Goal: Task Accomplishment & Management: Manage account settings

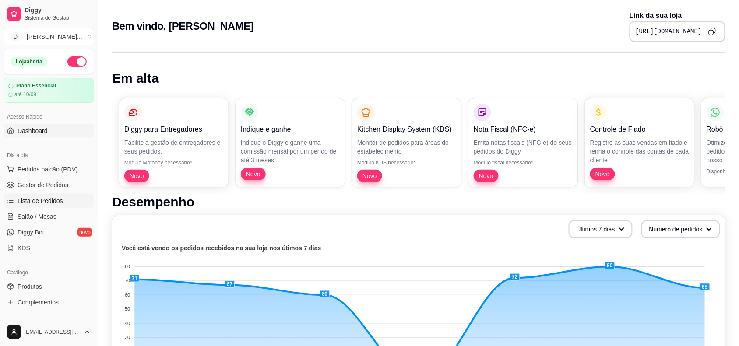
click at [35, 197] on span "Lista de Pedidos" at bounding box center [41, 201] width 46 height 9
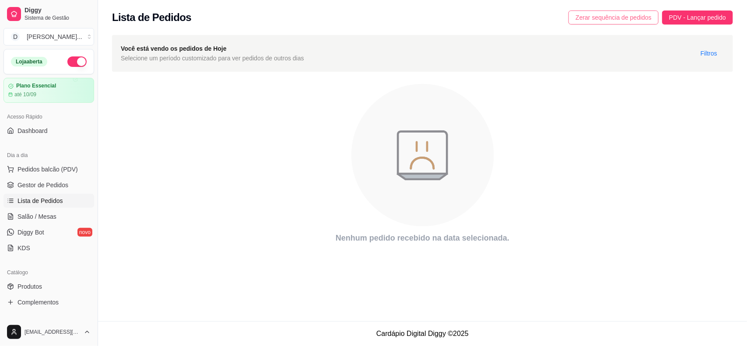
click at [591, 21] on span "Zerar sequência de pedidos" at bounding box center [614, 18] width 76 height 10
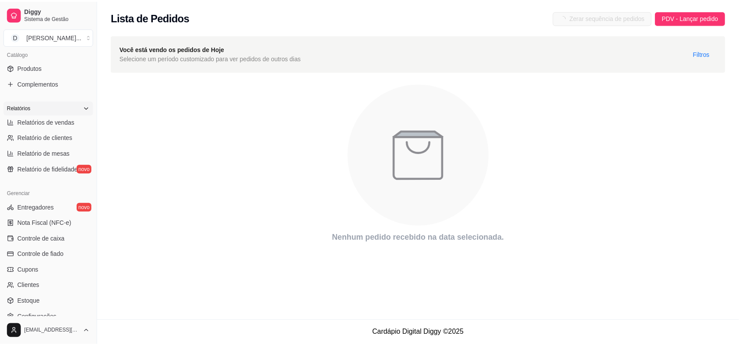
scroll to position [274, 0]
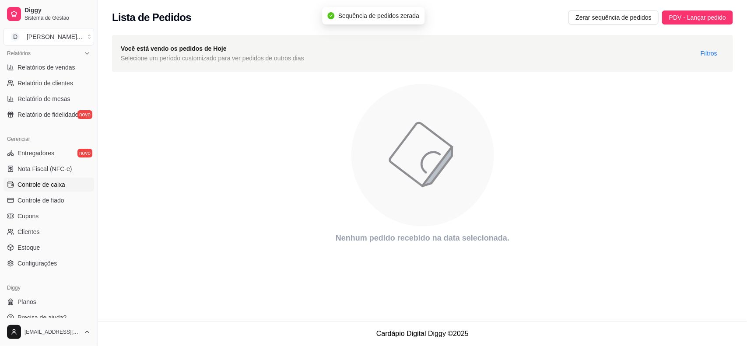
click at [42, 187] on span "Controle de caixa" at bounding box center [42, 184] width 48 height 9
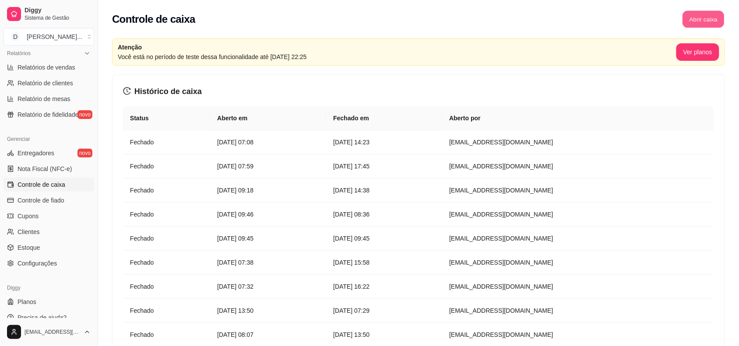
click at [708, 22] on button "Abrir caixa" at bounding box center [703, 19] width 42 height 17
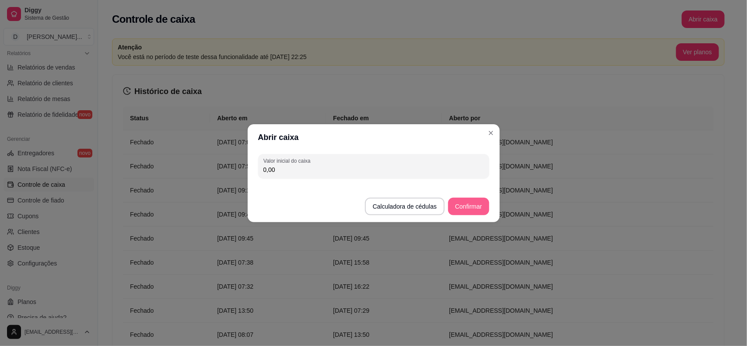
click at [467, 202] on button "Confirmar" at bounding box center [468, 207] width 41 height 18
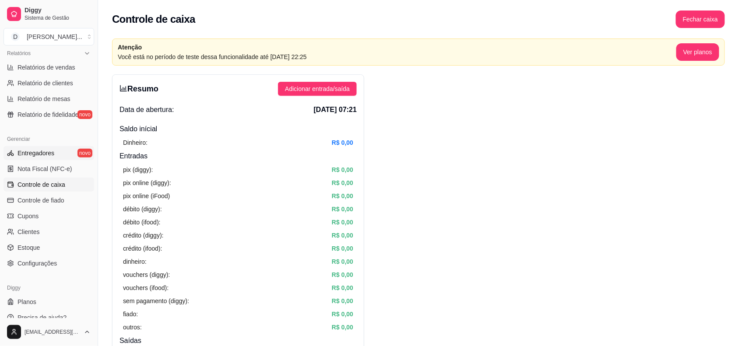
scroll to position [219, 0]
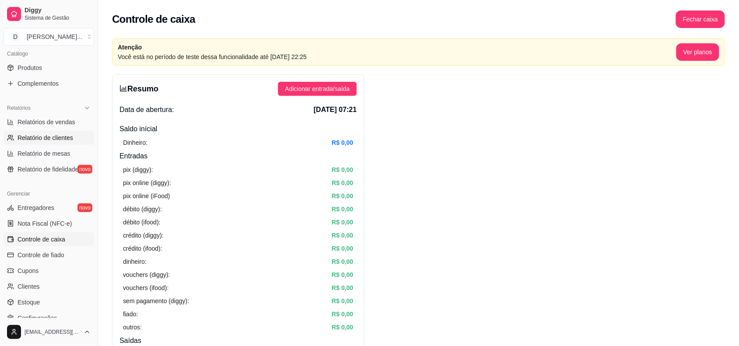
click at [46, 139] on span "Relatório de clientes" at bounding box center [46, 137] width 56 height 9
select select "30"
select select "HIGHEST_TOTAL_SPENT_WITH_ORDERS"
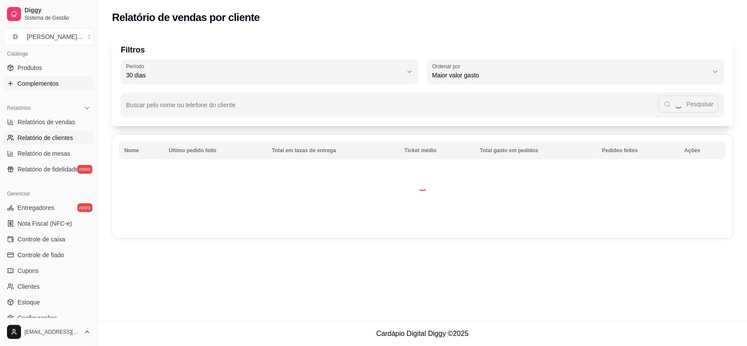
click at [55, 82] on span "Complementos" at bounding box center [38, 83] width 41 height 9
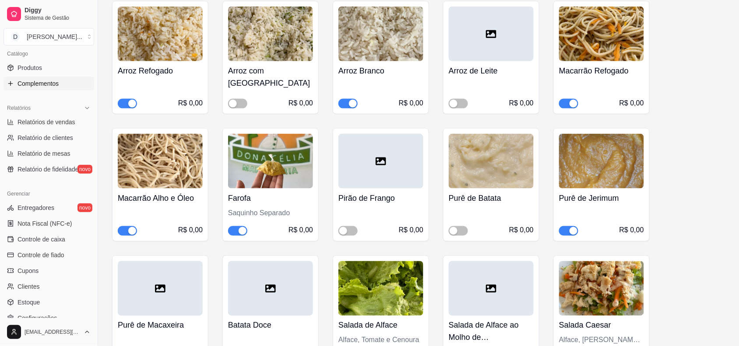
scroll to position [383, 0]
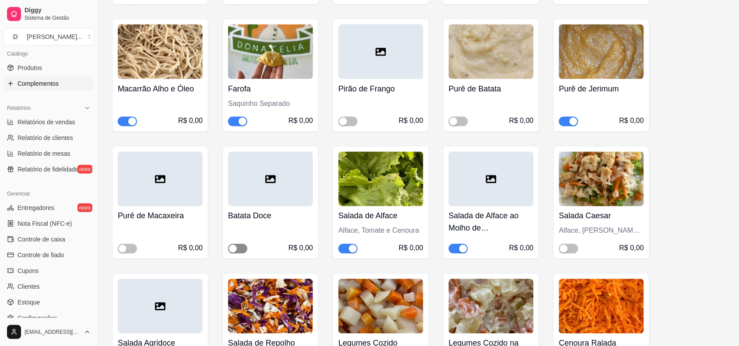
click at [240, 244] on span "button" at bounding box center [237, 249] width 19 height 10
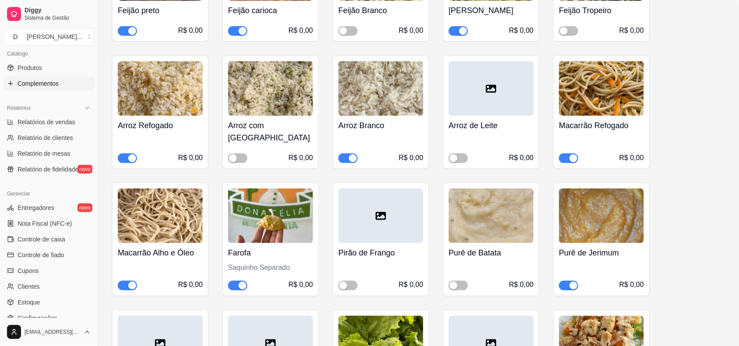
scroll to position [274, 0]
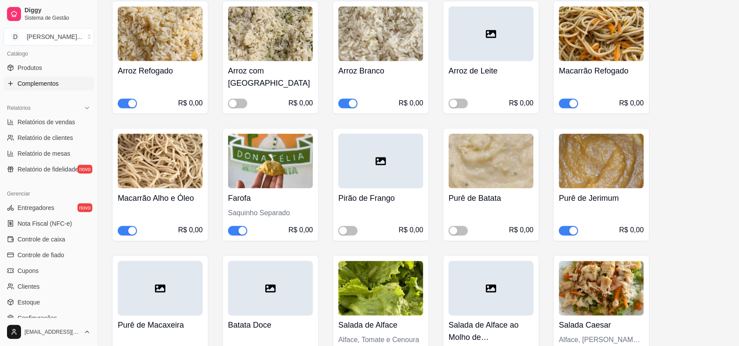
click at [565, 226] on span "button" at bounding box center [568, 231] width 19 height 10
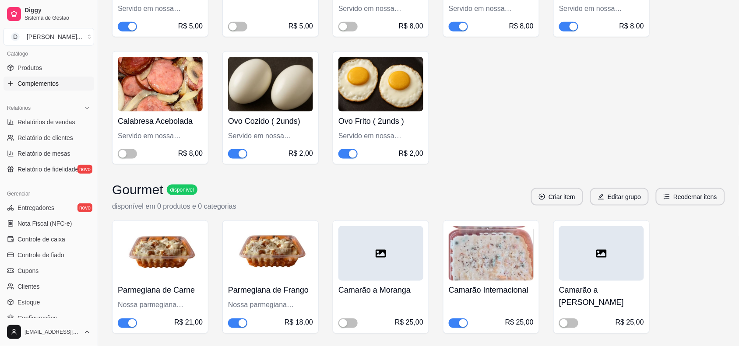
scroll to position [4322, 0]
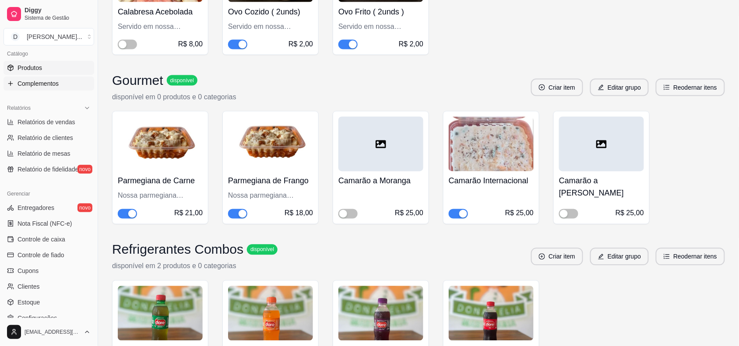
click at [40, 70] on span "Produtos" at bounding box center [30, 67] width 25 height 9
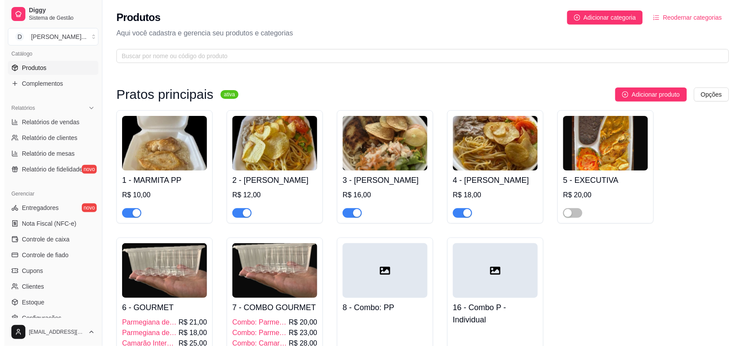
scroll to position [219, 0]
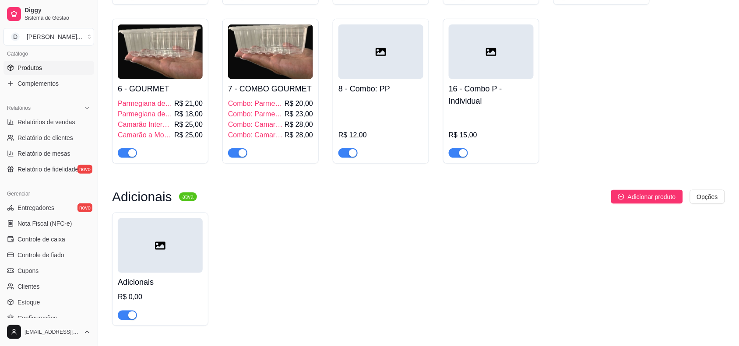
click at [128, 126] on span "Camarão Internacional" at bounding box center [145, 124] width 55 height 11
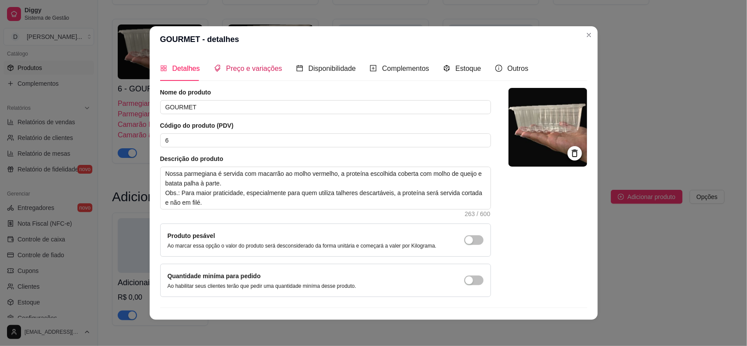
click at [228, 74] on div "Preço e variações" at bounding box center [248, 68] width 68 height 11
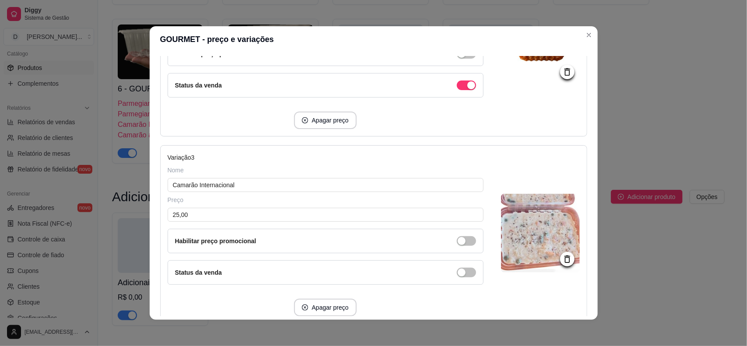
scroll to position [438, 0]
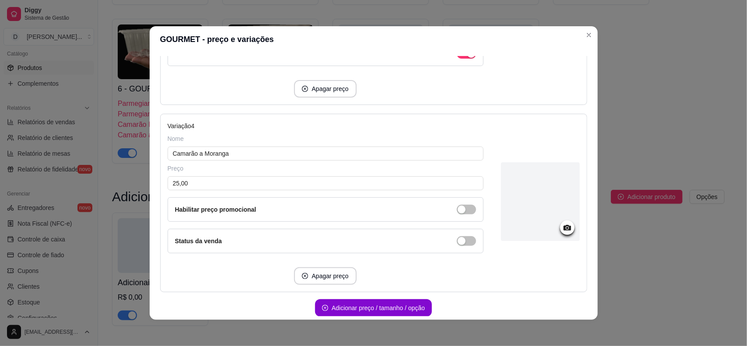
scroll to position [645, 0]
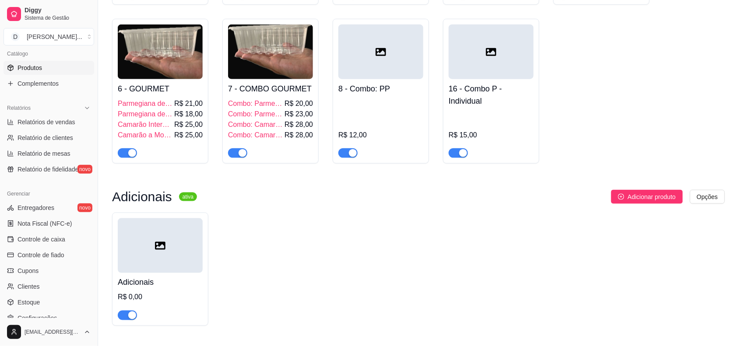
click at [247, 111] on span "Combo: Parmegiana de Carne" at bounding box center [255, 114] width 55 height 11
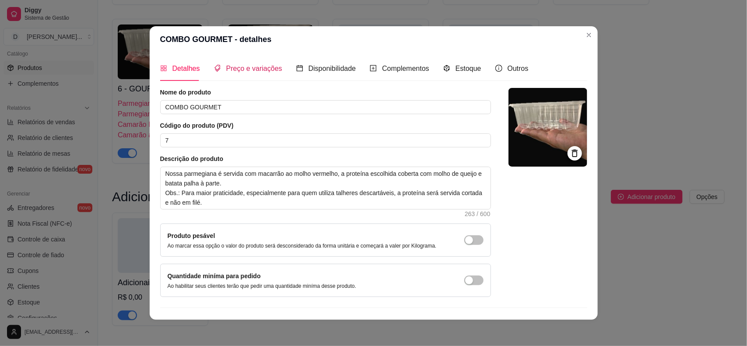
click at [262, 69] on span "Preço e variações" at bounding box center [254, 68] width 56 height 7
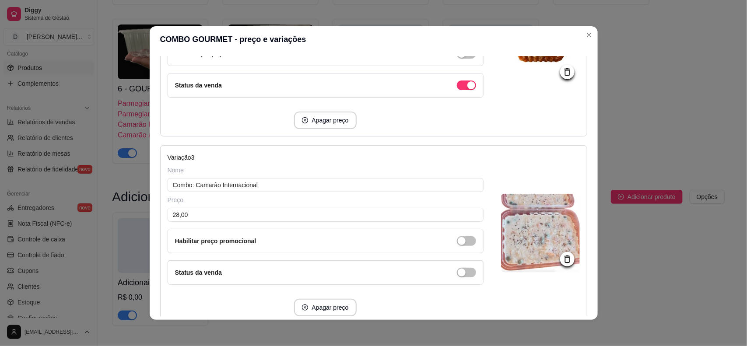
scroll to position [438, 0]
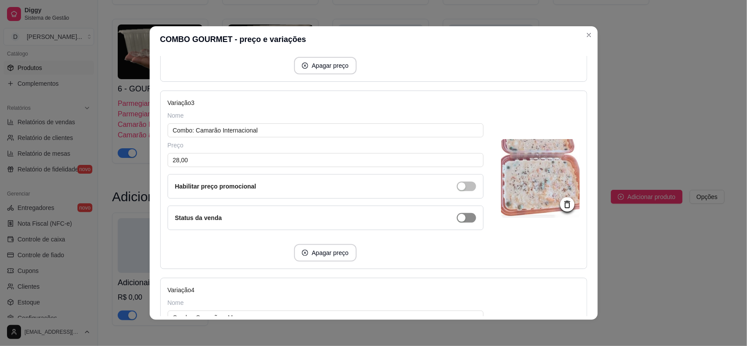
click at [175, 158] on input "28,00" at bounding box center [326, 160] width 316 height 14
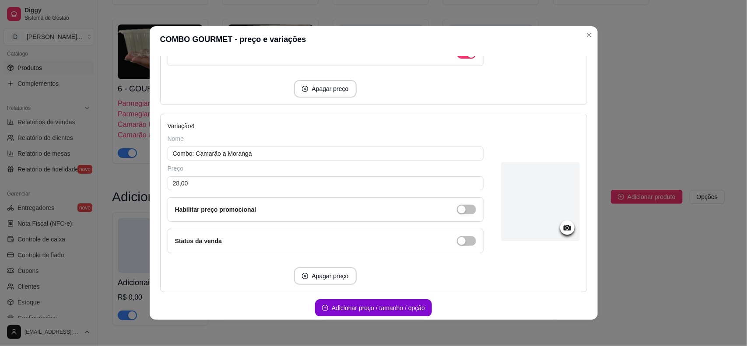
scroll to position [645, 0]
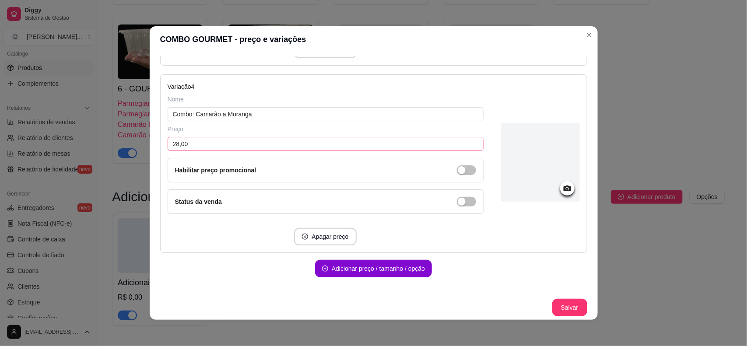
type input "27,00"
drag, startPoint x: 176, startPoint y: 144, endPoint x: 171, endPoint y: 143, distance: 4.6
click at [171, 143] on input "28,00" at bounding box center [326, 144] width 316 height 14
type input "27,00"
click at [565, 306] on button "Salvar" at bounding box center [569, 308] width 35 height 18
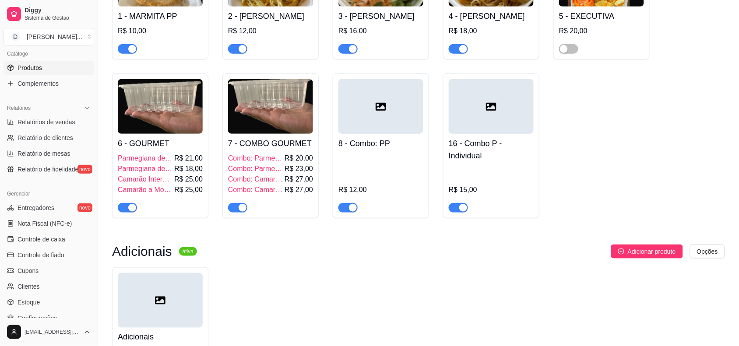
scroll to position [0, 0]
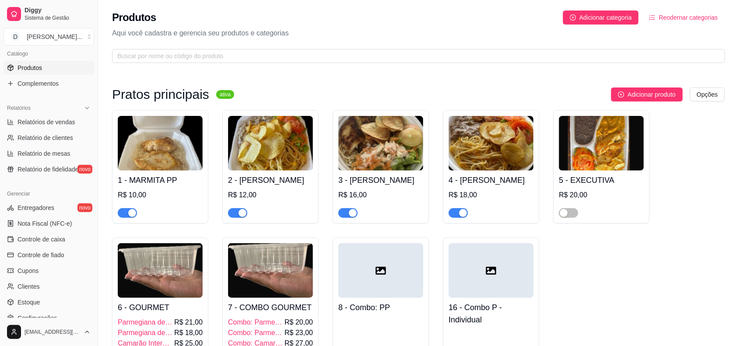
click at [374, 288] on div at bounding box center [380, 270] width 85 height 55
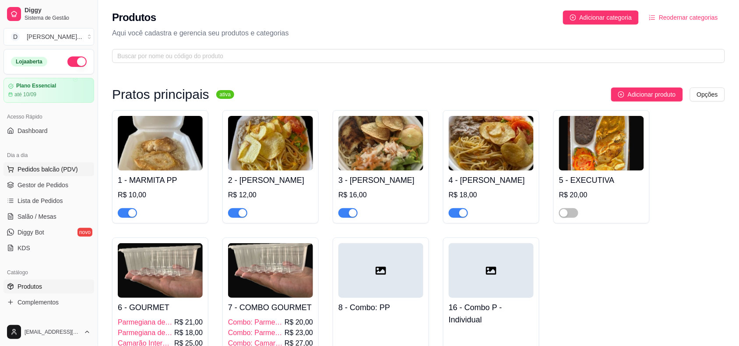
click at [35, 169] on span "Pedidos balcão (PDV)" at bounding box center [48, 169] width 60 height 9
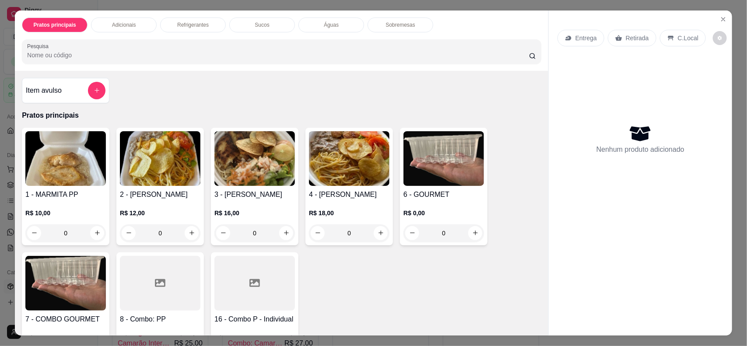
click at [142, 286] on div at bounding box center [160, 283] width 81 height 55
click at [77, 192] on h4 "1 - MARMITA PP" at bounding box center [65, 195] width 81 height 11
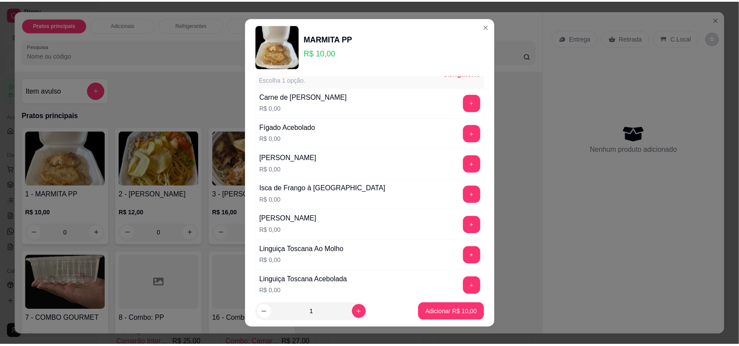
scroll to position [164, 0]
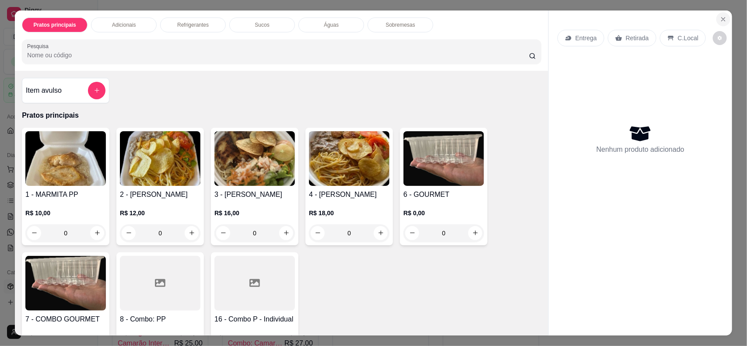
click at [716, 18] on button "Close" at bounding box center [723, 19] width 14 height 14
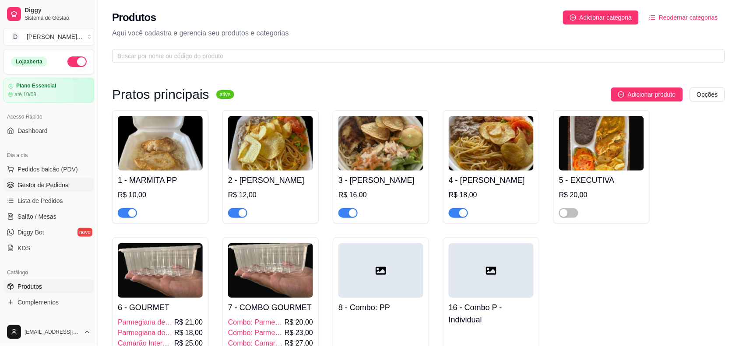
click at [31, 184] on span "Gestor de Pedidos" at bounding box center [43, 185] width 51 height 9
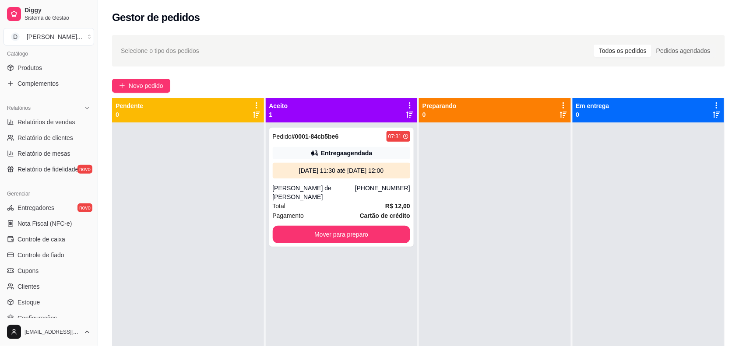
scroll to position [274, 0]
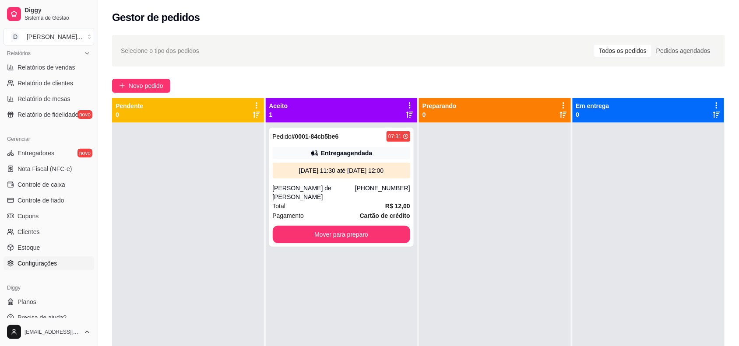
click at [42, 263] on span "Configurações" at bounding box center [37, 263] width 39 height 9
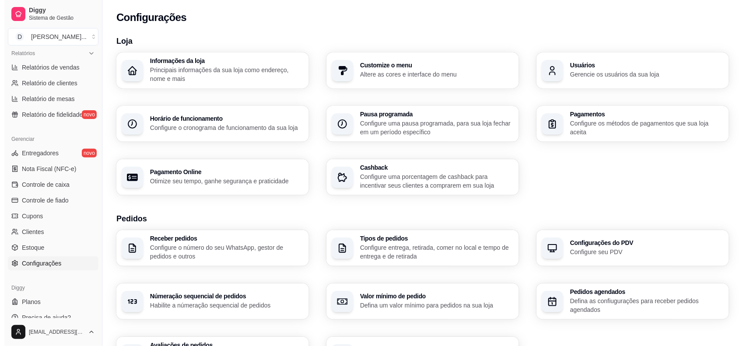
scroll to position [55, 0]
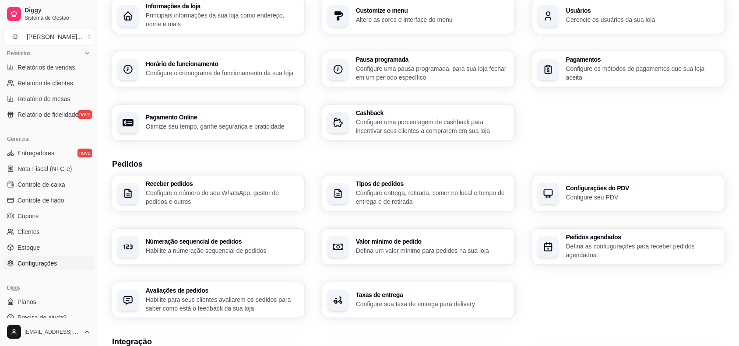
click at [581, 230] on div "Pedidos agendados Defina as confiugurações para receber pedidos agendados" at bounding box center [628, 247] width 193 height 36
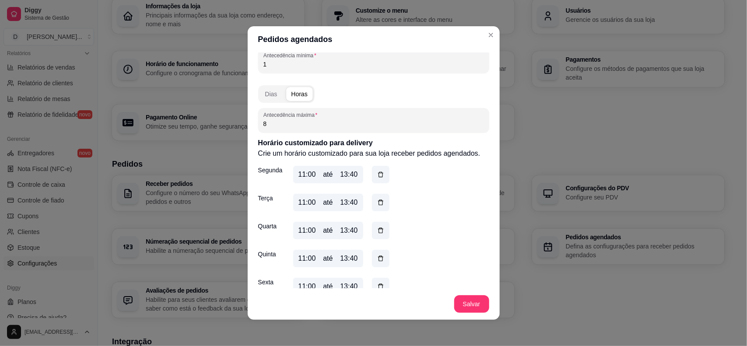
scroll to position [76, 0]
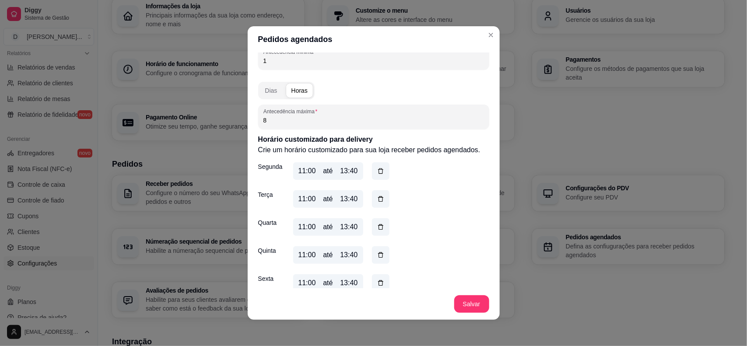
click at [349, 169] on div "13:40" at bounding box center [349, 171] width 18 height 11
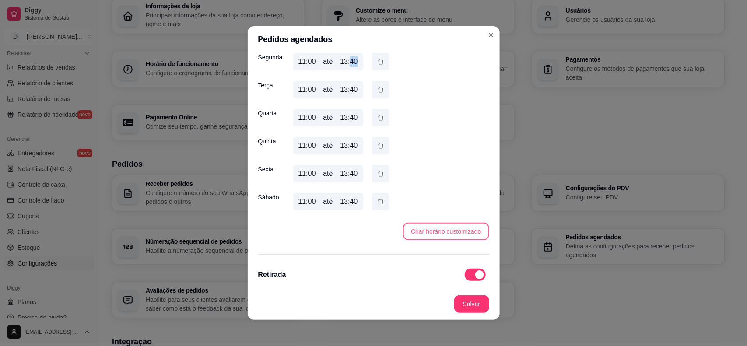
click at [438, 235] on button "Criar horário customizado" at bounding box center [446, 232] width 86 height 18
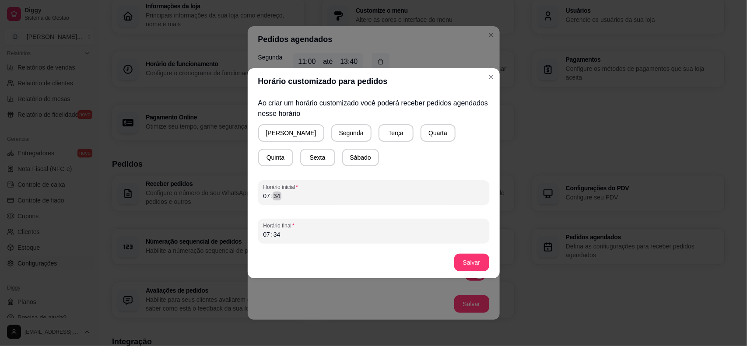
click at [284, 198] on div "07 : 34" at bounding box center [373, 196] width 221 height 11
click at [333, 132] on button "Segunda" at bounding box center [351, 133] width 40 height 18
click at [377, 134] on button "Terça" at bounding box center [394, 133] width 35 height 18
click at [431, 137] on div "Domingo Segunda Terça Quarta Quinta Sexta Sábado" at bounding box center [373, 145] width 231 height 42
click at [419, 132] on button "Quarta" at bounding box center [436, 133] width 35 height 18
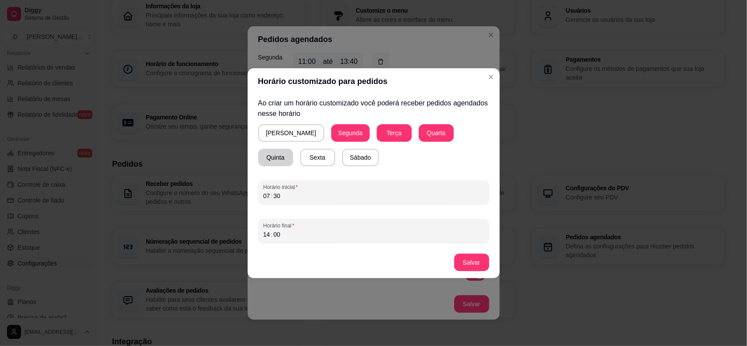
click at [293, 149] on button "Quinta" at bounding box center [275, 158] width 35 height 18
click at [300, 156] on button "Sexta" at bounding box center [317, 158] width 35 height 18
click at [342, 158] on button "Sábado" at bounding box center [360, 158] width 37 height 18
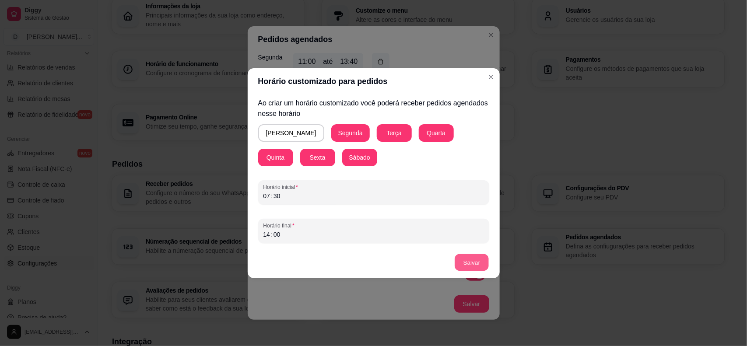
click at [464, 260] on button "Salvar" at bounding box center [472, 262] width 34 height 17
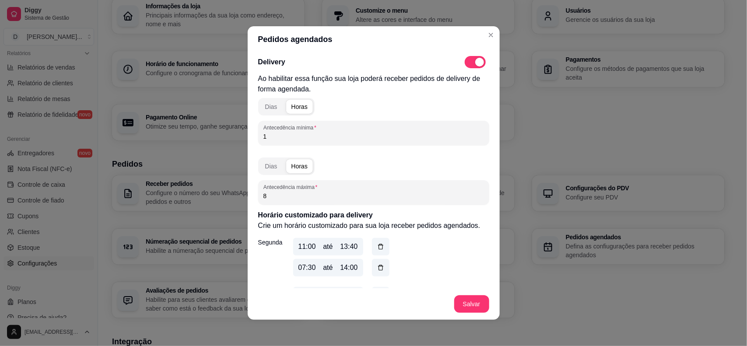
scroll to position [55, 0]
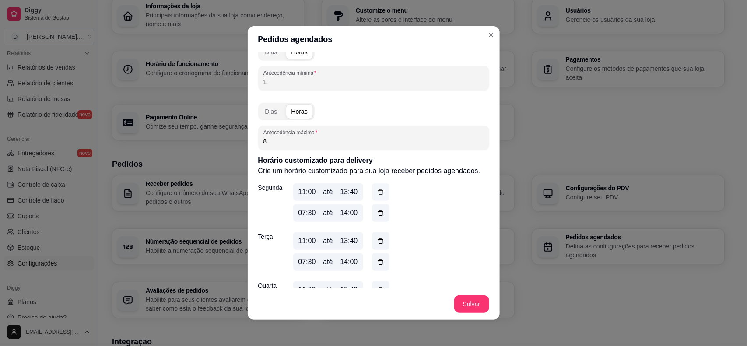
click at [372, 192] on button "button" at bounding box center [381, 192] width 18 height 18
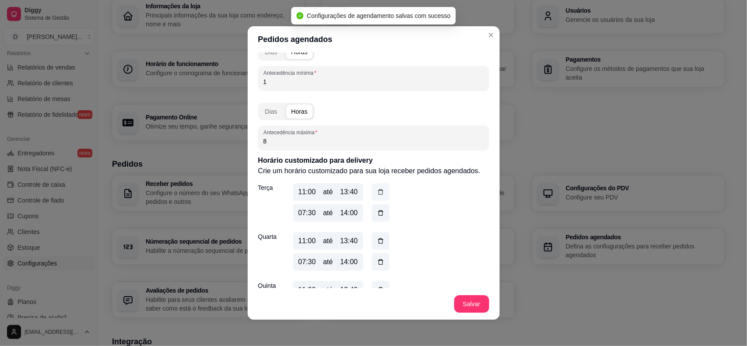
click at [378, 190] on icon "button" at bounding box center [380, 193] width 5 height 6
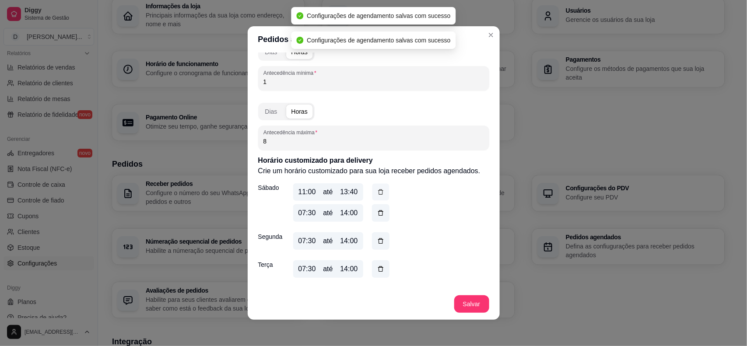
click at [378, 190] on icon "button" at bounding box center [380, 192] width 5 height 5
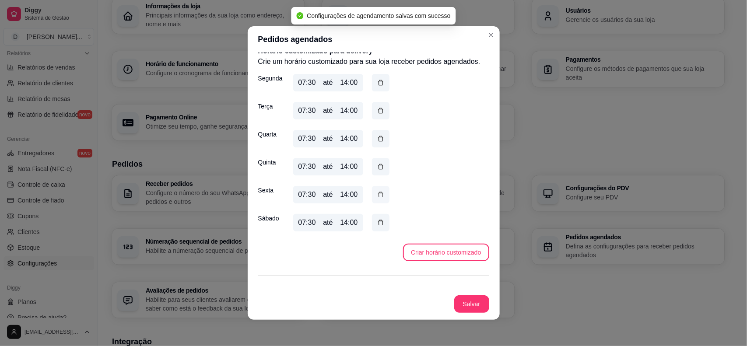
scroll to position [274, 0]
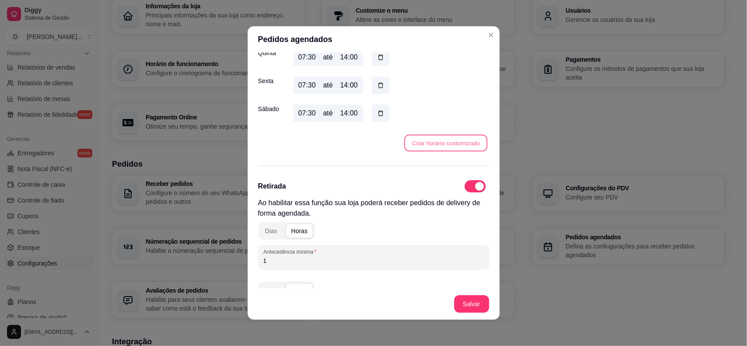
click at [445, 147] on button "Criar horário customizado" at bounding box center [445, 143] width 83 height 17
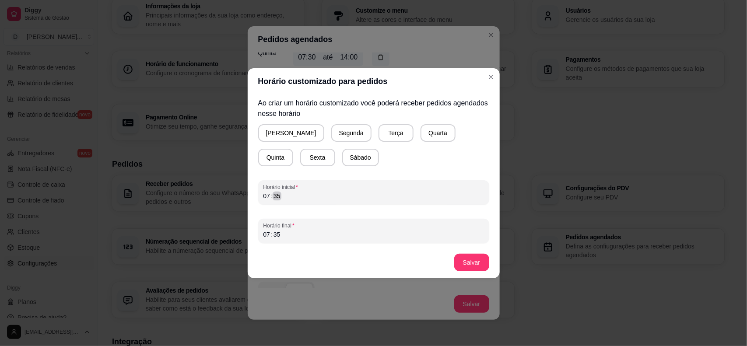
click at [287, 197] on div "07 : 35" at bounding box center [373, 196] width 221 height 11
click at [343, 158] on button "Sábado" at bounding box center [361, 157] width 36 height 17
click at [343, 161] on button "Sábado" at bounding box center [360, 157] width 34 height 17
click at [331, 133] on button "Segunda" at bounding box center [351, 133] width 40 height 18
click at [377, 136] on button "Terça" at bounding box center [394, 133] width 35 height 18
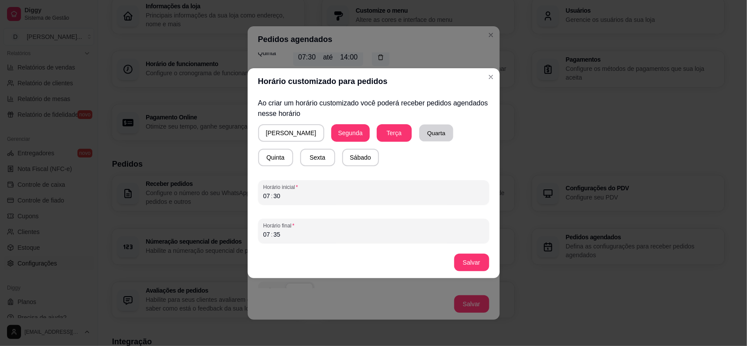
click at [421, 137] on button "Quarta" at bounding box center [436, 132] width 34 height 17
click at [293, 149] on button "Quinta" at bounding box center [275, 158] width 35 height 18
click at [301, 160] on button "Sexta" at bounding box center [318, 157] width 34 height 17
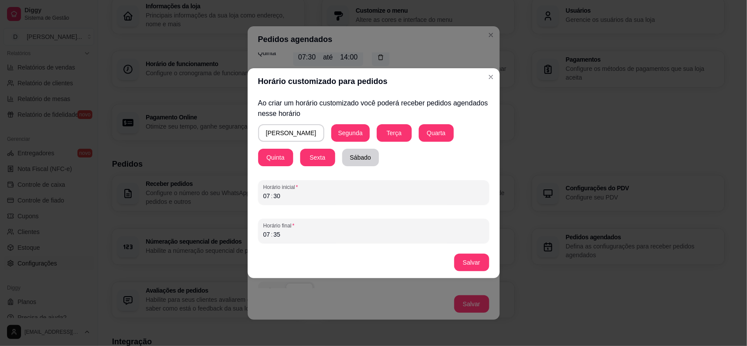
click at [342, 161] on button "Sábado" at bounding box center [360, 158] width 37 height 18
click at [281, 235] on div "07 : 35" at bounding box center [373, 234] width 221 height 11
click at [288, 235] on div "07 : 35" at bounding box center [373, 234] width 221 height 11
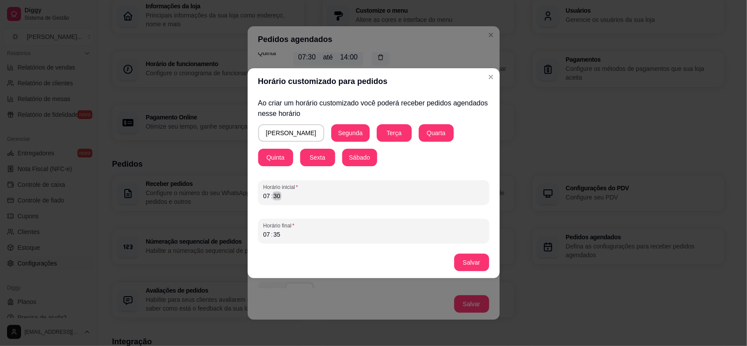
click at [294, 200] on div "07 : 30" at bounding box center [373, 196] width 221 height 11
click at [287, 196] on div "07 : 30" at bounding box center [373, 196] width 221 height 11
click at [261, 200] on div "Horário inicial 07 : 30" at bounding box center [373, 192] width 231 height 25
click at [261, 197] on div "Horário inicial 07 : 30" at bounding box center [373, 192] width 231 height 25
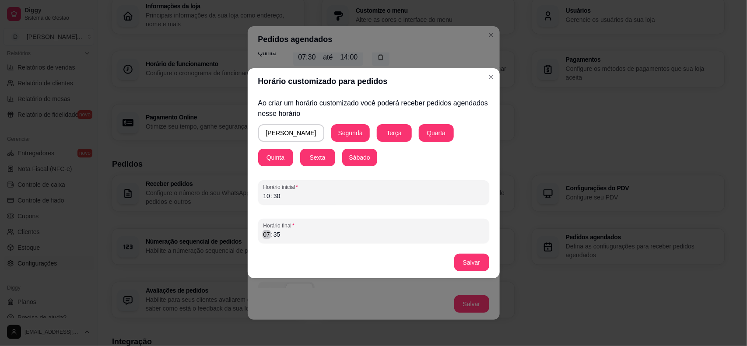
click at [264, 237] on div "07" at bounding box center [267, 234] width 9 height 9
click at [292, 196] on div "10 : 30" at bounding box center [373, 196] width 221 height 11
click at [266, 240] on div "Horário final 07 : 35" at bounding box center [373, 231] width 231 height 25
click at [476, 263] on button "Salvar" at bounding box center [471, 263] width 35 height 18
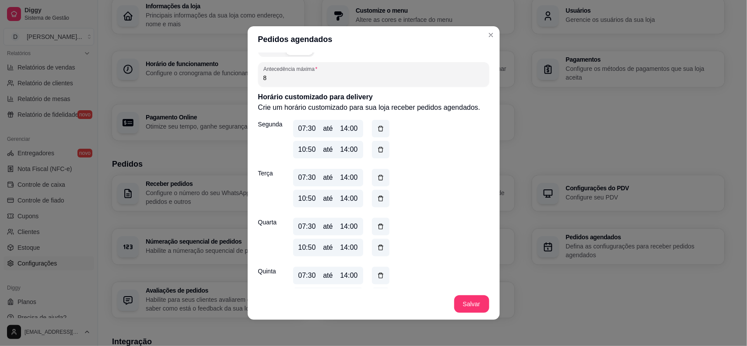
scroll to position [63, 0]
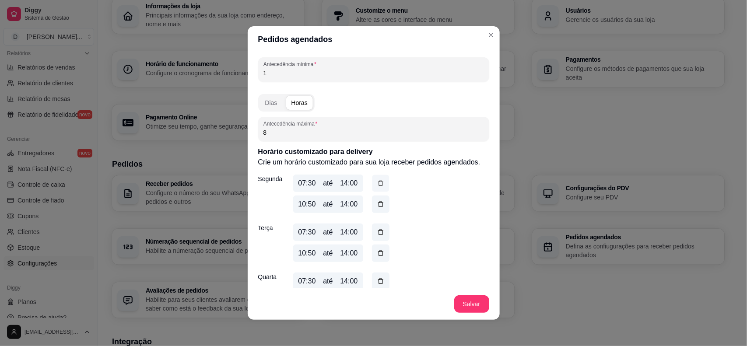
click at [381, 184] on button "button" at bounding box center [380, 183] width 17 height 17
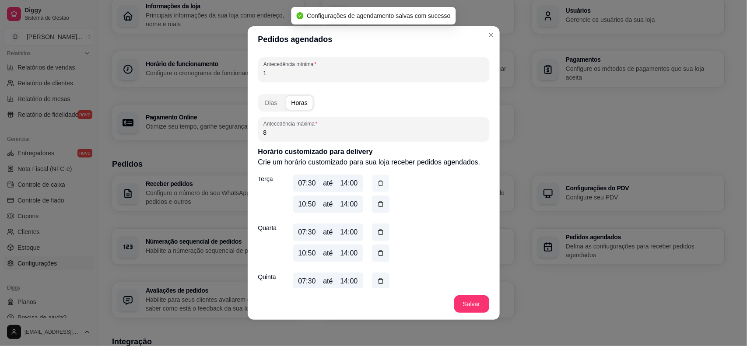
click at [379, 182] on icon "button" at bounding box center [380, 182] width 7 height 7
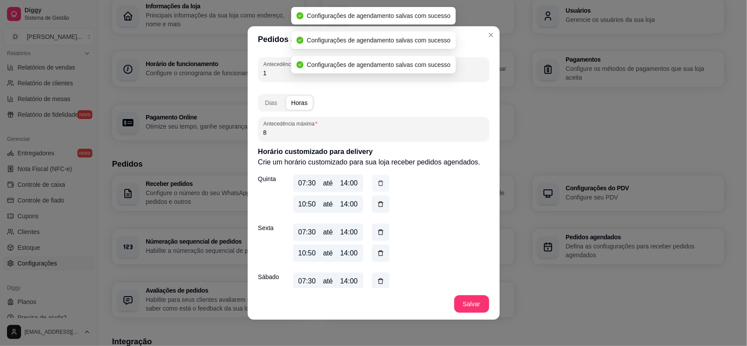
click at [379, 182] on icon "button" at bounding box center [380, 182] width 7 height 7
click at [379, 182] on icon "button" at bounding box center [380, 183] width 7 height 8
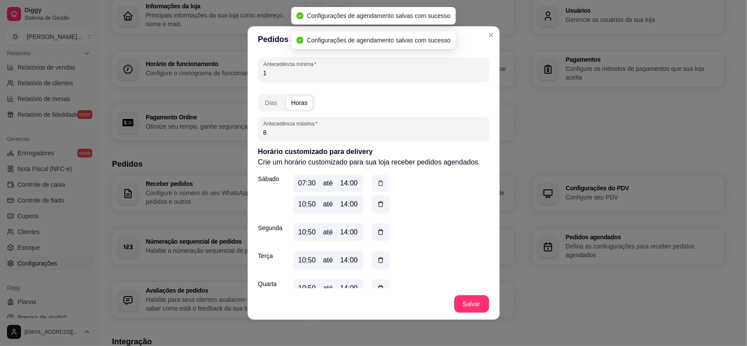
click at [379, 182] on icon "button" at bounding box center [380, 182] width 7 height 7
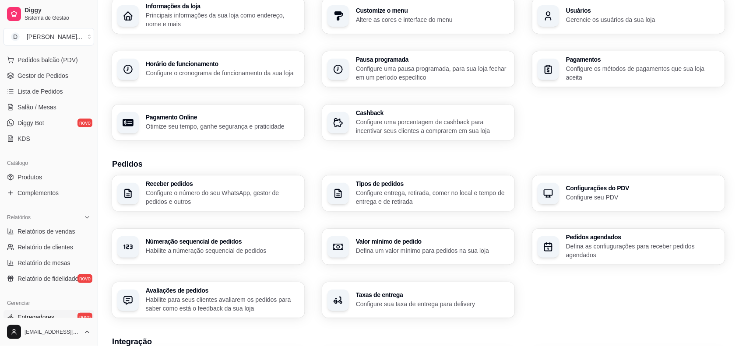
scroll to position [0, 0]
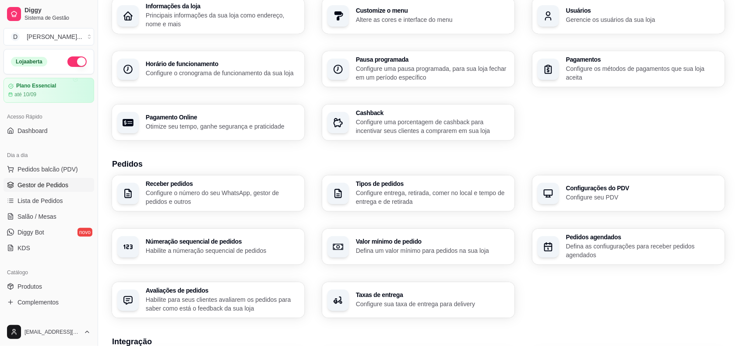
click at [29, 184] on span "Gestor de Pedidos" at bounding box center [43, 185] width 51 height 9
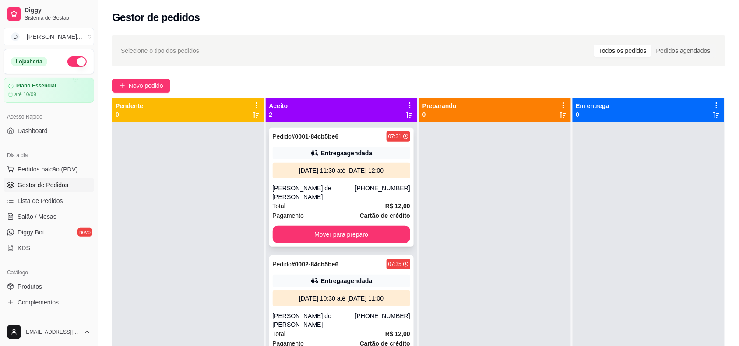
scroll to position [25, 0]
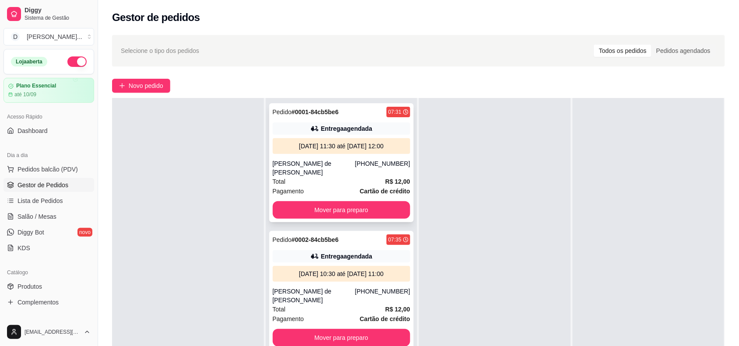
click at [330, 167] on div "[PERSON_NAME] de [PERSON_NAME]" at bounding box center [314, 168] width 82 height 18
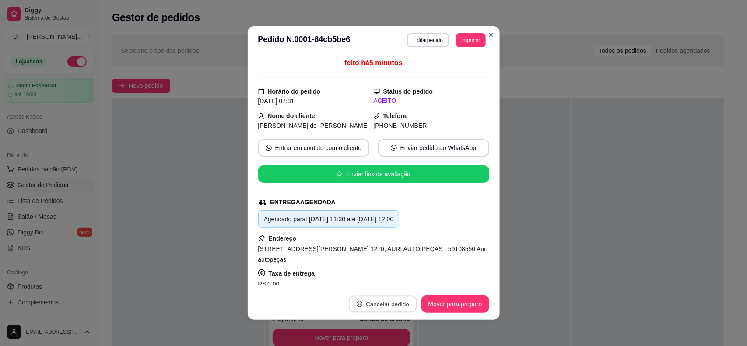
click at [368, 299] on button "Cancelar pedido" at bounding box center [383, 304] width 68 height 17
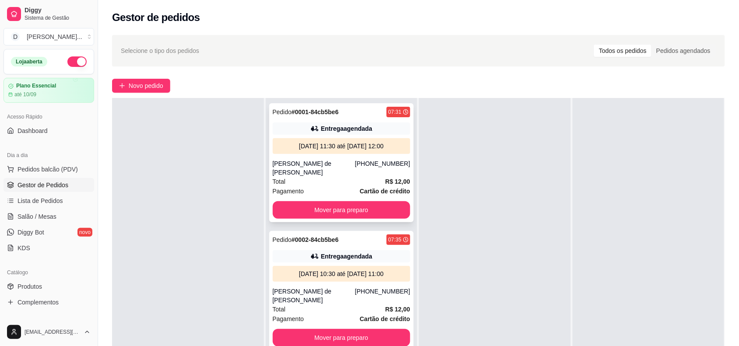
click at [332, 177] on div "Total R$ 12,00" at bounding box center [342, 182] width 138 height 10
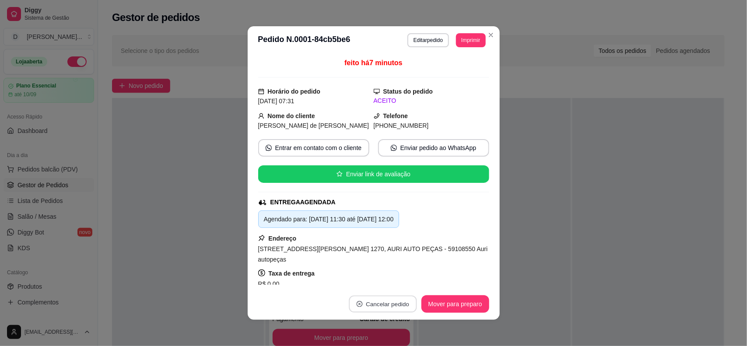
click at [364, 307] on button "Cancelar pedido" at bounding box center [383, 304] width 68 height 17
click at [398, 281] on button "Sim" at bounding box center [403, 282] width 34 height 17
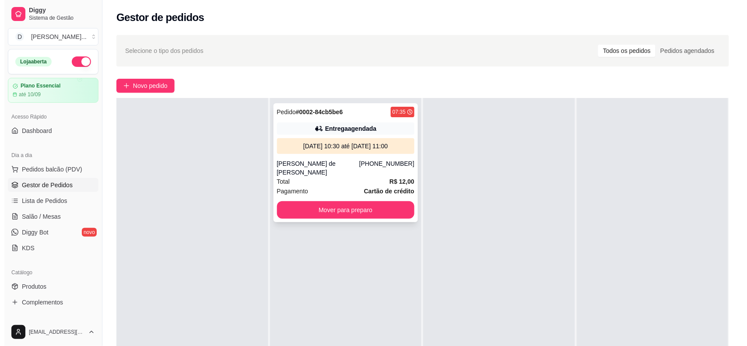
scroll to position [0, 0]
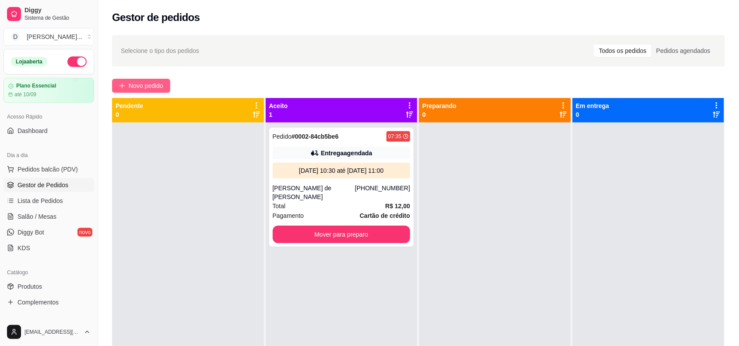
click at [127, 91] on button "Novo pedido" at bounding box center [141, 86] width 58 height 14
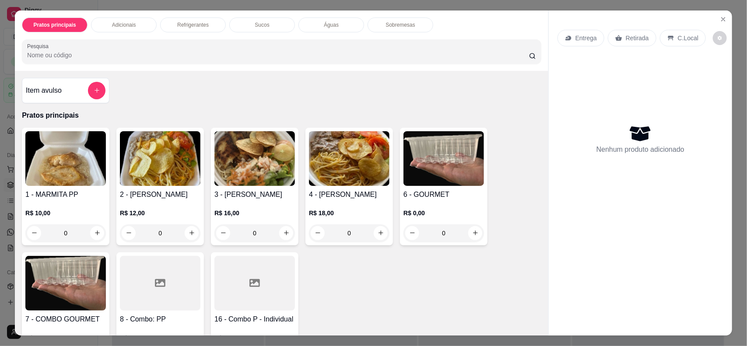
click at [134, 190] on h4 "2 - [PERSON_NAME]" at bounding box center [160, 195] width 81 height 11
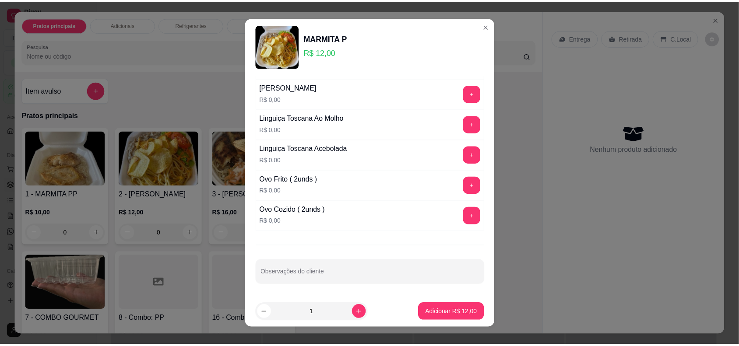
scroll to position [589, 0]
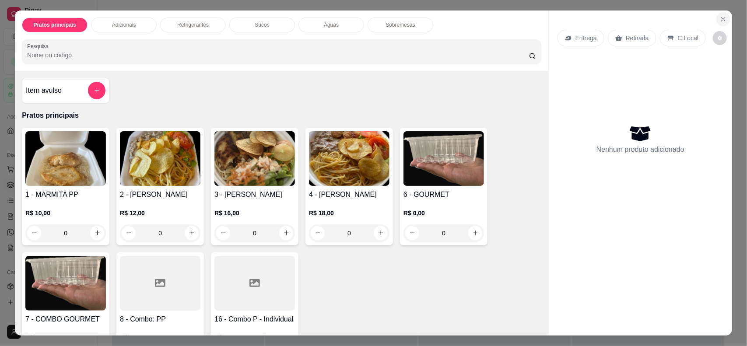
click at [719, 23] on button "Close" at bounding box center [723, 19] width 14 height 14
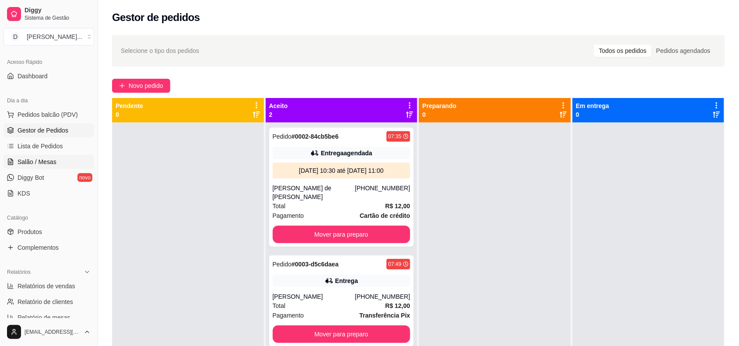
scroll to position [109, 0]
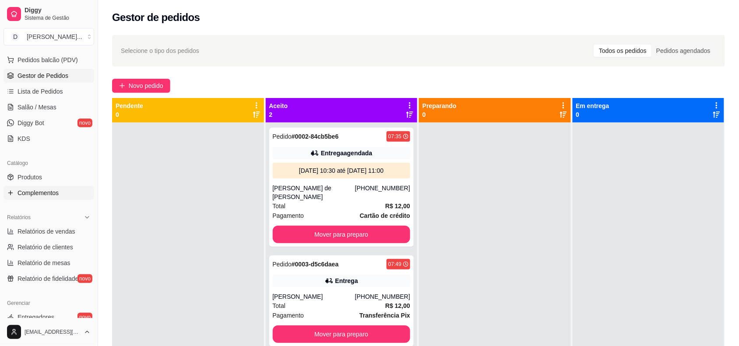
click at [39, 192] on span "Complementos" at bounding box center [38, 193] width 41 height 9
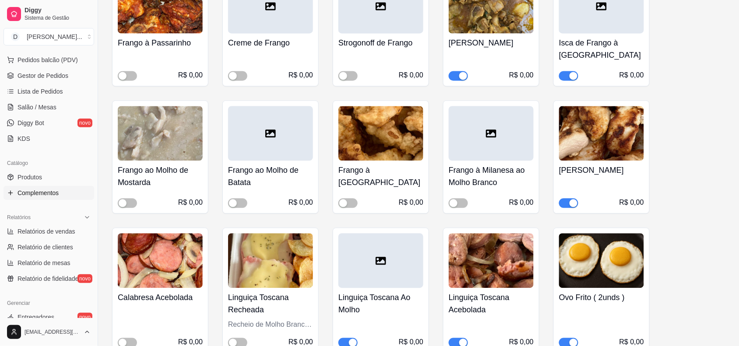
scroll to position [1696, 0]
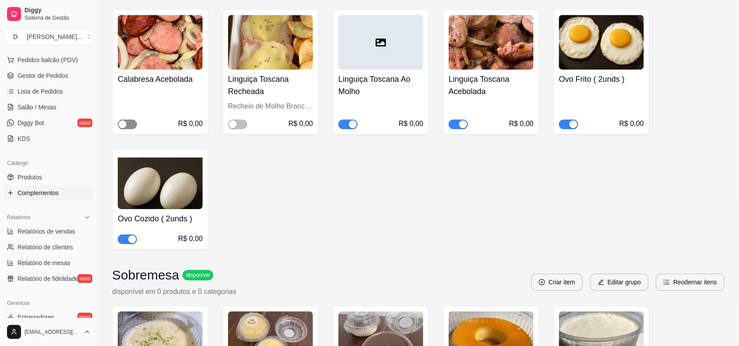
click at [126, 120] on div "button" at bounding box center [123, 124] width 8 height 8
click at [457, 119] on button "button" at bounding box center [458, 124] width 19 height 10
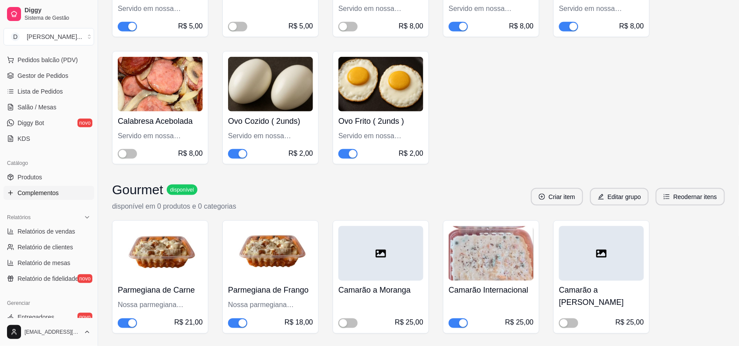
scroll to position [4049, 0]
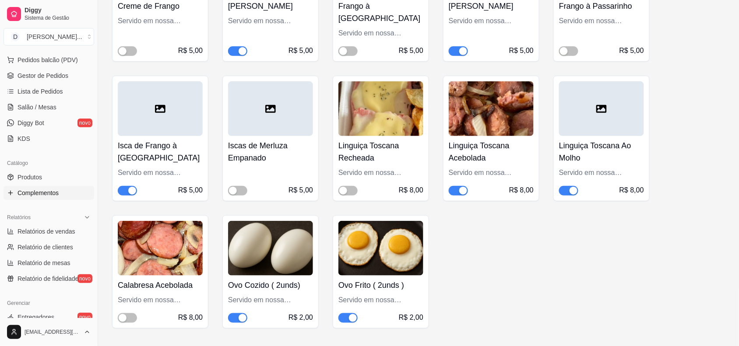
click at [459, 187] on div "button" at bounding box center [463, 191] width 8 height 8
click at [127, 313] on span "button" at bounding box center [127, 318] width 19 height 10
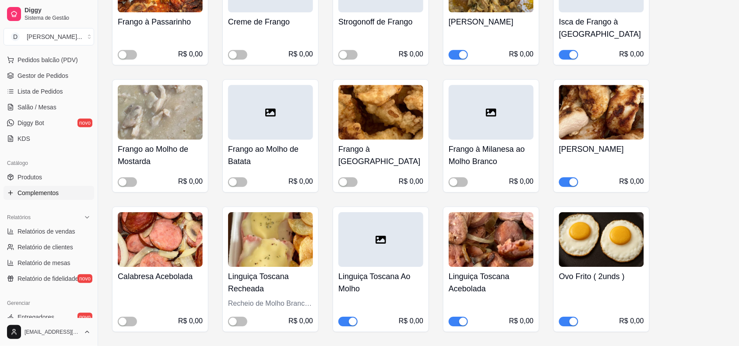
scroll to position [6675, 0]
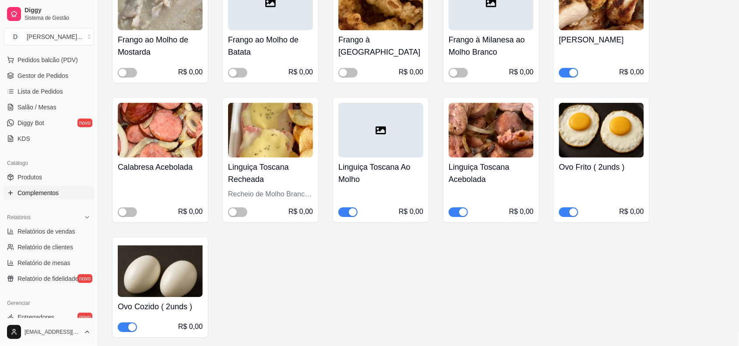
click at [463, 208] on div "button" at bounding box center [463, 212] width 8 height 8
click at [119, 208] on div "button" at bounding box center [123, 212] width 8 height 8
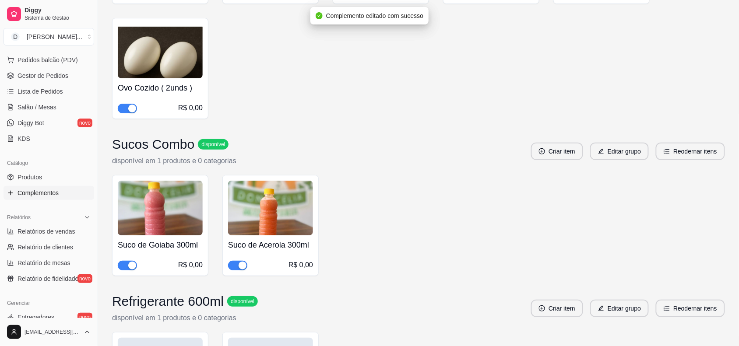
scroll to position [7020, 0]
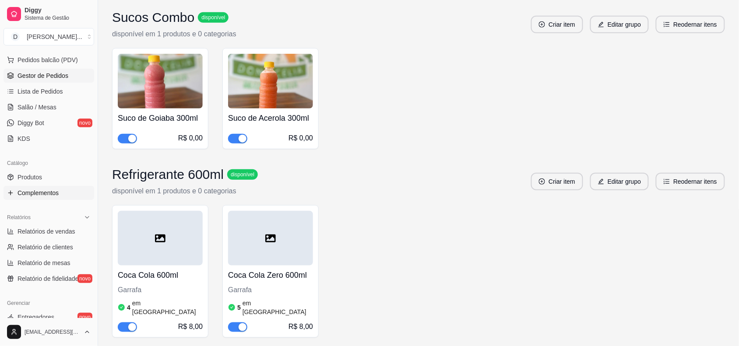
click at [50, 70] on link "Gestor de Pedidos" at bounding box center [49, 76] width 91 height 14
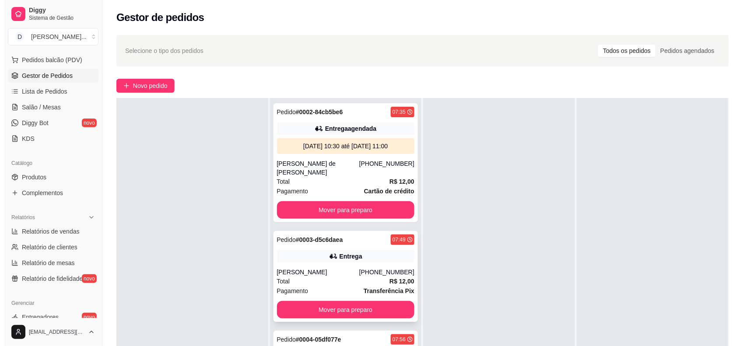
scroll to position [133, 0]
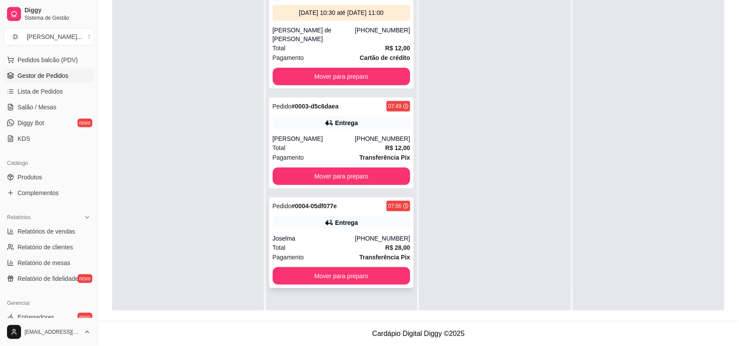
click at [327, 222] on div "Pedido # 0004-05df077e 07:56 Entrega Joselma [PHONE_NUMBER] Total R$ 28,00 Paga…" at bounding box center [341, 242] width 145 height 91
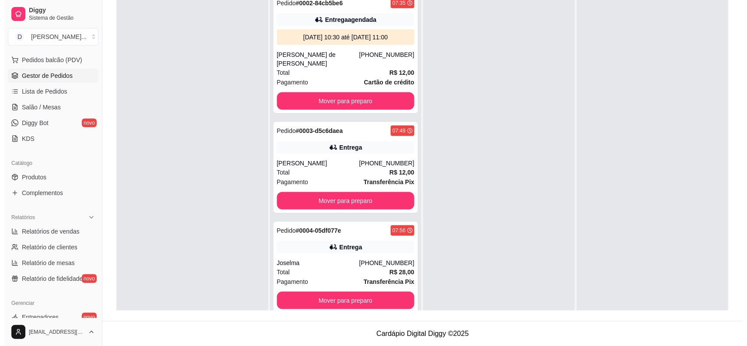
scroll to position [0, 0]
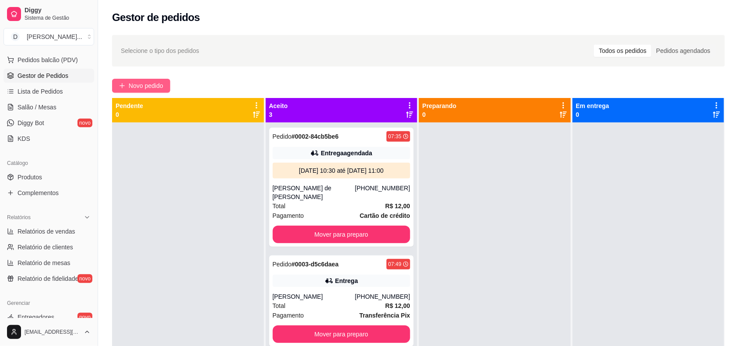
click at [120, 80] on button "Novo pedido" at bounding box center [141, 86] width 58 height 14
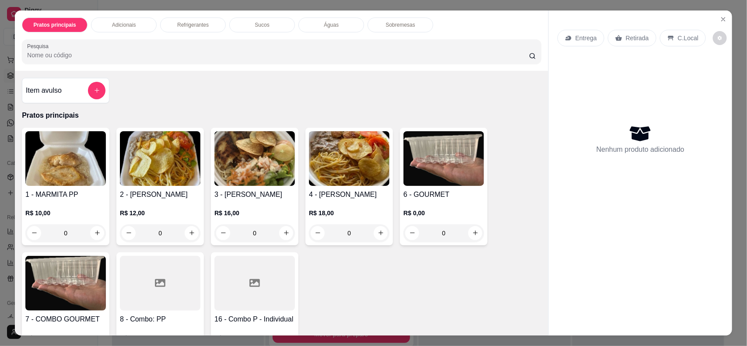
click at [591, 38] on p "Entrega" at bounding box center [586, 38] width 21 height 9
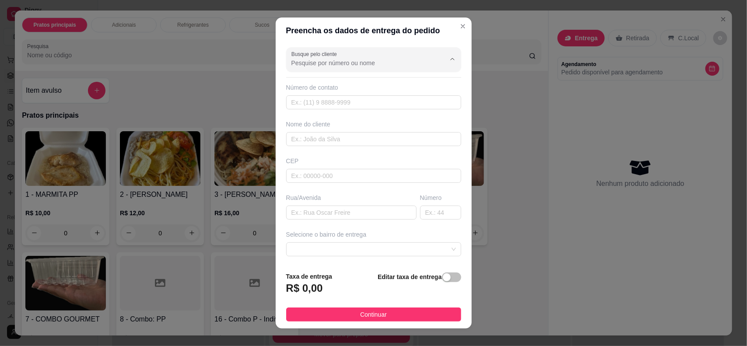
click at [309, 64] on input "Busque pelo cliente" at bounding box center [361, 63] width 140 height 9
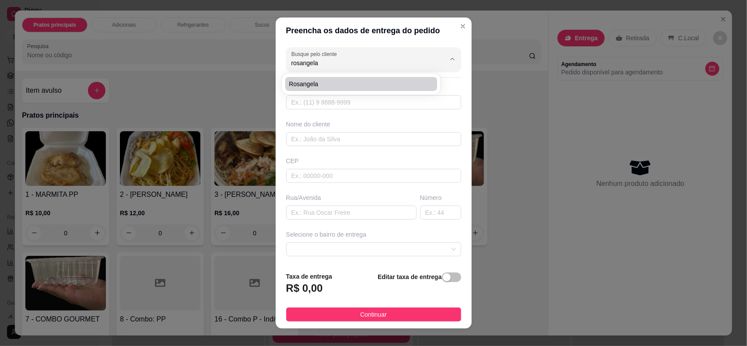
click at [342, 85] on span "Rosangela" at bounding box center [357, 84] width 136 height 9
type input "Rosangela"
type input "84988023444"
type input "Rosangela"
type input "Escola CEIS - [GEOGRAPHIC_DATA][PERSON_NAME]"
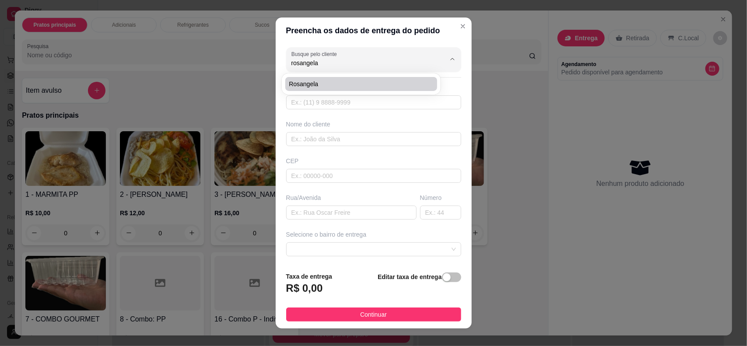
type input "[DATE]"
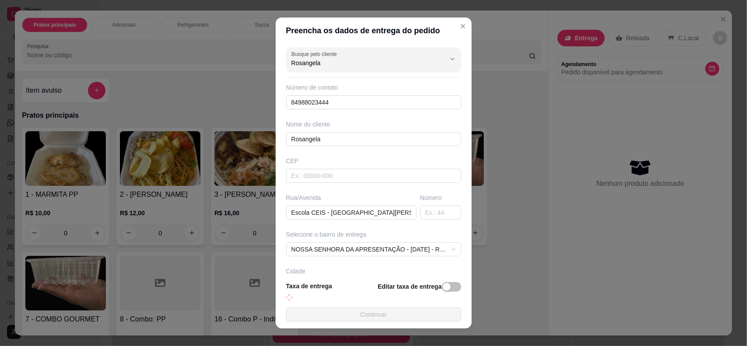
scroll to position [55, 0]
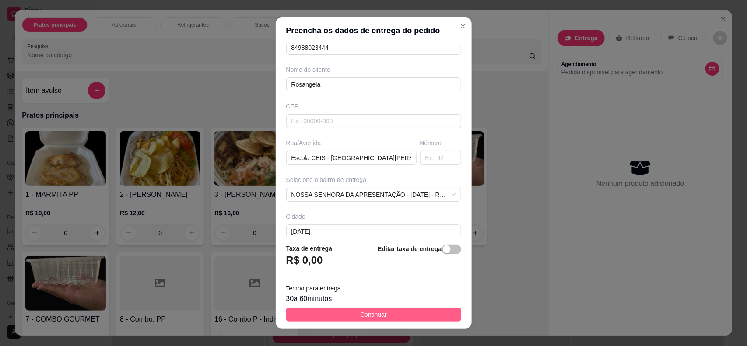
type input "Rosangela"
click at [406, 316] on button "Continuar" at bounding box center [373, 315] width 175 height 14
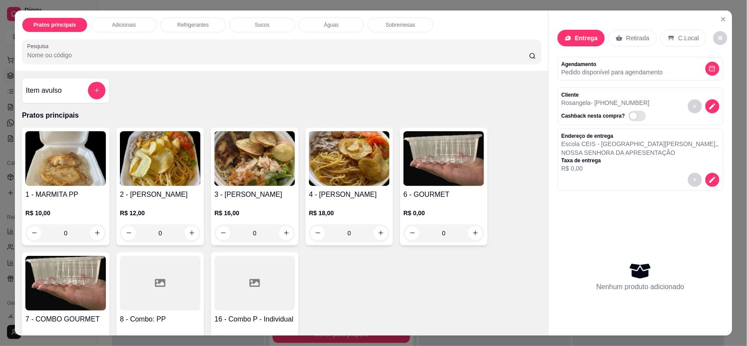
click at [127, 170] on img at bounding box center [160, 158] width 81 height 55
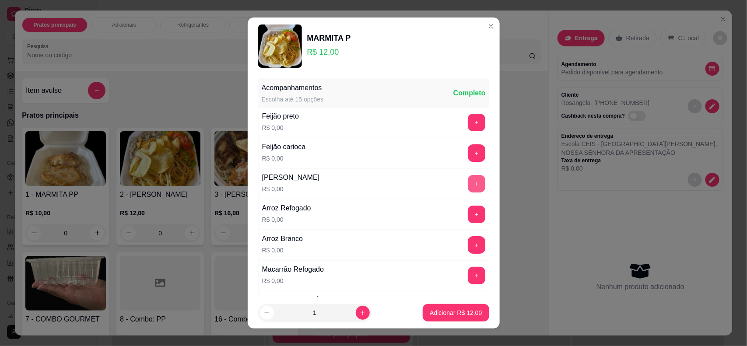
click at [468, 189] on button "+" at bounding box center [477, 184] width 18 height 18
click at [468, 218] on button "+" at bounding box center [477, 215] width 18 height 18
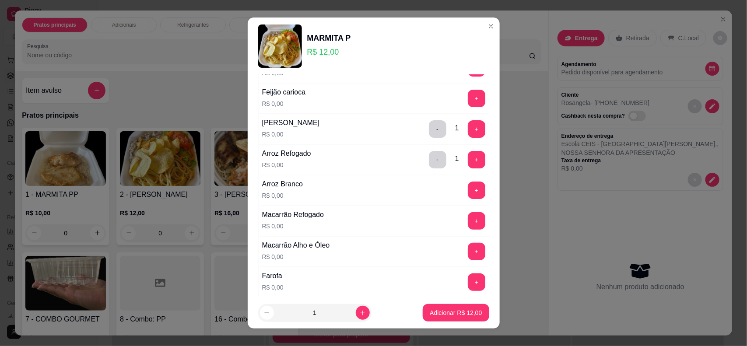
scroll to position [109, 0]
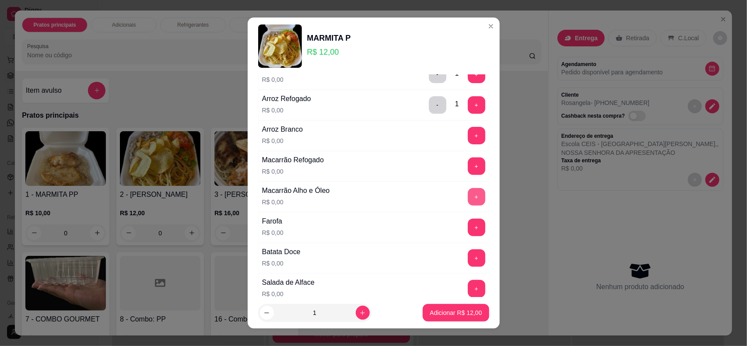
click at [468, 193] on button "+" at bounding box center [477, 197] width 18 height 18
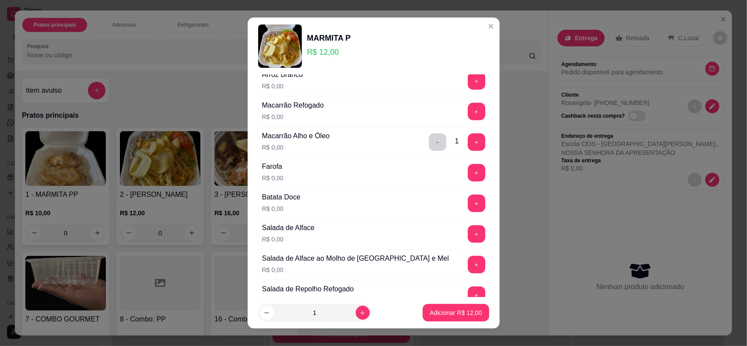
scroll to position [219, 0]
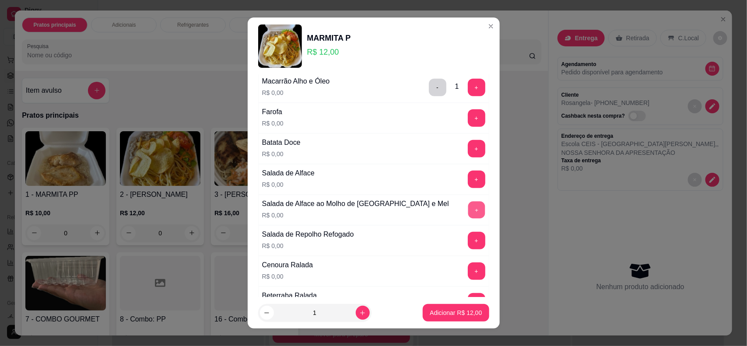
click at [468, 209] on button "+" at bounding box center [476, 210] width 17 height 17
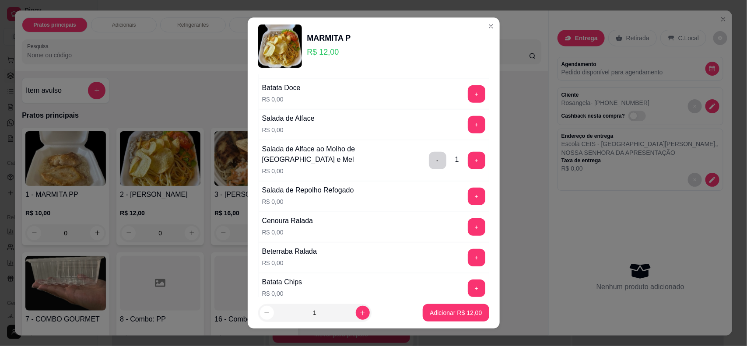
scroll to position [328, 0]
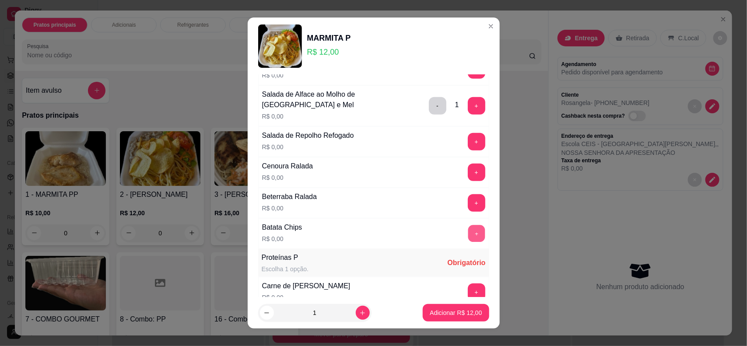
click at [468, 239] on button "+" at bounding box center [476, 233] width 17 height 17
click at [468, 289] on button "+" at bounding box center [477, 293] width 18 height 18
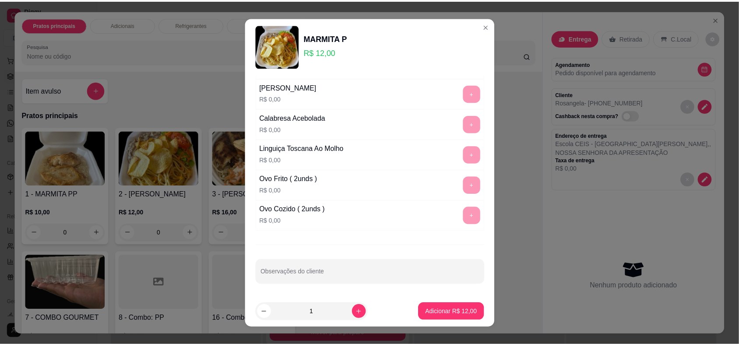
scroll to position [11, 0]
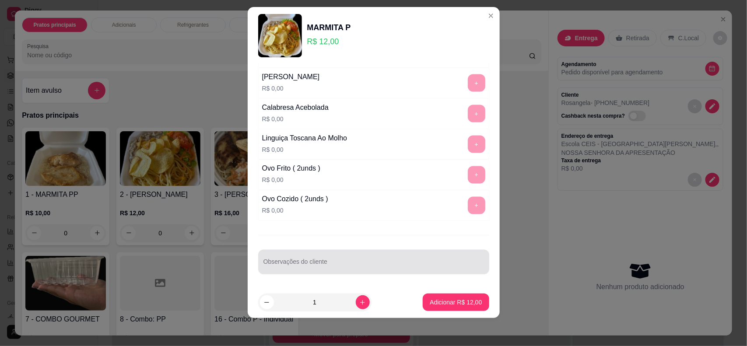
click at [340, 261] on input "Observações do cliente" at bounding box center [373, 265] width 221 height 9
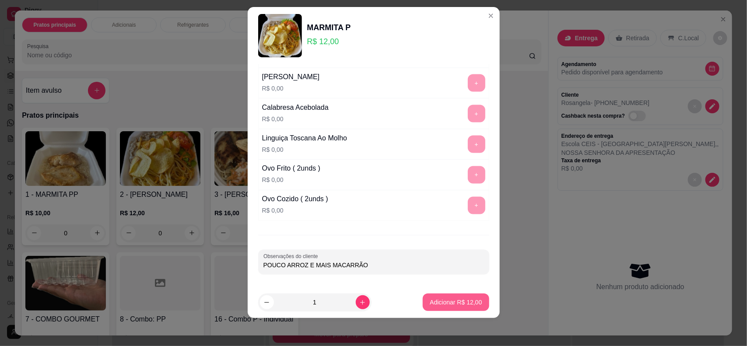
type input "POUCO ARROZ E MAIS MACARRÃO"
click at [432, 307] on button "Adicionar R$ 12,00" at bounding box center [456, 302] width 64 height 17
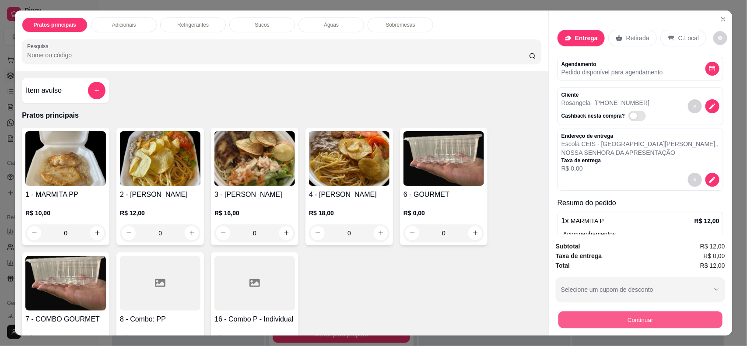
click at [629, 323] on button "Continuar" at bounding box center [640, 320] width 164 height 17
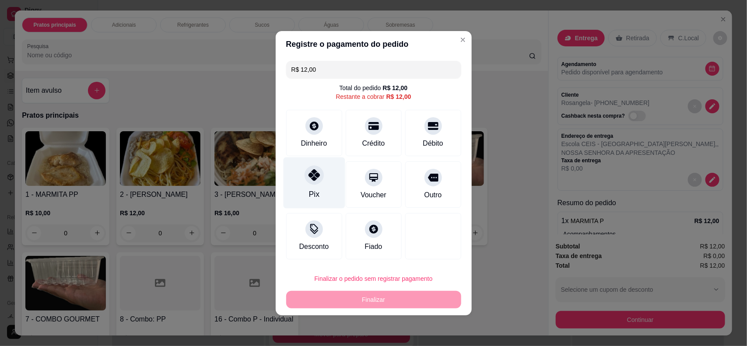
click at [306, 195] on div "Pix" at bounding box center [314, 182] width 62 height 51
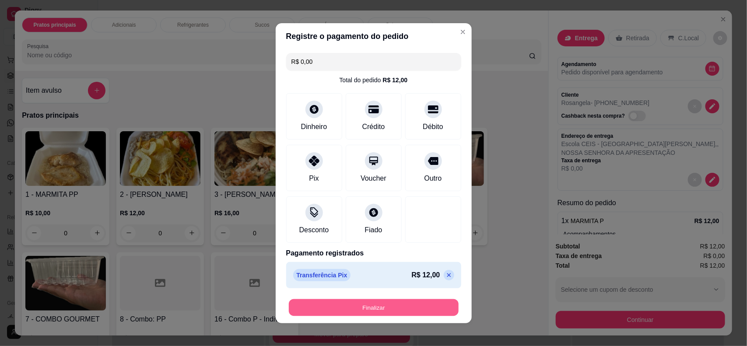
click at [374, 312] on button "Finalizar" at bounding box center [374, 307] width 170 height 17
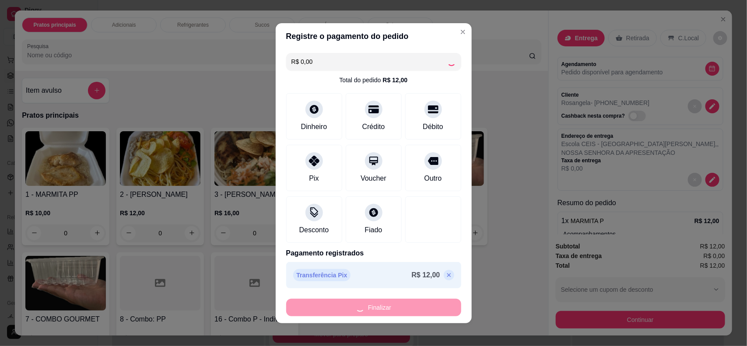
type input "-R$ 12,00"
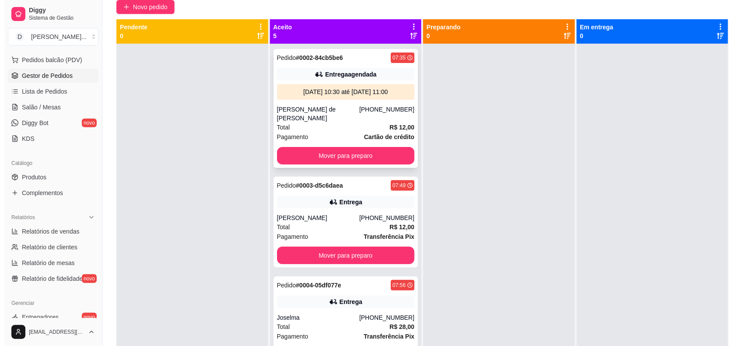
scroll to position [24, 0]
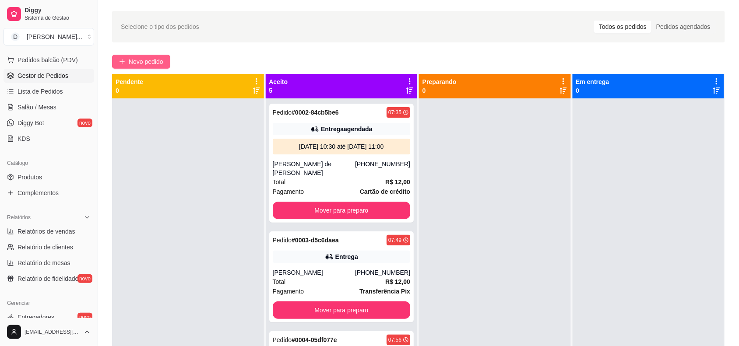
click at [143, 68] on button "Novo pedido" at bounding box center [141, 62] width 58 height 14
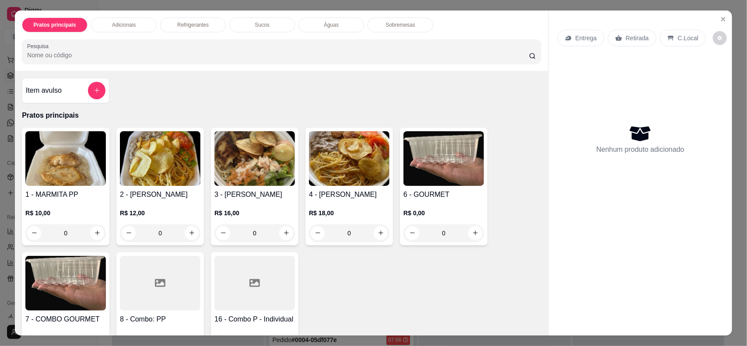
click at [163, 184] on img at bounding box center [160, 158] width 81 height 55
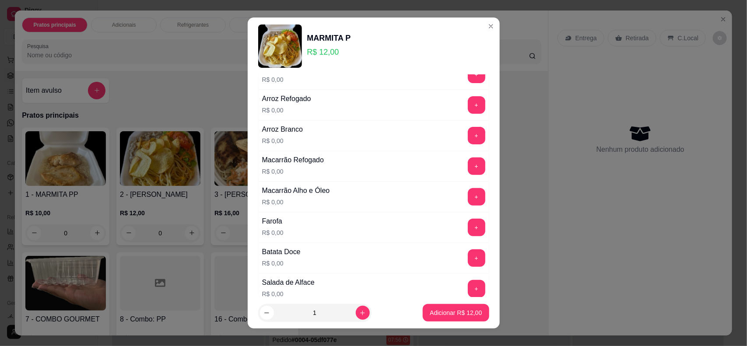
scroll to position [164, 0]
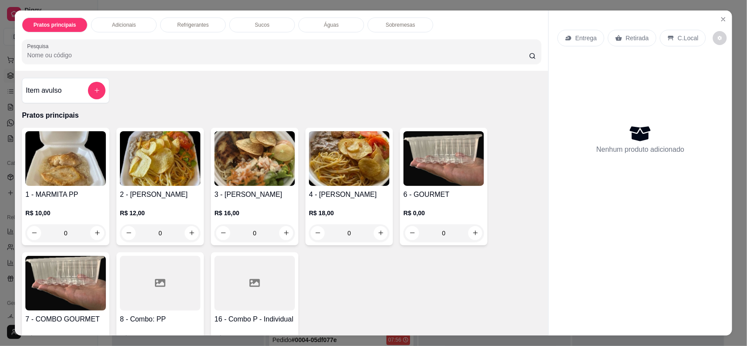
click at [575, 43] on div "Entrega" at bounding box center [581, 38] width 47 height 17
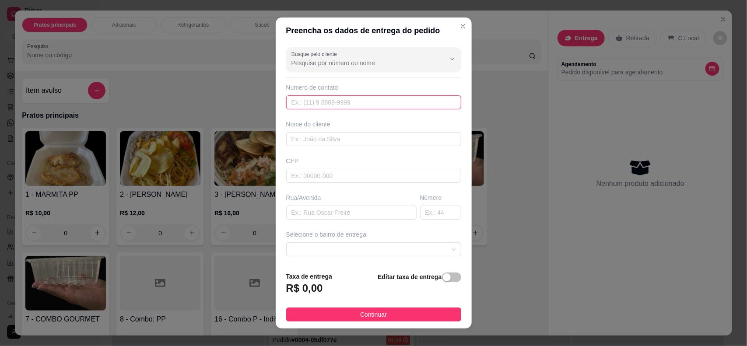
click at [303, 105] on input "text" at bounding box center [373, 102] width 175 height 14
paste input "[PHONE_NUMBER]"
click at [303, 102] on input "[PHONE_NUMBER]" at bounding box center [373, 102] width 175 height 14
type input "[PHONE_NUMBER]"
type input "Mikarla"
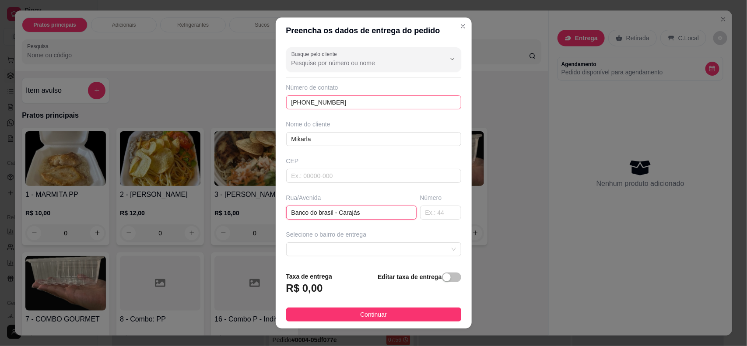
type input "Banco do brasil - Carajás"
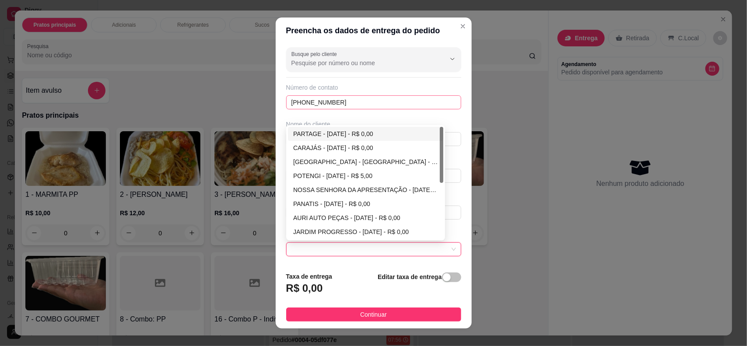
scroll to position [75, 0]
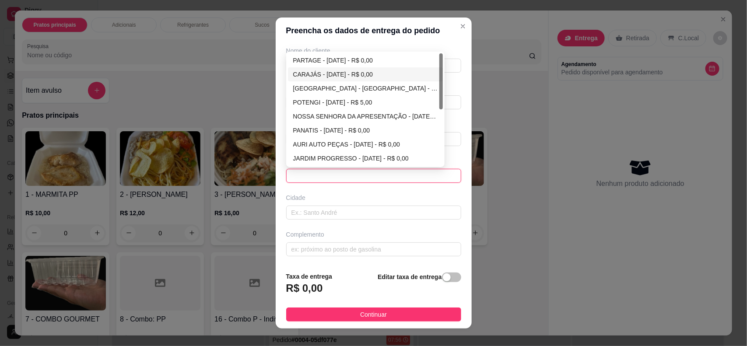
click at [307, 77] on div "CARAJÁS - [DATE] - R$ 0,00" at bounding box center [365, 75] width 145 height 10
type input "[DATE]"
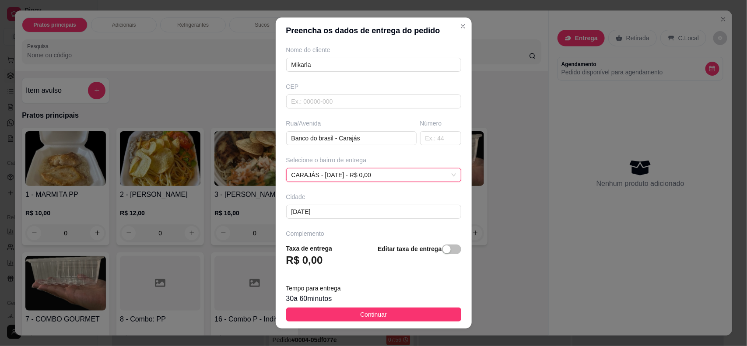
scroll to position [103, 0]
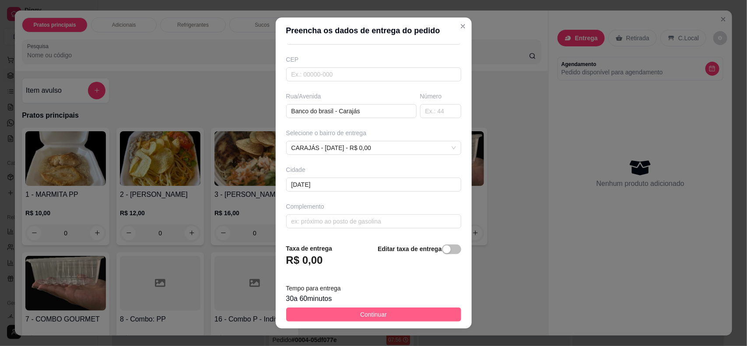
click at [376, 314] on span "Continuar" at bounding box center [373, 315] width 27 height 10
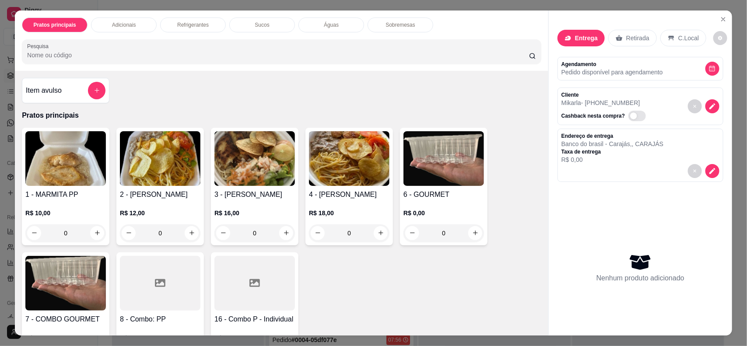
click at [116, 165] on div "2 - MARMITA P R$ 12,00 0" at bounding box center [160, 187] width 88 height 118
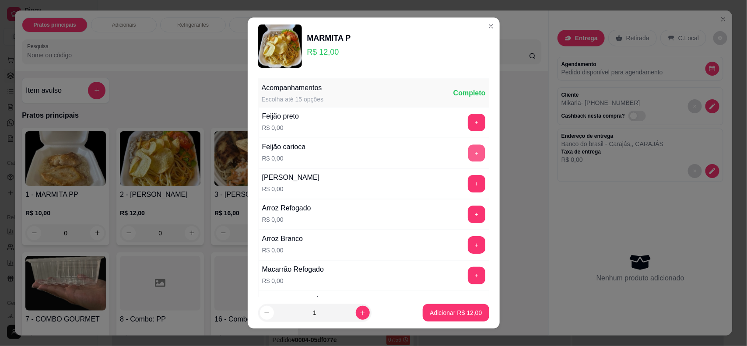
click at [468, 150] on button "+" at bounding box center [476, 153] width 17 height 17
click at [454, 202] on div "Arroz Refogado R$ 0,00 +" at bounding box center [373, 214] width 231 height 31
click at [468, 215] on button "+" at bounding box center [477, 215] width 18 height 18
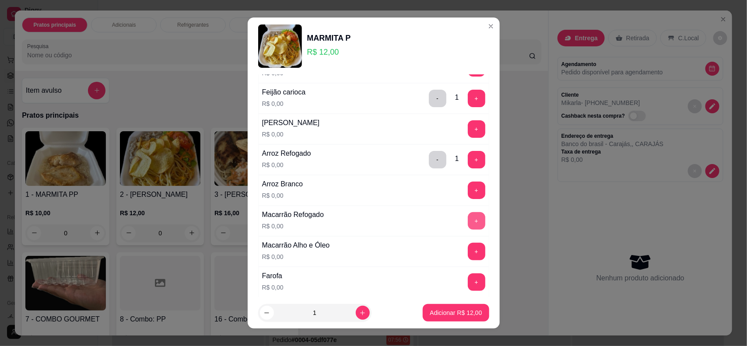
click at [468, 223] on button "+" at bounding box center [477, 221] width 18 height 18
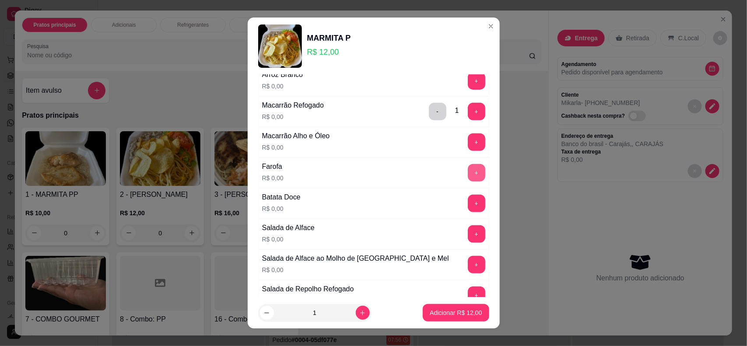
click at [468, 172] on button "+" at bounding box center [477, 173] width 18 height 18
click at [468, 212] on button "+" at bounding box center [476, 203] width 17 height 17
click at [468, 233] on button "+" at bounding box center [477, 234] width 18 height 18
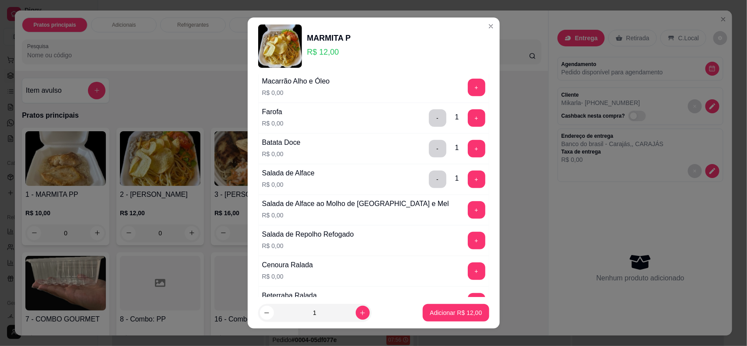
scroll to position [328, 0]
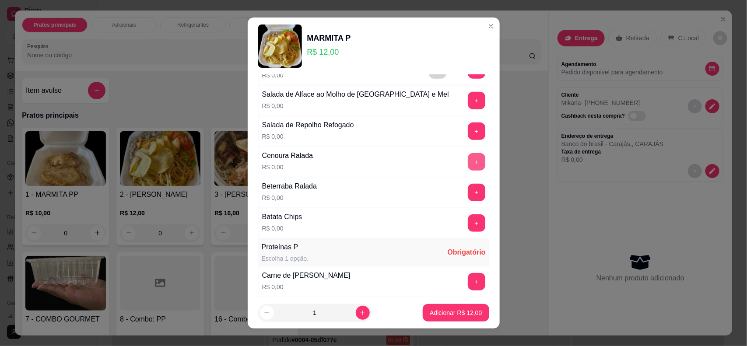
click at [468, 168] on button "+" at bounding box center [477, 162] width 18 height 18
click at [468, 201] on button "+" at bounding box center [476, 192] width 17 height 17
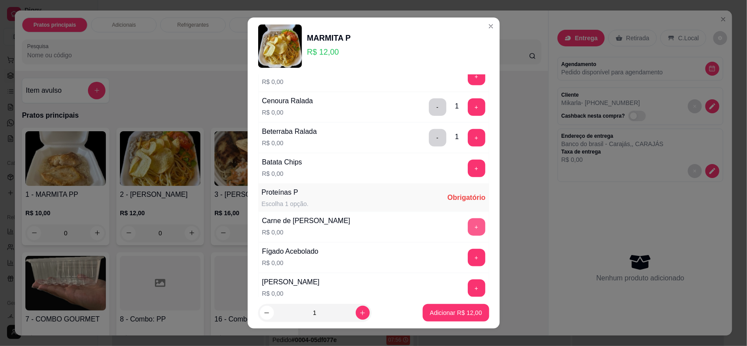
click at [468, 236] on button "+" at bounding box center [477, 227] width 18 height 18
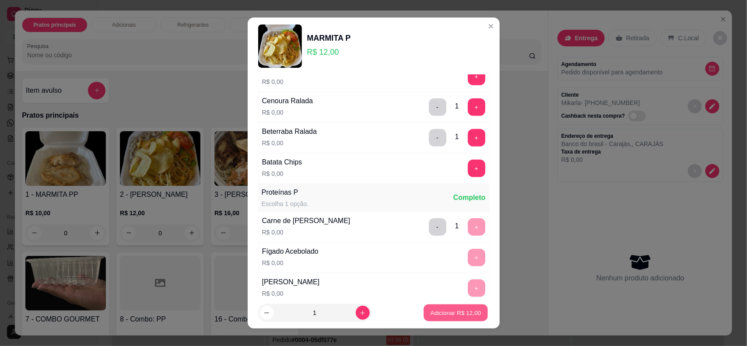
click at [433, 309] on p "Adicionar R$ 12,00" at bounding box center [456, 313] width 51 height 8
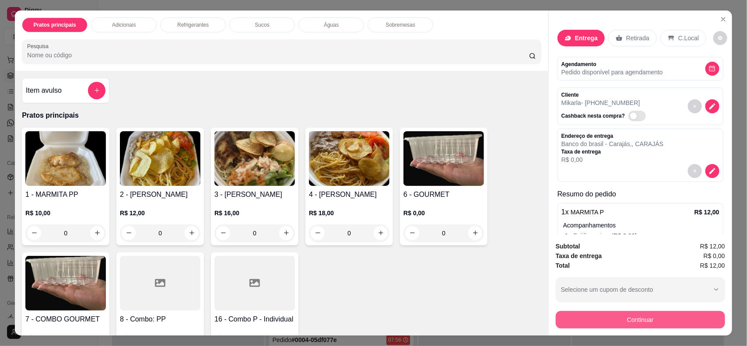
click at [601, 318] on button "Continuar" at bounding box center [640, 320] width 169 height 18
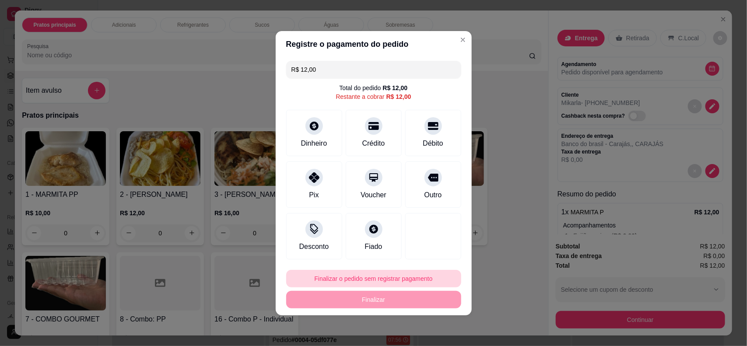
click at [382, 279] on button "Finalizar o pedido sem registrar pagamento" at bounding box center [373, 279] width 175 height 18
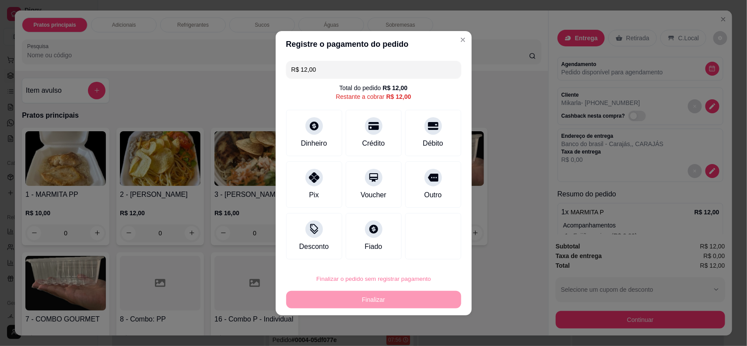
click at [416, 255] on button "Confirmar" at bounding box center [425, 253] width 31 height 13
type input "R$ 0,00"
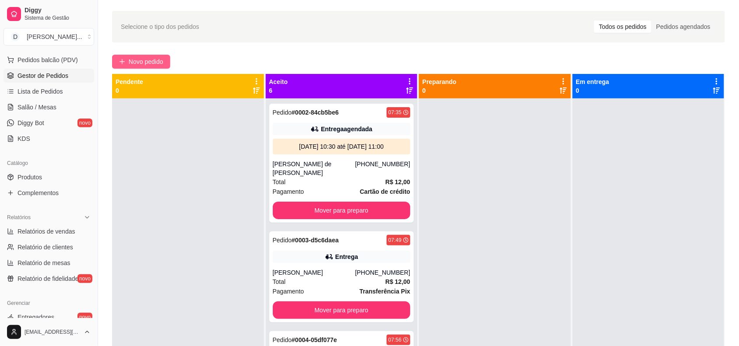
click at [163, 56] on button "Novo pedido" at bounding box center [141, 62] width 58 height 14
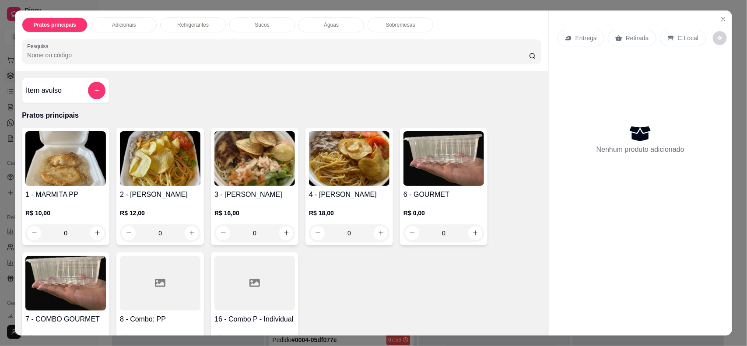
click at [591, 35] on p "Entrega" at bounding box center [586, 38] width 21 height 9
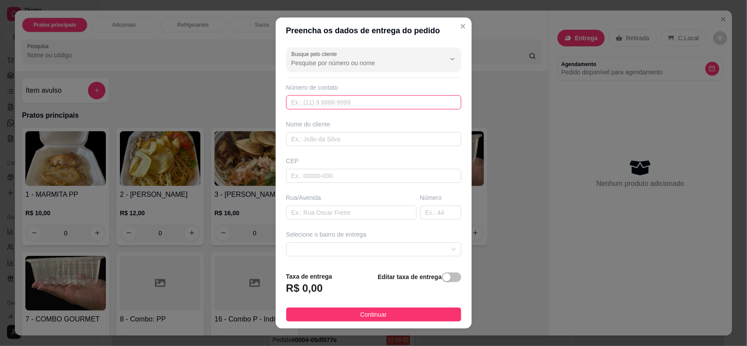
click at [329, 101] on input "text" at bounding box center [373, 102] width 175 height 14
paste input "[PHONE_NUMBER]"
click at [303, 103] on input "[PHONE_NUMBER]" at bounding box center [373, 102] width 175 height 14
type input "[PHONE_NUMBER]"
click at [314, 130] on div "Nome do cliente" at bounding box center [373, 133] width 179 height 26
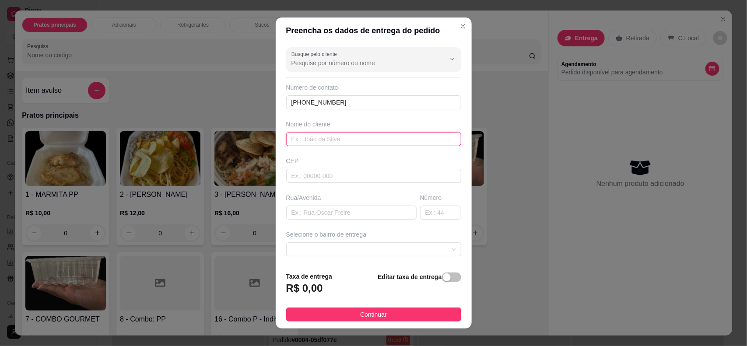
click at [316, 144] on input "text" at bounding box center [373, 139] width 175 height 14
type input "[PERSON_NAME]"
click at [340, 255] on span at bounding box center [373, 249] width 165 height 13
type input "C&A - Telefonia"
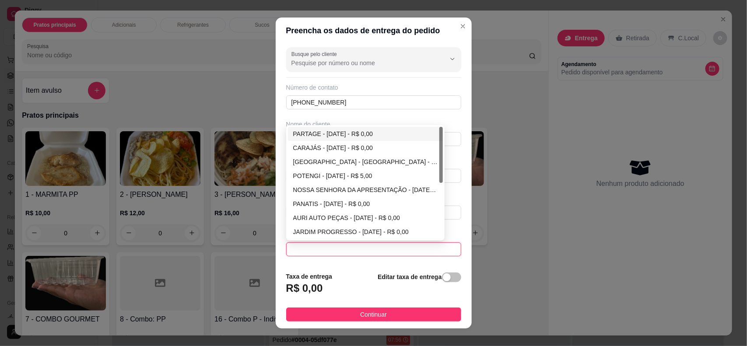
click at [342, 136] on div "PARTAGE - [DATE] - R$ 0,00" at bounding box center [365, 134] width 145 height 10
type input "[DATE]"
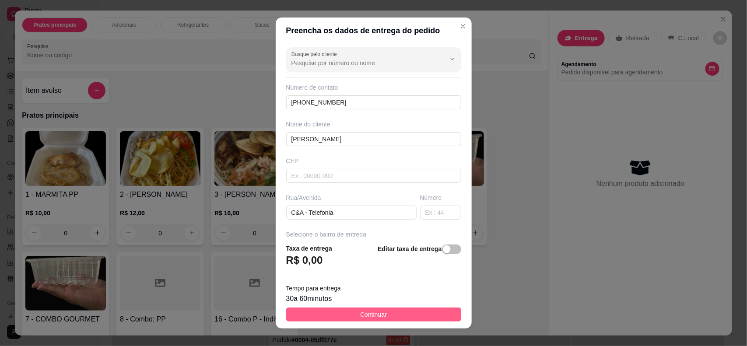
click at [331, 309] on button "Continuar" at bounding box center [373, 315] width 175 height 14
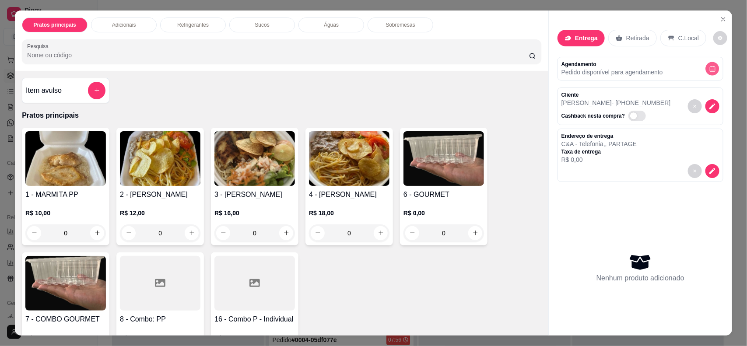
click at [709, 69] on icon "decrease-product-quantity" at bounding box center [712, 68] width 7 height 7
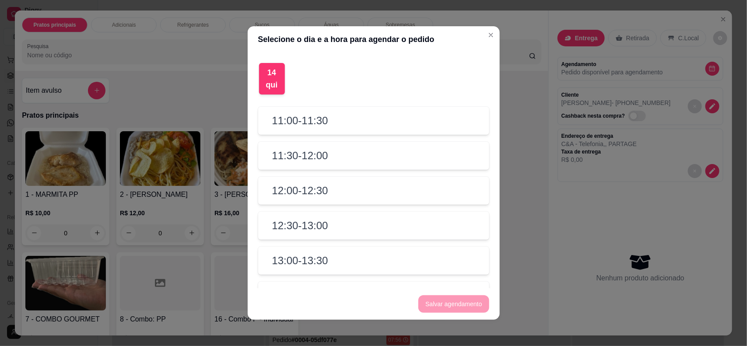
click at [335, 153] on div "11:30 - 12:00" at bounding box center [373, 156] width 231 height 28
click at [323, 200] on div "12:00 - 12:30" at bounding box center [373, 191] width 231 height 28
click at [428, 294] on footer "Salvar agendamento" at bounding box center [374, 304] width 252 height 32
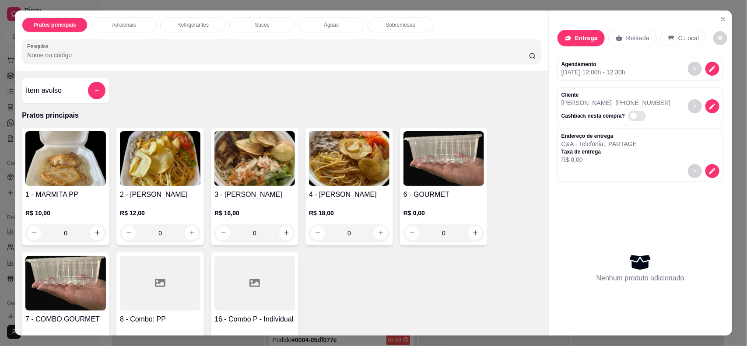
click at [137, 188] on div "2 - MARMITA P R$ 12,00 0" at bounding box center [160, 187] width 88 height 118
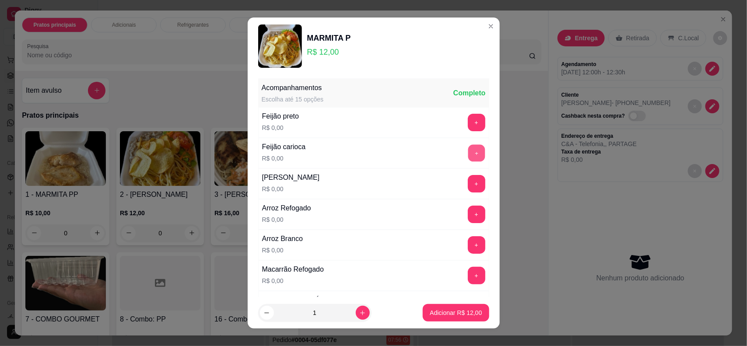
click at [468, 147] on button "+" at bounding box center [476, 153] width 17 height 17
click at [468, 209] on button "+" at bounding box center [477, 215] width 18 height 18
click at [468, 270] on button "+" at bounding box center [477, 276] width 18 height 18
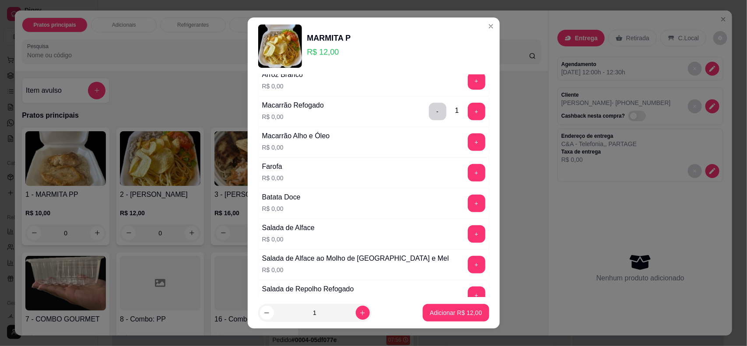
click at [468, 176] on button "+" at bounding box center [477, 173] width 18 height 18
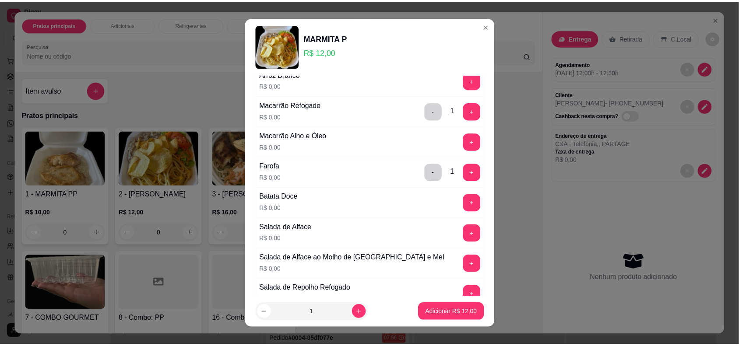
scroll to position [328, 0]
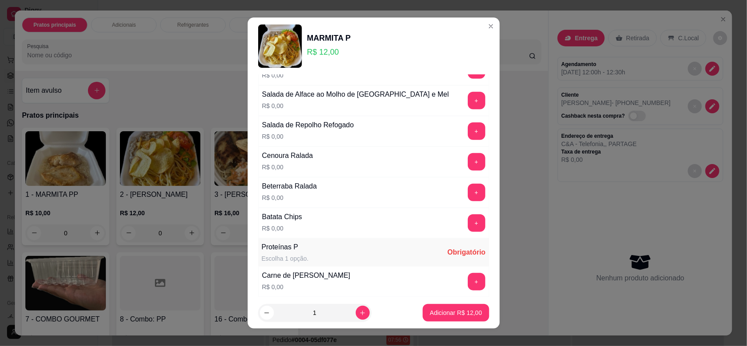
click at [441, 231] on div "Batata Chips R$ 0,00 +" at bounding box center [373, 223] width 231 height 31
click at [468, 228] on button "+" at bounding box center [477, 223] width 18 height 18
click at [464, 281] on div "+" at bounding box center [476, 282] width 25 height 18
click at [468, 285] on button "+" at bounding box center [476, 282] width 17 height 17
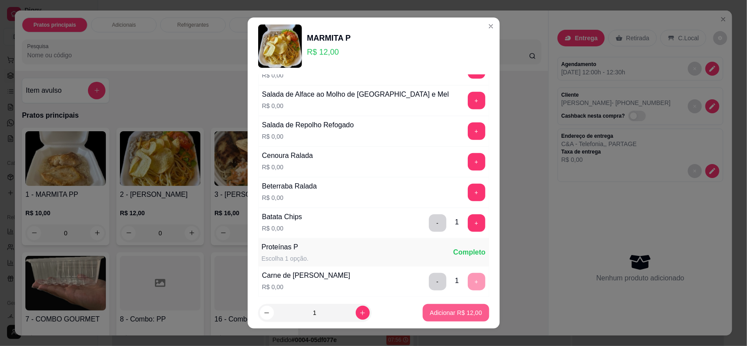
click at [447, 312] on p "Adicionar R$ 12,00" at bounding box center [456, 313] width 52 height 9
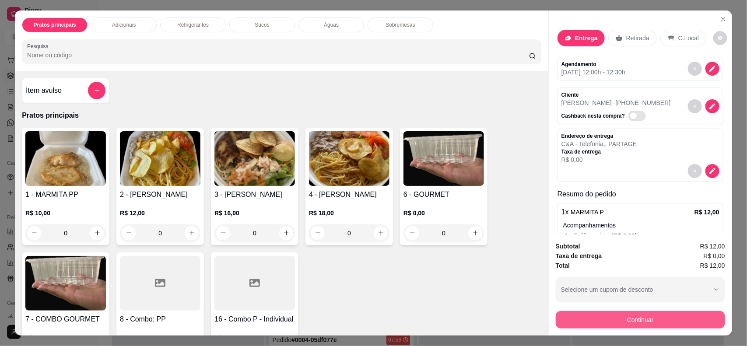
click at [627, 317] on button "Continuar" at bounding box center [640, 320] width 169 height 18
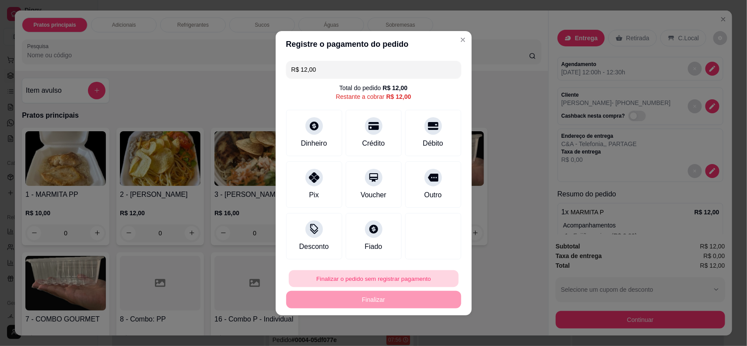
click at [329, 274] on button "Finalizar o pedido sem registrar pagamento" at bounding box center [374, 278] width 170 height 17
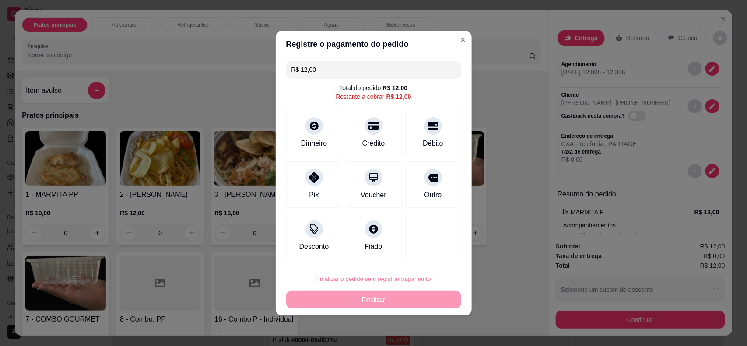
click at [422, 255] on button "Confirmar" at bounding box center [425, 254] width 32 height 14
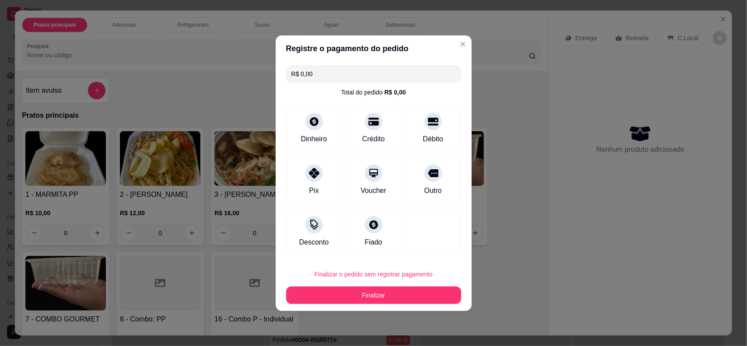
type input "R$ 0,00"
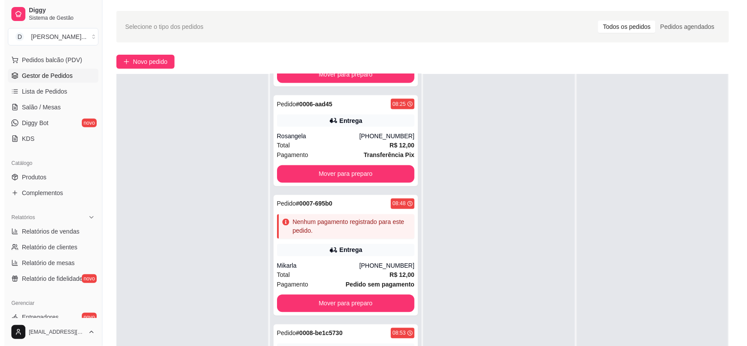
scroll to position [133, 0]
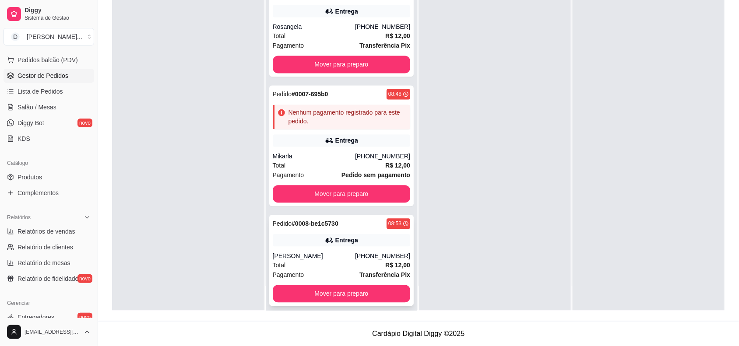
click at [312, 261] on div "Total R$ 12,00" at bounding box center [342, 266] width 138 height 10
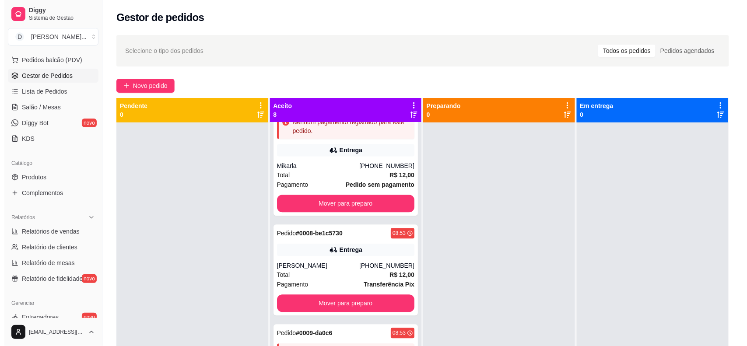
scroll to position [25, 0]
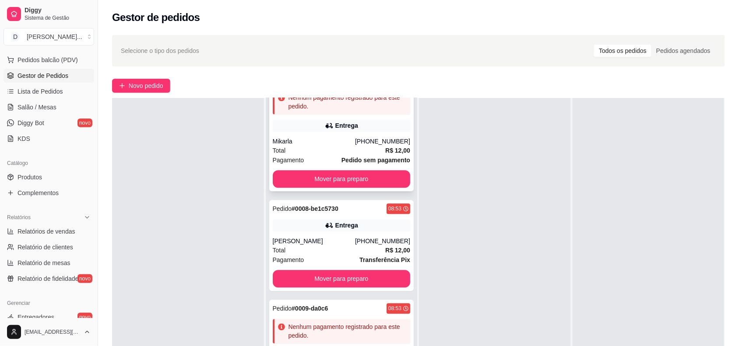
click at [337, 146] on div "Total R$ 12,00" at bounding box center [342, 151] width 138 height 10
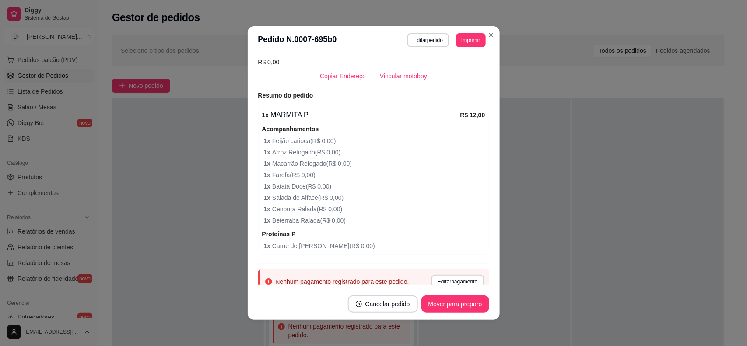
scroll to position [200, 0]
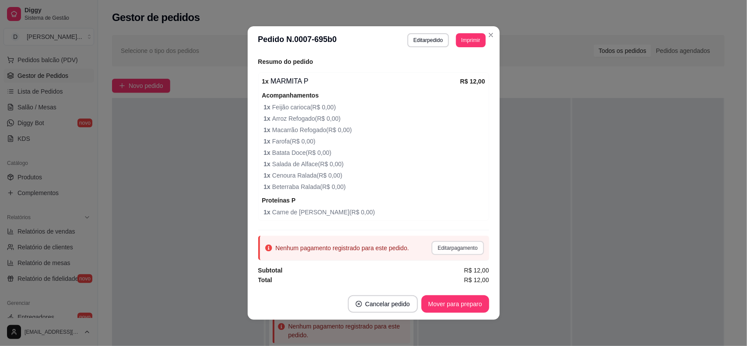
click at [448, 250] on button "Editar pagamento" at bounding box center [458, 248] width 52 height 14
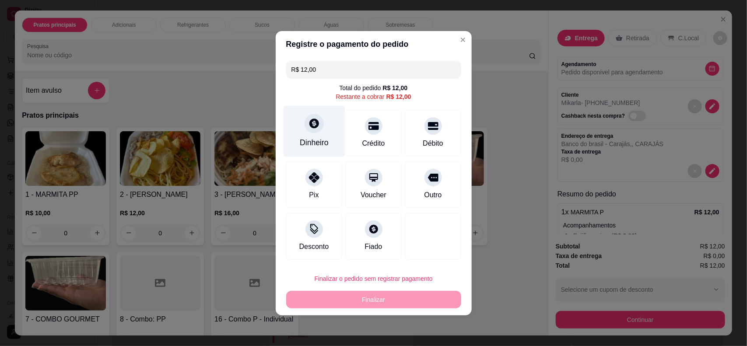
click at [316, 128] on icon at bounding box center [313, 123] width 11 height 11
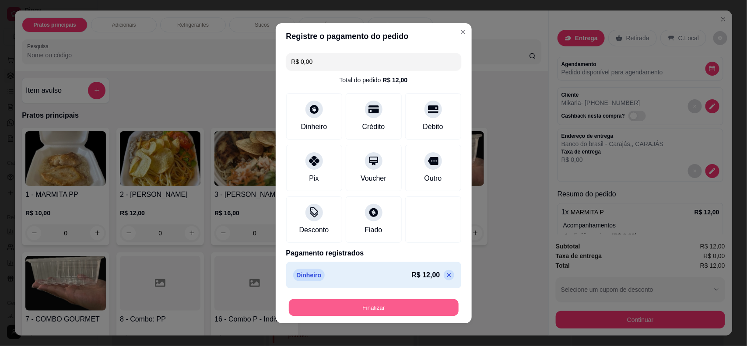
click at [405, 310] on button "Finalizar" at bounding box center [374, 307] width 170 height 17
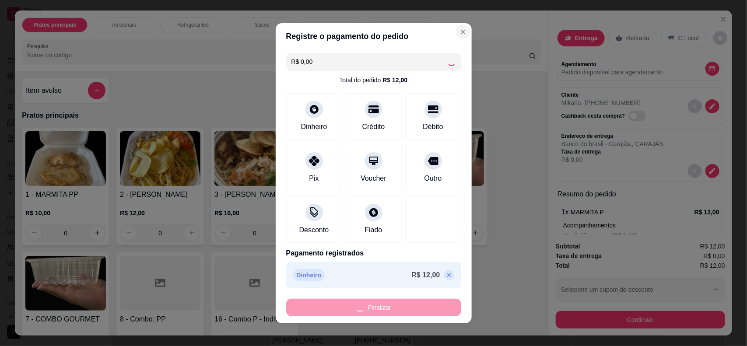
type input "-R$ 12,00"
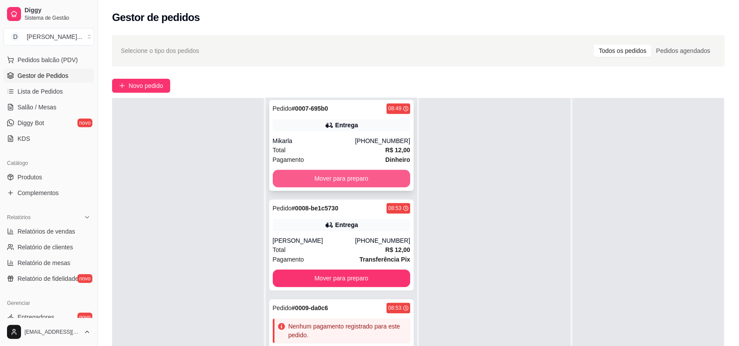
scroll to position [133, 0]
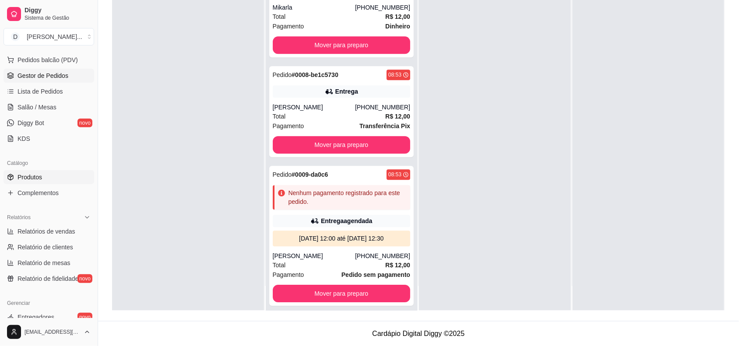
click at [23, 182] on span "Produtos" at bounding box center [30, 177] width 25 height 9
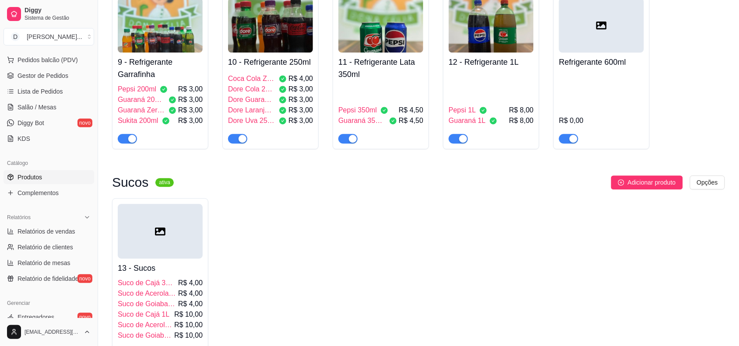
scroll to position [547, 0]
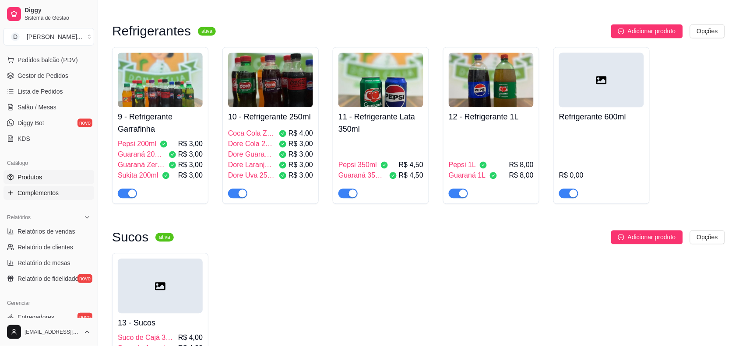
click at [35, 195] on span "Complementos" at bounding box center [38, 193] width 41 height 9
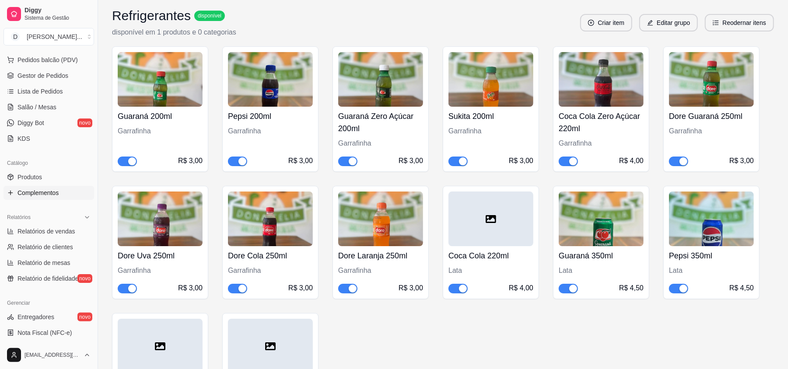
scroll to position [2088, 0]
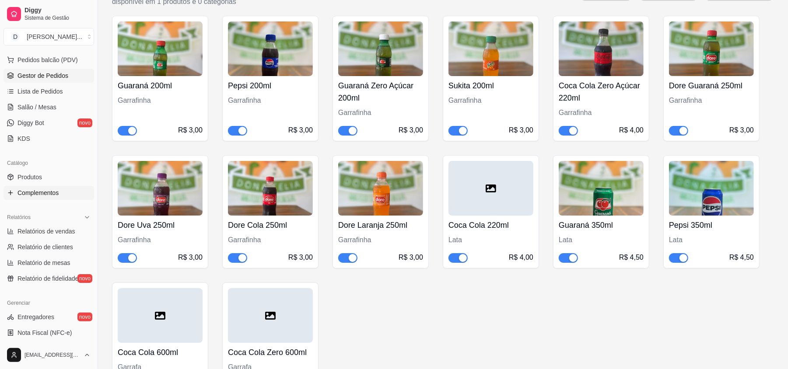
click at [39, 76] on span "Gestor de Pedidos" at bounding box center [43, 75] width 51 height 9
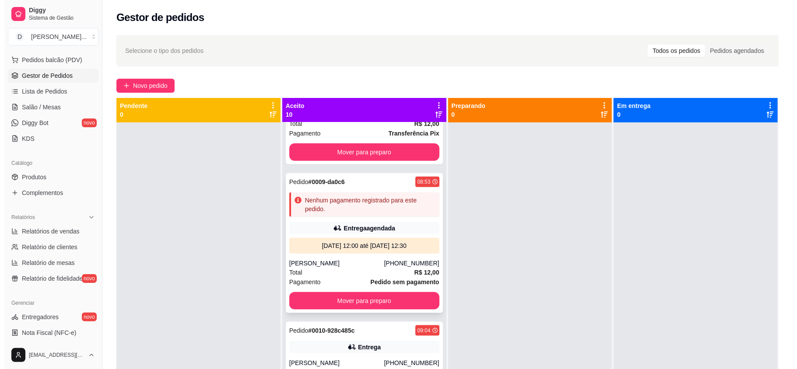
scroll to position [727, 0]
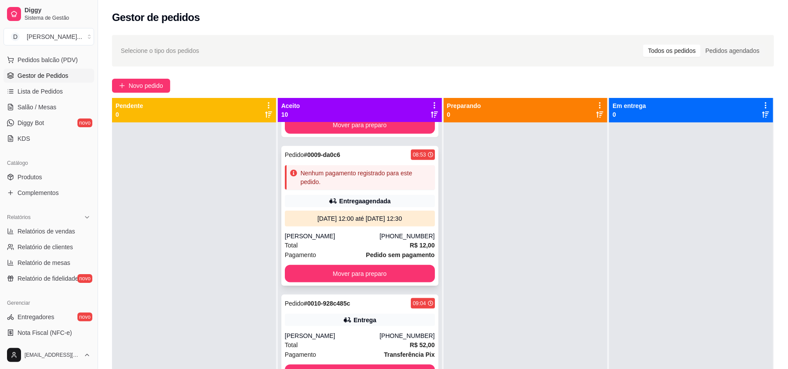
click at [330, 241] on div "Total R$ 12,00" at bounding box center [360, 246] width 150 height 10
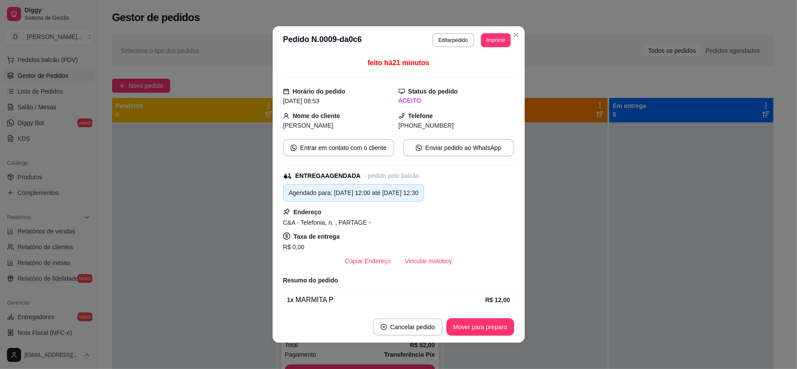
click at [438, 46] on button "Editar pedido" at bounding box center [453, 40] width 42 height 14
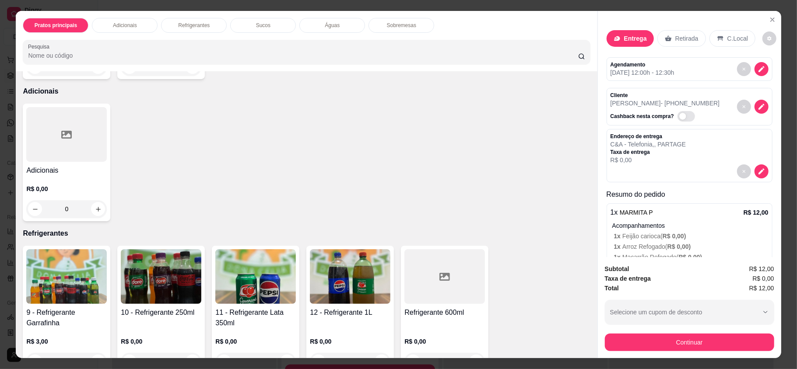
scroll to position [350, 0]
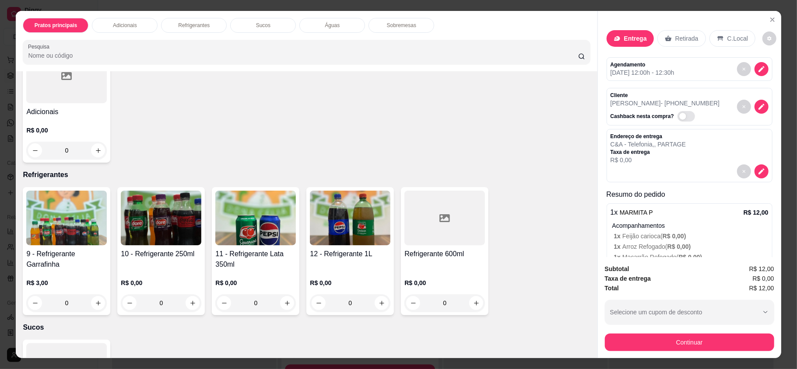
click at [69, 221] on img at bounding box center [66, 218] width 81 height 55
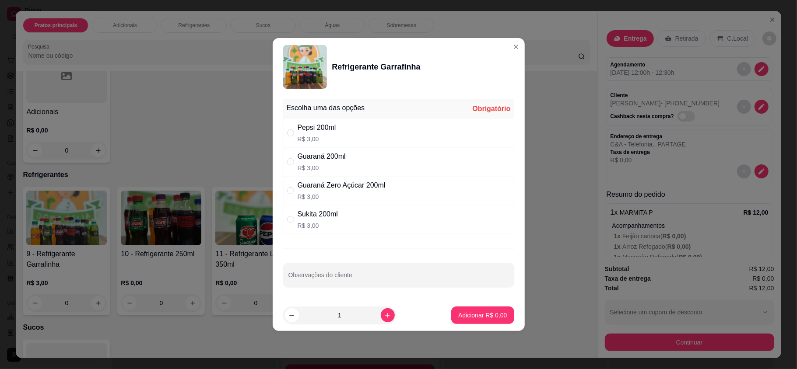
click at [384, 158] on div "Guaraná 200ml R$ 3,00" at bounding box center [398, 161] width 231 height 29
radio input "true"
click at [458, 320] on p "Adicionar R$ 3,00" at bounding box center [482, 315] width 49 height 9
type input "1"
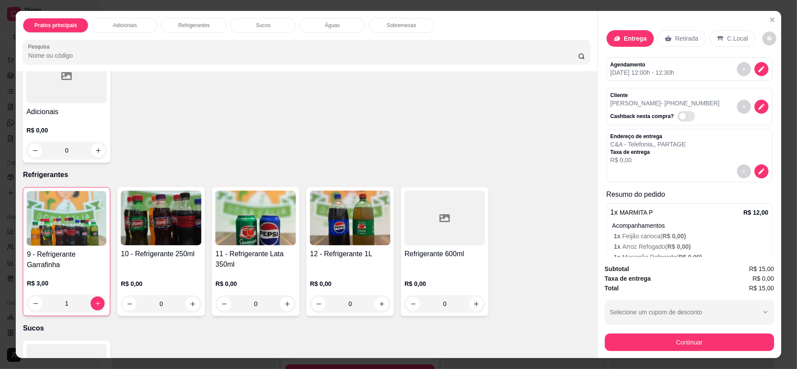
click at [673, 339] on button "Continuar" at bounding box center [689, 343] width 169 height 18
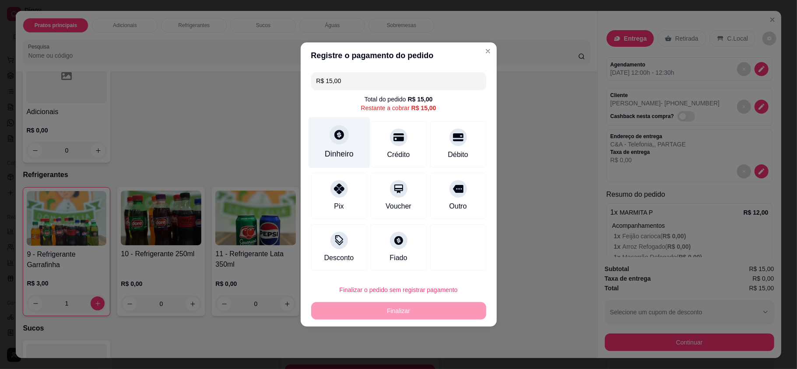
click at [314, 154] on div "Dinheiro" at bounding box center [339, 142] width 62 height 51
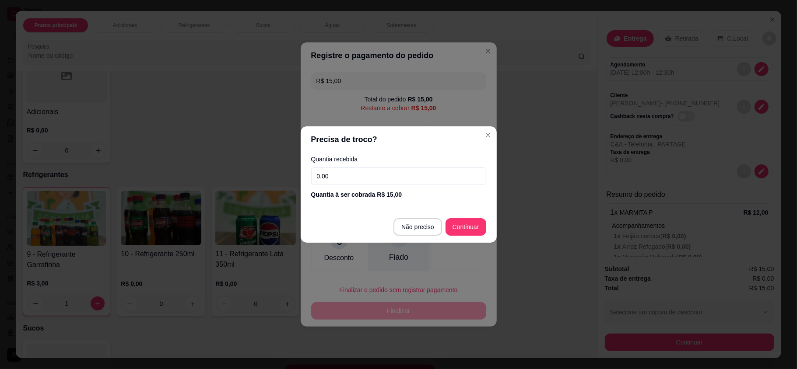
type input "R$ 0,00"
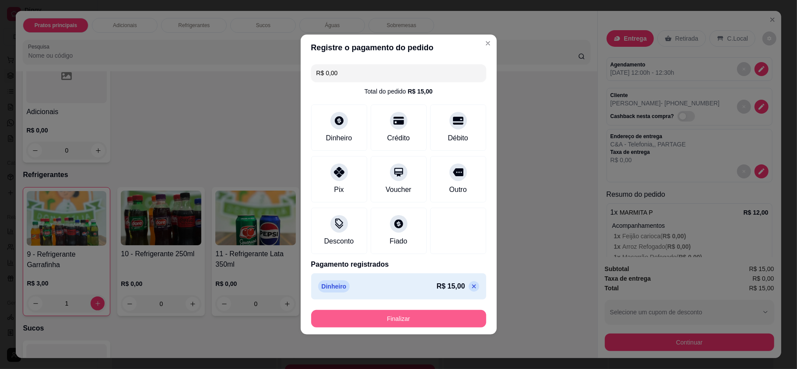
click at [435, 316] on button "Finalizar" at bounding box center [398, 319] width 175 height 18
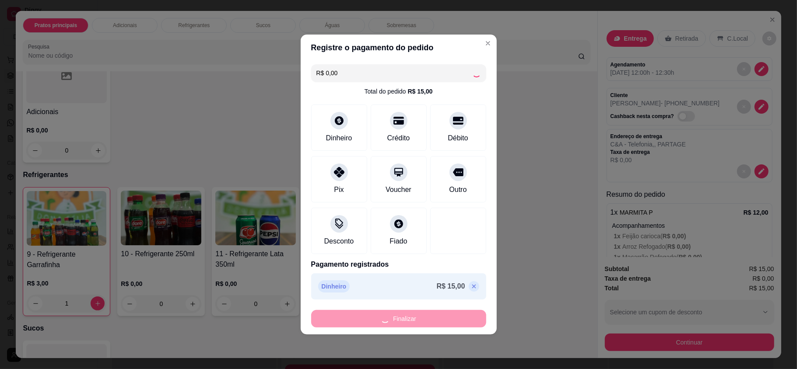
type input "0"
type input "-R$ 15,00"
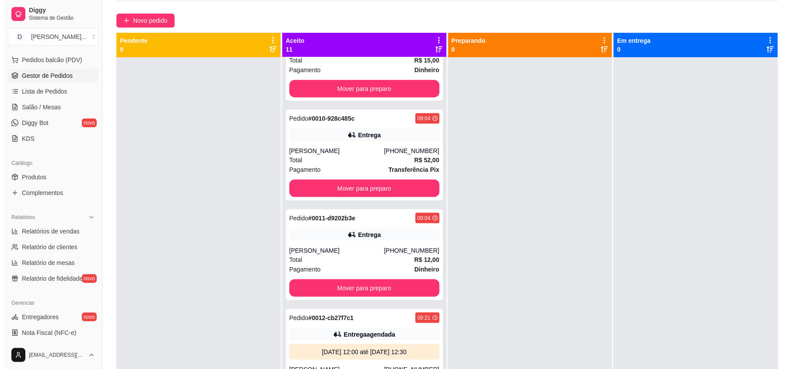
scroll to position [0, 0]
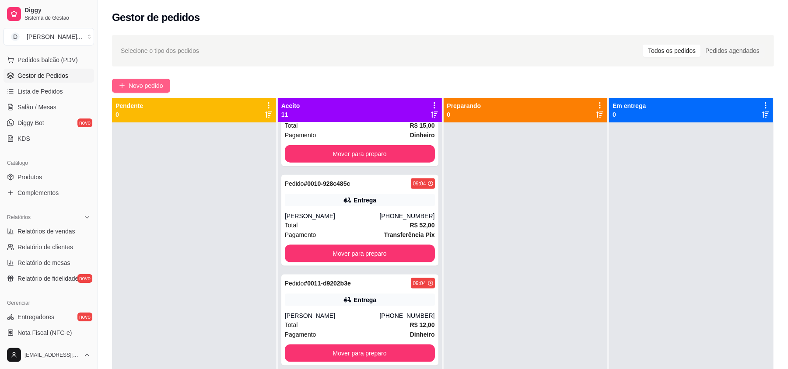
click at [148, 82] on span "Novo pedido" at bounding box center [146, 86] width 35 height 10
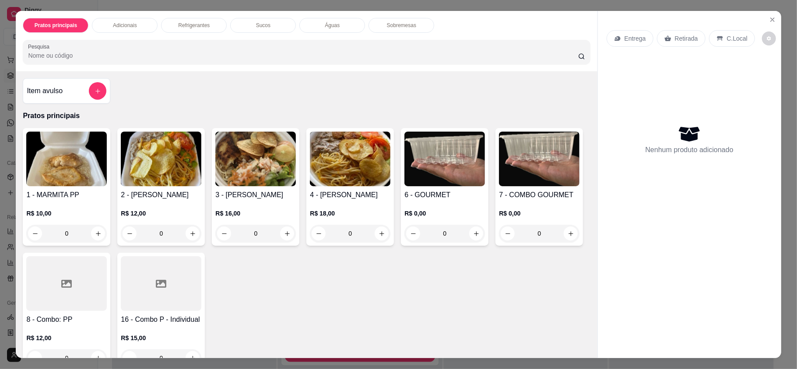
click at [636, 42] on p "Entrega" at bounding box center [635, 38] width 21 height 9
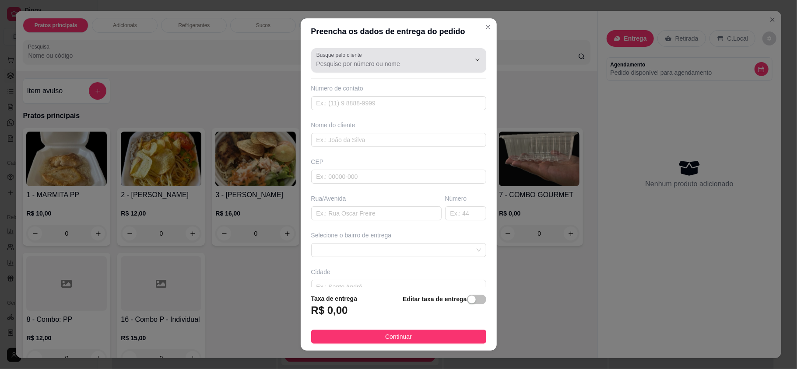
click at [364, 65] on input "Busque pelo cliente" at bounding box center [386, 64] width 140 height 9
click at [363, 65] on input "maria jose" at bounding box center [386, 64] width 140 height 9
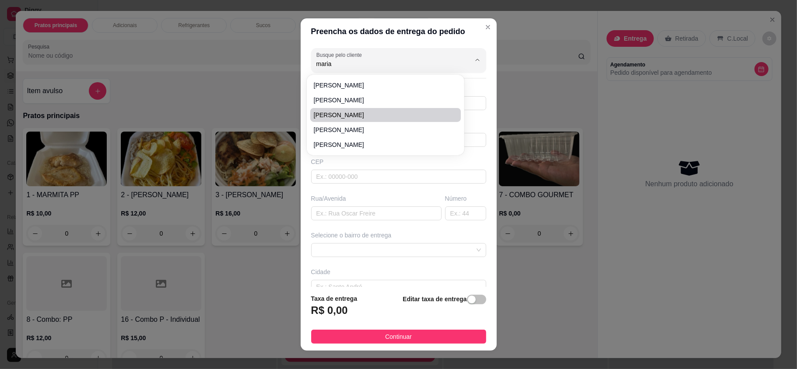
click at [331, 112] on span "Maria" at bounding box center [381, 115] width 135 height 9
type input "Maria"
type input "84986204148"
type input "Maria"
type input "Rua Maria Jose Lira"
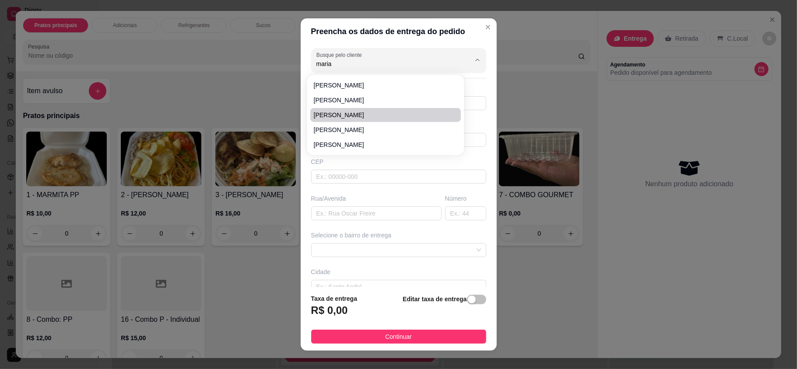
type input "1920"
type input "NATAL"
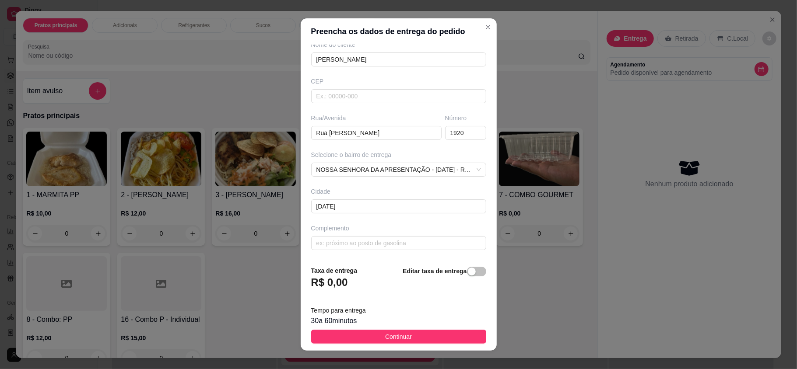
scroll to position [9, 0]
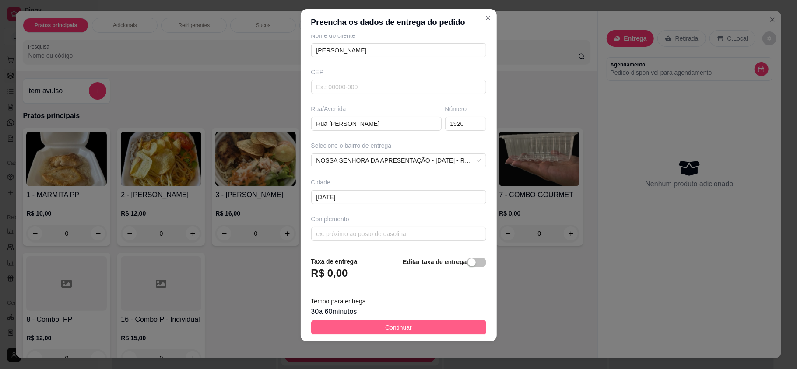
type input "Maria"
click at [385, 326] on span "Continuar" at bounding box center [398, 328] width 27 height 10
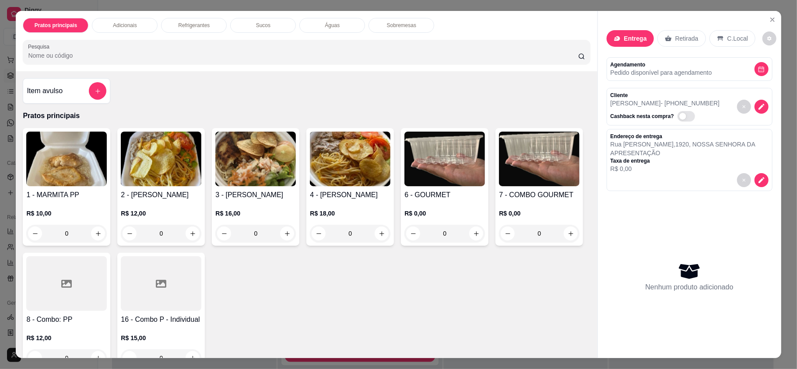
click at [140, 170] on img at bounding box center [161, 159] width 81 height 55
click at [244, 158] on img at bounding box center [255, 159] width 81 height 55
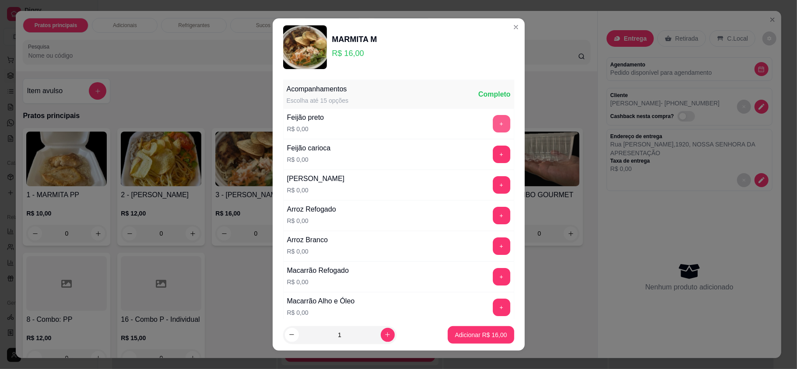
click at [493, 123] on button "+" at bounding box center [502, 124] width 18 height 18
click at [493, 245] on button "+" at bounding box center [502, 247] width 18 height 18
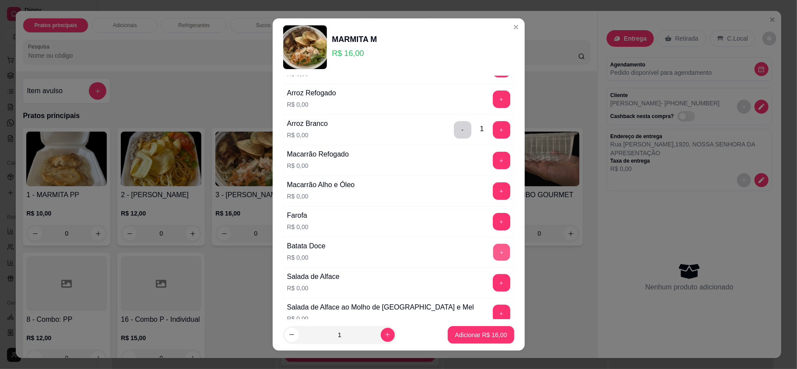
click at [493, 260] on button "+" at bounding box center [501, 252] width 17 height 17
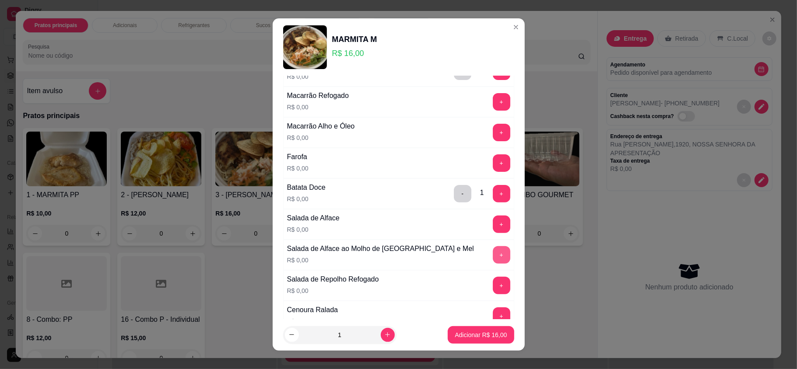
scroll to position [233, 0]
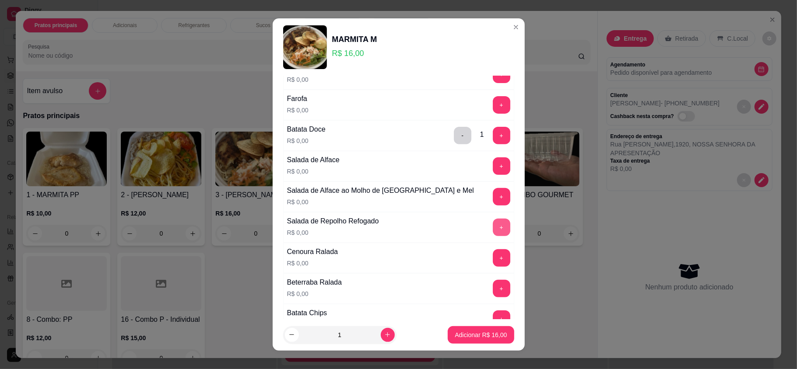
click at [493, 236] on button "+" at bounding box center [502, 228] width 18 height 18
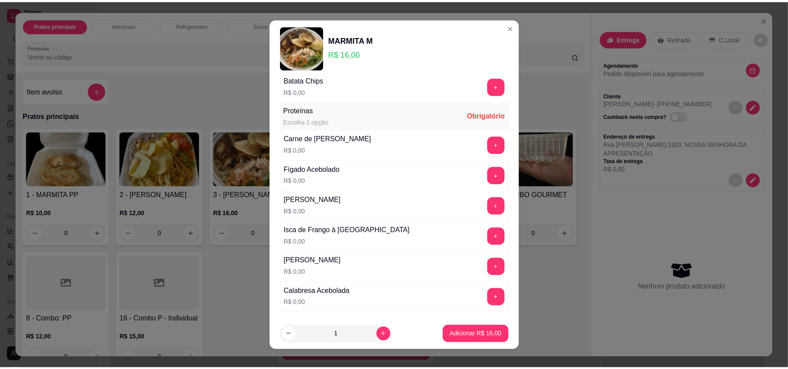
scroll to position [525, 0]
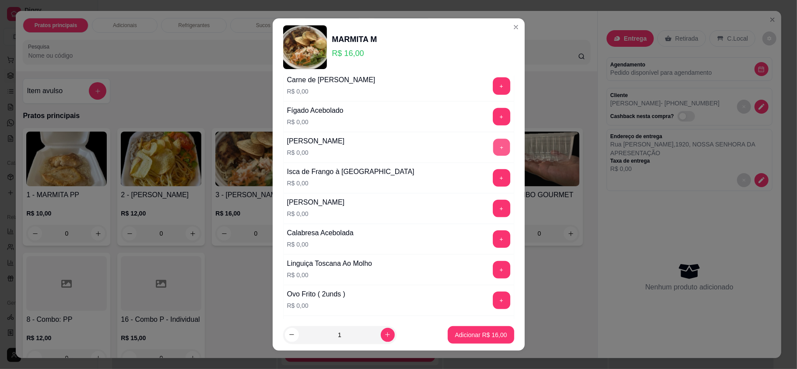
click at [493, 146] on button "+" at bounding box center [501, 147] width 17 height 17
click at [493, 126] on button "+" at bounding box center [502, 117] width 18 height 18
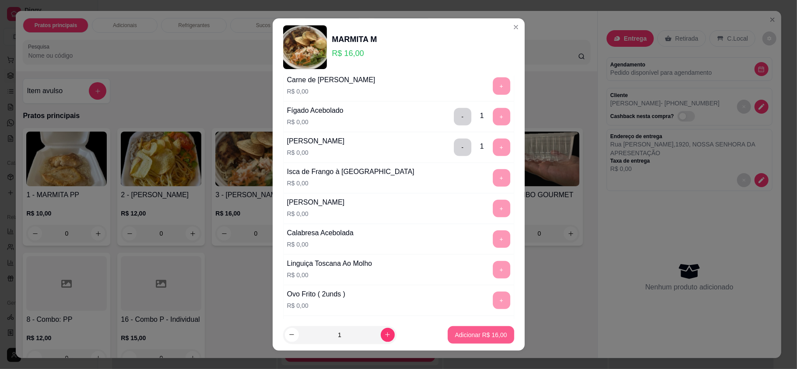
click at [465, 335] on p "Adicionar R$ 16,00" at bounding box center [481, 335] width 52 height 9
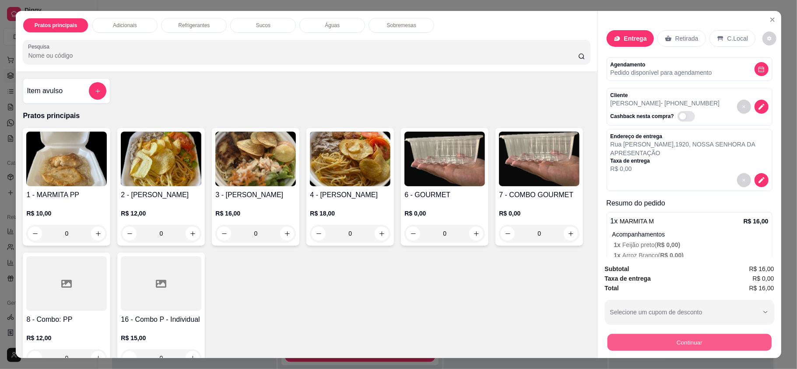
click at [664, 343] on button "Continuar" at bounding box center [689, 342] width 164 height 17
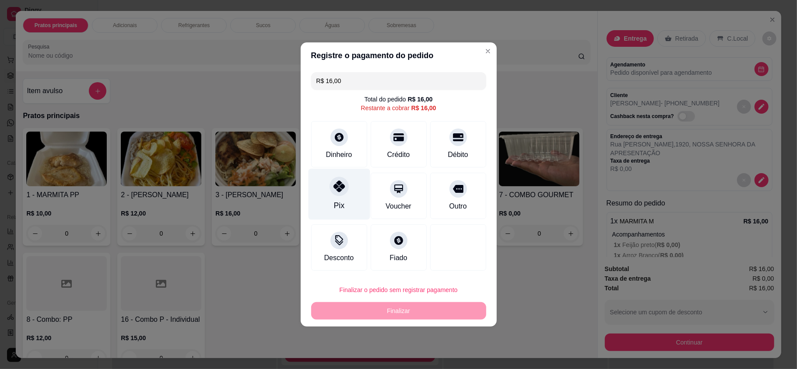
click at [326, 198] on div "Pix" at bounding box center [339, 194] width 62 height 51
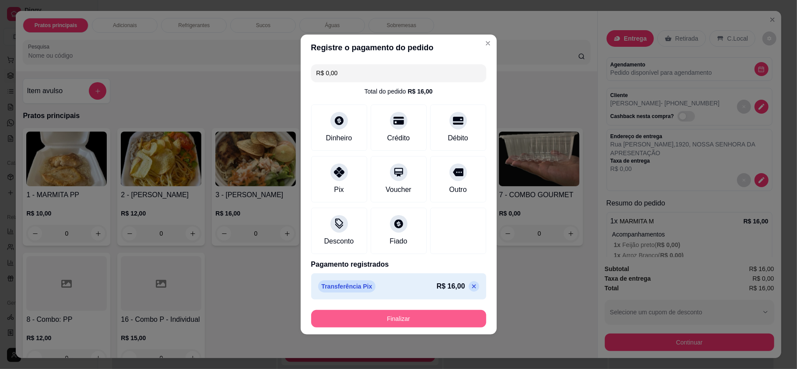
click at [385, 320] on button "Finalizar" at bounding box center [398, 319] width 175 height 18
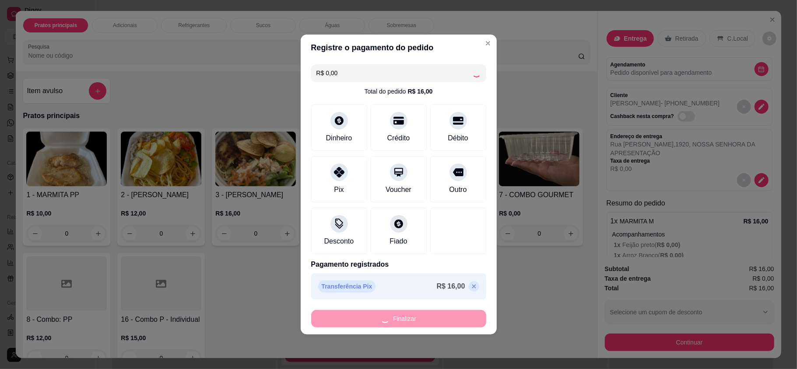
type input "-R$ 16,00"
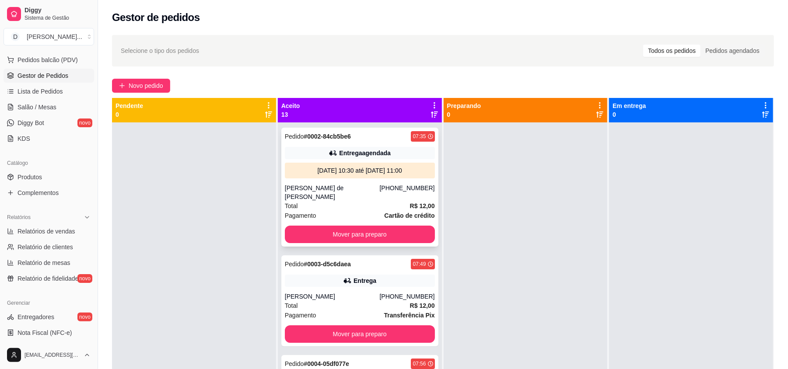
click at [316, 211] on div "Pagamento Cartão de crédito" at bounding box center [360, 216] width 150 height 10
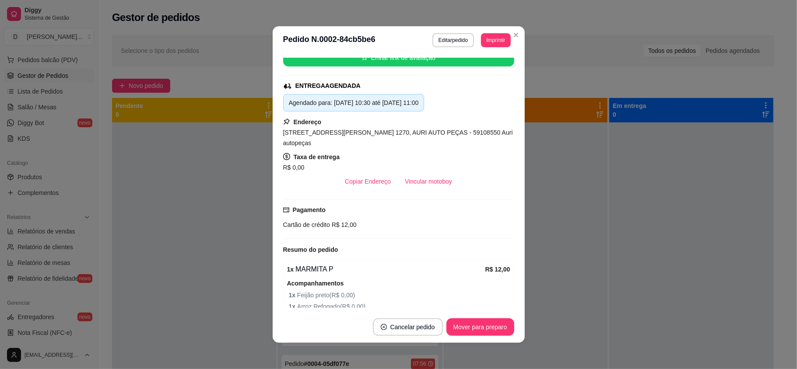
scroll to position [212, 0]
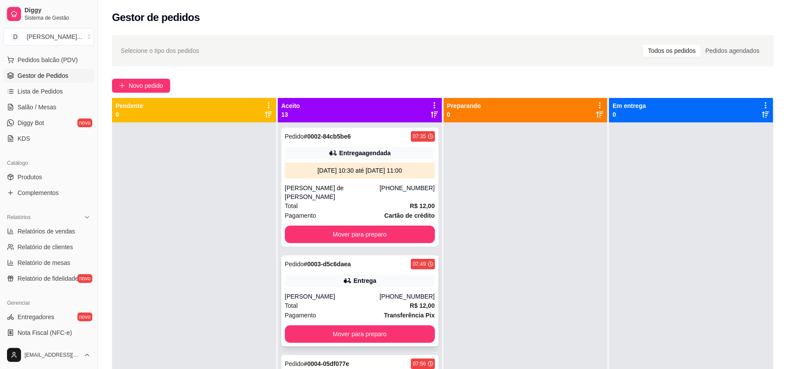
click at [348, 275] on div "Entrega" at bounding box center [360, 281] width 150 height 12
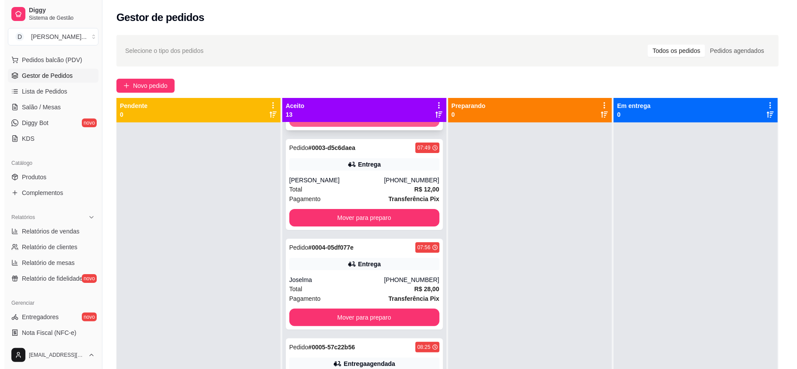
scroll to position [175, 0]
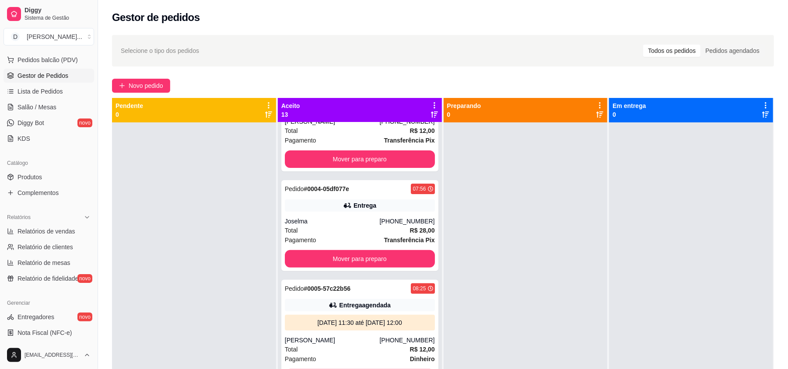
click at [338, 226] on div "Total R$ 28,00" at bounding box center [360, 231] width 150 height 10
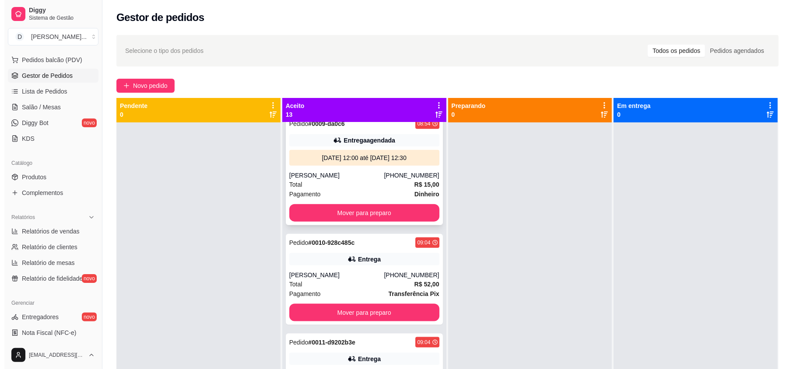
scroll to position [817, 0]
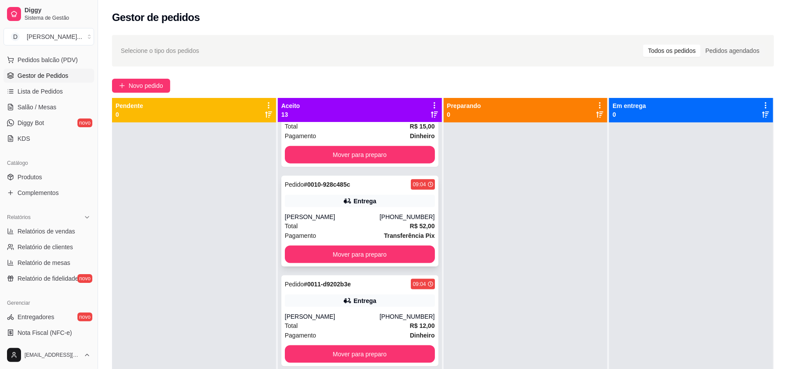
click at [316, 213] on div "Rosemary Rodrigues" at bounding box center [332, 217] width 95 height 9
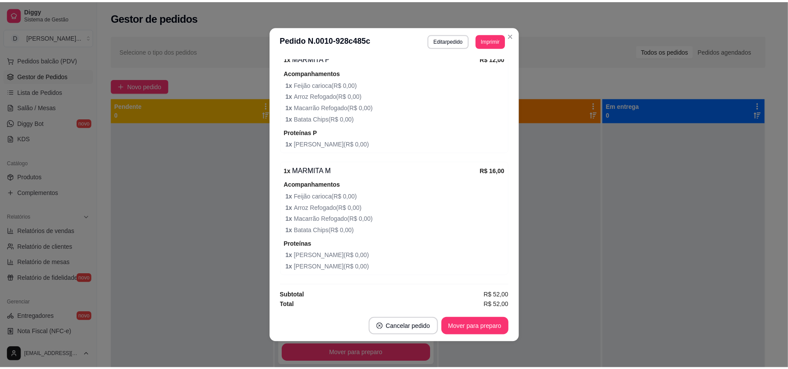
scroll to position [2, 0]
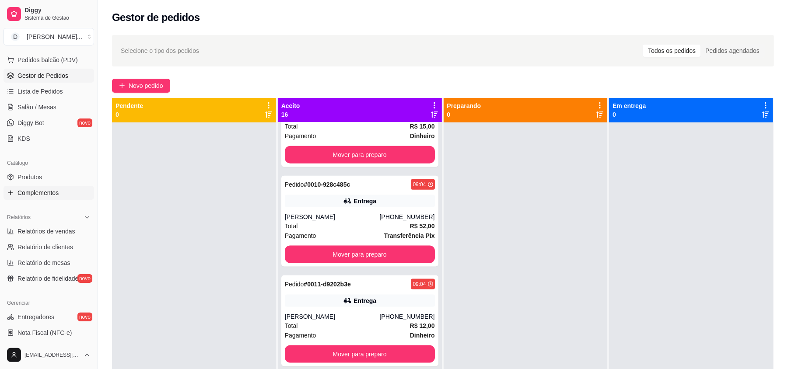
click at [42, 195] on span "Complementos" at bounding box center [38, 193] width 41 height 9
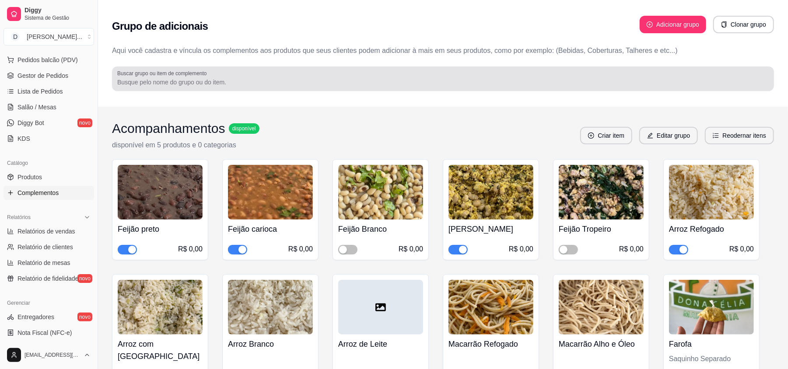
click at [206, 83] on input "Buscar grupo ou item de complemento" at bounding box center [443, 82] width 652 height 9
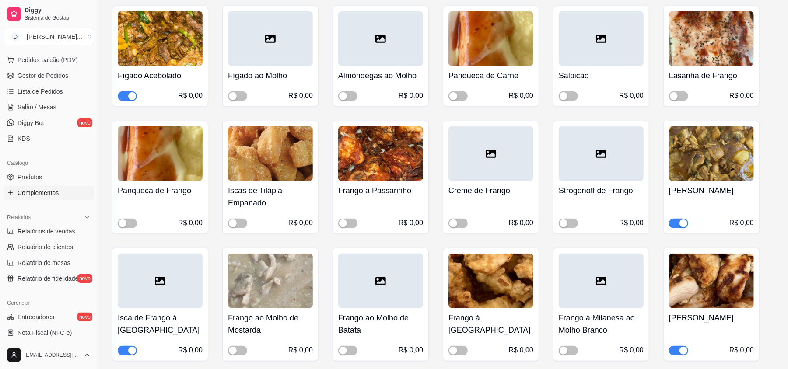
scroll to position [525, 0]
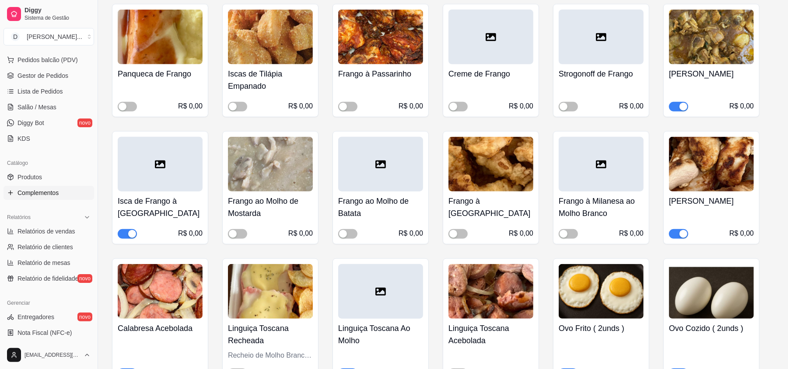
type input "isca"
click at [134, 207] on h4 "Isca de Frango à Milanesa" at bounding box center [160, 207] width 85 height 25
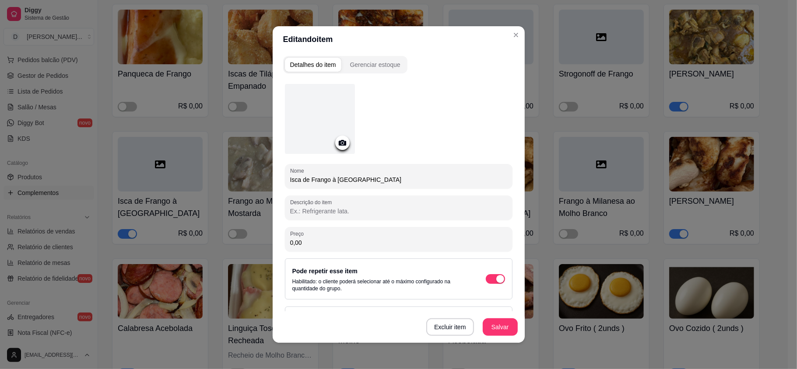
drag, startPoint x: 327, startPoint y: 178, endPoint x: 371, endPoint y: 179, distance: 43.8
click at [371, 179] on input "Isca de Frango à Milanesa" at bounding box center [398, 180] width 217 height 9
type input "Isca de Frango Empanado"
click at [498, 324] on button "Salvar" at bounding box center [500, 328] width 35 height 18
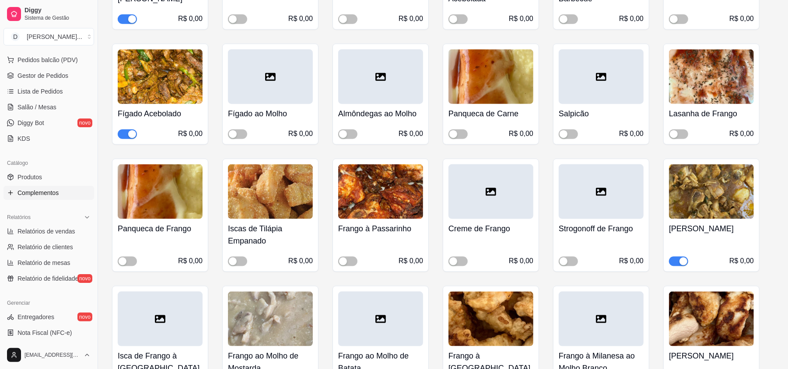
scroll to position [3210, 0]
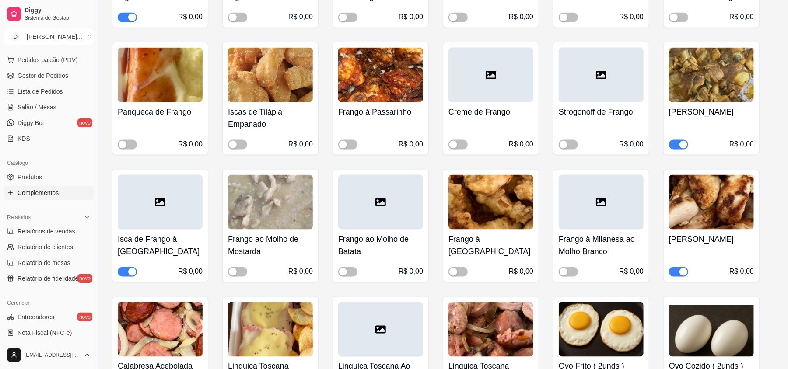
click at [183, 229] on div at bounding box center [160, 202] width 85 height 55
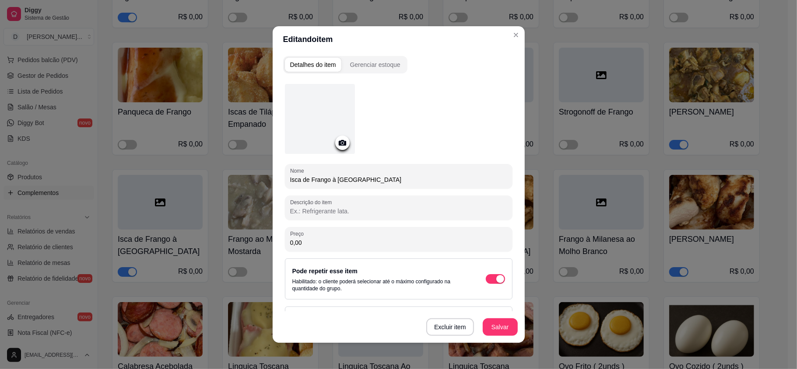
drag, startPoint x: 328, startPoint y: 178, endPoint x: 382, endPoint y: 177, distance: 54.3
click at [382, 177] on input "Isca de Frango à Milanesa" at bounding box center [398, 180] width 217 height 9
type input "Isca de Frango Empanado"
click at [487, 325] on button "Salvar" at bounding box center [500, 328] width 35 height 18
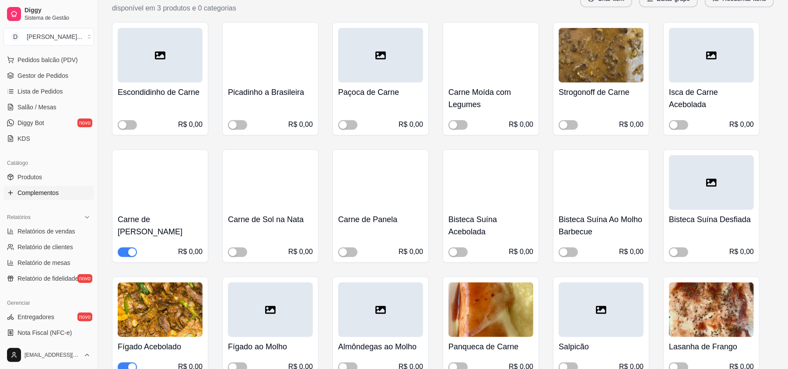
scroll to position [2334, 0]
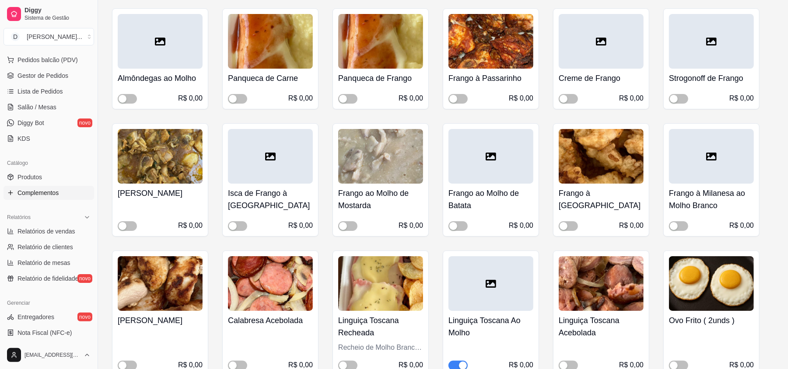
click at [67, 68] on ul "Pedidos balcão (PDV) Gestor de Pedidos Lista de Pedidos Salão / Mesas Diggy Bot…" at bounding box center [49, 99] width 91 height 93
click at [61, 72] on span "Gestor de Pedidos" at bounding box center [43, 75] width 51 height 9
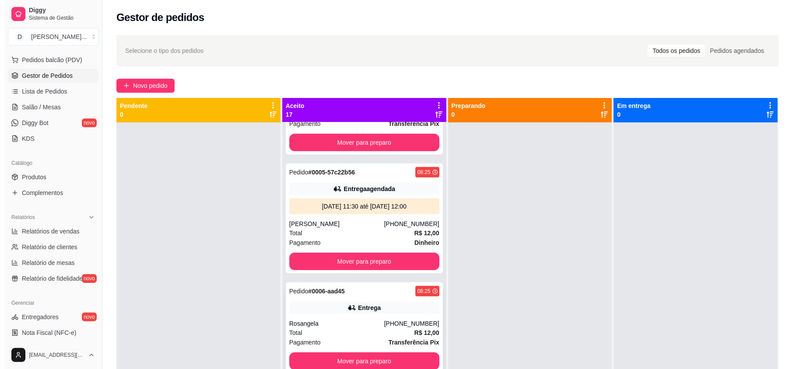
scroll to position [350, 0]
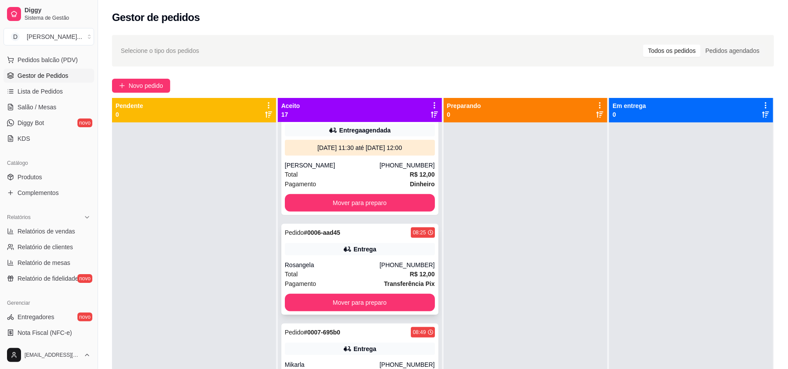
click at [370, 270] on div "Total R$ 12,00" at bounding box center [360, 275] width 150 height 10
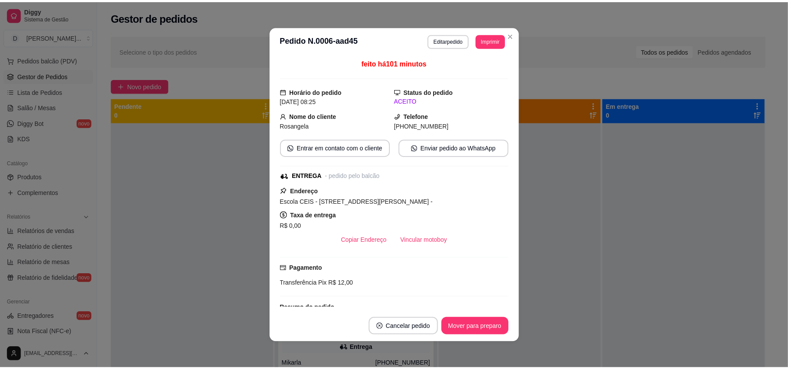
scroll to position [116, 0]
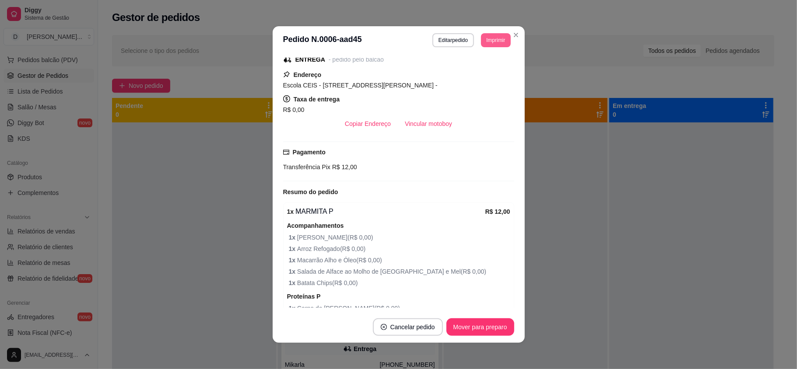
click at [485, 46] on button "Imprimir" at bounding box center [495, 40] width 29 height 14
click at [474, 69] on button "IMPRESSORA" at bounding box center [474, 71] width 63 height 14
click at [485, 44] on button "Imprimir" at bounding box center [495, 40] width 29 height 14
click at [483, 69] on button "IMPRESSORA" at bounding box center [482, 66] width 51 height 11
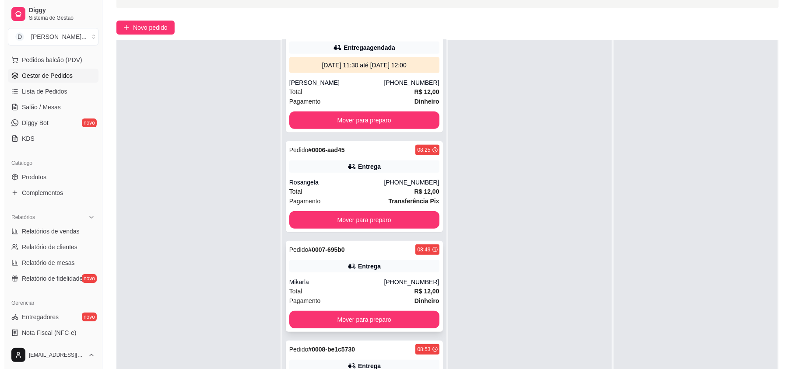
scroll to position [408, 0]
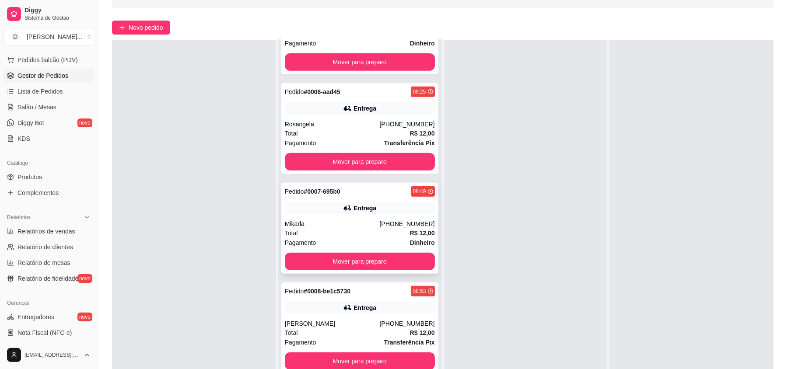
click at [301, 220] on div "Mikarla" at bounding box center [332, 224] width 95 height 9
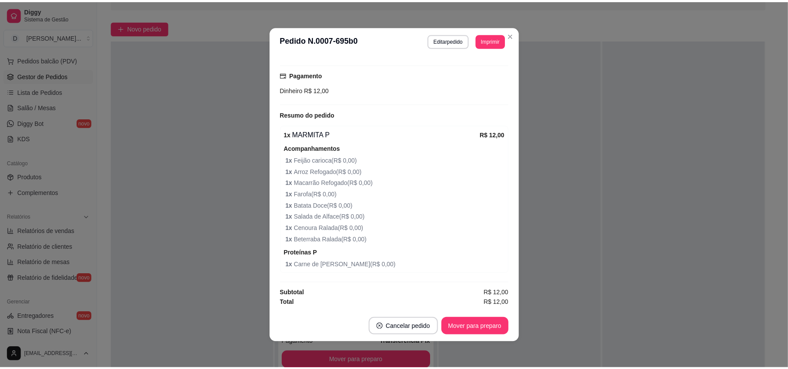
scroll to position [2, 0]
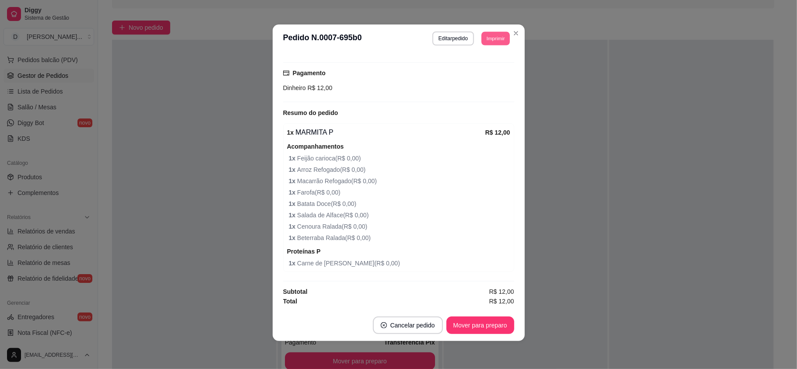
click at [494, 41] on button "Imprimir" at bounding box center [495, 39] width 28 height 14
click at [478, 62] on button "IMPRESSORA" at bounding box center [474, 69] width 63 height 14
click at [487, 37] on button "Imprimir" at bounding box center [495, 39] width 28 height 14
click at [492, 32] on button "Imprimir" at bounding box center [495, 39] width 29 height 14
click at [482, 65] on button "IMPRESSORA" at bounding box center [474, 69] width 63 height 14
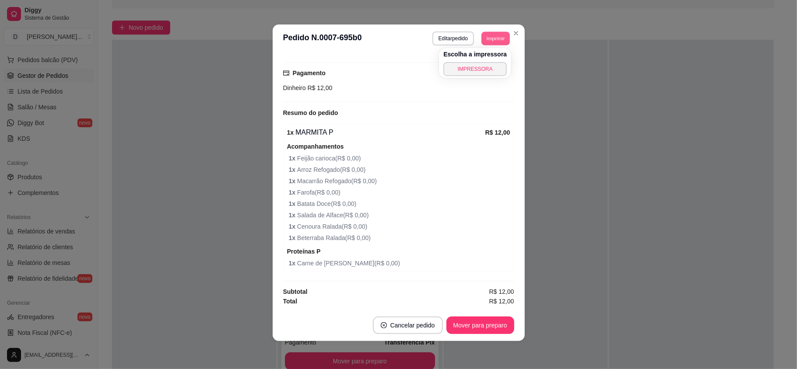
click at [493, 42] on button "Imprimir" at bounding box center [495, 39] width 28 height 14
click at [479, 69] on button "IMPRESSORA" at bounding box center [482, 65] width 51 height 11
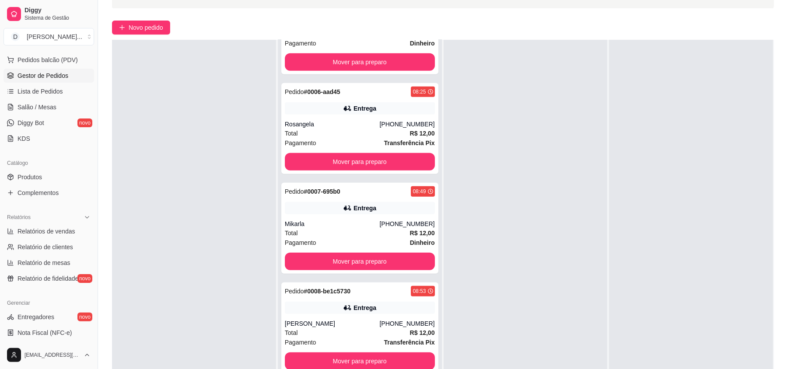
scroll to position [0, 0]
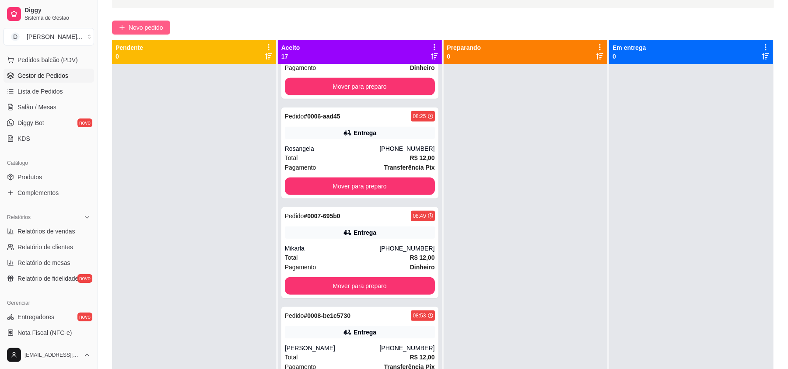
click at [132, 27] on span "Novo pedido" at bounding box center [146, 28] width 35 height 10
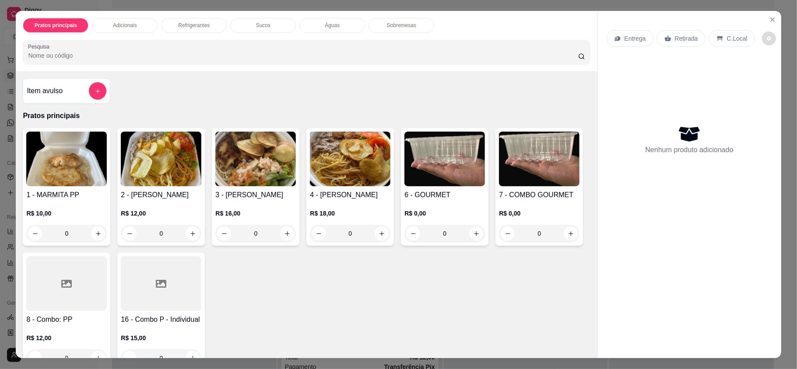
click at [747, 37] on icon "decrease-product-quantity" at bounding box center [768, 38] width 5 height 5
click at [747, 78] on span "Automatic updates" at bounding box center [774, 74] width 18 height 11
click at [747, 78] on input "Automatic updates" at bounding box center [767, 77] width 6 height 6
checkbox input "true"
click at [747, 19] on icon "Close" at bounding box center [772, 19] width 7 height 7
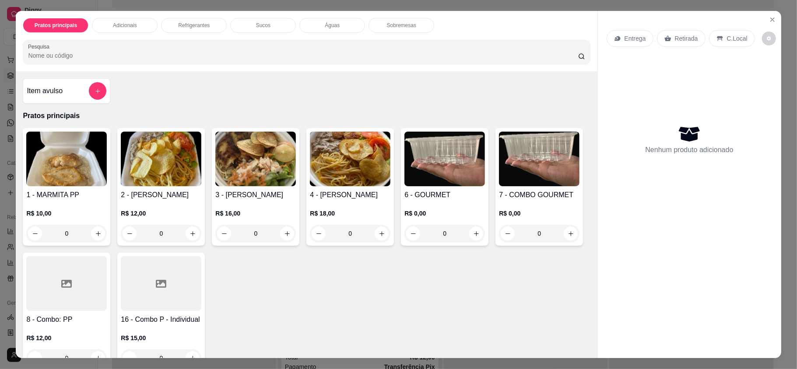
click at [747, 84] on div "Pratos principais Adicionais Refrigerantes Sucos Águas Sobremesas Pesquisa Item…" at bounding box center [398, 184] width 797 height 369
click at [747, 16] on icon "Close" at bounding box center [772, 19] width 7 height 7
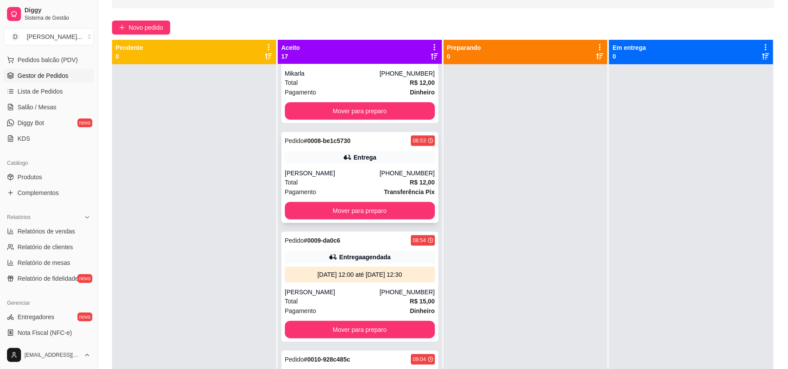
scroll to position [642, 0]
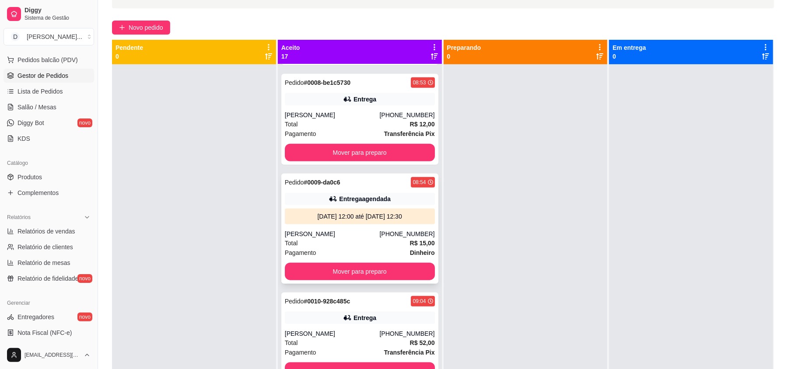
click at [316, 239] on div "Total R$ 15,00" at bounding box center [360, 244] width 150 height 10
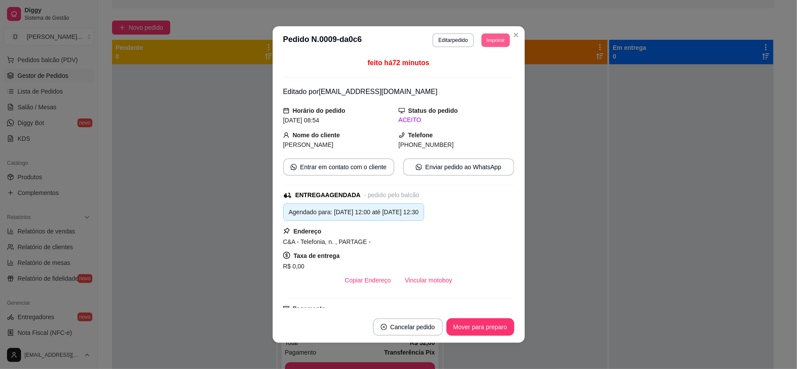
click at [492, 44] on button "Imprimir" at bounding box center [495, 40] width 28 height 14
click at [485, 71] on button "IMPRESSORA" at bounding box center [482, 66] width 51 height 11
click at [493, 39] on button "Imprimir" at bounding box center [495, 40] width 29 height 14
click at [486, 69] on button "IMPRESSORA" at bounding box center [474, 71] width 63 height 14
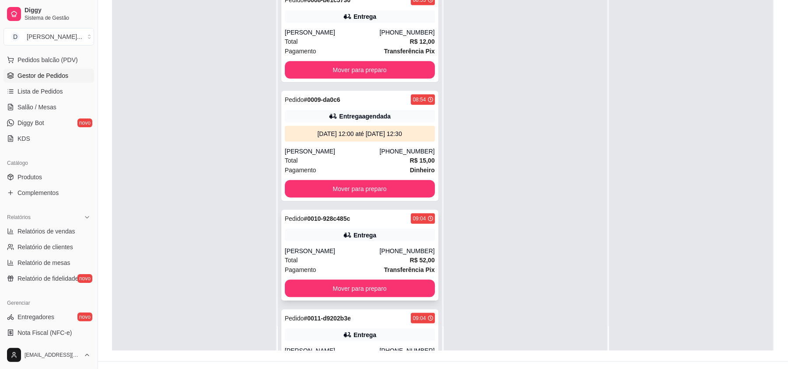
scroll to position [133, 0]
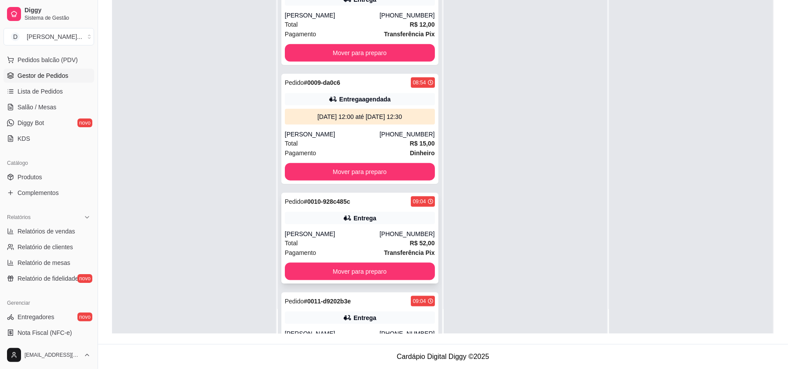
click at [316, 222] on div "Pedido # 0010-928c485c 09:04 Entrega Rosemary Rodrigues (84) 98764-9609 Total R…" at bounding box center [359, 238] width 157 height 91
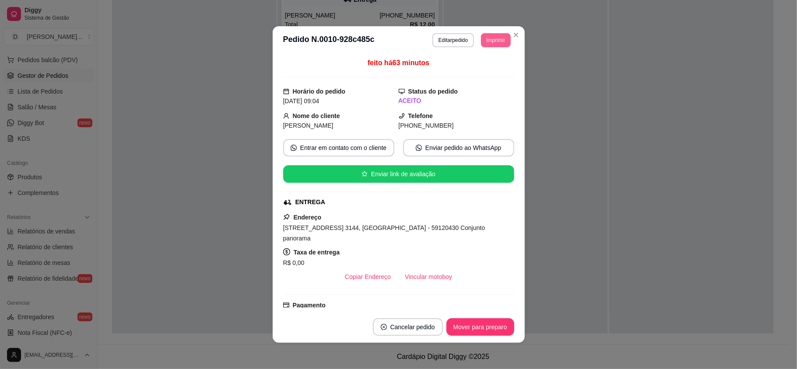
click at [494, 39] on button "Imprimir" at bounding box center [495, 40] width 29 height 14
click at [487, 69] on button "IMPRESSORA" at bounding box center [474, 71] width 63 height 14
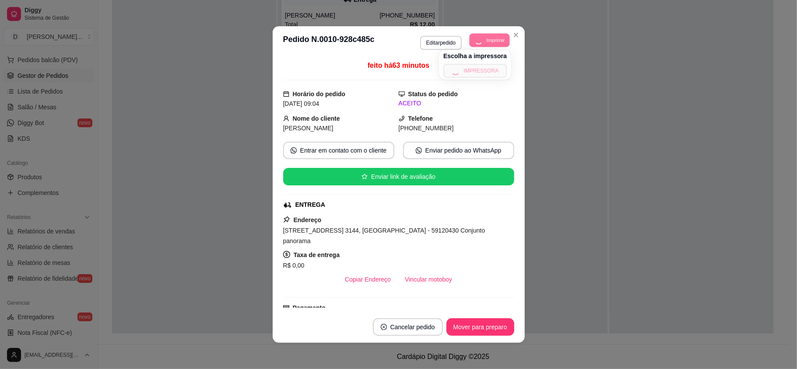
click at [490, 42] on button "Imprimir" at bounding box center [490, 40] width 40 height 14
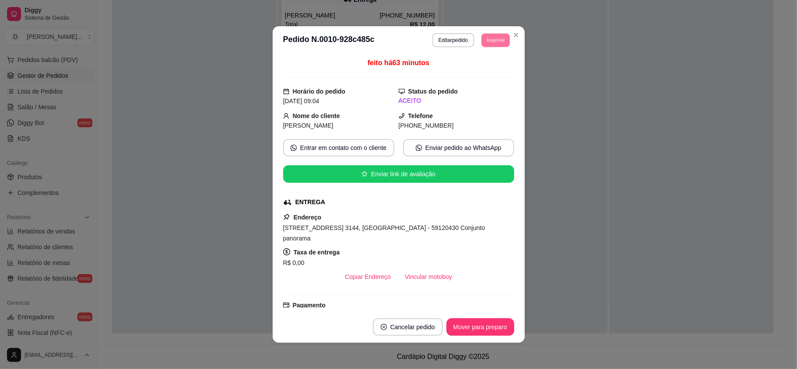
click at [485, 75] on button "IMPRESSORA" at bounding box center [476, 70] width 61 height 14
click at [494, 41] on button "Imprimir" at bounding box center [495, 40] width 28 height 14
click at [486, 71] on button "IMPRESSORA" at bounding box center [482, 66] width 51 height 11
click at [496, 39] on button "Imprimir" at bounding box center [495, 40] width 28 height 14
click at [487, 70] on button "IMPRESSORA" at bounding box center [476, 70] width 61 height 14
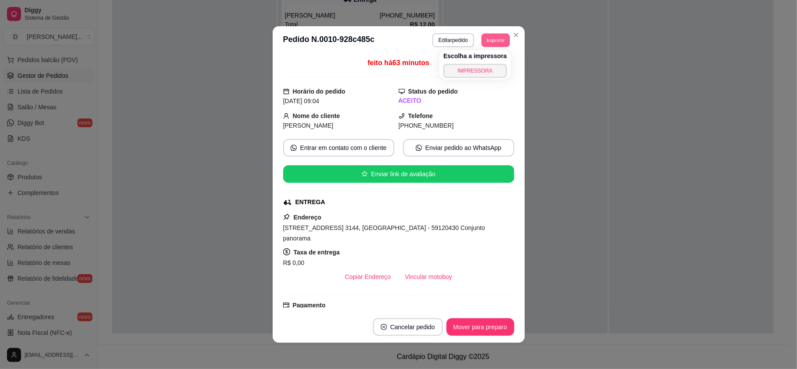
click at [495, 44] on button "Imprimir" at bounding box center [495, 40] width 28 height 14
click at [489, 68] on button "IMPRESSORA" at bounding box center [476, 70] width 61 height 14
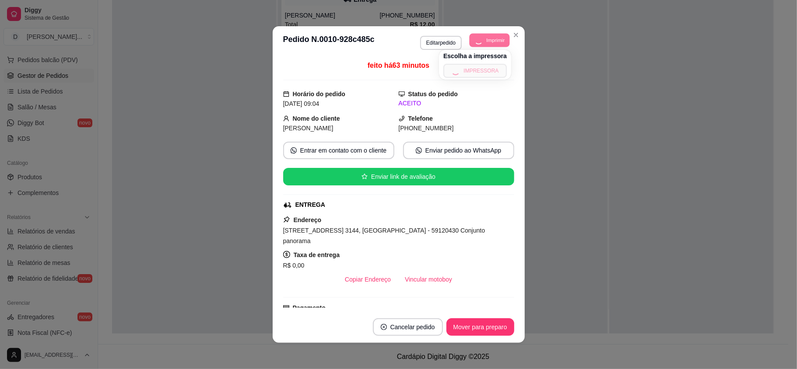
click at [495, 40] on button "Imprimir" at bounding box center [490, 40] width 40 height 14
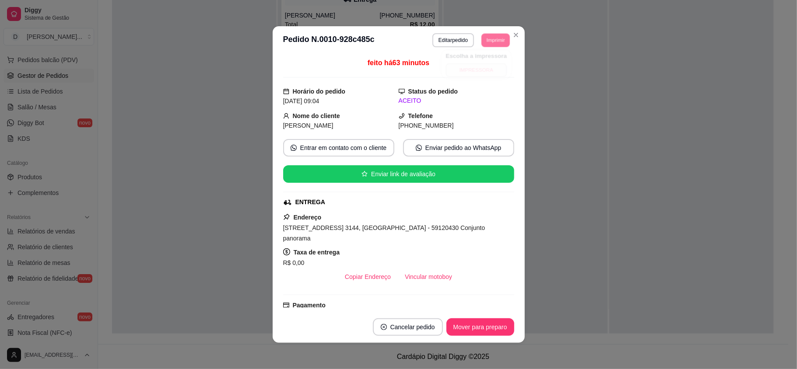
click at [485, 64] on button "IMPRESSORA" at bounding box center [476, 70] width 61 height 14
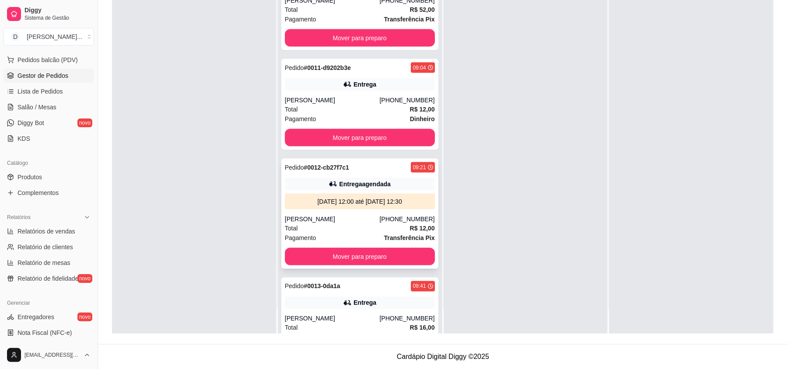
scroll to position [1050, 0]
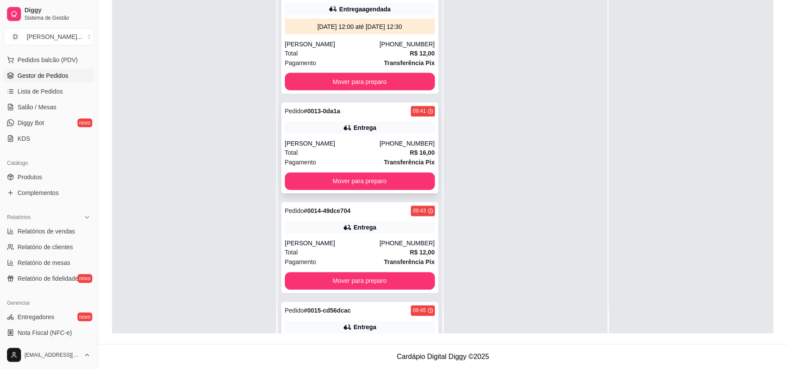
click at [313, 149] on div "Total R$ 16,00" at bounding box center [360, 153] width 150 height 10
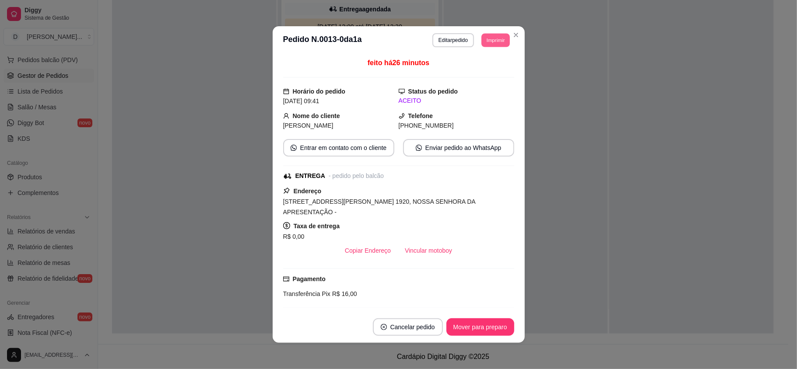
click at [485, 41] on button "Imprimir" at bounding box center [495, 40] width 28 height 14
click at [485, 69] on button "IMPRESSORA" at bounding box center [482, 66] width 51 height 11
click at [483, 39] on button "Imprimir" at bounding box center [495, 40] width 29 height 14
click at [478, 74] on button "IMPRESSORA" at bounding box center [474, 71] width 63 height 14
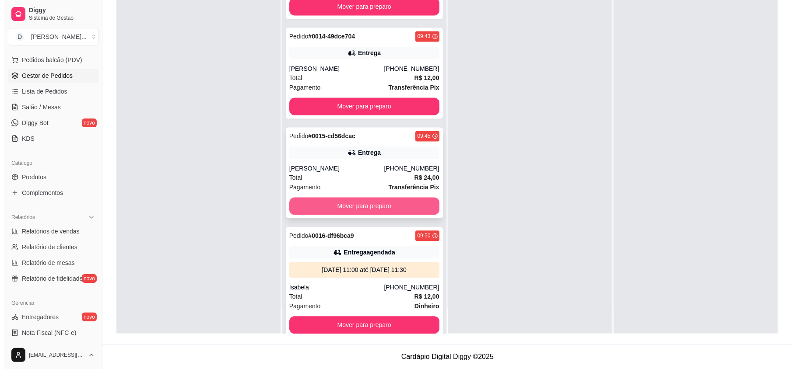
scroll to position [1284, 0]
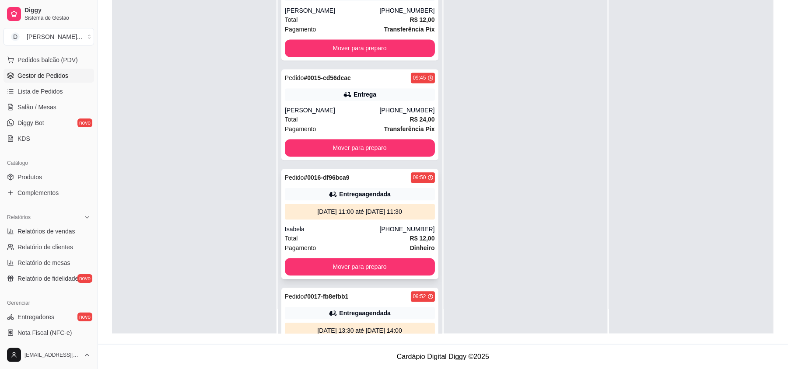
click at [359, 225] on div "Isabela" at bounding box center [332, 229] width 95 height 9
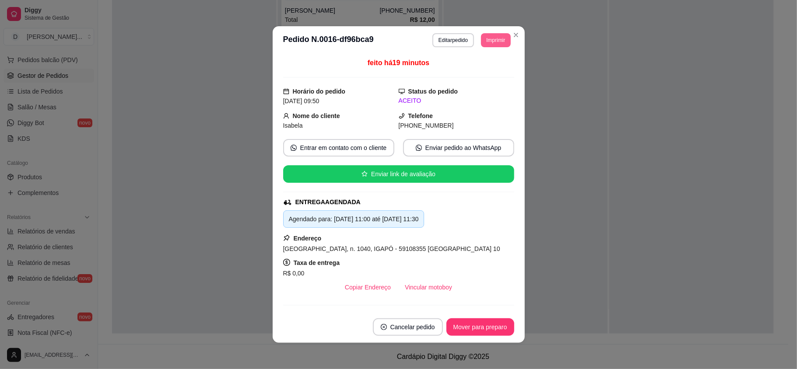
click at [481, 39] on button "Imprimir" at bounding box center [495, 40] width 29 height 14
click at [476, 71] on button "IMPRESSORA" at bounding box center [474, 71] width 63 height 14
click at [489, 35] on button "Imprimir" at bounding box center [495, 40] width 29 height 14
click at [485, 72] on button "IMPRESSORA" at bounding box center [482, 66] width 51 height 11
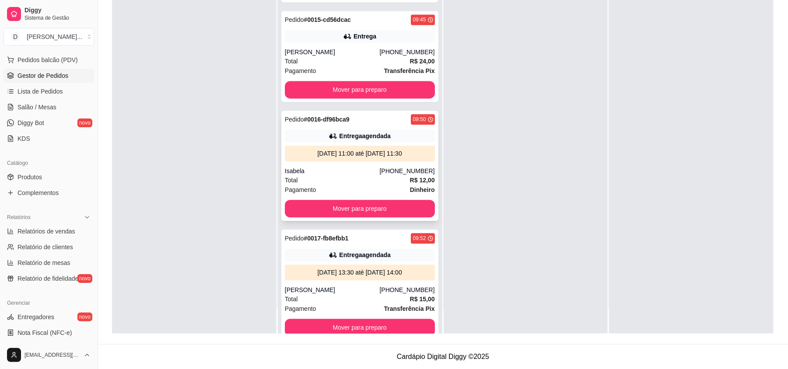
scroll to position [1401, 0]
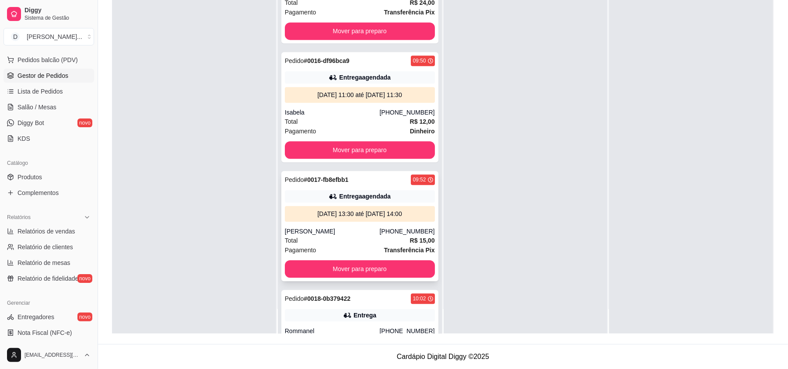
click at [341, 227] on div "Débora Karina" at bounding box center [332, 231] width 95 height 9
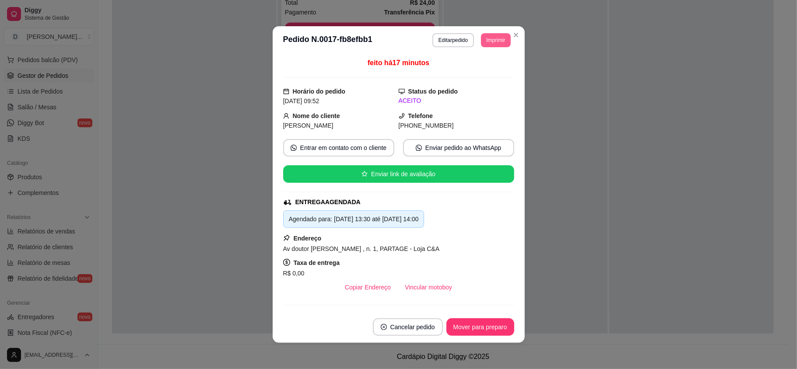
click at [488, 41] on button "Imprimir" at bounding box center [495, 40] width 29 height 14
click at [480, 66] on button "IMPRESSORA" at bounding box center [474, 71] width 63 height 14
click at [489, 39] on button "Imprimir" at bounding box center [495, 40] width 29 height 14
click at [477, 71] on button "IMPRESSORA" at bounding box center [482, 66] width 51 height 11
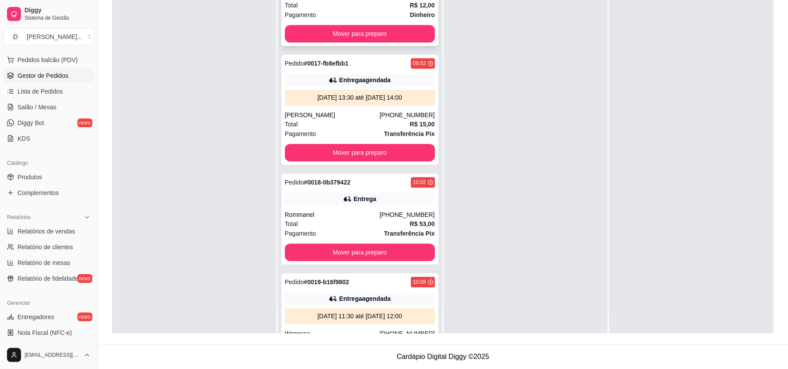
scroll to position [1676, 0]
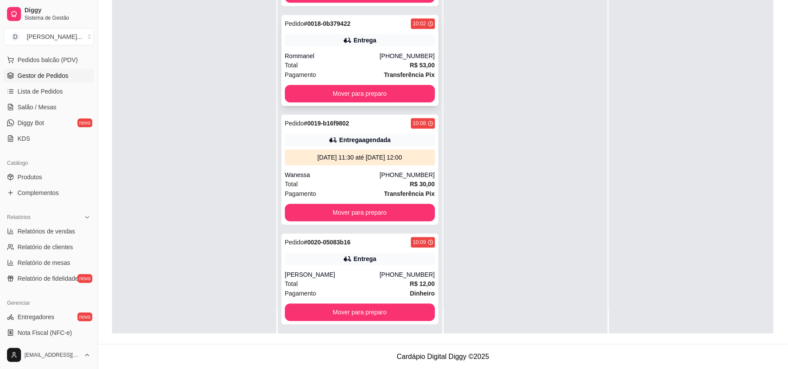
click at [340, 52] on div "Rommanel" at bounding box center [332, 56] width 95 height 9
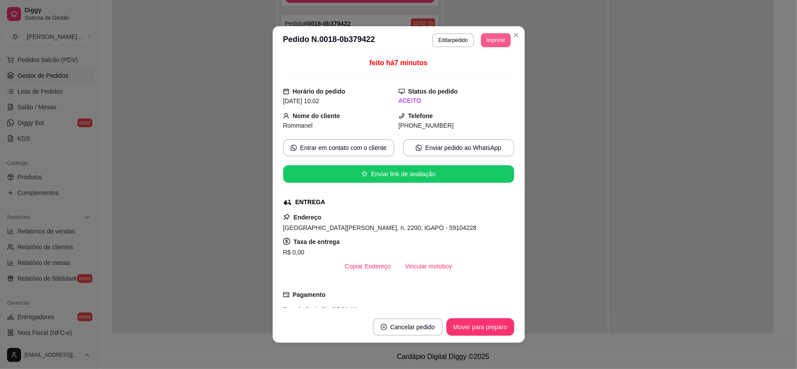
click at [485, 39] on button "Imprimir" at bounding box center [495, 40] width 29 height 14
click at [476, 68] on button "IMPRESSORA" at bounding box center [474, 71] width 63 height 14
click at [491, 39] on button "Imprimir" at bounding box center [495, 40] width 28 height 14
click at [478, 70] on button "IMPRESSORA" at bounding box center [482, 66] width 51 height 11
click at [481, 42] on button "Imprimir" at bounding box center [495, 40] width 29 height 14
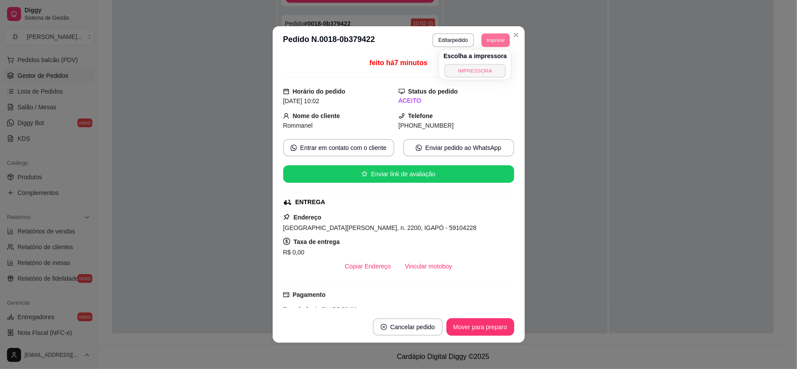
click at [470, 66] on button "IMPRESSORA" at bounding box center [475, 71] width 61 height 14
click at [489, 37] on button "Imprimir" at bounding box center [495, 40] width 29 height 14
click at [477, 70] on button "IMPRESSORA" at bounding box center [474, 71] width 63 height 14
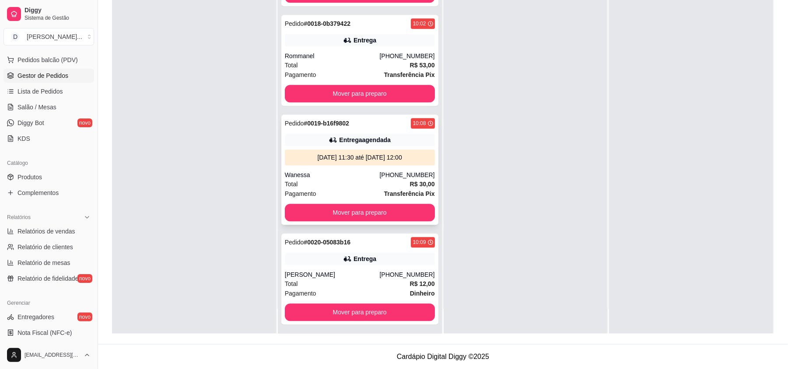
click at [324, 179] on div "Total R$ 30,00" at bounding box center [360, 184] width 150 height 10
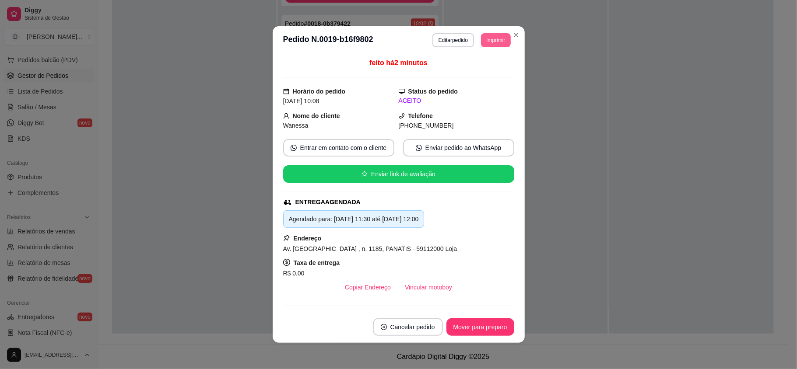
click at [483, 43] on button "Imprimir" at bounding box center [495, 40] width 29 height 14
click at [475, 64] on button "IMPRESSORA" at bounding box center [475, 71] width 61 height 14
click at [484, 36] on button "Imprimir" at bounding box center [495, 40] width 29 height 14
click at [478, 69] on button "IMPRESSORA" at bounding box center [475, 71] width 61 height 14
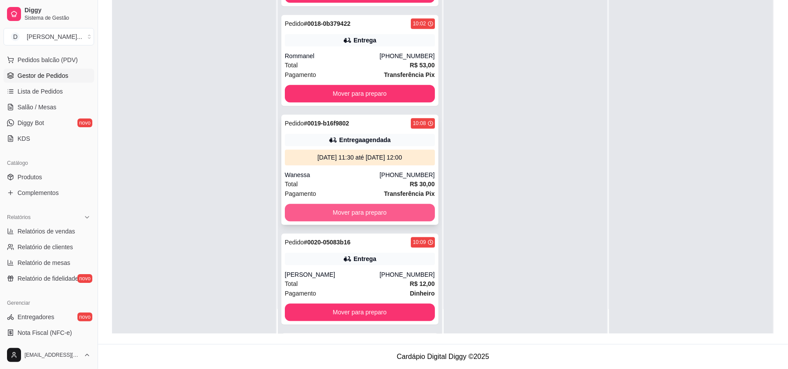
scroll to position [1795, 0]
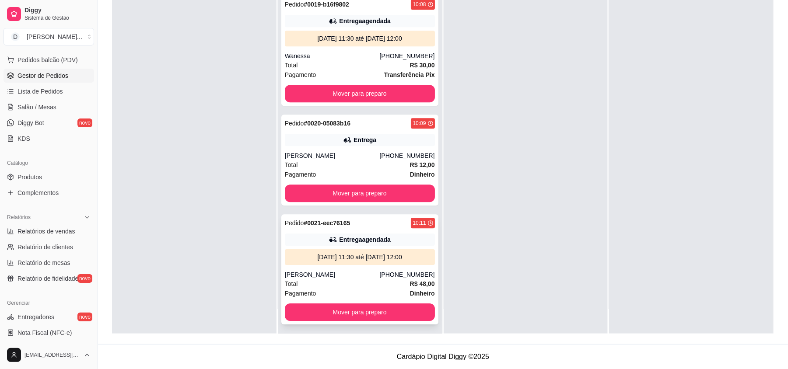
click at [347, 275] on div "Isaac" at bounding box center [332, 274] width 95 height 9
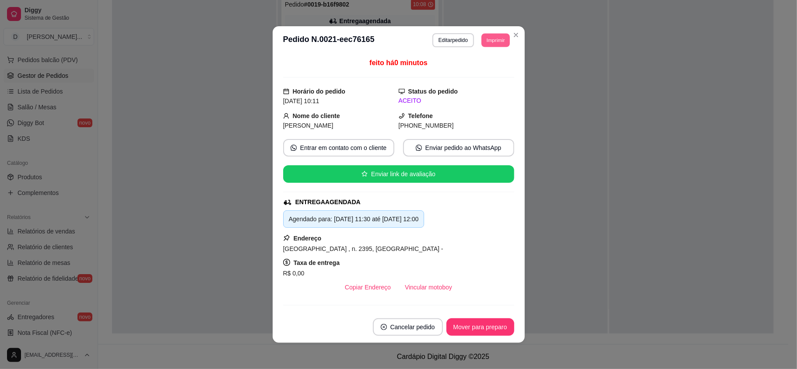
click at [491, 45] on button "Imprimir" at bounding box center [495, 40] width 28 height 14
click at [480, 67] on button "IMPRESSORA" at bounding box center [475, 71] width 61 height 14
click at [482, 32] on header "**********" at bounding box center [399, 40] width 252 height 28
click at [485, 40] on button "Imprimir" at bounding box center [495, 40] width 29 height 14
click at [477, 69] on button "IMPRESSORA" at bounding box center [482, 66] width 51 height 11
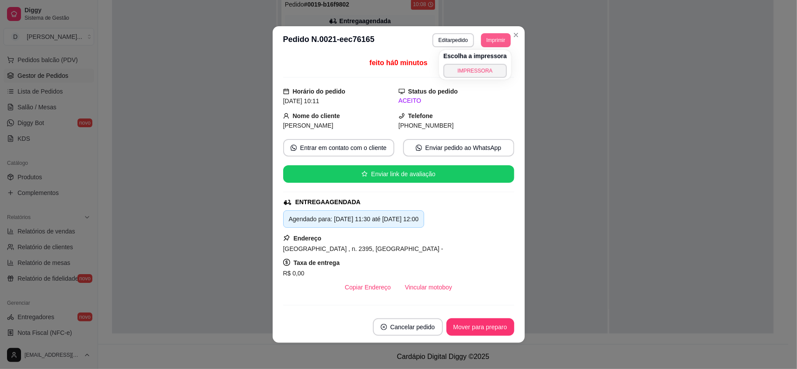
click at [489, 40] on button "Imprimir" at bounding box center [495, 40] width 29 height 14
click at [482, 66] on button "IMPRESSORA" at bounding box center [476, 70] width 61 height 14
click at [489, 39] on button "Imprimir" at bounding box center [495, 40] width 28 height 14
click at [480, 79] on body "Diggy Sistema de Gestão D Dona Célia Ma ... Loja aberta Plano Essencial até 10/…" at bounding box center [394, 51] width 788 height 369
click at [476, 71] on button "IMPRESSORA" at bounding box center [474, 71] width 63 height 14
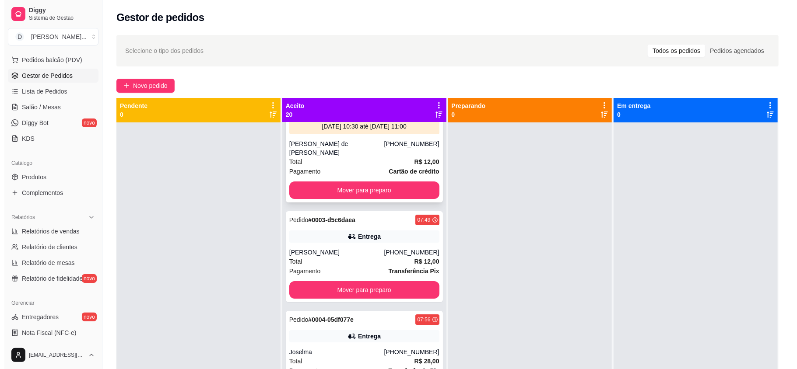
scroll to position [0, 0]
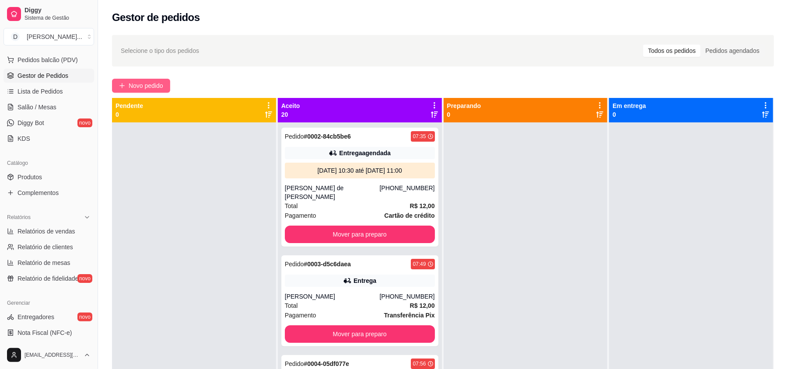
click at [142, 86] on span "Novo pedido" at bounding box center [146, 86] width 35 height 10
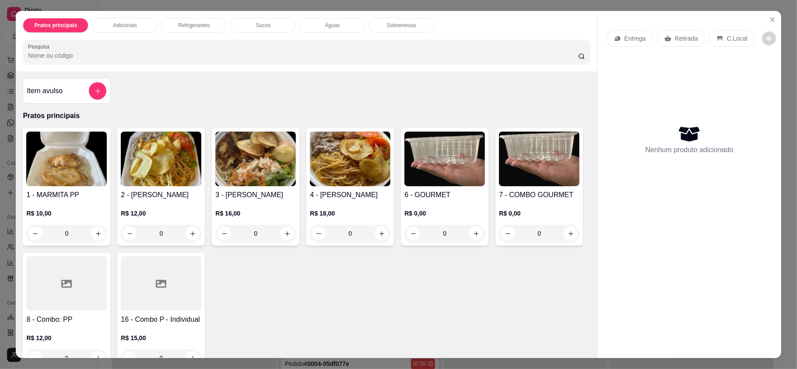
click at [249, 203] on div "R$ 16,00 0" at bounding box center [255, 221] width 81 height 42
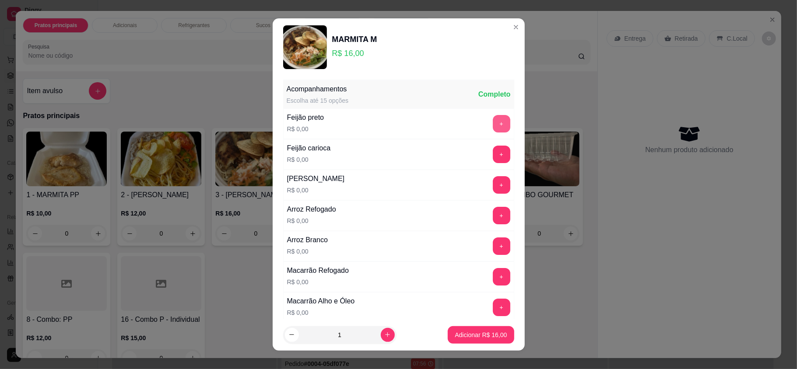
click at [493, 130] on button "+" at bounding box center [502, 124] width 18 height 18
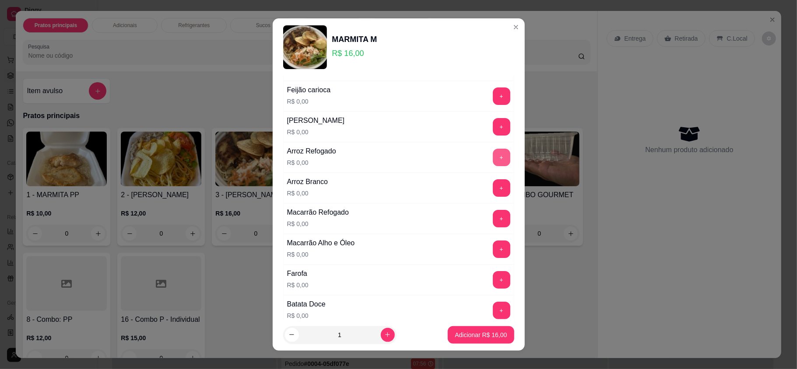
click at [493, 158] on button "+" at bounding box center [502, 158] width 18 height 18
click at [493, 221] on button "+" at bounding box center [501, 219] width 17 height 17
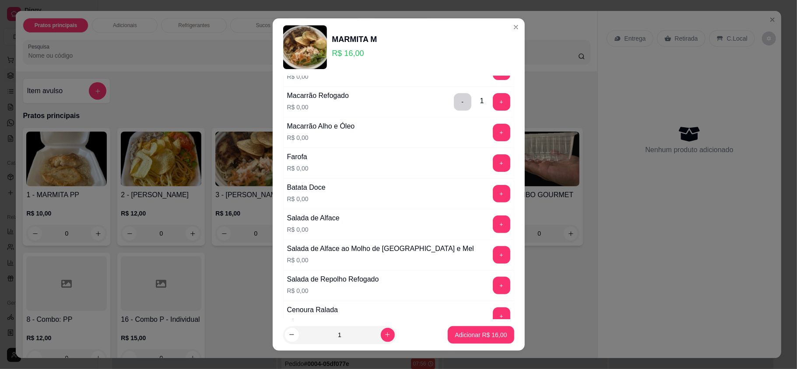
scroll to position [233, 0]
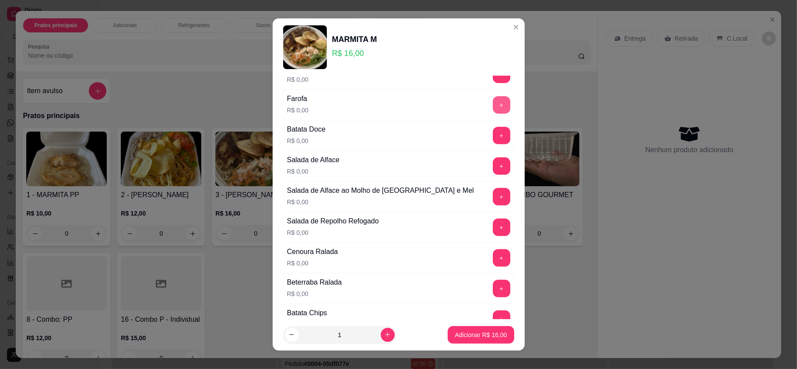
click at [493, 107] on button "+" at bounding box center [502, 105] width 18 height 18
click at [493, 143] on button "+" at bounding box center [502, 136] width 18 height 18
click at [493, 169] on button "+" at bounding box center [502, 167] width 18 height 18
click at [493, 195] on button "+" at bounding box center [502, 197] width 18 height 18
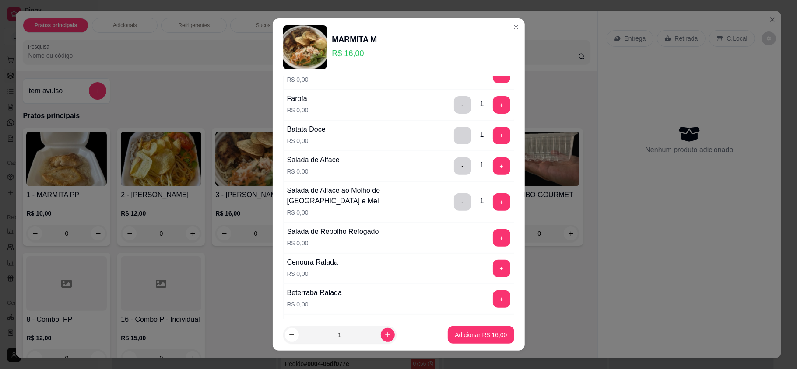
scroll to position [291, 0]
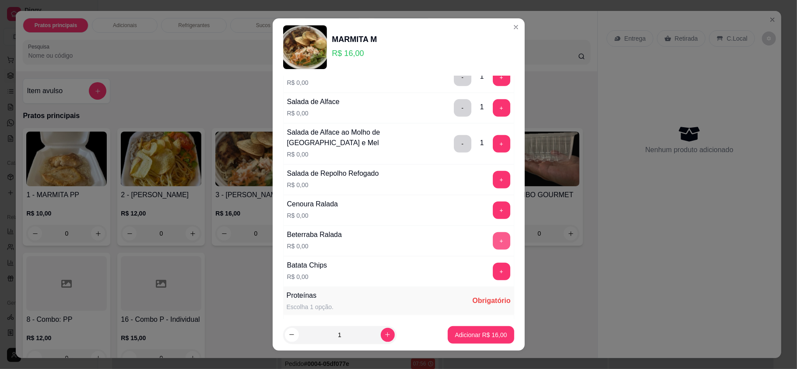
click at [493, 237] on button "+" at bounding box center [502, 241] width 18 height 18
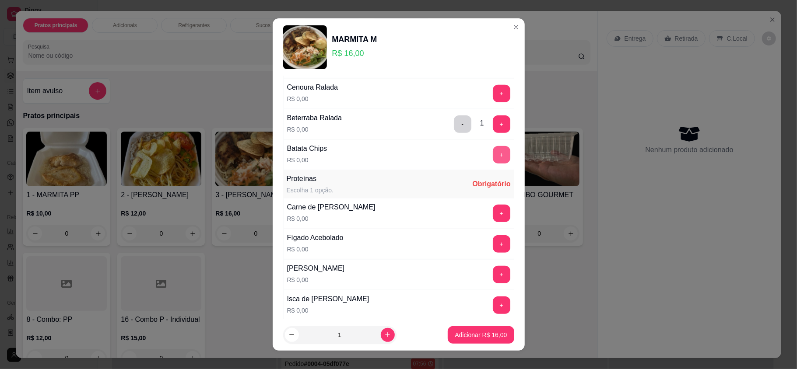
click at [493, 160] on button "+" at bounding box center [502, 155] width 18 height 18
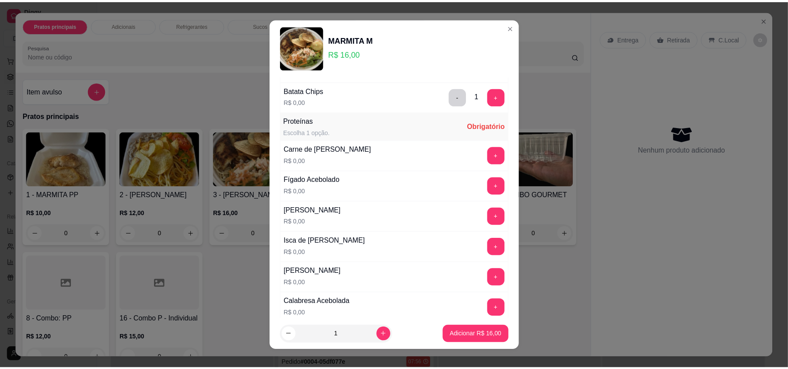
scroll to position [525, 0]
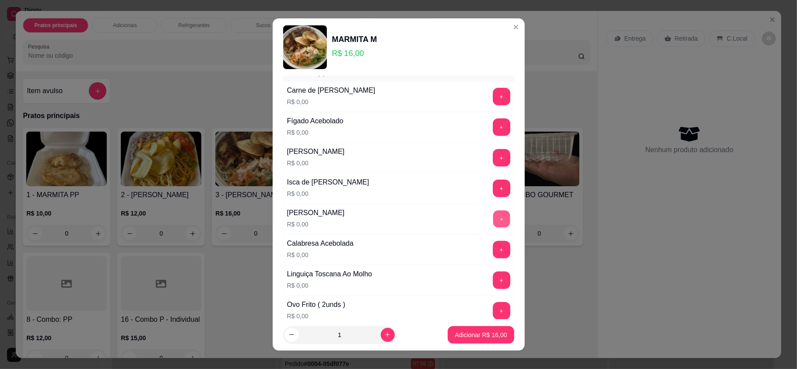
click at [493, 225] on button "+" at bounding box center [501, 219] width 17 height 17
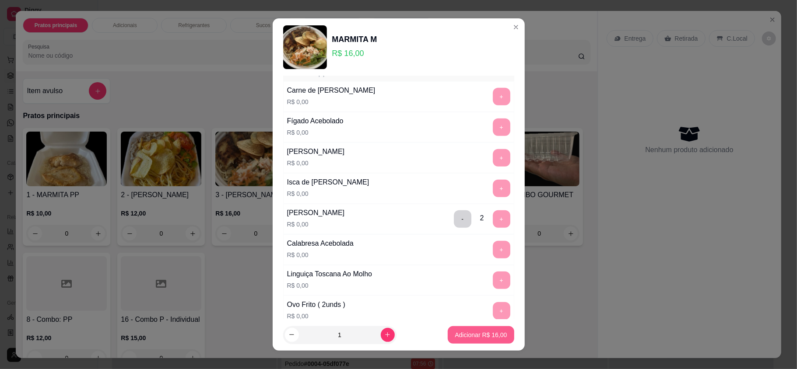
click at [464, 332] on p "Adicionar R$ 16,00" at bounding box center [481, 335] width 52 height 9
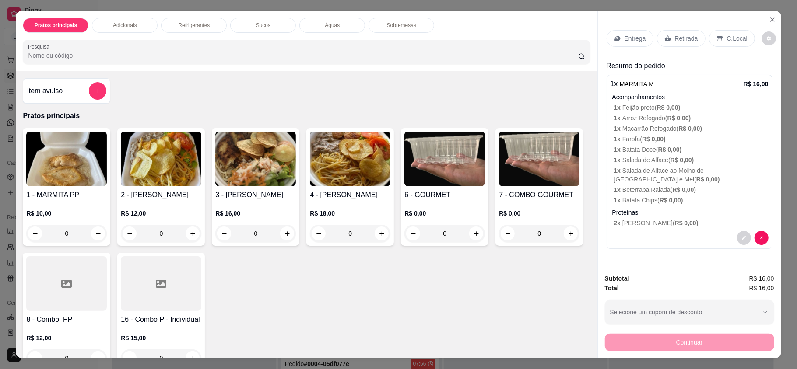
click at [679, 42] on p "Retirada" at bounding box center [686, 38] width 23 height 9
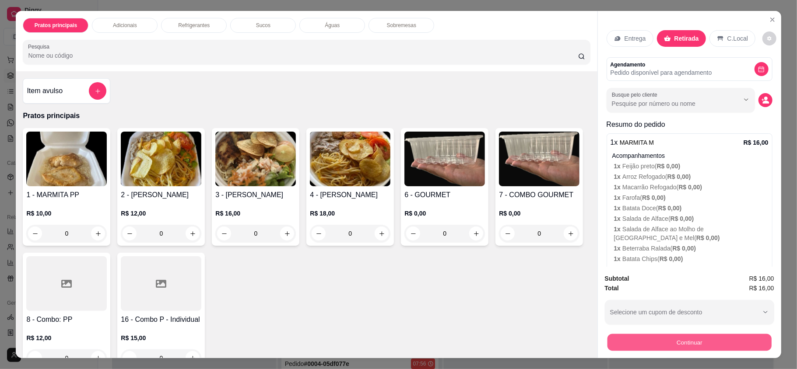
click at [687, 344] on button "Continuar" at bounding box center [689, 342] width 164 height 17
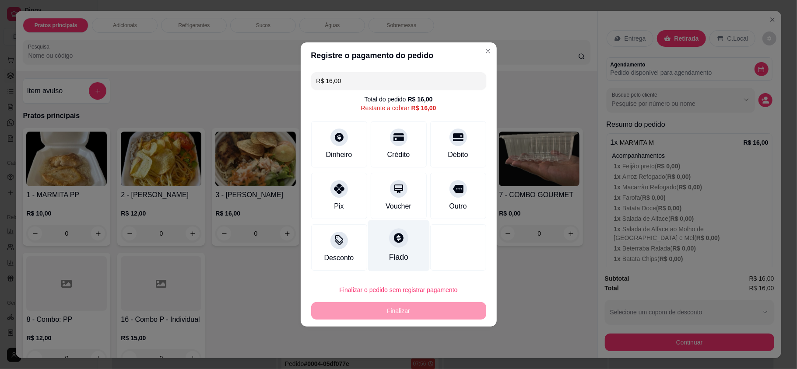
click at [388, 250] on div "Fiado" at bounding box center [399, 246] width 62 height 51
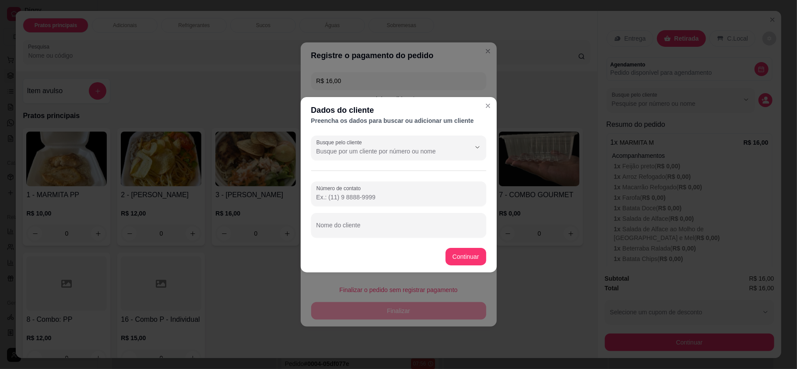
click at [390, 197] on input "Número de contato" at bounding box center [398, 197] width 165 height 9
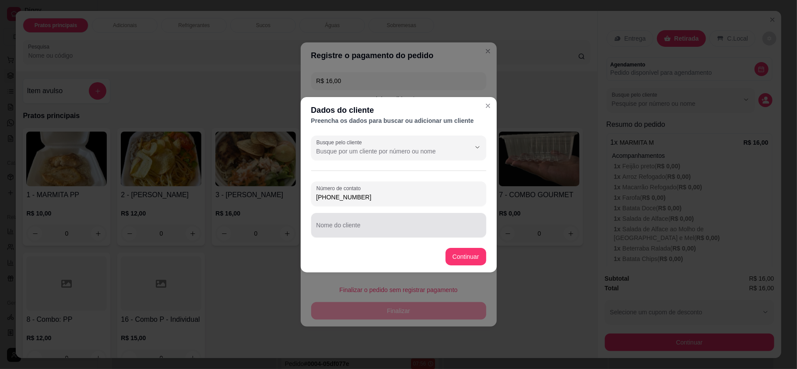
type input "(84) 99465-9985"
click at [346, 217] on div at bounding box center [398, 226] width 165 height 18
type input "Gilson"
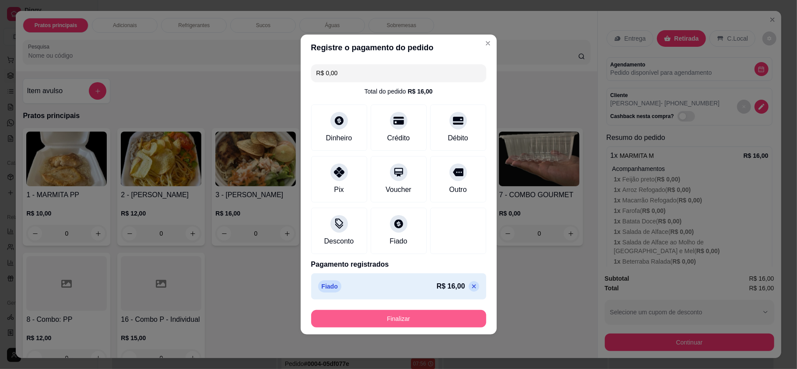
click at [439, 324] on button "Finalizar" at bounding box center [398, 319] width 175 height 18
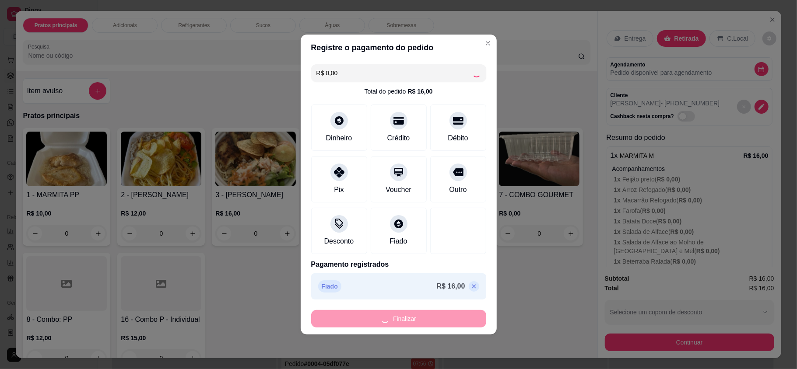
type input "-R$ 16,00"
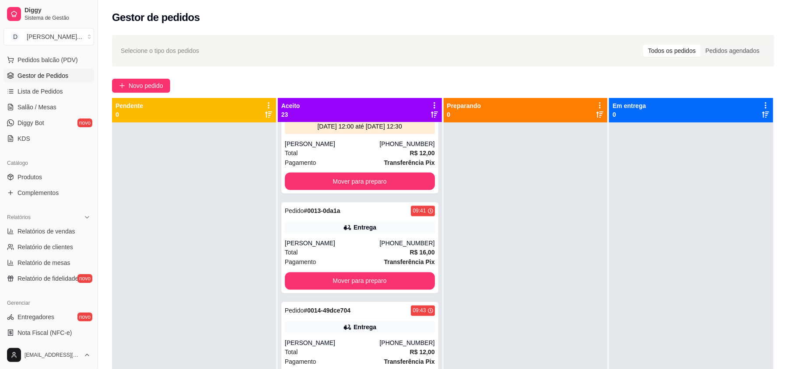
scroll to position [1284, 0]
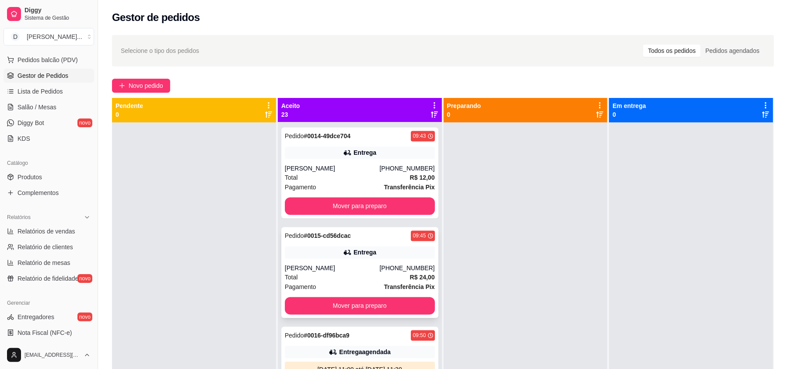
click at [348, 264] on div "Patrícia de Souza Avelino" at bounding box center [332, 268] width 95 height 9
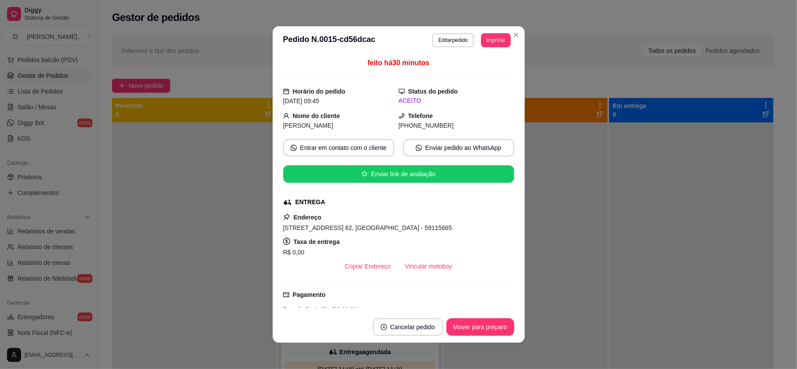
click at [494, 41] on button "Imprimir" at bounding box center [495, 40] width 29 height 14
click at [486, 72] on button "IMPRESSORA" at bounding box center [474, 71] width 63 height 14
click at [489, 41] on button "Imprimir" at bounding box center [495, 40] width 29 height 14
click at [485, 70] on button "IMPRESSORA" at bounding box center [474, 71] width 63 height 14
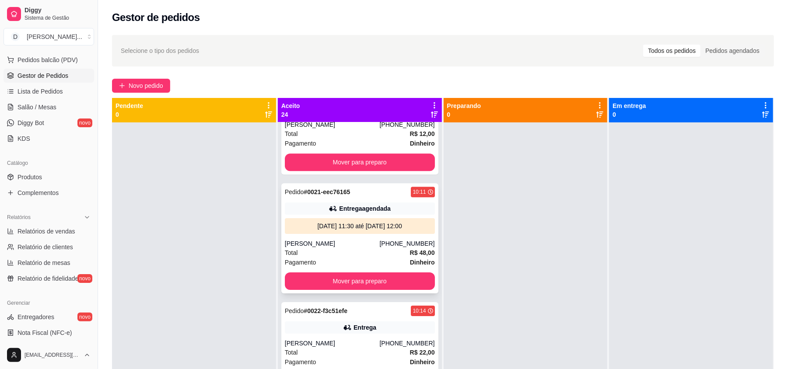
scroll to position [2042, 0]
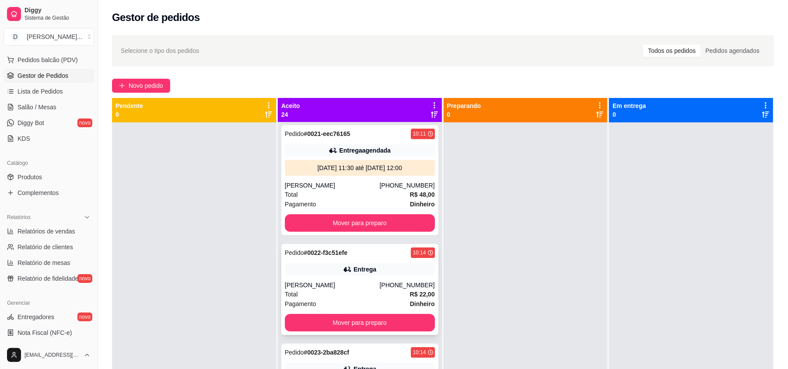
click at [325, 283] on div "Rafaella barros" at bounding box center [332, 285] width 95 height 9
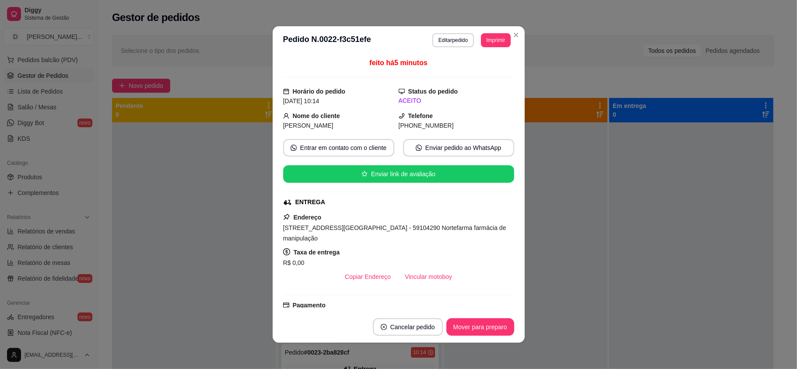
click at [482, 29] on header "**********" at bounding box center [399, 40] width 252 height 28
click at [486, 42] on button "Imprimir" at bounding box center [495, 40] width 29 height 14
click at [480, 68] on button "IMPRESSORA" at bounding box center [474, 71] width 63 height 14
click at [485, 42] on button "Imprimir" at bounding box center [495, 40] width 29 height 14
click at [485, 60] on div "Escolha a impressora IMPRESSORA" at bounding box center [475, 65] width 72 height 30
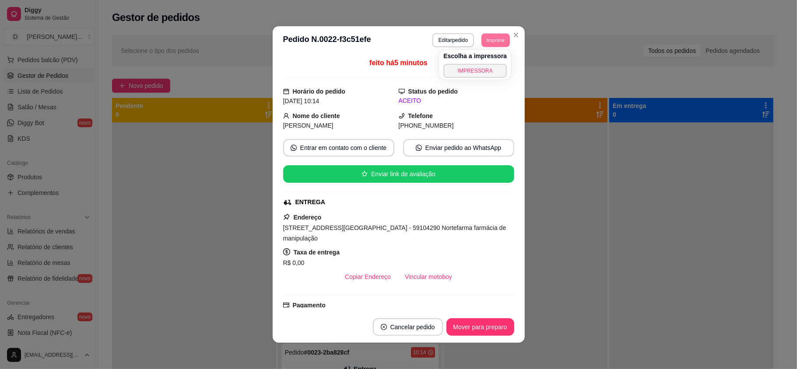
click at [485, 62] on div "Escolha a impressora IMPRESSORA" at bounding box center [475, 65] width 72 height 30
click at [484, 67] on button "IMPRESSORA" at bounding box center [474, 71] width 63 height 14
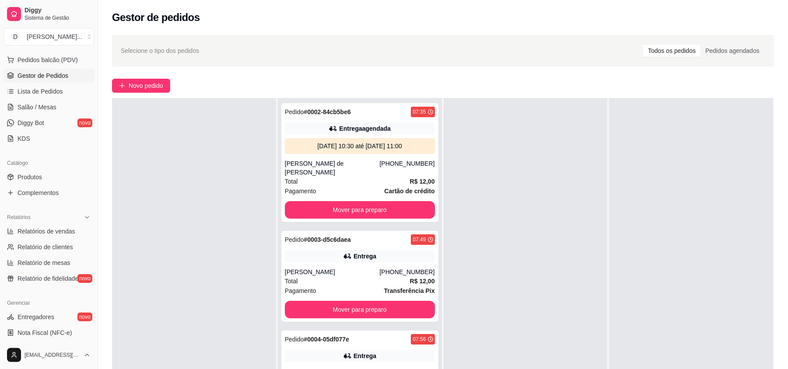
scroll to position [175, 0]
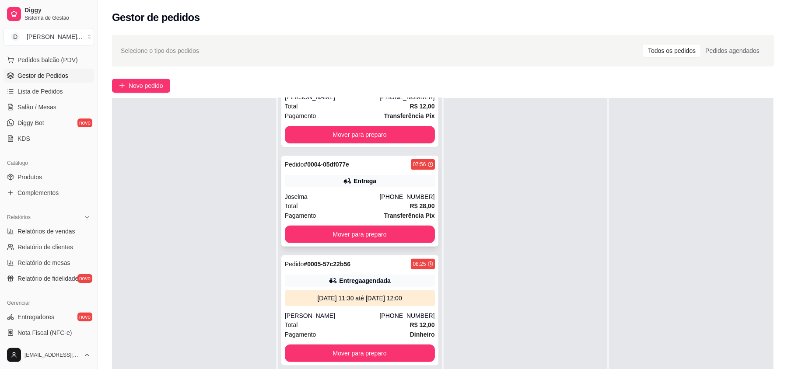
click at [324, 193] on div "Joselma" at bounding box center [332, 197] width 95 height 9
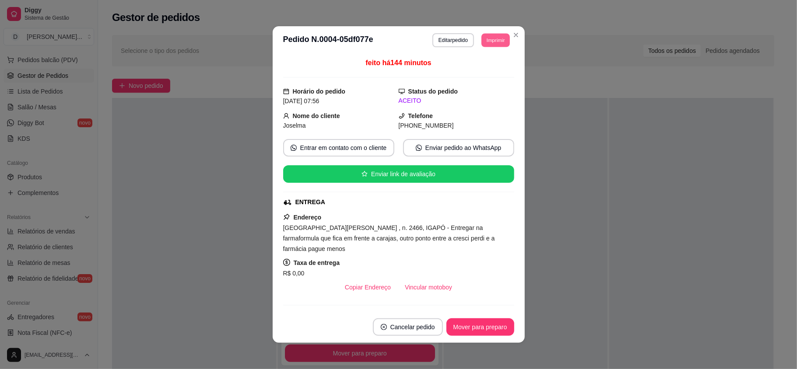
click at [481, 37] on button "Imprimir" at bounding box center [495, 40] width 28 height 14
click at [477, 72] on button "IMPRESSORA" at bounding box center [474, 71] width 63 height 14
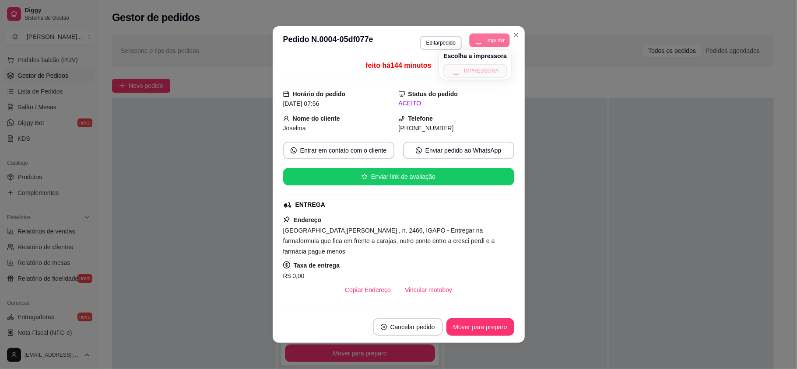
click at [488, 46] on button "Imprimir" at bounding box center [490, 40] width 40 height 14
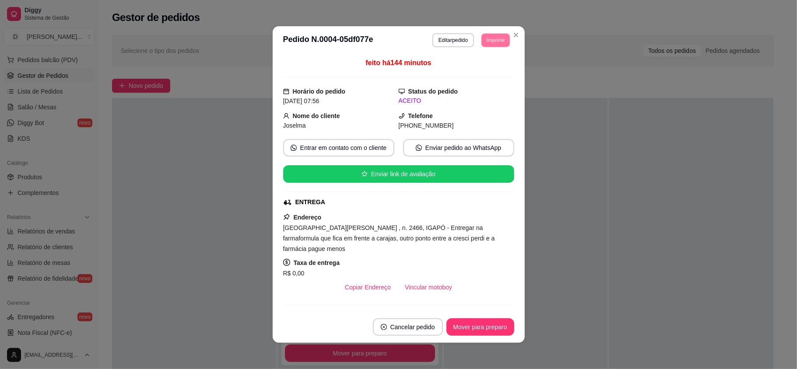
click at [486, 70] on button "IMPRESSORA" at bounding box center [482, 66] width 51 height 11
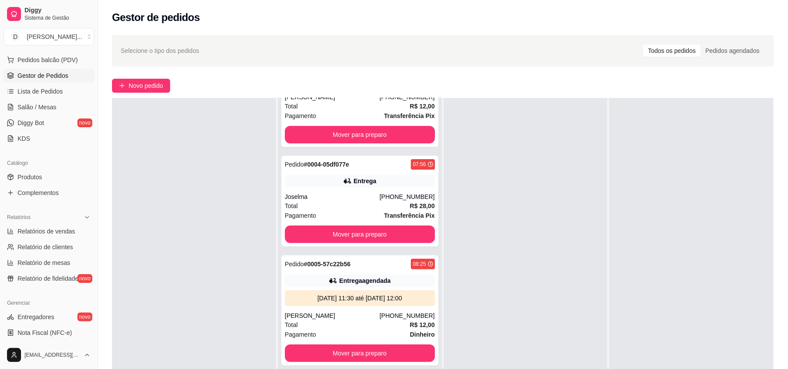
click at [158, 78] on div "Selecione o tipo dos pedidos Todos os pedidos Pedidos agendados Novo pedido Pen…" at bounding box center [443, 254] width 690 height 448
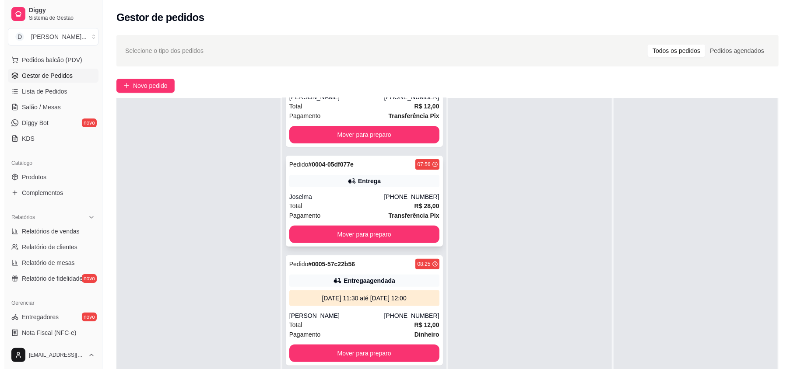
scroll to position [0, 0]
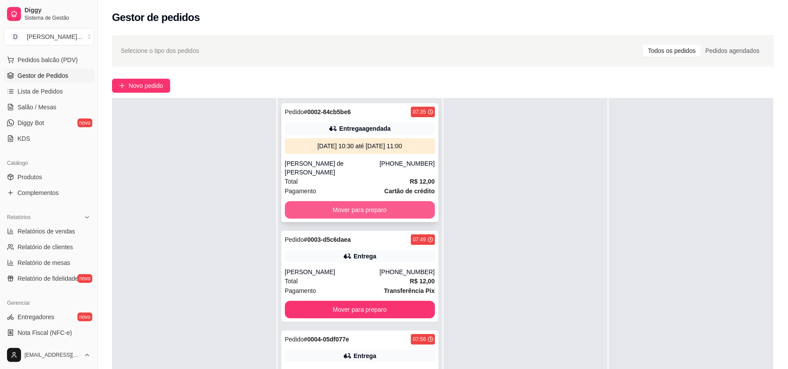
click at [291, 203] on button "Mover para preparo" at bounding box center [360, 210] width 150 height 18
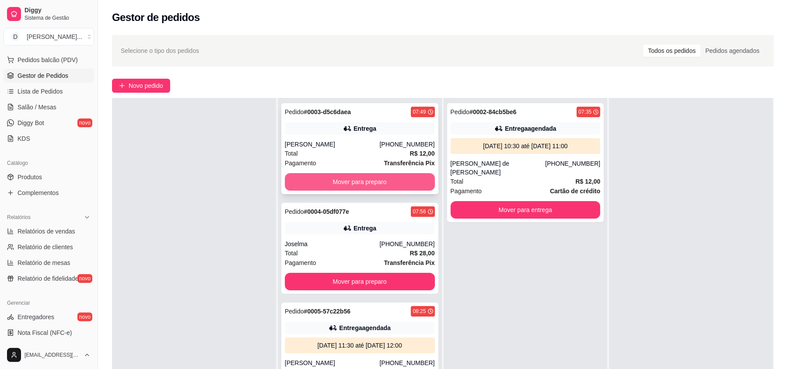
click at [310, 181] on button "Mover para preparo" at bounding box center [360, 182] width 150 height 18
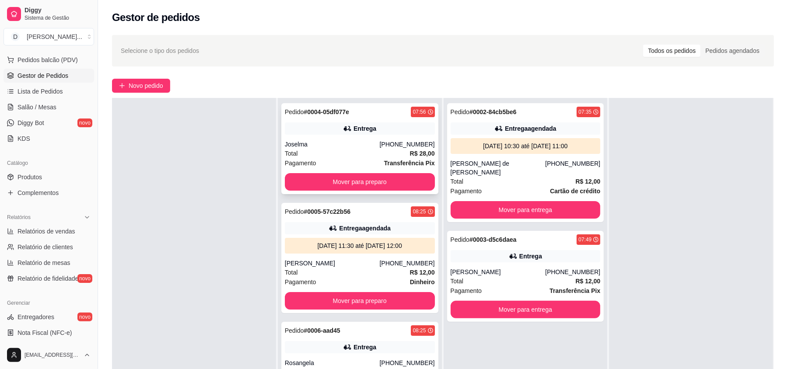
click at [311, 149] on div "Joselma" at bounding box center [332, 144] width 95 height 9
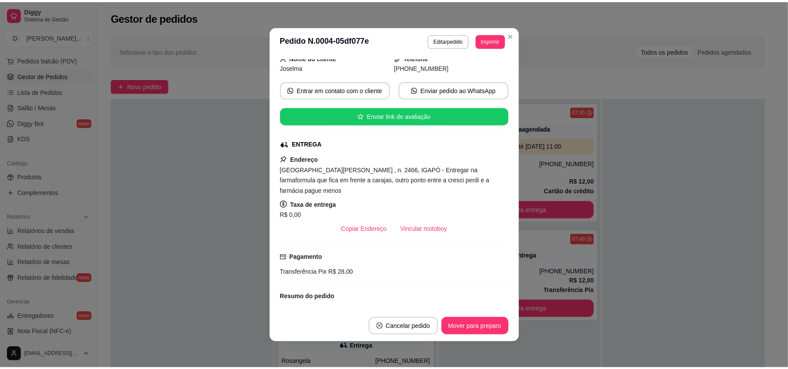
scroll to position [175, 0]
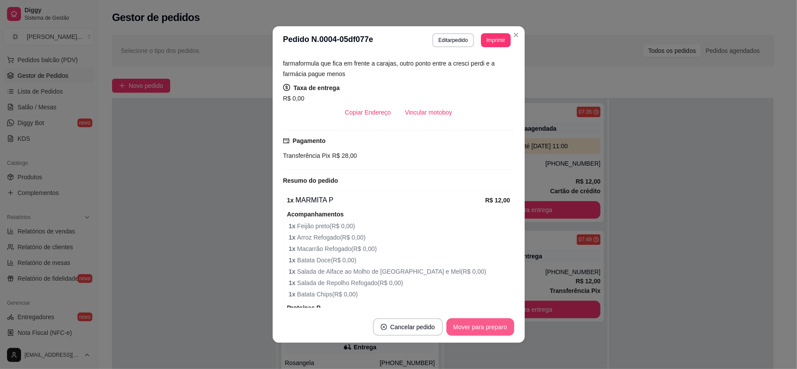
click at [466, 330] on button "Mover para preparo" at bounding box center [480, 328] width 68 height 18
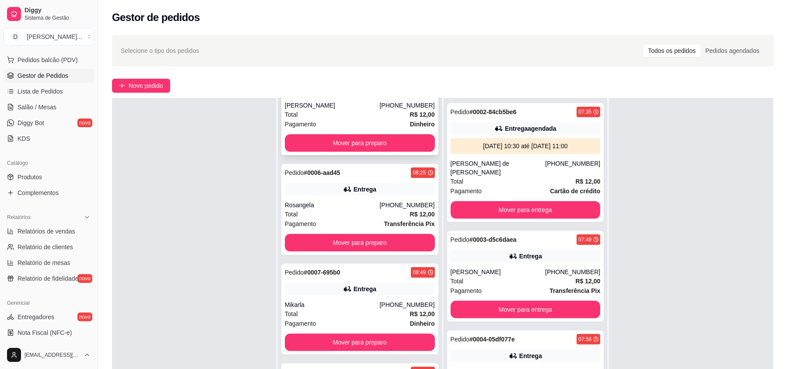
scroll to position [116, 0]
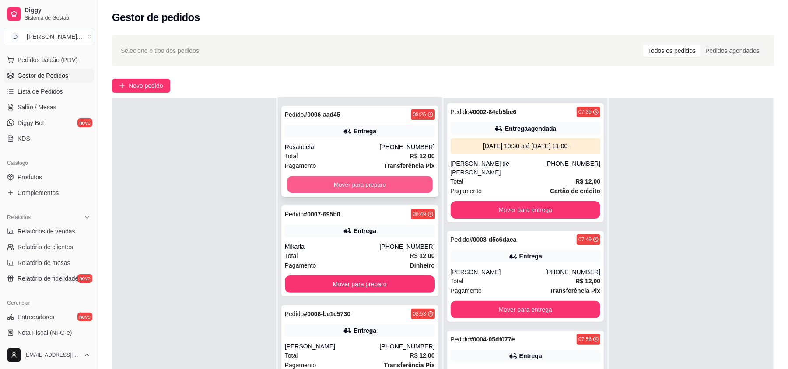
click at [335, 187] on button "Mover para preparo" at bounding box center [359, 184] width 145 height 17
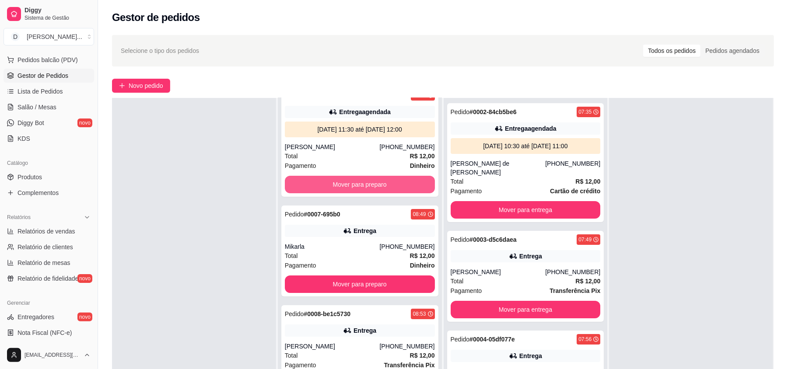
click at [335, 187] on button "Mover para preparo" at bounding box center [360, 185] width 150 height 18
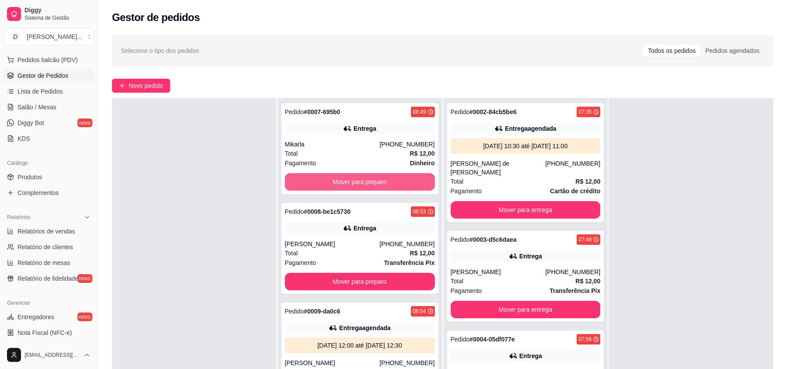
click at [335, 187] on button "Mover para preparo" at bounding box center [360, 182] width 150 height 18
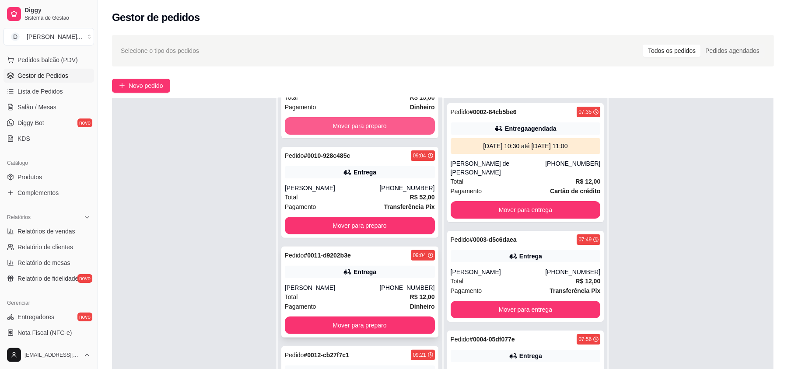
scroll to position [233, 0]
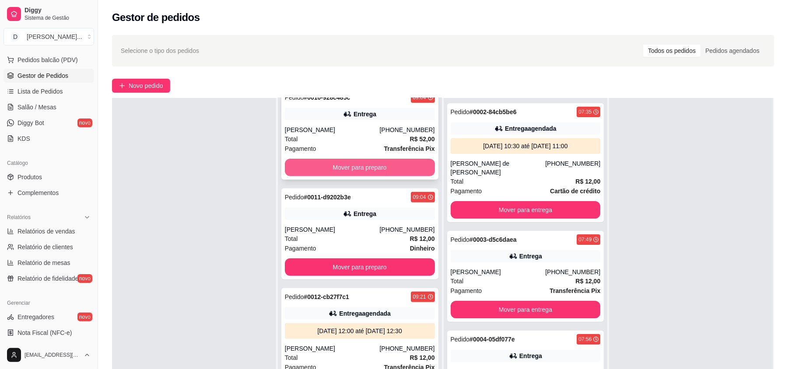
click at [327, 172] on button "Mover para preparo" at bounding box center [360, 168] width 150 height 18
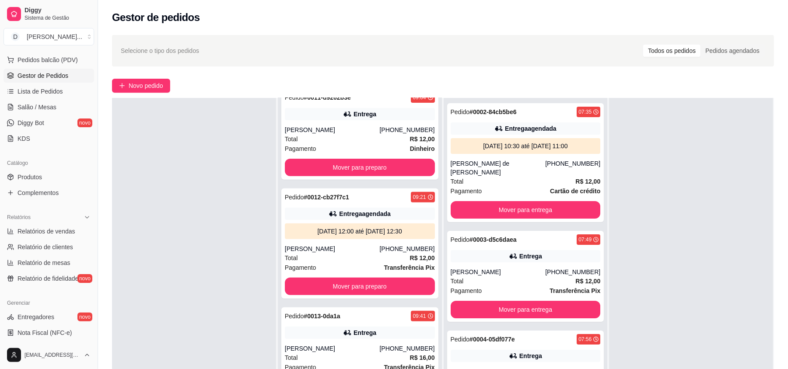
scroll to position [133, 0]
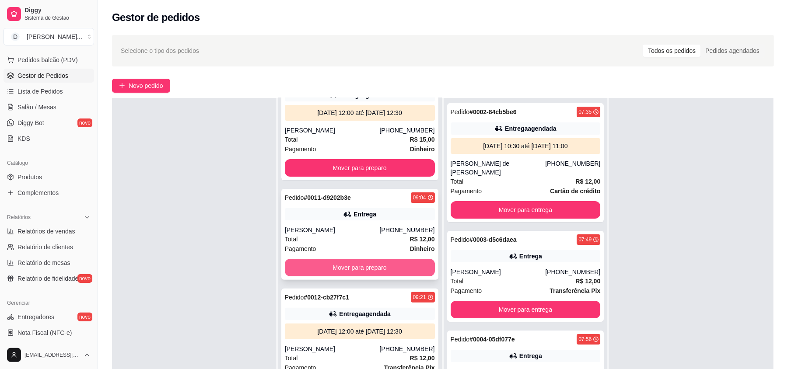
click at [334, 265] on button "Mover para preparo" at bounding box center [360, 268] width 150 height 18
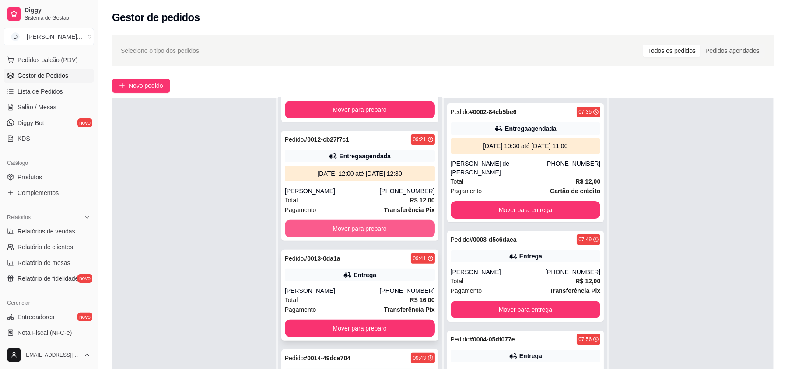
scroll to position [249, 0]
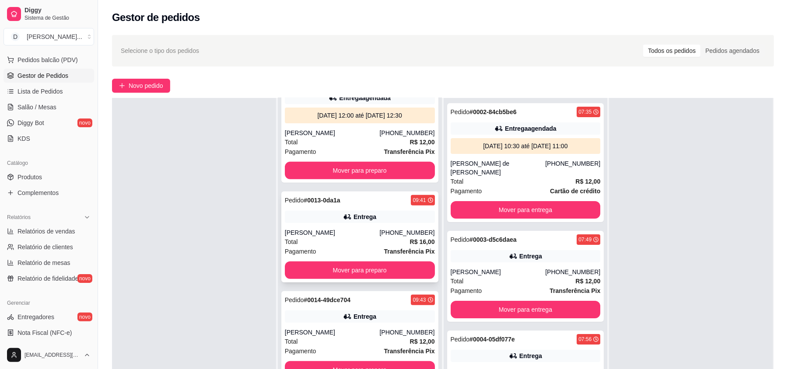
click at [332, 249] on div "Pagamento Transferência Pix" at bounding box center [360, 252] width 150 height 10
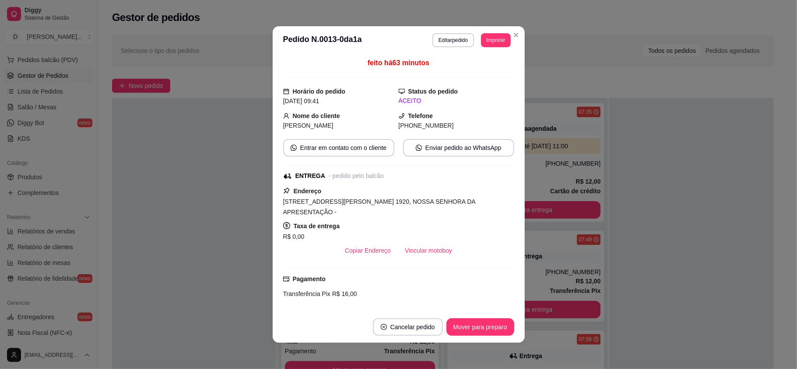
click at [472, 340] on footer "Cancelar pedido Mover para preparo" at bounding box center [399, 328] width 252 height 32
click at [466, 328] on button "Mover para preparo" at bounding box center [480, 328] width 68 height 18
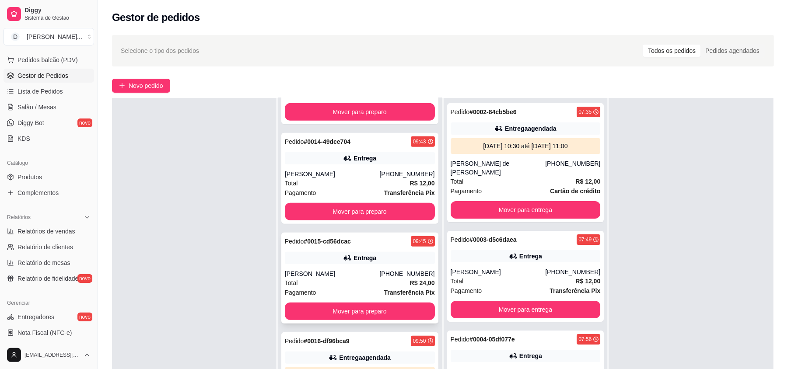
scroll to position [366, 0]
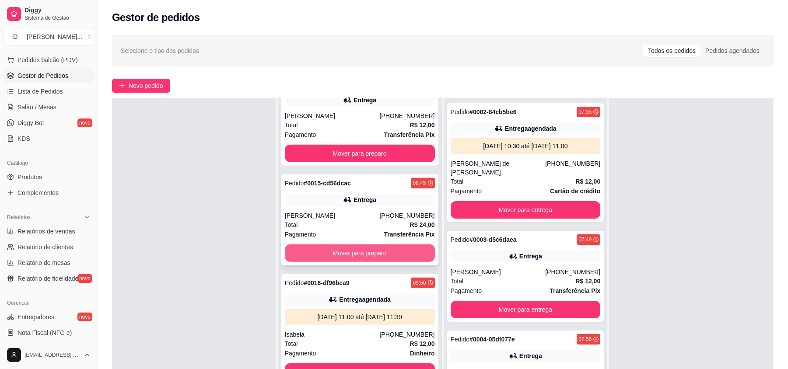
click at [358, 252] on button "Mover para preparo" at bounding box center [360, 254] width 150 height 18
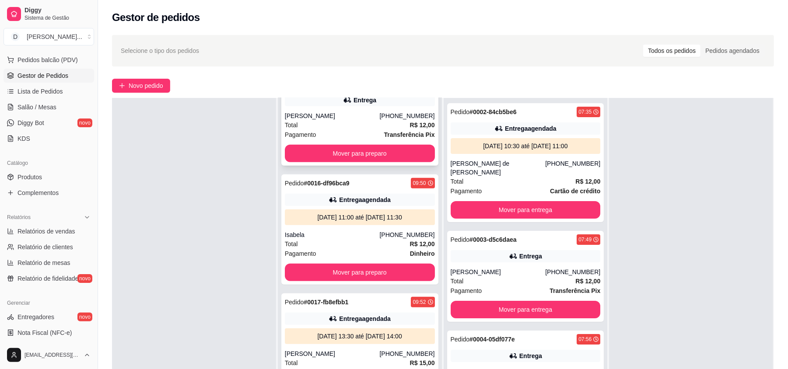
click at [342, 137] on div "Pagamento Transferência Pix" at bounding box center [360, 135] width 150 height 10
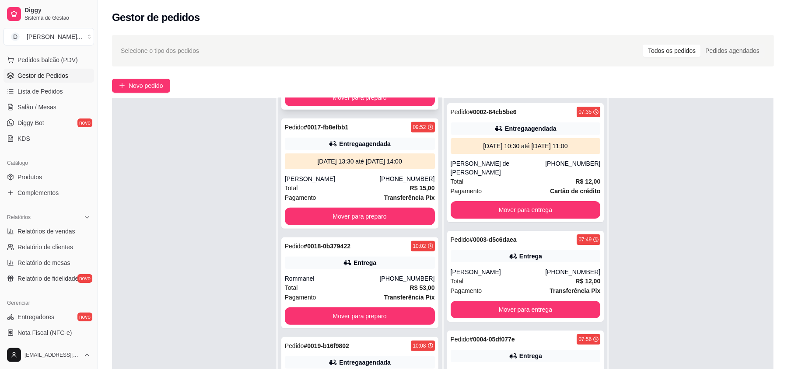
scroll to position [658, 0]
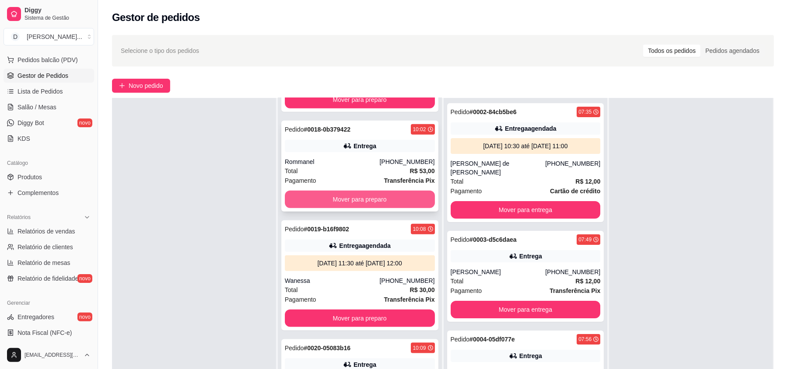
click at [313, 202] on button "Mover para preparo" at bounding box center [360, 200] width 150 height 18
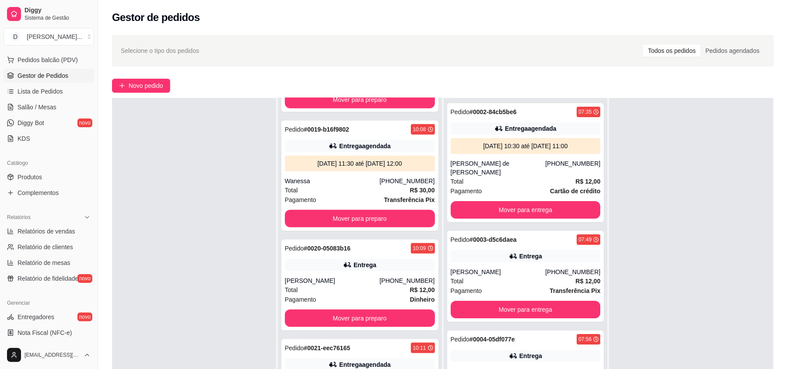
scroll to position [716, 0]
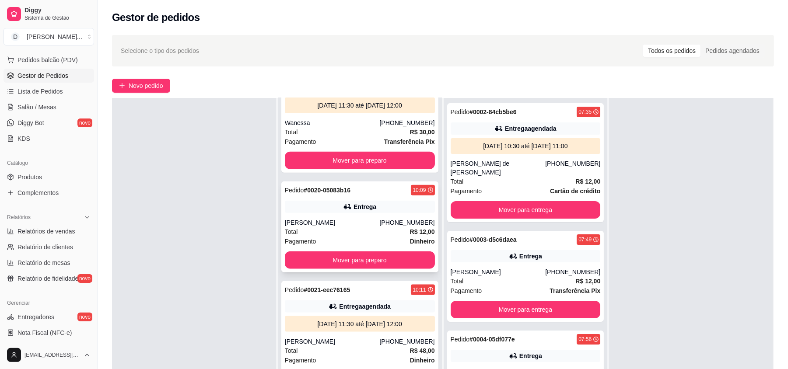
click at [319, 233] on div "Total R$ 12,00" at bounding box center [360, 232] width 150 height 10
click at [319, 258] on button "Mover para preparo" at bounding box center [359, 260] width 145 height 17
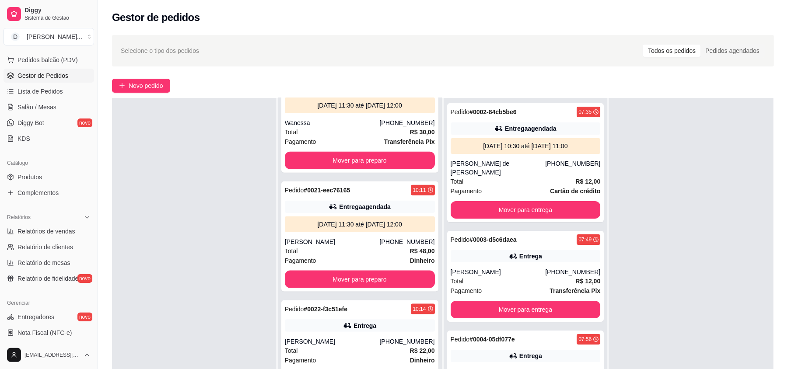
scroll to position [775, 0]
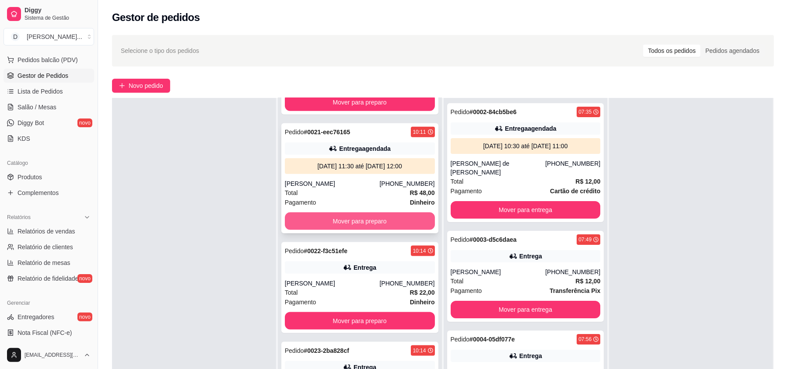
click at [314, 225] on button "Mover para preparo" at bounding box center [360, 222] width 150 height 18
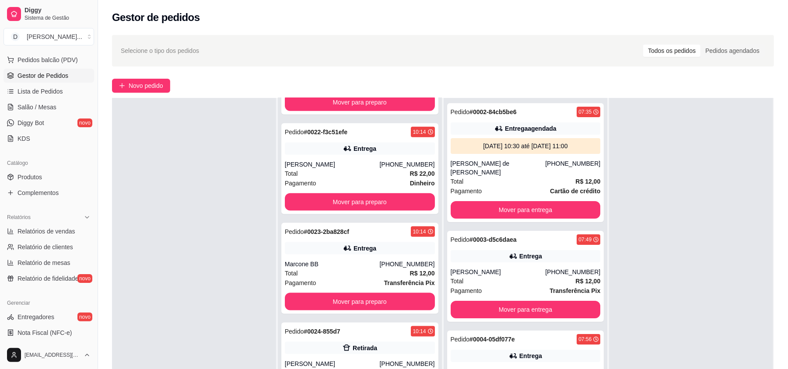
scroll to position [833, 0]
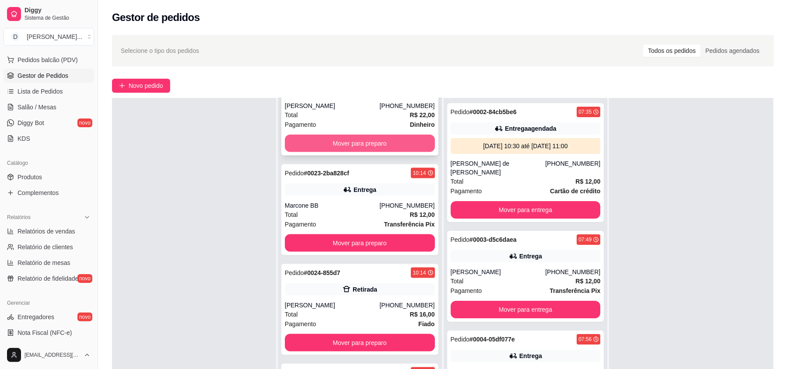
click at [316, 151] on button "Mover para preparo" at bounding box center [360, 144] width 150 height 18
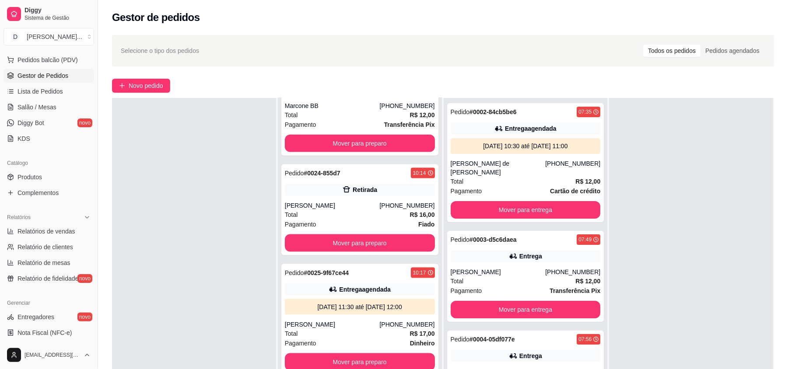
scroll to position [734, 0]
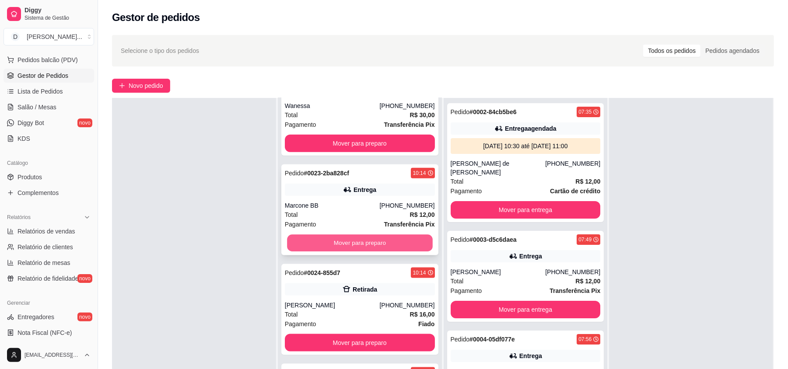
click at [330, 246] on button "Mover para preparo" at bounding box center [359, 243] width 145 height 17
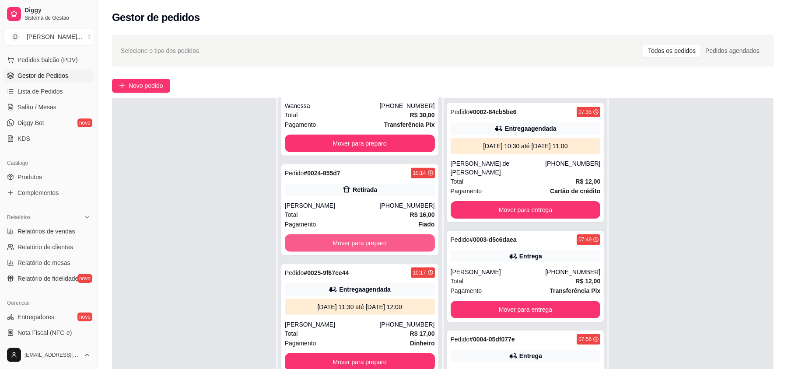
scroll to position [792, 0]
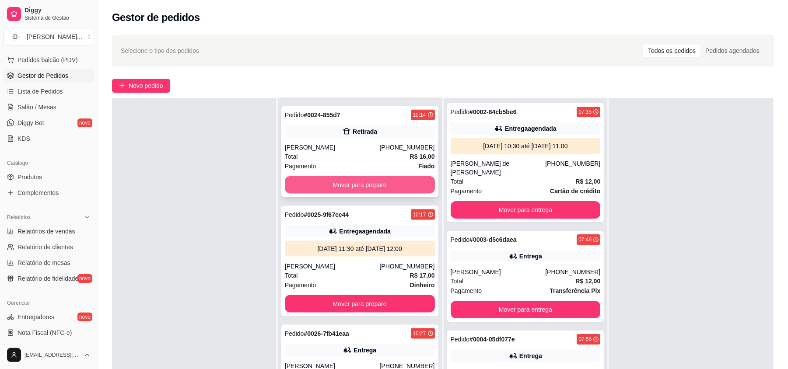
click at [320, 186] on button "Mover para preparo" at bounding box center [360, 185] width 150 height 18
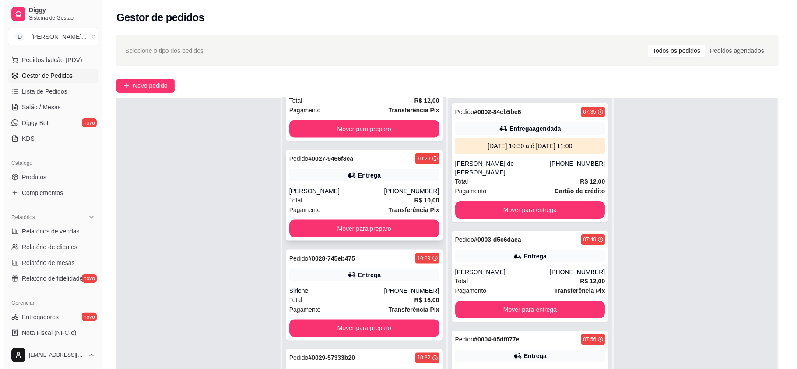
scroll to position [1025, 0]
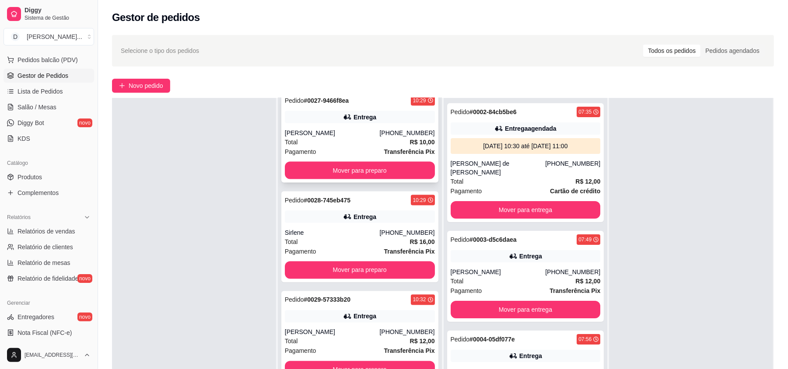
click at [340, 149] on div "Pagamento Transferência Pix" at bounding box center [360, 152] width 150 height 10
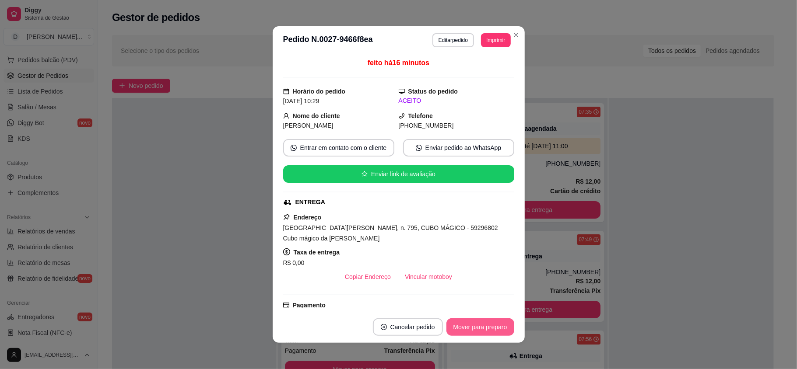
click at [472, 334] on button "Mover para preparo" at bounding box center [480, 328] width 68 height 18
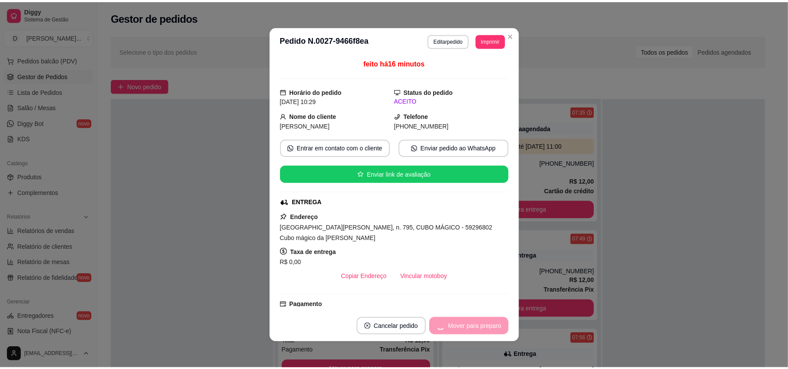
scroll to position [925, 0]
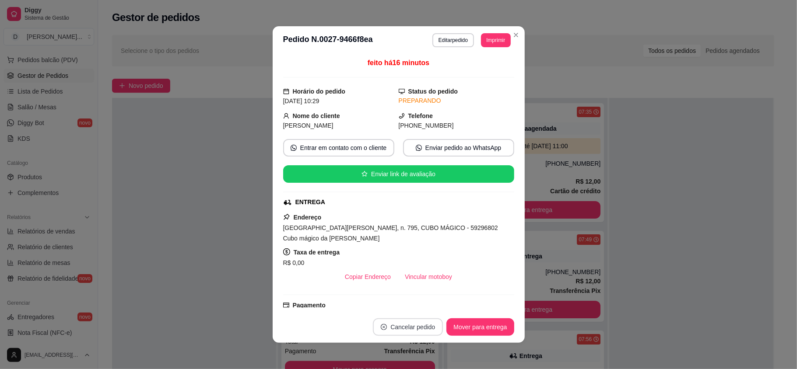
click at [418, 321] on button "Cancelar pedido" at bounding box center [408, 328] width 70 height 18
click at [424, 305] on button "Sim" at bounding box center [428, 306] width 35 height 18
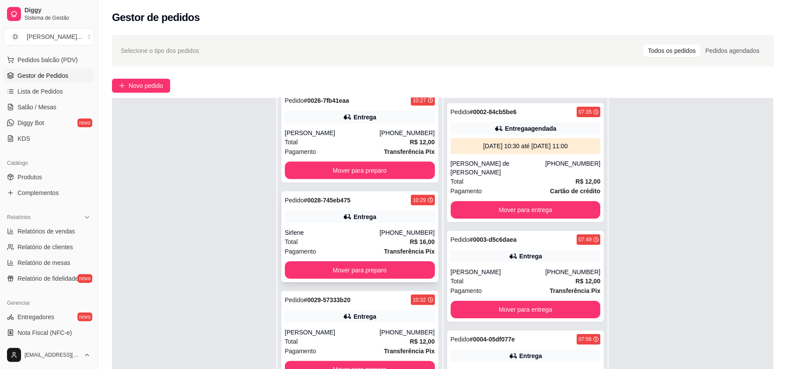
click at [321, 236] on div "Sirlene" at bounding box center [332, 232] width 95 height 9
click at [342, 278] on button "Mover para preparo" at bounding box center [359, 270] width 145 height 17
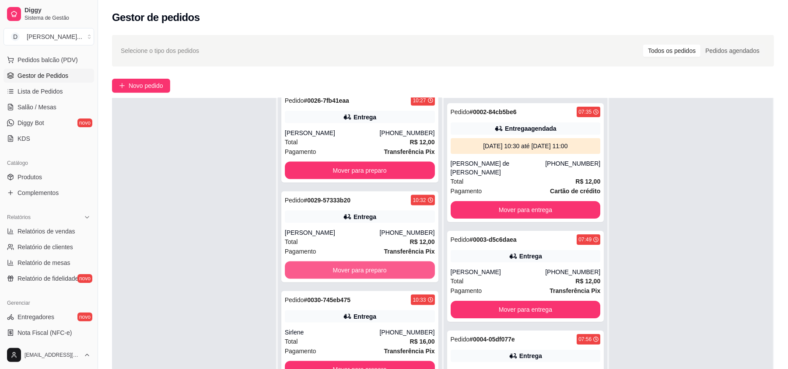
click at [342, 278] on button "Mover para preparo" at bounding box center [360, 271] width 150 height 18
click at [342, 278] on button "Mover para preparo" at bounding box center [359, 270] width 145 height 17
click at [342, 278] on button "Mover para preparo" at bounding box center [360, 271] width 150 height 18
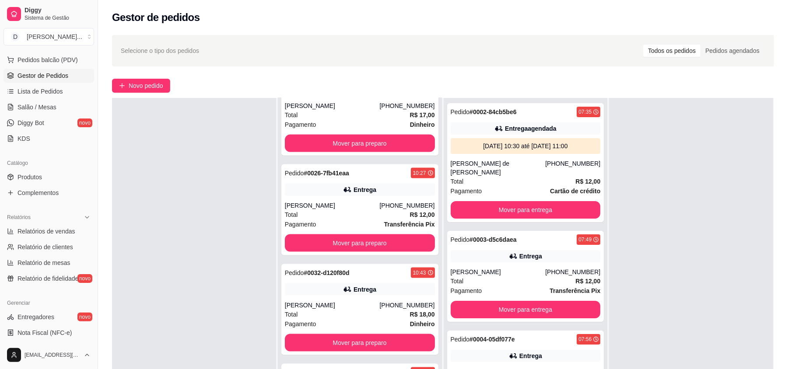
scroll to position [856, 0]
click at [335, 344] on button "Mover para preparo" at bounding box center [360, 343] width 150 height 18
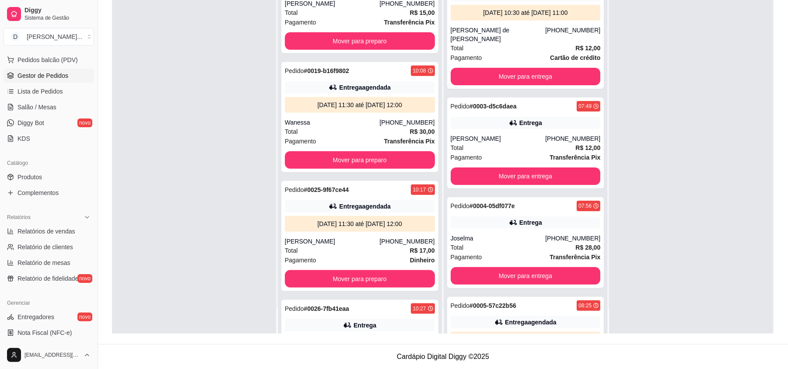
scroll to position [642, 0]
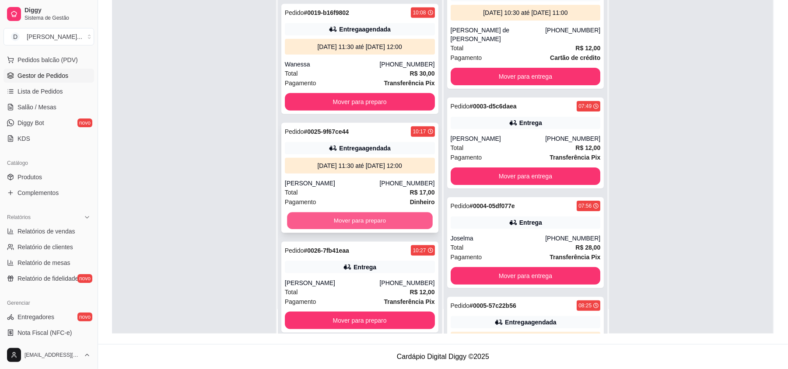
click at [333, 226] on button "Mover para preparo" at bounding box center [359, 221] width 145 height 17
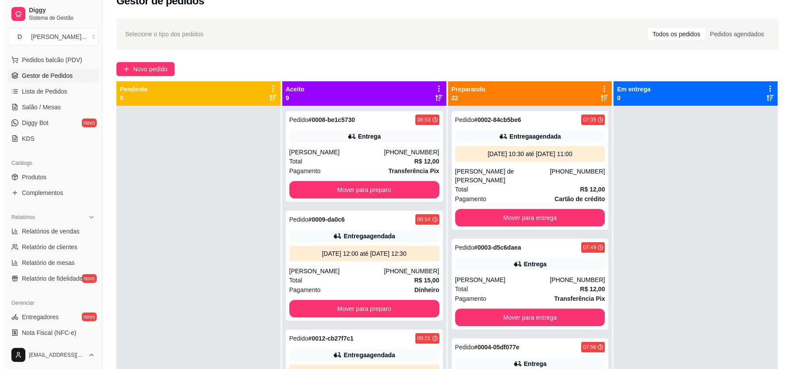
scroll to position [0, 0]
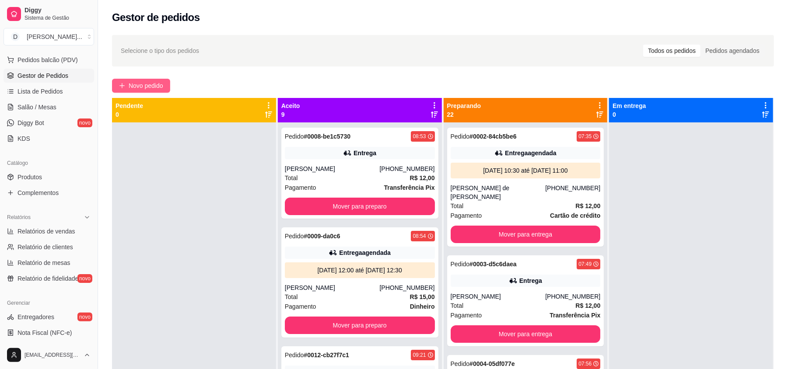
click at [123, 90] on button "Novo pedido" at bounding box center [141, 86] width 58 height 14
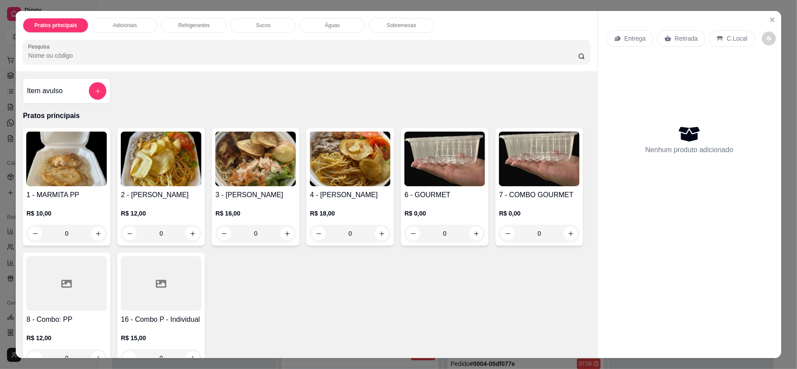
click at [615, 40] on icon at bounding box center [618, 38] width 6 height 5
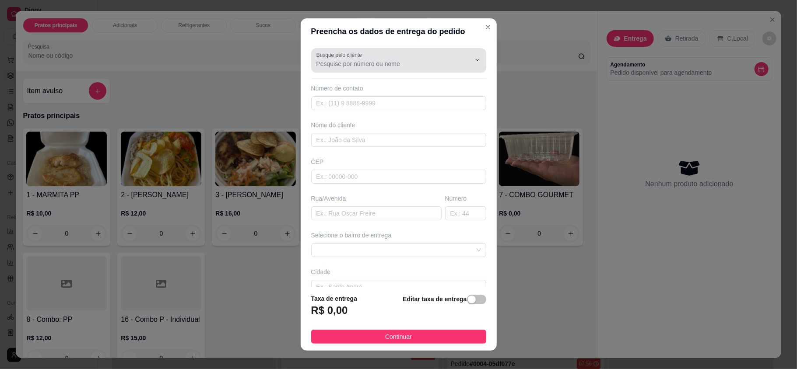
click at [348, 55] on label "Busque pelo cliente" at bounding box center [340, 54] width 49 height 7
click at [348, 60] on input "Busque pelo cliente" at bounding box center [386, 64] width 140 height 9
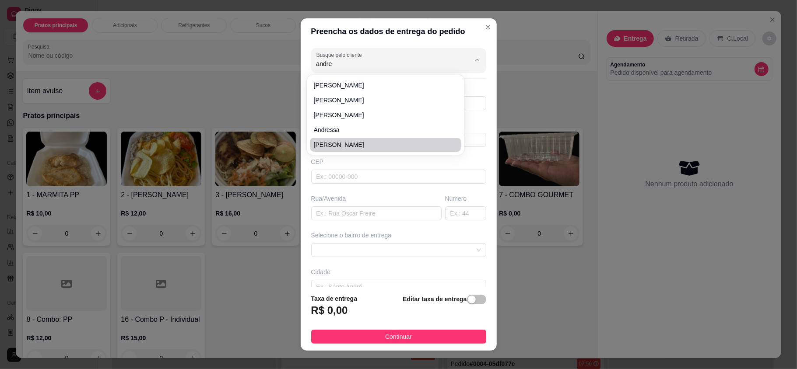
click at [341, 146] on span "Andre" at bounding box center [381, 144] width 135 height 9
type input "Andre"
type input "84988914197"
type input "Andre"
type input "Auri auto peças"
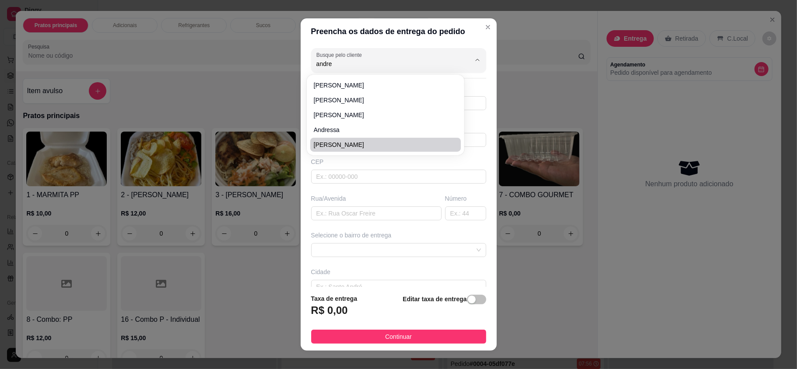
type input "NATAL"
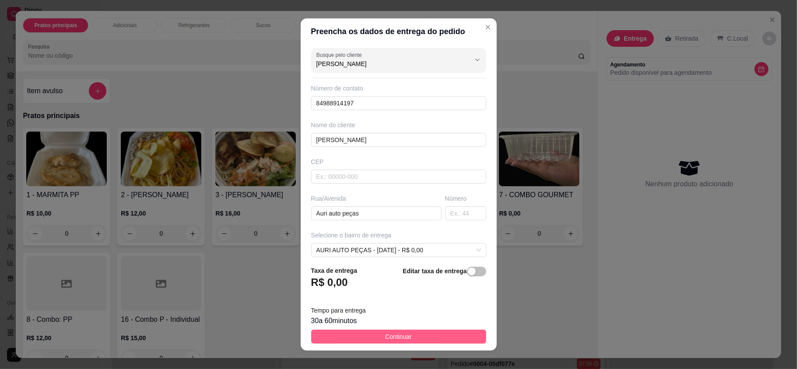
click at [362, 338] on button "Continuar" at bounding box center [398, 337] width 175 height 14
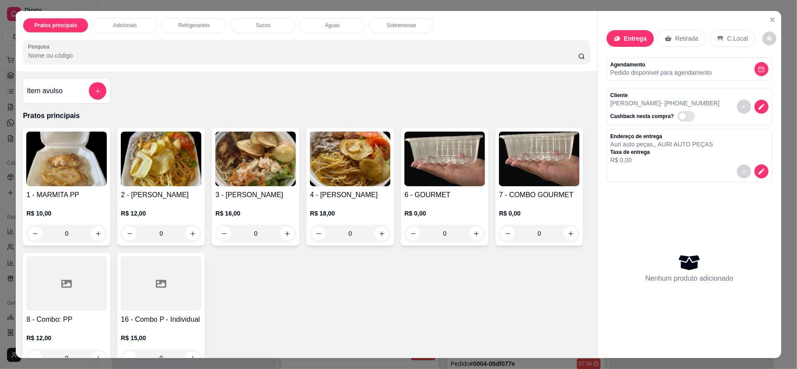
click at [172, 169] on img at bounding box center [161, 159] width 81 height 55
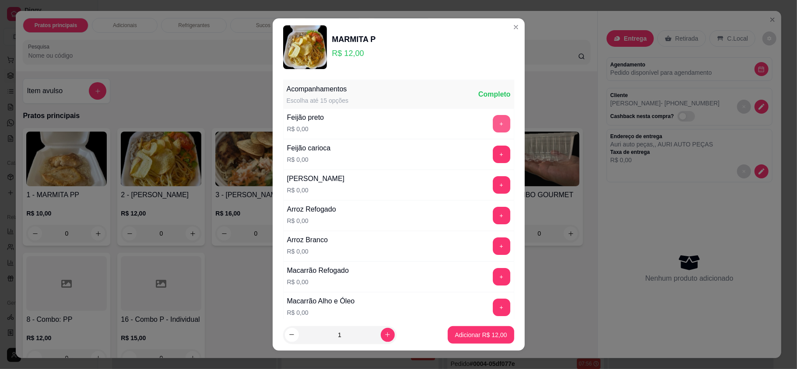
click at [493, 127] on button "+" at bounding box center [502, 124] width 18 height 18
click at [493, 222] on button "+" at bounding box center [502, 216] width 18 height 18
click at [493, 316] on button "+" at bounding box center [502, 308] width 18 height 18
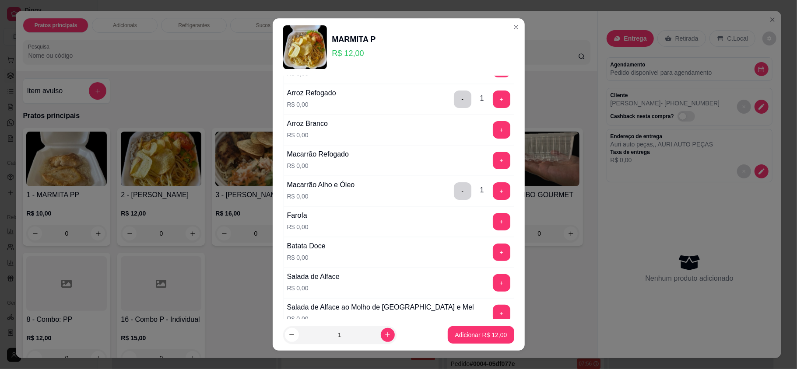
scroll to position [233, 0]
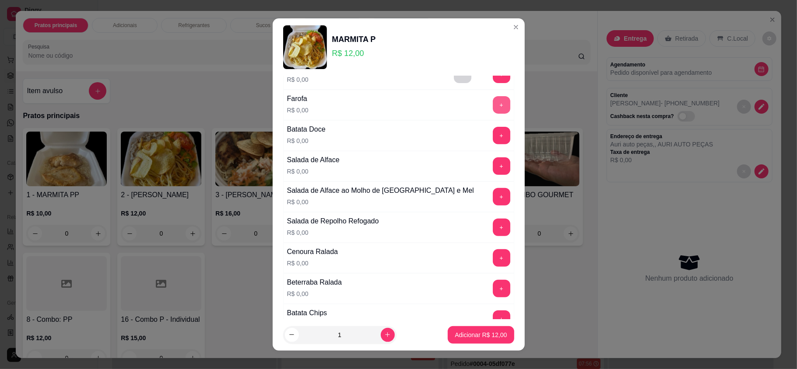
click at [493, 107] on button "+" at bounding box center [502, 105] width 18 height 18
click at [493, 198] on button "+" at bounding box center [501, 197] width 17 height 17
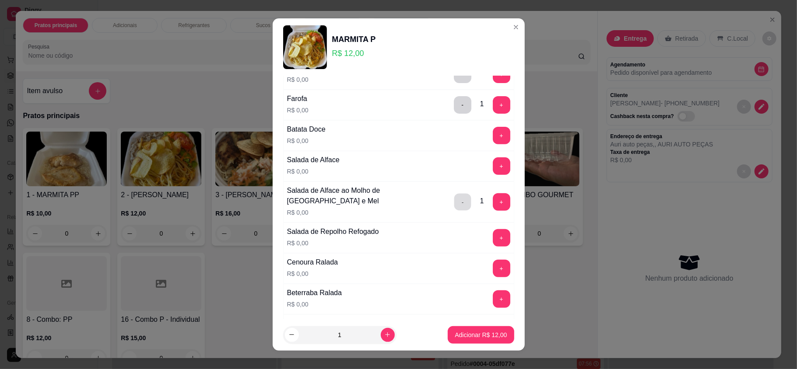
click at [454, 210] on button "-" at bounding box center [462, 202] width 17 height 17
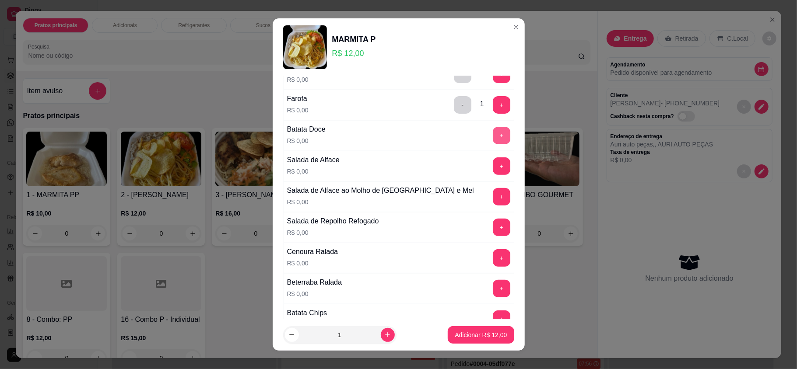
click at [493, 142] on button "+" at bounding box center [502, 136] width 18 height 18
click at [493, 205] on button "+" at bounding box center [501, 197] width 17 height 17
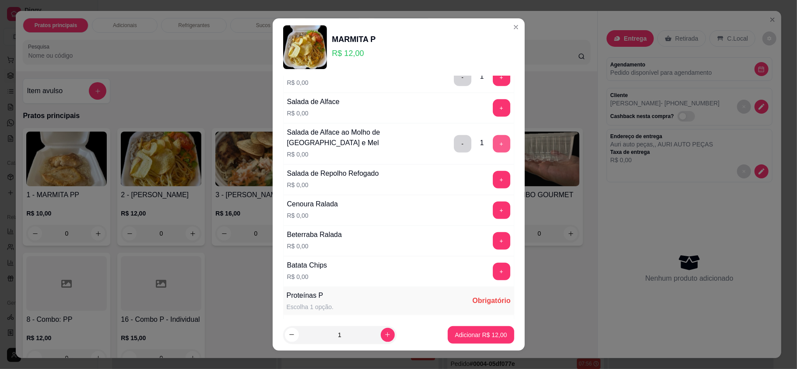
scroll to position [350, 0]
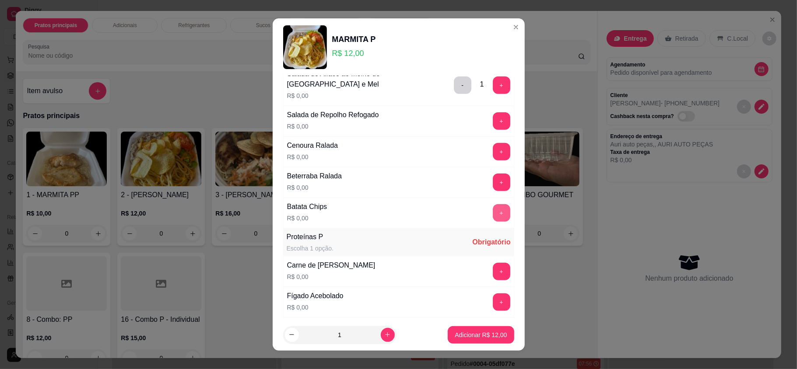
click at [493, 212] on button "+" at bounding box center [502, 213] width 18 height 18
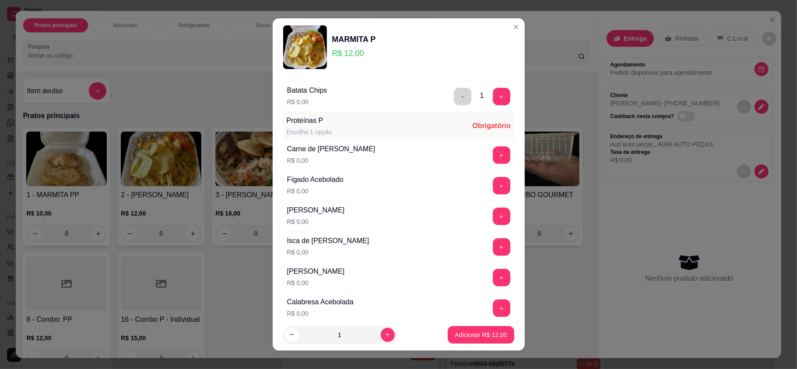
scroll to position [525, 0]
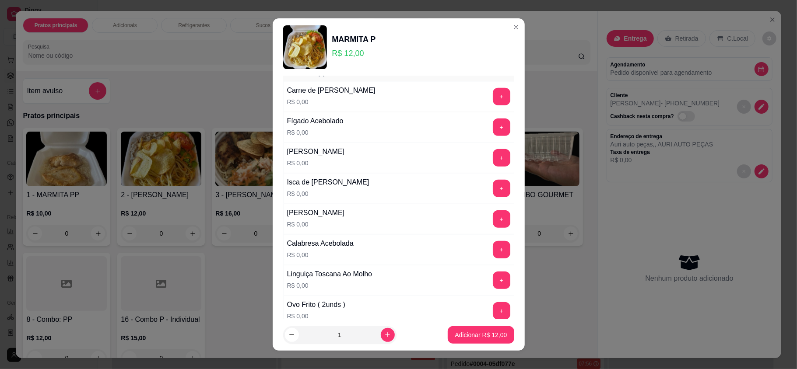
click at [493, 219] on button "+" at bounding box center [502, 220] width 18 height 18
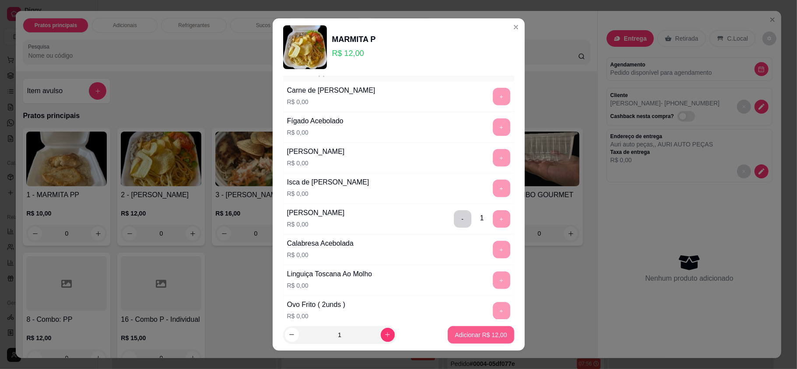
click at [463, 338] on p "Adicionar R$ 12,00" at bounding box center [481, 335] width 52 height 9
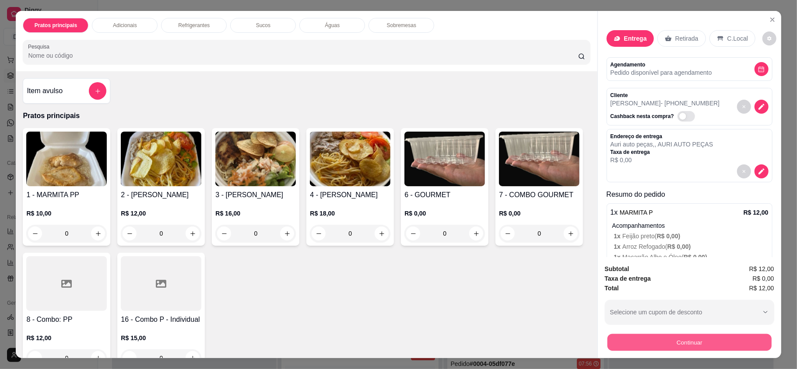
click at [663, 338] on button "Continuar" at bounding box center [689, 342] width 164 height 17
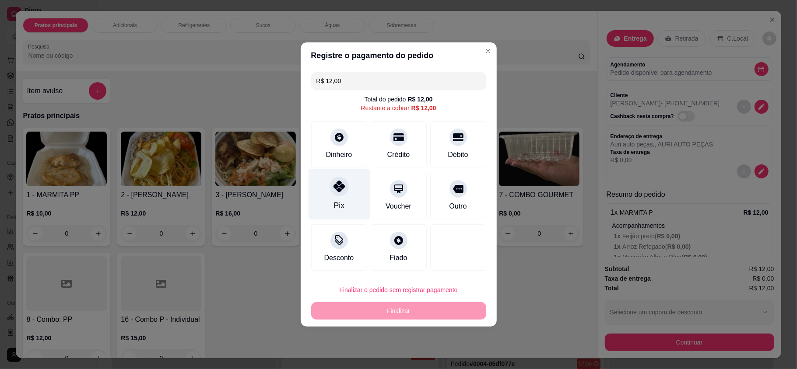
click at [340, 185] on icon at bounding box center [338, 186] width 11 height 11
type input "R$ 0,00"
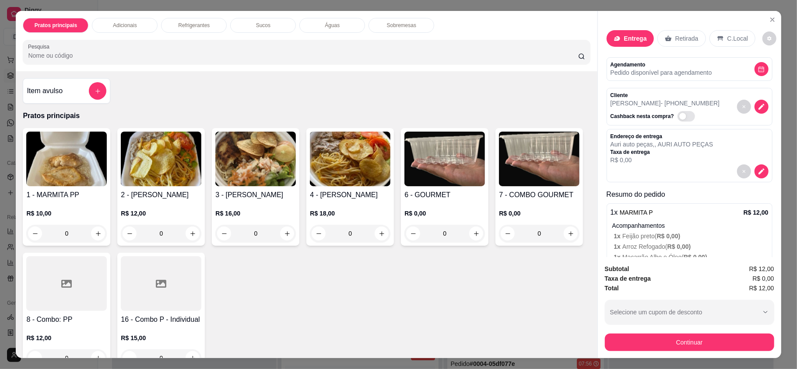
click at [747, 71] on icon "decrease-product-quantity" at bounding box center [761, 69] width 7 height 7
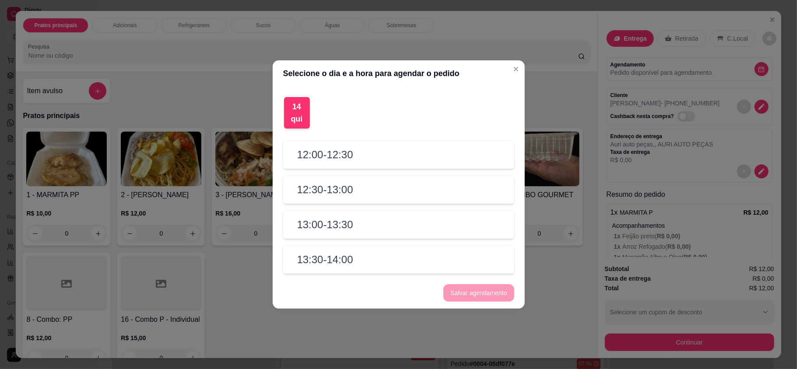
click at [369, 181] on div "12:30 - 13:00" at bounding box center [398, 190] width 231 height 28
click at [366, 163] on div "12:00 - 12:30" at bounding box center [398, 155] width 231 height 28
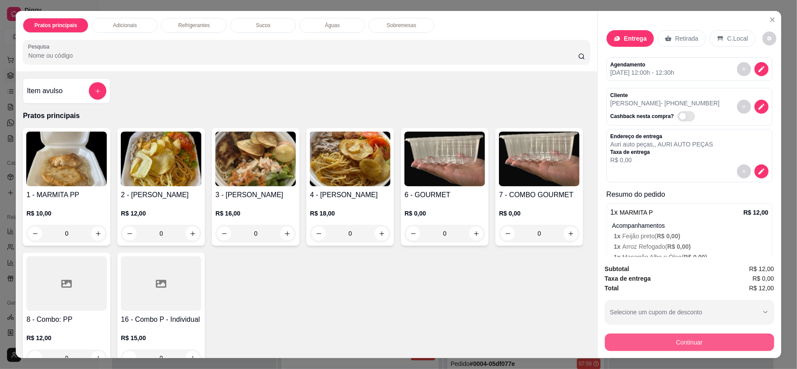
click at [663, 346] on button "Continuar" at bounding box center [689, 343] width 169 height 18
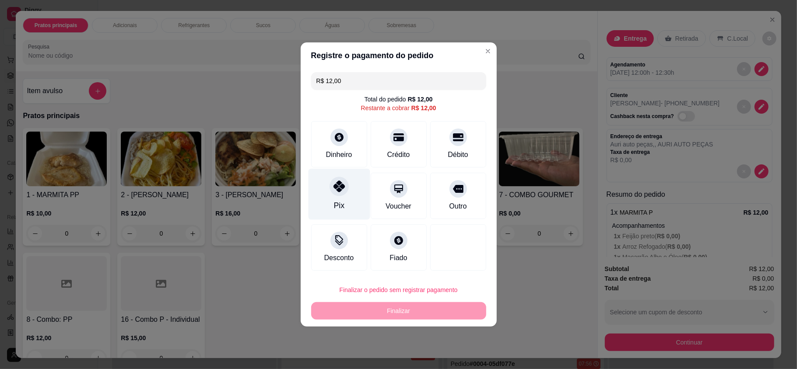
click at [331, 186] on div at bounding box center [339, 186] width 19 height 19
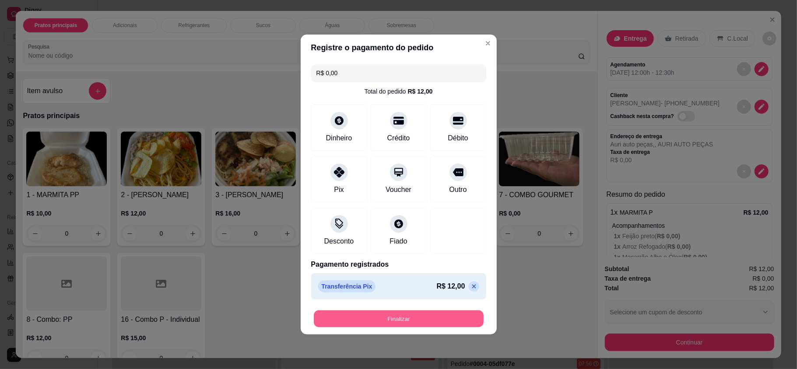
click at [381, 324] on button "Finalizar" at bounding box center [399, 319] width 170 height 17
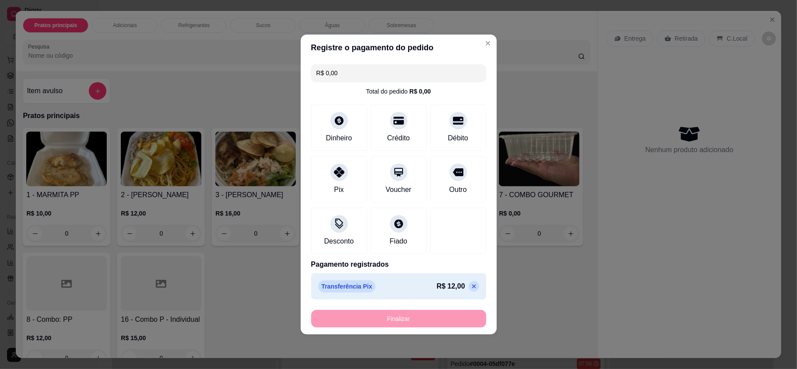
type input "-R$ 12,00"
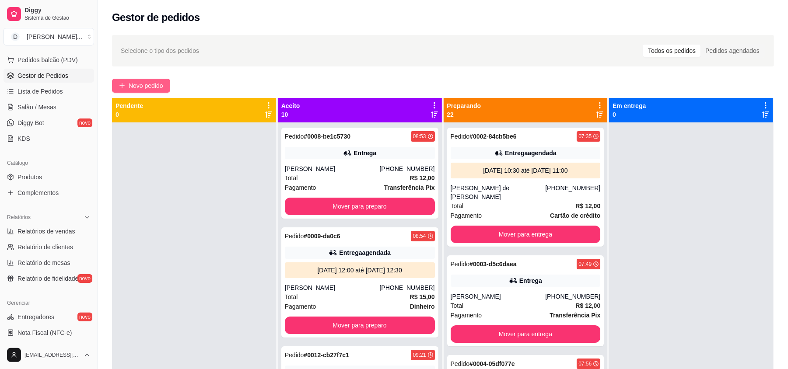
click at [162, 89] on span "Novo pedido" at bounding box center [146, 86] width 35 height 10
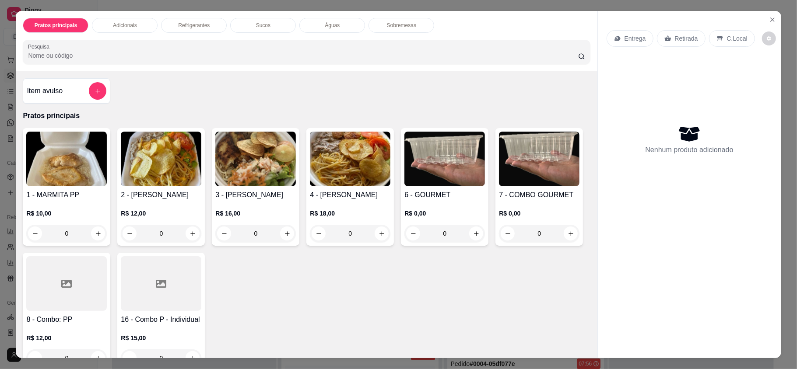
click at [627, 32] on div "Entrega" at bounding box center [630, 38] width 47 height 17
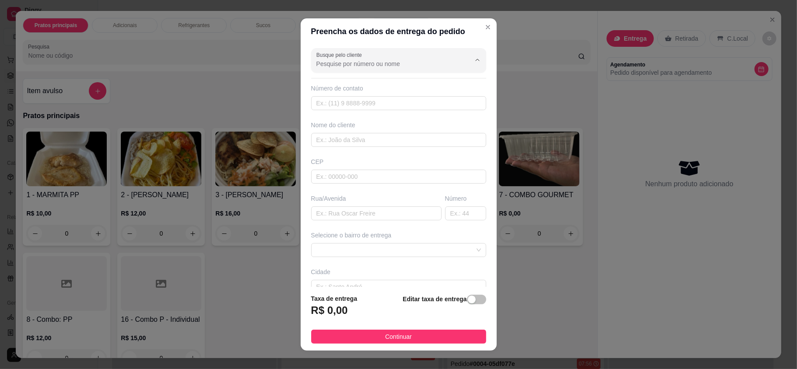
click at [340, 66] on input "Busque pelo cliente" at bounding box center [386, 64] width 140 height 9
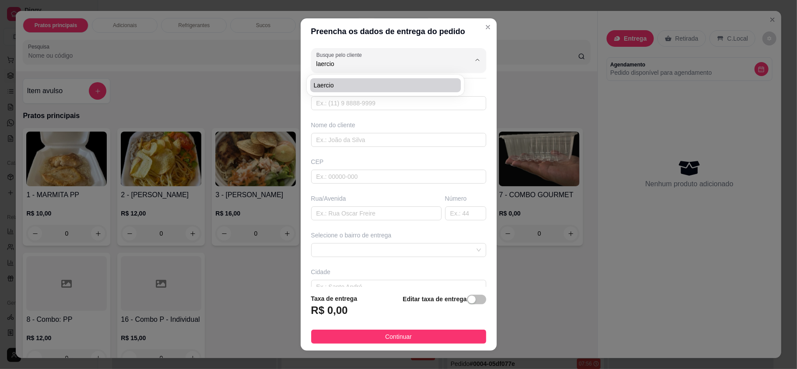
click at [338, 90] on li "Laercio" at bounding box center [385, 85] width 151 height 14
type input "Laercio"
type input "84987591185"
type input "Laercio"
type input "UBS PANATIS"
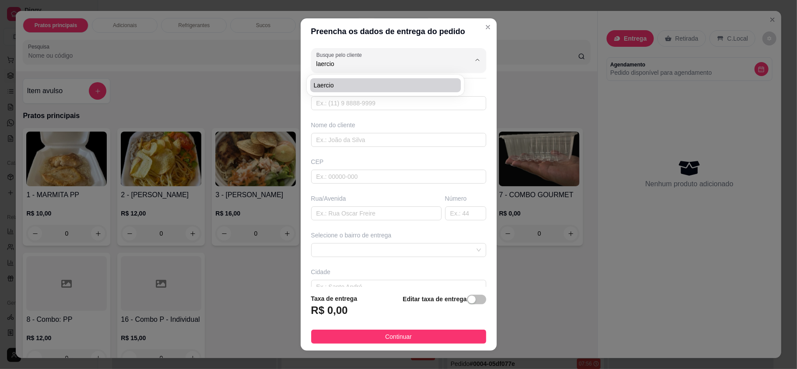
type input "NATAL"
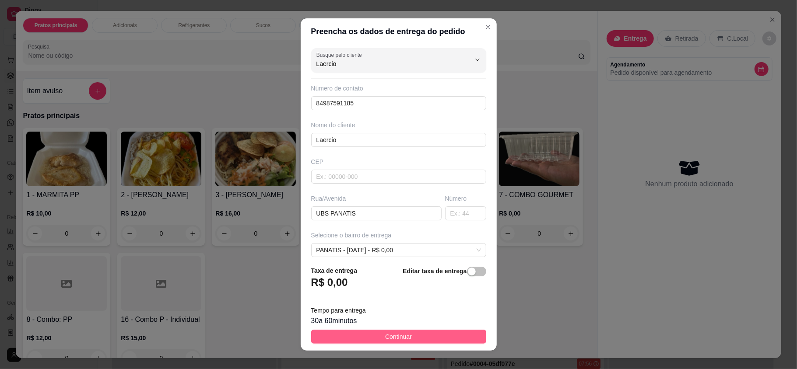
type input "Laercio"
click at [361, 337] on button "Continuar" at bounding box center [398, 337] width 175 height 14
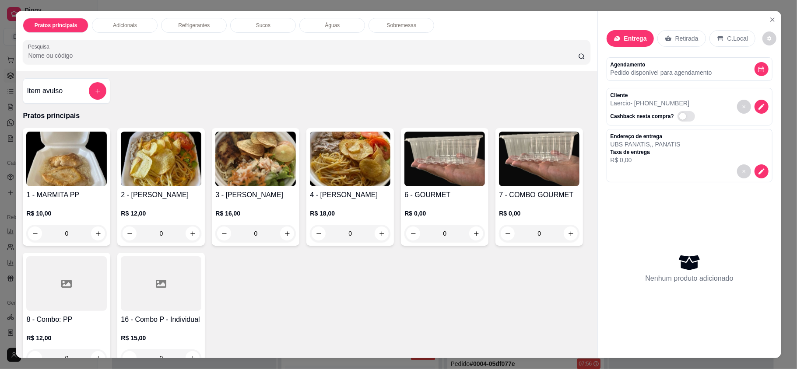
click at [135, 165] on img at bounding box center [161, 159] width 81 height 55
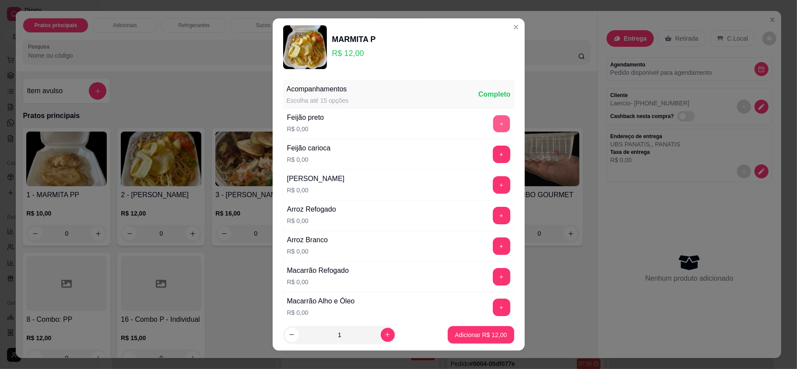
click at [493, 119] on button "+" at bounding box center [501, 124] width 17 height 17
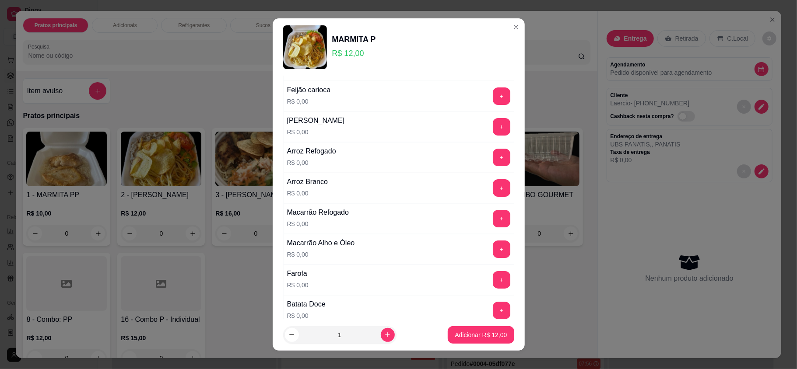
click at [493, 156] on button "+" at bounding box center [502, 158] width 18 height 18
click at [493, 246] on button "+" at bounding box center [502, 250] width 18 height 18
click at [493, 282] on button "+" at bounding box center [502, 280] width 18 height 18
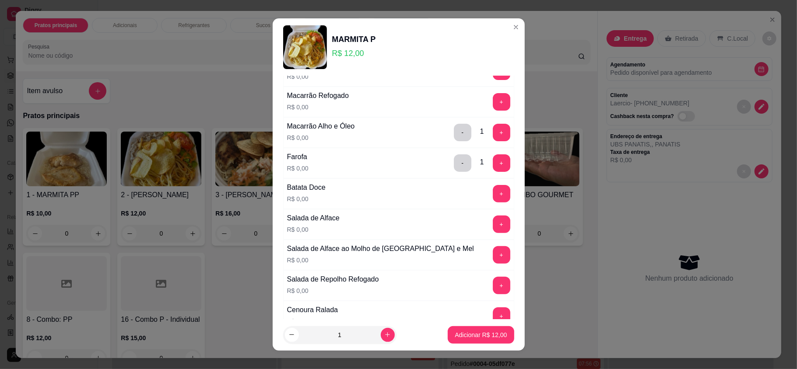
scroll to position [233, 0]
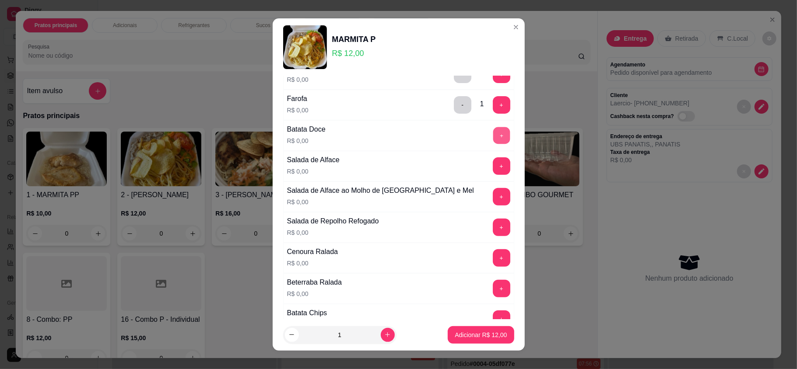
click at [493, 132] on button "+" at bounding box center [501, 135] width 17 height 17
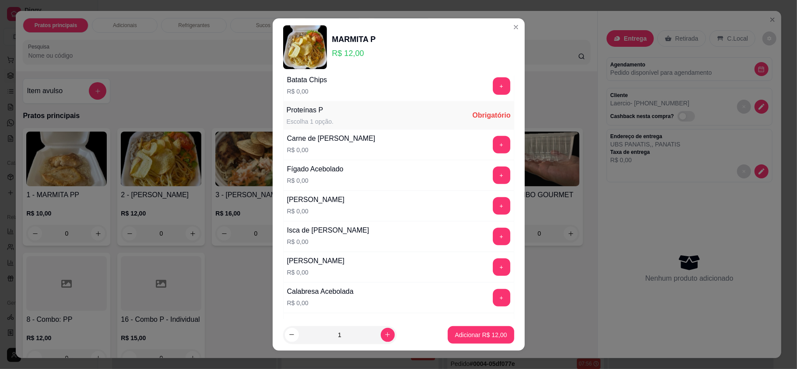
scroll to position [525, 0]
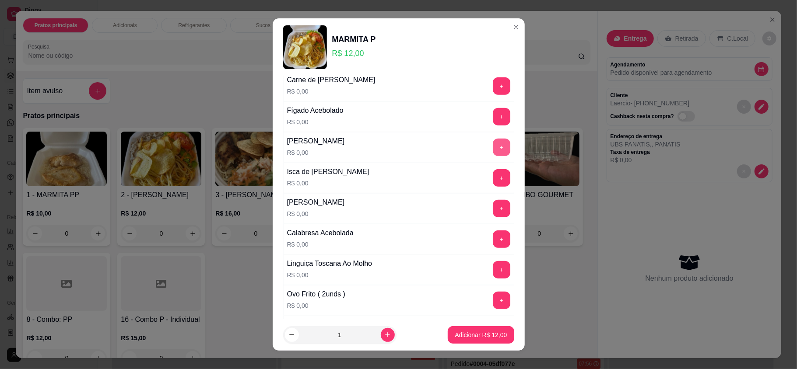
click at [493, 149] on button "+" at bounding box center [502, 148] width 18 height 18
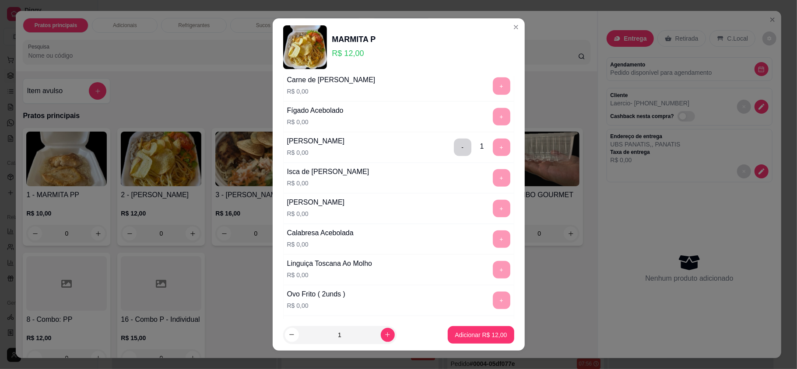
click at [488, 345] on footer "1 Adicionar R$ 12,00" at bounding box center [399, 336] width 252 height 32
click at [487, 332] on p "Adicionar R$ 12,00" at bounding box center [481, 335] width 52 height 9
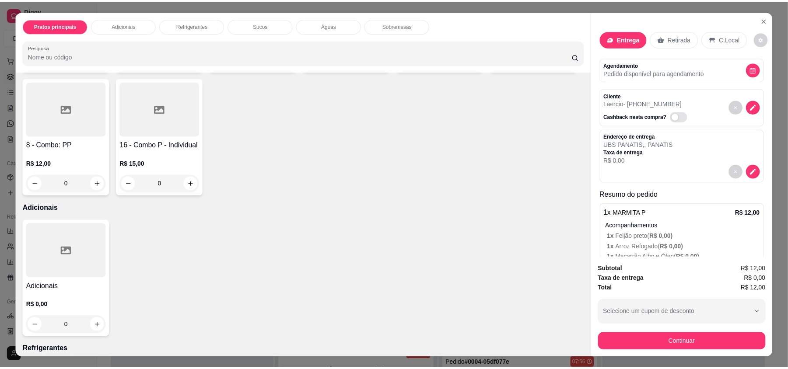
scroll to position [350, 0]
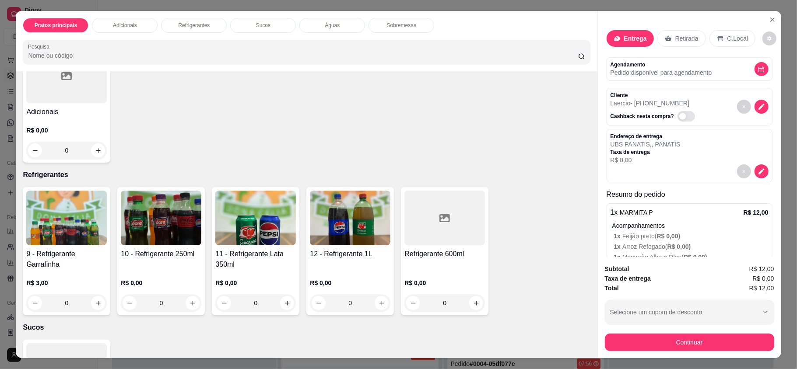
click at [50, 221] on img at bounding box center [66, 218] width 81 height 55
click at [326, 227] on img at bounding box center [350, 218] width 81 height 55
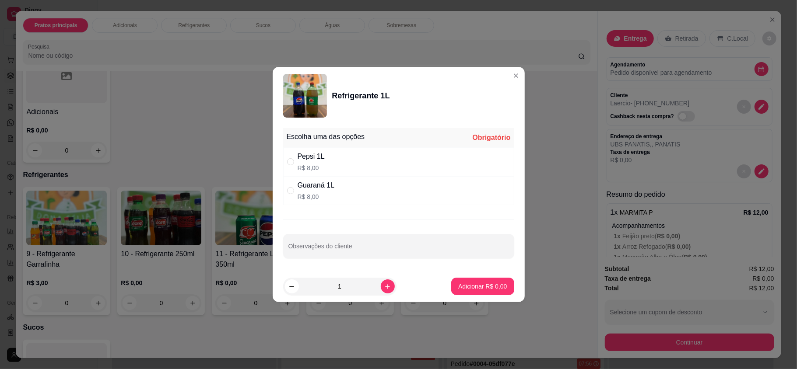
click at [326, 184] on div "Guaraná 1L" at bounding box center [316, 185] width 37 height 11
radio input "true"
click at [479, 290] on p "Adicionar R$ 8,00" at bounding box center [482, 286] width 49 height 9
type input "1"
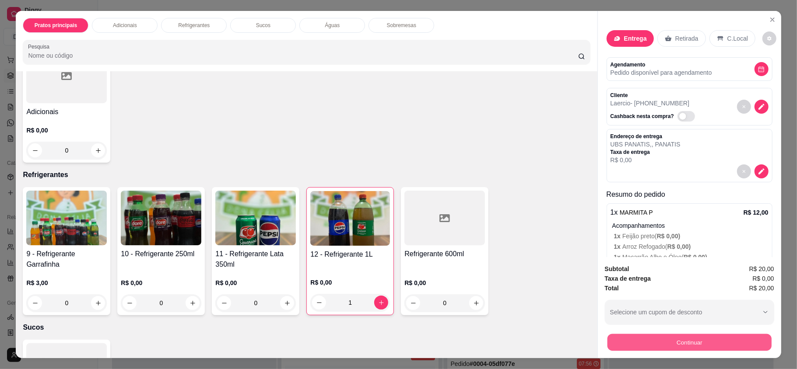
click at [692, 340] on button "Continuar" at bounding box center [689, 342] width 164 height 17
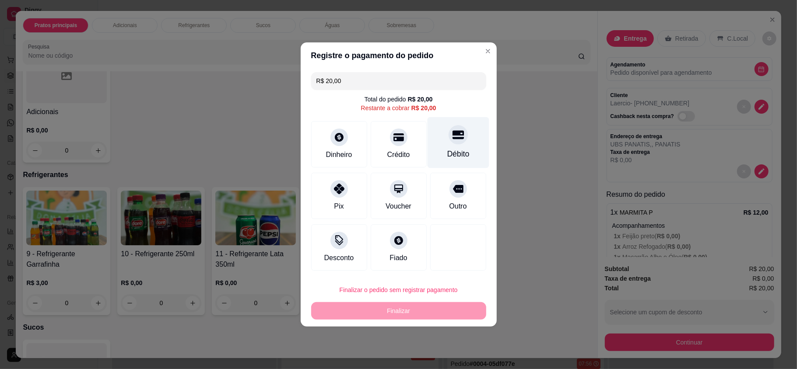
click at [453, 139] on icon at bounding box center [457, 135] width 11 height 9
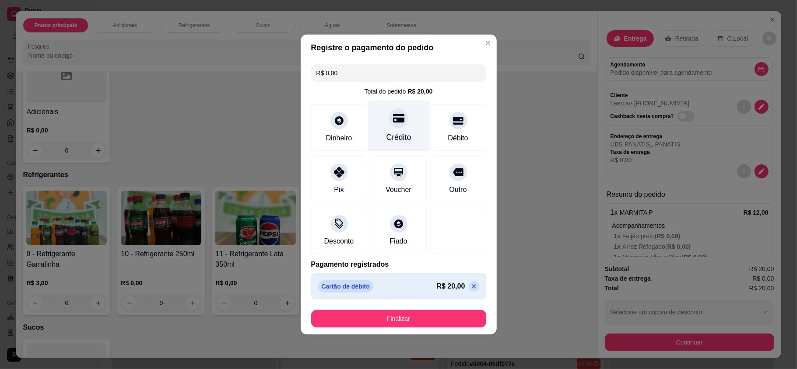
click at [401, 128] on div "Crédito" at bounding box center [399, 126] width 62 height 51
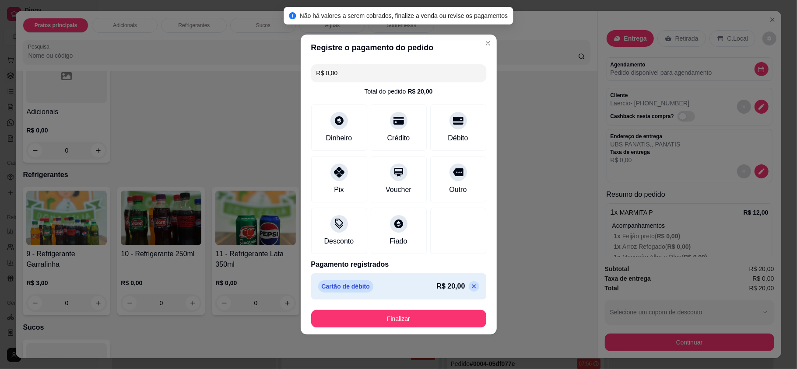
click at [471, 288] on icon at bounding box center [474, 286] width 7 height 7
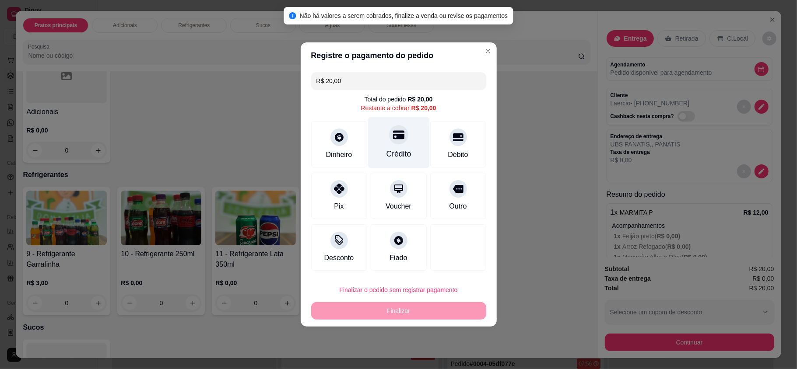
click at [411, 144] on div "Crédito" at bounding box center [399, 142] width 62 height 51
type input "R$ 0,00"
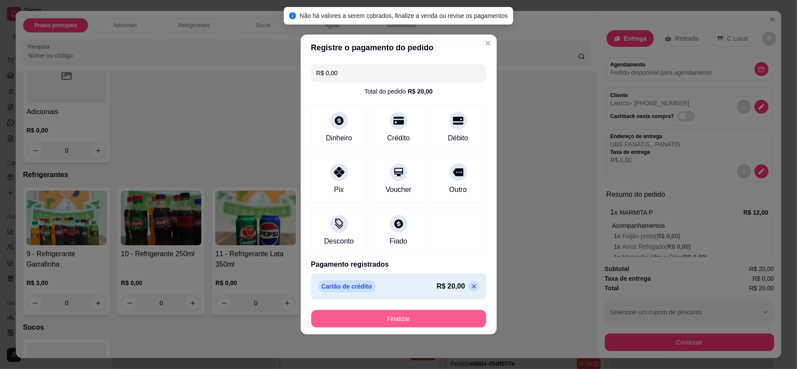
click at [403, 327] on button "Finalizar" at bounding box center [398, 319] width 175 height 18
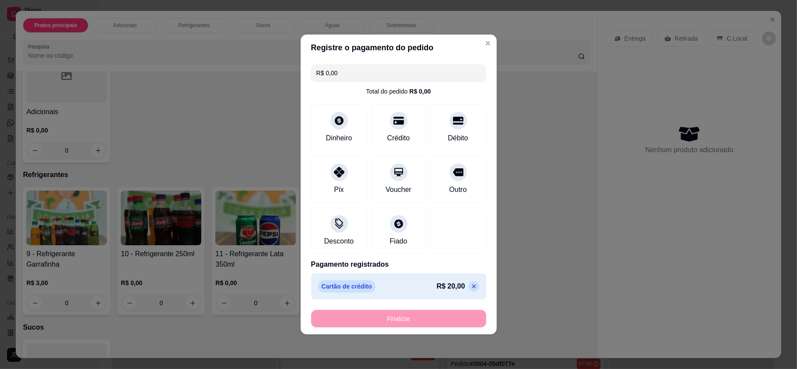
type input "0"
type input "-R$ 20,00"
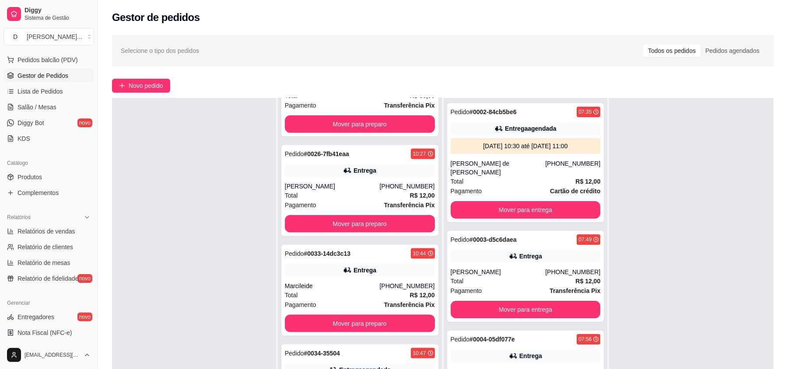
scroll to position [133, 0]
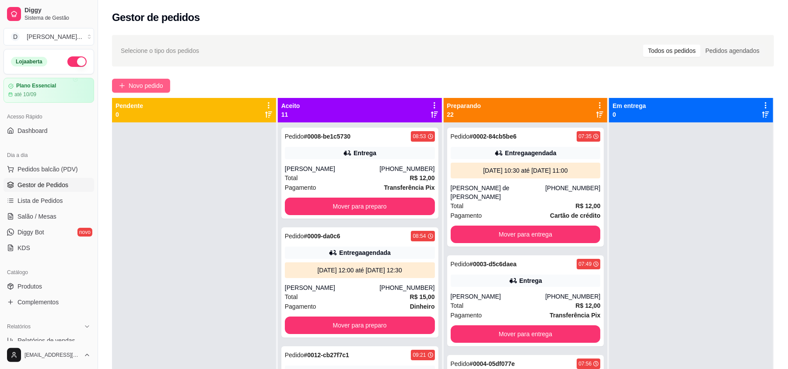
click at [154, 81] on button "Novo pedido" at bounding box center [141, 86] width 58 height 14
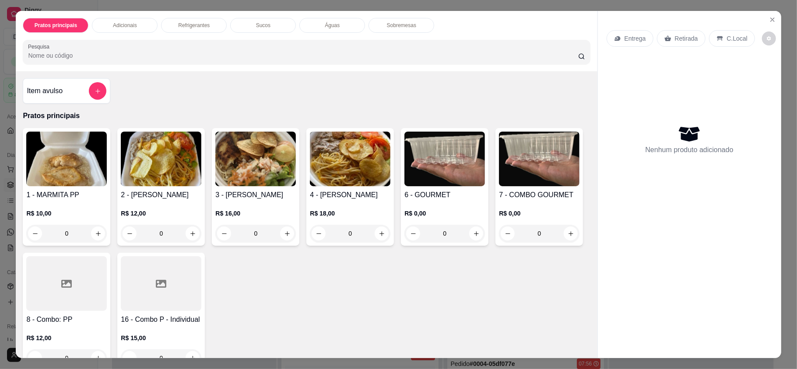
click at [607, 37] on div "Entrega" at bounding box center [630, 38] width 47 height 17
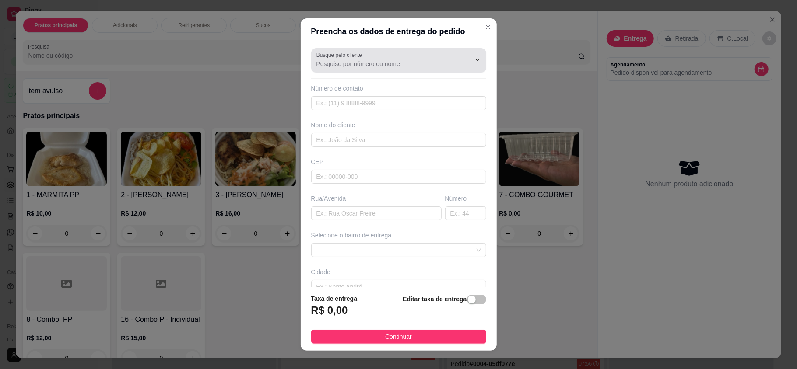
click at [340, 62] on input "Busque pelo cliente" at bounding box center [386, 64] width 140 height 9
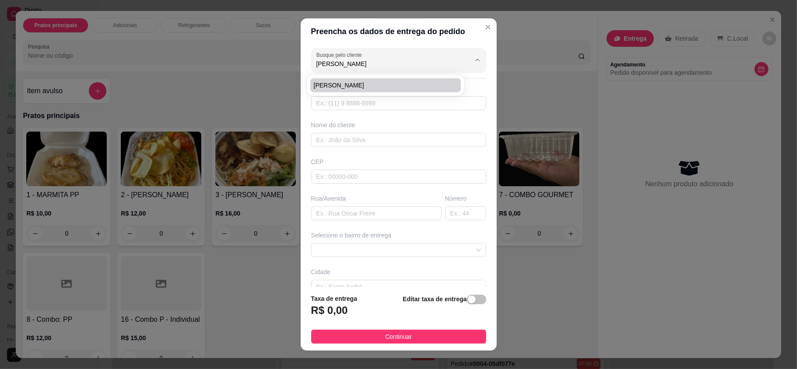
click at [341, 82] on span "Josielle" at bounding box center [381, 85] width 135 height 9
type input "Josielle"
type input "84996223625"
type input "Josielle"
type input "Banco do Brasil - Carajás"
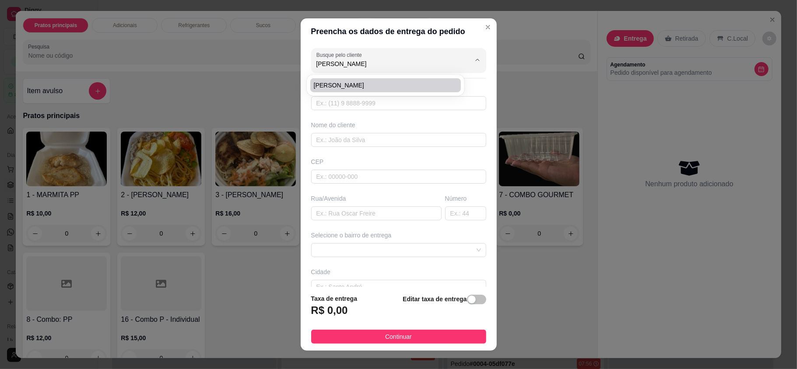
type input "[DATE]"
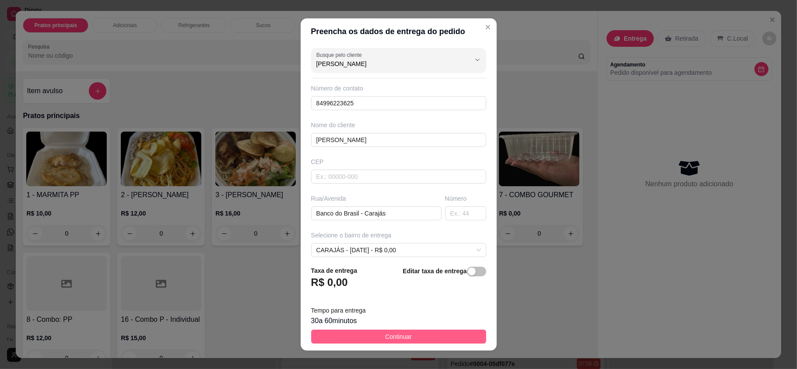
type input "Josielle"
click at [371, 333] on button "Continuar" at bounding box center [398, 337] width 175 height 14
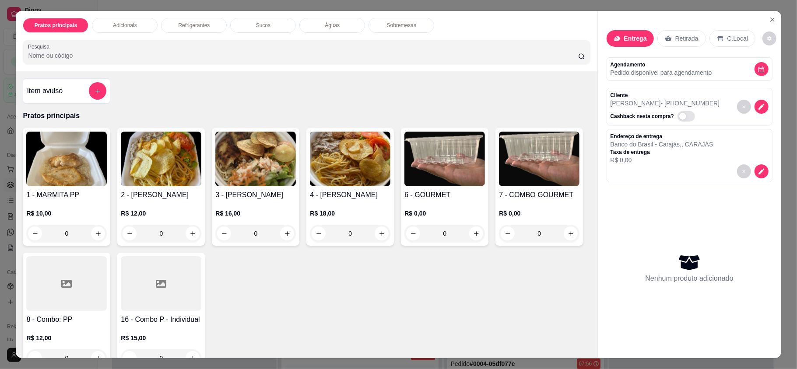
click at [158, 202] on div "R$ 12,00 0" at bounding box center [161, 221] width 81 height 42
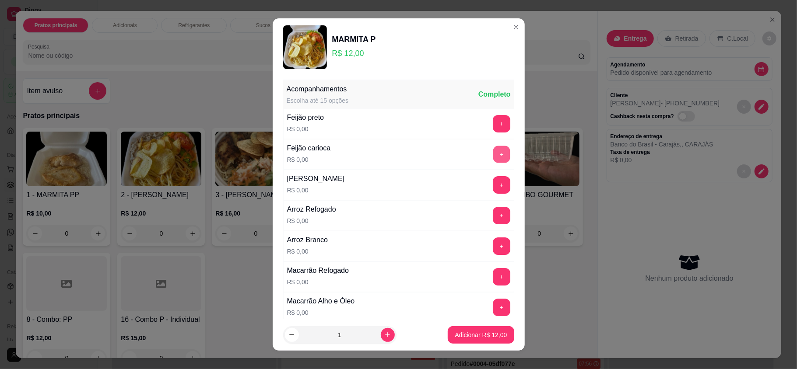
click at [493, 151] on button "+" at bounding box center [501, 154] width 17 height 17
click at [493, 209] on button "+" at bounding box center [502, 216] width 18 height 18
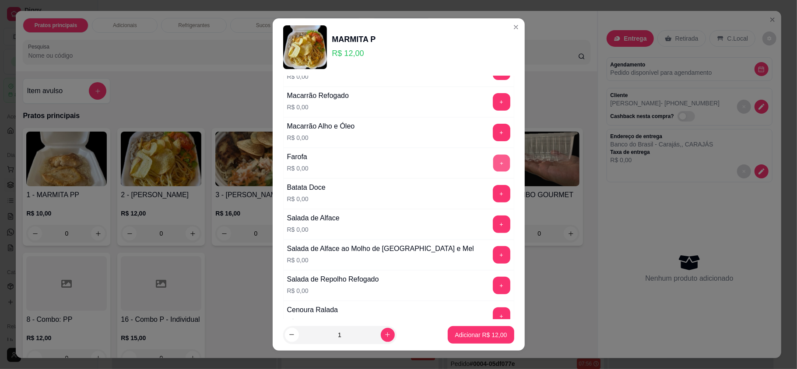
click at [493, 168] on button "+" at bounding box center [501, 163] width 17 height 17
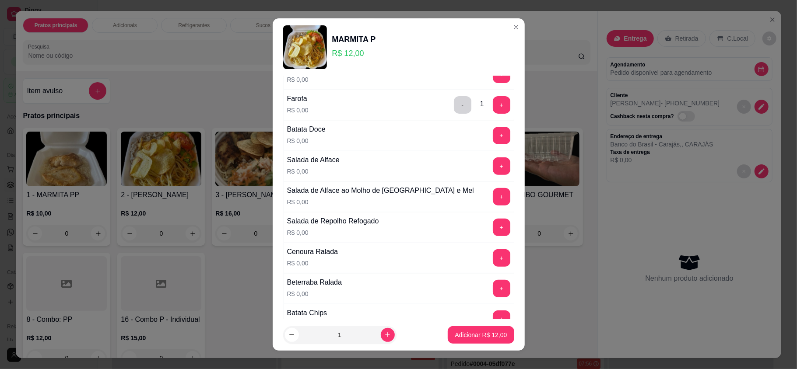
scroll to position [291, 0]
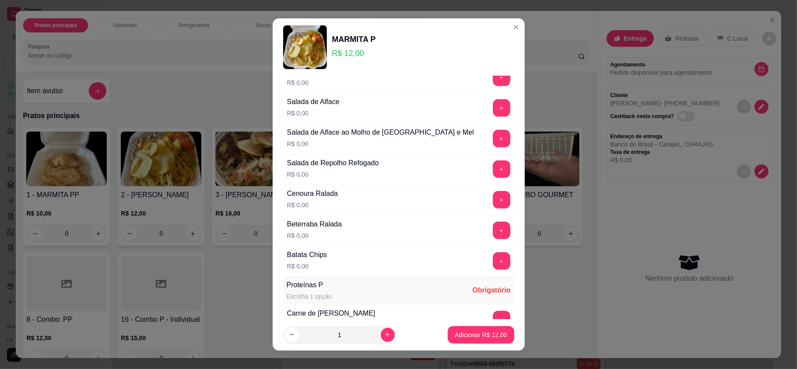
click at [493, 270] on button "+" at bounding box center [502, 262] width 18 height 18
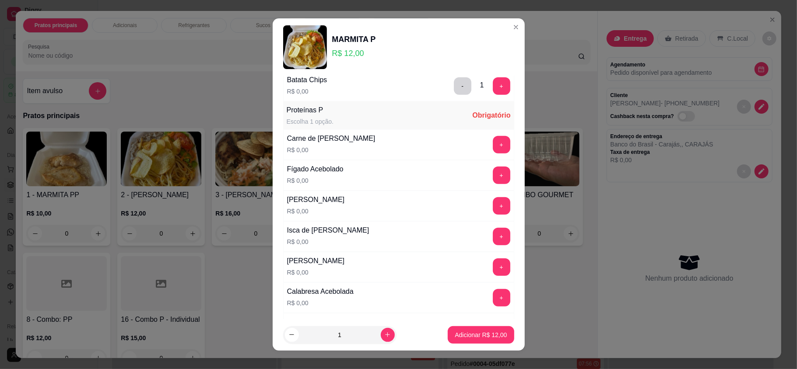
scroll to position [525, 0]
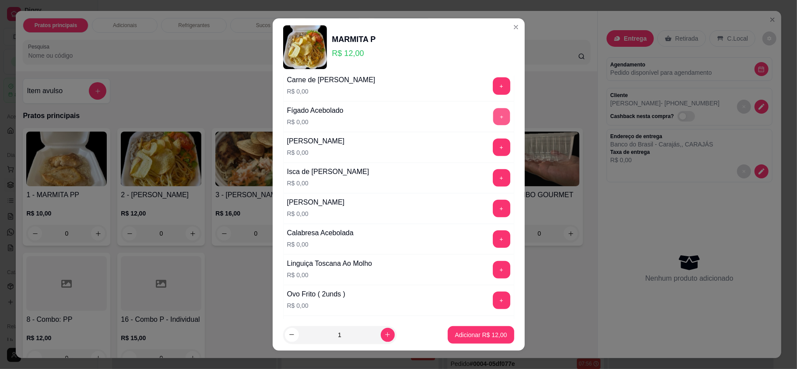
click at [493, 121] on button "+" at bounding box center [501, 117] width 17 height 17
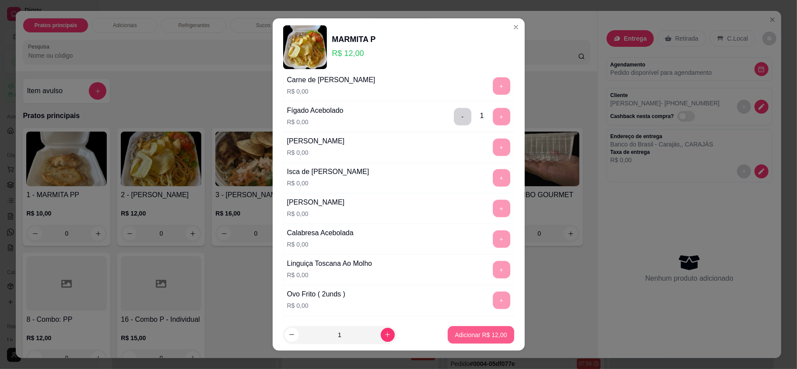
click at [466, 339] on p "Adicionar R$ 12,00" at bounding box center [481, 335] width 52 height 9
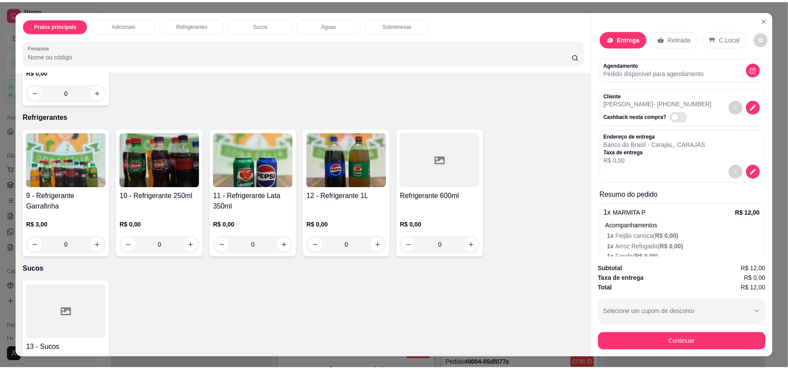
scroll to position [467, 0]
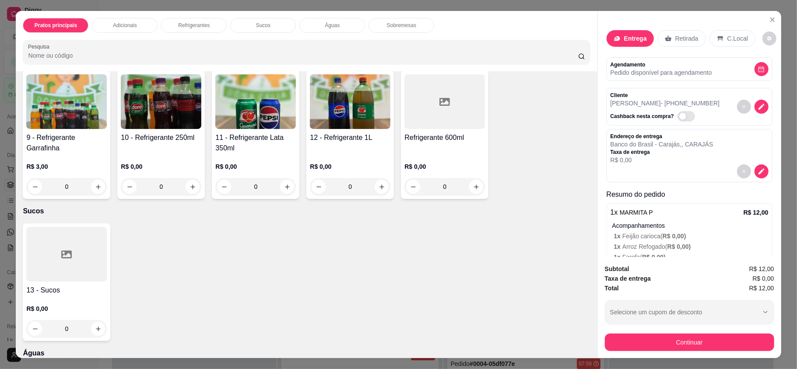
click at [84, 270] on div at bounding box center [66, 254] width 81 height 55
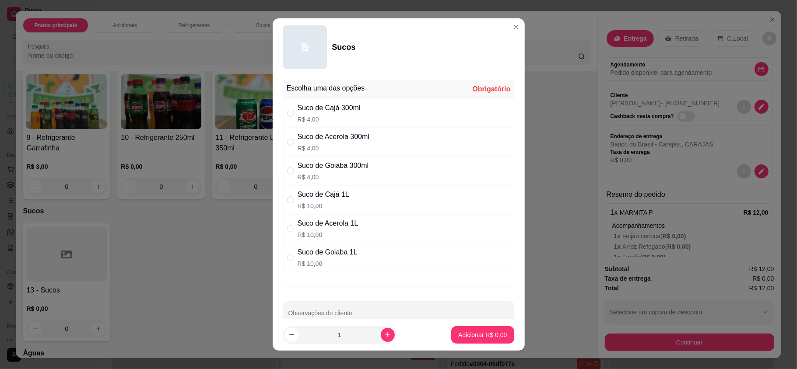
click at [327, 120] on p "R$ 4,00" at bounding box center [329, 119] width 63 height 9
radio input "true"
click at [474, 334] on p "Adicionar R$ 4,00" at bounding box center [482, 335] width 47 height 8
type input "1"
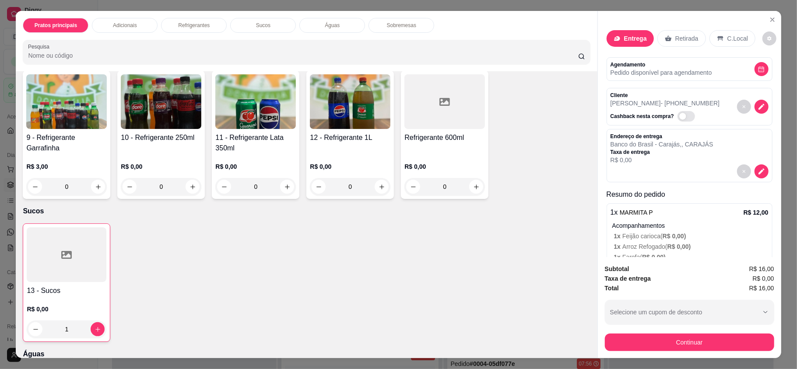
click at [652, 344] on button "Continuar" at bounding box center [689, 343] width 169 height 18
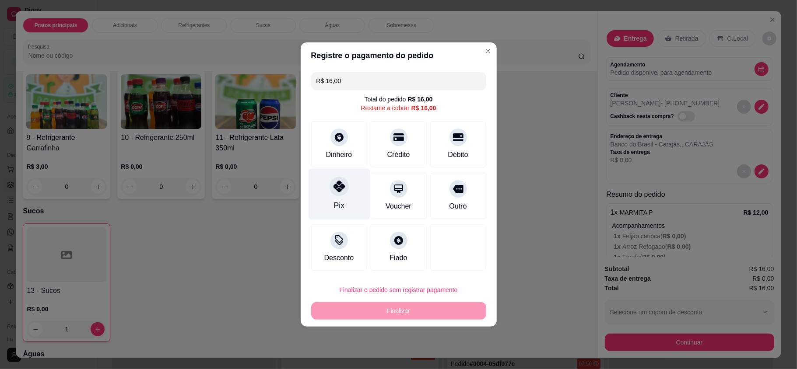
click at [331, 200] on div "Pix" at bounding box center [339, 194] width 62 height 51
type input "R$ 0,00"
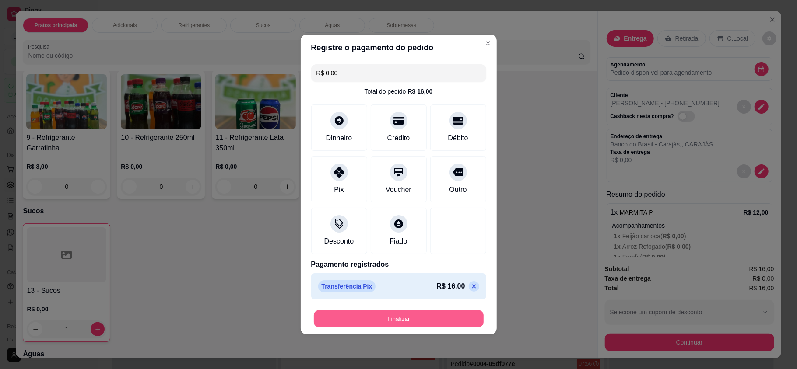
click at [383, 315] on button "Finalizar" at bounding box center [399, 319] width 170 height 17
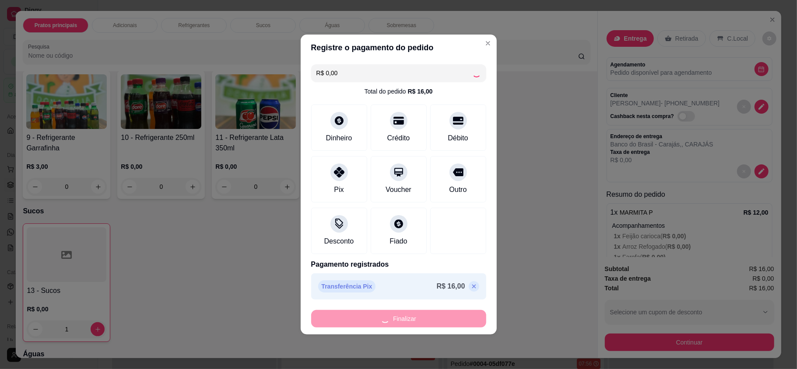
type input "0"
type input "-R$ 16,00"
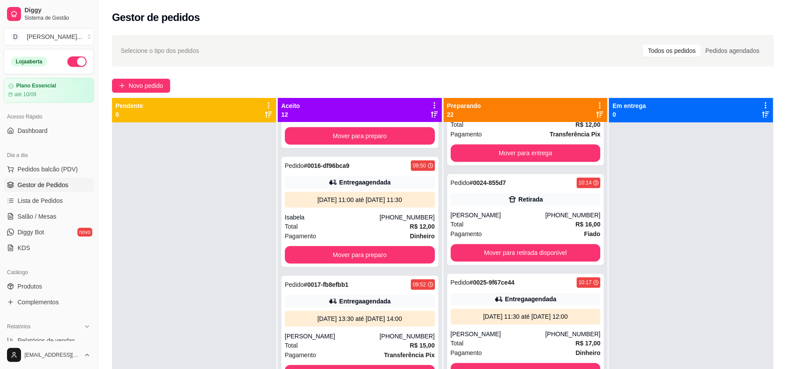
scroll to position [1918, 0]
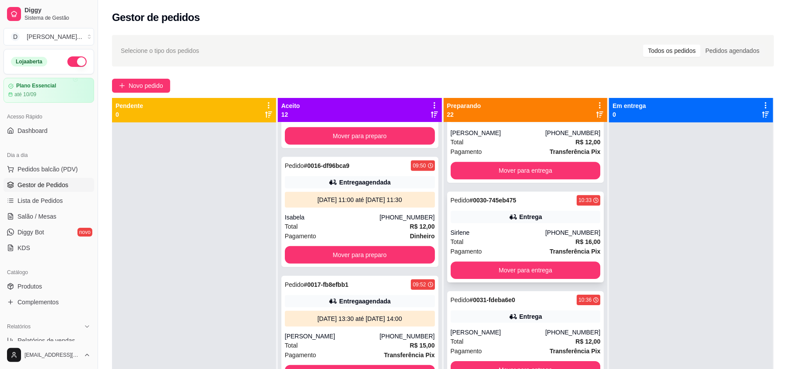
click at [526, 233] on div "Sirlene" at bounding box center [498, 232] width 95 height 9
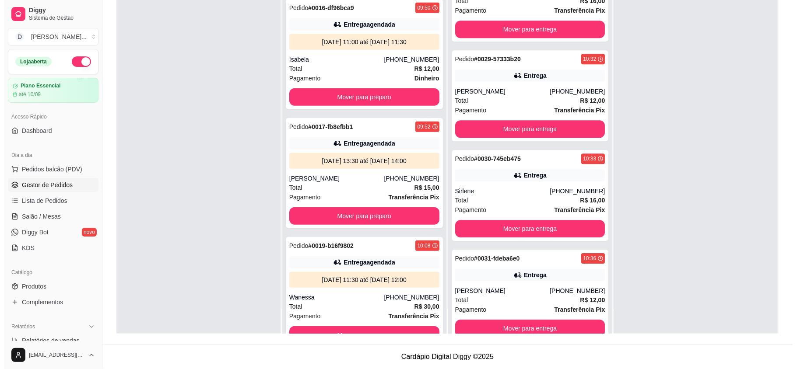
scroll to position [1743, 0]
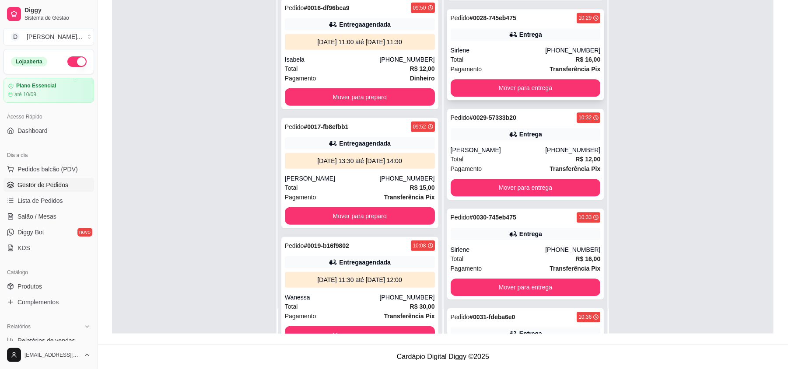
click at [504, 64] on div "Pagamento Transferência Pix" at bounding box center [526, 69] width 150 height 10
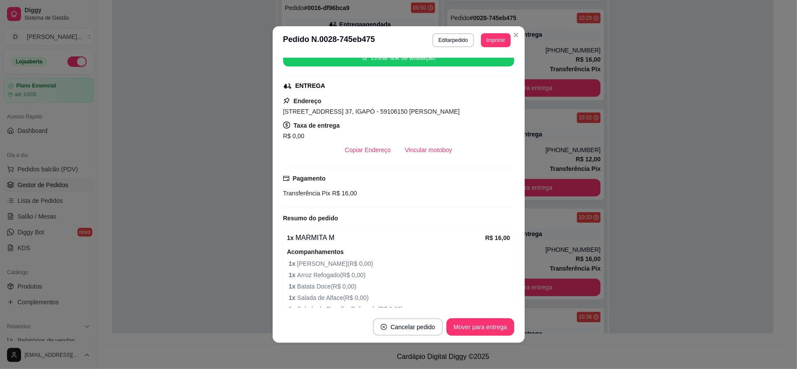
scroll to position [175, 0]
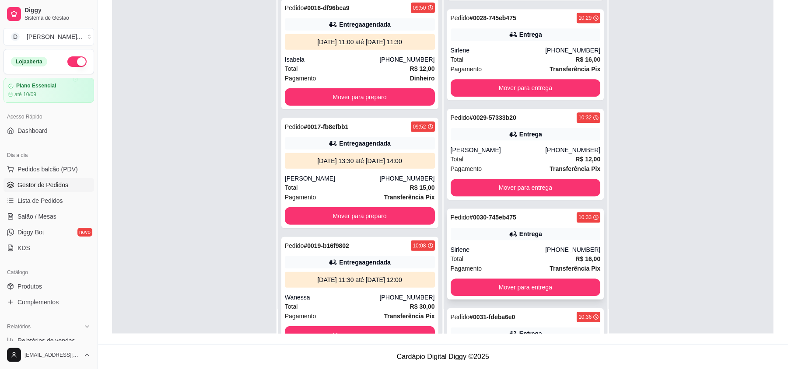
click at [526, 247] on div "Sirlene" at bounding box center [498, 250] width 95 height 9
click at [494, 55] on div "Total R$ 16,00" at bounding box center [526, 60] width 150 height 10
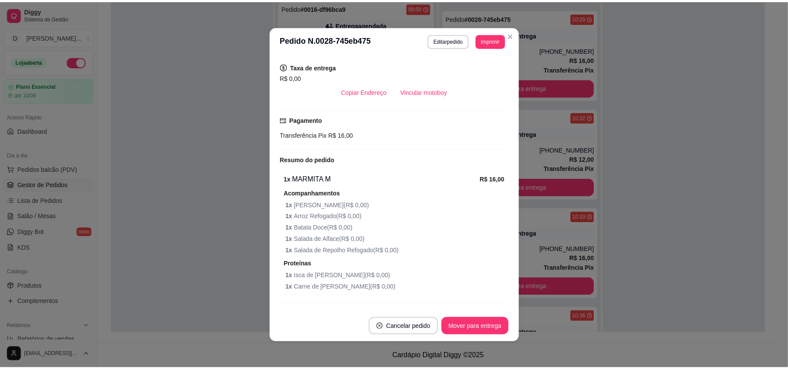
scroll to position [202, 0]
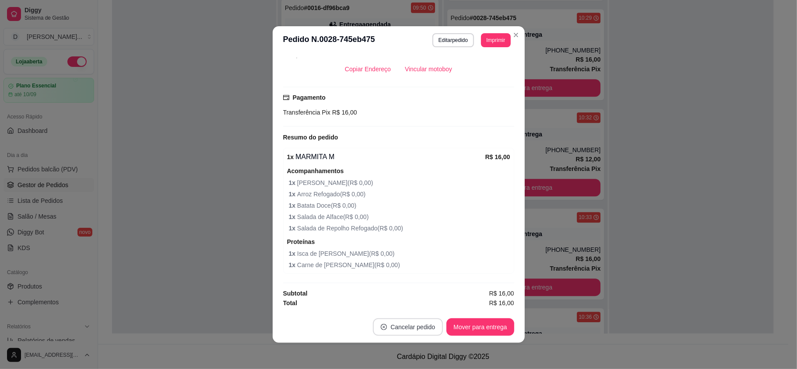
click at [407, 323] on button "Cancelar pedido" at bounding box center [408, 328] width 70 height 18
click at [417, 305] on button "Sim" at bounding box center [428, 305] width 34 height 17
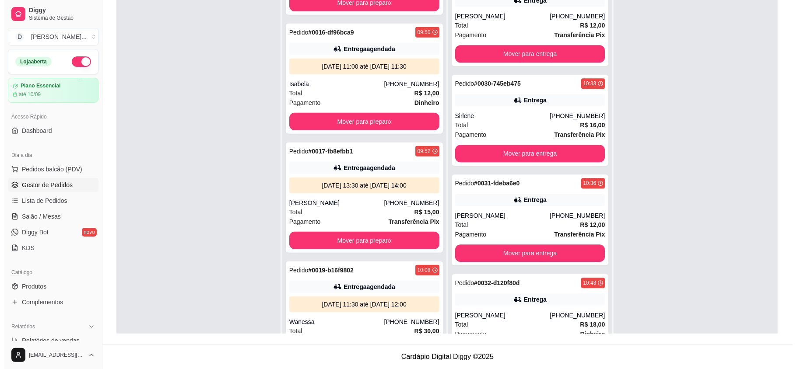
scroll to position [0, 0]
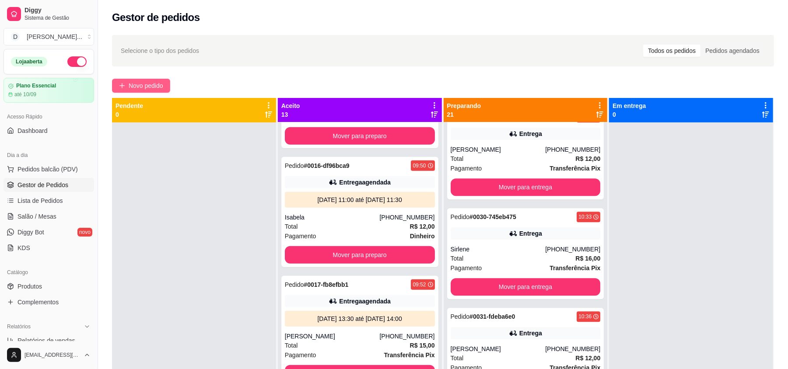
click at [162, 91] on button "Novo pedido" at bounding box center [141, 86] width 58 height 14
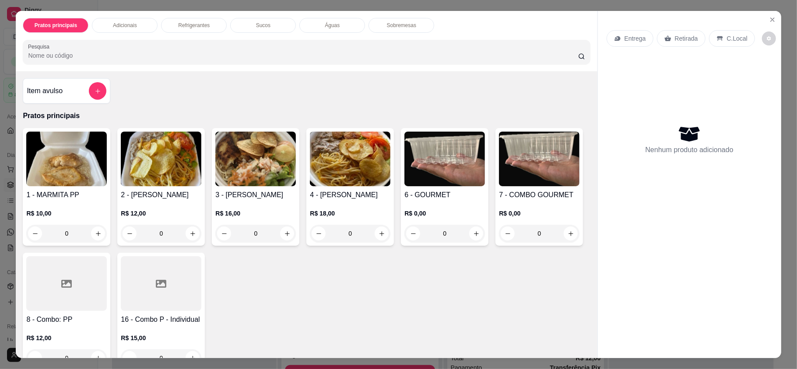
click at [619, 38] on div "Entrega" at bounding box center [630, 38] width 47 height 17
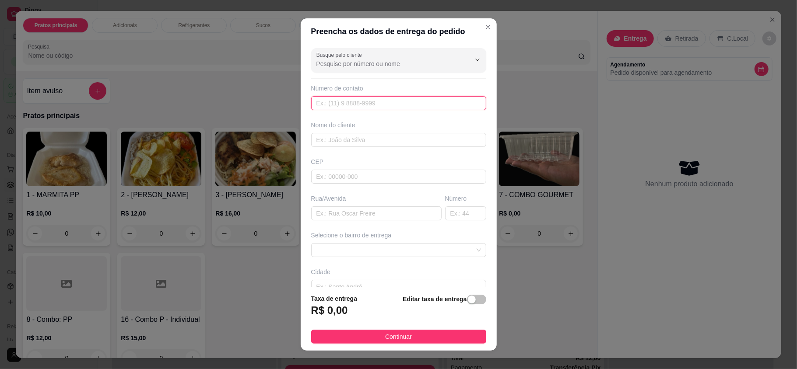
click at [368, 100] on input "text" at bounding box center [398, 103] width 175 height 14
paste input "(84) 9231-3934"
click at [326, 102] on input "(84) 9231-3934" at bounding box center [398, 103] width 175 height 14
type input "(84) 99231-3934"
type input "Stefany"
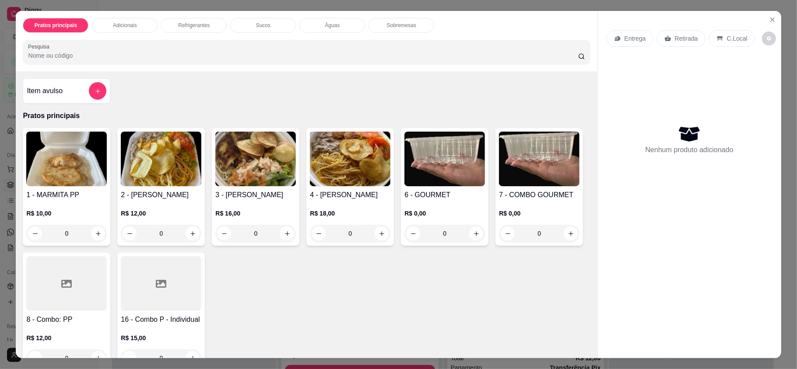
click at [625, 38] on p "Entrega" at bounding box center [635, 38] width 21 height 9
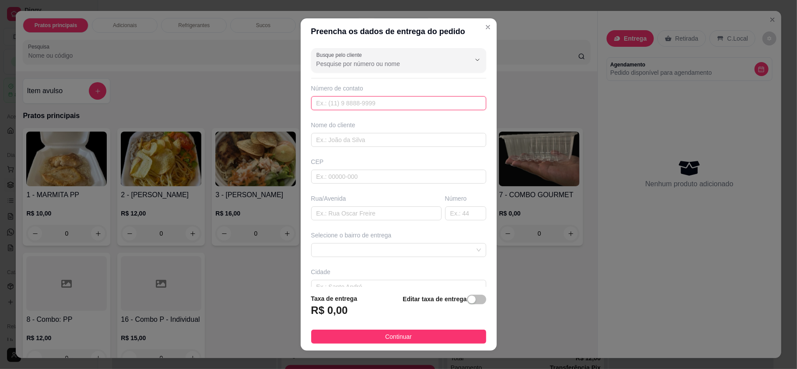
click at [356, 104] on input "text" at bounding box center [398, 103] width 175 height 14
paste input "(84) 9231-3934"
click at [328, 103] on input "(84) 9231-3934" at bounding box center [398, 103] width 175 height 14
type input "(84) 99231-3934"
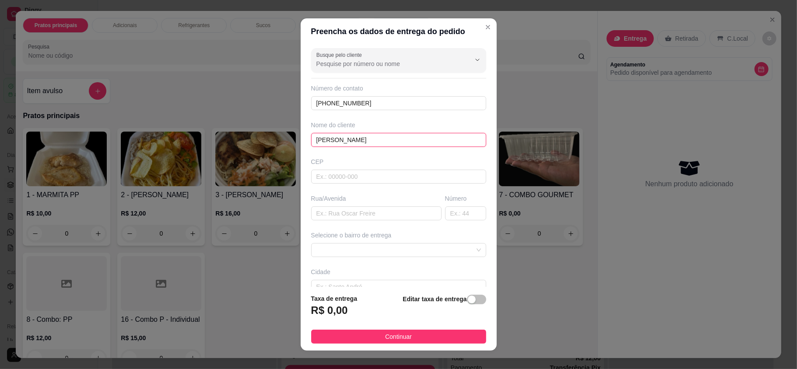
type input "Stefany"
click at [343, 225] on div "Busque pelo cliente Número de contato (84) 99231-3934 Nome do cliente Stefany C…" at bounding box center [399, 166] width 196 height 242
click at [340, 219] on input "text" at bounding box center [376, 214] width 130 height 14
type input "Yamaha"
click at [344, 251] on span at bounding box center [398, 250] width 165 height 13
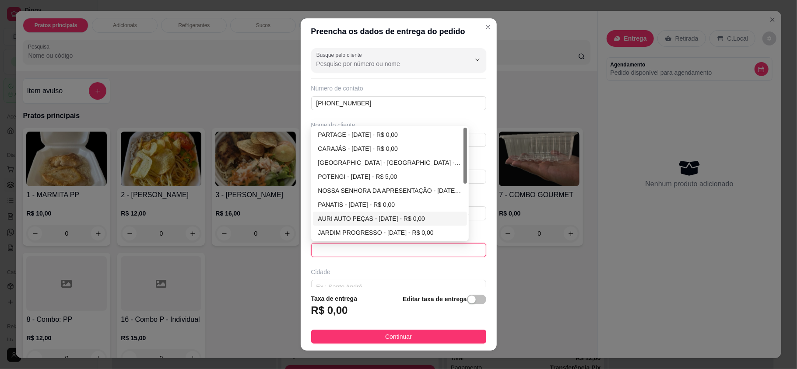
click at [340, 218] on div "AURI AUTO PEÇAS - [DATE] - R$ 0,00" at bounding box center [390, 219] width 144 height 10
type input "[DATE]"
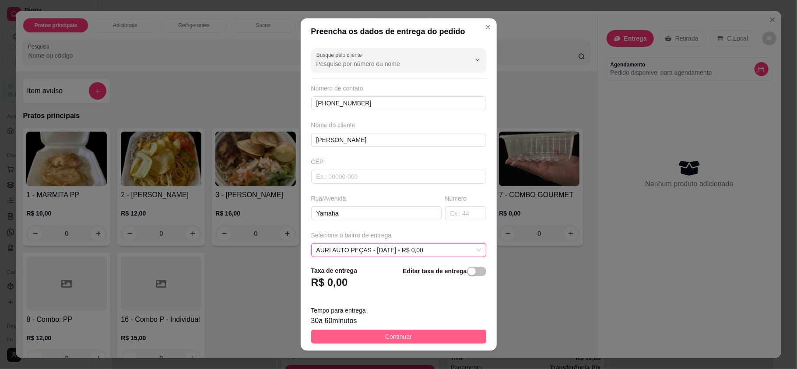
click at [374, 341] on button "Continuar" at bounding box center [398, 337] width 175 height 14
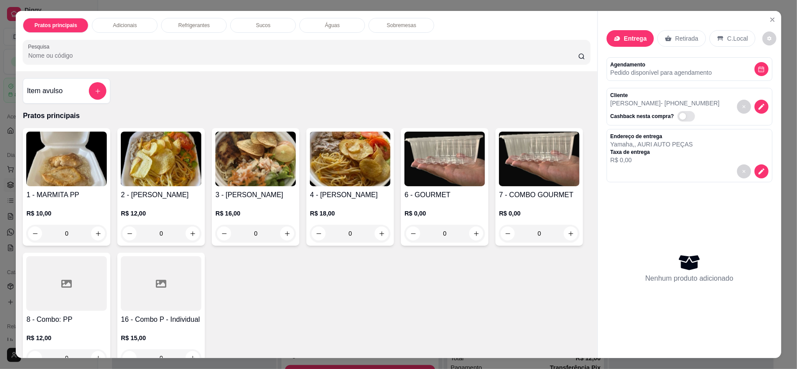
scroll to position [116, 0]
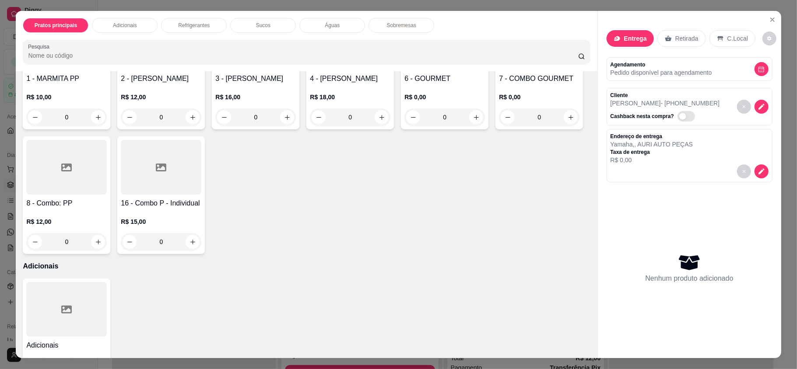
click at [107, 180] on div at bounding box center [66, 167] width 81 height 55
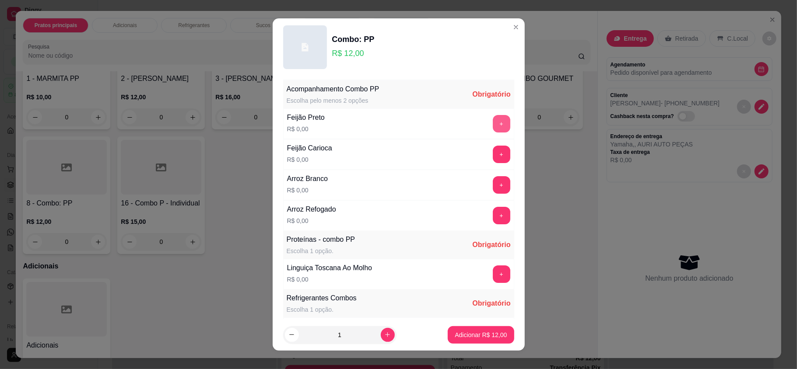
click at [493, 127] on button "+" at bounding box center [502, 124] width 18 height 18
click at [493, 218] on button "+" at bounding box center [502, 216] width 18 height 18
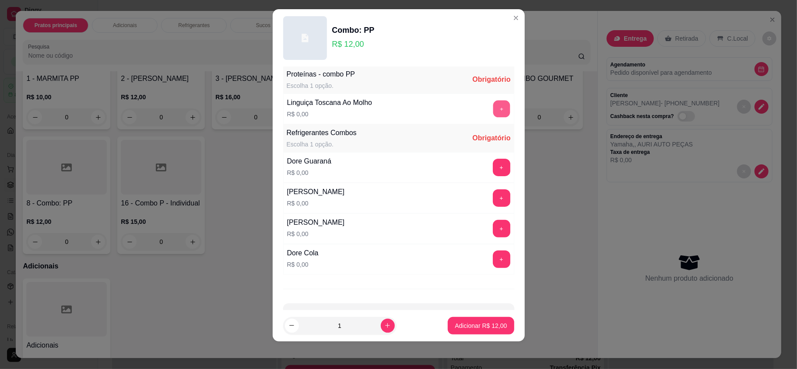
click at [493, 104] on button "+" at bounding box center [501, 109] width 17 height 17
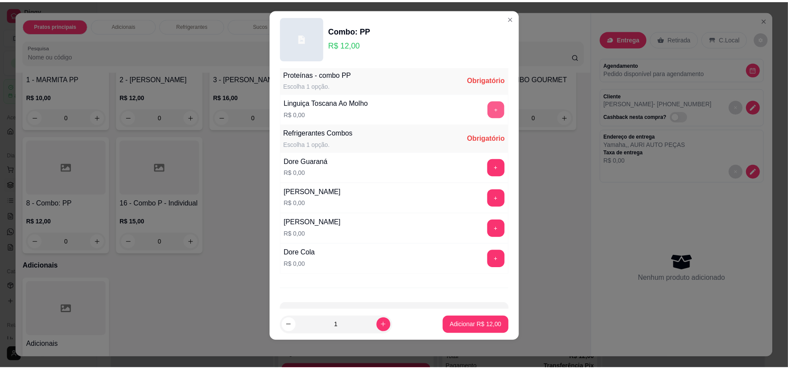
scroll to position [190, 0]
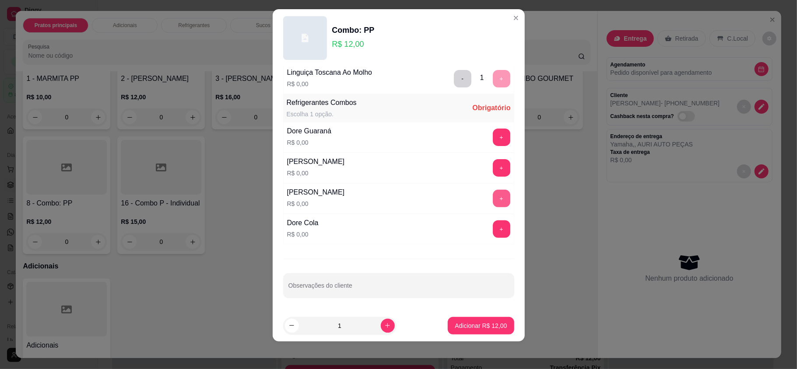
click at [493, 203] on button "+" at bounding box center [502, 199] width 18 height 18
click at [473, 330] on p "Adicionar R$ 12,00" at bounding box center [481, 326] width 52 height 9
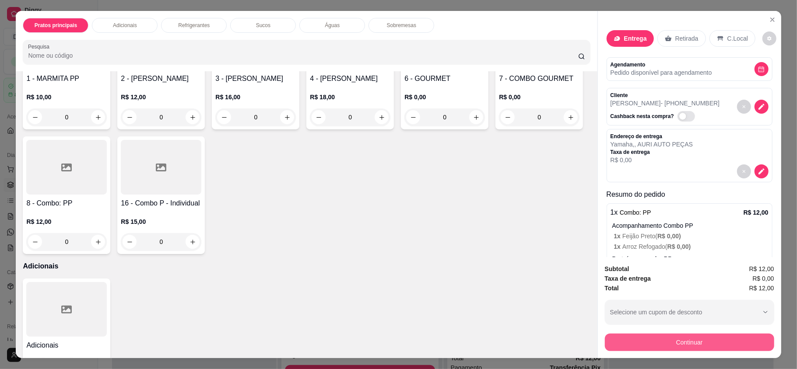
click at [654, 349] on button "Continuar" at bounding box center [689, 343] width 169 height 18
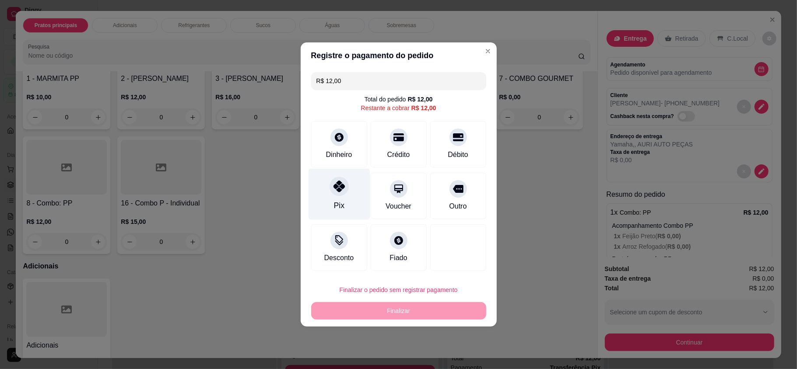
click at [345, 202] on div "Pix" at bounding box center [339, 194] width 62 height 51
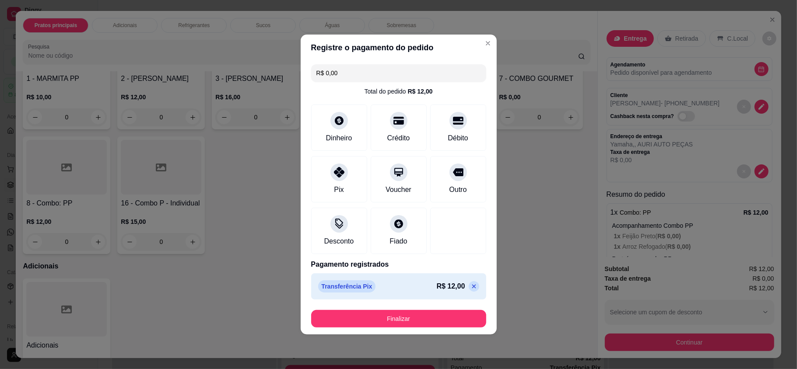
click at [370, 319] on button "Finalizar" at bounding box center [398, 319] width 175 height 18
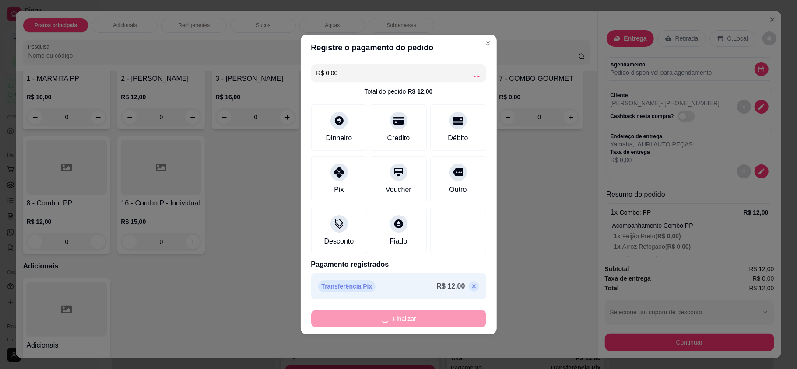
type input "-R$ 12,00"
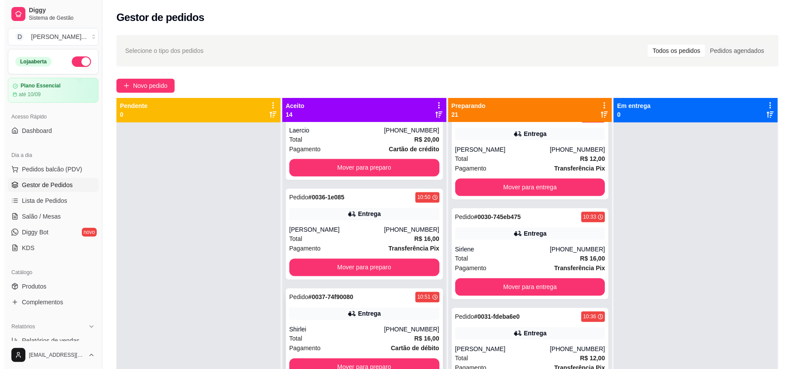
scroll to position [133, 0]
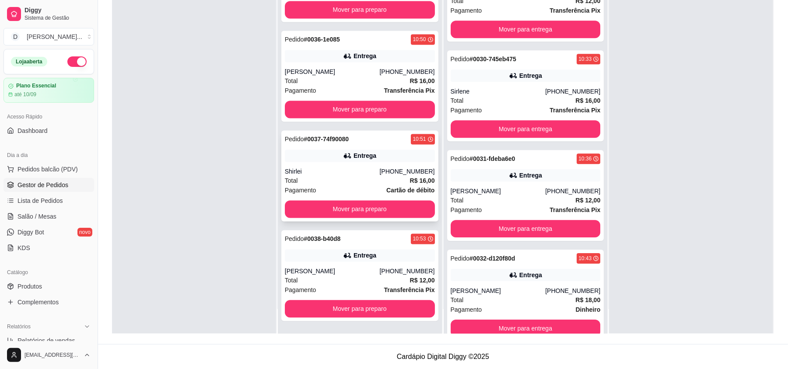
click at [362, 177] on div "Total R$ 16,00" at bounding box center [360, 181] width 150 height 10
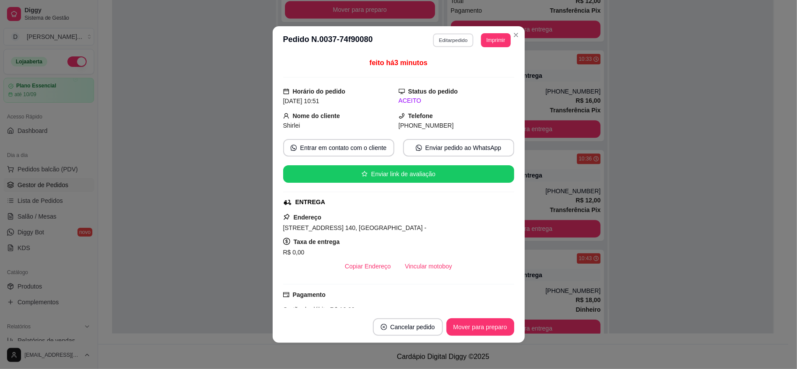
click at [439, 43] on button "Editar pedido" at bounding box center [453, 40] width 41 height 14
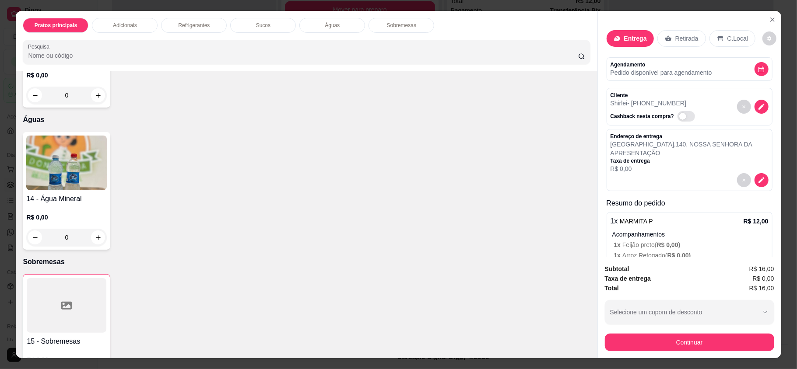
scroll to position [743, 0]
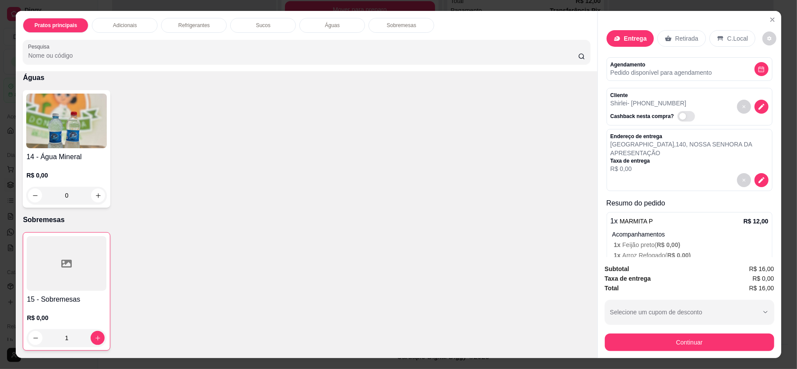
click at [41, 249] on div at bounding box center [67, 263] width 80 height 55
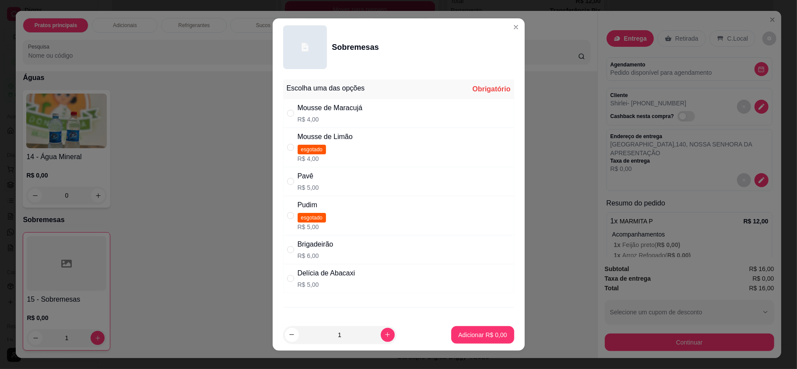
click at [332, 120] on p "R$ 4,00" at bounding box center [330, 119] width 65 height 9
radio input "true"
click at [466, 334] on p "Adicionar R$ 4,00" at bounding box center [482, 335] width 49 height 9
type input "2"
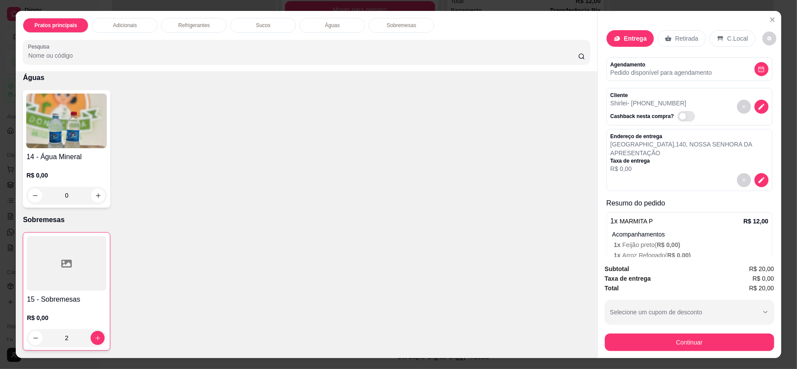
scroll to position [119, 0]
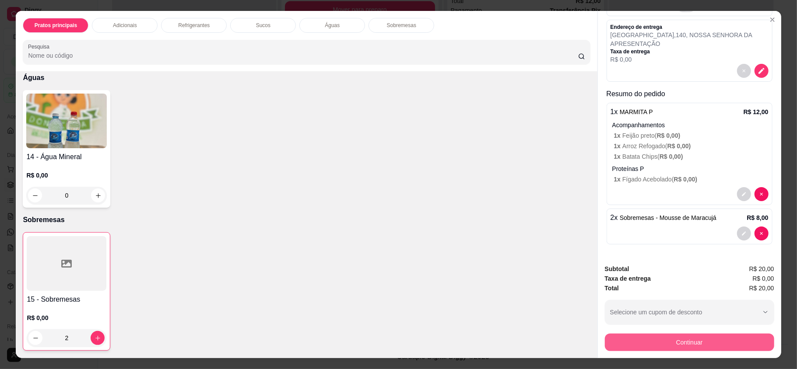
click at [695, 345] on button "Continuar" at bounding box center [689, 343] width 169 height 18
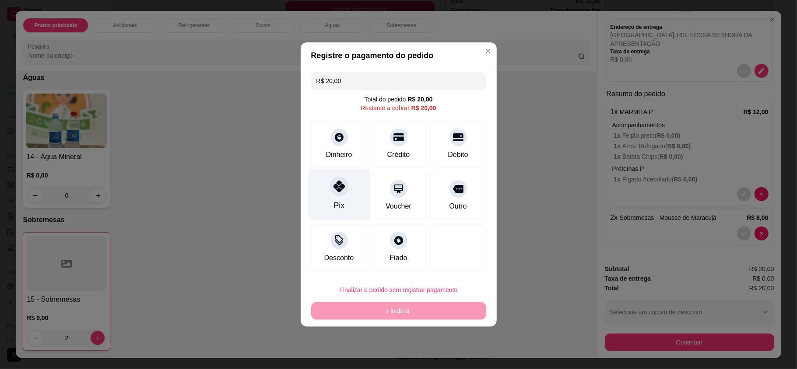
click at [341, 191] on icon at bounding box center [338, 186] width 11 height 11
type input "R$ 0,00"
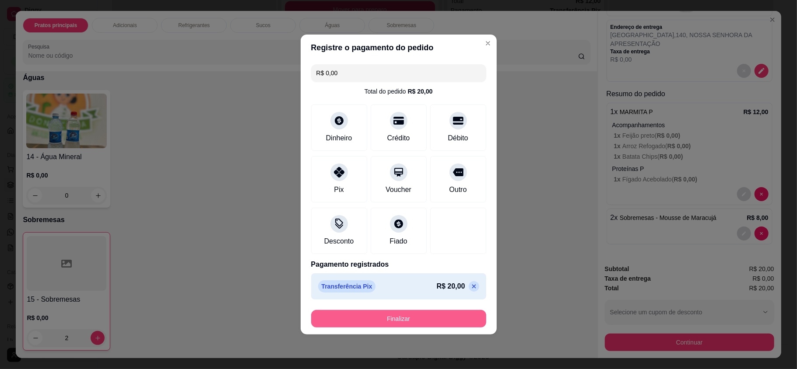
click at [406, 320] on button "Finalizar" at bounding box center [398, 319] width 175 height 18
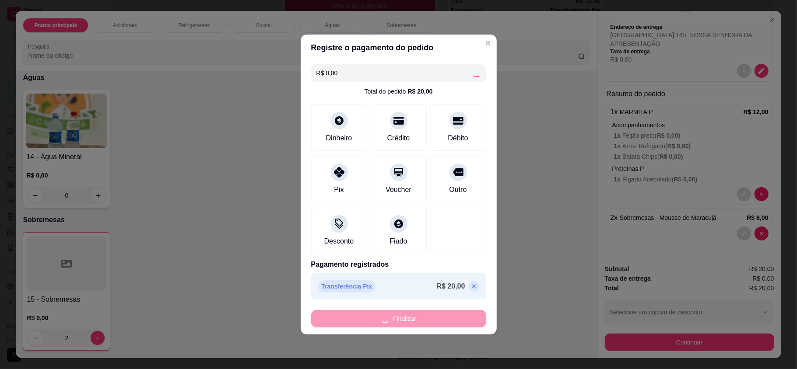
type input "0"
type input "-R$ 20,00"
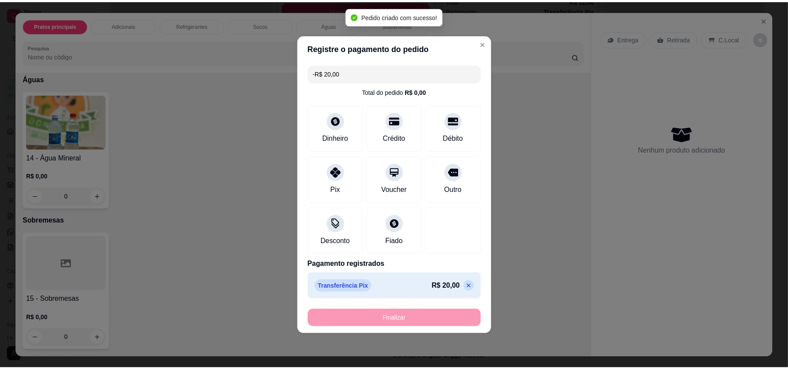
scroll to position [0, 0]
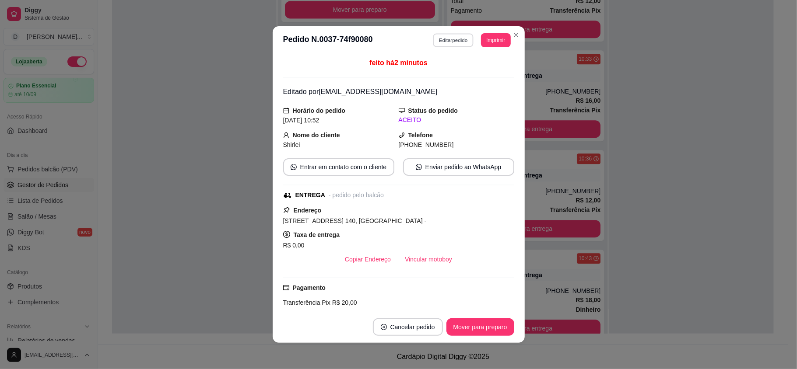
click at [442, 46] on button "Editar pedido" at bounding box center [453, 40] width 41 height 14
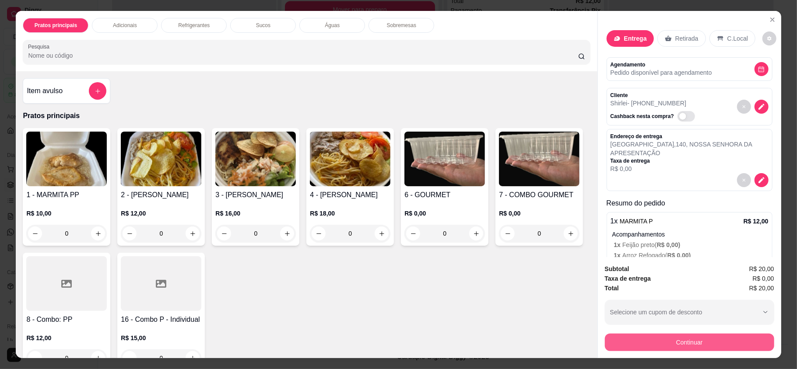
click at [674, 345] on button "Continuar" at bounding box center [689, 343] width 169 height 18
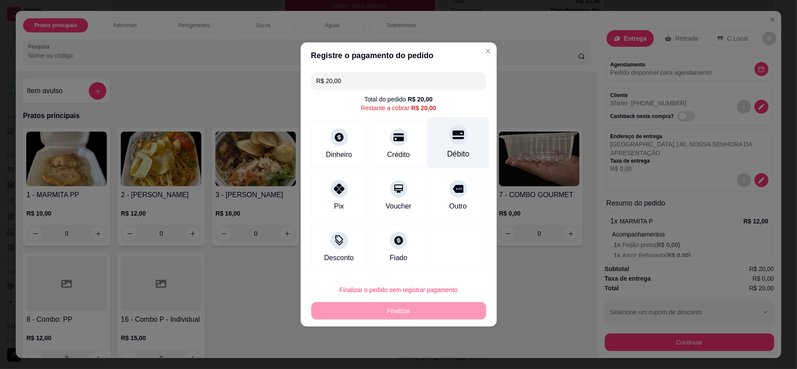
click at [452, 140] on icon at bounding box center [457, 134] width 11 height 11
type input "R$ 0,00"
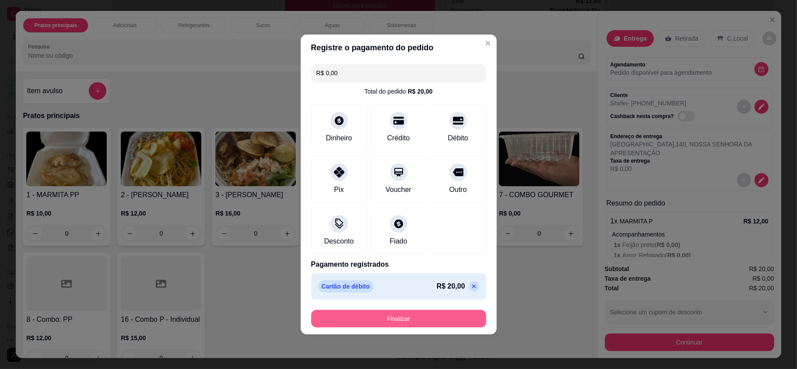
click at [383, 319] on button "Finalizar" at bounding box center [398, 319] width 175 height 18
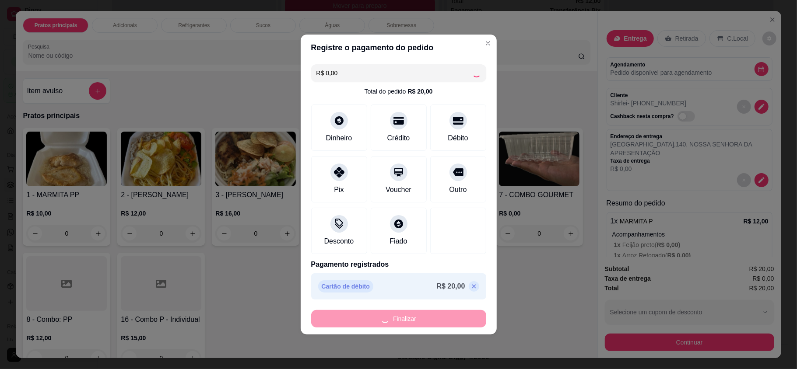
type input "0"
type input "-R$ 20,00"
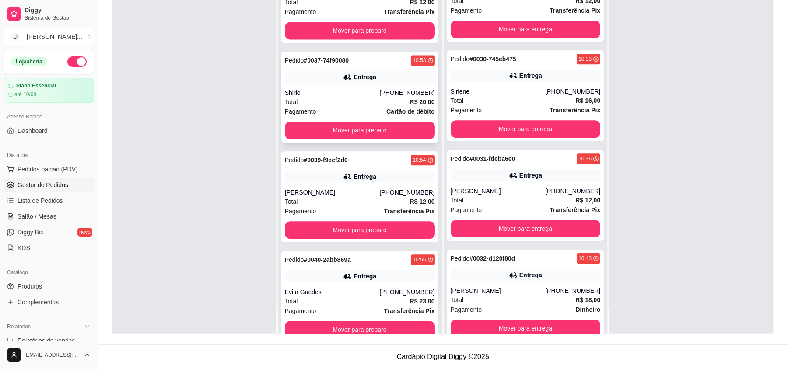
scroll to position [1356, 0]
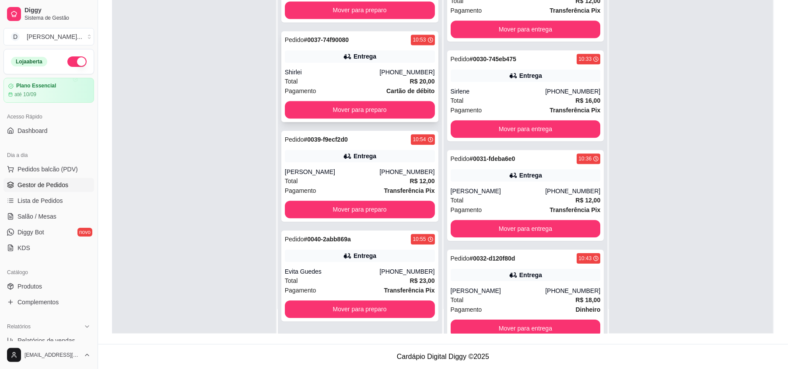
click at [324, 111] on button "Mover para preparo" at bounding box center [360, 110] width 150 height 18
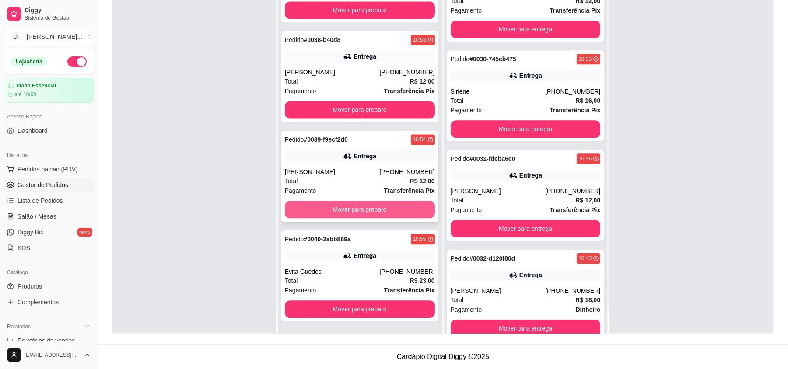
click at [316, 207] on button "Mover para preparo" at bounding box center [360, 210] width 150 height 18
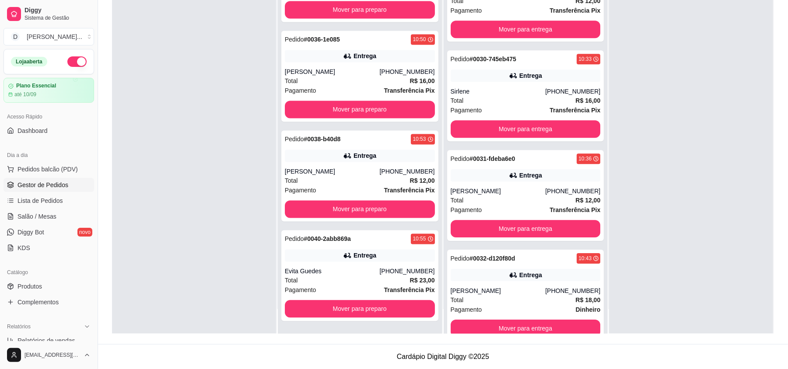
scroll to position [1156, 0]
click at [309, 301] on button "Mover para preparo" at bounding box center [360, 310] width 150 height 18
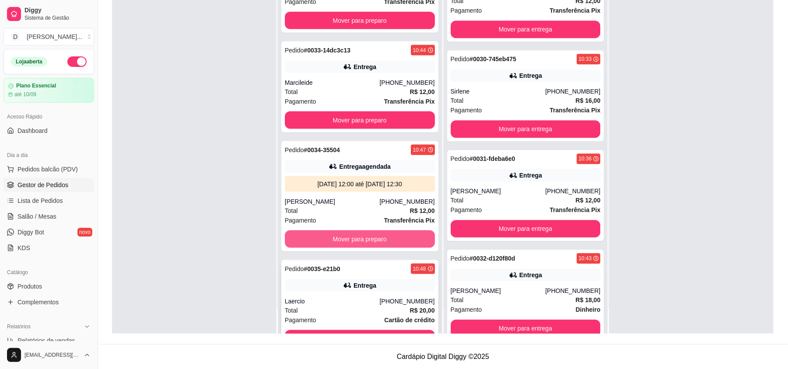
scroll to position [881, 0]
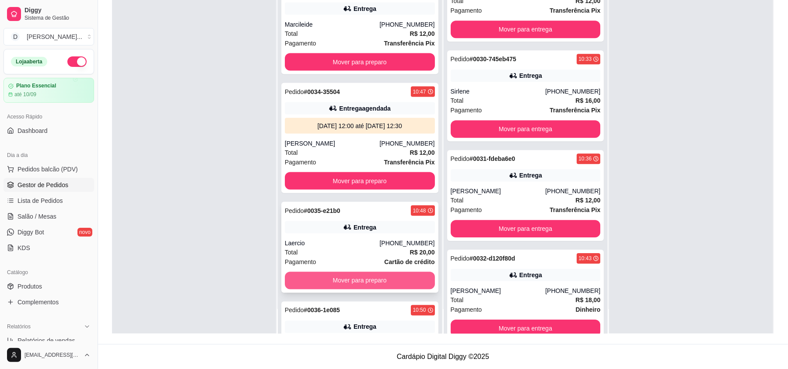
click at [316, 280] on button "Mover para preparo" at bounding box center [360, 281] width 150 height 18
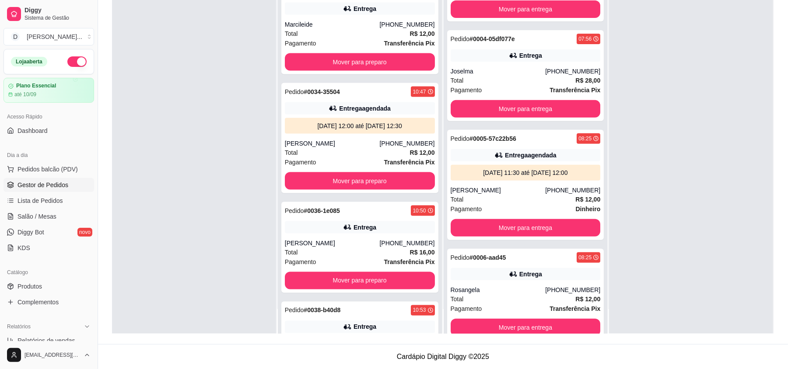
scroll to position [0, 0]
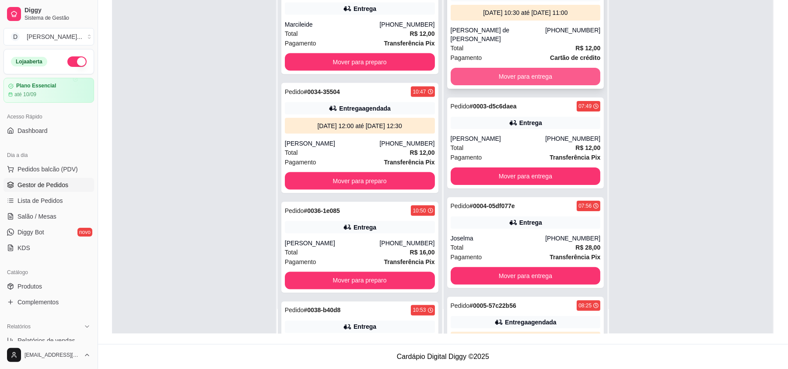
click at [484, 72] on button "Mover para entrega" at bounding box center [526, 77] width 150 height 18
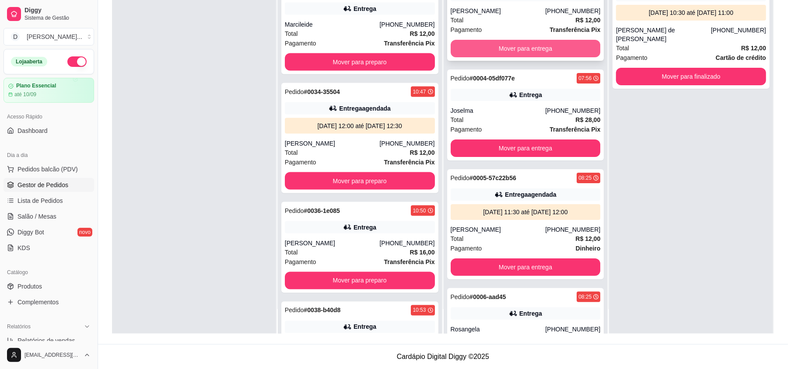
click at [479, 53] on button "Mover para entrega" at bounding box center [526, 49] width 150 height 18
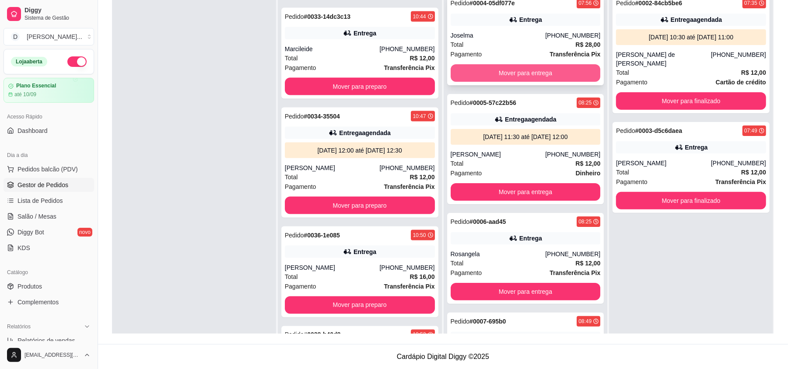
click at [488, 72] on button "Mover para entrega" at bounding box center [526, 73] width 150 height 18
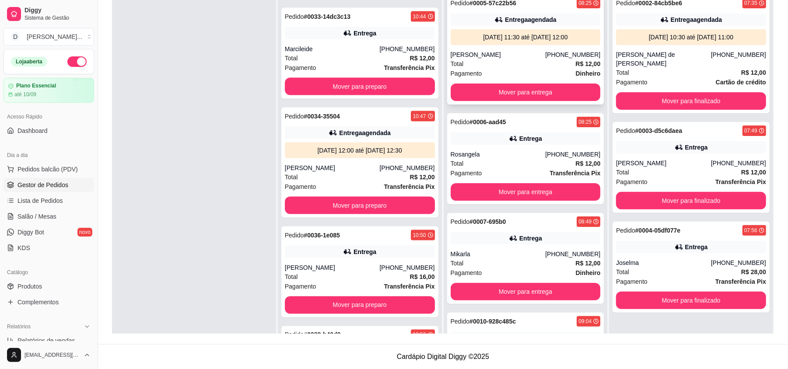
click at [474, 67] on div "Total R$ 12,00" at bounding box center [526, 64] width 150 height 10
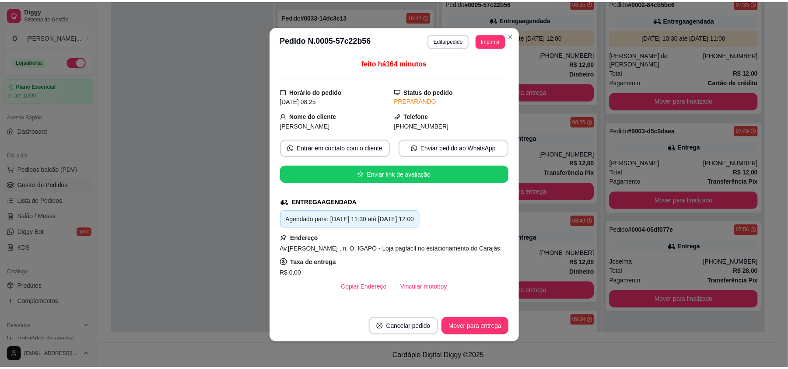
scroll to position [58, 0]
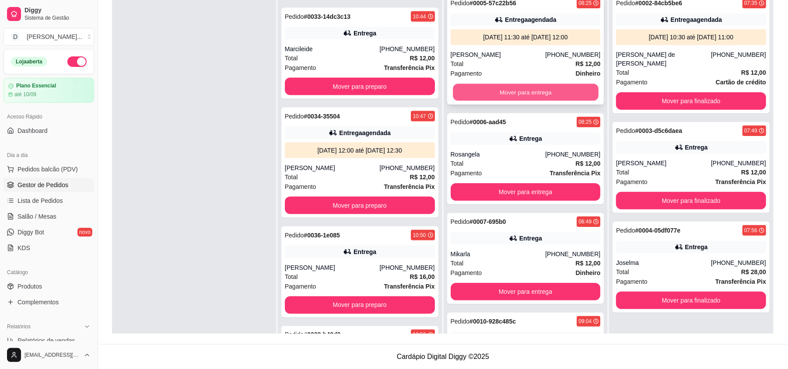
click at [519, 95] on button "Mover para entrega" at bounding box center [525, 92] width 145 height 17
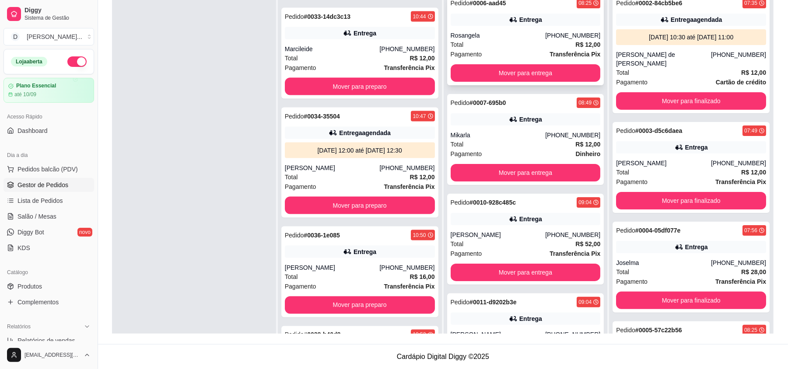
click at [484, 60] on div "Pedido # 0006-aad45 08:25 Entrega Rosangela (84) 98802-3444 Total R$ 12,00 Paga…" at bounding box center [525, 39] width 157 height 91
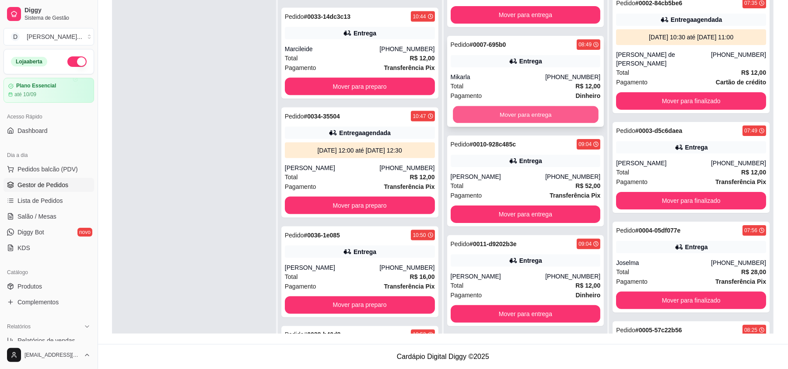
click at [488, 116] on button "Mover para entrega" at bounding box center [525, 114] width 145 height 17
click at [487, 116] on button "Mover para entrega" at bounding box center [525, 114] width 145 height 17
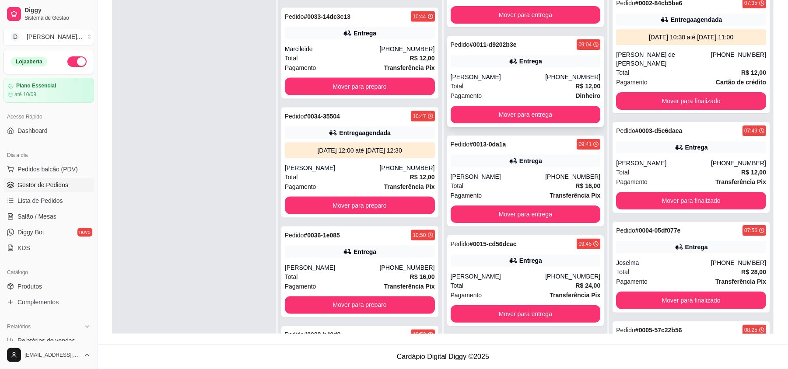
click at [488, 119] on button "Mover para entrega" at bounding box center [526, 115] width 150 height 18
click at [477, 91] on span "Pagamento" at bounding box center [467, 96] width 32 height 10
click at [518, 119] on button "Mover para entrega" at bounding box center [526, 115] width 150 height 18
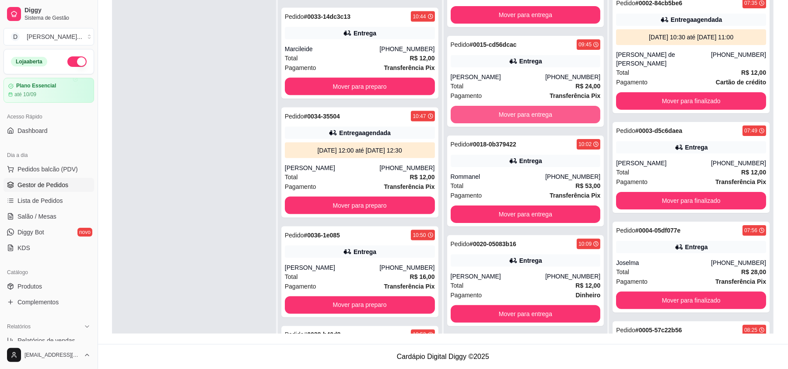
click at [518, 119] on button "Mover para entrega" at bounding box center [526, 115] width 150 height 18
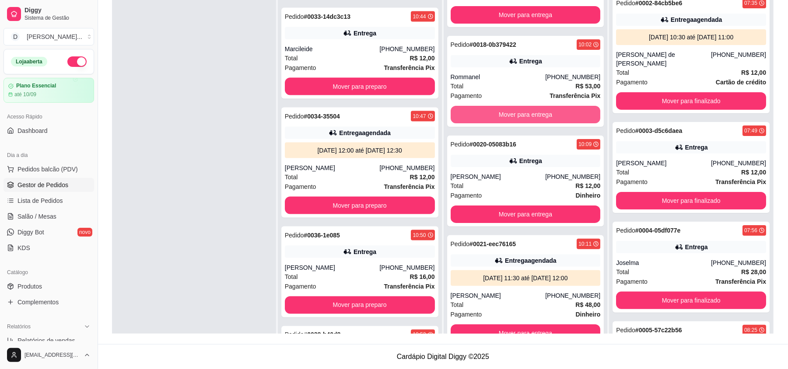
click at [518, 119] on button "Mover para entrega" at bounding box center [526, 115] width 150 height 18
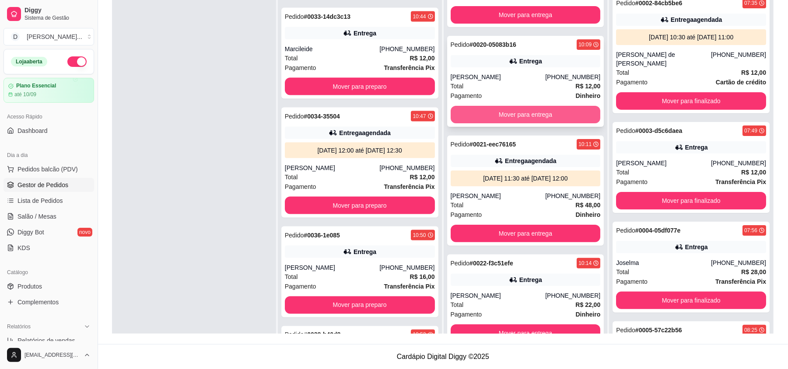
click at [511, 113] on button "Mover para entrega" at bounding box center [526, 115] width 150 height 18
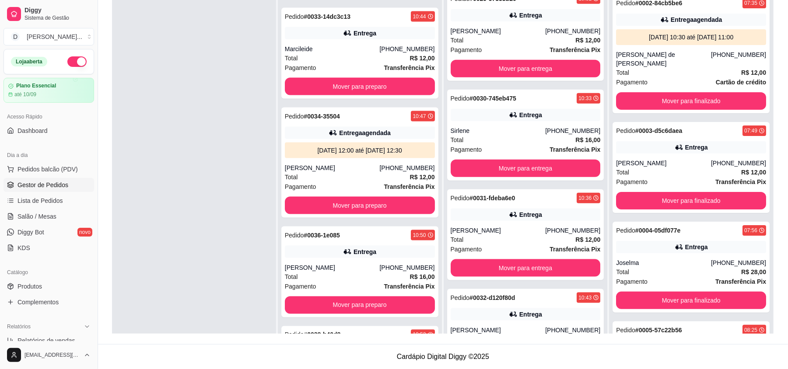
scroll to position [700, 0]
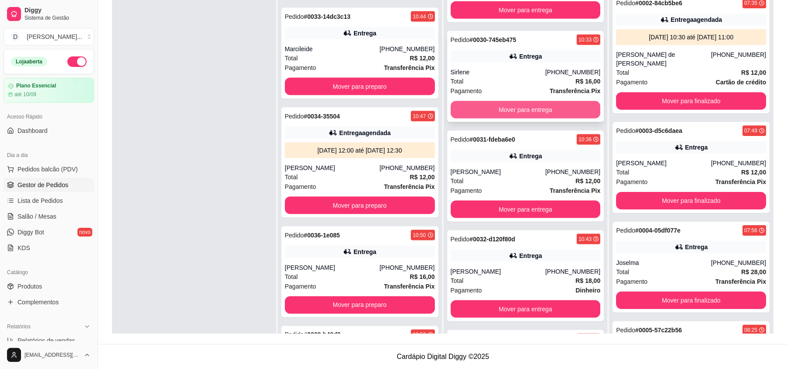
click at [493, 113] on button "Mover para entrega" at bounding box center [526, 110] width 150 height 18
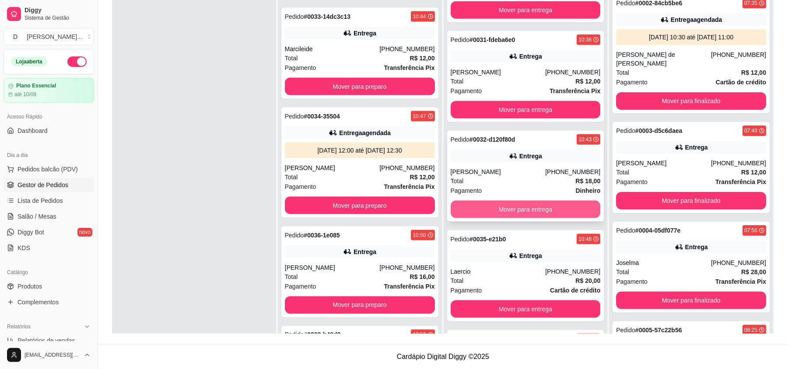
click at [512, 213] on button "Mover para entrega" at bounding box center [526, 210] width 150 height 18
click at [512, 214] on button "Mover para entrega" at bounding box center [526, 210] width 150 height 18
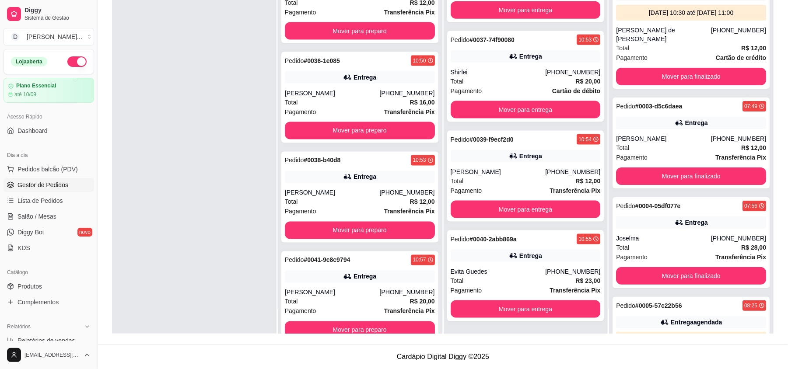
scroll to position [973, 0]
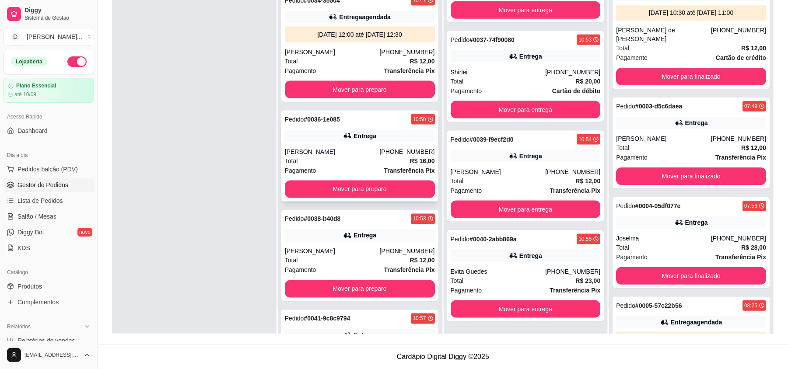
click at [325, 166] on div "Total R$ 16,00" at bounding box center [360, 161] width 150 height 10
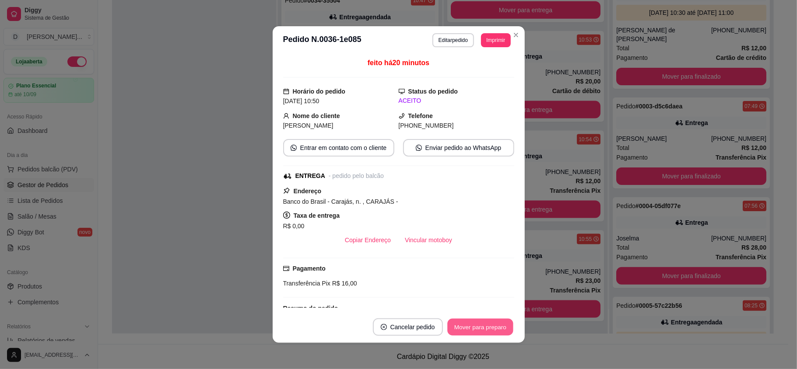
click at [458, 335] on button "Mover para preparo" at bounding box center [480, 327] width 66 height 17
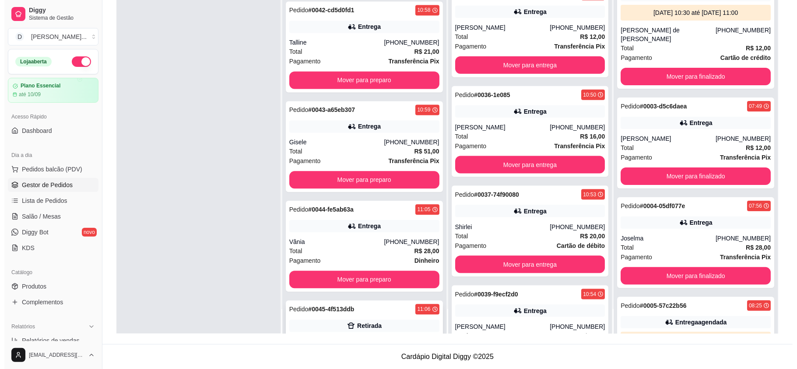
scroll to position [1223, 0]
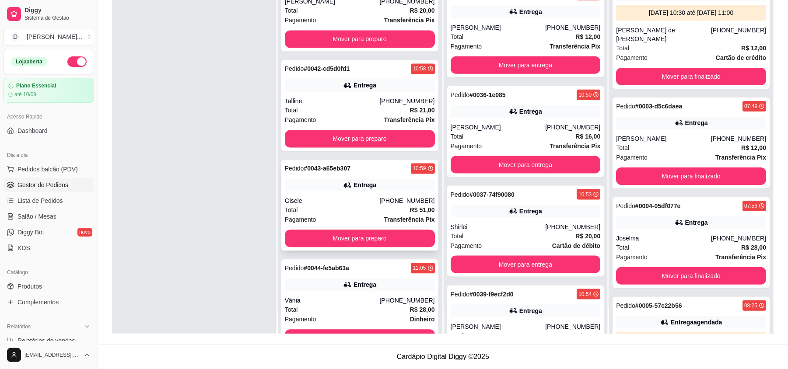
click at [337, 205] on div "Gisele" at bounding box center [332, 201] width 95 height 9
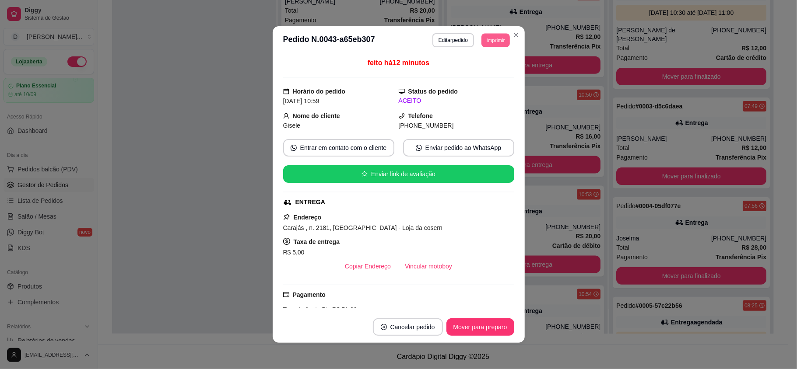
click at [484, 35] on button "Imprimir" at bounding box center [495, 40] width 28 height 14
click at [447, 38] on button "Editar pedido" at bounding box center [453, 40] width 42 height 14
click at [454, 38] on button "Editar pedido" at bounding box center [453, 40] width 41 height 14
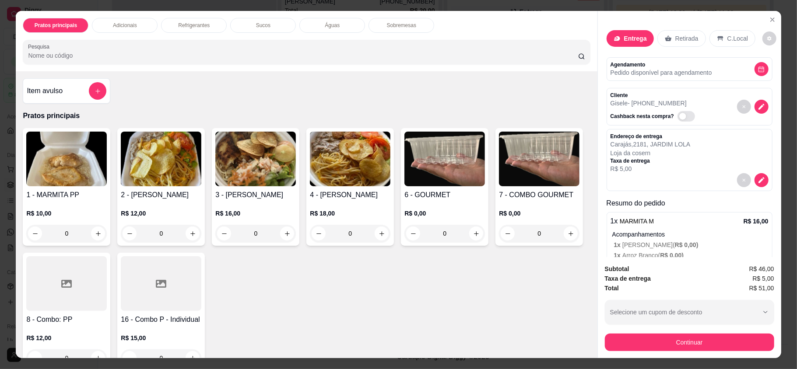
scroll to position [58, 0]
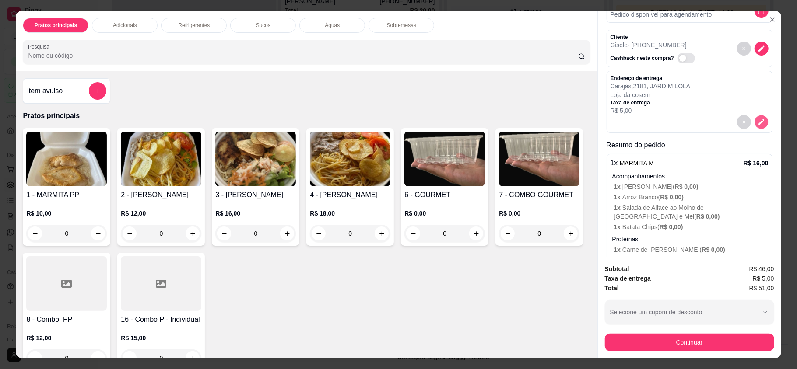
click at [758, 121] on icon "decrease-product-quantity" at bounding box center [761, 122] width 7 height 7
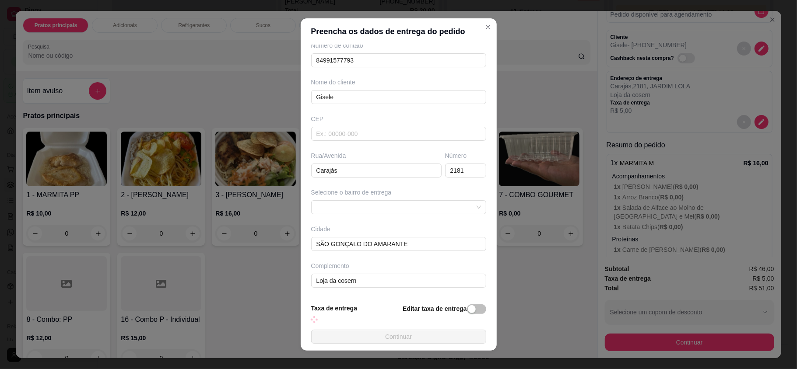
scroll to position [55, 0]
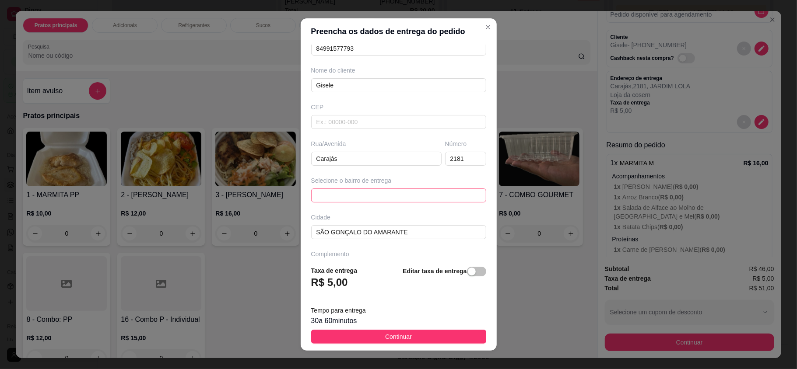
click at [378, 200] on span at bounding box center [398, 195] width 165 height 13
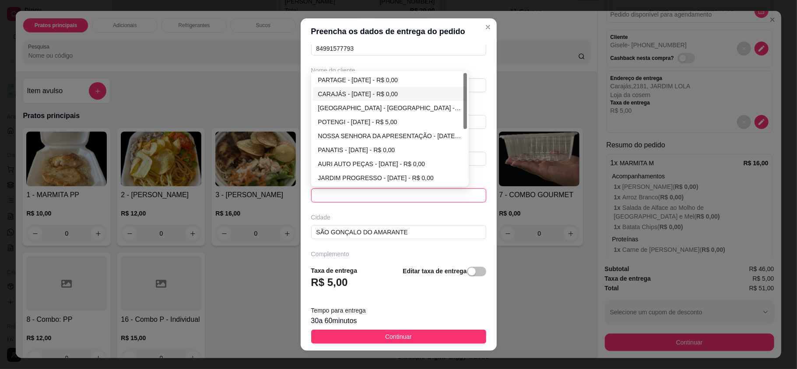
click at [347, 92] on div "CARAJÁS - [DATE] - R$ 0,00" at bounding box center [390, 94] width 144 height 10
type input "[DATE]"
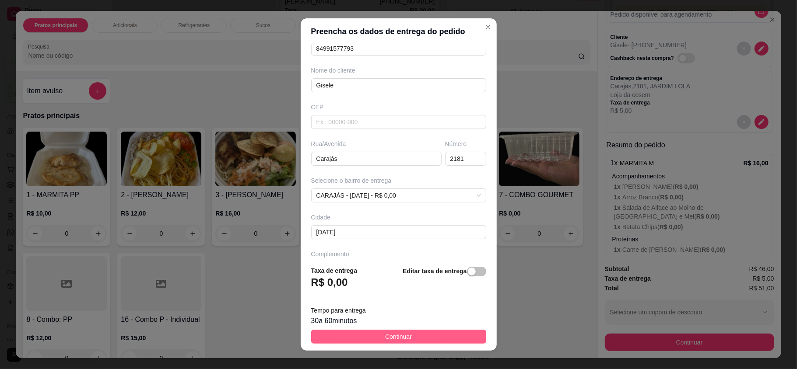
click at [390, 341] on span "Continuar" at bounding box center [398, 337] width 27 height 10
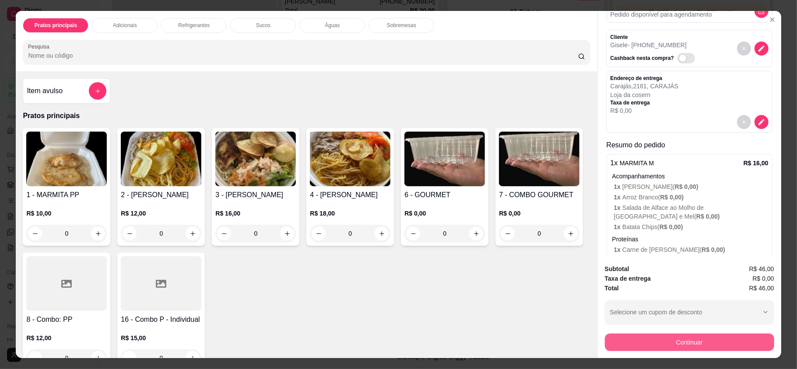
click at [709, 338] on button "Continuar" at bounding box center [689, 343] width 169 height 18
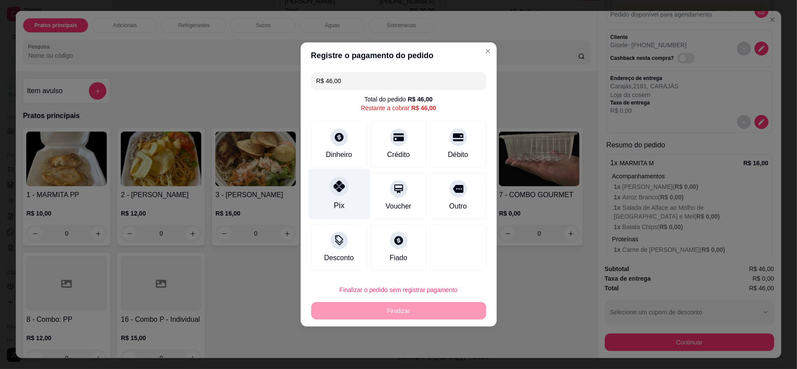
click at [324, 177] on div "Pix" at bounding box center [339, 194] width 62 height 51
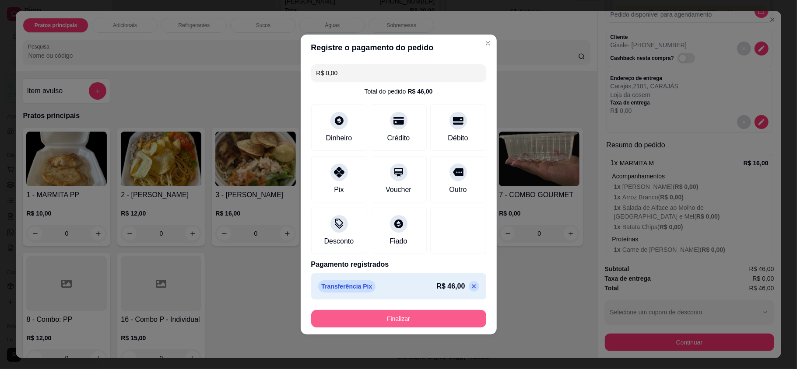
click at [427, 316] on button "Finalizar" at bounding box center [398, 319] width 175 height 18
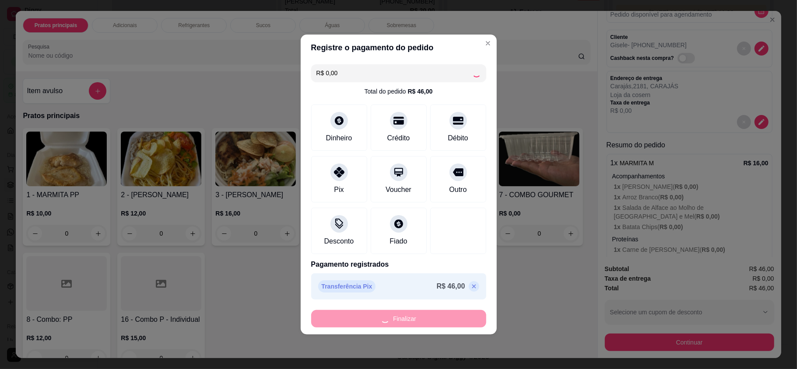
type input "-R$ 46,00"
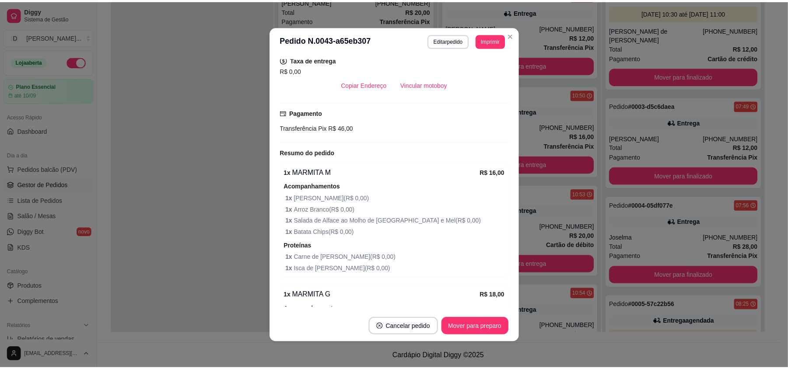
scroll to position [116, 0]
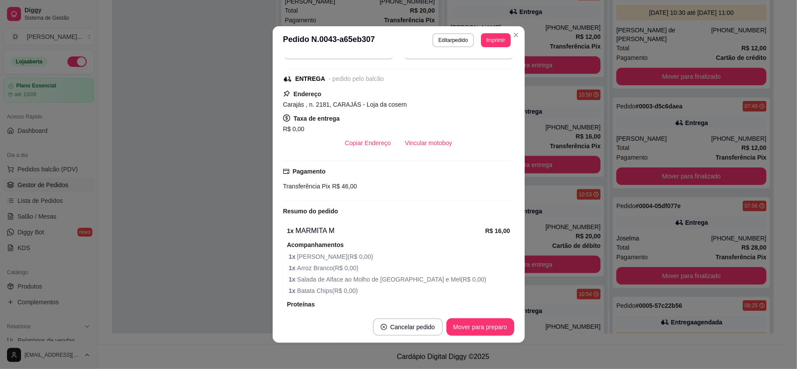
click at [488, 38] on button "Imprimir" at bounding box center [495, 40] width 29 height 14
click at [470, 73] on button "IMPRESSORA" at bounding box center [474, 71] width 63 height 14
click at [487, 44] on button "Imprimir" at bounding box center [495, 40] width 29 height 14
click at [482, 72] on button "IMPRESSORA" at bounding box center [482, 66] width 51 height 11
click at [490, 34] on button "Imprimir" at bounding box center [495, 40] width 29 height 14
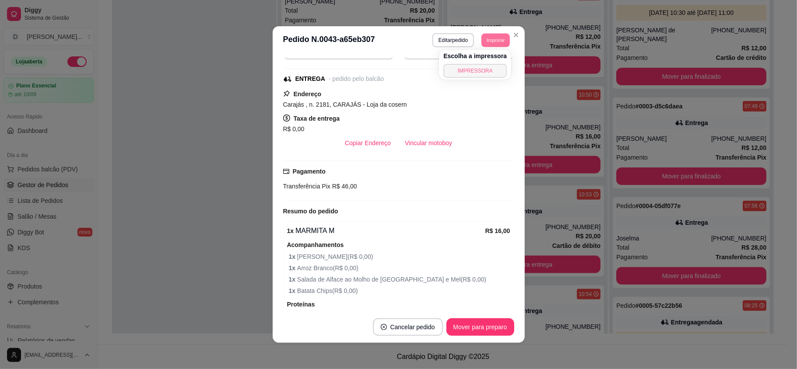
click at [477, 70] on button "IMPRESSORA" at bounding box center [474, 71] width 63 height 14
click at [489, 39] on button "Imprimir" at bounding box center [495, 40] width 28 height 14
click at [485, 70] on button "IMPRESSORA" at bounding box center [476, 70] width 61 height 14
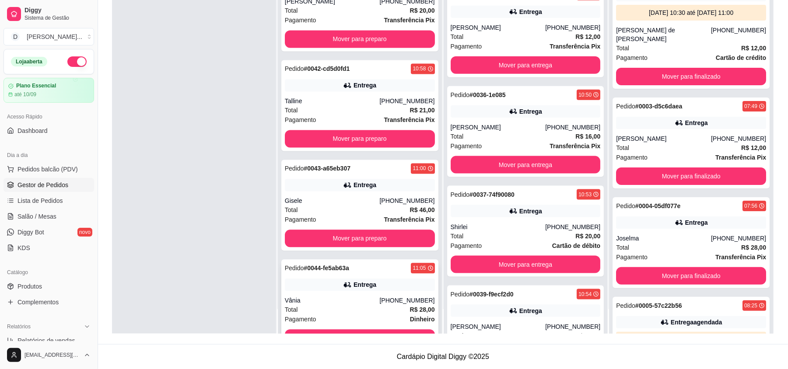
scroll to position [1282, 0]
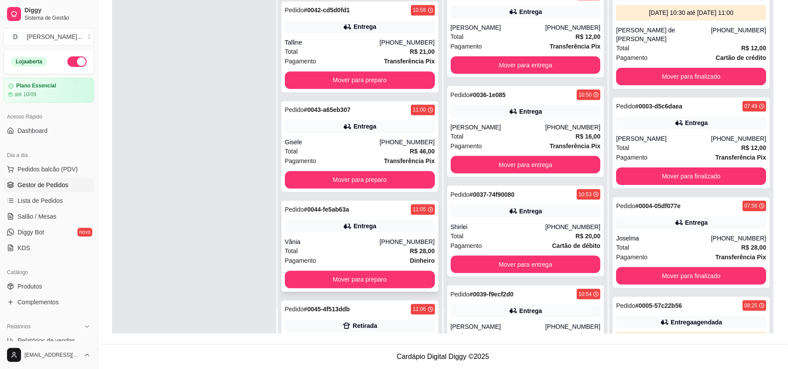
click at [322, 251] on div "Total R$ 28,00" at bounding box center [360, 251] width 150 height 10
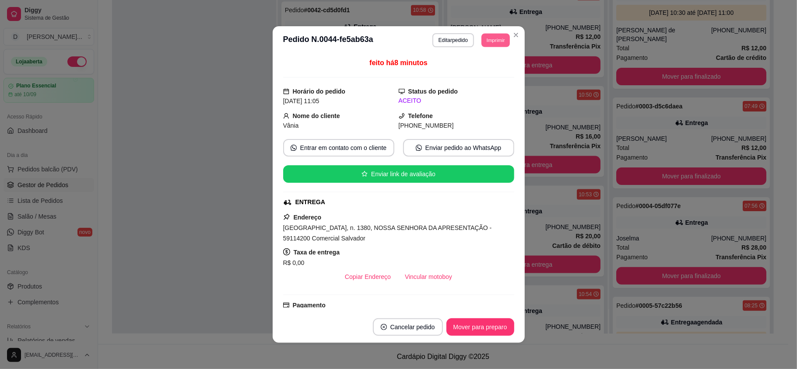
click at [485, 39] on button "Imprimir" at bounding box center [495, 40] width 28 height 14
click at [476, 69] on button "IMPRESSORA" at bounding box center [482, 66] width 51 height 11
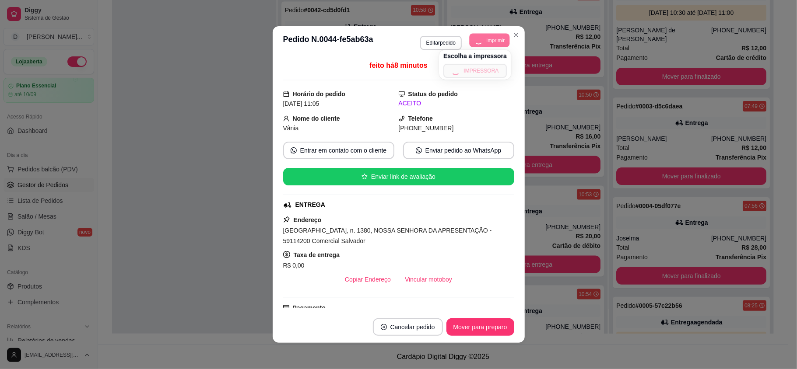
click at [484, 39] on button "Imprimir" at bounding box center [490, 40] width 40 height 14
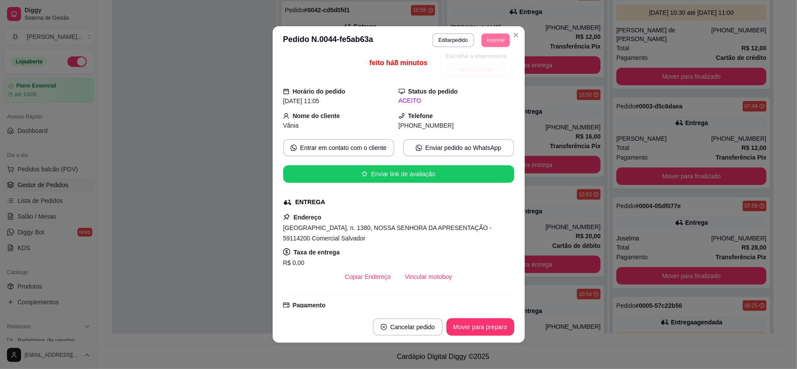
click at [481, 63] on button "IMPRESSORA" at bounding box center [477, 69] width 60 height 13
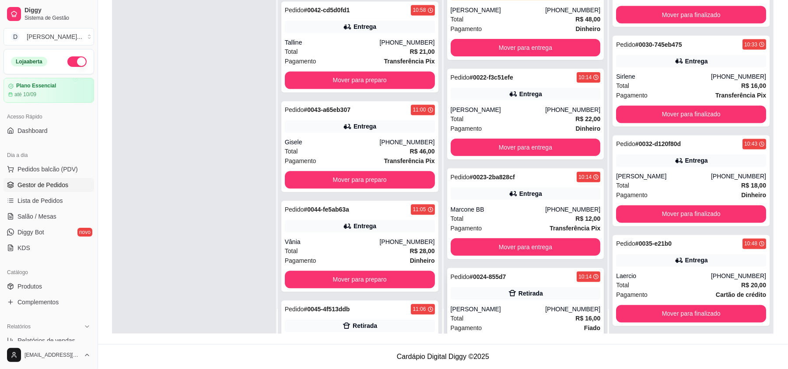
scroll to position [62, 0]
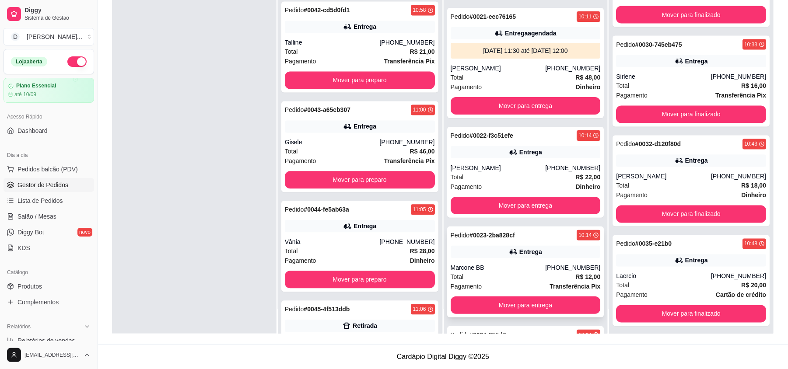
click at [503, 296] on div "Pedido # 0023-2ba828cf 10:14 Entrega Marcone BB (84) 98875-3463 Total R$ 12,00 …" at bounding box center [525, 272] width 157 height 91
click at [528, 307] on button "Mover para entrega" at bounding box center [526, 306] width 150 height 18
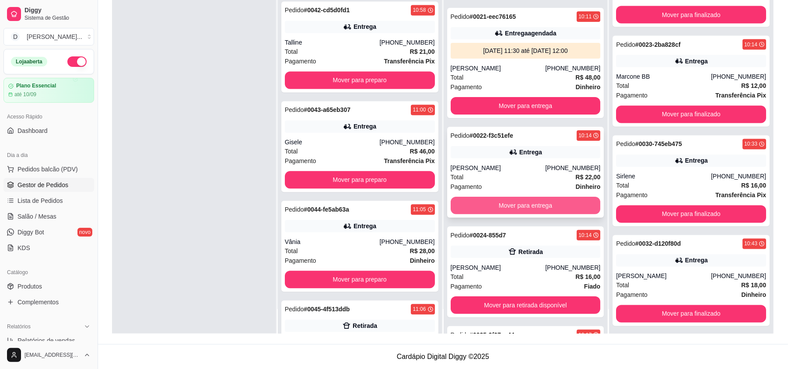
click at [498, 206] on button "Mover para entrega" at bounding box center [526, 206] width 150 height 18
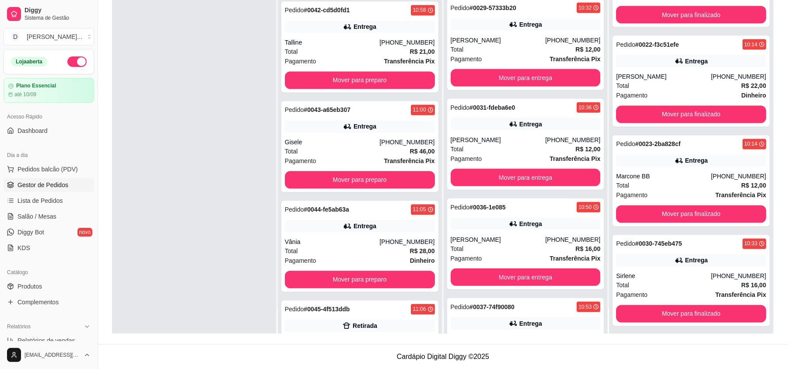
scroll to position [467, 0]
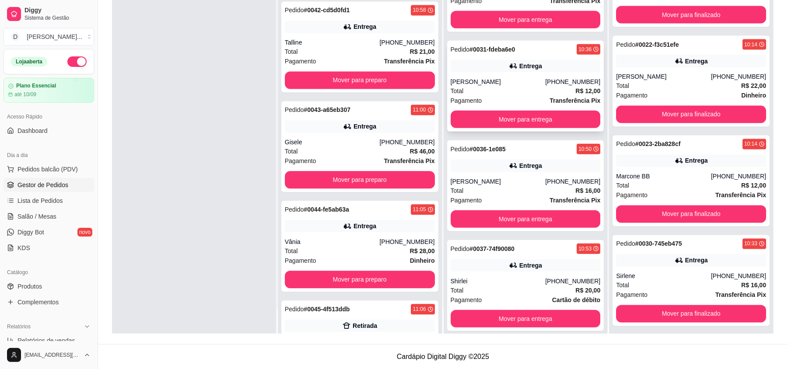
click at [485, 80] on div "[PERSON_NAME]" at bounding box center [498, 81] width 95 height 9
click at [534, 119] on button "Mover para entrega" at bounding box center [526, 120] width 150 height 18
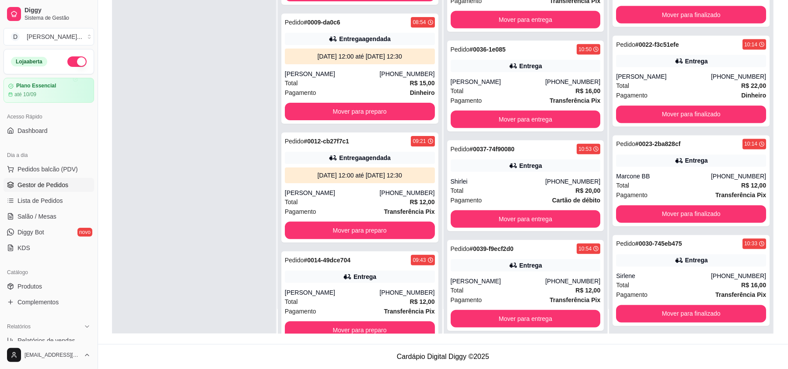
scroll to position [0, 0]
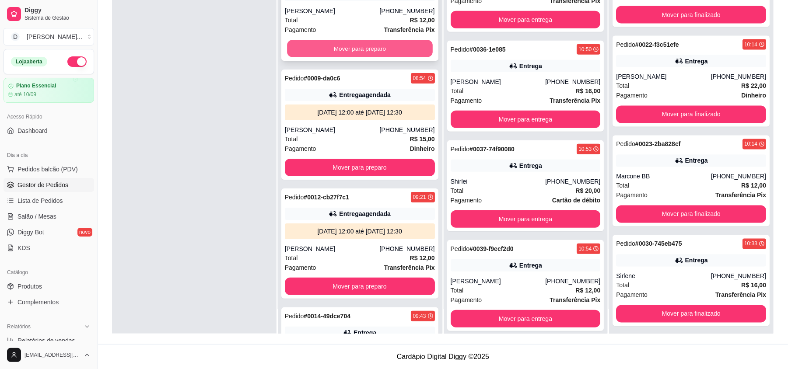
click at [338, 55] on button "Mover para preparo" at bounding box center [359, 48] width 145 height 17
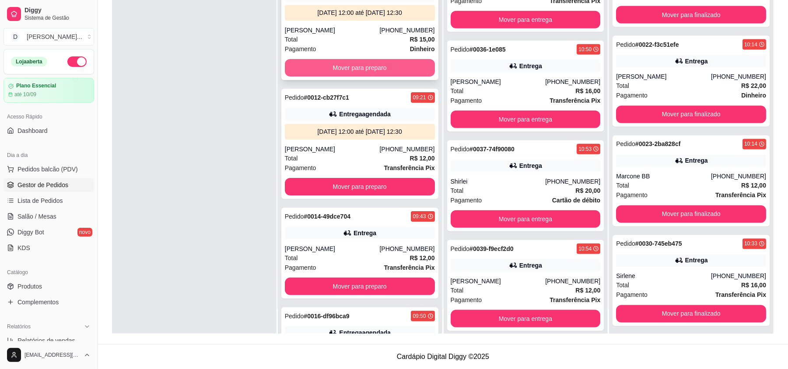
click at [319, 69] on button "Mover para preparo" at bounding box center [360, 68] width 150 height 18
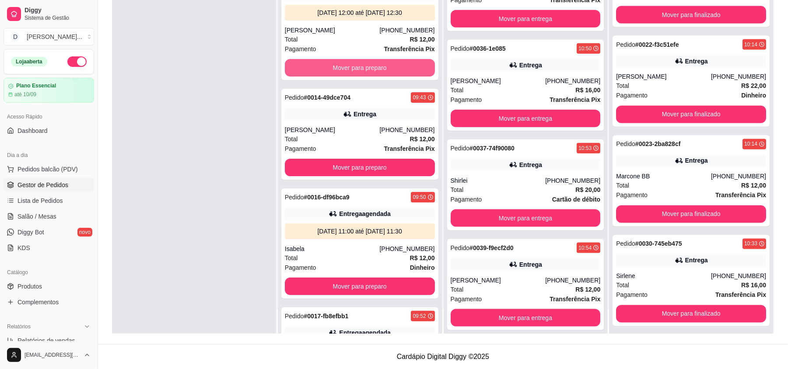
click at [331, 68] on button "Mover para preparo" at bounding box center [360, 68] width 150 height 18
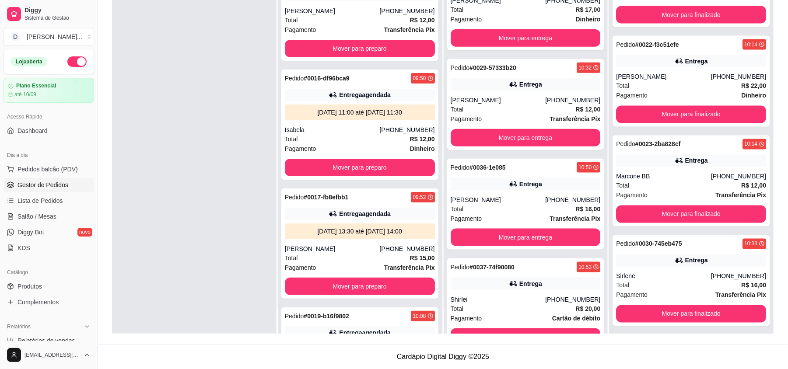
scroll to position [805, 0]
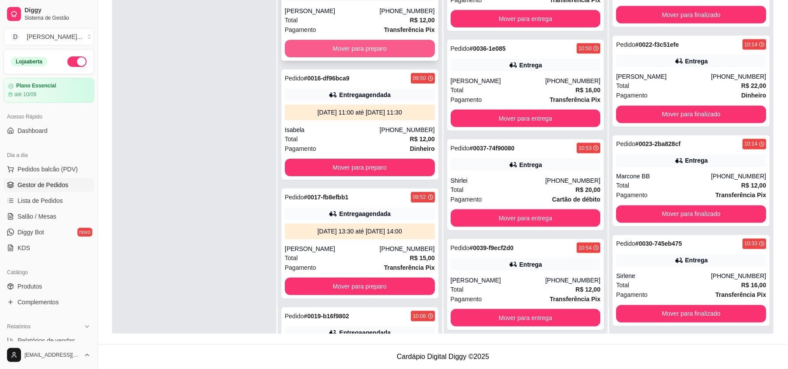
click at [328, 46] on button "Mover para preparo" at bounding box center [360, 49] width 150 height 18
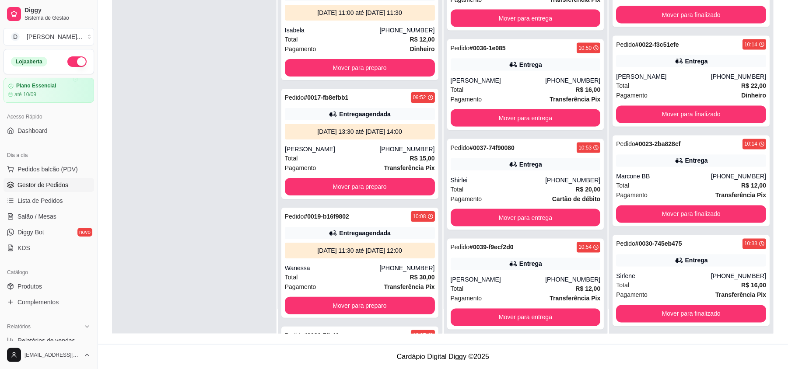
click at [328, 46] on div "Pagamento Dinheiro" at bounding box center [360, 49] width 150 height 10
click at [317, 73] on button "Mover para preparo" at bounding box center [360, 68] width 150 height 18
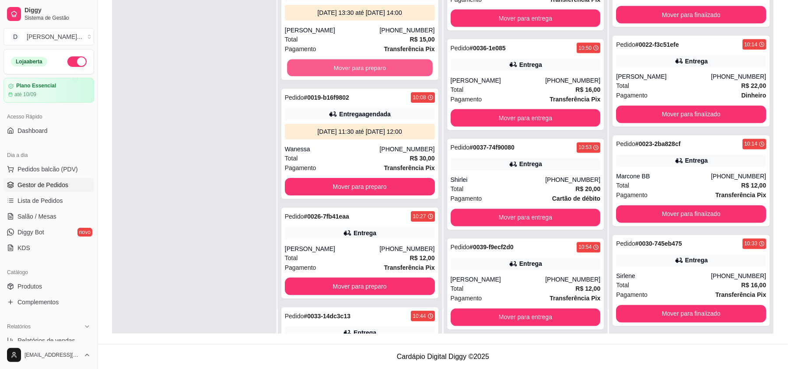
click at [317, 73] on button "Mover para preparo" at bounding box center [359, 68] width 145 height 17
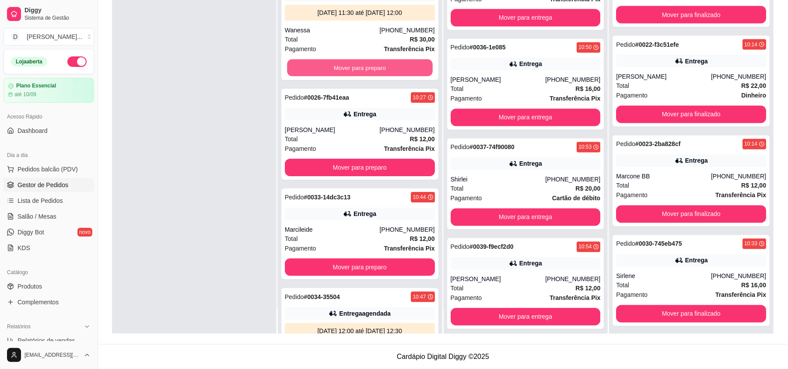
click at [317, 73] on button "Mover para preparo" at bounding box center [359, 68] width 145 height 17
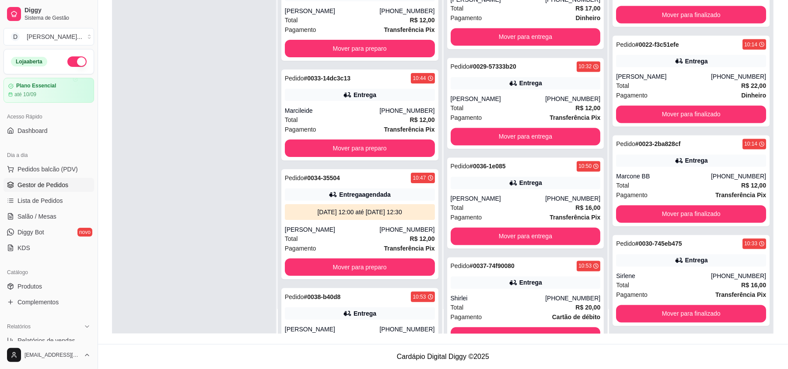
scroll to position [1263, 0]
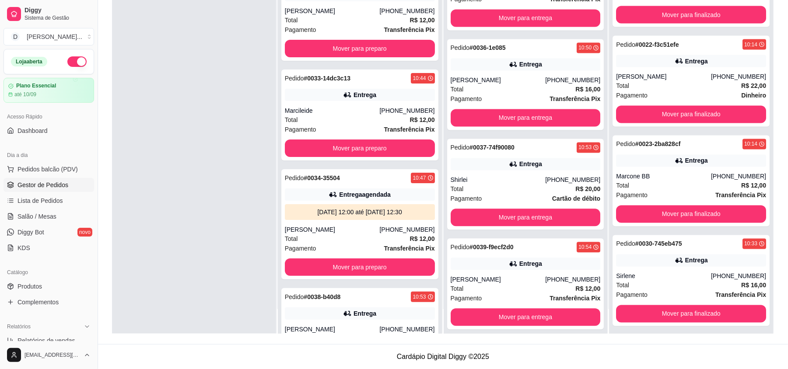
click at [317, 73] on div "Pedido # 0033-14dc3c13" at bounding box center [318, 78] width 66 height 11
click at [314, 65] on div "Pedido # 0026-7fb41eaa 10:27 Entrega Mariana (84) 98632-5904 Total R$ 12,00 Pag…" at bounding box center [360, 149] width 164 height 369
click at [315, 57] on button "Mover para preparo" at bounding box center [360, 49] width 150 height 18
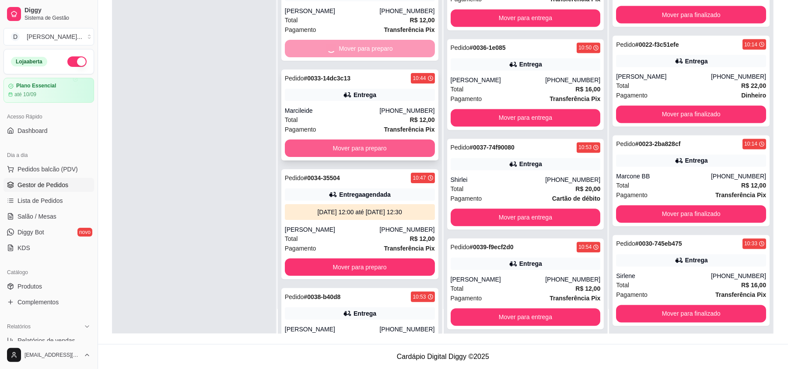
click at [336, 145] on button "Mover para preparo" at bounding box center [360, 149] width 150 height 18
click at [340, 266] on div "Pedido # 0026-7fb41eaa 10:27 Entrega Mariana (84) 98632-5904 Total R$ 12,00 Pag…" at bounding box center [360, 149] width 164 height 369
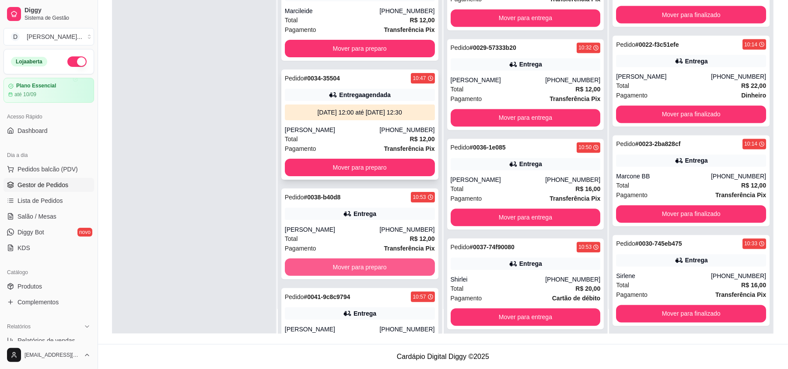
scroll to position [1364, 0]
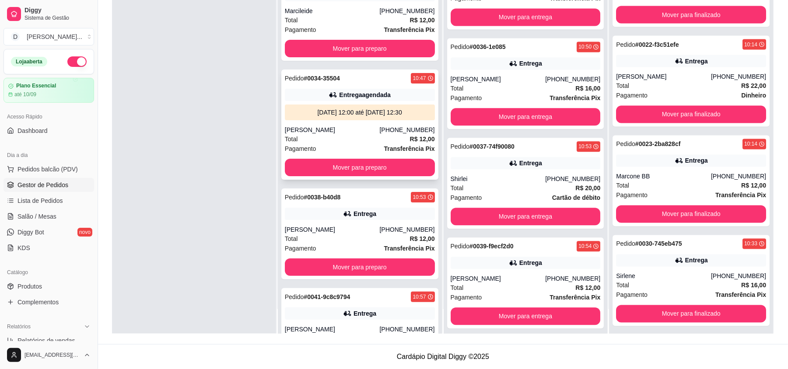
click at [327, 170] on button "Mover para preparo" at bounding box center [360, 168] width 150 height 18
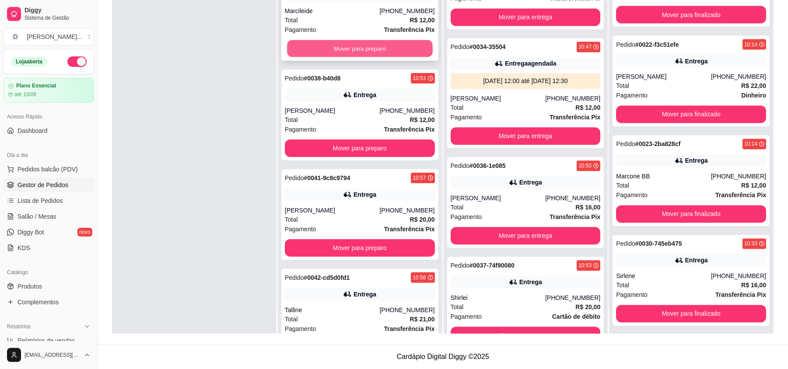
click at [327, 54] on button "Mover para preparo" at bounding box center [359, 48] width 145 height 17
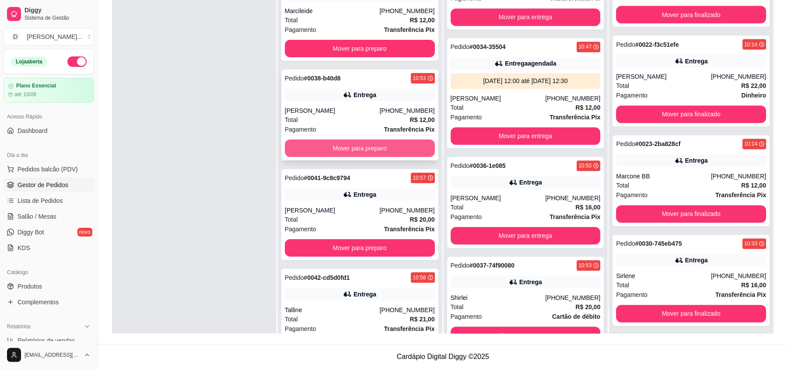
click at [327, 154] on button "Mover para preparo" at bounding box center [360, 149] width 150 height 18
click at [327, 339] on button "Mover para preparo" at bounding box center [360, 348] width 150 height 18
click at [327, 154] on button "Mover para preparo" at bounding box center [360, 149] width 150 height 18
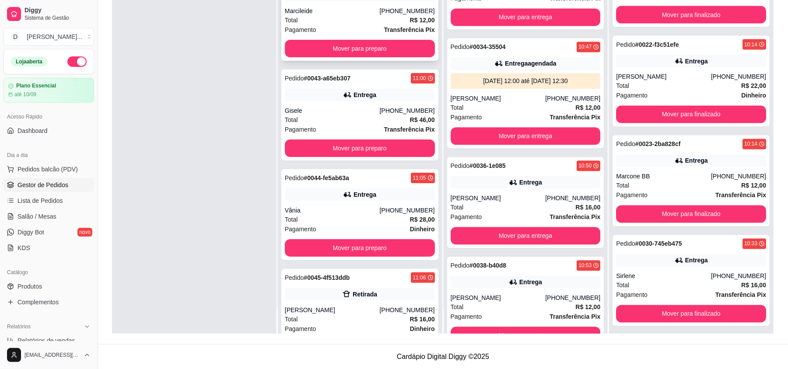
click at [316, 41] on button "Mover para preparo" at bounding box center [360, 49] width 150 height 18
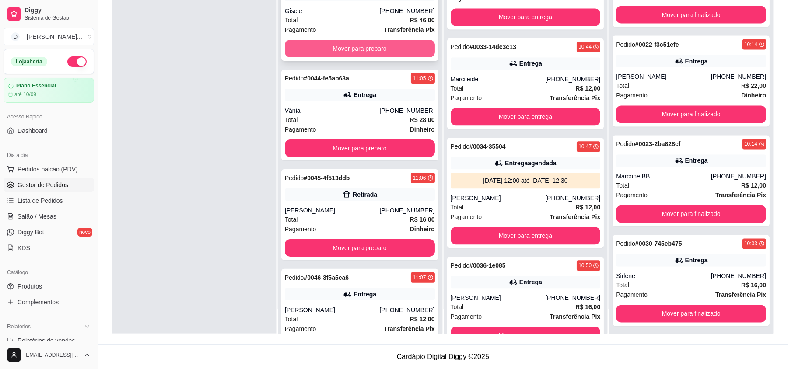
click at [316, 56] on button "Mover para preparo" at bounding box center [360, 49] width 150 height 18
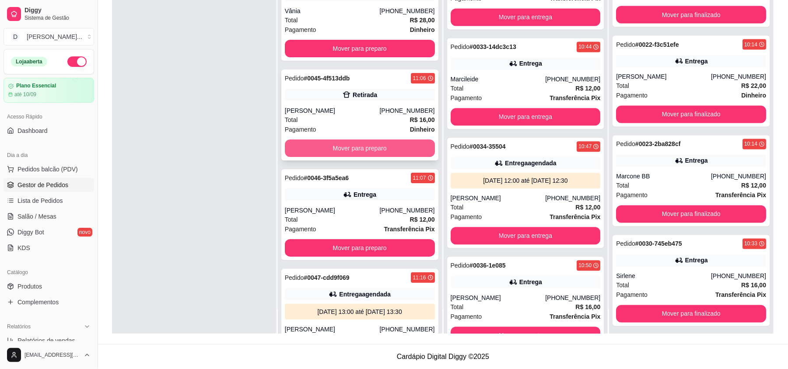
click at [320, 149] on button "Mover para preparo" at bounding box center [360, 149] width 150 height 18
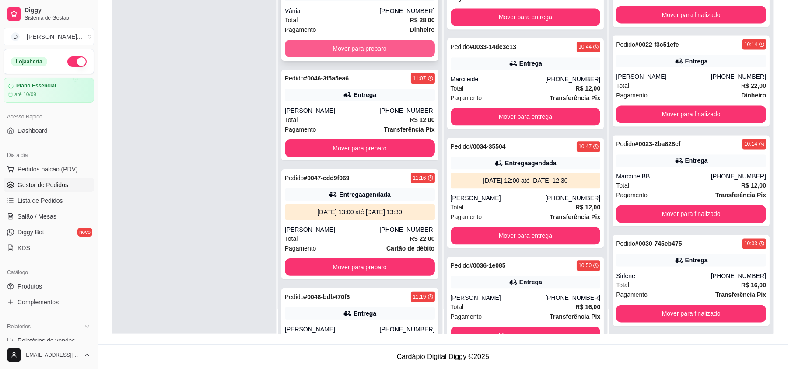
click at [318, 41] on button "Mover para preparo" at bounding box center [360, 49] width 150 height 18
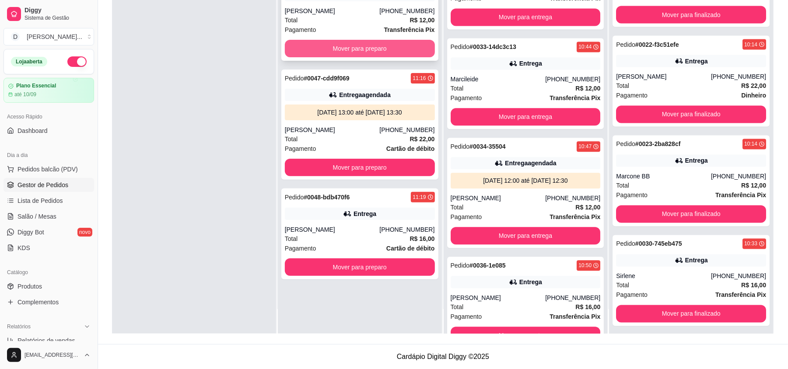
click at [318, 48] on button "Mover para preparo" at bounding box center [360, 49] width 150 height 18
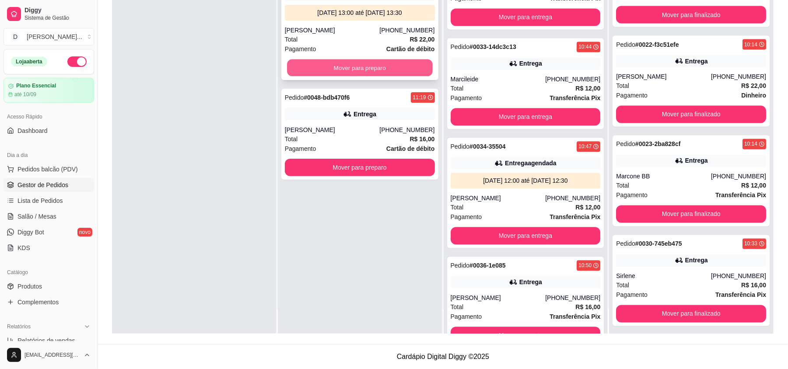
click at [313, 65] on button "Mover para preparo" at bounding box center [359, 68] width 145 height 17
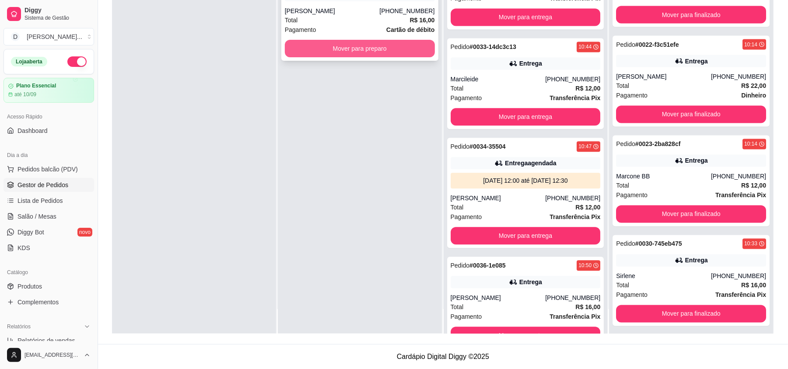
click at [310, 46] on button "Mover para preparo" at bounding box center [360, 49] width 150 height 18
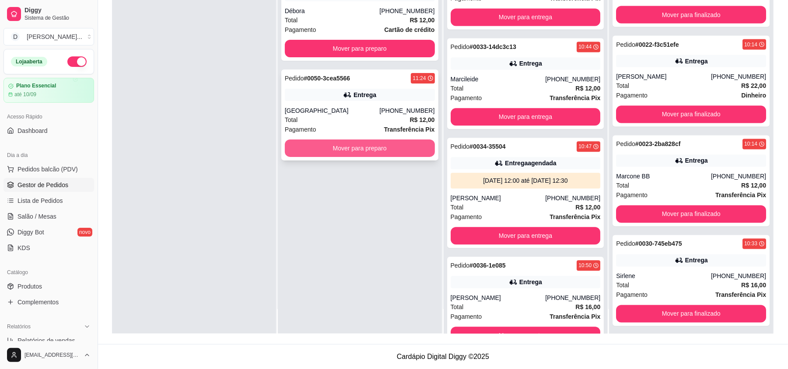
click at [363, 153] on button "Mover para preparo" at bounding box center [360, 149] width 150 height 18
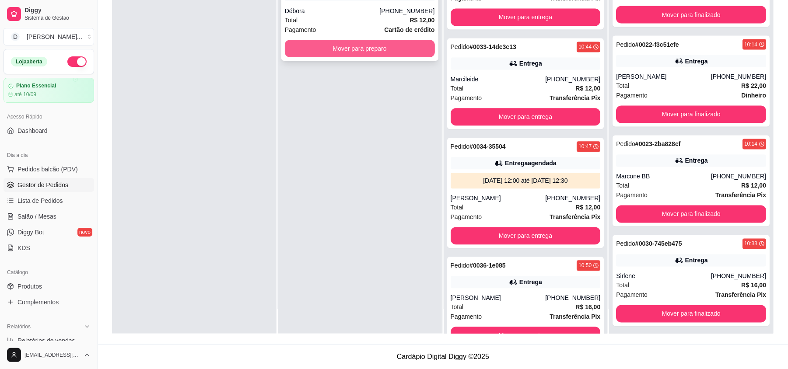
click at [333, 53] on button "Mover para preparo" at bounding box center [360, 49] width 150 height 18
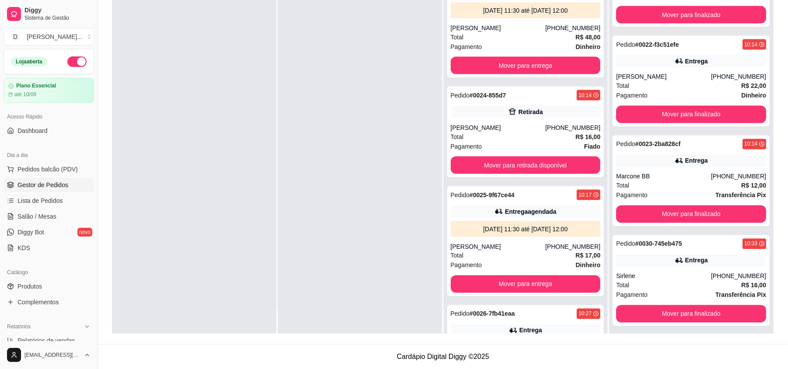
scroll to position [839, 0]
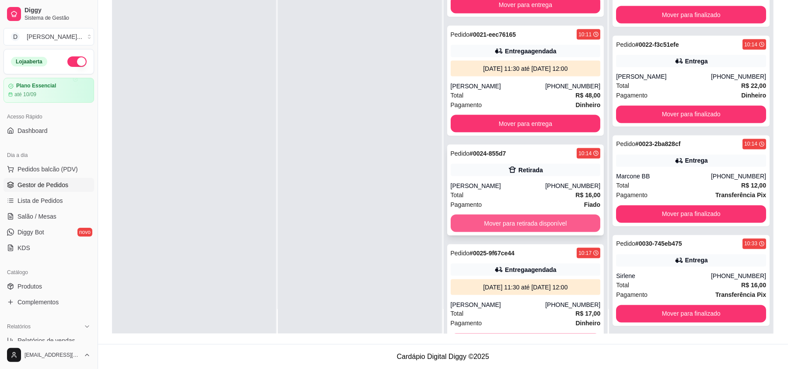
click at [514, 225] on button "Mover para retirada disponível" at bounding box center [526, 224] width 150 height 18
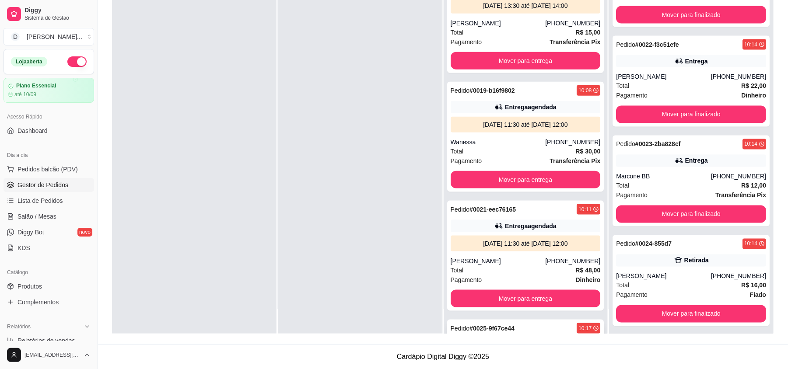
scroll to position [547, 0]
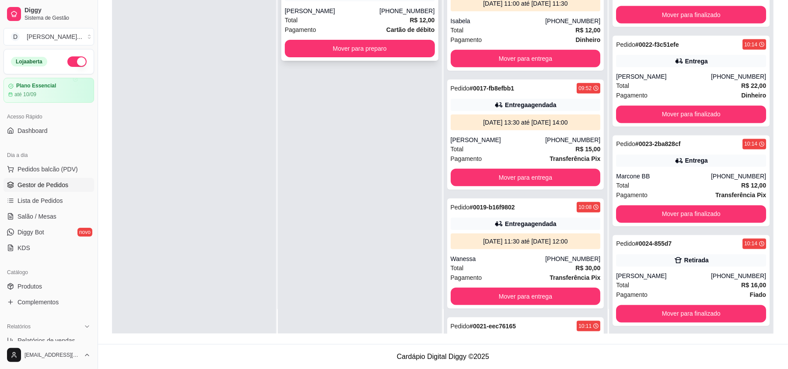
click at [343, 52] on button "Mover para preparo" at bounding box center [360, 49] width 150 height 18
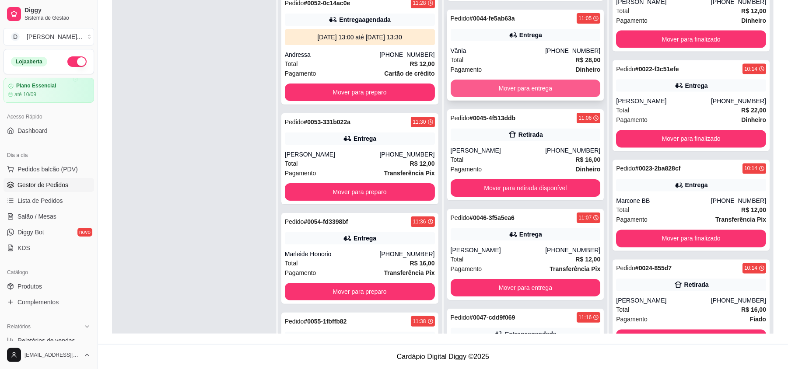
scroll to position [2392, 0]
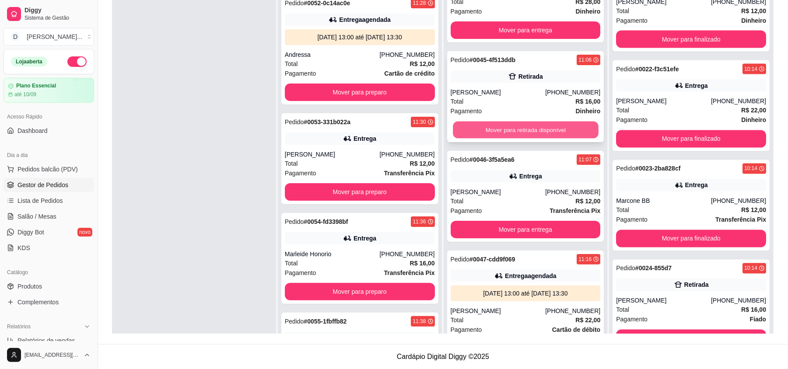
click at [487, 139] on button "Mover para retirada disponível" at bounding box center [525, 130] width 145 height 17
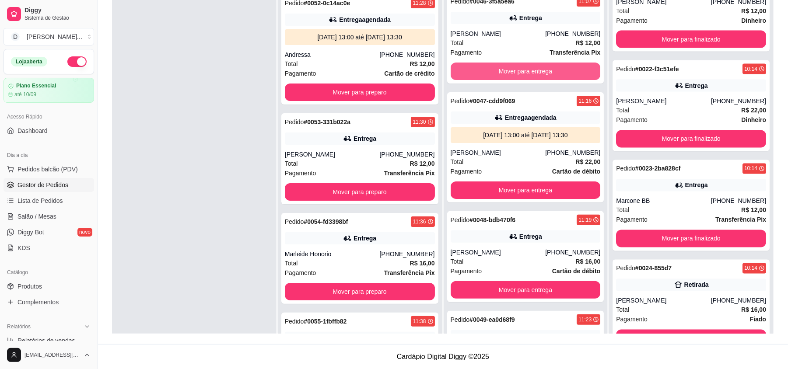
scroll to position [2509, 0]
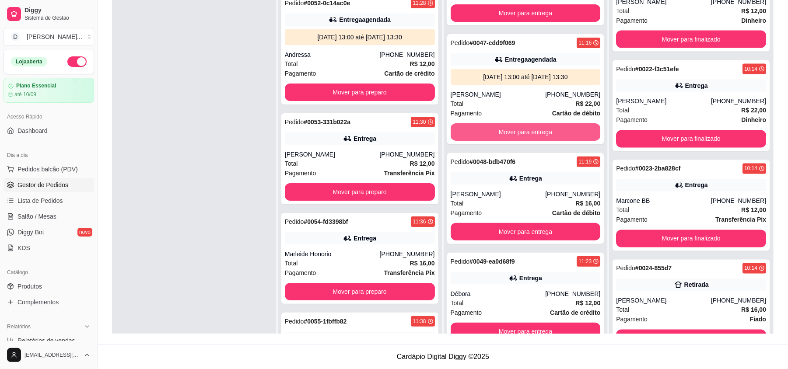
click at [487, 141] on button "Mover para entrega" at bounding box center [526, 132] width 150 height 18
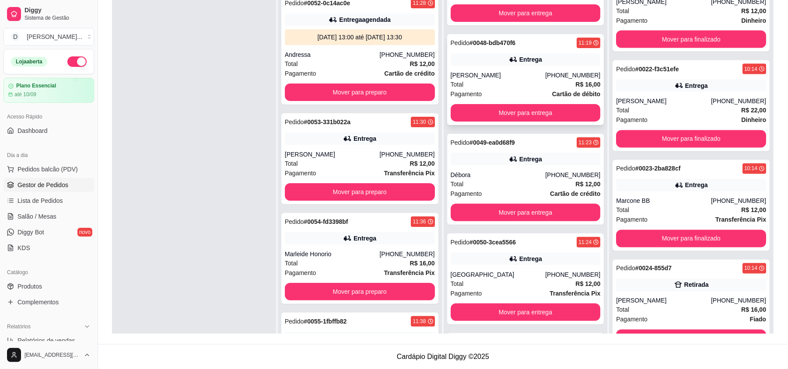
click at [484, 89] on div "Total R$ 16,00" at bounding box center [526, 85] width 150 height 10
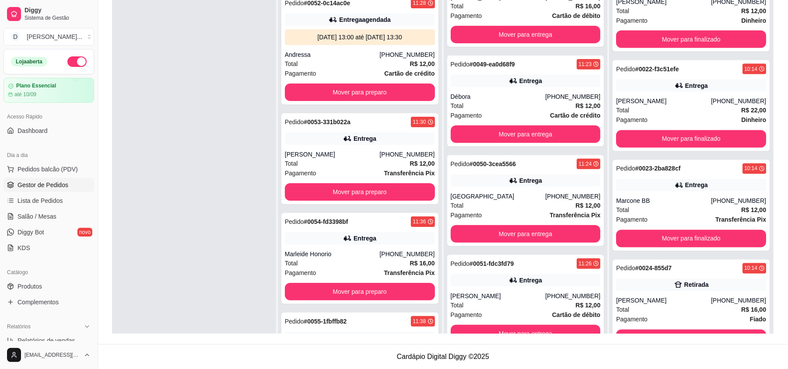
scroll to position [25, 0]
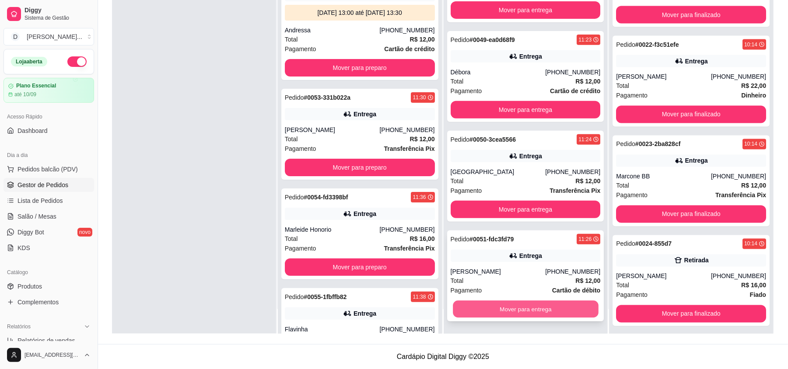
click at [525, 309] on button "Mover para entrega" at bounding box center [525, 309] width 145 height 17
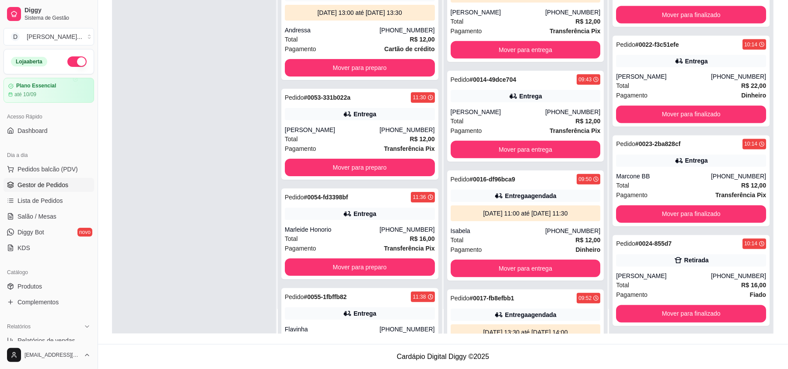
scroll to position [0, 0]
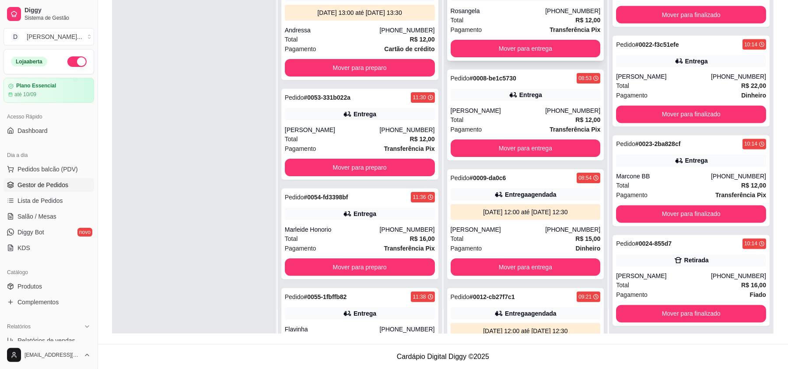
click at [502, 28] on div "Pagamento Transferência Pix" at bounding box center [526, 30] width 150 height 10
click at [536, 53] on button "Mover para entrega" at bounding box center [526, 49] width 150 height 18
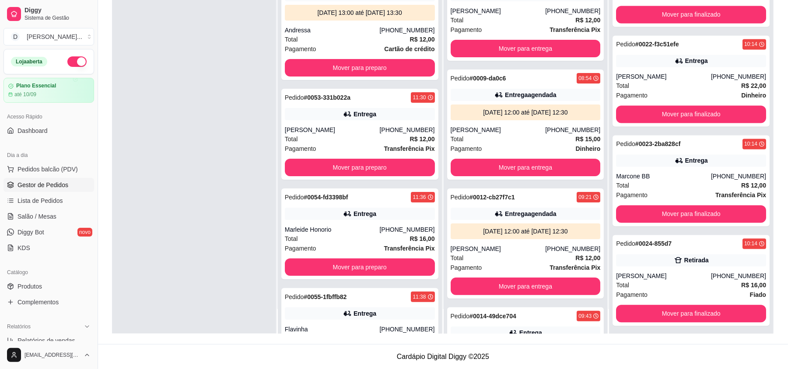
scroll to position [58, 0]
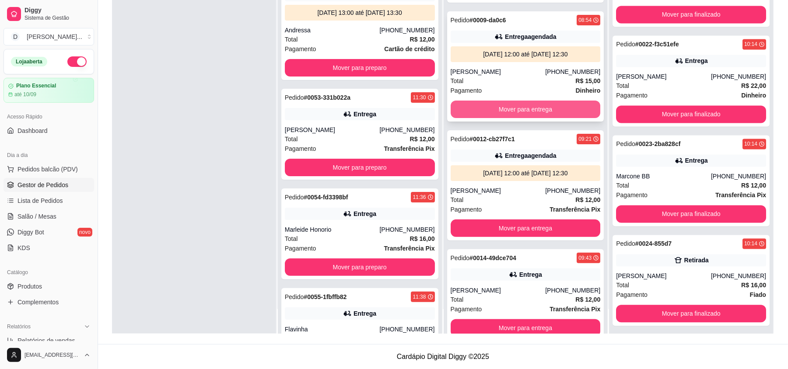
click at [515, 108] on button "Mover para entrega" at bounding box center [526, 110] width 150 height 18
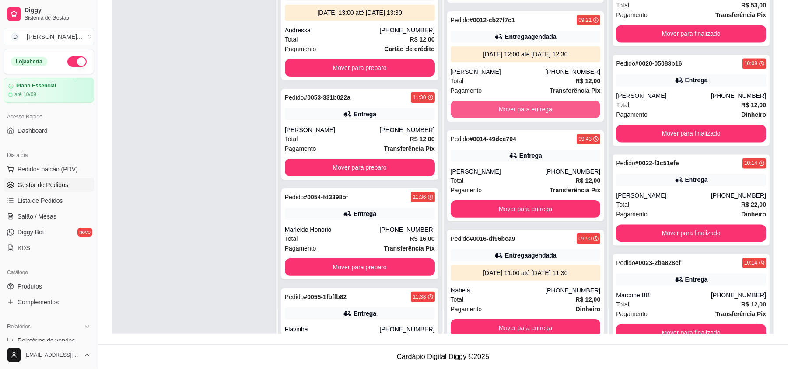
scroll to position [1298, 0]
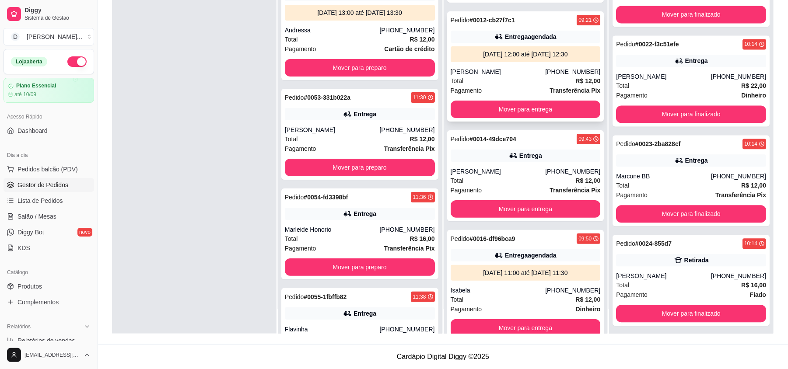
click at [491, 81] on div "Total R$ 12,00" at bounding box center [526, 81] width 150 height 10
click at [542, 107] on button "Mover para entrega" at bounding box center [526, 110] width 150 height 18
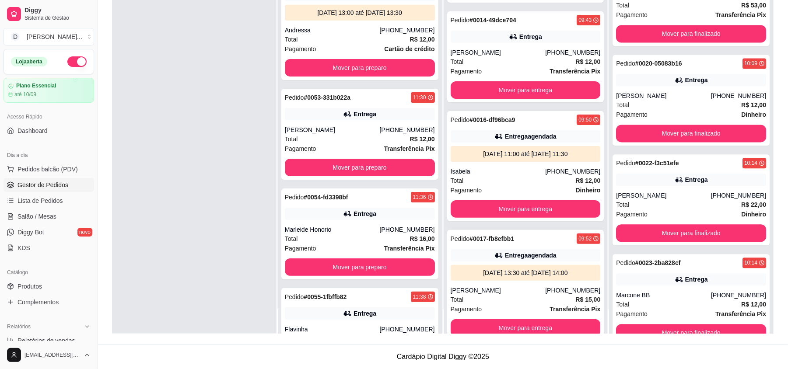
scroll to position [1417, 0]
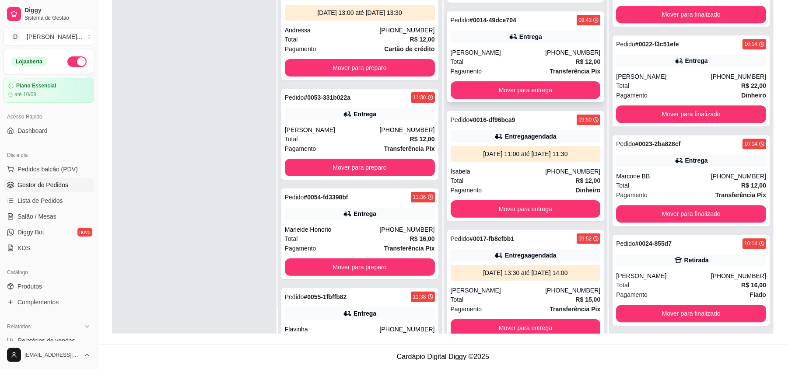
click at [489, 69] on div "Pagamento Transferência Pix" at bounding box center [526, 72] width 150 height 10
click at [491, 44] on div "Pedido # 0014-49dce704 09:43 Entrega Jaqueline Cavalcanti (84) 99147-3621 Total…" at bounding box center [525, 56] width 157 height 91
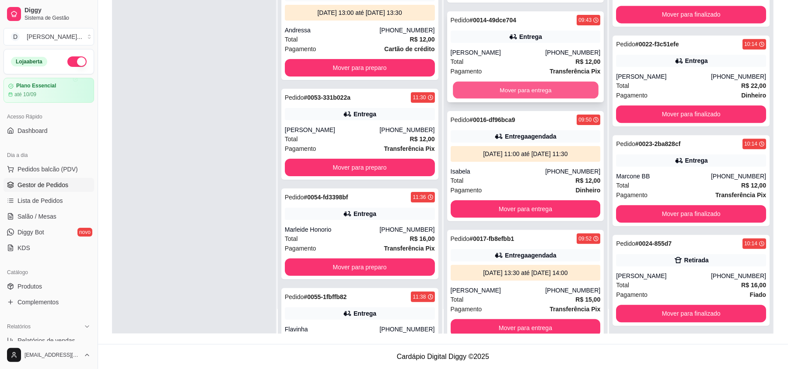
click at [508, 95] on button "Mover para entrega" at bounding box center [525, 90] width 145 height 17
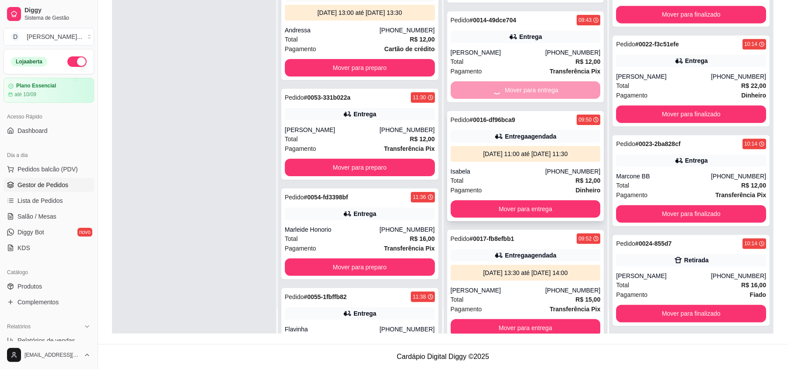
scroll to position [1518, 0]
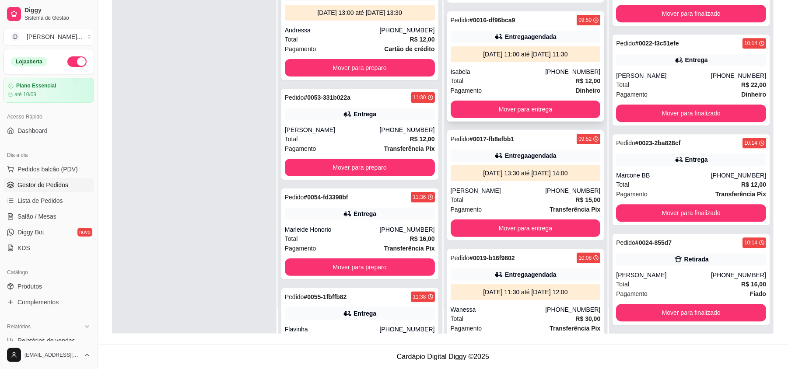
click at [495, 87] on div "Pagamento Dinheiro" at bounding box center [526, 91] width 150 height 10
click at [475, 109] on button "Mover para entrega" at bounding box center [525, 109] width 145 height 17
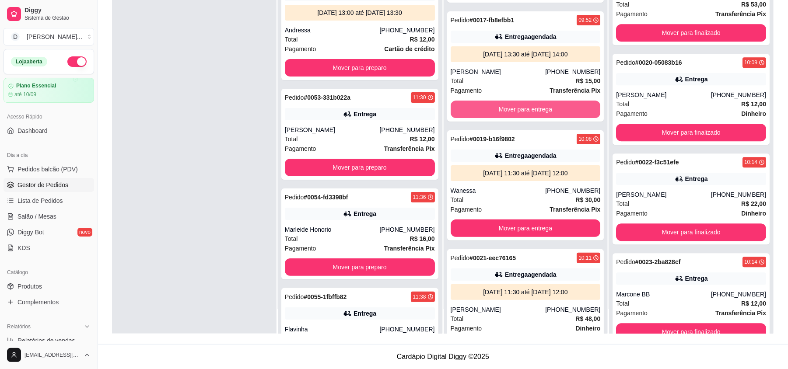
scroll to position [1637, 0]
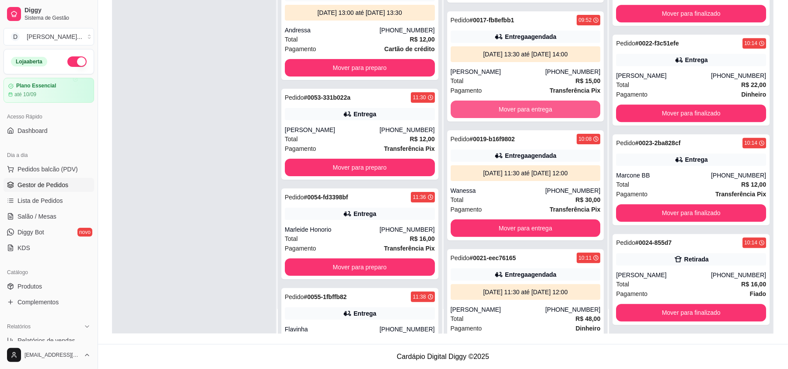
click at [475, 109] on button "Mover para entrega" at bounding box center [526, 110] width 150 height 18
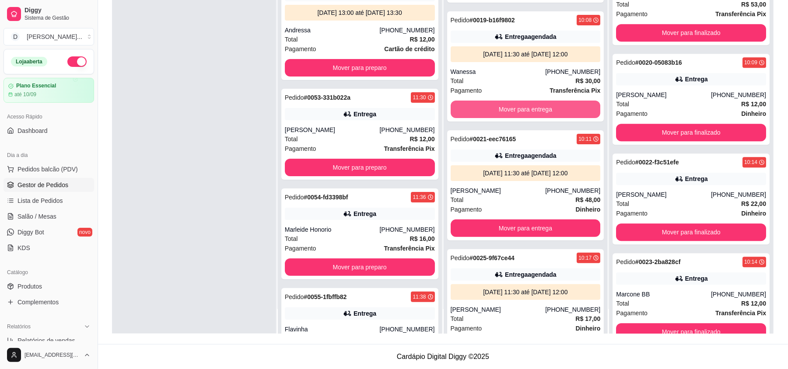
scroll to position [1756, 0]
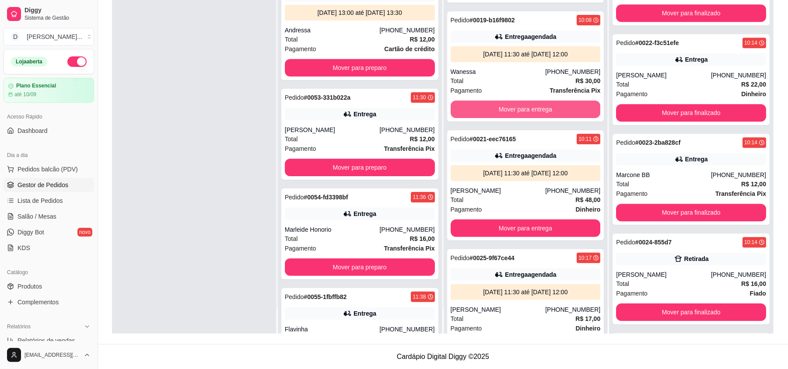
click at [475, 109] on button "Mover para entrega" at bounding box center [526, 110] width 150 height 18
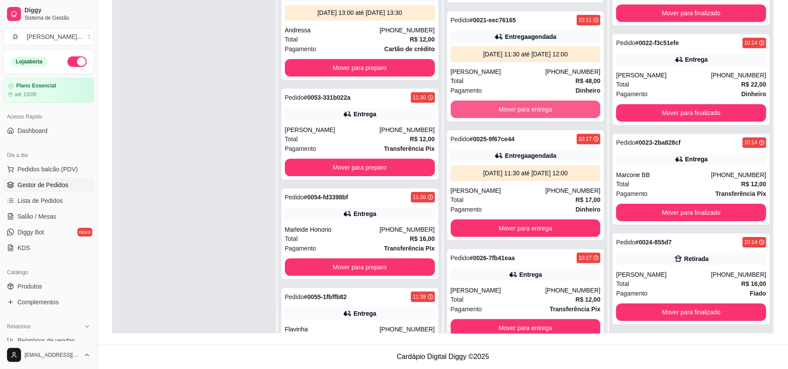
click at [475, 109] on button "Mover para entrega" at bounding box center [526, 110] width 150 height 18
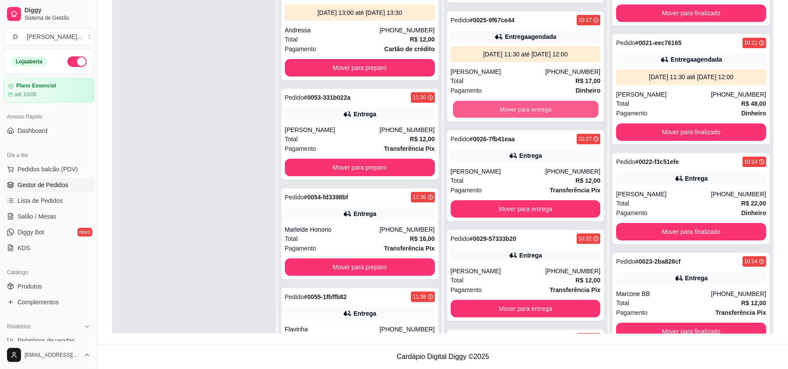
click at [475, 109] on button "Mover para entrega" at bounding box center [525, 109] width 145 height 17
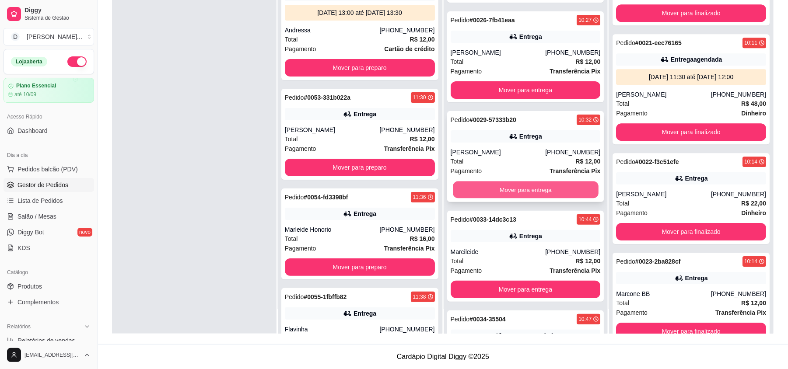
click at [494, 187] on button "Mover para entrega" at bounding box center [525, 190] width 145 height 17
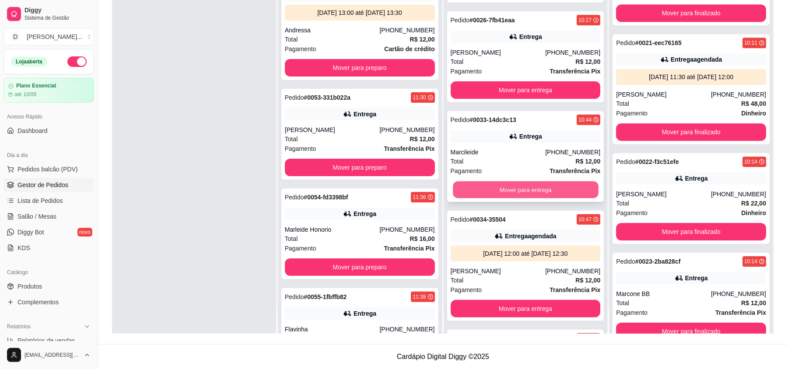
click at [477, 193] on button "Mover para entrega" at bounding box center [525, 190] width 145 height 17
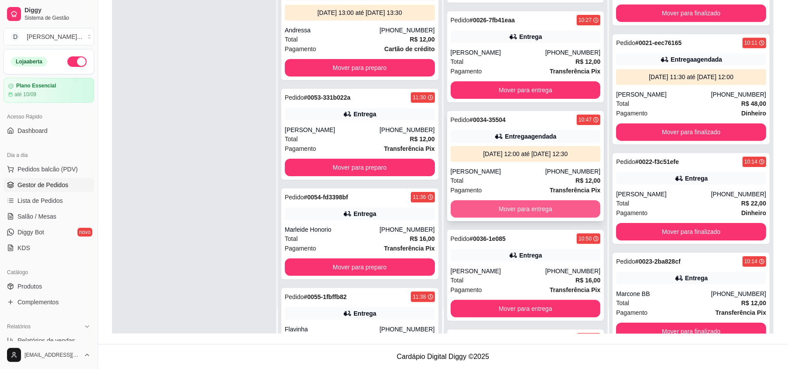
click at [478, 214] on button "Mover para entrega" at bounding box center [526, 209] width 150 height 18
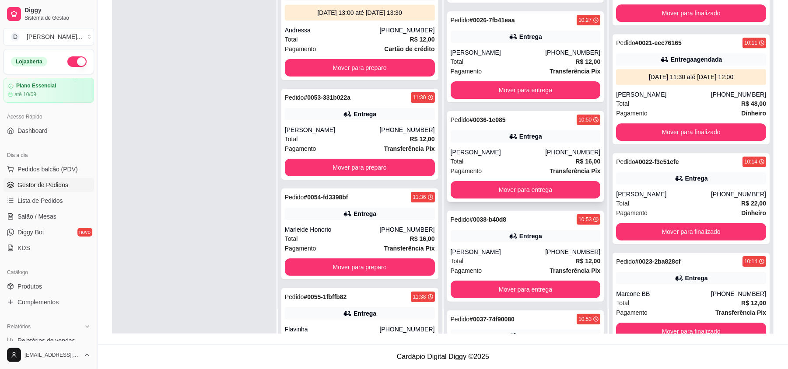
click at [476, 200] on div "Pedido # 0036-1e085 10:50 Entrega Josielle (84) 99622-3625 Total R$ 16,00 Pagam…" at bounding box center [525, 156] width 157 height 91
click at [526, 190] on button "Mover para entrega" at bounding box center [526, 190] width 150 height 18
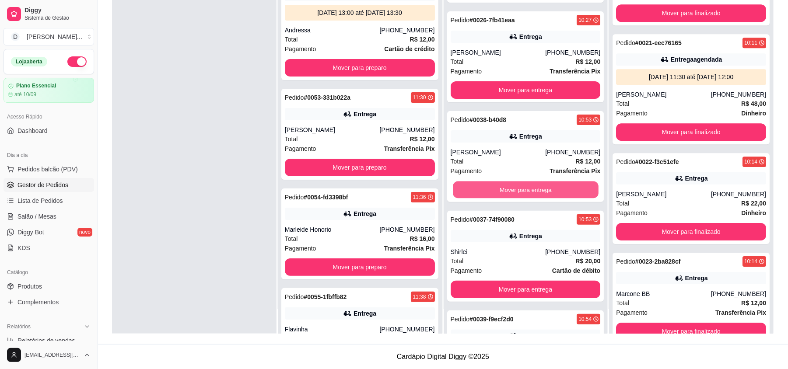
click at [526, 190] on button "Mover para entrega" at bounding box center [525, 190] width 145 height 17
click at [526, 190] on button "Mover para entrega" at bounding box center [526, 190] width 150 height 18
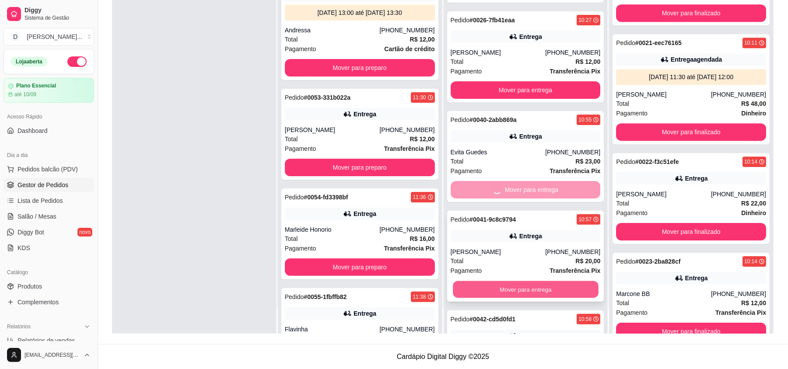
click at [503, 291] on button "Mover para entrega" at bounding box center [525, 289] width 145 height 17
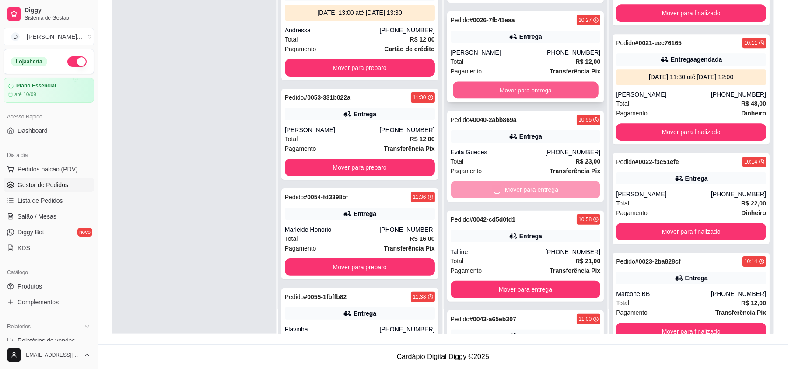
click at [487, 92] on button "Mover para entrega" at bounding box center [525, 90] width 145 height 17
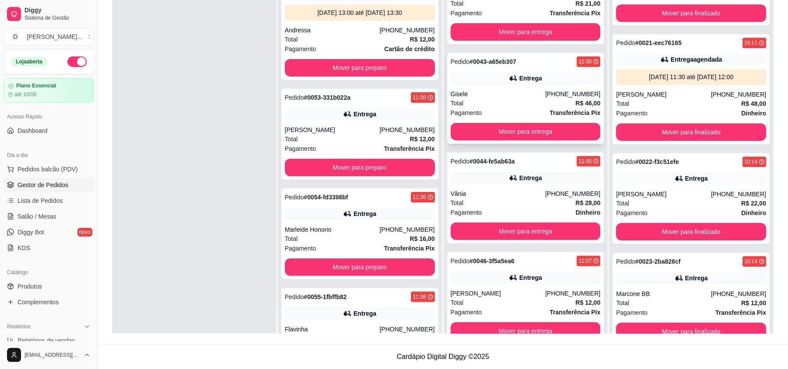
scroll to position [58, 0]
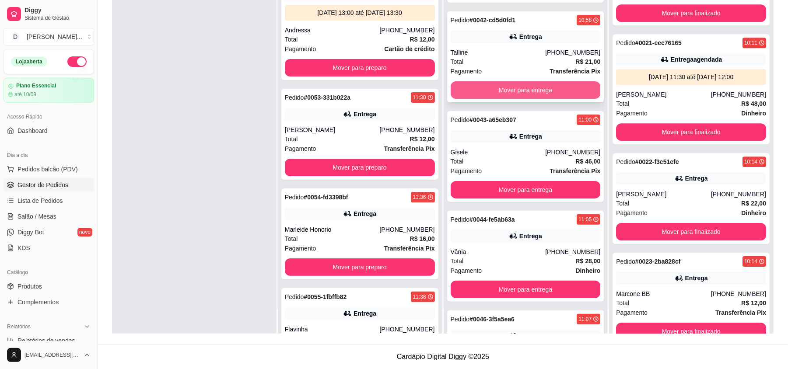
click at [490, 95] on button "Mover para entrega" at bounding box center [526, 90] width 150 height 18
click at [490, 95] on button "Mover para entrega" at bounding box center [525, 90] width 145 height 17
click at [490, 95] on button "Mover para entrega" at bounding box center [526, 90] width 150 height 18
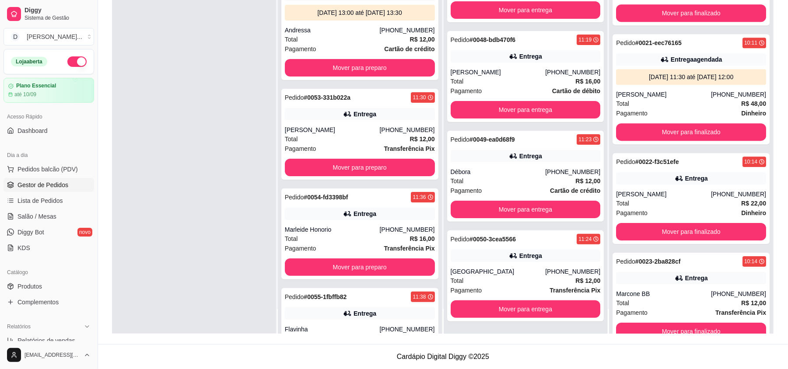
scroll to position [39, 0]
click at [496, 119] on div "Pedido # 0048-bdb470f6 11:19 Entrega Lucas (84) 99663-3381 Total R$ 16,00 Pagam…" at bounding box center [525, 76] width 157 height 91
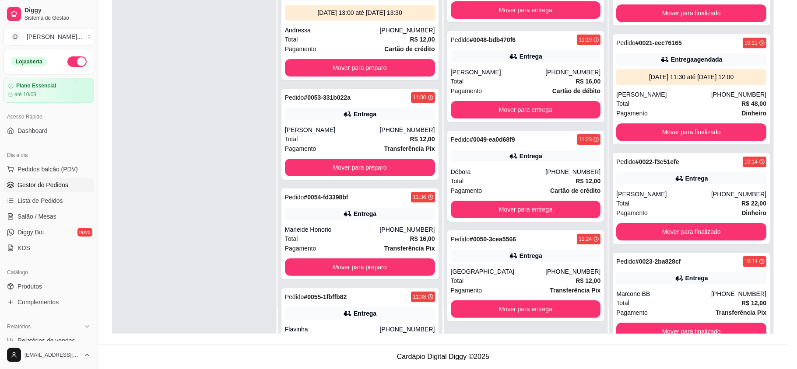
click at [491, 112] on div "Telefone (84) 9 9663-3381" at bounding box center [457, 120] width 116 height 19
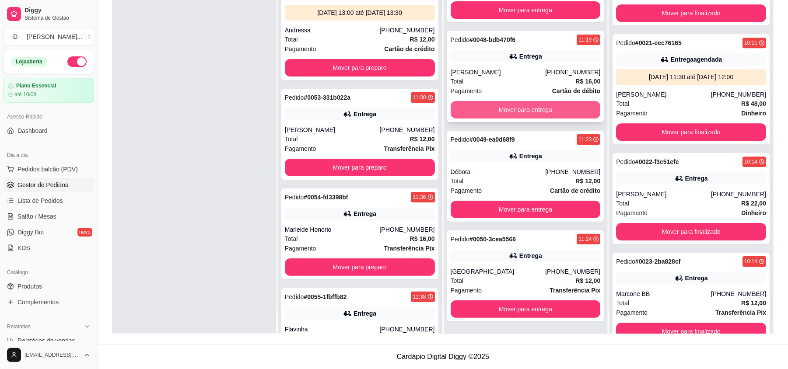
click at [530, 111] on button "Mover para entrega" at bounding box center [526, 110] width 150 height 18
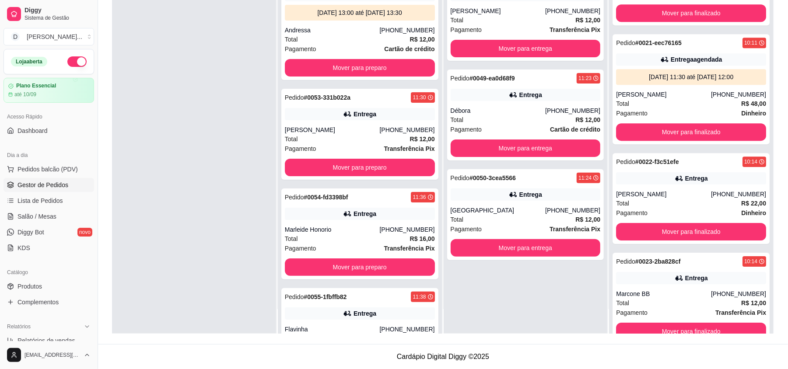
scroll to position [0, 0]
click at [523, 142] on button "Mover para entrega" at bounding box center [526, 149] width 150 height 18
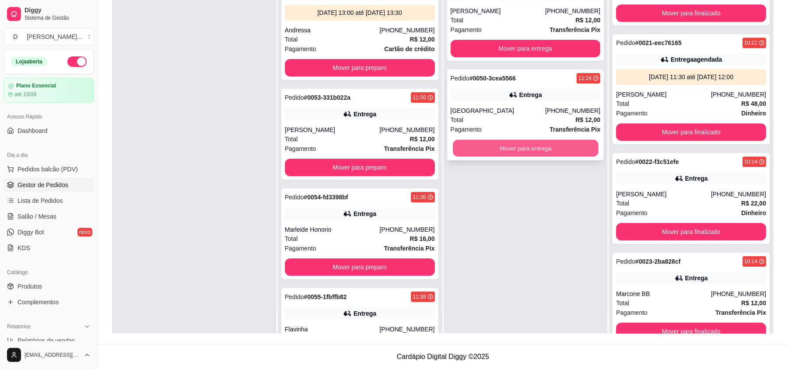
click at [494, 150] on button "Mover para entrega" at bounding box center [525, 148] width 145 height 17
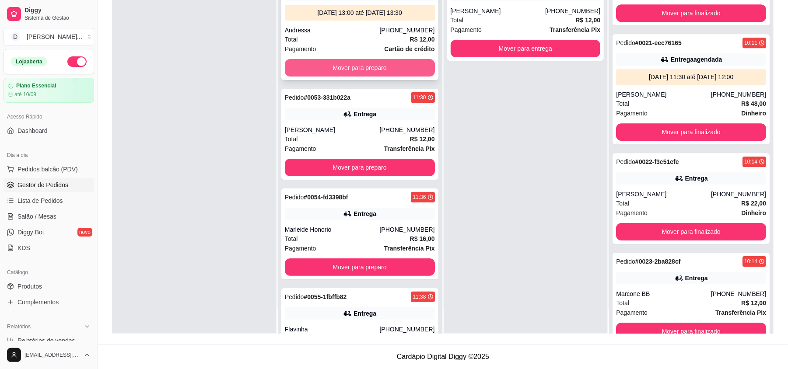
click at [312, 68] on button "Mover para preparo" at bounding box center [360, 68] width 150 height 18
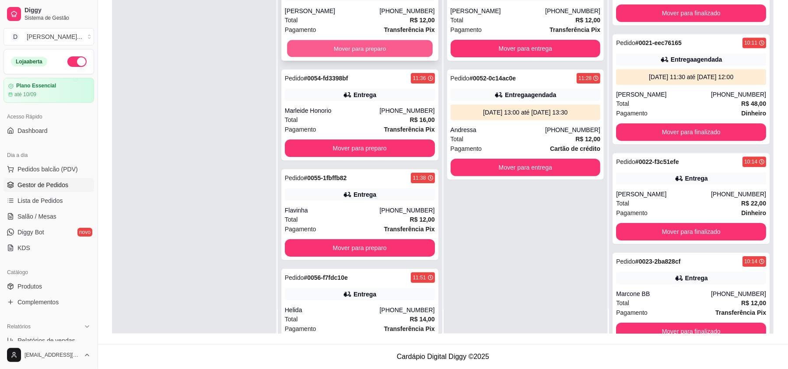
click at [310, 54] on button "Mover para preparo" at bounding box center [359, 48] width 145 height 17
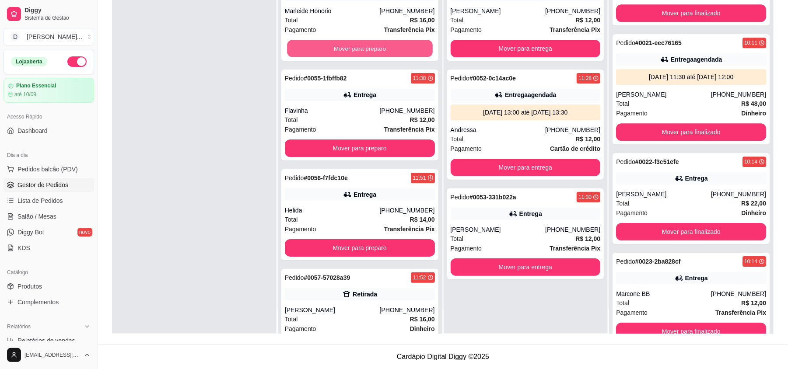
click at [310, 54] on button "Mover para preparo" at bounding box center [359, 48] width 145 height 17
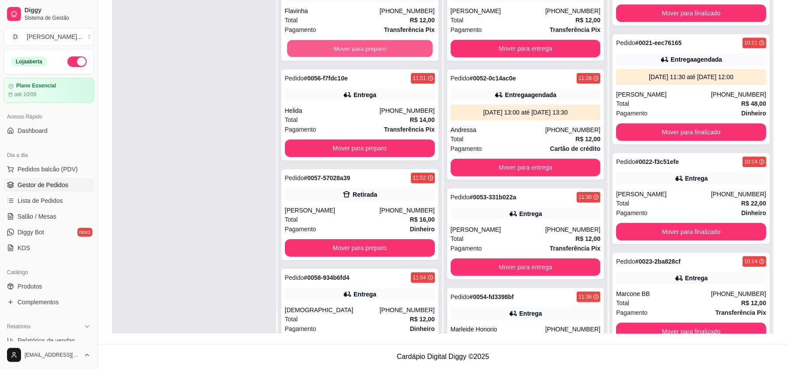
click at [310, 54] on button "Mover para preparo" at bounding box center [359, 48] width 145 height 17
click at [310, 54] on button "Mover para preparo" at bounding box center [360, 49] width 150 height 18
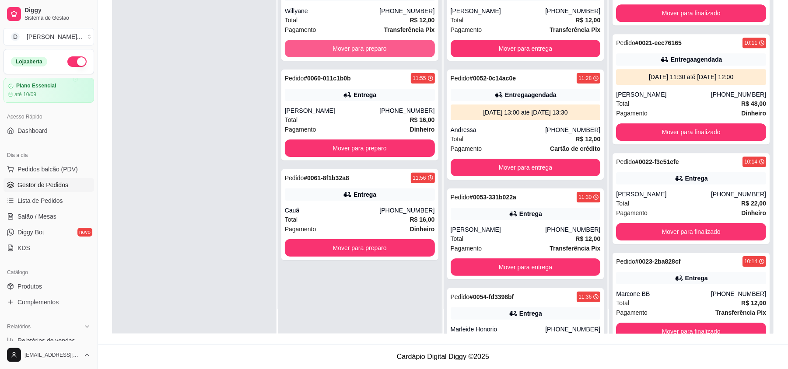
click at [310, 54] on button "Mover para preparo" at bounding box center [360, 49] width 150 height 18
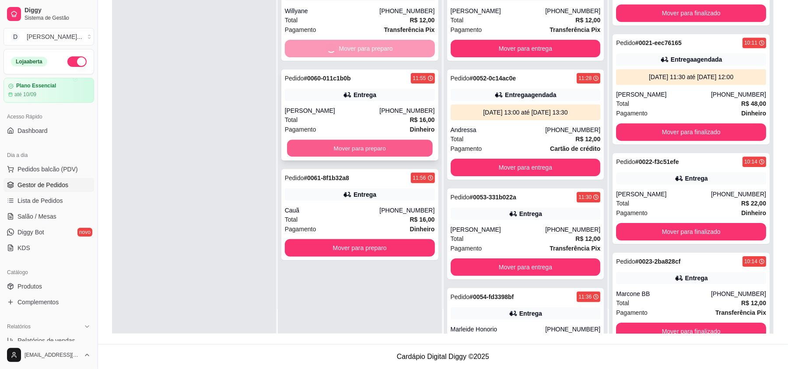
click at [320, 148] on button "Mover para preparo" at bounding box center [359, 148] width 145 height 17
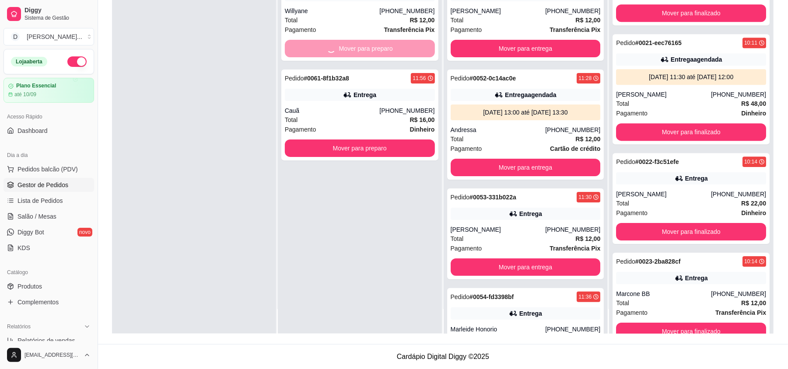
click at [341, 244] on div "Pedido # 0059-507d3994 11:55 Entrega Willyane (84) 99902-5470 Total R$ 12,00 Pa…" at bounding box center [360, 149] width 164 height 369
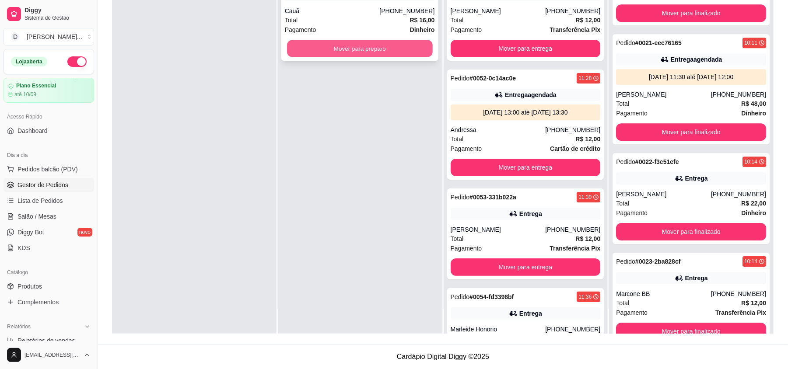
click at [315, 57] on button "Mover para preparo" at bounding box center [359, 48] width 145 height 17
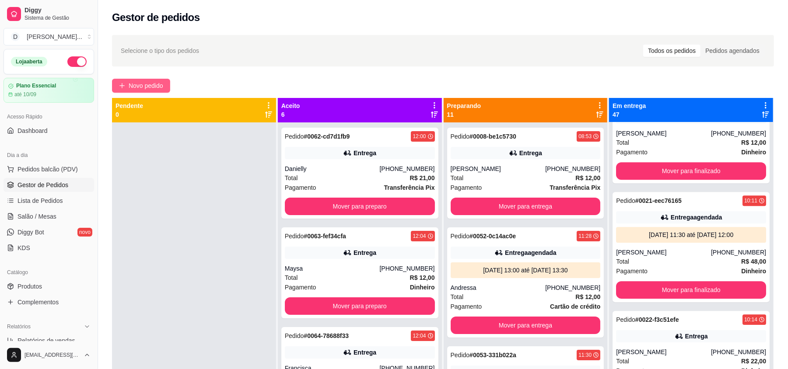
click at [144, 92] on button "Novo pedido" at bounding box center [141, 86] width 58 height 14
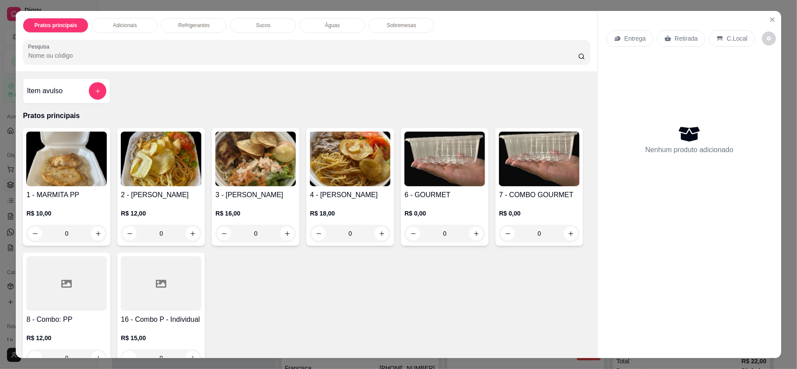
click at [335, 169] on img at bounding box center [350, 159] width 81 height 55
click at [684, 46] on div "Entrega Retirada C.Local" at bounding box center [690, 38] width 166 height 31
click at [675, 42] on p "Retirada" at bounding box center [686, 38] width 23 height 9
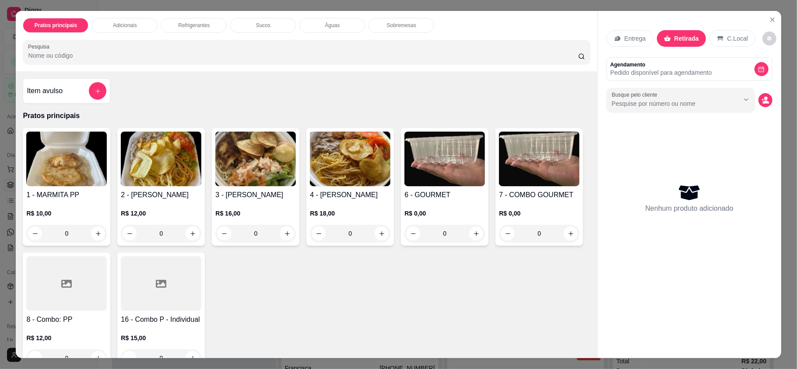
click at [633, 103] on input "Busque pelo cliente" at bounding box center [668, 103] width 113 height 9
click at [764, 98] on icon "decrease-product-quantity" at bounding box center [766, 100] width 8 height 8
click at [679, 102] on input "Busque pelo cliente" at bounding box center [668, 103] width 113 height 9
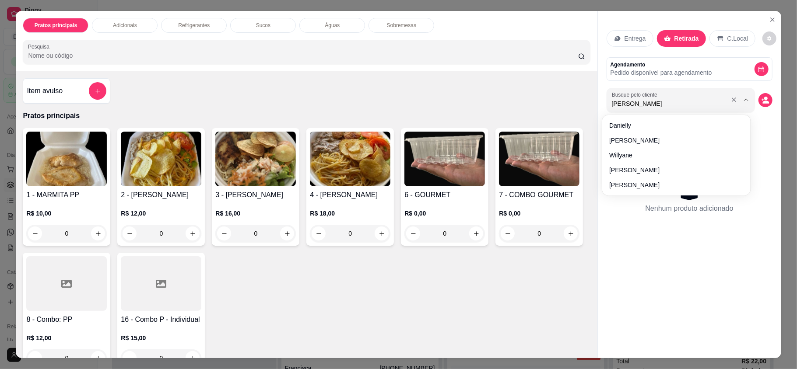
type input "adriano"
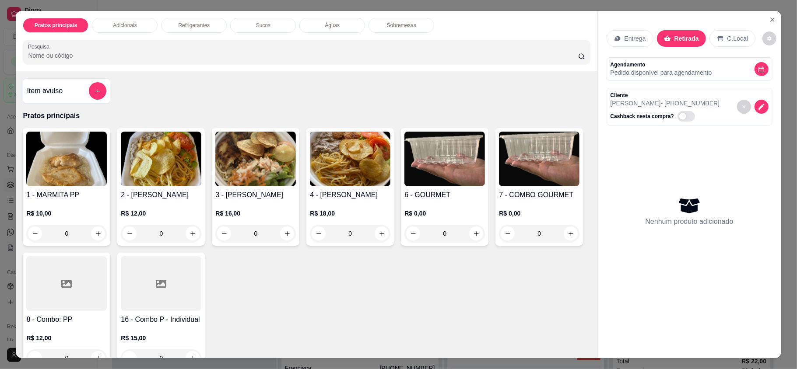
click at [327, 182] on img at bounding box center [350, 159] width 81 height 55
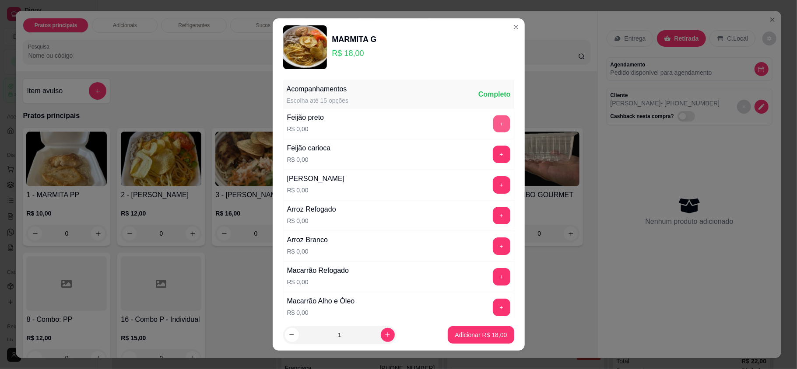
click at [493, 125] on button "+" at bounding box center [501, 124] width 17 height 17
click at [493, 218] on button "+" at bounding box center [501, 215] width 17 height 17
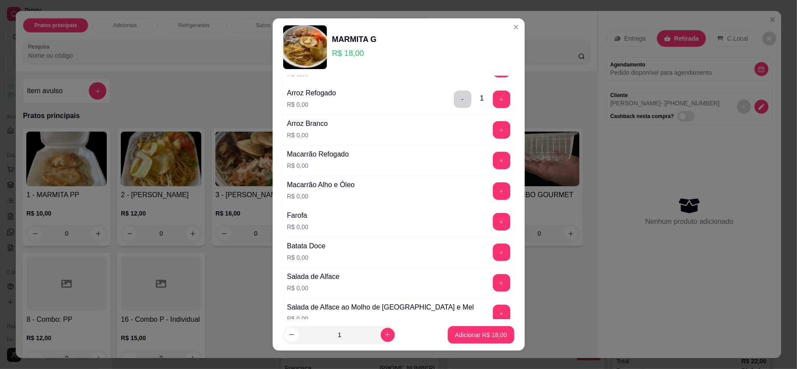
click at [493, 166] on button "+" at bounding box center [502, 161] width 18 height 18
click at [493, 226] on button "+" at bounding box center [502, 222] width 18 height 18
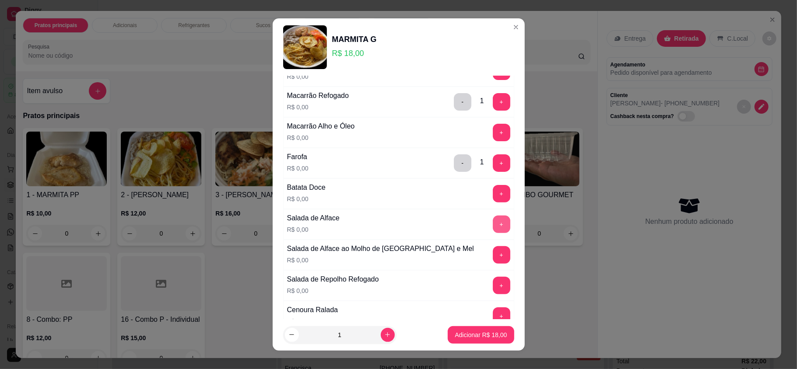
scroll to position [233, 0]
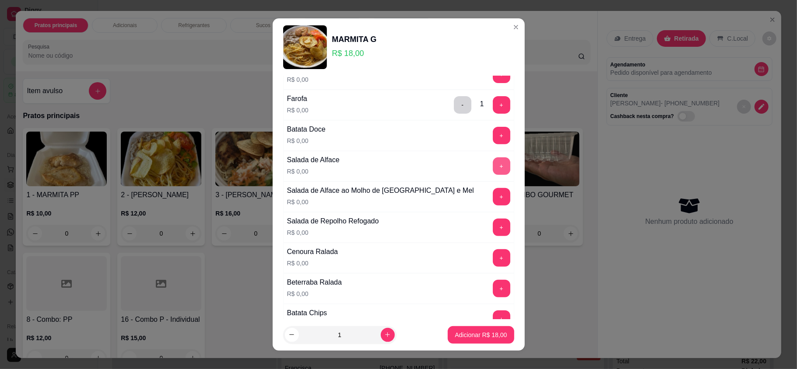
click at [493, 171] on button "+" at bounding box center [502, 167] width 18 height 18
click at [493, 201] on button "+" at bounding box center [502, 197] width 18 height 18
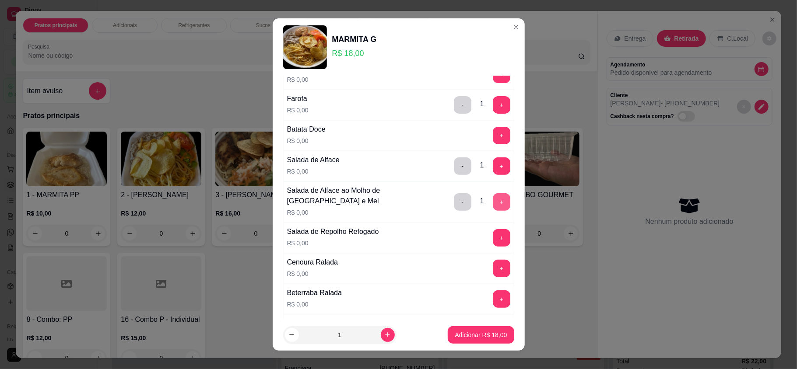
scroll to position [291, 0]
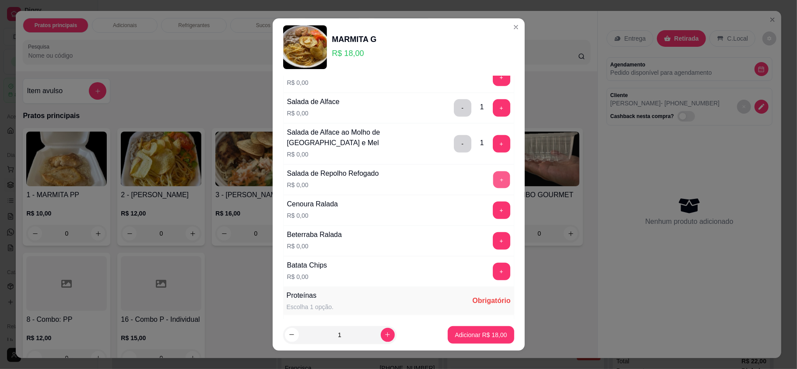
click at [493, 186] on button "+" at bounding box center [501, 180] width 17 height 17
click at [493, 216] on button "+" at bounding box center [502, 211] width 18 height 18
click at [477, 235] on div "Beterraba Ralada R$ 0,00 +" at bounding box center [398, 241] width 231 height 31
click at [493, 248] on button "+" at bounding box center [502, 241] width 18 height 18
click at [493, 281] on button "+" at bounding box center [502, 272] width 18 height 18
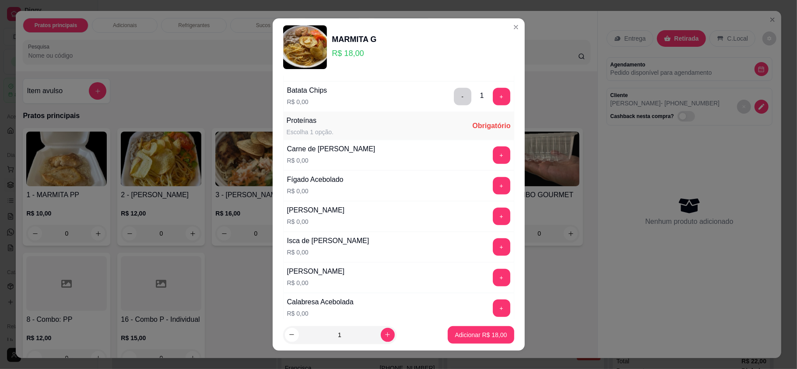
scroll to position [525, 0]
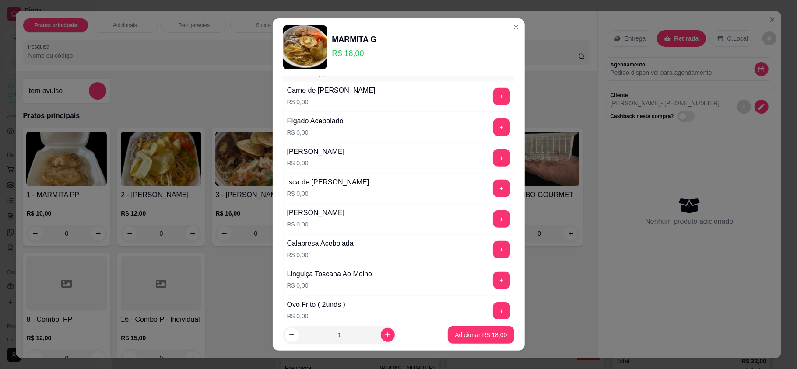
click at [494, 162] on div "Acompanhamentos Escolha até 15 opções Completo Feijão preto R$ 0,00 - 1 + Feijã…" at bounding box center [399, 197] width 252 height 243
click at [493, 162] on button "+" at bounding box center [502, 158] width 18 height 18
click at [493, 258] on button "+" at bounding box center [502, 250] width 18 height 18
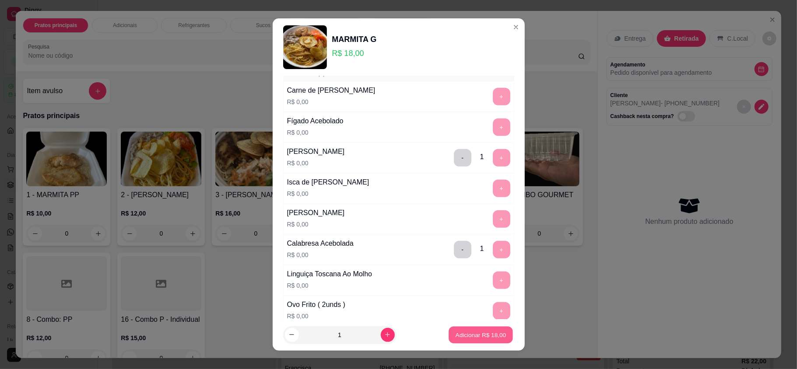
click at [468, 337] on p "Adicionar R$ 18,00" at bounding box center [481, 335] width 51 height 8
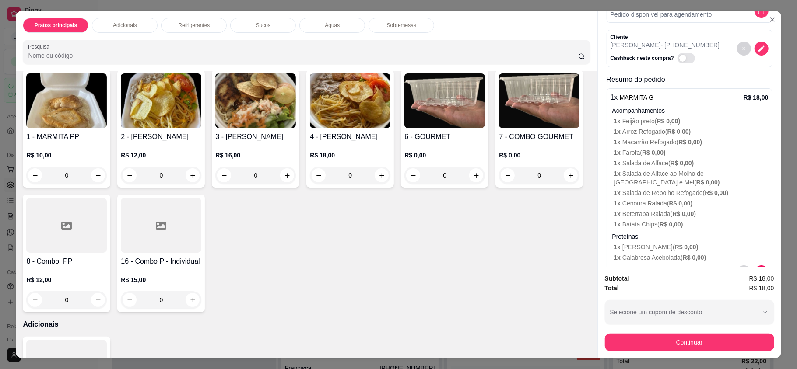
scroll to position [97, 0]
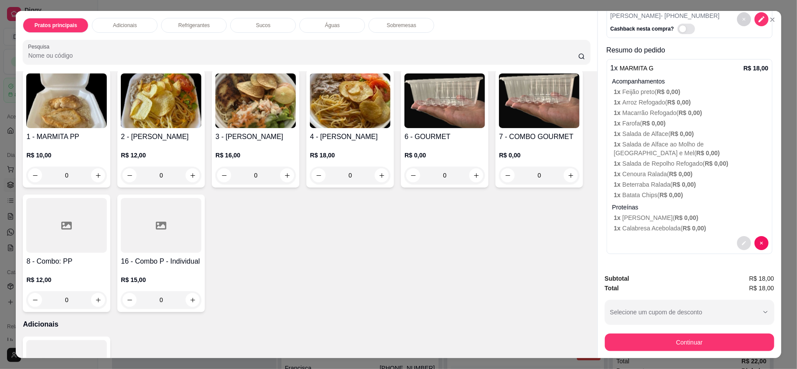
click at [737, 236] on button "decrease-product-quantity" at bounding box center [744, 243] width 14 height 14
click at [737, 237] on button "decrease-product-quantity" at bounding box center [744, 244] width 14 height 14
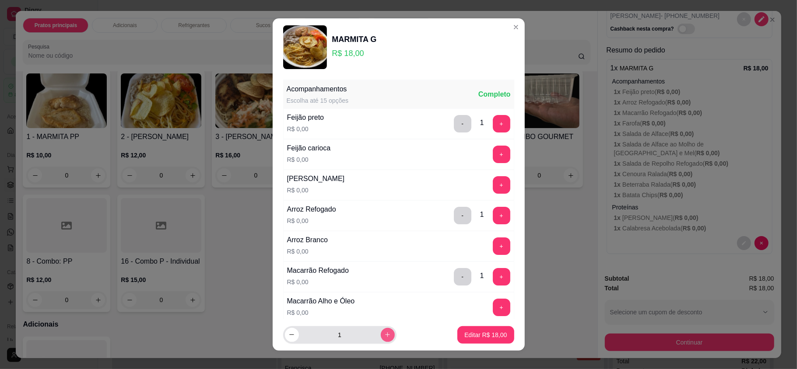
click at [384, 337] on icon "increase-product-quantity" at bounding box center [387, 335] width 7 height 7
type input "2"
click at [464, 335] on p "Editar R$ 36,00" at bounding box center [485, 335] width 42 height 9
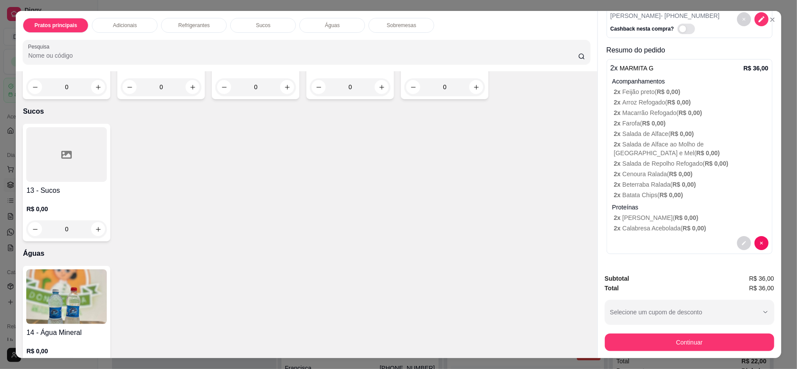
scroll to position [508, 0]
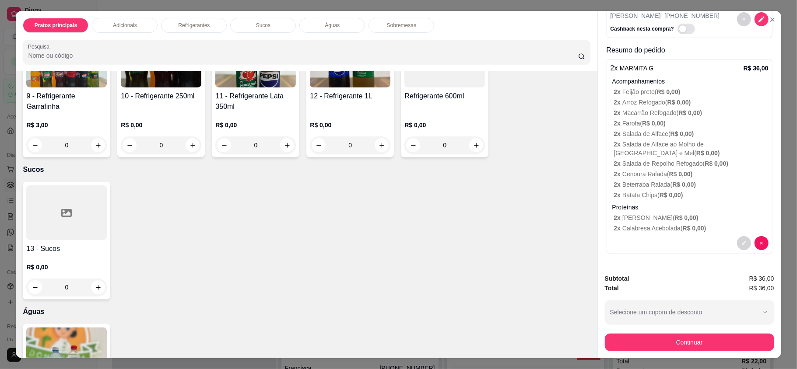
click at [49, 228] on div at bounding box center [66, 213] width 81 height 55
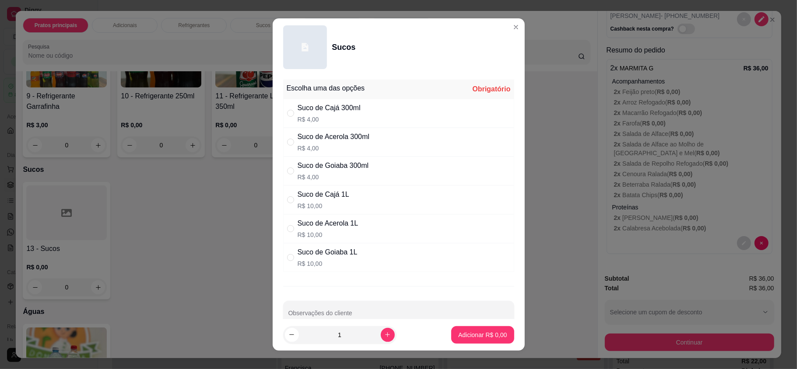
click at [304, 137] on div "Suco de Acerola 300ml" at bounding box center [334, 137] width 72 height 11
click at [292, 145] on div "" at bounding box center [292, 142] width 11 height 10
radio input "false"
click at [310, 237] on p "R$ 10,00" at bounding box center [328, 235] width 61 height 9
radio input "true"
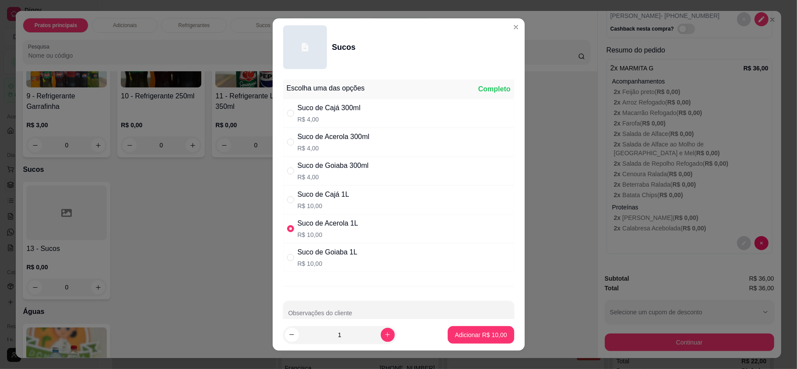
click at [465, 337] on p "Adicionar R$ 10,00" at bounding box center [481, 335] width 52 height 9
type input "1"
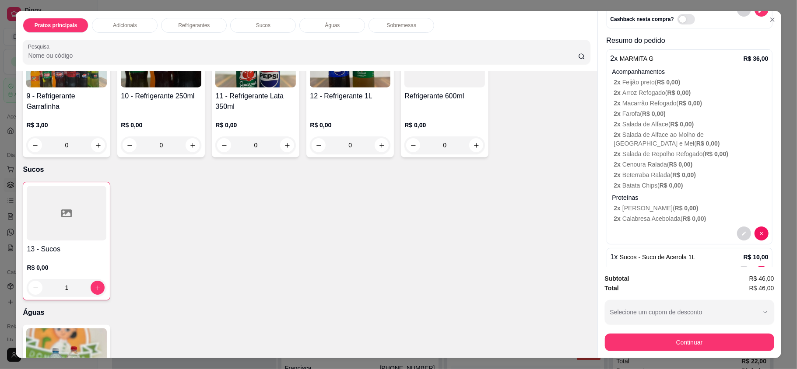
scroll to position [137, 0]
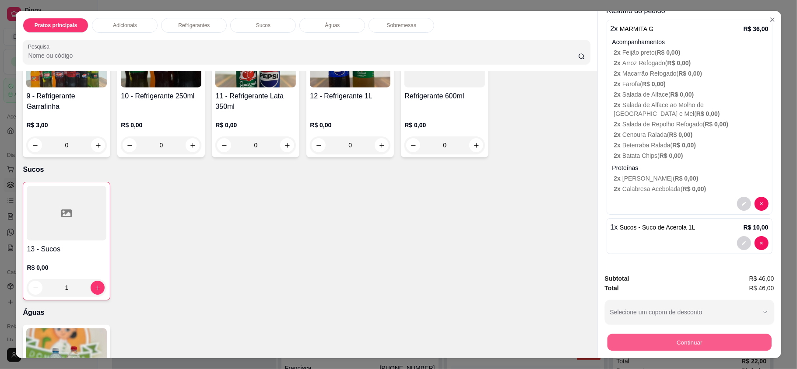
click at [683, 344] on button "Continuar" at bounding box center [689, 342] width 164 height 17
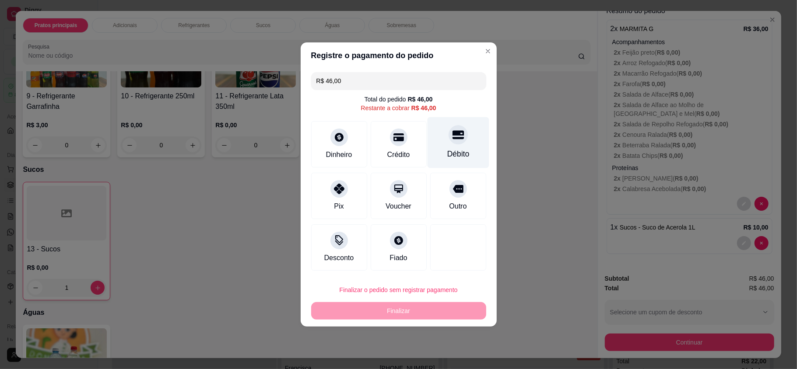
click at [447, 150] on div "Débito" at bounding box center [458, 153] width 22 height 11
type input "R$ 0,00"
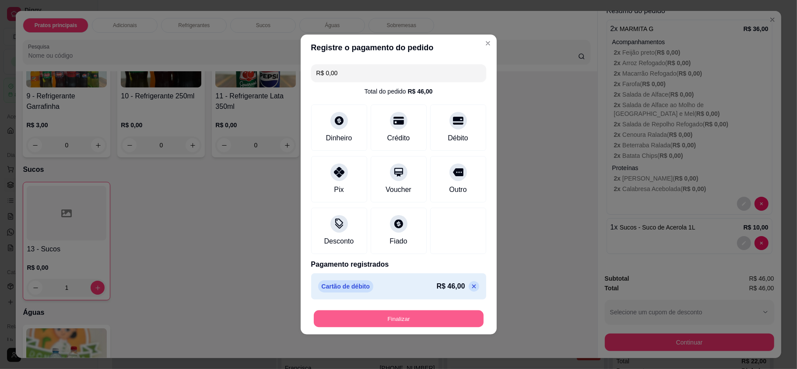
click at [392, 327] on button "Finalizar" at bounding box center [399, 319] width 170 height 17
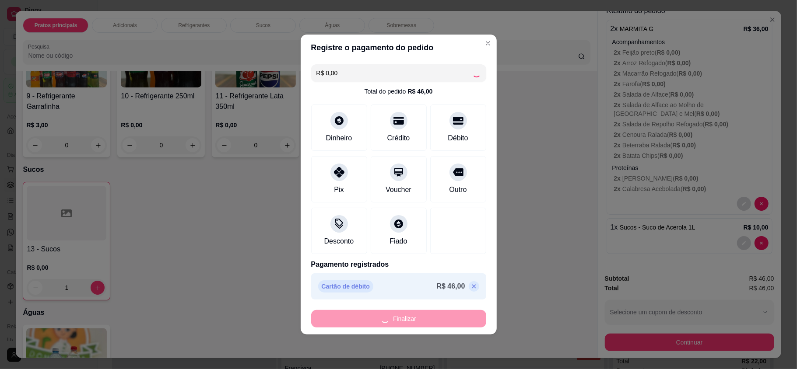
type input "0"
type input "-R$ 46,00"
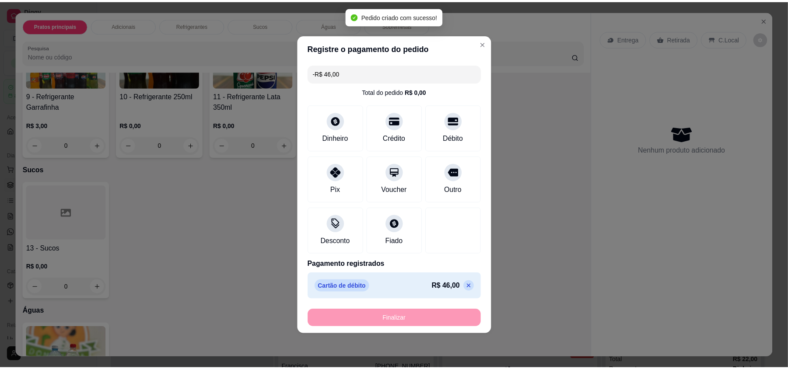
scroll to position [0, 0]
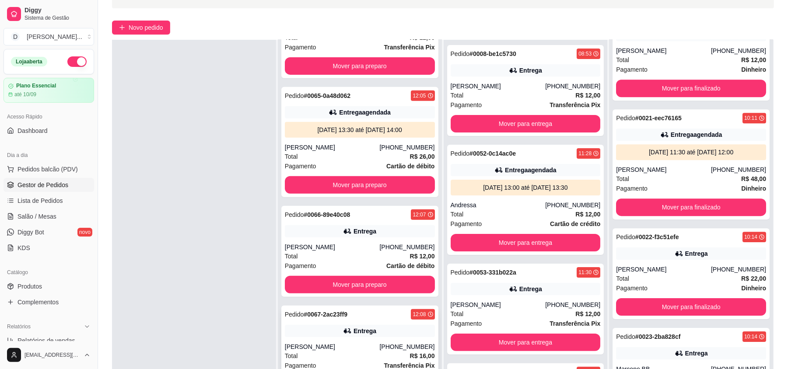
scroll to position [133, 0]
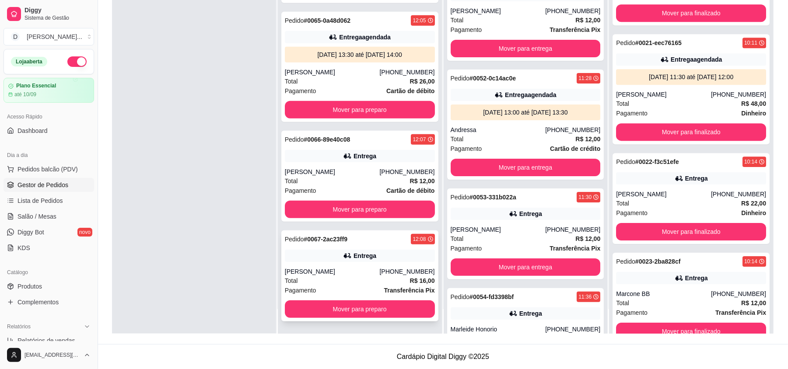
click at [328, 282] on div "Total R$ 16,00" at bounding box center [360, 281] width 150 height 10
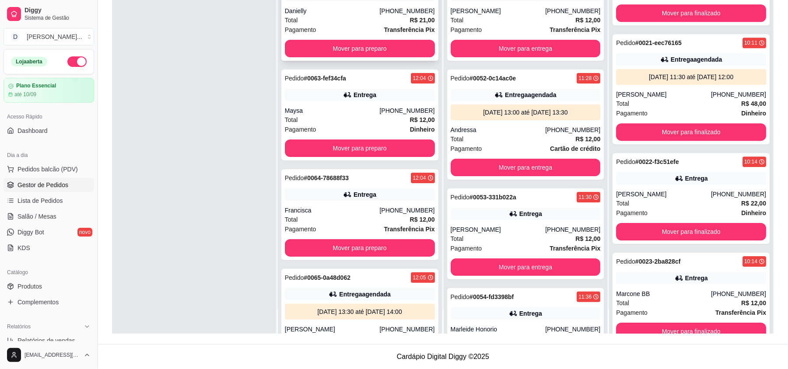
click at [316, 53] on button "Mover para preparo" at bounding box center [360, 49] width 150 height 18
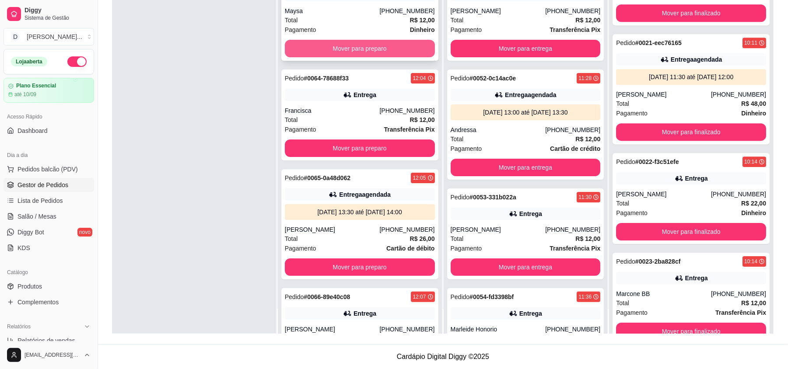
click at [320, 48] on button "Mover para preparo" at bounding box center [360, 49] width 150 height 18
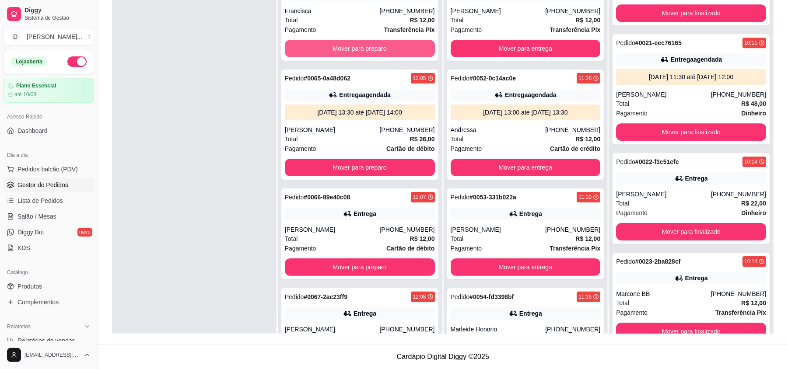
click at [320, 48] on button "Mover para preparo" at bounding box center [360, 49] width 150 height 18
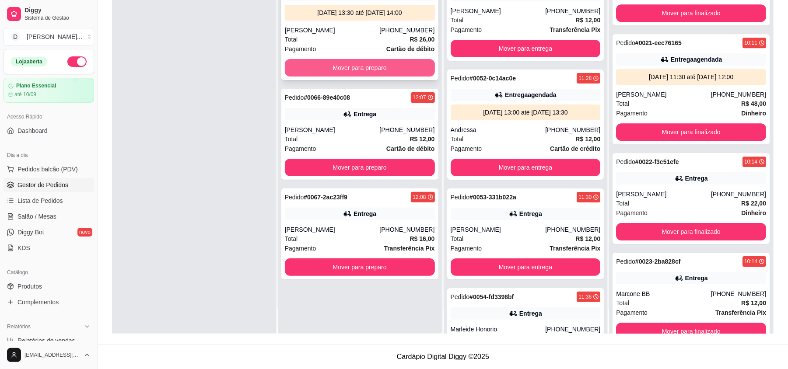
click at [327, 71] on button "Mover para preparo" at bounding box center [360, 68] width 150 height 18
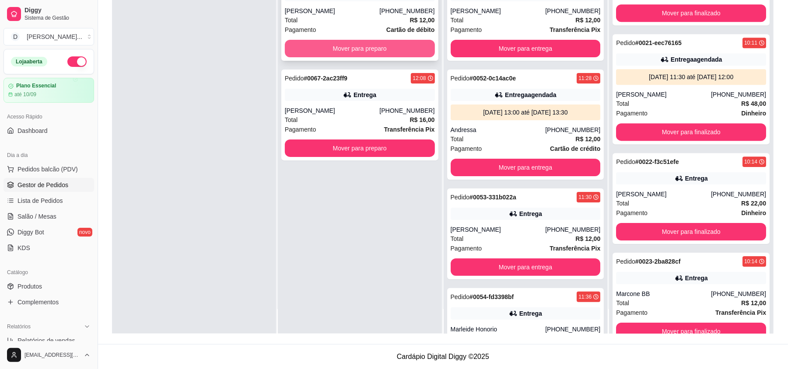
click at [345, 43] on button "Mover para preparo" at bounding box center [360, 49] width 150 height 18
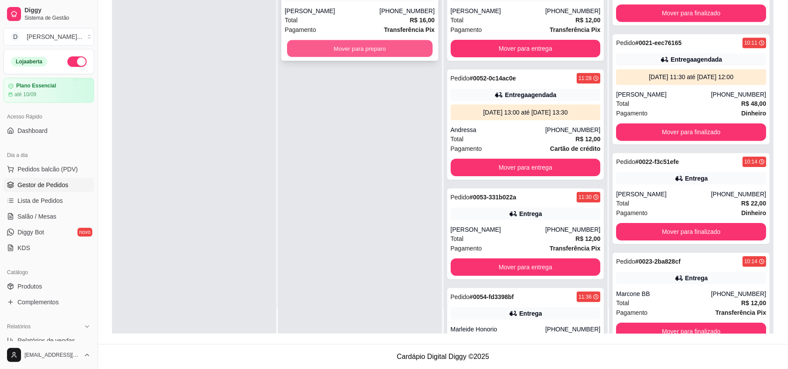
click at [345, 46] on button "Mover para preparo" at bounding box center [359, 48] width 145 height 17
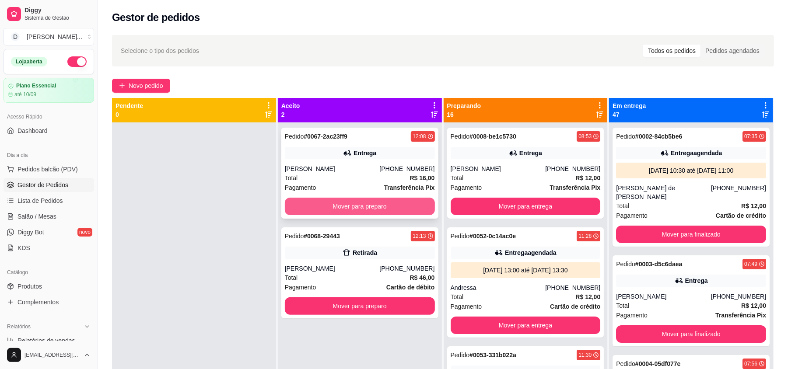
click at [349, 207] on button "Mover para preparo" at bounding box center [360, 207] width 150 height 18
click at [366, 263] on div "Pedido # 0068-29443 12:13 Retirada Adriano (84) 99402-5631 Total R$ 46,00 Pagam…" at bounding box center [359, 273] width 157 height 91
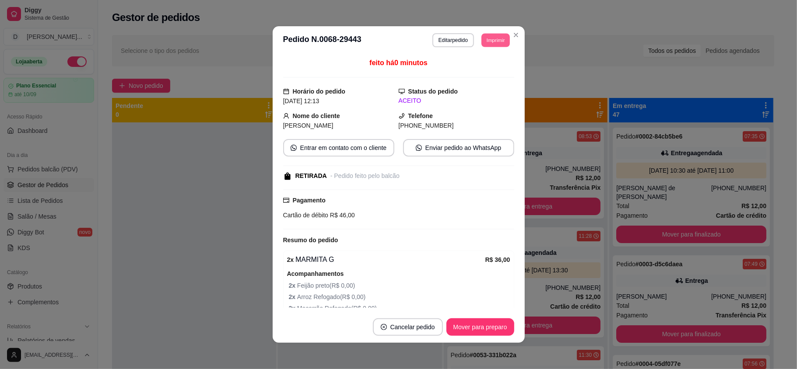
click at [487, 39] on button "Imprimir" at bounding box center [495, 40] width 28 height 14
click at [467, 73] on button "IMPRESSORA" at bounding box center [482, 66] width 51 height 11
click at [488, 44] on button "Imprimir" at bounding box center [495, 40] width 29 height 14
click at [481, 74] on div "Escolha a impressora IMPRESSORA" at bounding box center [482, 62] width 58 height 24
click at [480, 71] on button "IMPRESSORA" at bounding box center [475, 71] width 61 height 14
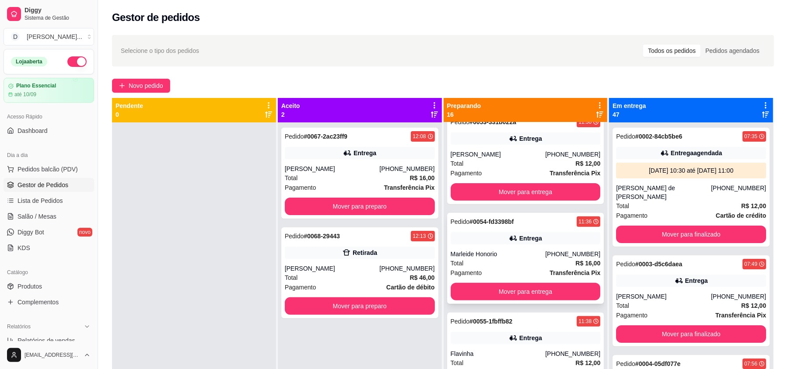
scroll to position [291, 0]
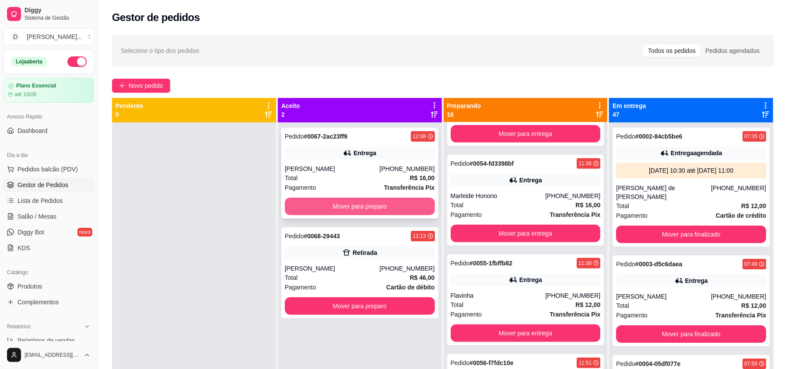
click at [375, 209] on button "Mover para preparo" at bounding box center [360, 207] width 150 height 18
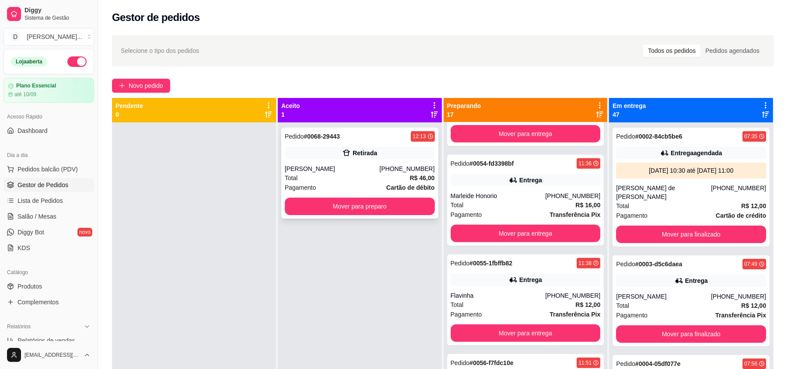
click at [334, 211] on button "Mover para preparo" at bounding box center [360, 207] width 150 height 18
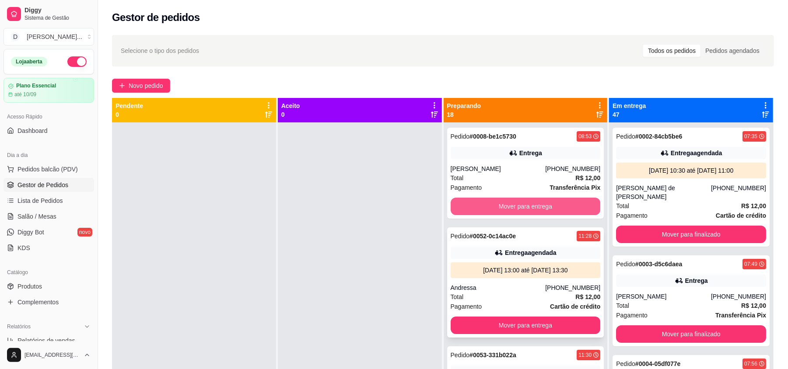
scroll to position [58, 0]
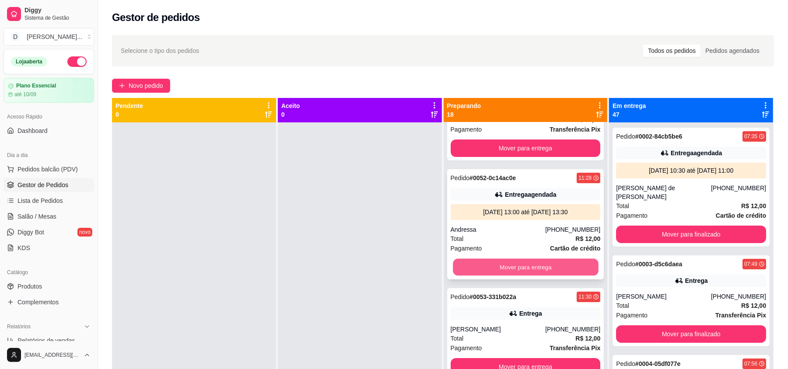
click at [495, 272] on button "Mover para entrega" at bounding box center [525, 267] width 145 height 17
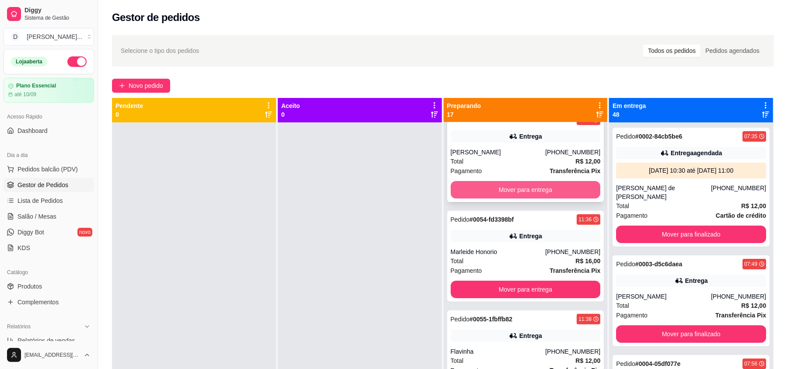
click at [481, 188] on button "Mover para entrega" at bounding box center [526, 190] width 150 height 18
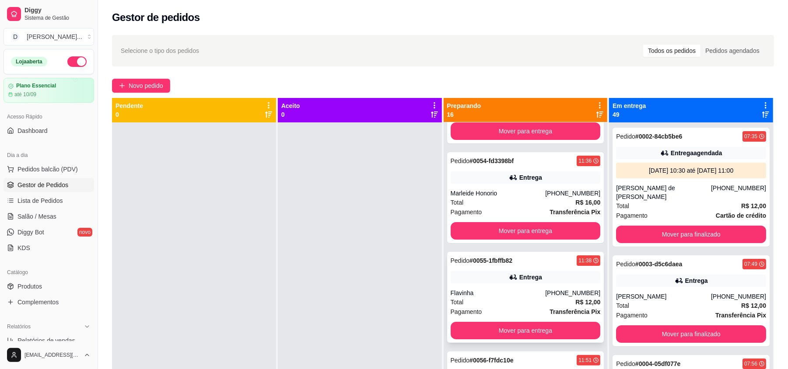
scroll to position [133, 0]
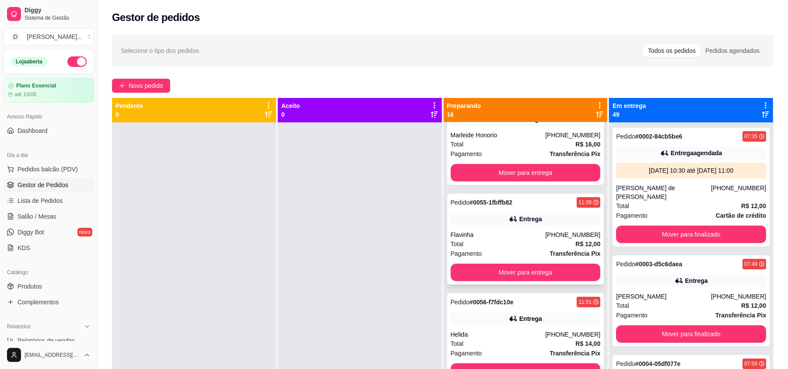
click at [493, 251] on div "Pagamento Transferência Pix" at bounding box center [526, 254] width 150 height 10
click at [526, 270] on button "Mover para entrega" at bounding box center [526, 273] width 150 height 18
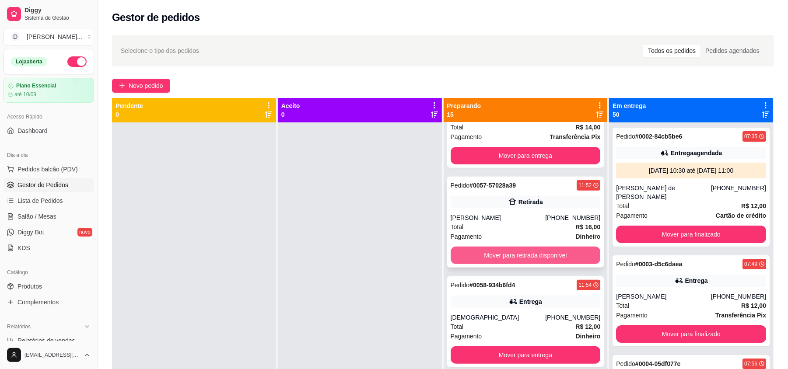
scroll to position [367, 0]
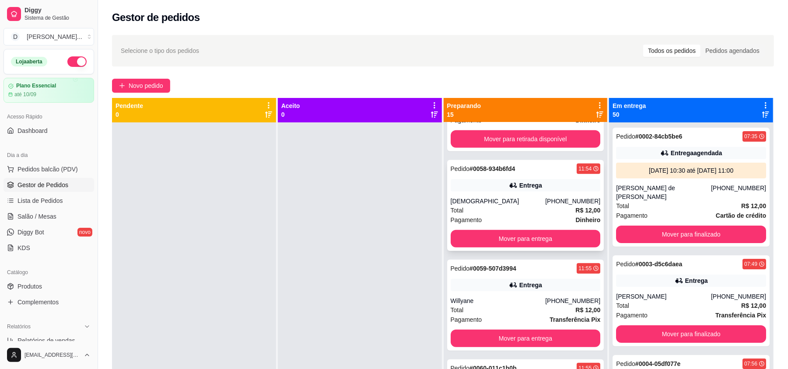
click at [481, 215] on div "Total R$ 12,00" at bounding box center [526, 211] width 150 height 10
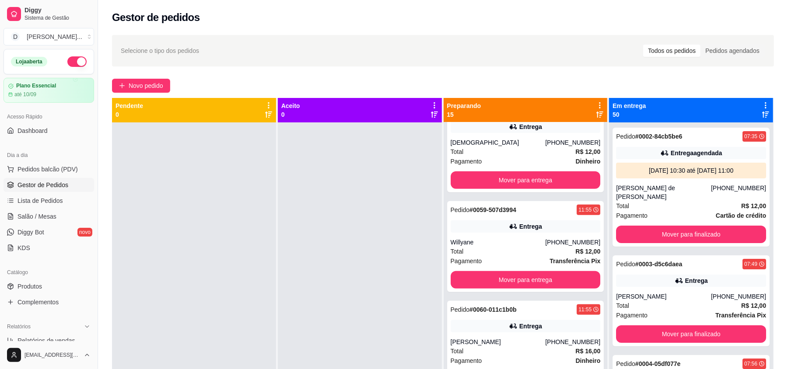
scroll to position [484, 0]
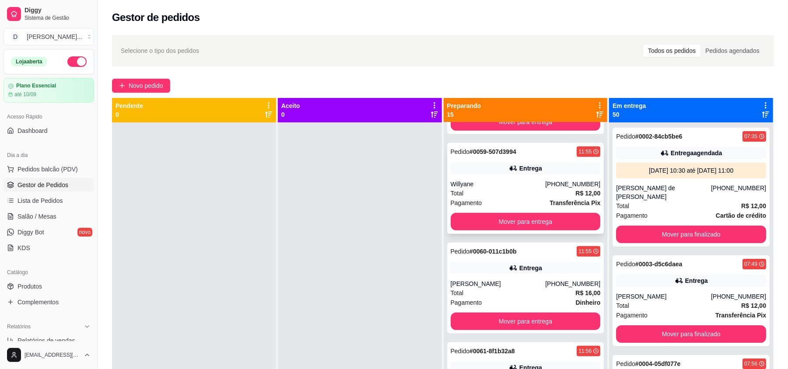
click at [482, 206] on div "Pagamento Transferência Pix" at bounding box center [526, 203] width 150 height 10
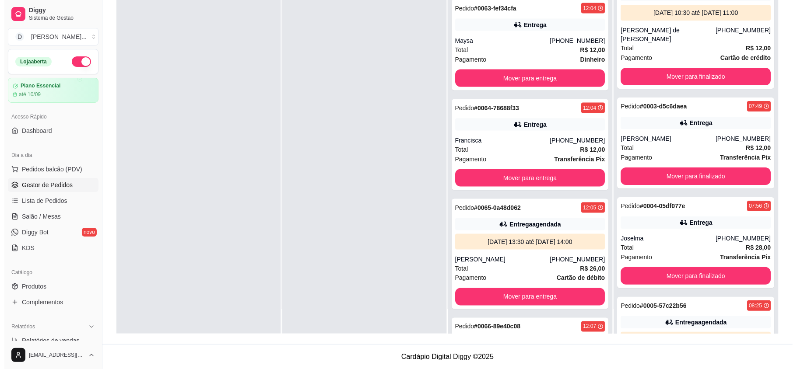
scroll to position [810, 0]
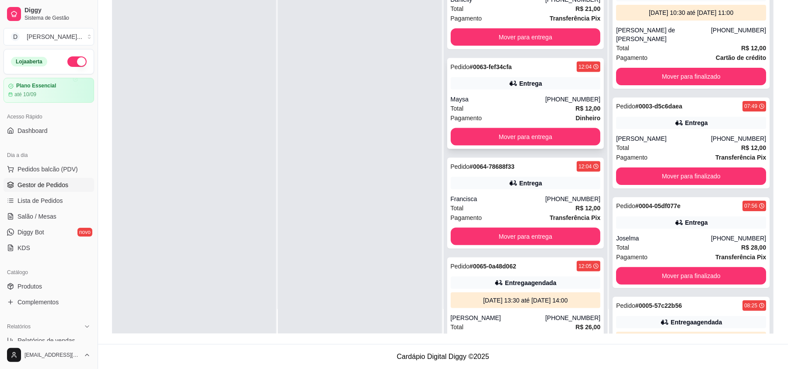
click at [485, 107] on div "Total R$ 12,00" at bounding box center [526, 109] width 150 height 10
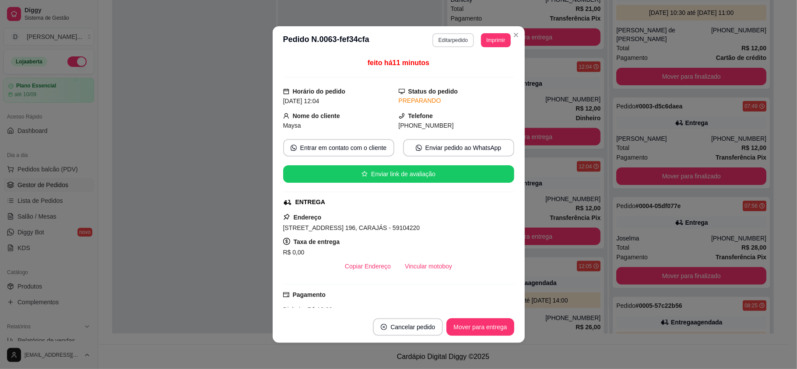
click at [460, 45] on button "Editar pedido" at bounding box center [453, 40] width 42 height 14
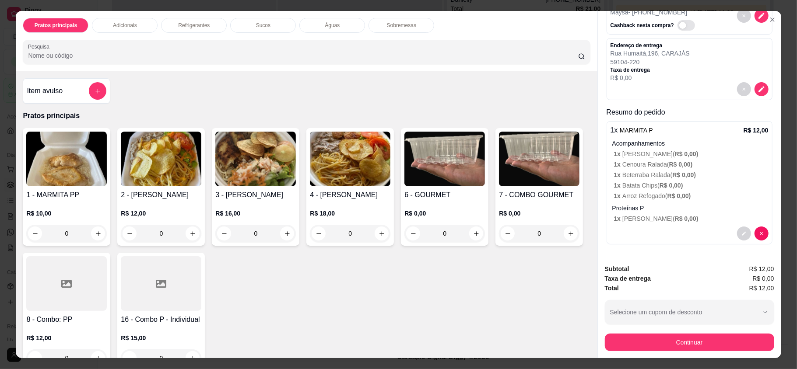
scroll to position [42, 0]
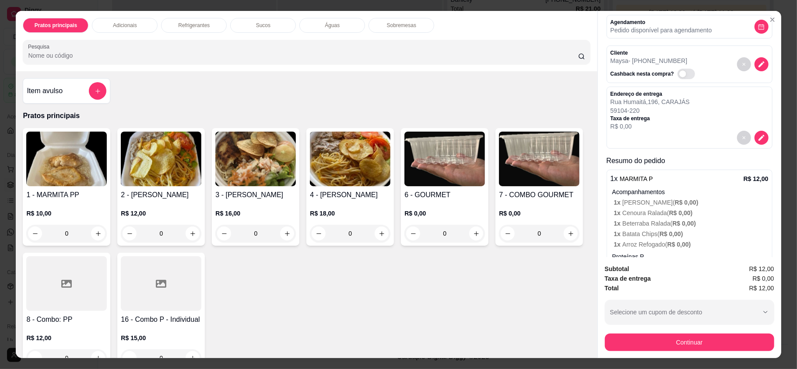
click at [739, 139] on div at bounding box center [690, 138] width 158 height 14
click at [758, 139] on icon "decrease-product-quantity" at bounding box center [761, 137] width 7 height 7
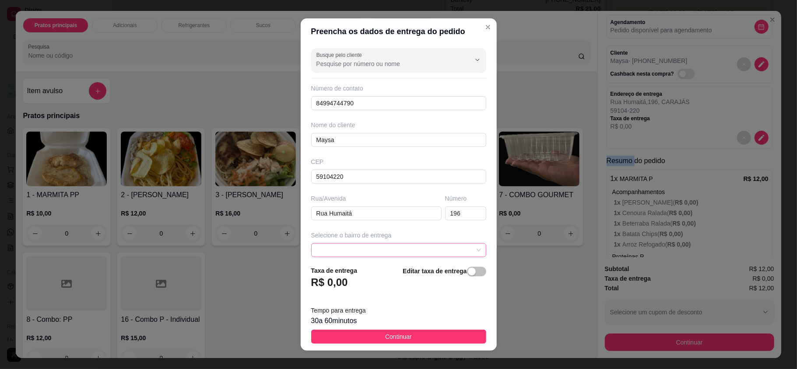
scroll to position [58, 0]
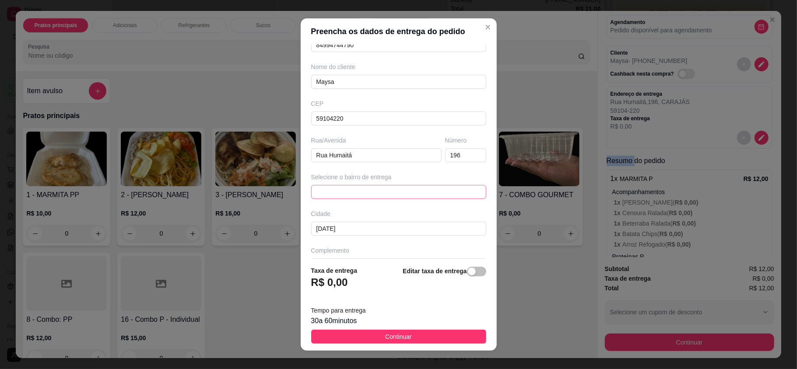
click at [343, 188] on span at bounding box center [398, 192] width 165 height 13
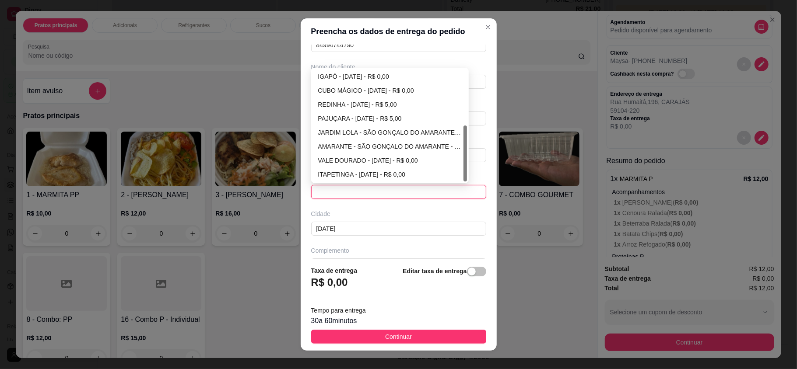
scroll to position [83, 0]
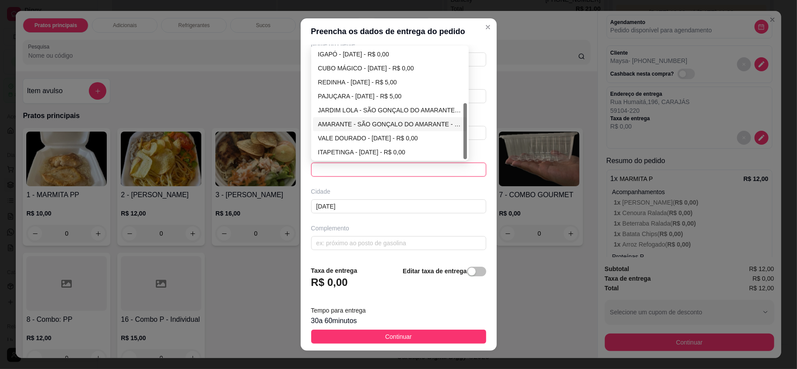
click at [358, 121] on div "AMARANTE - SÃO GONÇALO DO AMARANTE - R$ 5,00" at bounding box center [390, 124] width 144 height 10
type input "SÃO GONÇALO DO AMARANTE"
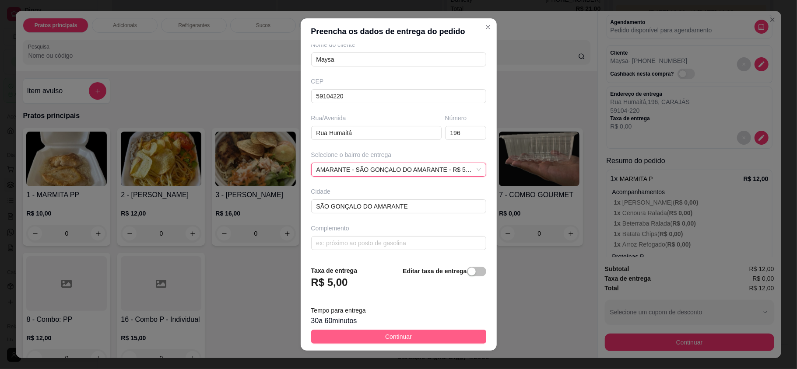
click at [423, 335] on button "Continuar" at bounding box center [398, 337] width 175 height 14
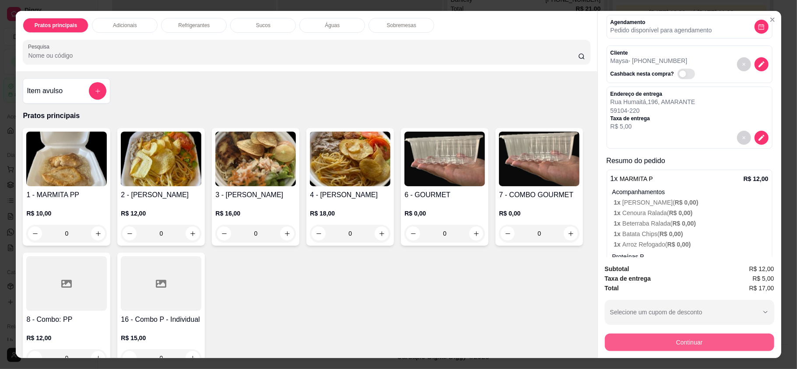
click at [673, 345] on button "Continuar" at bounding box center [689, 343] width 169 height 18
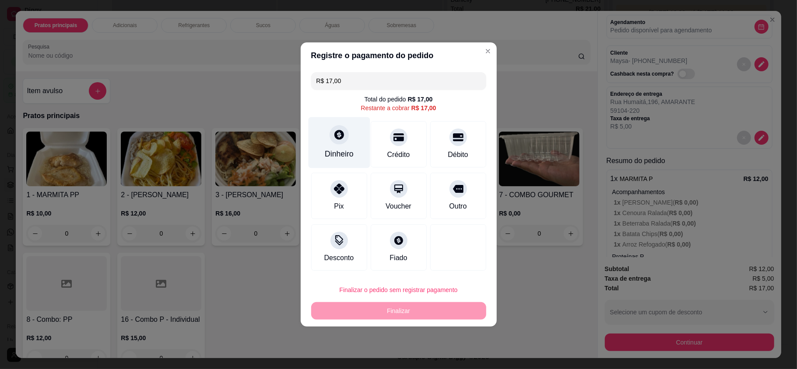
click at [334, 143] on div at bounding box center [339, 134] width 19 height 19
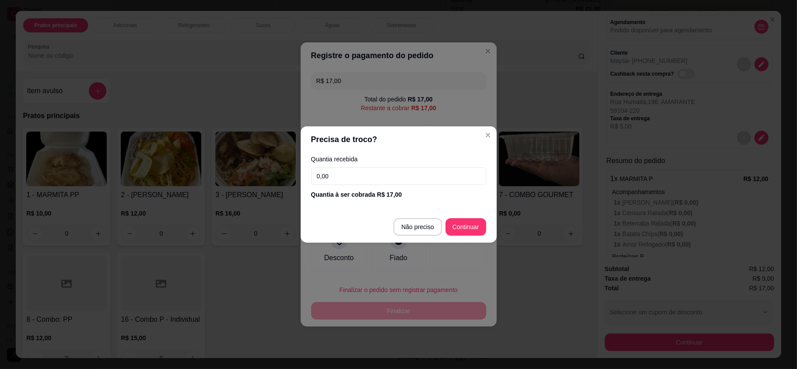
click at [376, 184] on input "0,00" at bounding box center [398, 177] width 175 height 18
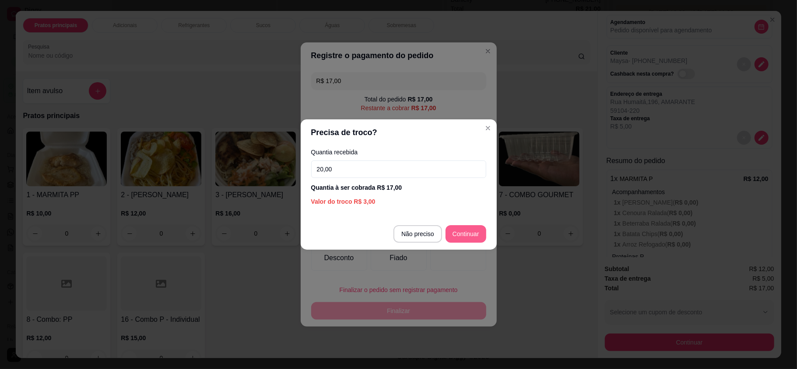
type input "20,00"
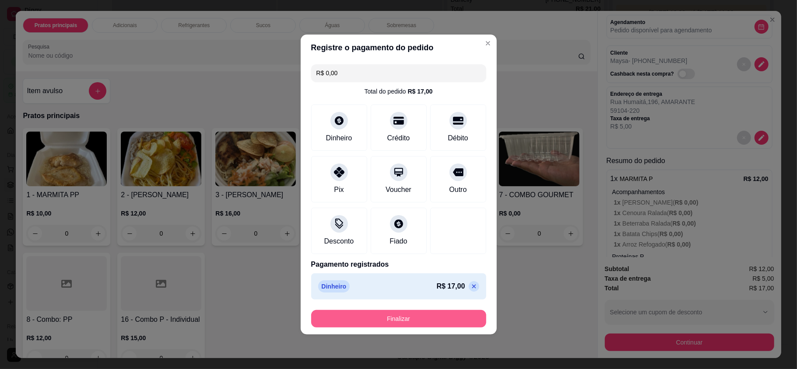
click at [415, 322] on button "Finalizar" at bounding box center [398, 319] width 175 height 18
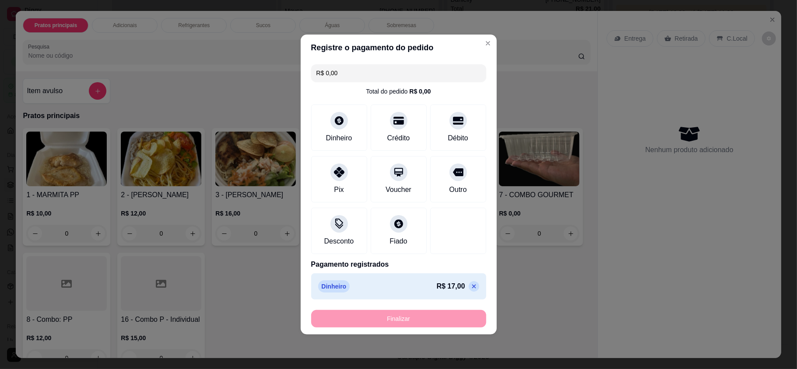
type input "-R$ 17,00"
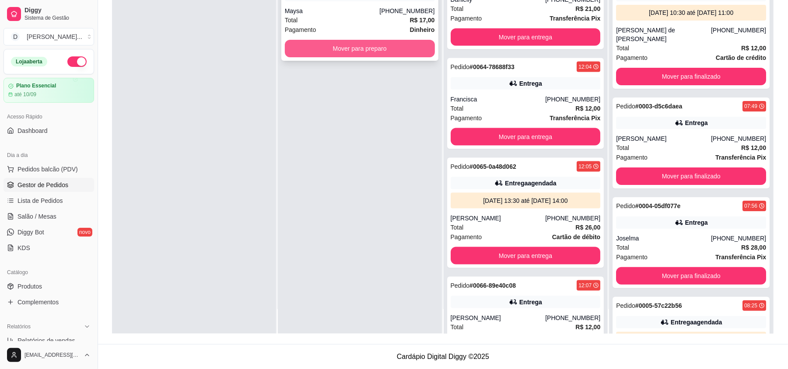
click at [313, 50] on button "Mover para preparo" at bounding box center [360, 49] width 150 height 18
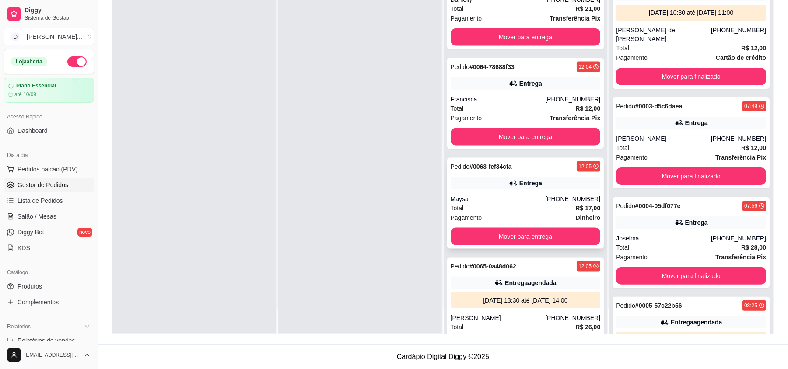
click at [486, 195] on div "Pedido # 0063-fef34cfa 12:05 Entrega Maysa (84) 99474-4790 Total R$ 17,00 Pagam…" at bounding box center [525, 203] width 157 height 91
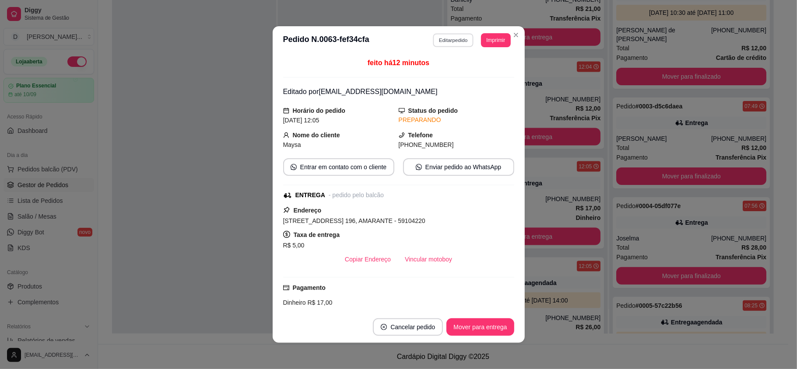
click at [442, 44] on button "Editar pedido" at bounding box center [453, 40] width 41 height 14
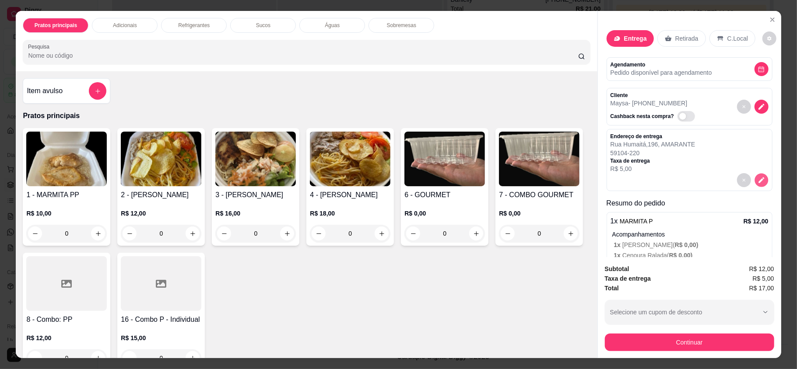
click at [755, 183] on button "decrease-product-quantity" at bounding box center [762, 181] width 14 height 14
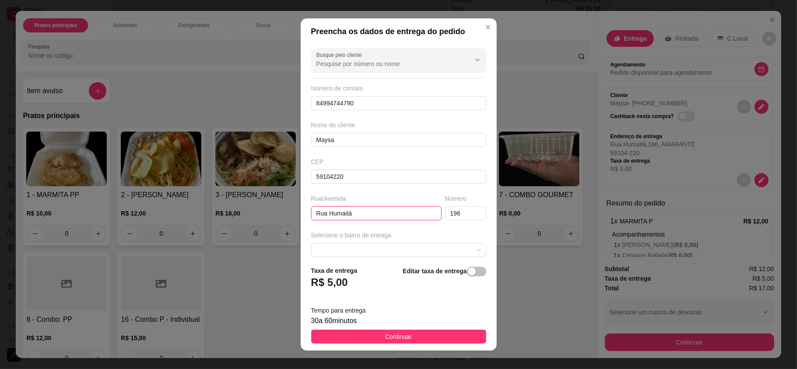
drag, startPoint x: 351, startPoint y: 216, endPoint x: 295, endPoint y: 214, distance: 56.1
click at [295, 214] on div "Preencha os dados de entrega do pedido Busque pelo cliente Número de contato 84…" at bounding box center [398, 184] width 797 height 369
click at [358, 165] on div "CEP" at bounding box center [398, 162] width 175 height 9
click at [357, 186] on div "Busque pelo cliente Número de contato 84994744790 Nome do cliente Maysa CEP 591…" at bounding box center [399, 152] width 196 height 214
click at [356, 178] on input "59104220" at bounding box center [398, 177] width 175 height 14
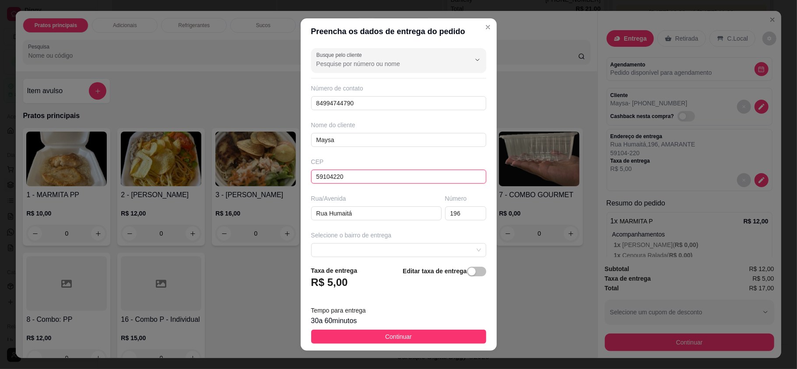
click at [356, 178] on input "59104220" at bounding box center [398, 177] width 175 height 14
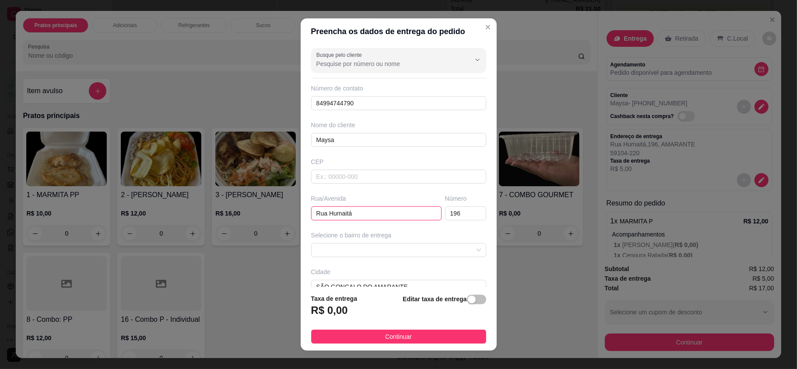
click at [345, 218] on input "Rua Humaitá" at bounding box center [376, 214] width 130 height 14
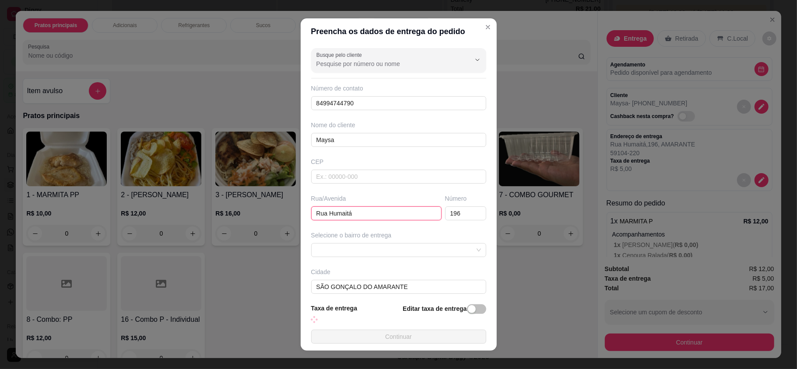
click at [345, 218] on input "Rua Humaitá" at bounding box center [376, 214] width 130 height 14
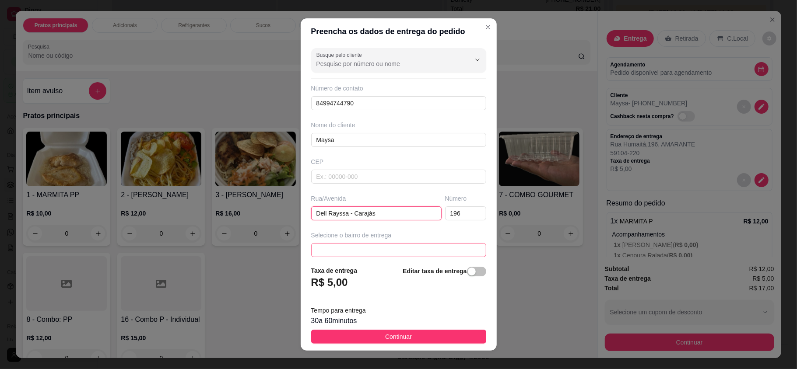
click at [331, 250] on span at bounding box center [398, 250] width 165 height 13
type input "Dell Rayssa - Carajás"
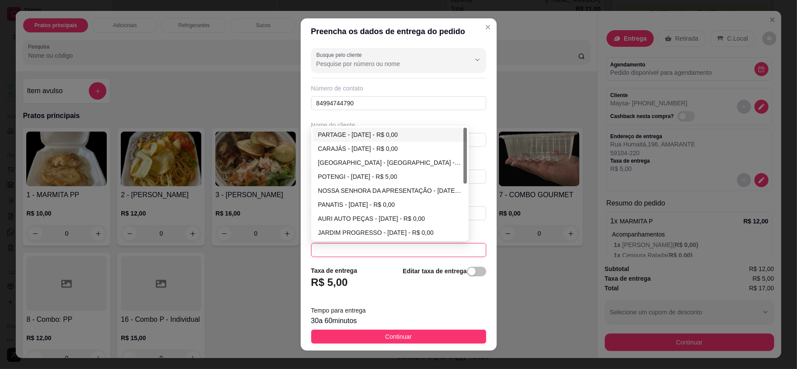
click at [333, 147] on div "CARAJÁS - [DATE] - R$ 0,00" at bounding box center [390, 149] width 144 height 10
type input "[DATE]"
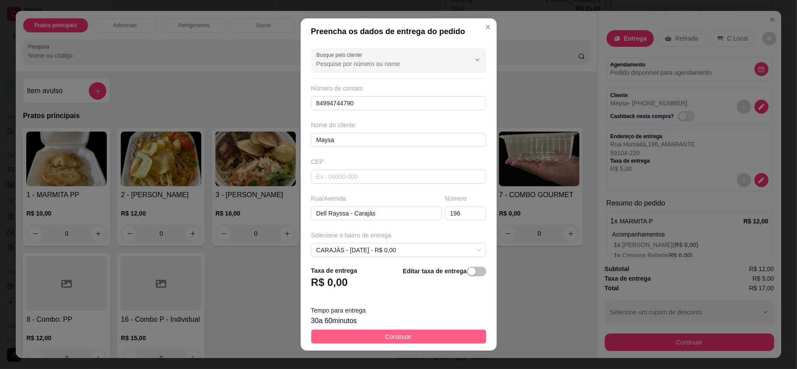
click at [407, 332] on button "Continuar" at bounding box center [398, 337] width 175 height 14
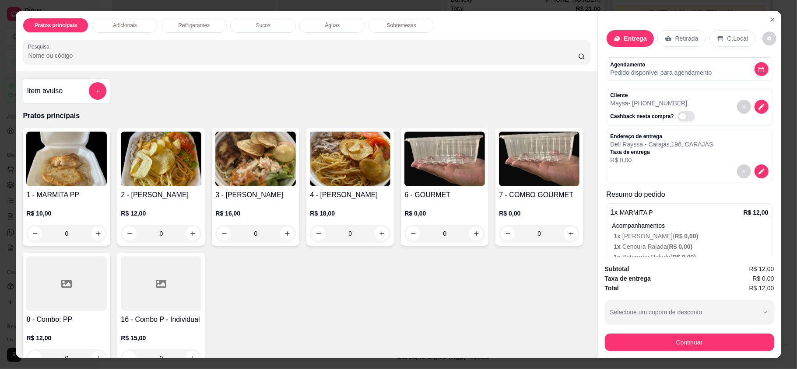
scroll to position [92, 0]
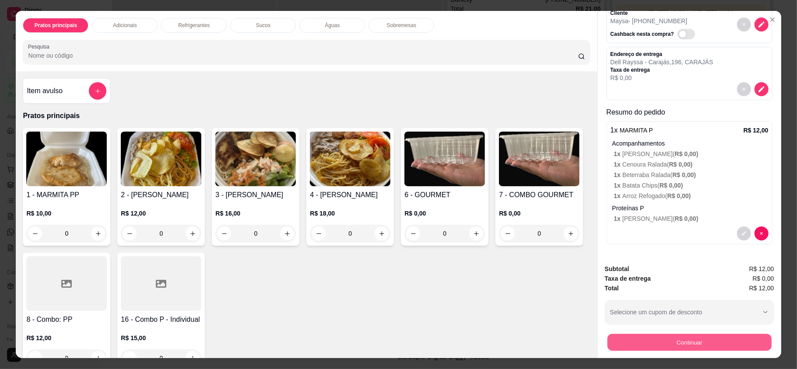
click at [671, 342] on button "Continuar" at bounding box center [689, 342] width 164 height 17
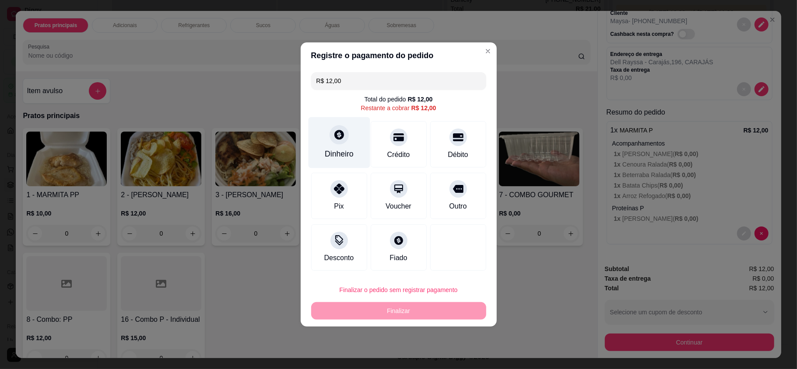
click at [330, 145] on div "Dinheiro" at bounding box center [339, 142] width 62 height 51
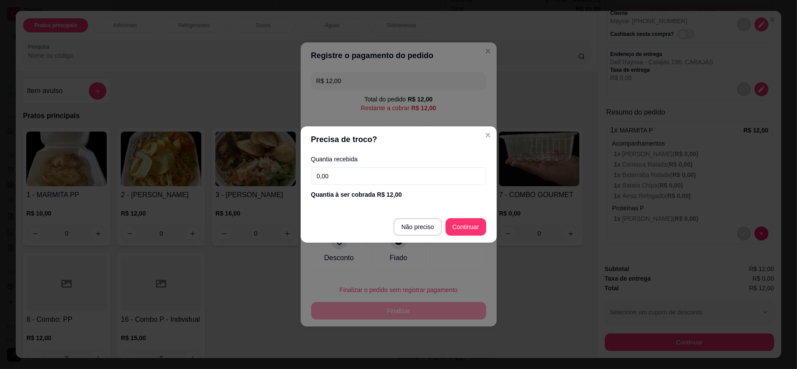
click at [362, 176] on input "0,00" at bounding box center [398, 177] width 175 height 18
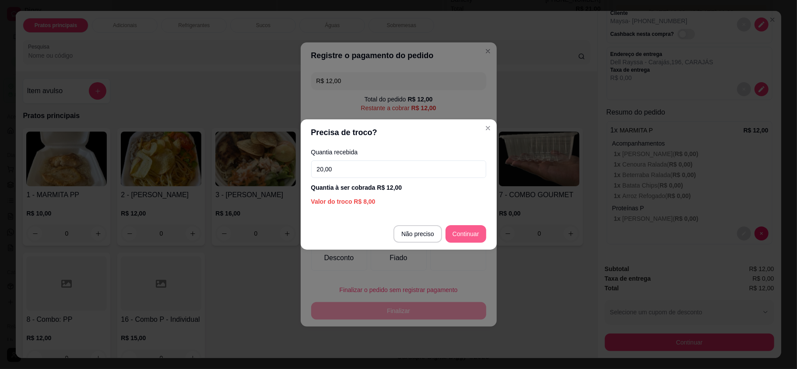
type input "20,00"
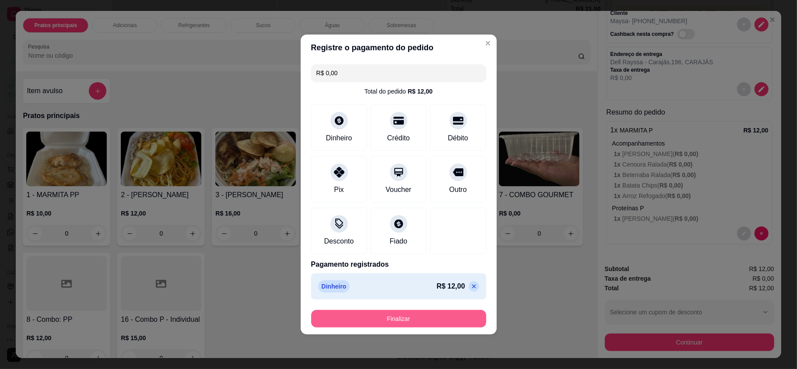
click at [378, 322] on button "Finalizar" at bounding box center [398, 319] width 175 height 18
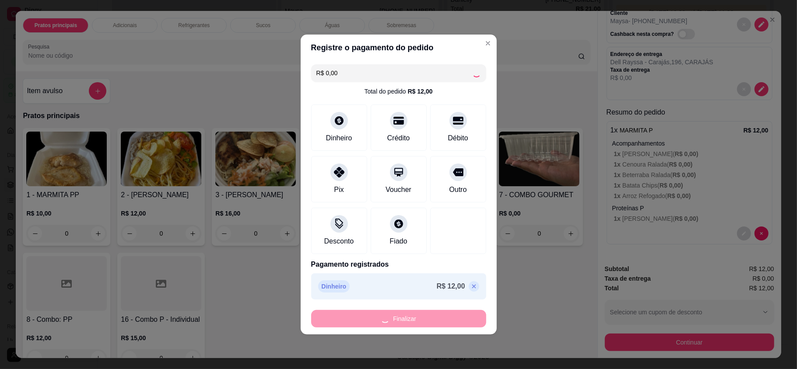
type input "-R$ 12,00"
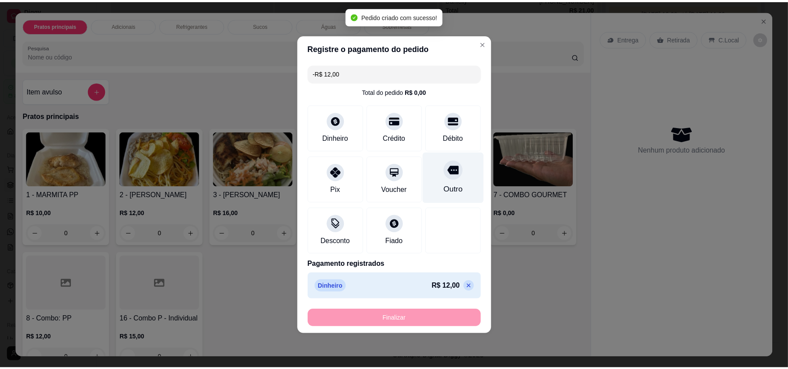
scroll to position [0, 0]
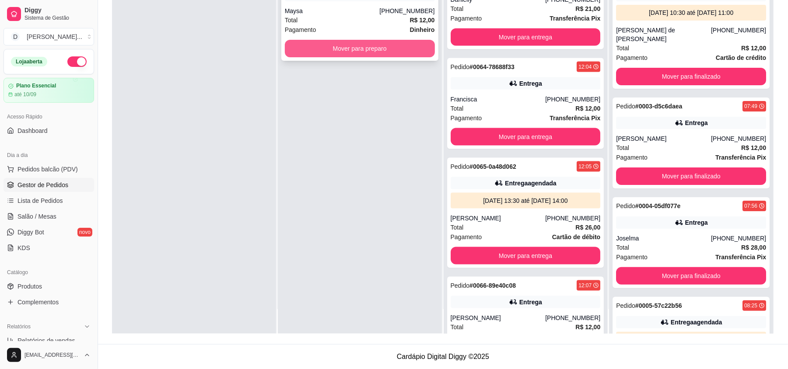
click at [337, 51] on button "Mover para preparo" at bounding box center [360, 49] width 150 height 18
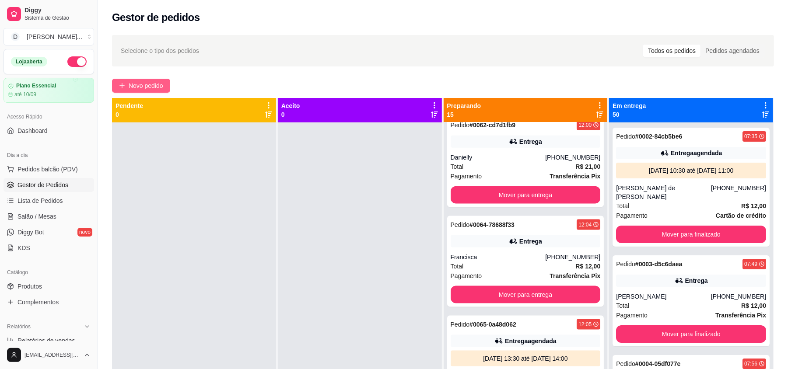
click at [159, 83] on span "Novo pedido" at bounding box center [146, 86] width 35 height 10
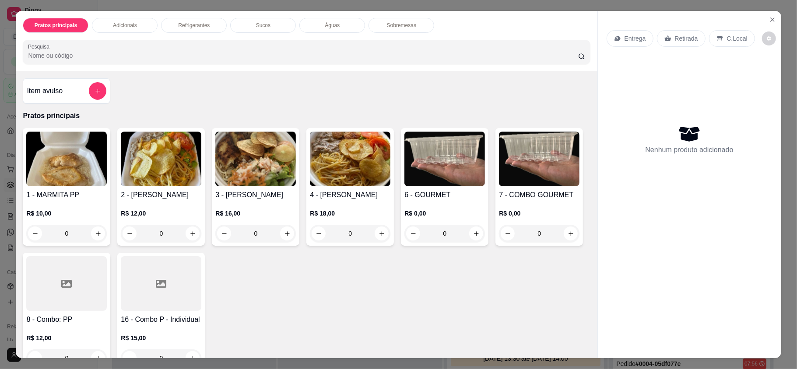
click at [643, 37] on div "Entrega" at bounding box center [630, 38] width 47 height 17
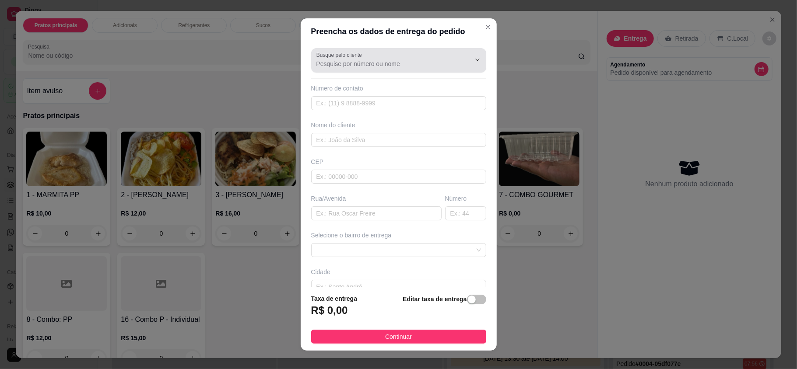
click at [340, 69] on div "Busque pelo cliente" at bounding box center [398, 60] width 175 height 25
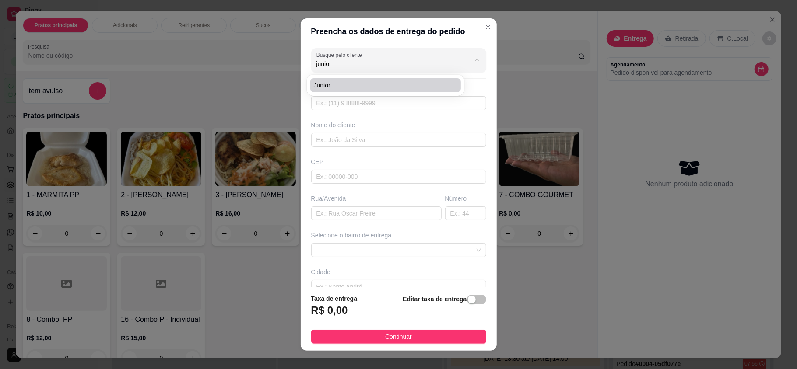
click at [337, 91] on li "Junior" at bounding box center [385, 85] width 151 height 14
type input "Junior"
type input "84996917691"
type input "Junior"
type input "João Medeiros filho"
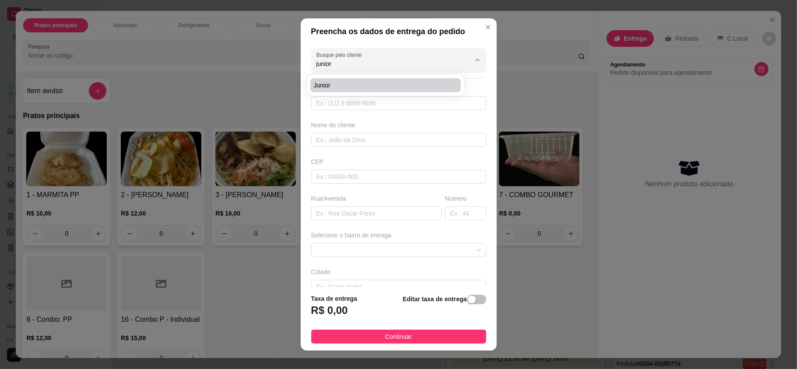
type input "2395"
type input "[DATE]"
type input "Loja venda direta o boticário norte shopping"
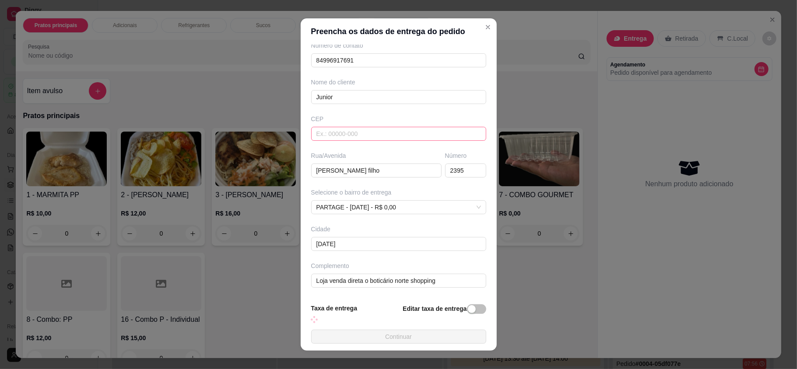
type input "2395"
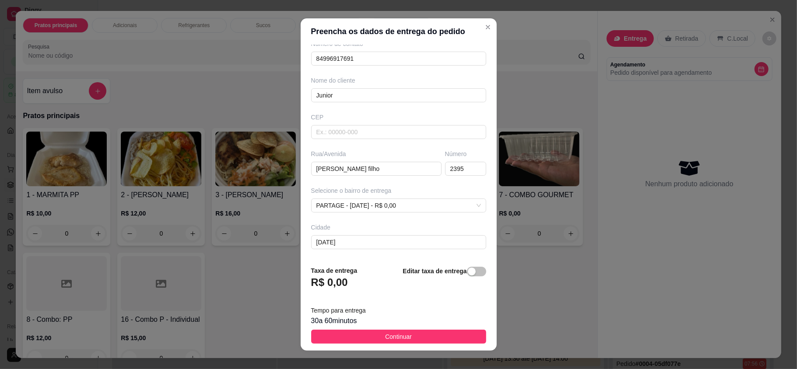
scroll to position [83, 0]
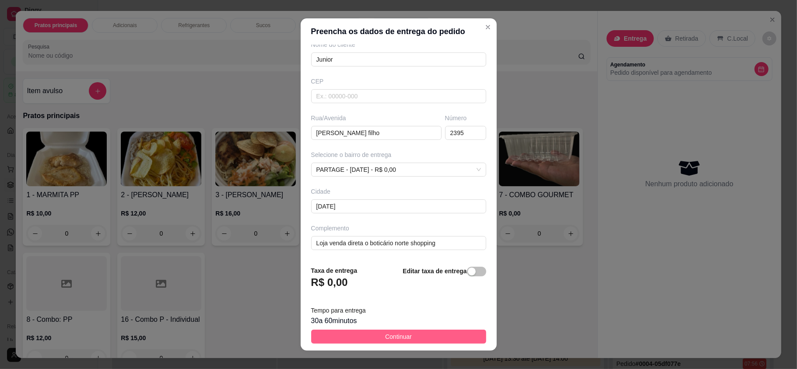
type input "Junior"
click at [369, 335] on button "Continuar" at bounding box center [398, 337] width 175 height 14
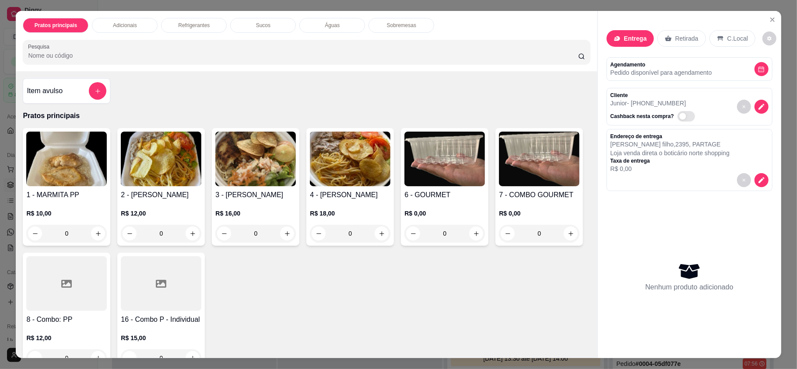
click at [201, 300] on div at bounding box center [161, 283] width 81 height 55
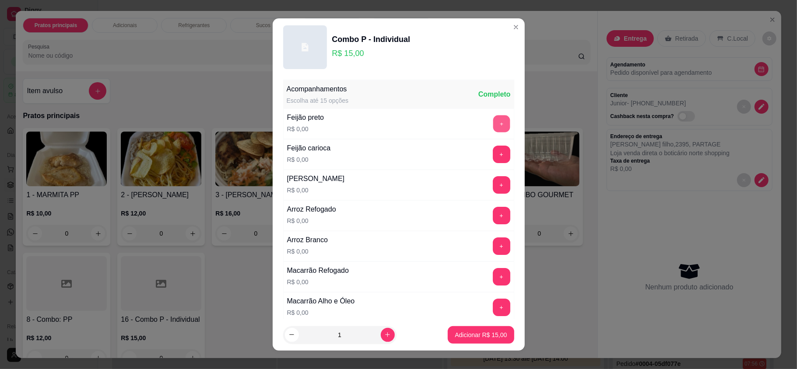
click at [493, 122] on button "+" at bounding box center [501, 124] width 17 height 17
click at [493, 244] on button "+" at bounding box center [501, 246] width 17 height 17
click at [493, 308] on button "+" at bounding box center [501, 307] width 17 height 17
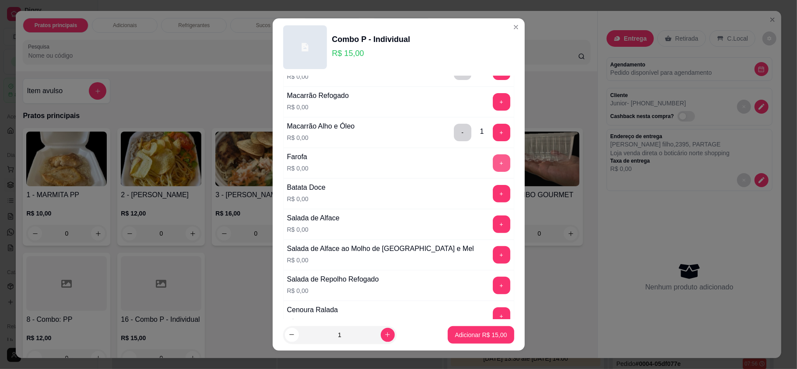
click at [493, 172] on button "+" at bounding box center [502, 164] width 18 height 18
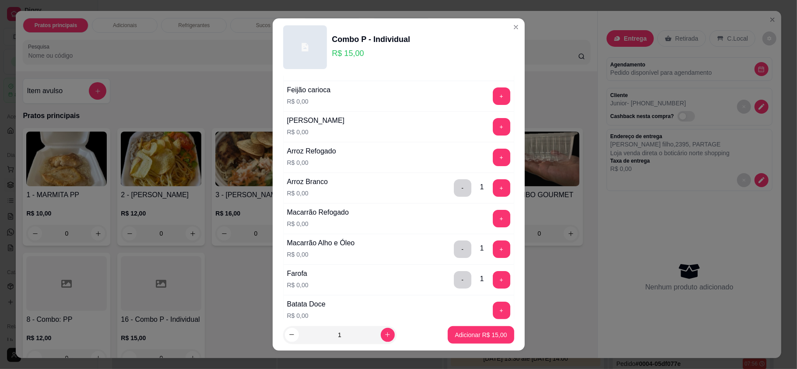
scroll to position [525, 0]
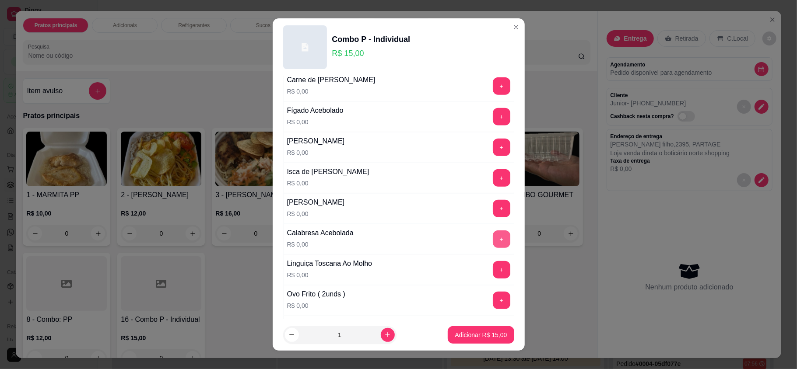
click at [493, 244] on button "+" at bounding box center [502, 240] width 18 height 18
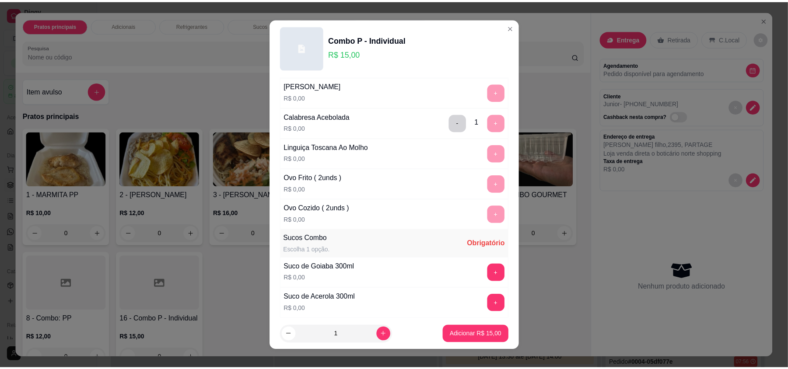
scroll to position [715, 0]
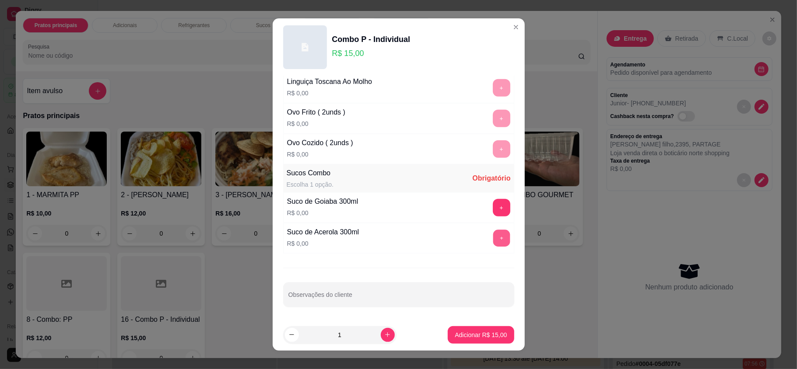
click at [493, 232] on button "+" at bounding box center [501, 238] width 17 height 17
click at [474, 334] on p "Adicionar R$ 15,00" at bounding box center [481, 335] width 52 height 9
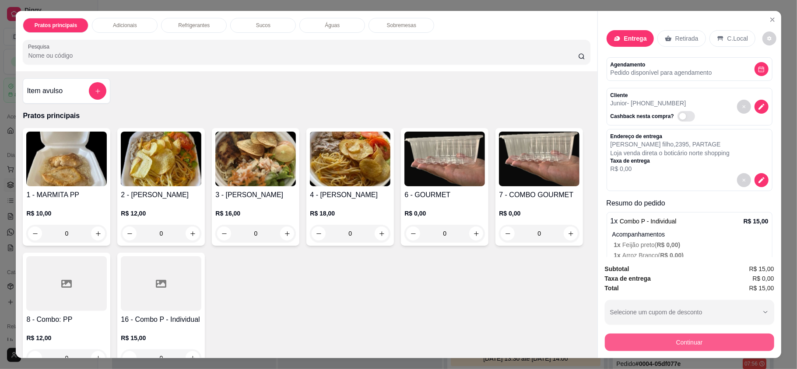
click at [685, 347] on button "Continuar" at bounding box center [689, 343] width 169 height 18
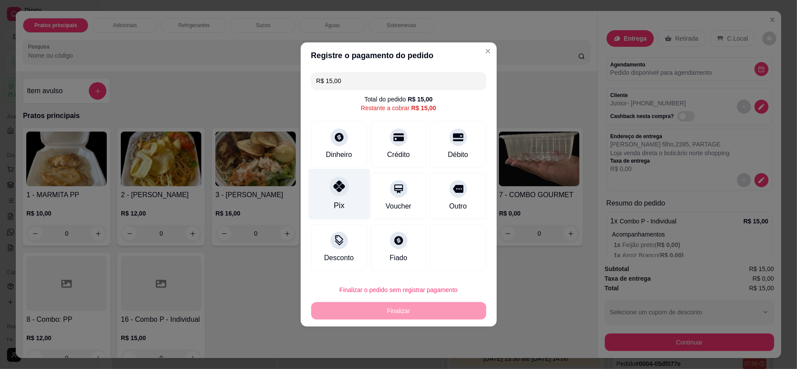
click at [331, 204] on div "Pix" at bounding box center [339, 194] width 62 height 51
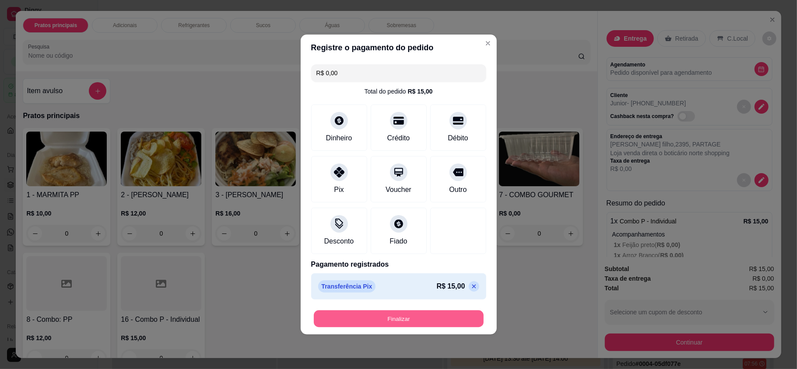
click at [357, 317] on button "Finalizar" at bounding box center [399, 319] width 170 height 17
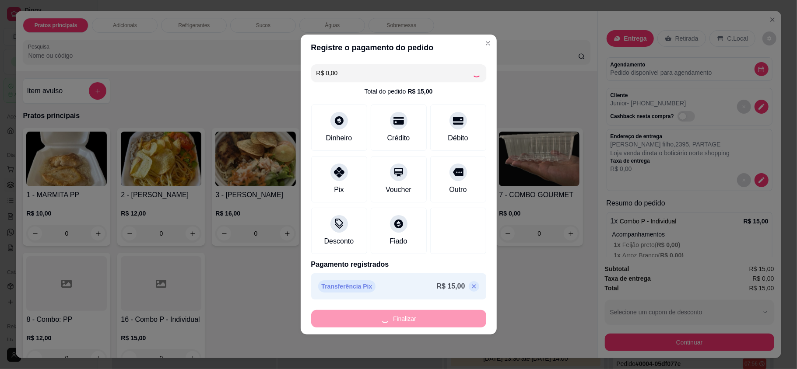
type input "-R$ 15,00"
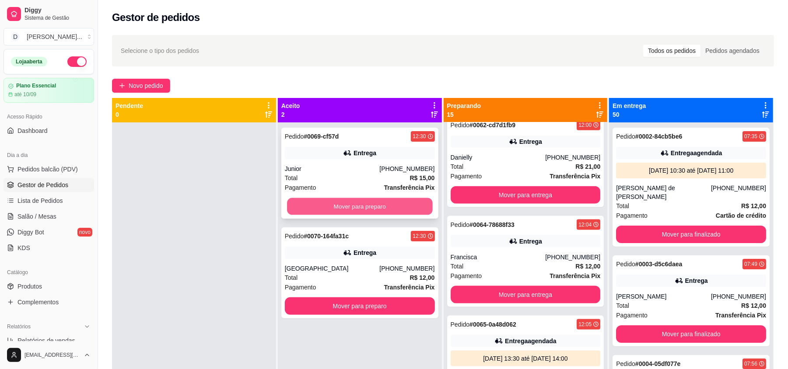
click at [340, 209] on button "Mover para preparo" at bounding box center [359, 206] width 145 height 17
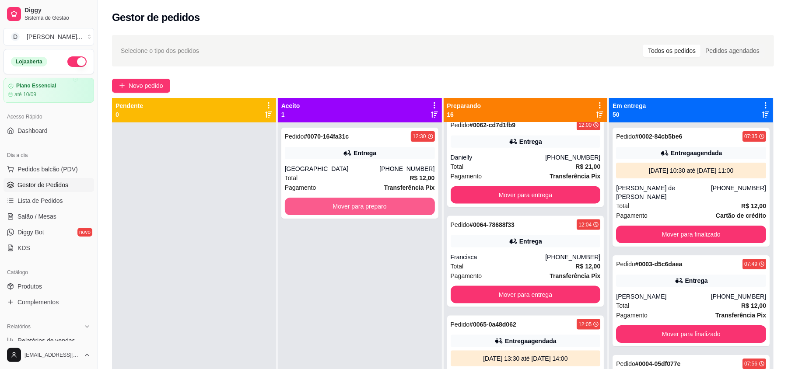
click at [340, 209] on button "Mover para preparo" at bounding box center [360, 207] width 150 height 18
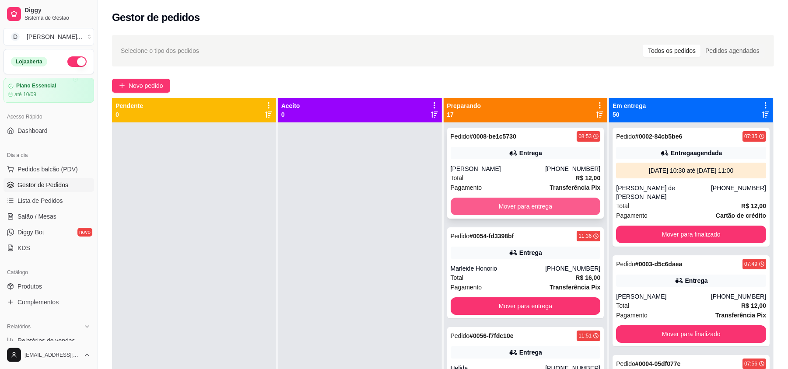
scroll to position [58, 0]
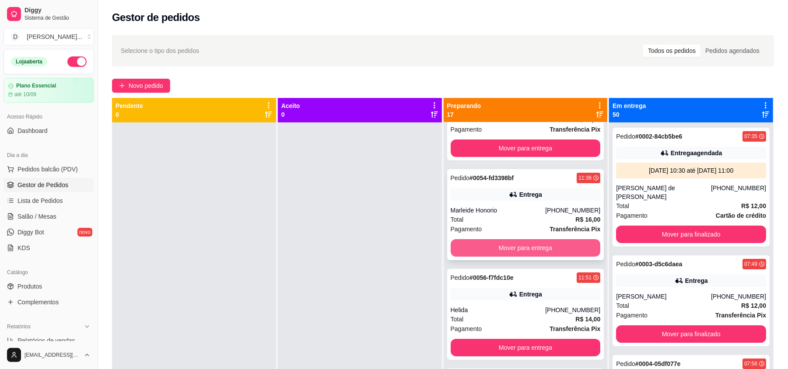
click at [531, 249] on button "Mover para entrega" at bounding box center [526, 248] width 150 height 18
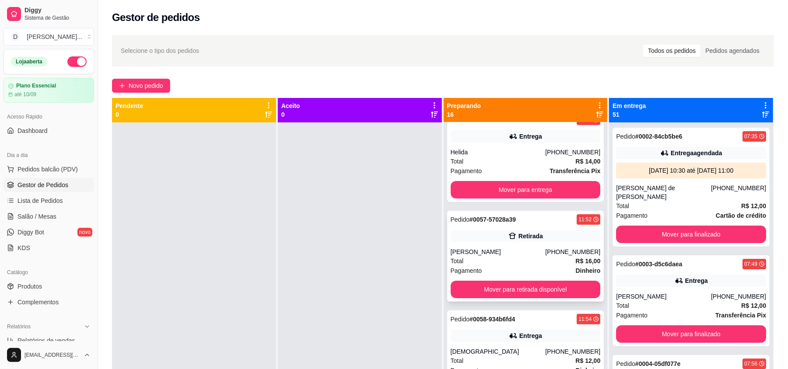
scroll to position [175, 0]
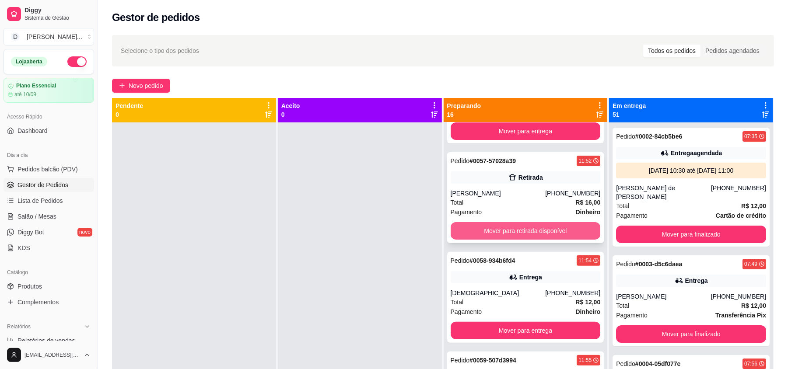
click at [503, 230] on button "Mover para retirada disponível" at bounding box center [526, 231] width 150 height 18
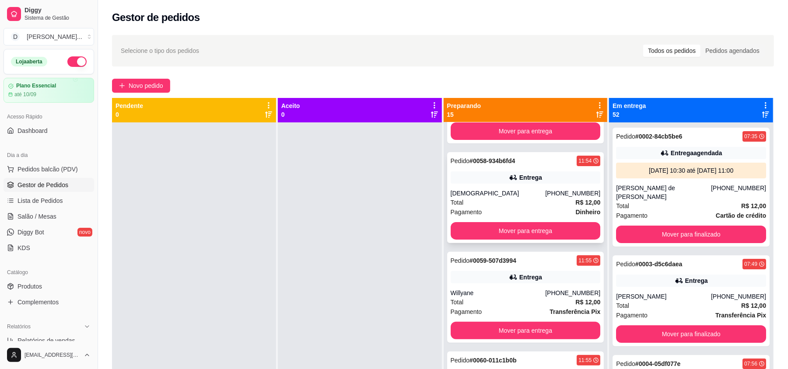
scroll to position [233, 0]
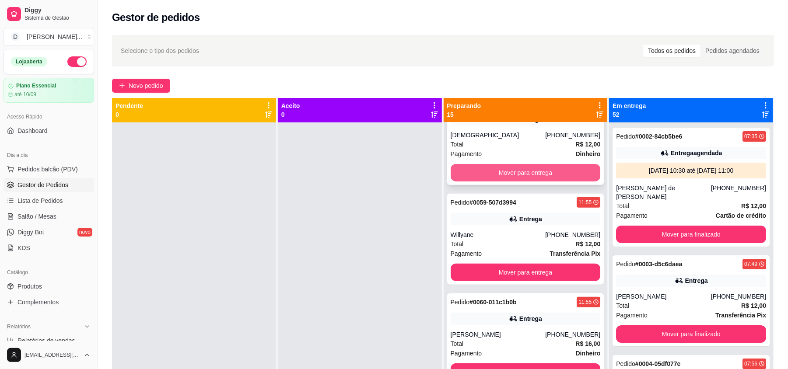
click at [473, 169] on button "Mover para entrega" at bounding box center [526, 173] width 150 height 18
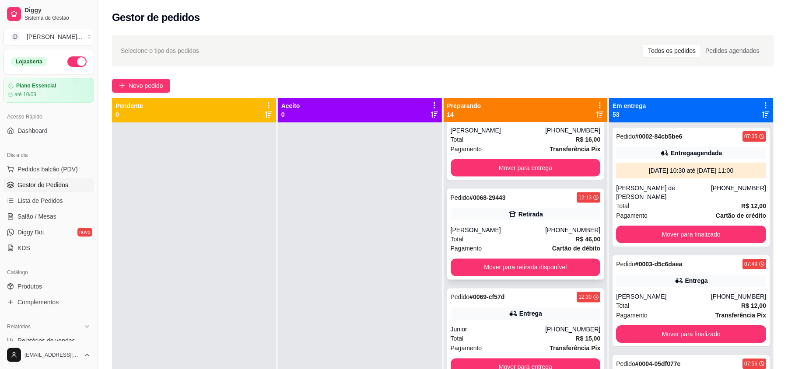
scroll to position [25, 0]
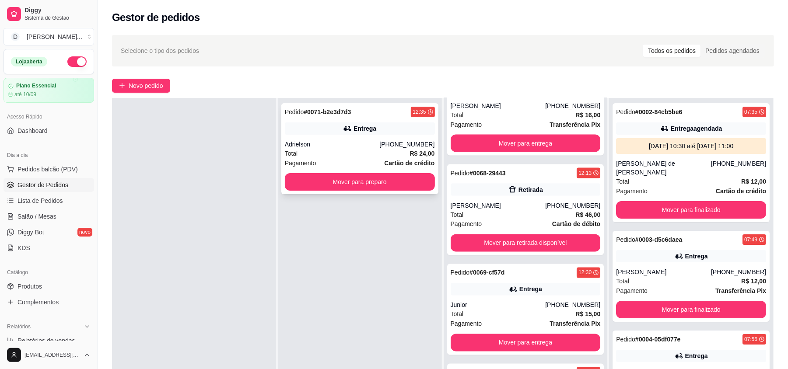
click at [307, 151] on div "Total R$ 24,00" at bounding box center [360, 154] width 150 height 10
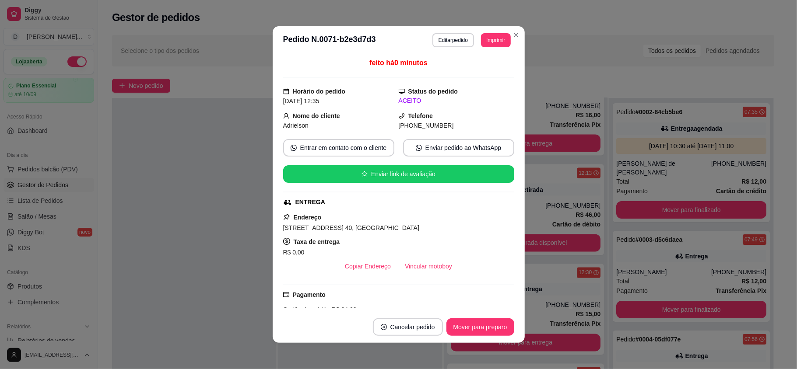
click at [487, 42] on button "Imprimir" at bounding box center [495, 40] width 29 height 14
click at [485, 66] on button "IMPRESSORA" at bounding box center [474, 71] width 63 height 14
click at [492, 36] on button "Imprimir" at bounding box center [495, 40] width 29 height 14
click at [488, 62] on div "Escolha a impressora IMPRESSORA" at bounding box center [476, 64] width 69 height 28
click at [488, 65] on button "IMPRESSORA" at bounding box center [474, 71] width 63 height 14
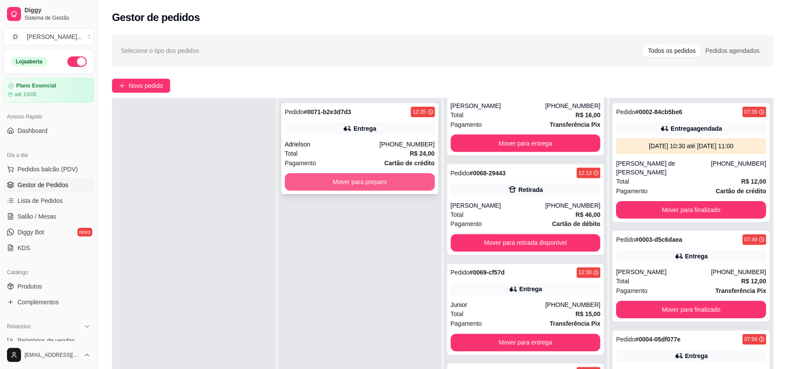
click at [297, 183] on button "Mover para preparo" at bounding box center [360, 182] width 150 height 18
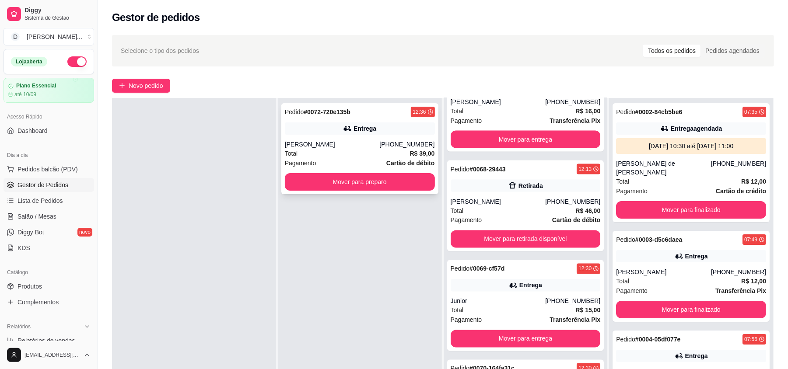
click at [305, 154] on div "Total R$ 39,00" at bounding box center [360, 154] width 150 height 10
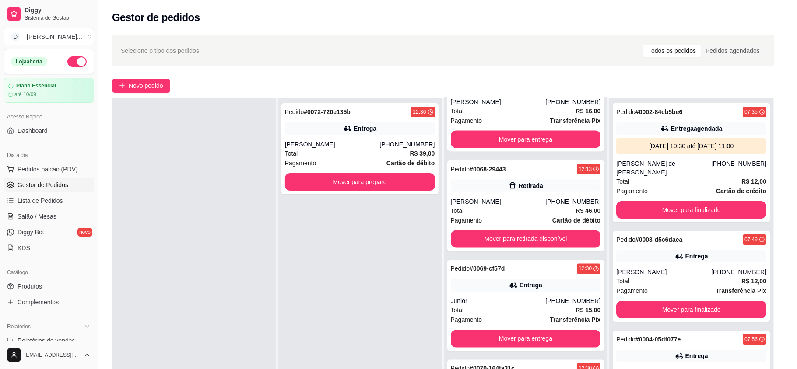
click at [482, 47] on header "**********" at bounding box center [398, 40] width 252 height 28
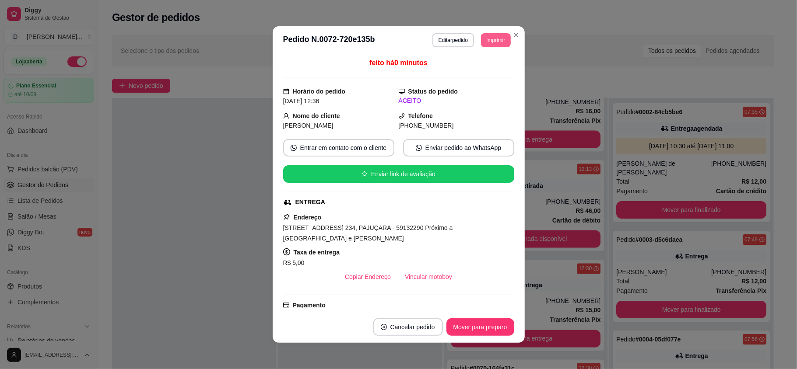
click at [487, 39] on button "Imprimir" at bounding box center [495, 40] width 29 height 14
click at [485, 69] on button "IMPRESSORA" at bounding box center [474, 71] width 63 height 14
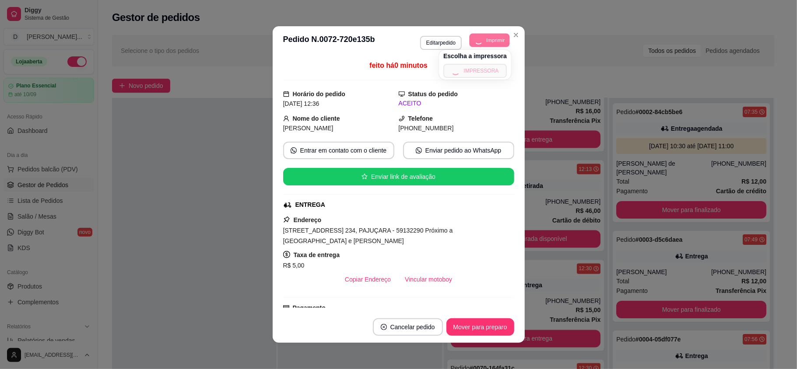
click at [486, 35] on button "Imprimir" at bounding box center [490, 40] width 40 height 14
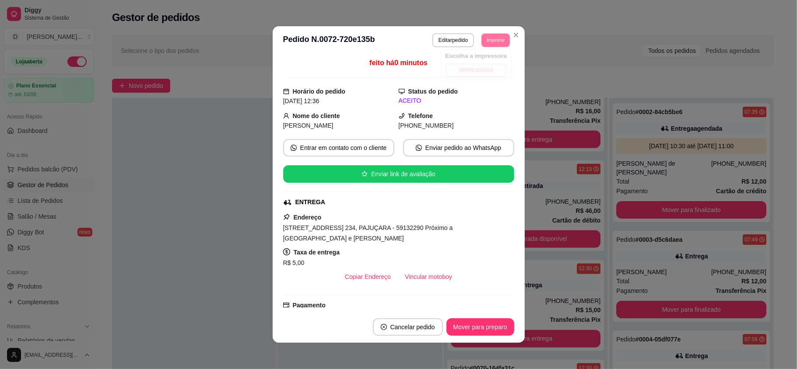
click at [484, 67] on button "IMPRESSORA" at bounding box center [476, 70] width 61 height 14
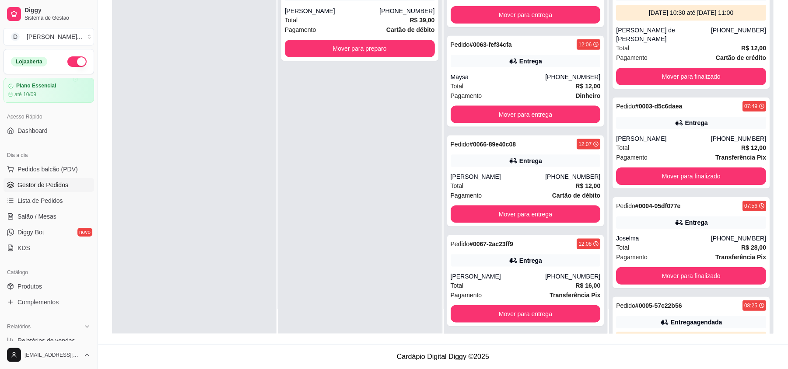
scroll to position [868, 0]
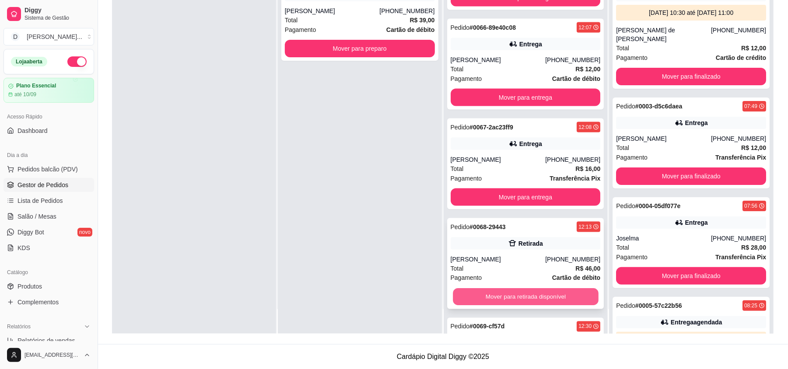
click at [505, 298] on button "Mover para retirada disponível" at bounding box center [525, 297] width 145 height 17
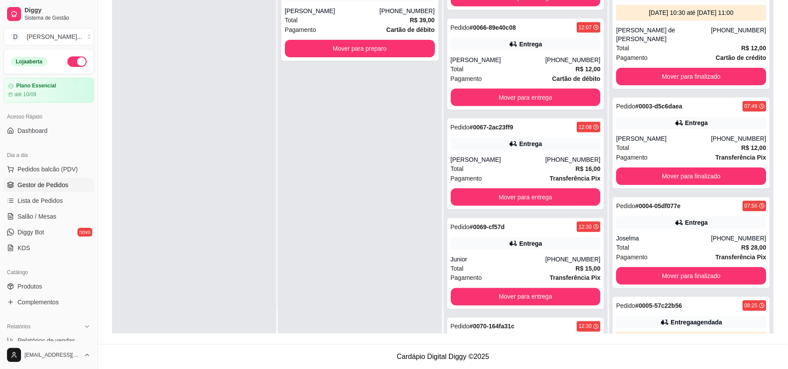
scroll to position [0, 0]
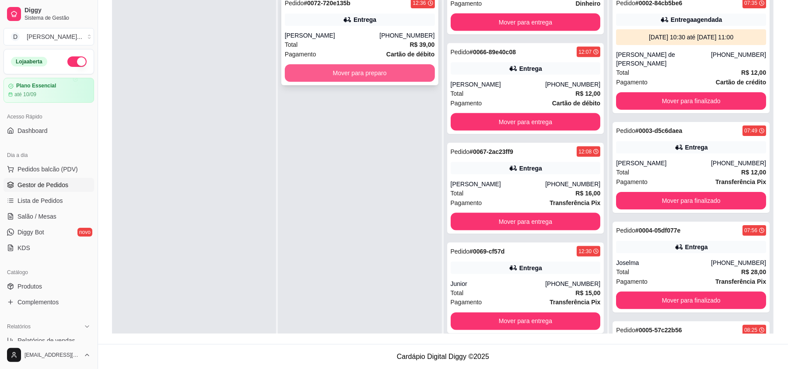
click at [333, 73] on button "Mover para preparo" at bounding box center [360, 73] width 150 height 18
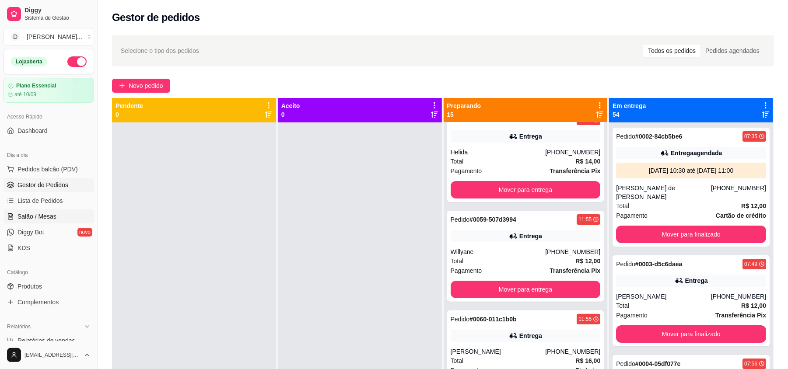
scroll to position [58, 0]
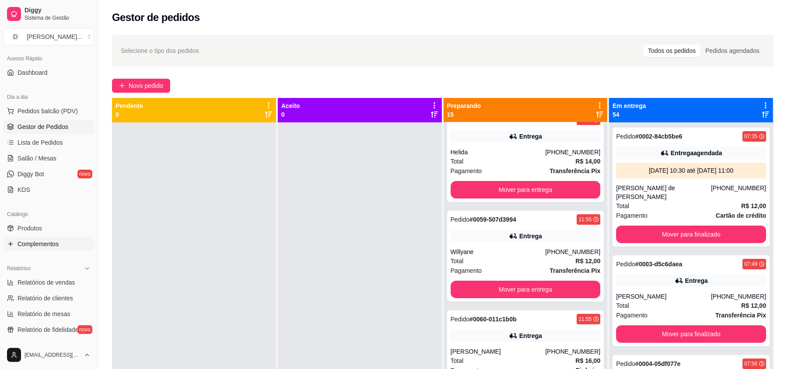
click at [49, 237] on link "Complementos" at bounding box center [49, 244] width 91 height 14
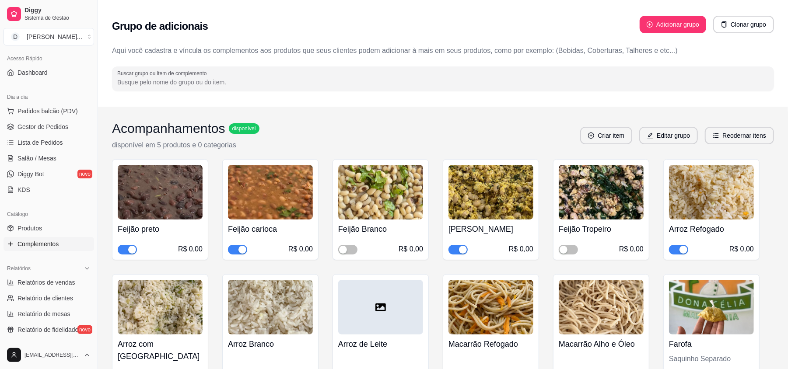
click at [457, 247] on span "button" at bounding box center [458, 250] width 19 height 10
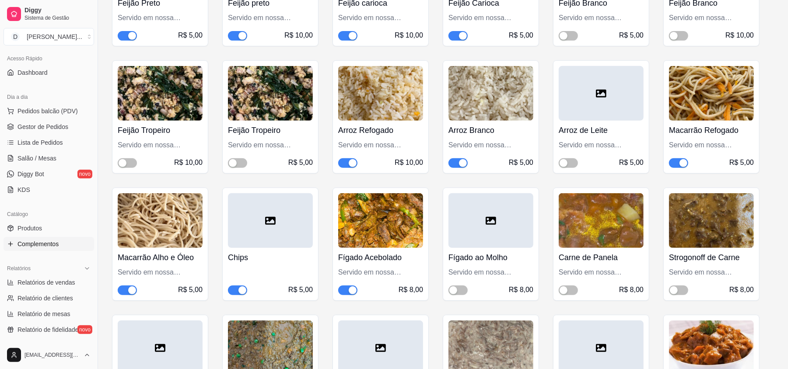
scroll to position [2451, 0]
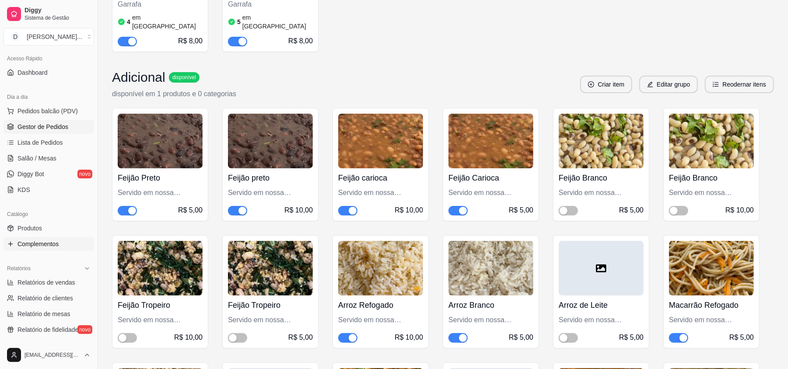
click at [46, 125] on span "Gestor de Pedidos" at bounding box center [43, 127] width 51 height 9
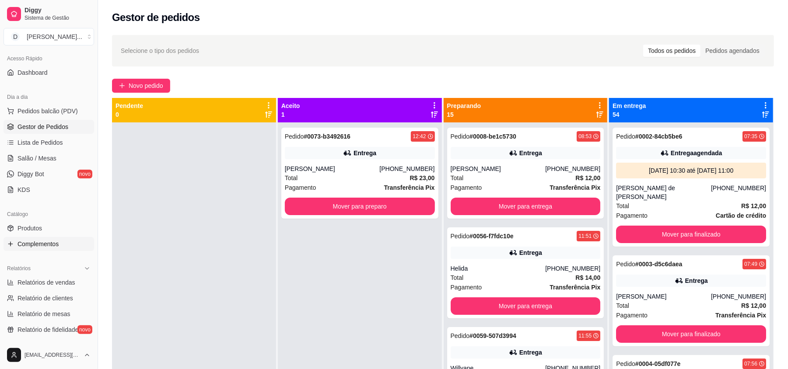
click at [36, 244] on span "Complementos" at bounding box center [38, 244] width 41 height 9
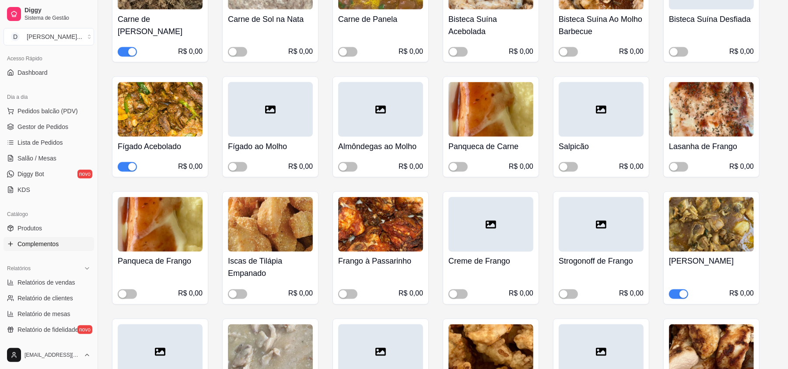
scroll to position [817, 0]
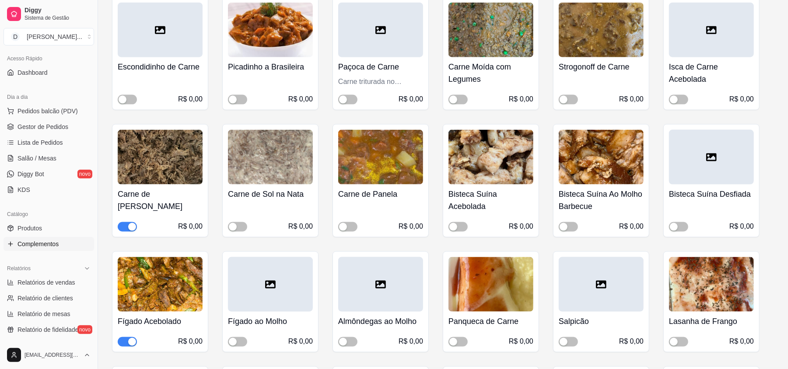
click at [125, 230] on span "button" at bounding box center [127, 227] width 19 height 10
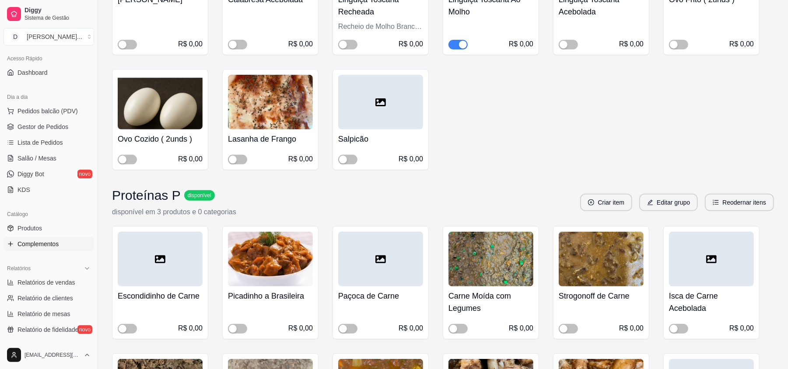
scroll to position [5194, 0]
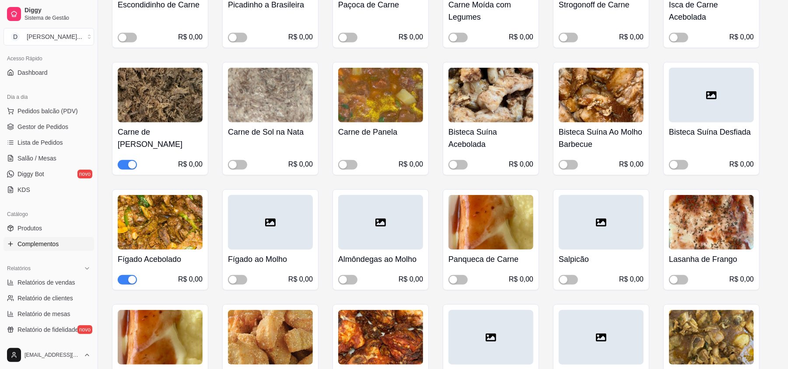
click at [123, 160] on span "button" at bounding box center [127, 165] width 19 height 10
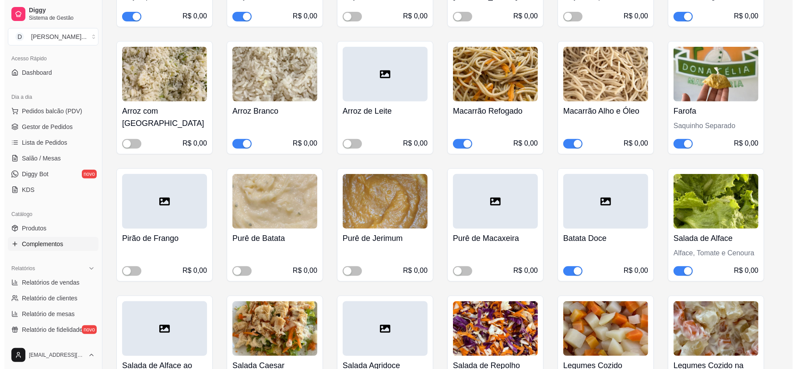
scroll to position [0, 0]
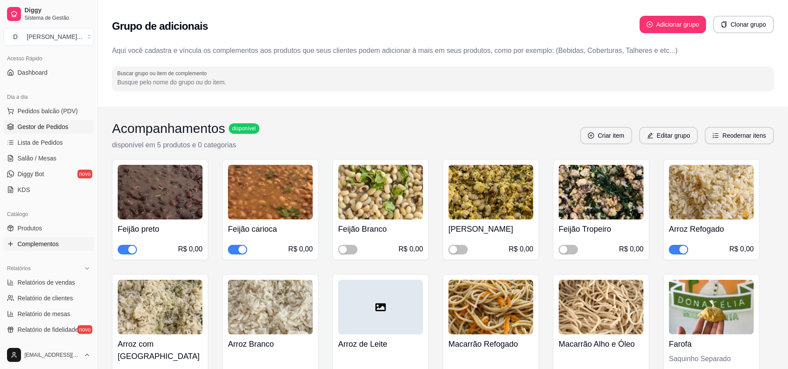
click at [51, 130] on span "Gestor de Pedidos" at bounding box center [43, 127] width 51 height 9
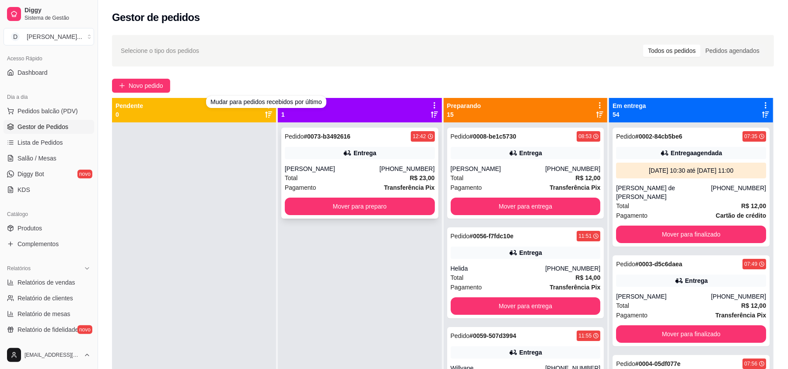
click at [333, 200] on button "Mover para preparo" at bounding box center [360, 207] width 150 height 18
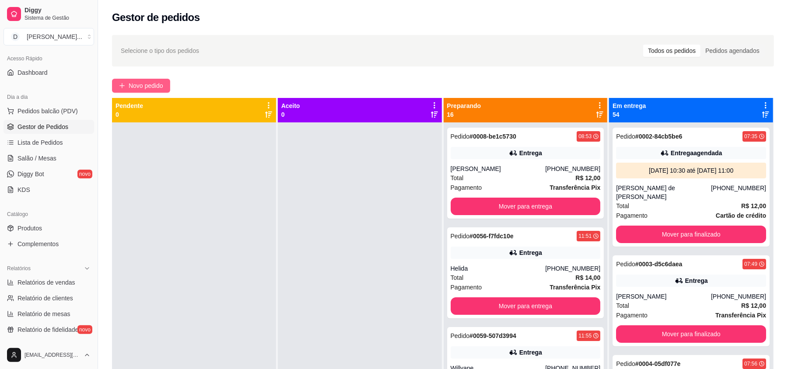
click at [133, 86] on span "Novo pedido" at bounding box center [146, 86] width 35 height 10
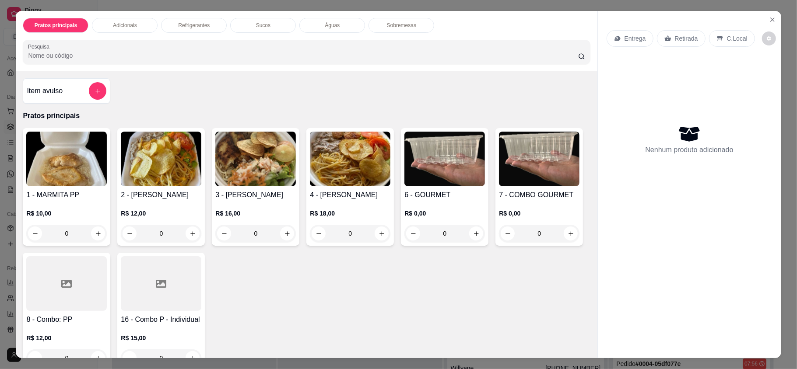
scroll to position [58, 0]
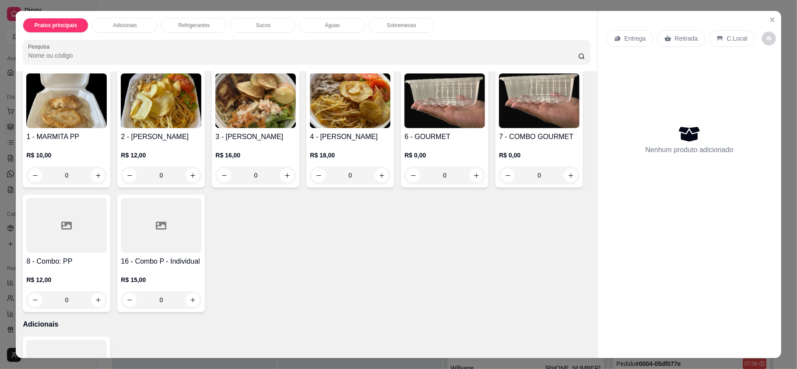
click at [414, 95] on img at bounding box center [444, 101] width 81 height 55
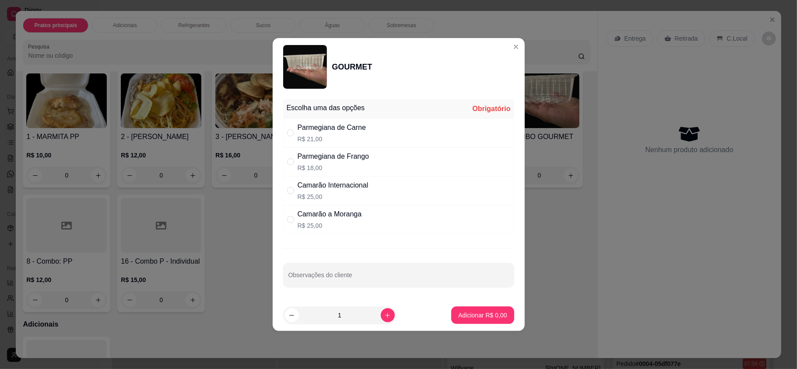
click at [371, 132] on div "Parmegiana de Carne R$ 21,00" at bounding box center [398, 133] width 231 height 29
radio input "true"
click at [488, 316] on p "Adicionar R$ 21,00" at bounding box center [481, 315] width 52 height 9
type input "1"
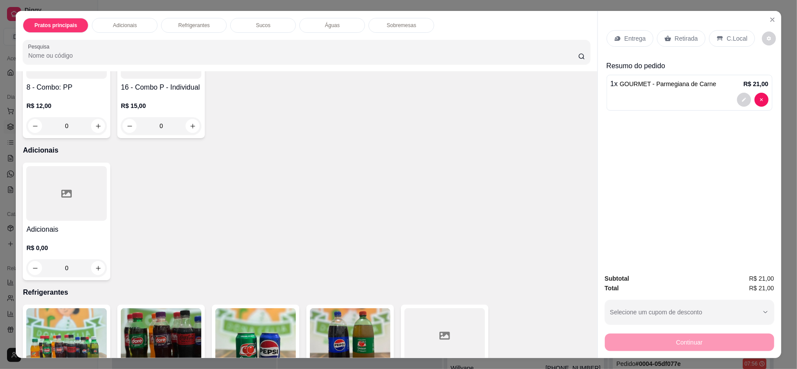
scroll to position [291, 0]
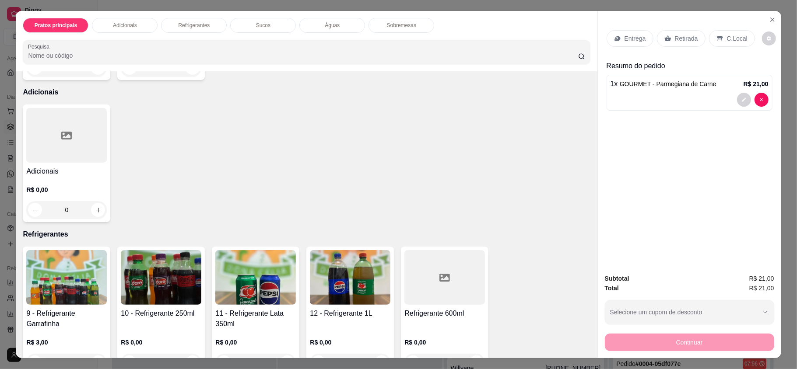
click at [60, 167] on h4 "Adicionais" at bounding box center [66, 171] width 81 height 11
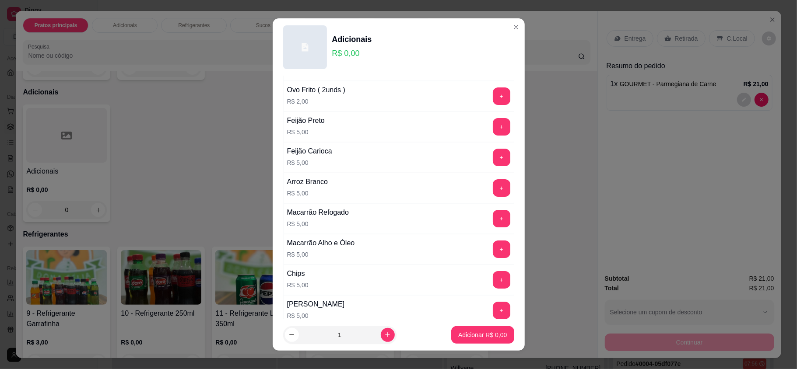
scroll to position [116, 0]
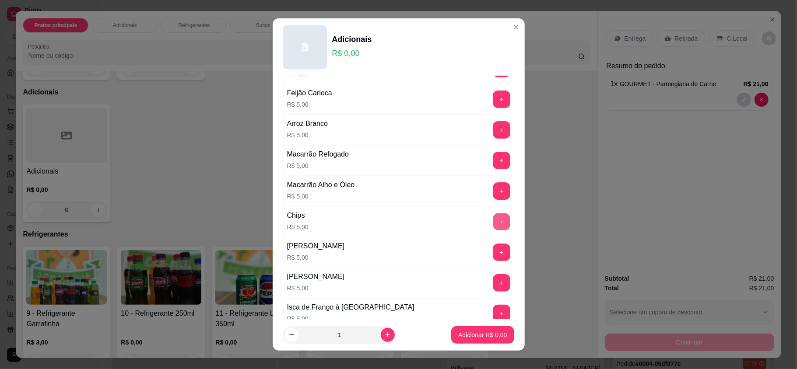
click at [493, 222] on button "+" at bounding box center [501, 222] width 17 height 17
click at [477, 344] on div "Adicionar R$ 5,00" at bounding box center [482, 336] width 63 height 18
click at [480, 333] on p "Adicionar R$ 5,00" at bounding box center [482, 335] width 49 height 9
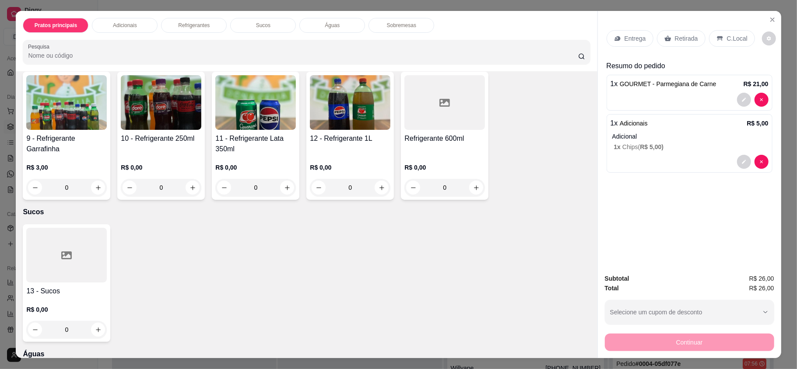
scroll to position [583, 0]
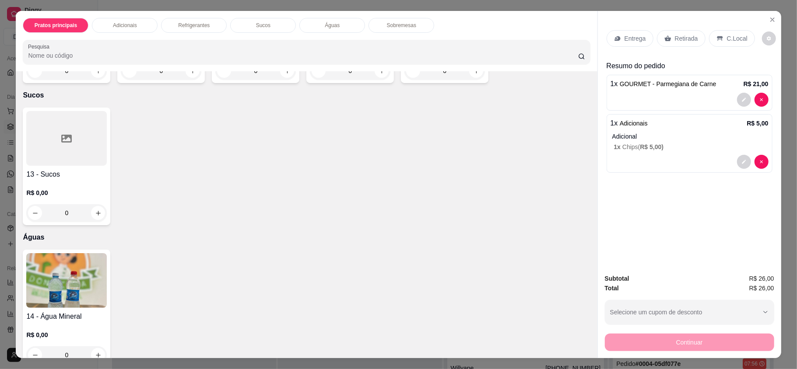
click at [57, 197] on p "R$ 0,00" at bounding box center [66, 193] width 81 height 9
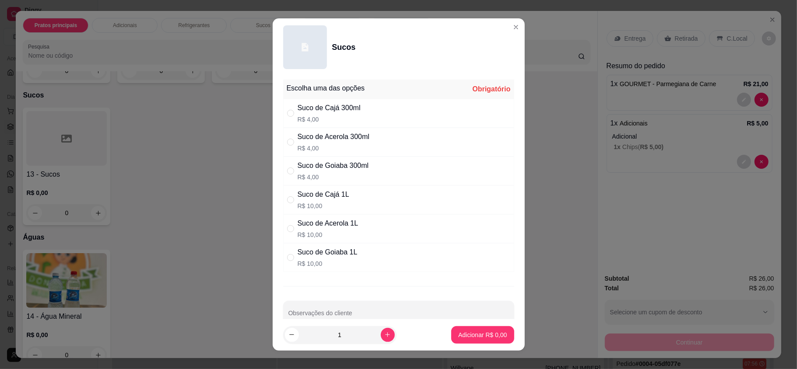
click at [346, 142] on div "Suco de Acerola 300ml" at bounding box center [334, 137] width 72 height 11
radio input "true"
click at [473, 341] on button "Adicionar R$ 4,00" at bounding box center [482, 336] width 63 height 18
type input "1"
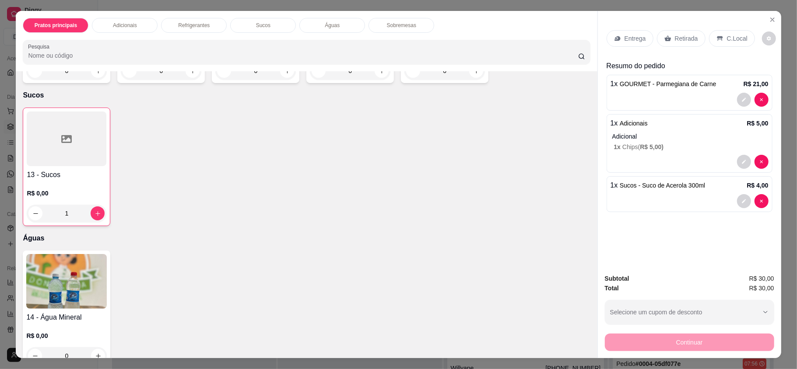
scroll to position [17, 0]
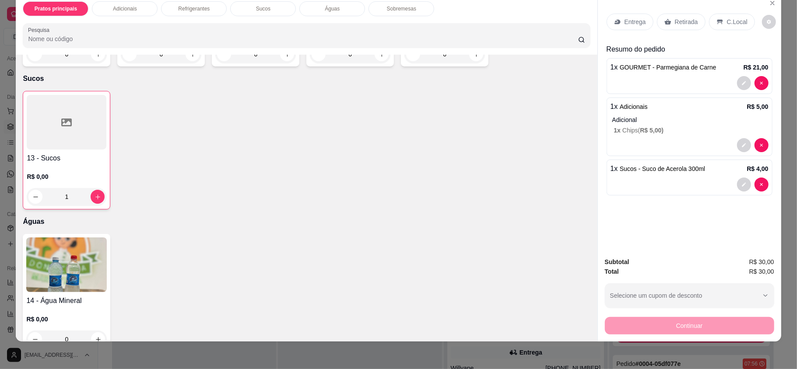
click at [690, 23] on p "Retirada" at bounding box center [686, 22] width 23 height 9
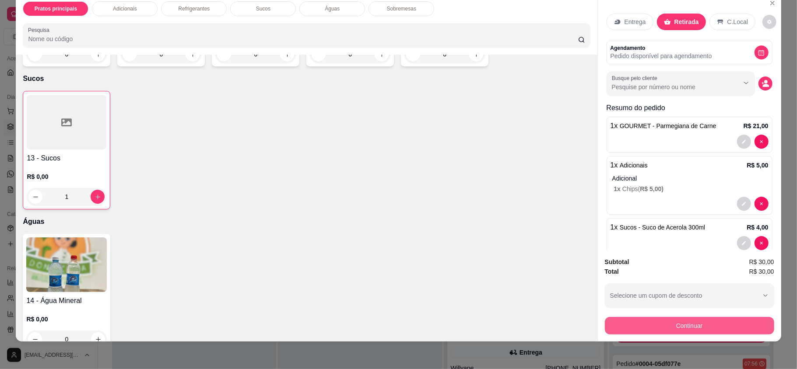
click at [671, 327] on button "Continuar" at bounding box center [689, 326] width 169 height 18
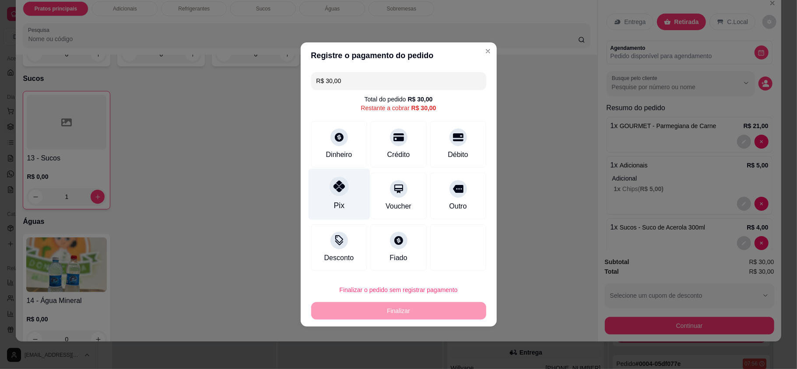
click at [340, 201] on div "Pix" at bounding box center [339, 205] width 11 height 11
type input "R$ 0,00"
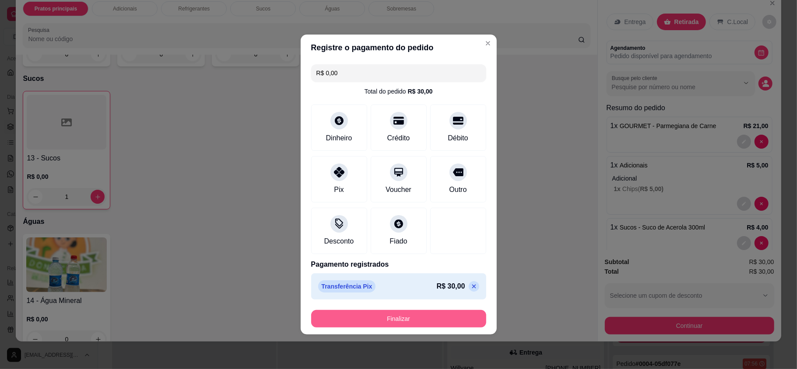
click at [370, 321] on button "Finalizar" at bounding box center [398, 319] width 175 height 18
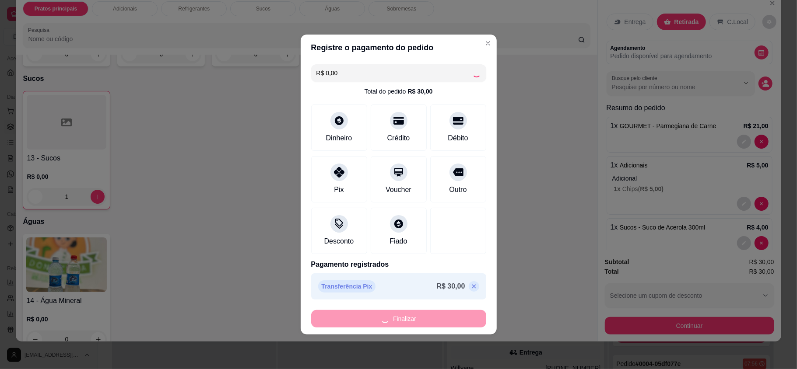
type input "0"
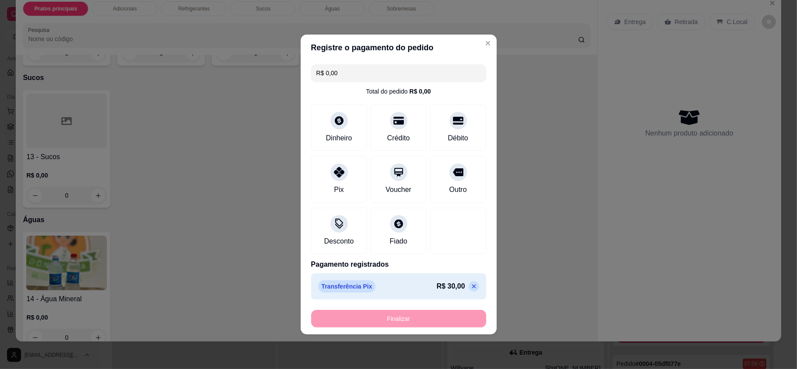
type input "-R$ 30,00"
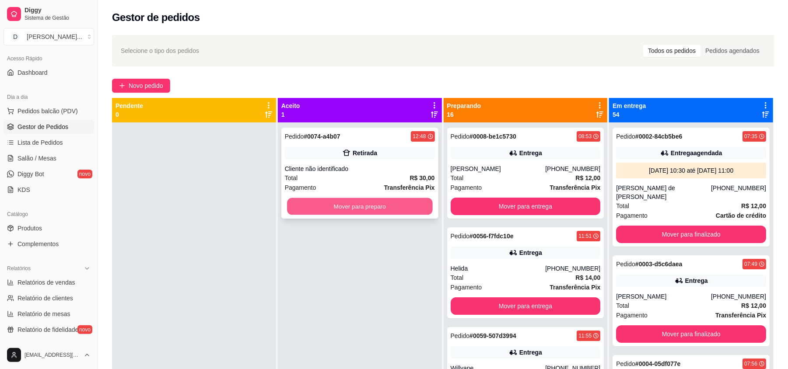
click at [311, 207] on button "Mover para preparo" at bounding box center [359, 206] width 145 height 17
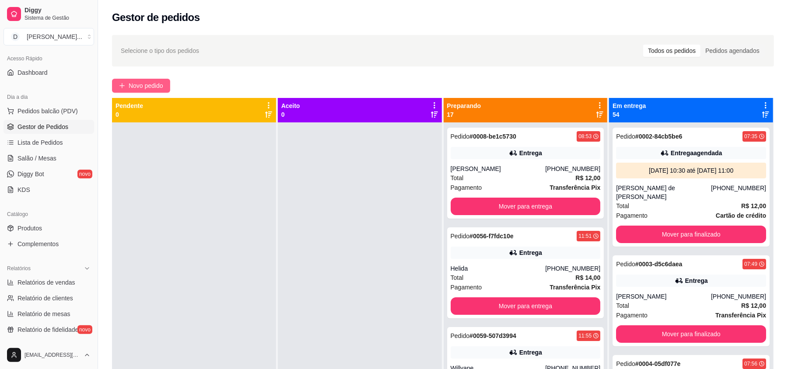
click at [152, 88] on span "Novo pedido" at bounding box center [146, 86] width 35 height 10
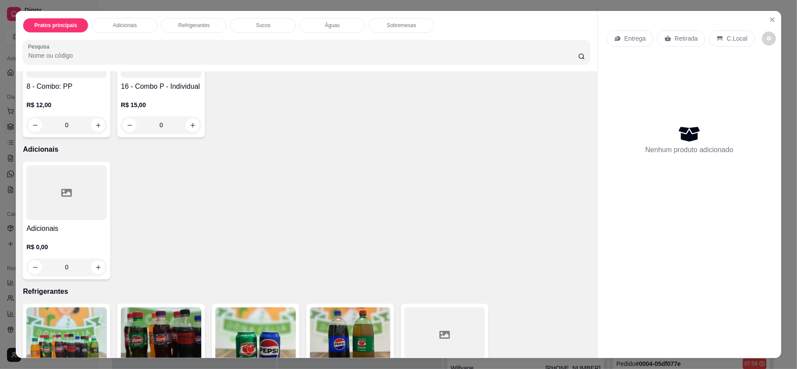
scroll to position [291, 0]
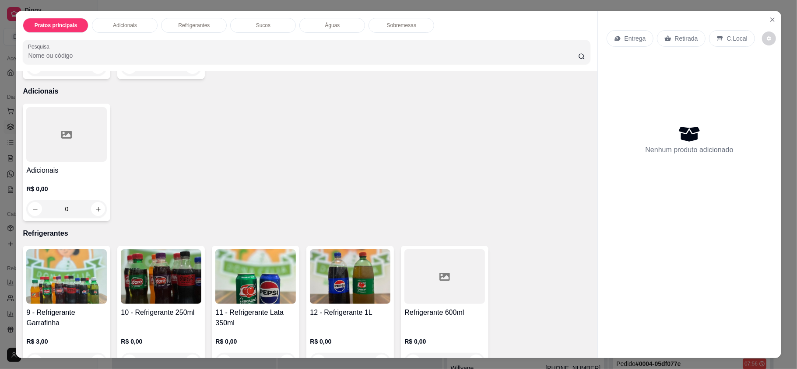
click at [70, 161] on div at bounding box center [66, 134] width 81 height 55
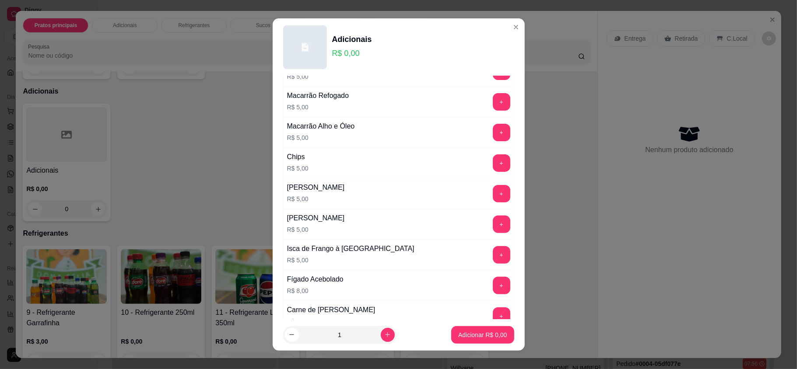
scroll to position [233, 0]
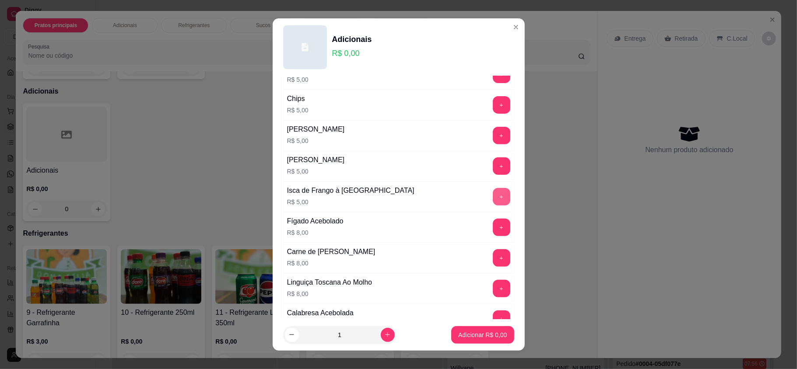
click at [493, 193] on button "+" at bounding box center [502, 197] width 18 height 18
click at [493, 111] on button "+" at bounding box center [502, 105] width 18 height 18
click at [470, 338] on p "Adicionar R$ 10,00" at bounding box center [481, 335] width 52 height 9
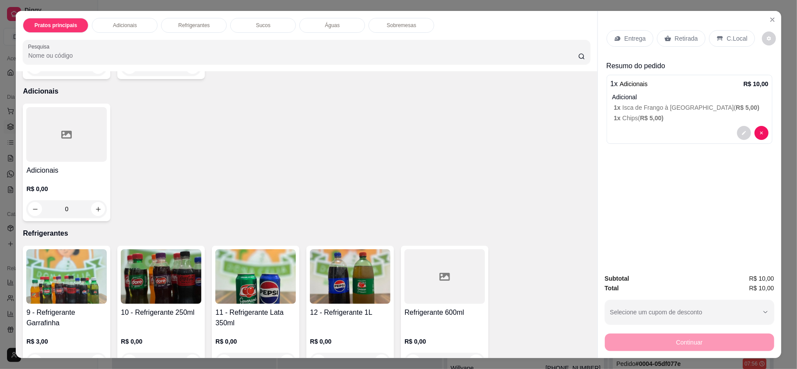
click at [676, 32] on div "Retirada" at bounding box center [681, 38] width 49 height 17
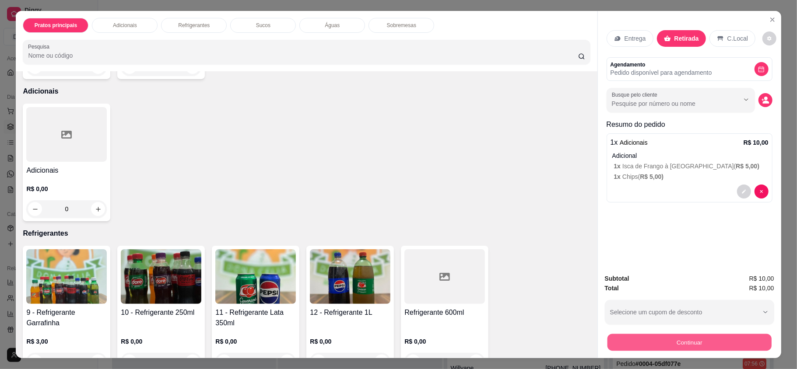
click at [678, 345] on button "Continuar" at bounding box center [689, 342] width 164 height 17
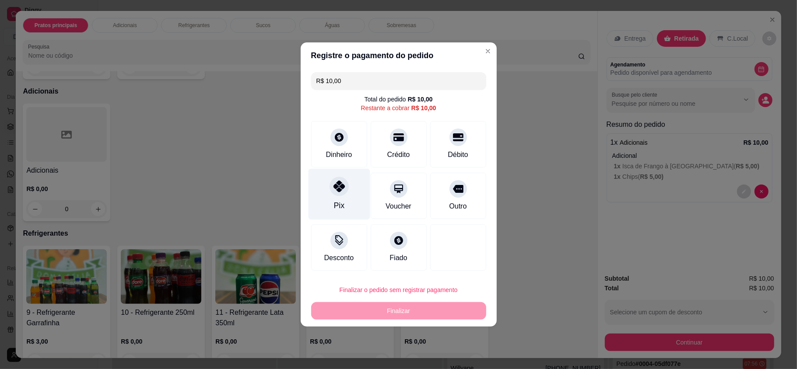
click at [335, 194] on div at bounding box center [339, 186] width 19 height 19
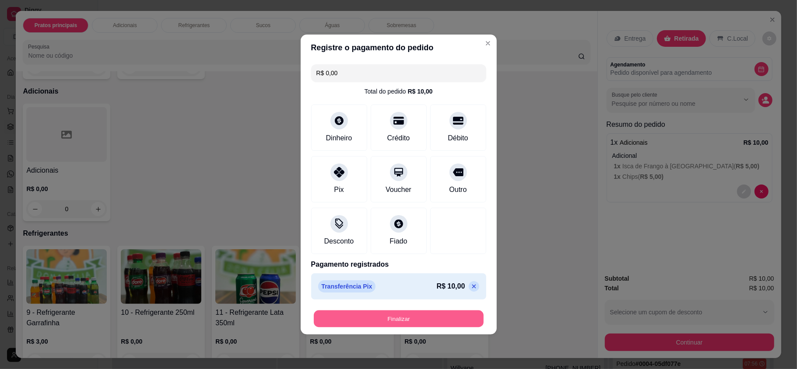
click at [373, 317] on button "Finalizar" at bounding box center [399, 319] width 170 height 17
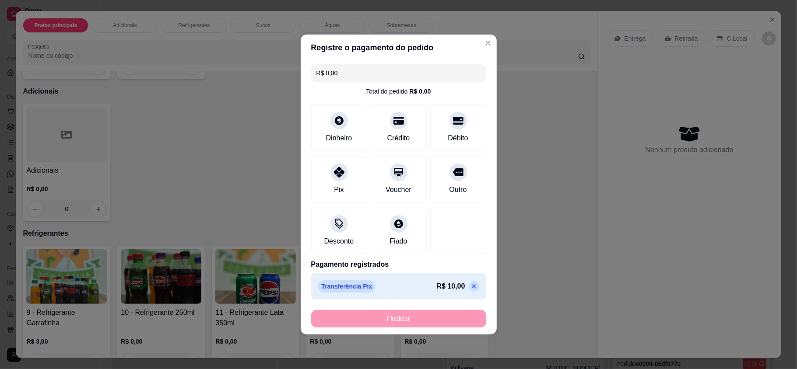
type input "-R$ 10,00"
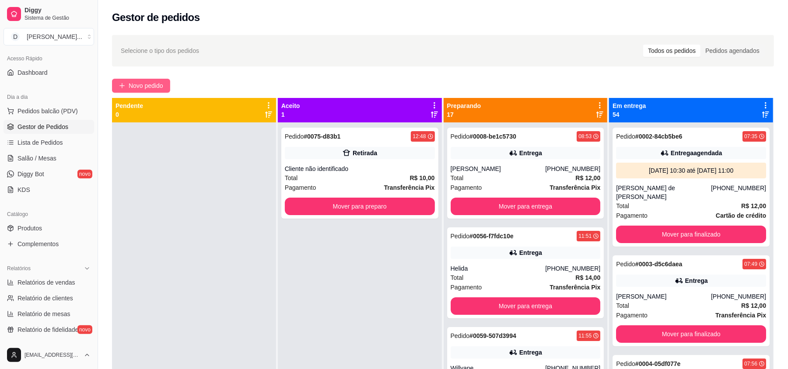
click at [146, 90] on span "Novo pedido" at bounding box center [146, 86] width 35 height 10
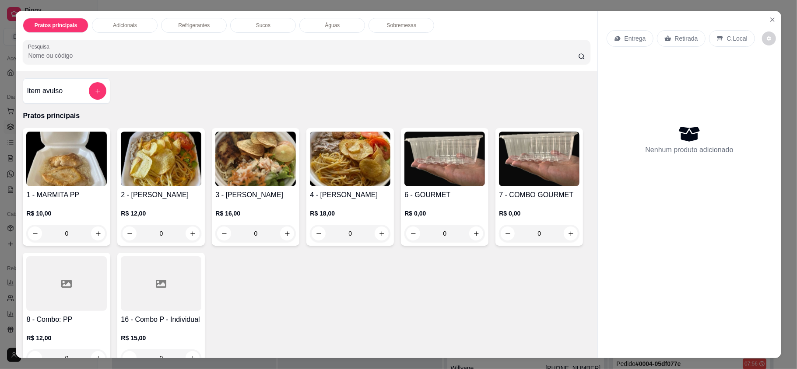
click at [75, 168] on img at bounding box center [66, 159] width 81 height 55
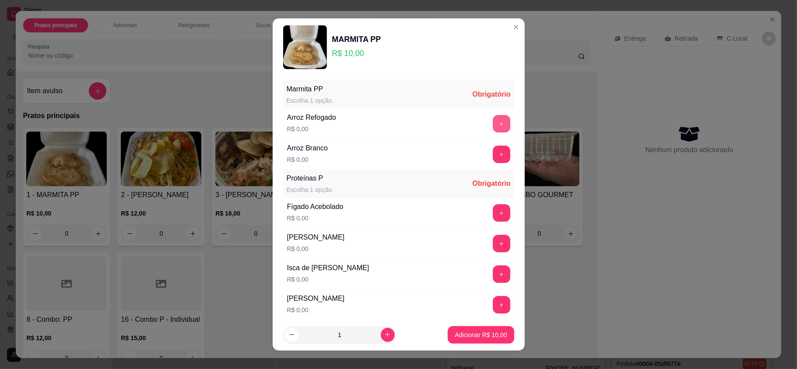
click at [481, 115] on div "Arroz Refogado R$ 0,00 +" at bounding box center [398, 124] width 231 height 31
click at [493, 125] on button "+" at bounding box center [501, 124] width 17 height 17
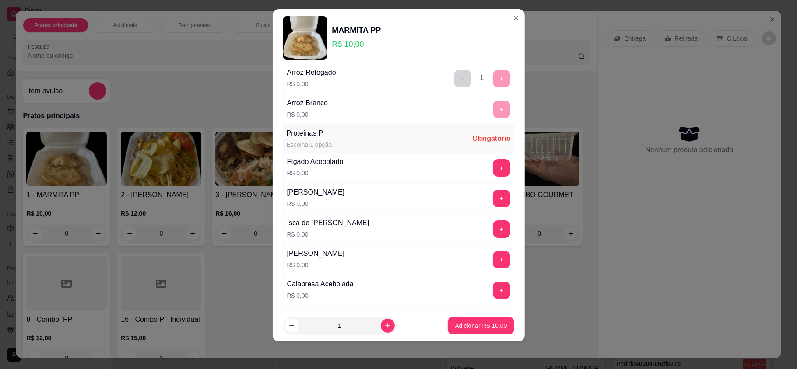
scroll to position [95, 0]
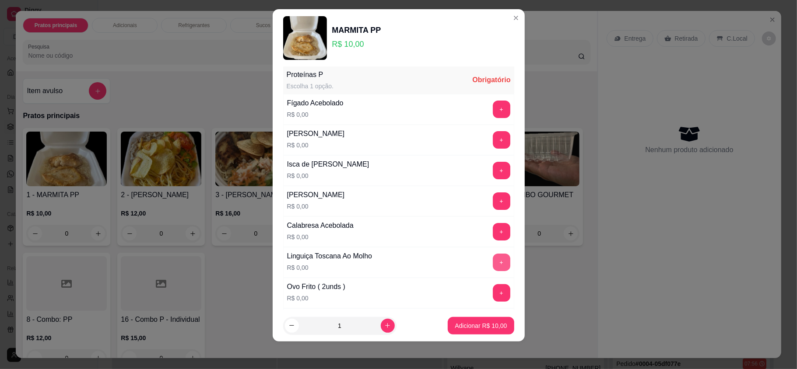
click at [493, 260] on button "+" at bounding box center [502, 263] width 18 height 18
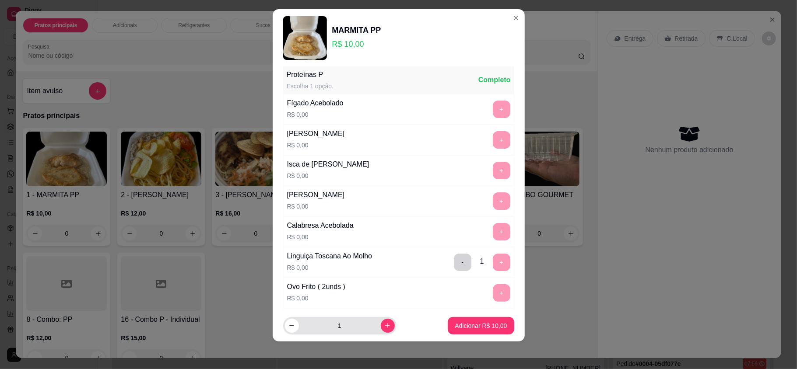
click at [381, 333] on div "1" at bounding box center [340, 326] width 110 height 18
click at [384, 327] on icon "increase-product-quantity" at bounding box center [387, 326] width 7 height 7
type input "2"
click at [457, 323] on p "Adicionar R$ 20,00" at bounding box center [481, 326] width 51 height 8
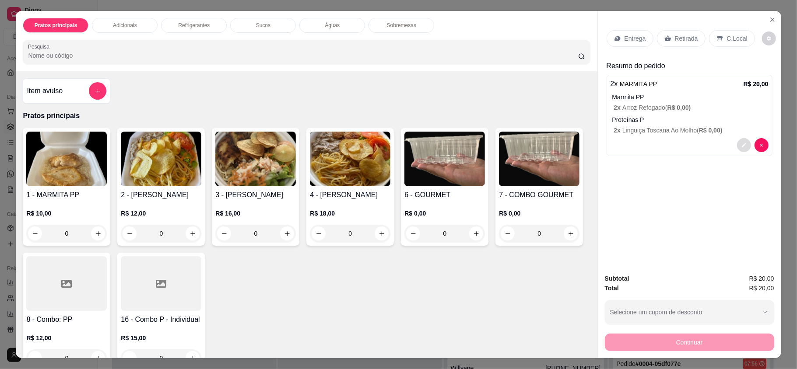
click at [741, 147] on icon "decrease-product-quantity" at bounding box center [743, 145] width 5 height 5
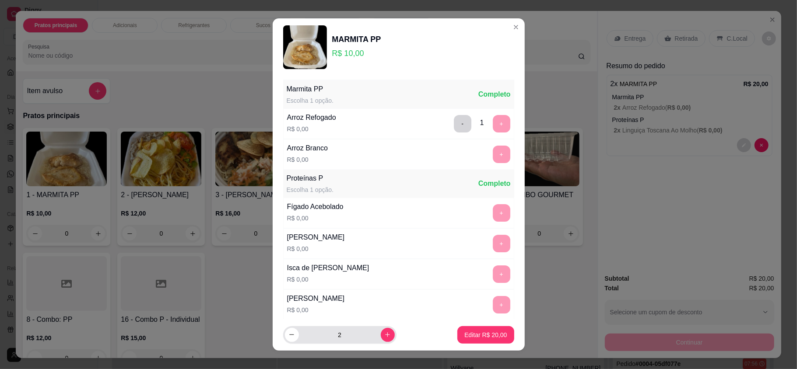
click at [294, 337] on div "2" at bounding box center [340, 336] width 110 height 18
type input "1"
click at [503, 335] on footer "1 Editar R$ 10,00" at bounding box center [399, 336] width 252 height 32
click at [478, 334] on p "Editar R$ 10,00" at bounding box center [485, 335] width 42 height 9
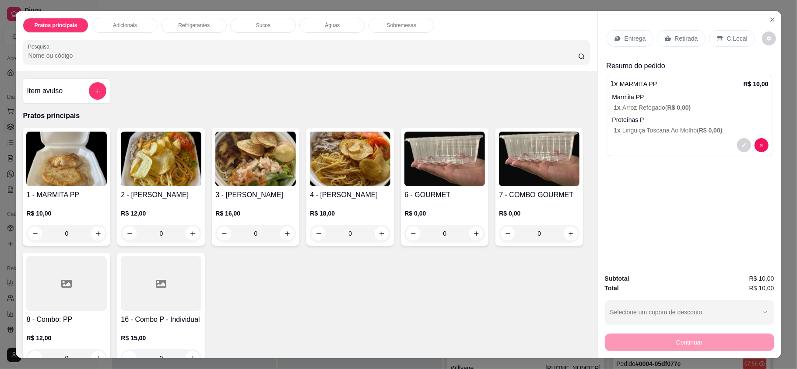
click at [67, 173] on img at bounding box center [66, 159] width 81 height 55
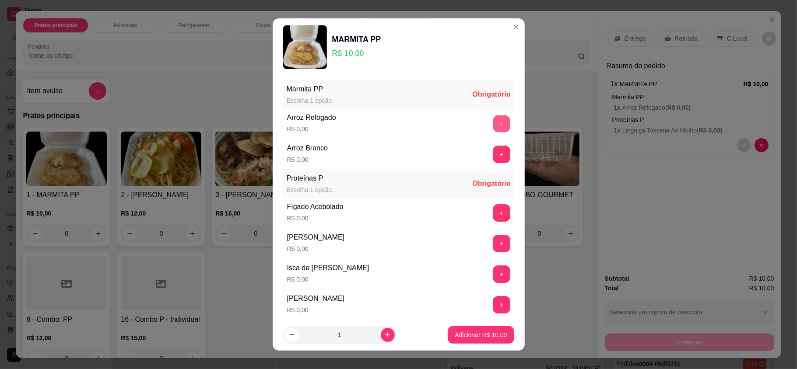
click at [493, 118] on button "+" at bounding box center [501, 124] width 17 height 17
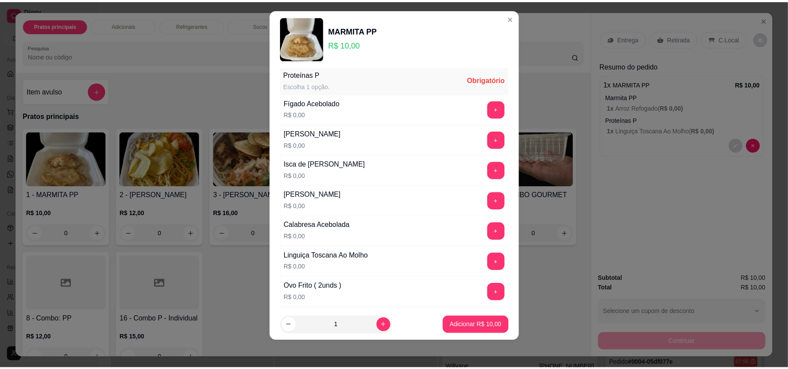
scroll to position [153, 0]
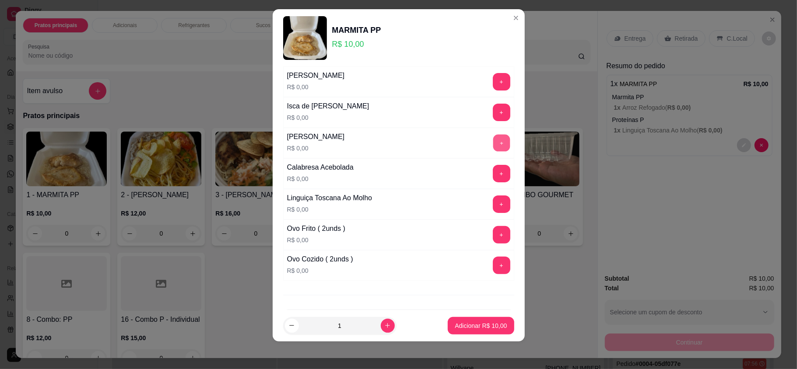
click at [493, 150] on button "+" at bounding box center [501, 143] width 17 height 17
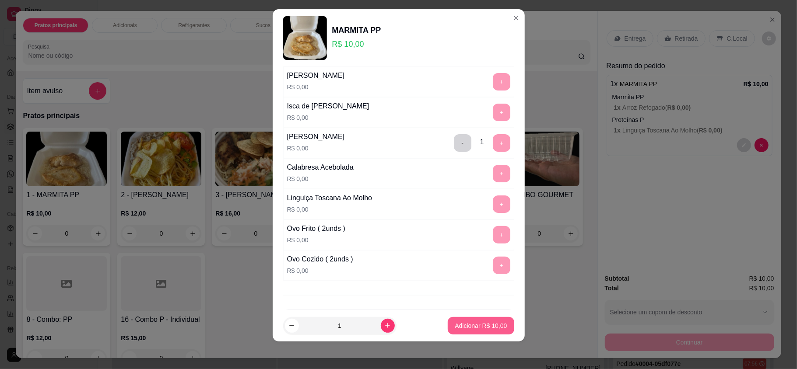
click at [468, 324] on p "Adicionar R$ 10,00" at bounding box center [481, 326] width 52 height 9
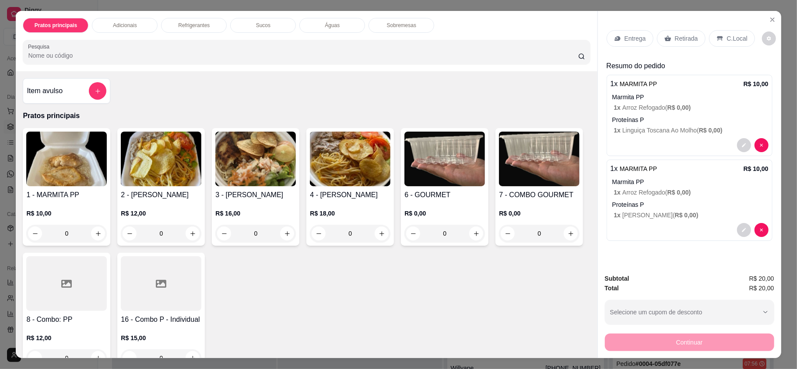
click at [622, 239] on div "1 x MARMITA PP R$ 10,00 Marmita PP 1 x Arroz Refogado ( R$ 0,00 ) Proteínas P 1…" at bounding box center [690, 200] width 166 height 81
click at [702, 28] on div "Entrega Retirada C.Local" at bounding box center [690, 38] width 166 height 31
click at [672, 44] on div "Retirada" at bounding box center [681, 38] width 49 height 17
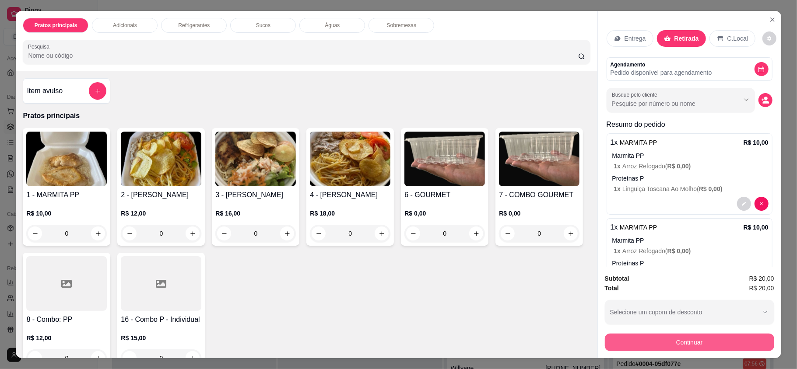
click at [625, 342] on button "Continuar" at bounding box center [689, 343] width 169 height 18
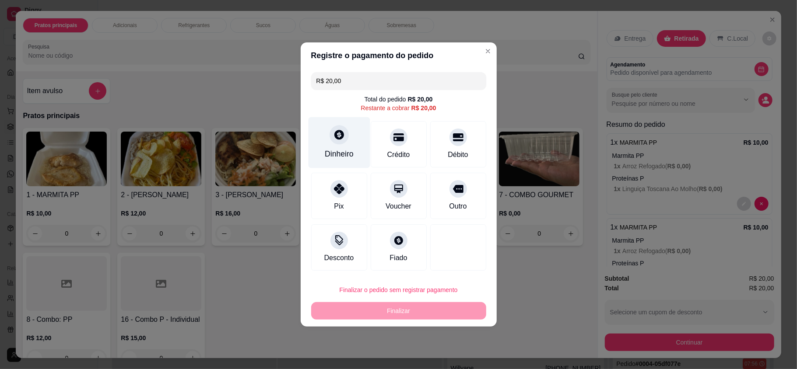
click at [333, 151] on div "Dinheiro" at bounding box center [339, 153] width 29 height 11
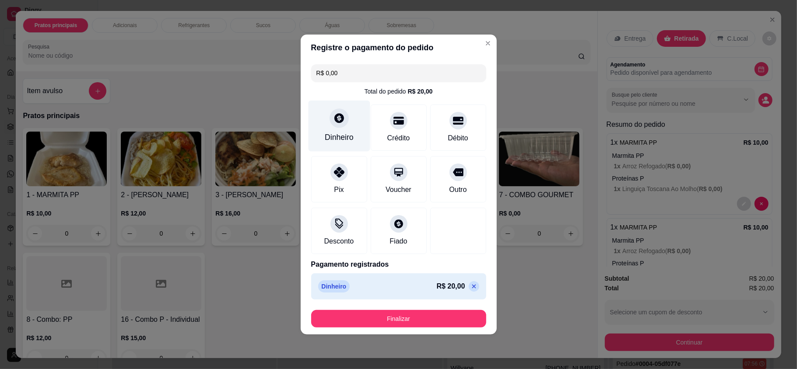
click at [335, 135] on div "Dinheiro" at bounding box center [339, 137] width 29 height 11
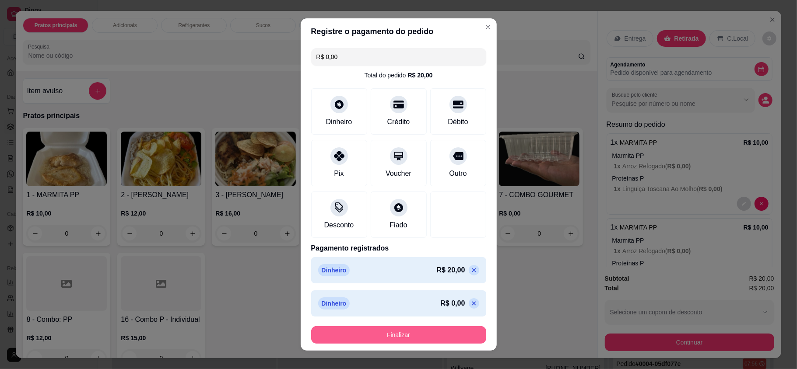
click at [440, 333] on button "Finalizar" at bounding box center [398, 336] width 175 height 18
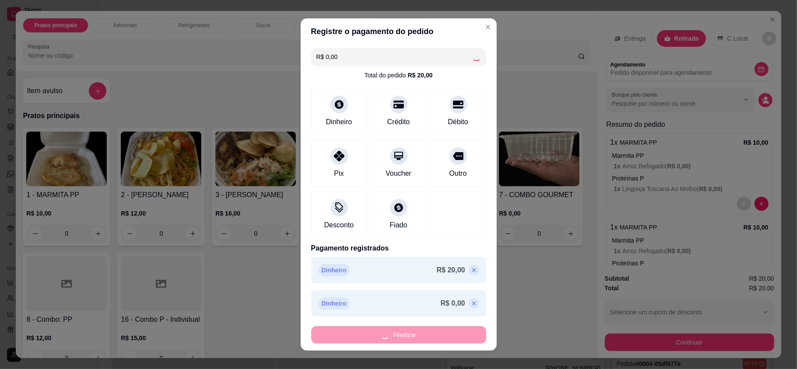
type input "-R$ 20,00"
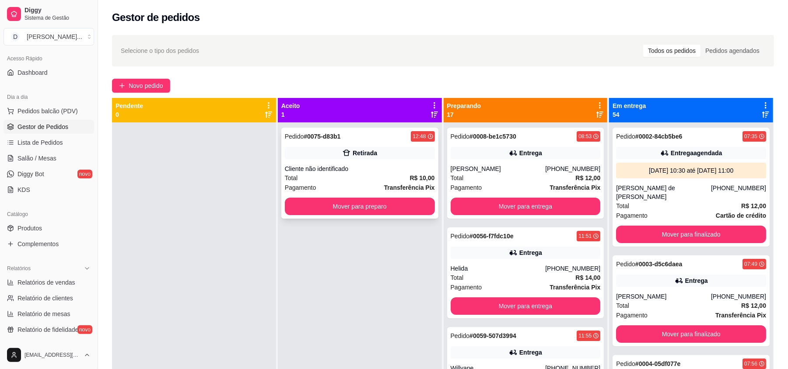
click at [351, 162] on div "Pedido # 0075-d83b1 12:48 Retirada Cliente não identificado Total R$ 10,00 Paga…" at bounding box center [359, 173] width 157 height 91
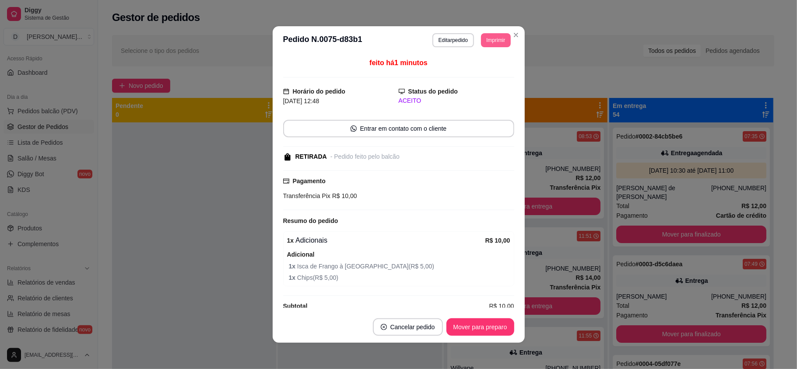
click at [494, 42] on button "Imprimir" at bounding box center [495, 40] width 29 height 14
click at [466, 75] on button "IMPRESSORA" at bounding box center [474, 71] width 63 height 14
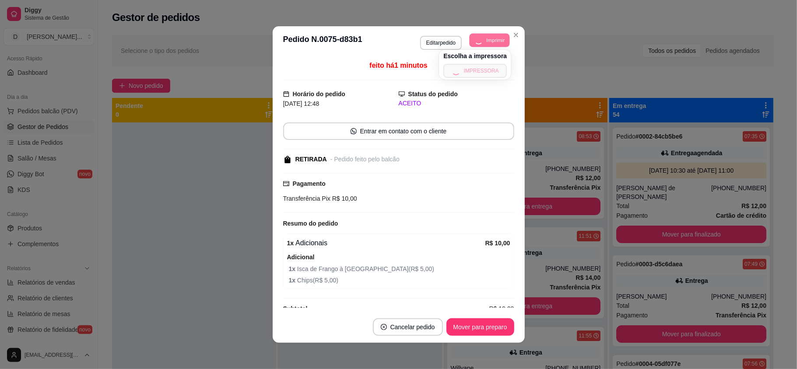
click at [489, 46] on button "Imprimir" at bounding box center [490, 40] width 40 height 14
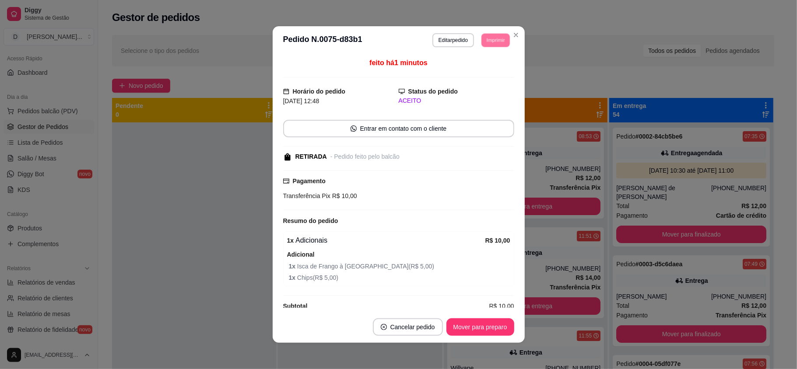
click at [485, 67] on button "IMPRESSORA" at bounding box center [482, 66] width 51 height 11
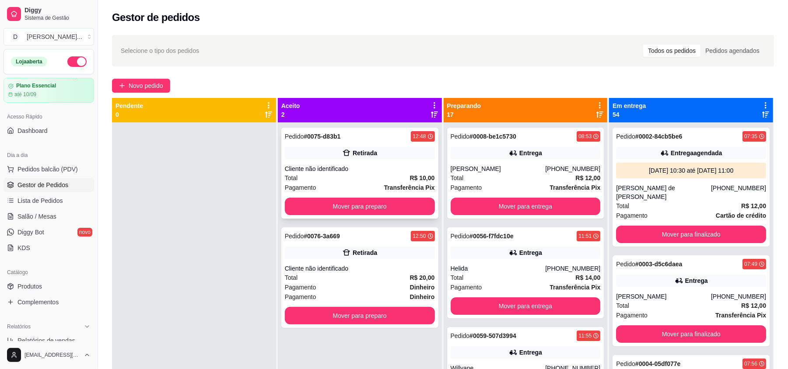
click at [330, 197] on div "Pedido # 0075-d83b1 12:48 Retirada Cliente não identificado Total R$ 10,00 Paga…" at bounding box center [359, 173] width 157 height 91
click at [351, 198] on button "Mover para preparo" at bounding box center [360, 207] width 150 height 18
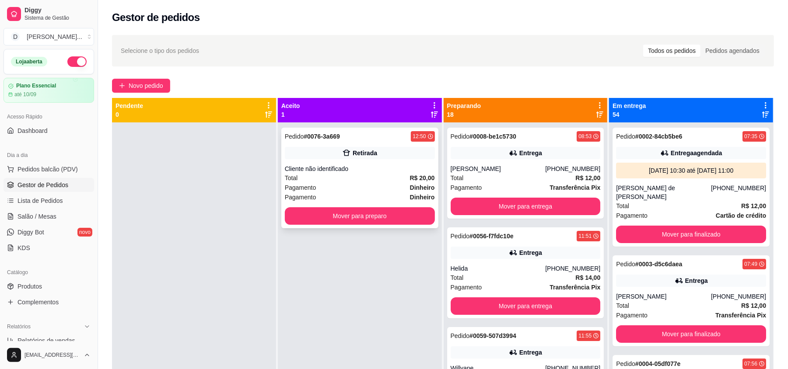
click at [341, 186] on div "Pagamento Dinheiro" at bounding box center [360, 188] width 150 height 10
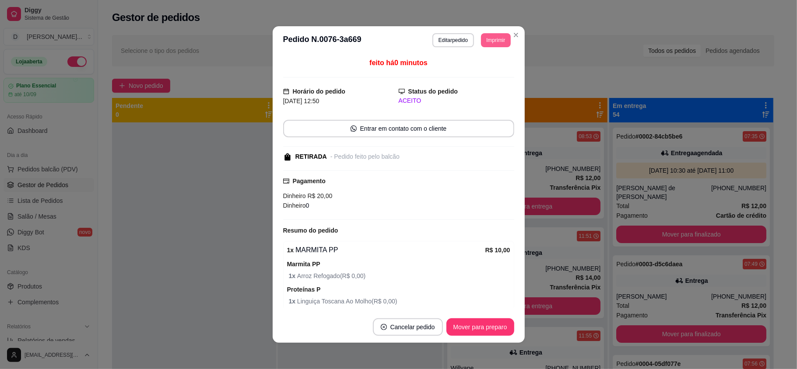
click at [491, 42] on button "Imprimir" at bounding box center [495, 40] width 29 height 14
click at [481, 71] on button "IMPRESSORA" at bounding box center [475, 71] width 61 height 14
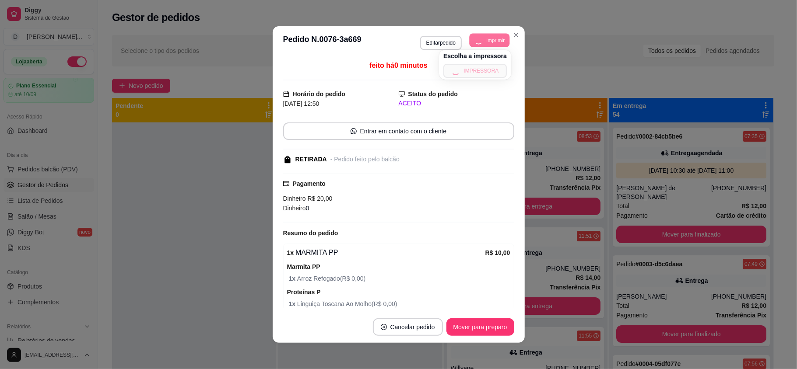
click at [485, 37] on button "Imprimir" at bounding box center [490, 40] width 40 height 14
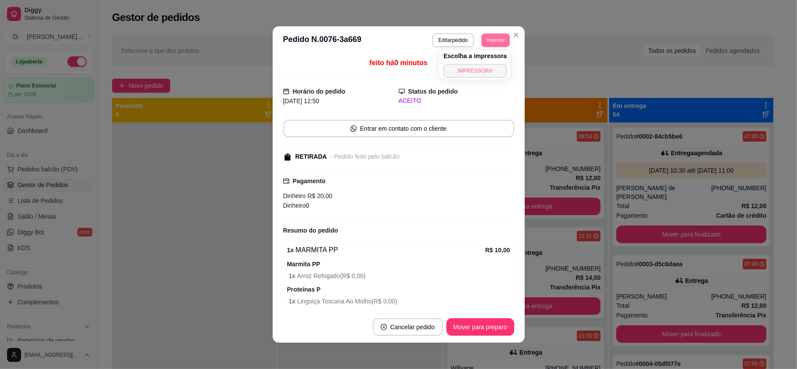
click at [481, 74] on button "IMPRESSORA" at bounding box center [474, 71] width 63 height 14
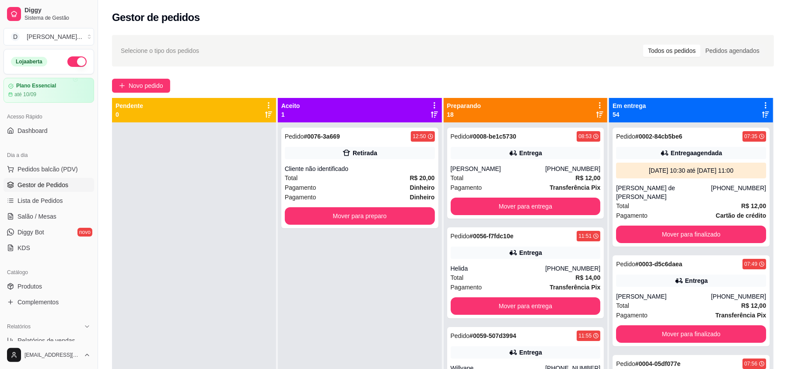
click at [391, 58] on div "Selecione o tipo dos pedidos Todos os pedidos Pedidos agendados" at bounding box center [443, 51] width 662 height 32
click at [347, 213] on button "Mover para preparo" at bounding box center [360, 216] width 150 height 18
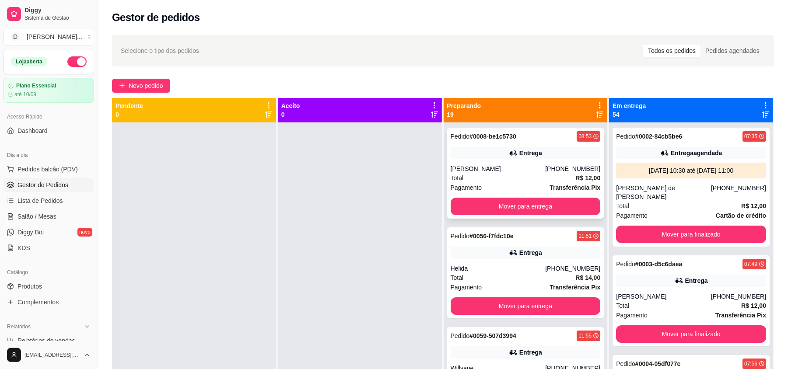
click at [492, 191] on div "Pagamento Transferência Pix" at bounding box center [526, 188] width 150 height 10
click at [526, 209] on button "Mover para entrega" at bounding box center [526, 207] width 150 height 18
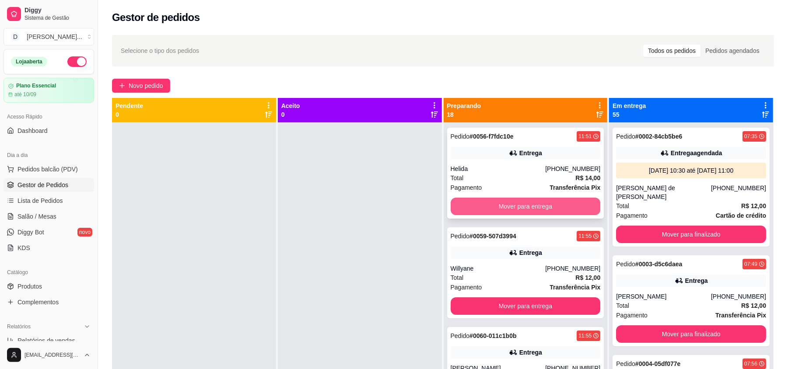
click at [516, 200] on button "Mover para entrega" at bounding box center [526, 207] width 150 height 18
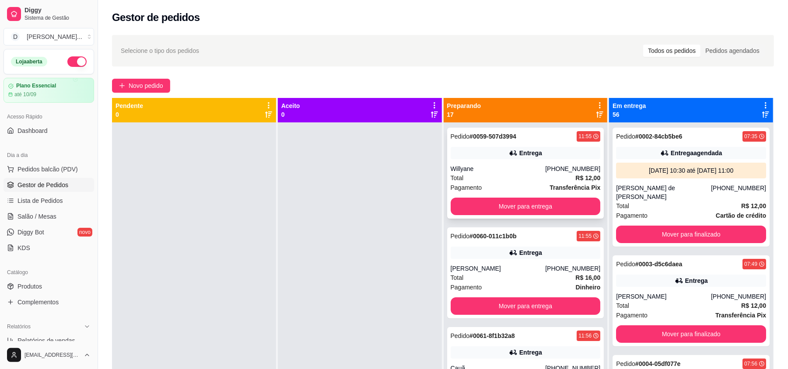
click at [489, 186] on div "Pagamento Transferência Pix" at bounding box center [526, 188] width 150 height 10
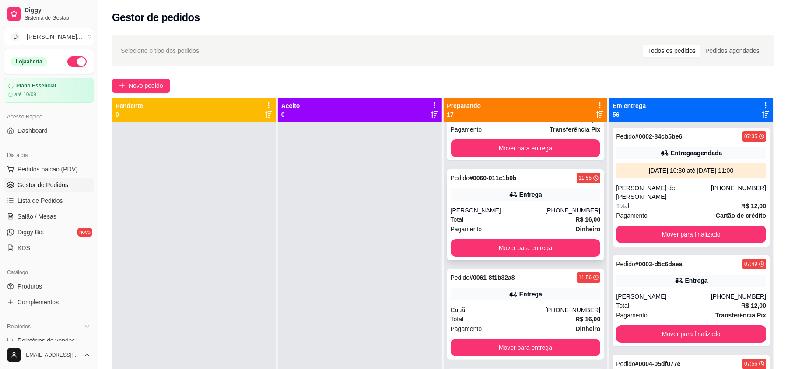
scroll to position [116, 0]
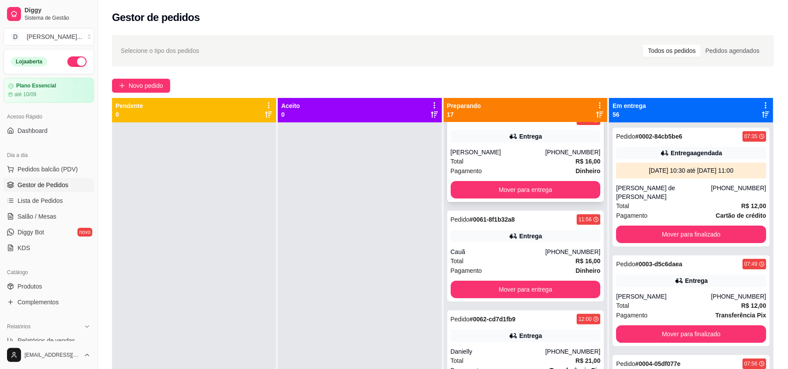
click at [505, 165] on div "Total R$ 16,00" at bounding box center [526, 162] width 150 height 10
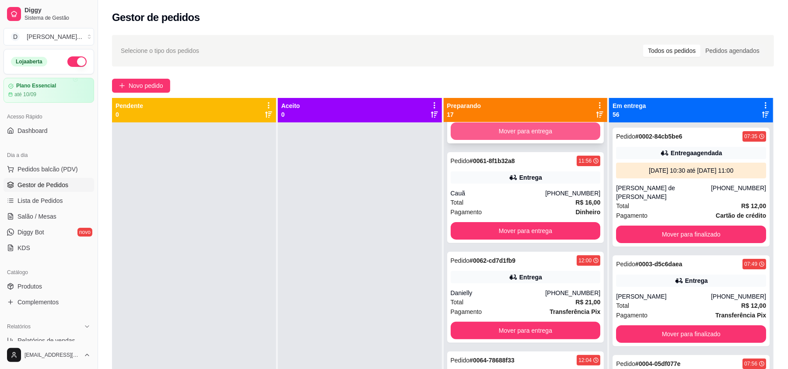
click at [489, 137] on button "Mover para entrega" at bounding box center [526, 132] width 150 height 18
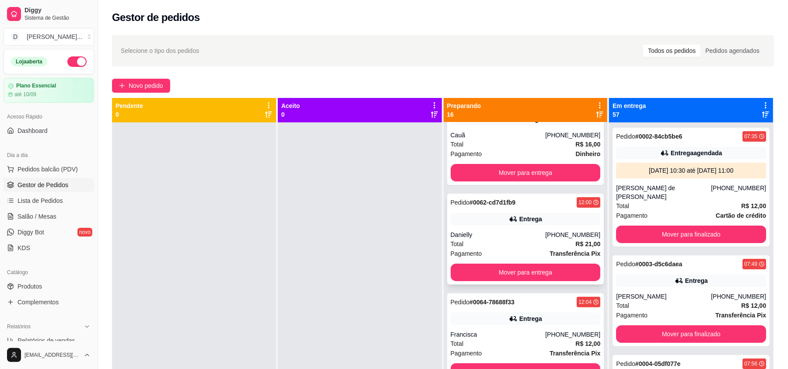
scroll to position [192, 0]
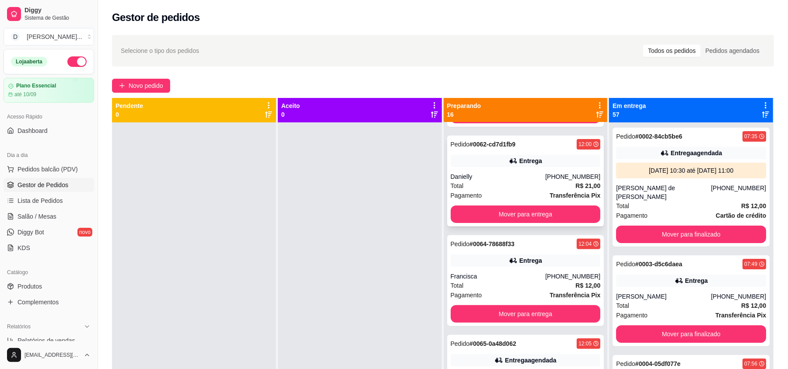
click at [473, 183] on div "Total R$ 21,00" at bounding box center [526, 186] width 150 height 10
click at [531, 211] on button "Mover para entrega" at bounding box center [525, 214] width 145 height 17
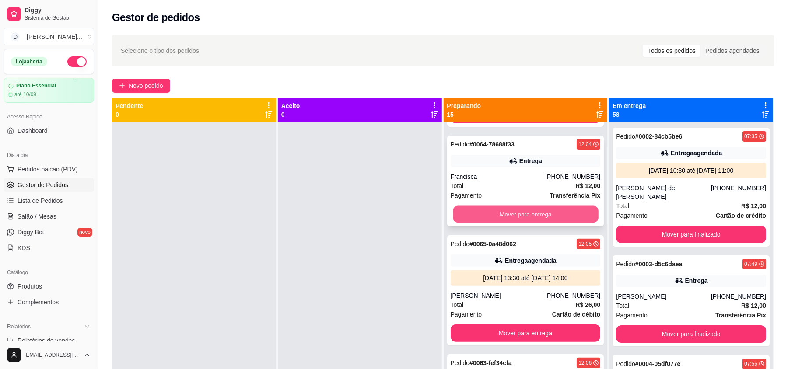
click at [508, 210] on button "Mover para entrega" at bounding box center [525, 214] width 145 height 17
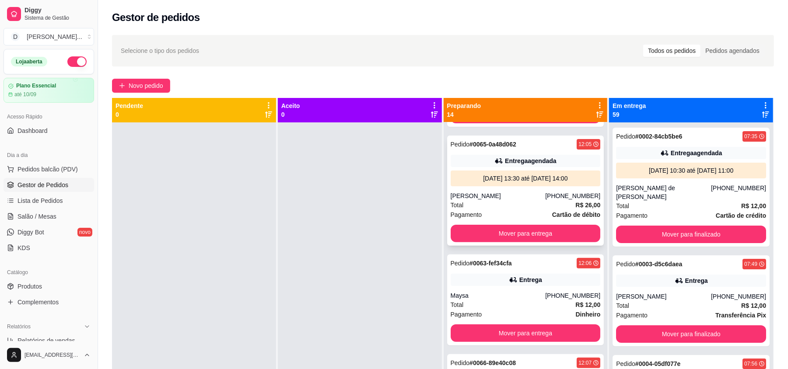
click at [506, 202] on div "Total R$ 26,00" at bounding box center [526, 205] width 150 height 10
click at [526, 232] on button "Mover para entrega" at bounding box center [526, 234] width 150 height 18
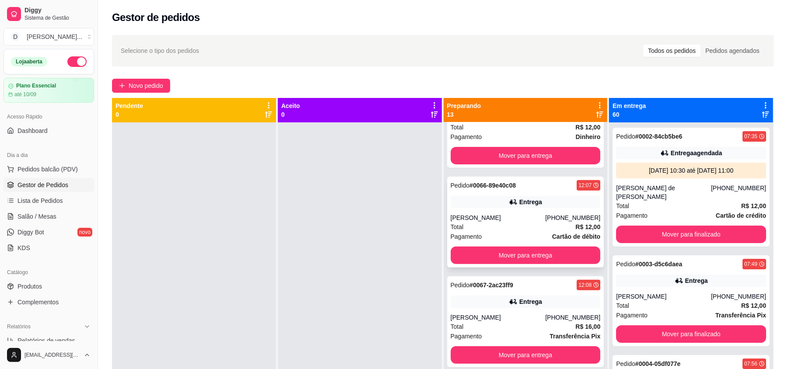
scroll to position [309, 0]
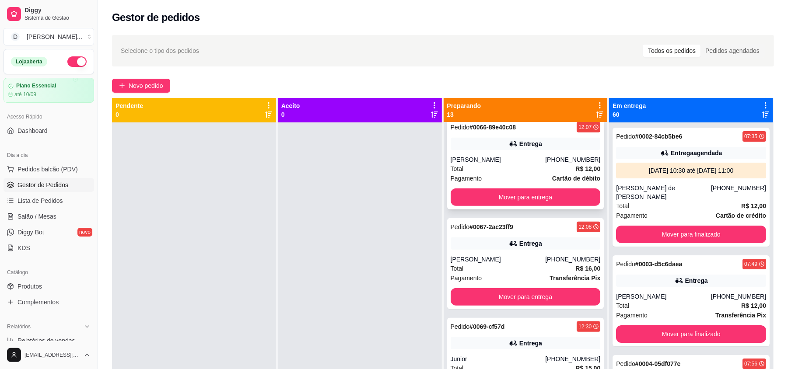
click at [476, 172] on div "Total R$ 12,00" at bounding box center [526, 169] width 150 height 10
click at [541, 199] on button "Mover para entrega" at bounding box center [526, 198] width 150 height 18
click at [489, 183] on div "Pagamento Dinheiro" at bounding box center [526, 179] width 150 height 10
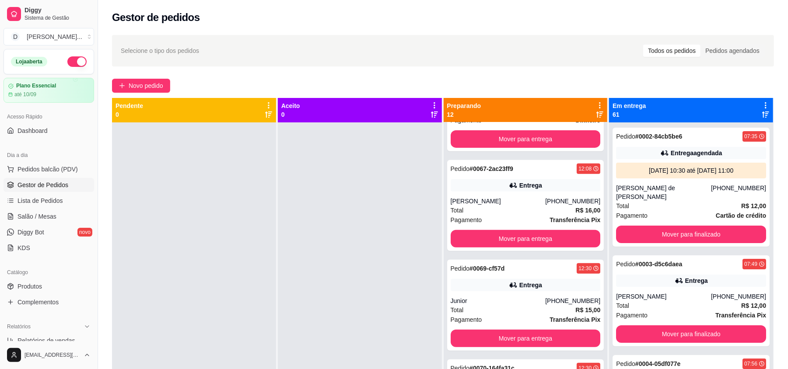
scroll to position [326, 0]
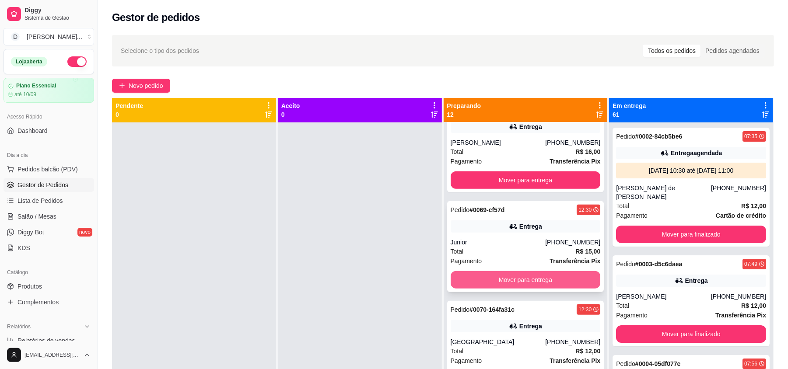
click at [504, 278] on button "Mover para entrega" at bounding box center [526, 280] width 150 height 18
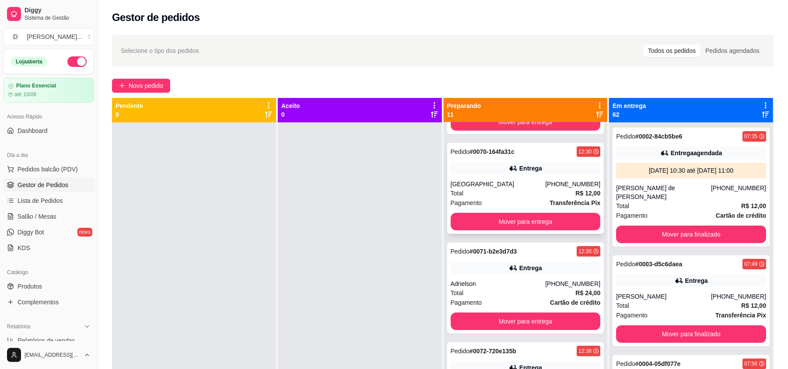
click at [487, 193] on div "Total R$ 12,00" at bounding box center [526, 194] width 150 height 10
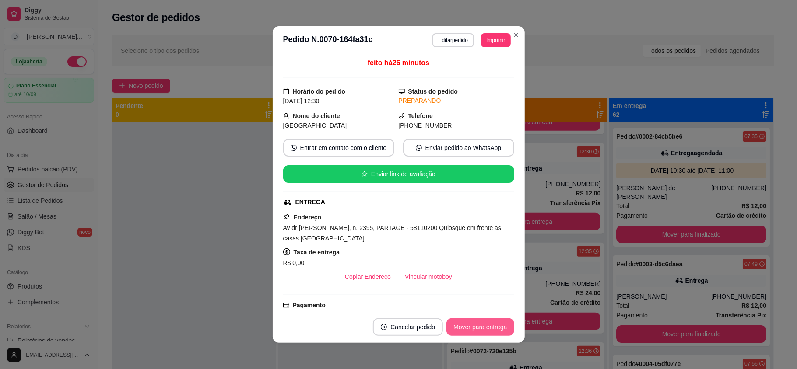
click at [494, 326] on button "Mover para entrega" at bounding box center [479, 328] width 67 height 18
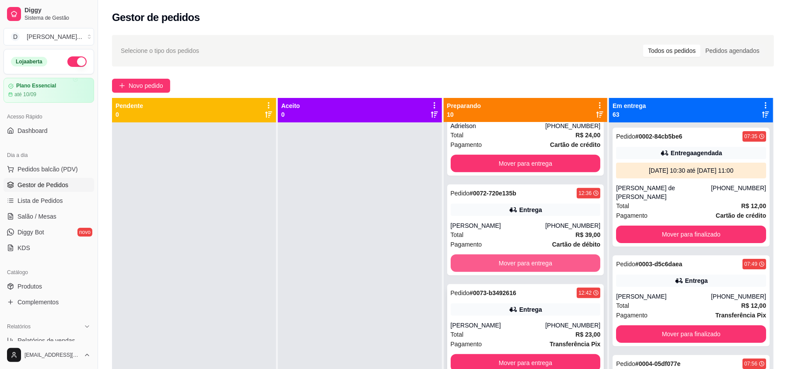
scroll to position [501, 0]
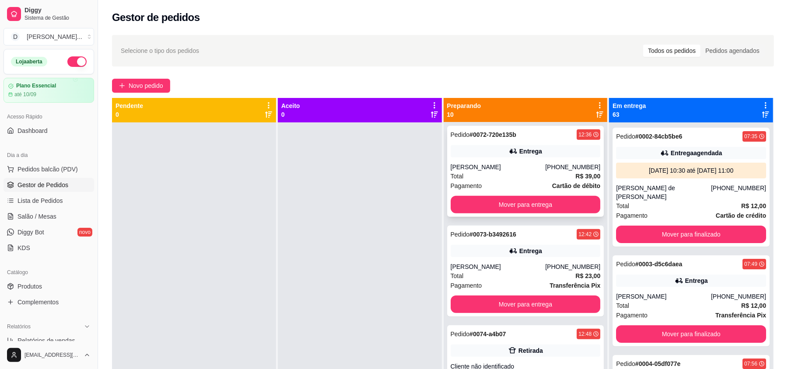
click at [502, 171] on div "Lorena Tavares" at bounding box center [498, 167] width 95 height 9
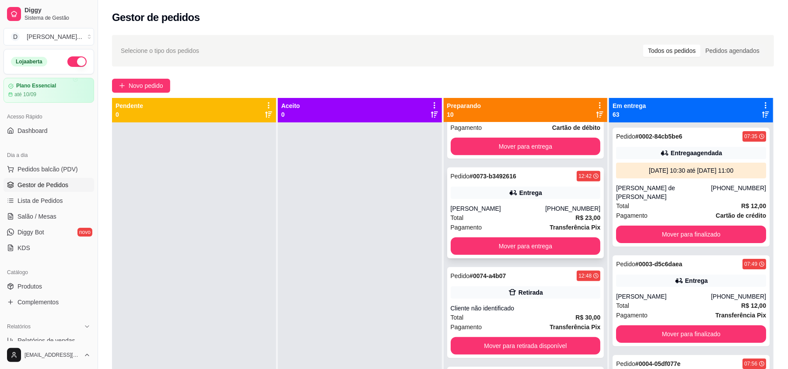
click at [522, 218] on div "Total R$ 23,00" at bounding box center [526, 218] width 150 height 10
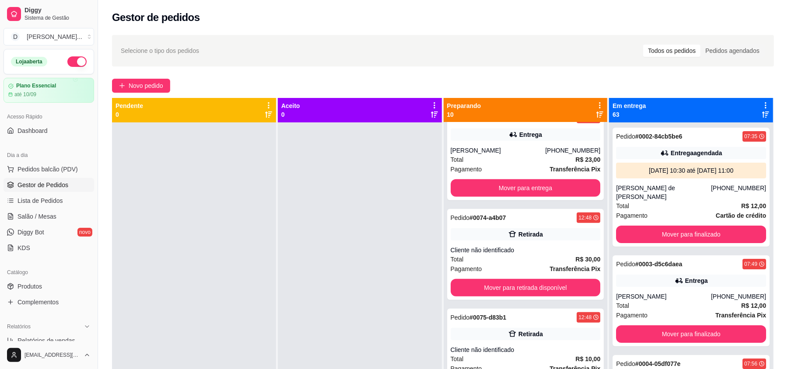
scroll to position [650, 0]
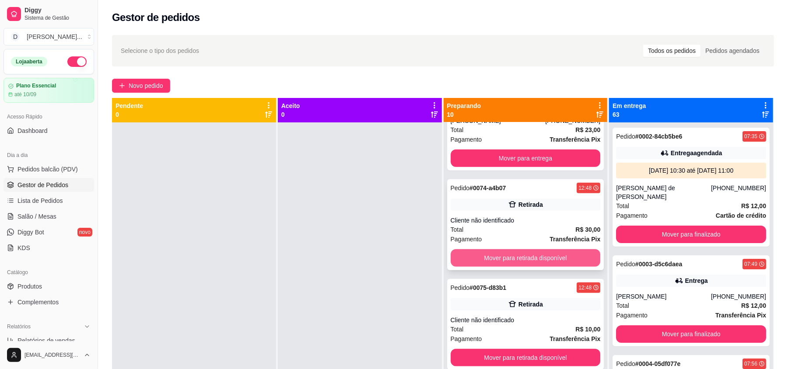
click at [502, 258] on button "Mover para retirada disponível" at bounding box center [526, 258] width 150 height 18
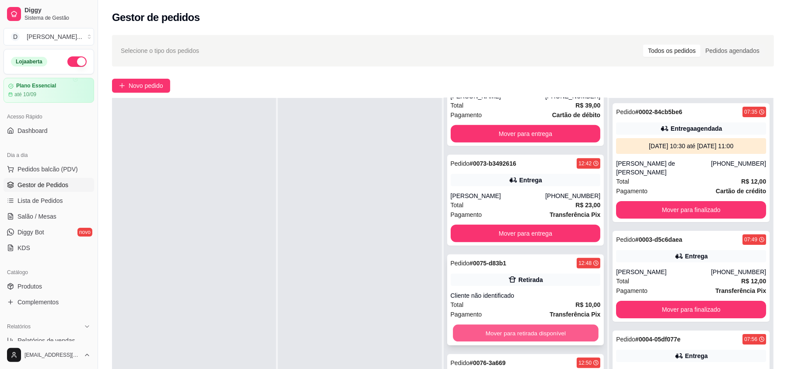
click at [508, 327] on button "Mover para retirada disponível" at bounding box center [525, 333] width 145 height 17
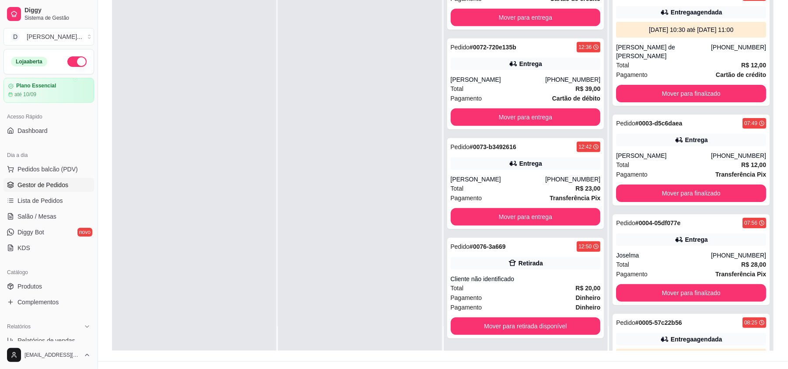
scroll to position [133, 0]
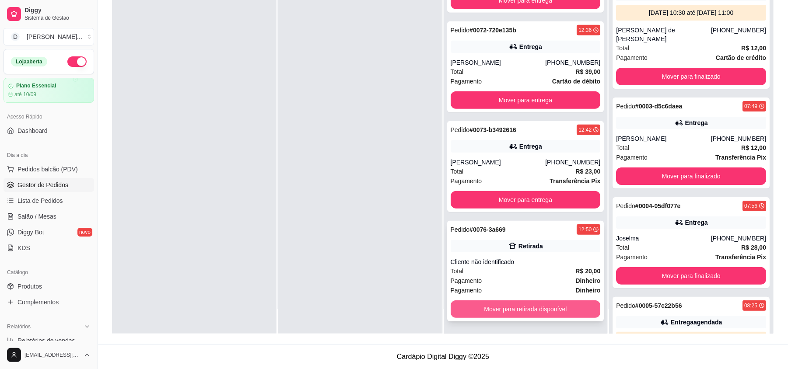
click at [493, 309] on button "Mover para retirada disponível" at bounding box center [526, 310] width 150 height 18
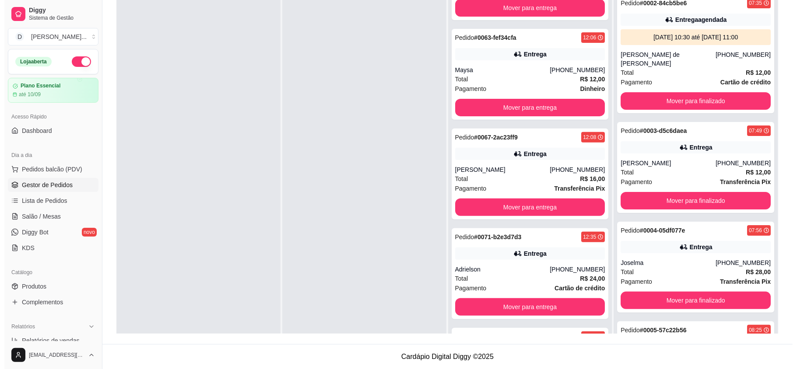
scroll to position [0, 0]
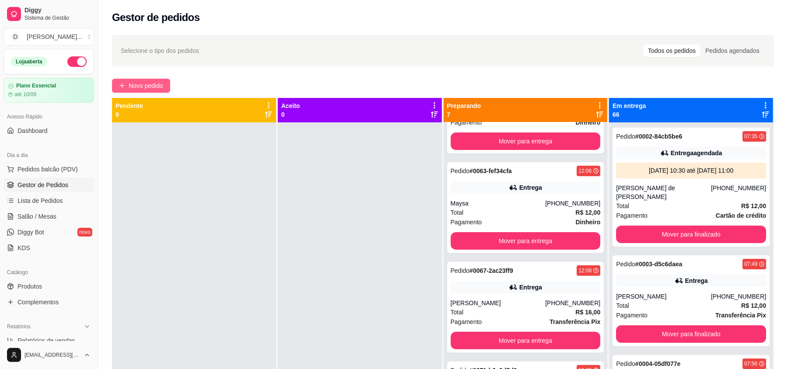
click at [135, 90] on span "Novo pedido" at bounding box center [146, 86] width 35 height 10
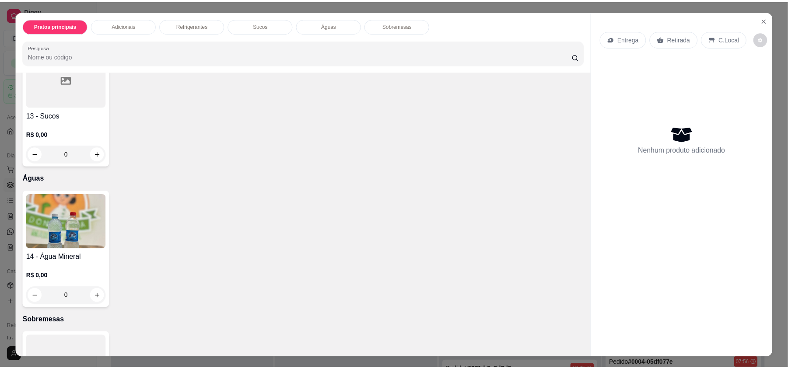
scroll to position [741, 0]
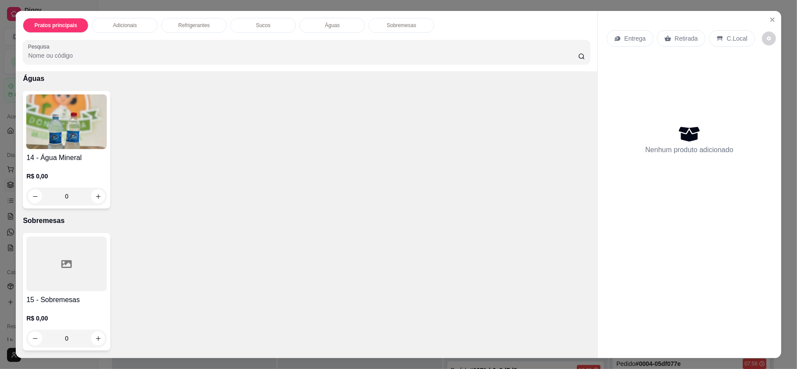
click at [74, 267] on div at bounding box center [66, 264] width 81 height 55
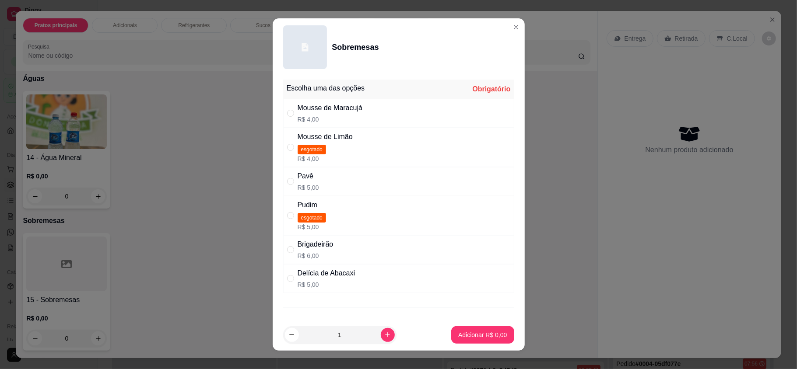
click at [327, 112] on div "Mousse de Maracujá" at bounding box center [330, 108] width 65 height 11
radio input "true"
click at [477, 327] on button "Adicionar R$ 4,00" at bounding box center [482, 336] width 63 height 18
type input "1"
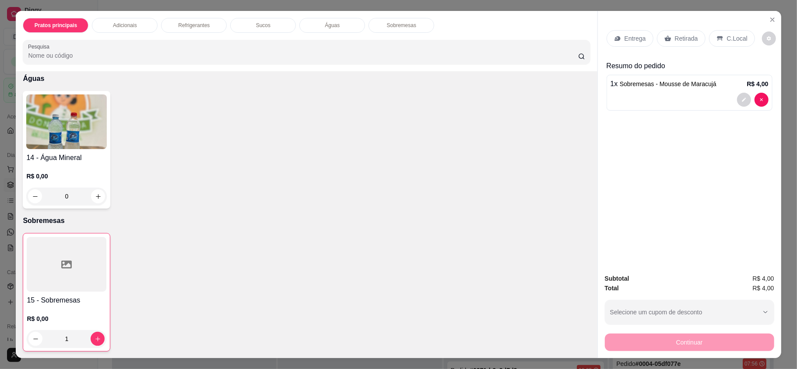
click at [681, 94] on div at bounding box center [690, 100] width 158 height 14
click at [675, 38] on p "Retirada" at bounding box center [686, 38] width 23 height 9
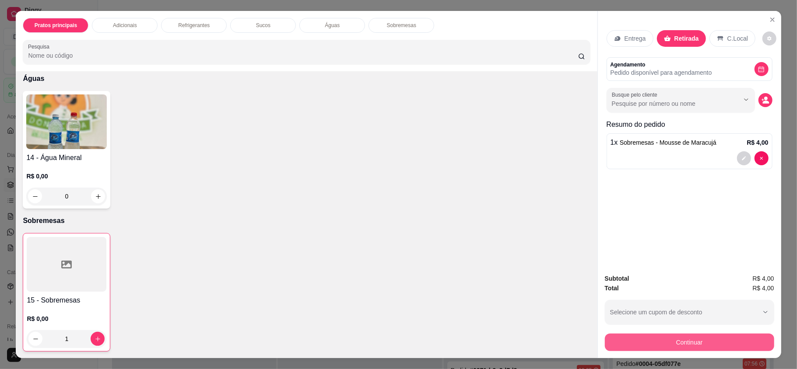
click at [669, 345] on button "Continuar" at bounding box center [689, 343] width 169 height 18
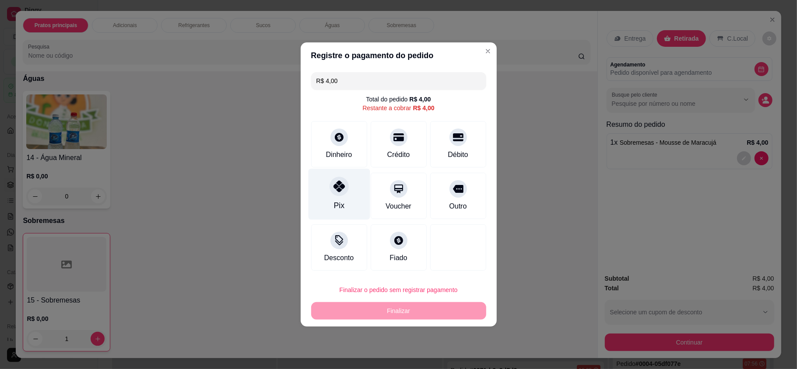
click at [342, 192] on icon at bounding box center [338, 186] width 11 height 11
type input "R$ 0,00"
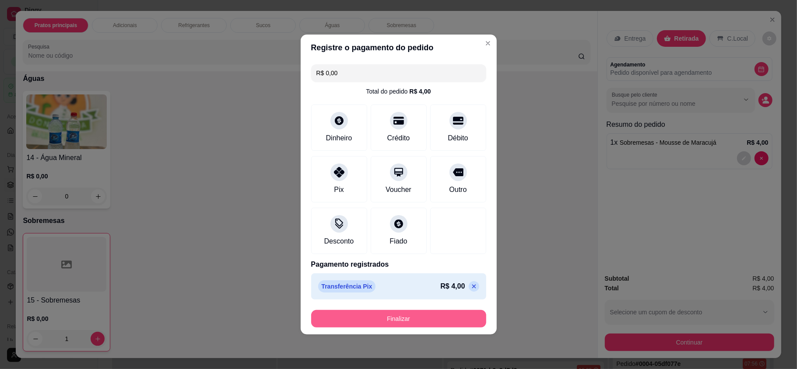
click at [402, 316] on button "Finalizar" at bounding box center [398, 319] width 175 height 18
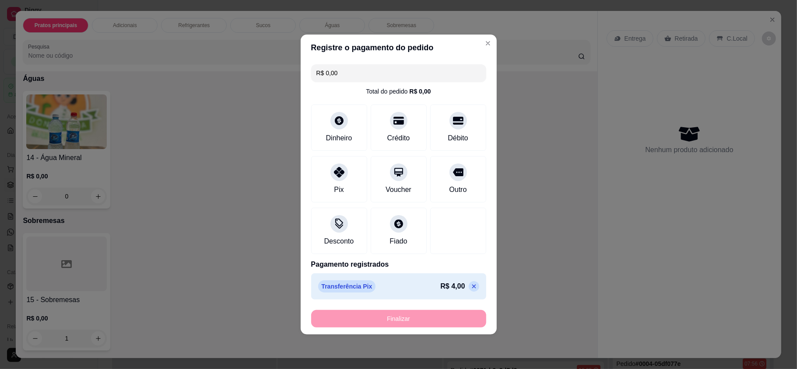
type input "0"
type input "-R$ 4,00"
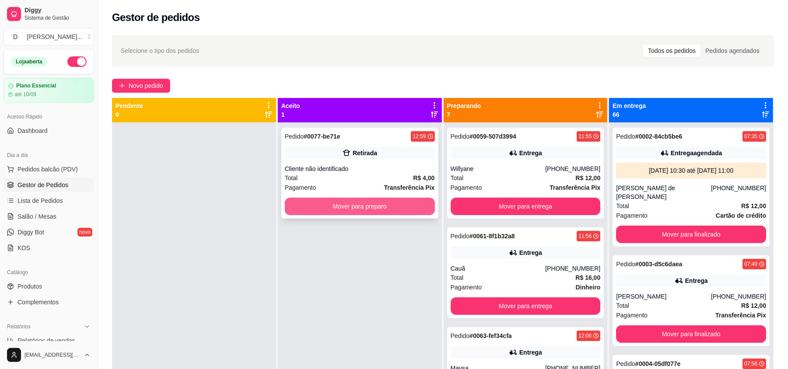
click at [349, 212] on button "Mover para preparo" at bounding box center [360, 207] width 150 height 18
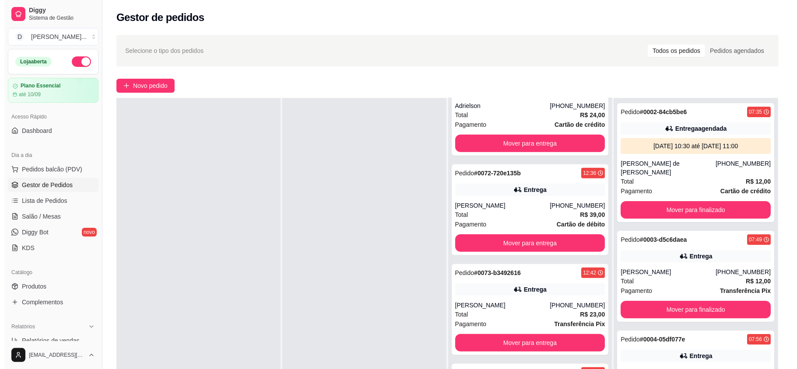
scroll to position [133, 0]
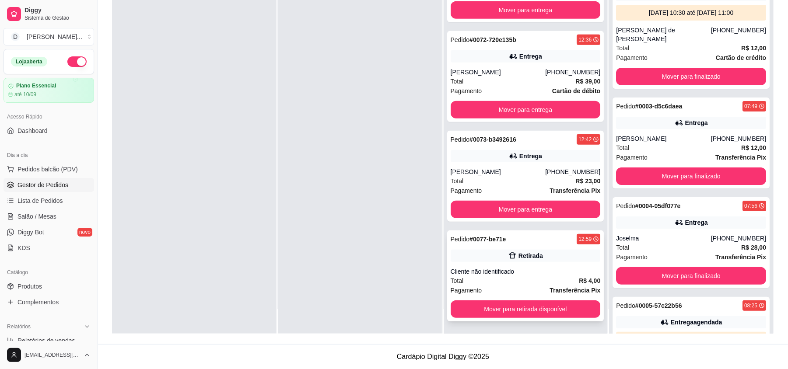
click at [487, 319] on div "Pedido # 0077-be71e 12:59 Retirada Cliente não identificado Total R$ 4,00 Pagam…" at bounding box center [525, 276] width 157 height 91
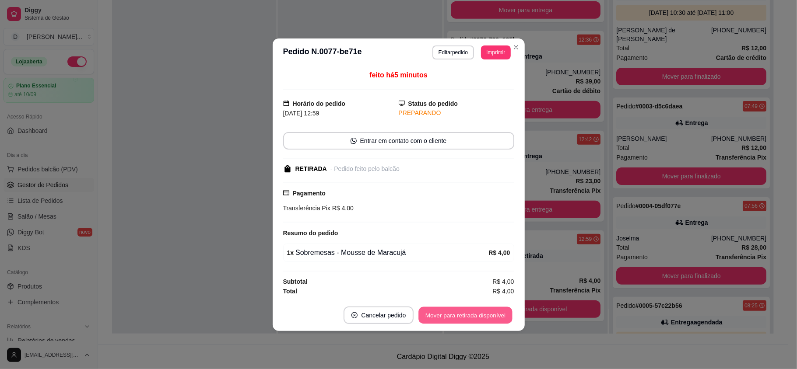
click at [446, 315] on button "Mover para retirada disponível" at bounding box center [466, 315] width 94 height 17
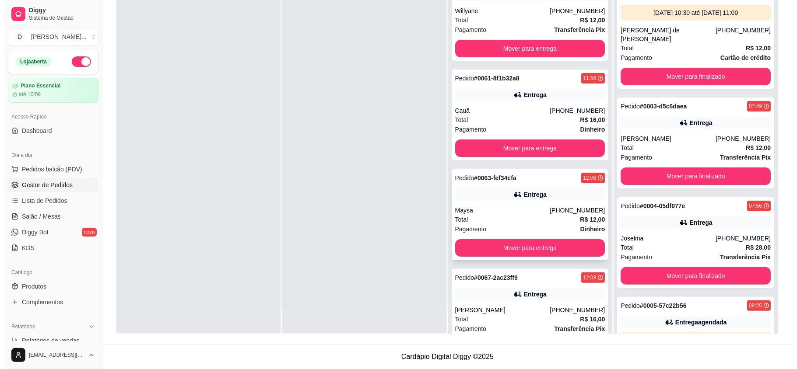
scroll to position [0, 0]
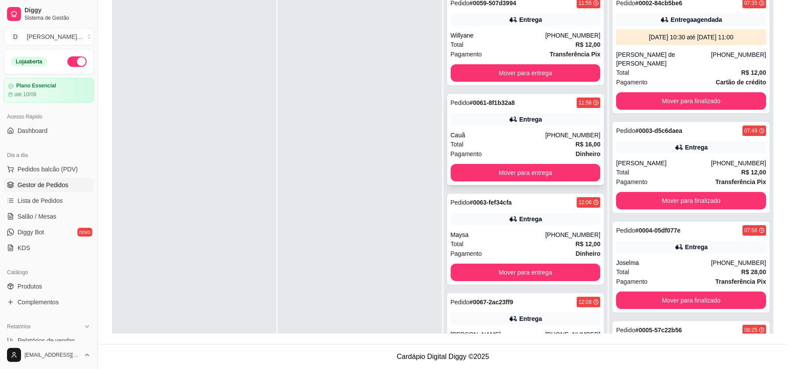
click at [510, 142] on div "Total R$ 16,00" at bounding box center [526, 145] width 150 height 10
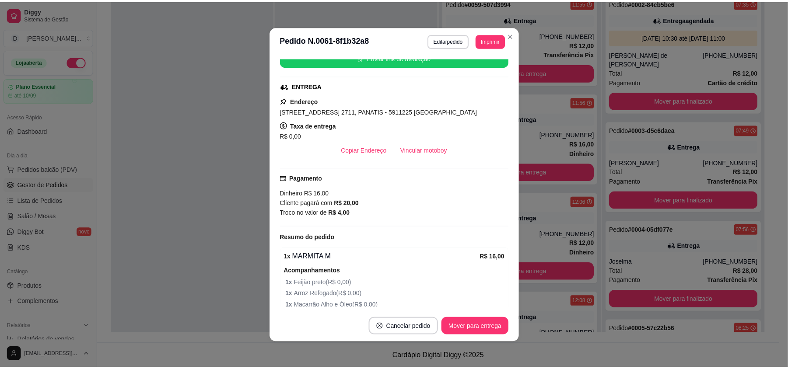
scroll to position [175, 0]
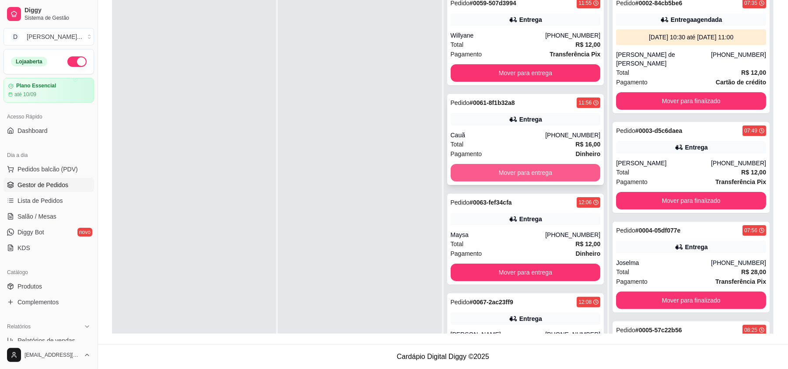
click at [526, 169] on button "Mover para entrega" at bounding box center [526, 173] width 150 height 18
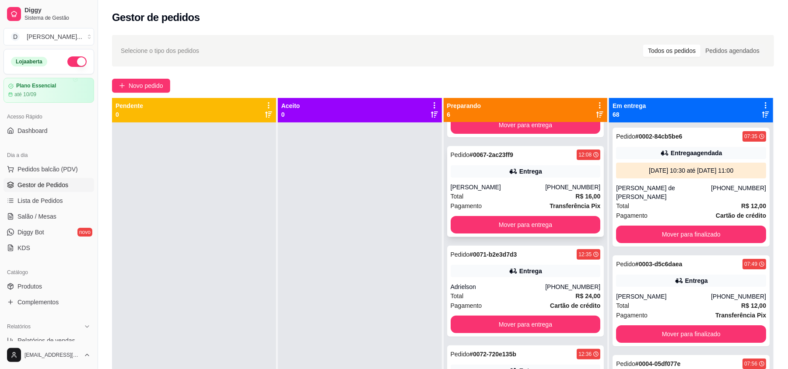
scroll to position [0, 0]
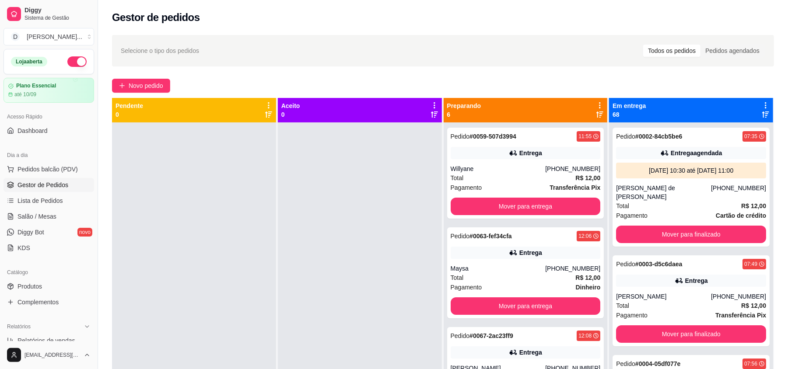
click at [453, 13] on div "Gestor de pedidos" at bounding box center [443, 18] width 662 height 14
click at [466, 186] on span "Pagamento" at bounding box center [467, 188] width 32 height 10
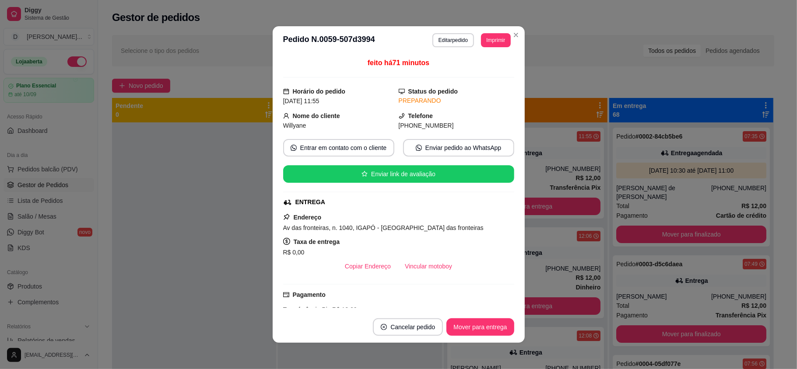
click at [514, 186] on div "feito há 71 minutos Horário do pedido 14/08/2025 11:55 Status do pedido PREPARA…" at bounding box center [399, 182] width 252 height 257
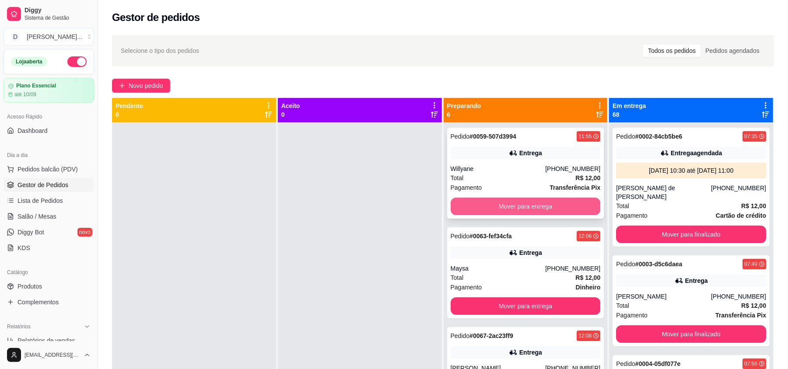
click at [503, 200] on button "Mover para entrega" at bounding box center [526, 207] width 150 height 18
click at [495, 207] on button "Mover para entrega" at bounding box center [526, 207] width 150 height 18
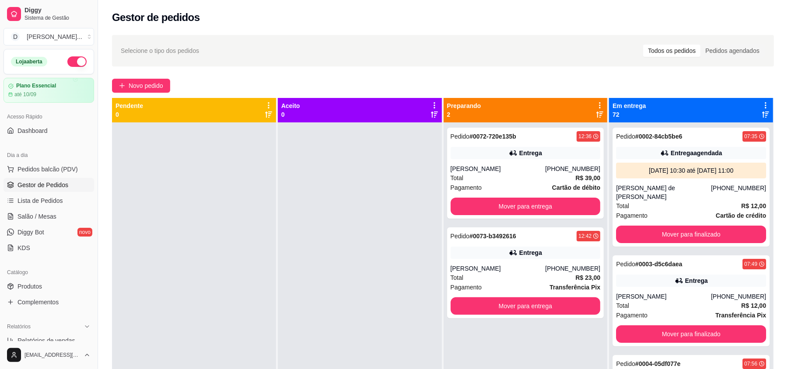
click at [436, 70] on div "Selecione o tipo dos pedidos Todos os pedidos Pedidos agendados Novo pedido Pen…" at bounding box center [443, 254] width 690 height 448
click at [50, 299] on span "Complementos" at bounding box center [38, 302] width 41 height 9
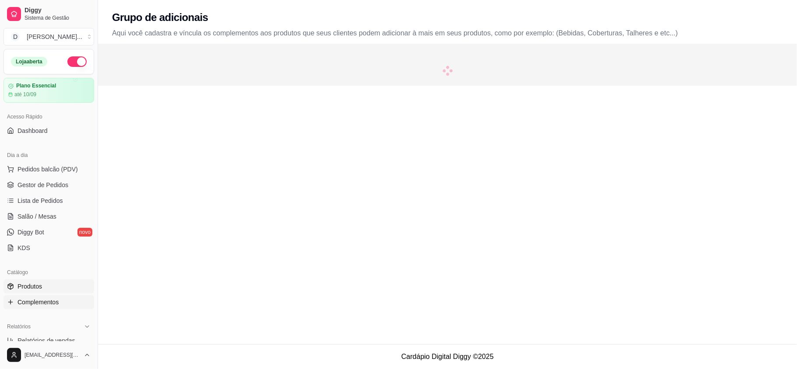
click at [40, 283] on span "Produtos" at bounding box center [30, 286] width 25 height 9
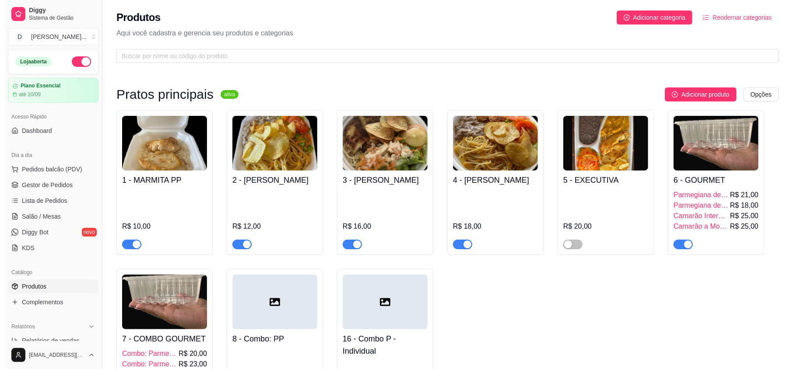
scroll to position [175, 0]
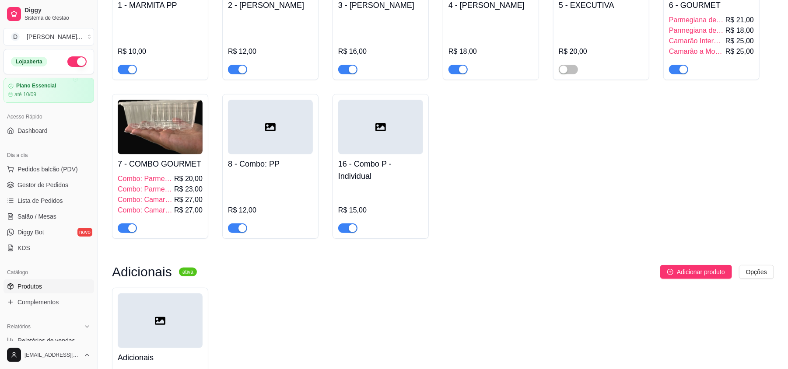
click at [185, 145] on img at bounding box center [160, 127] width 85 height 55
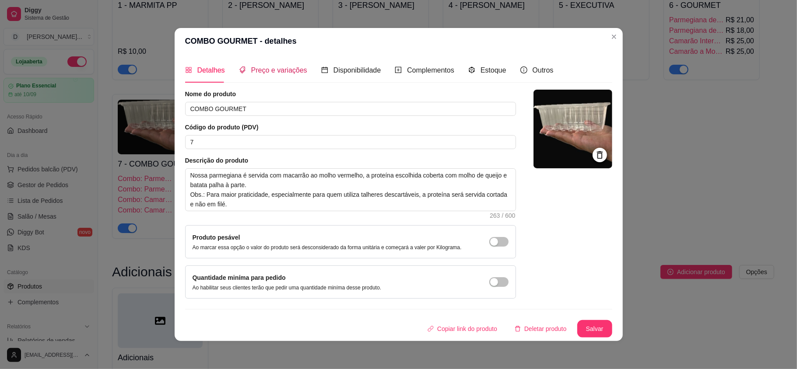
click at [262, 74] on span "Preço e variações" at bounding box center [279, 70] width 56 height 7
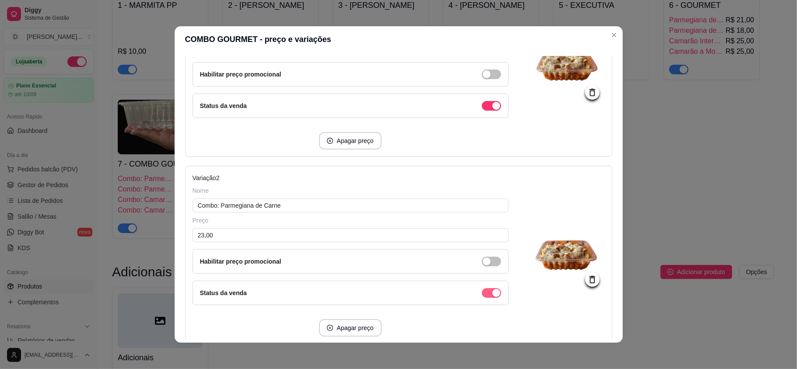
click at [482, 111] on span "button" at bounding box center [491, 106] width 19 height 10
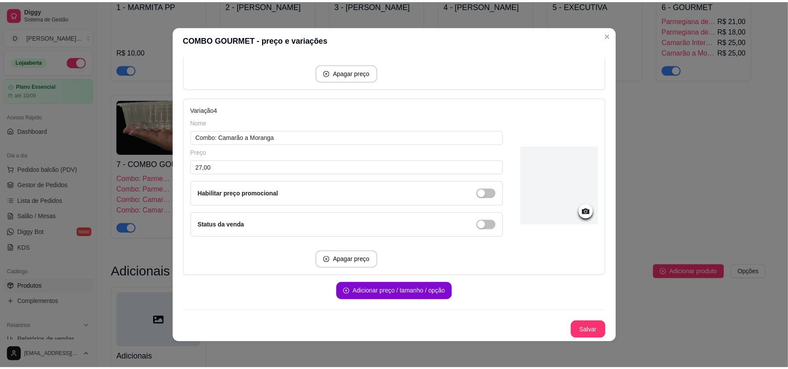
scroll to position [2, 0]
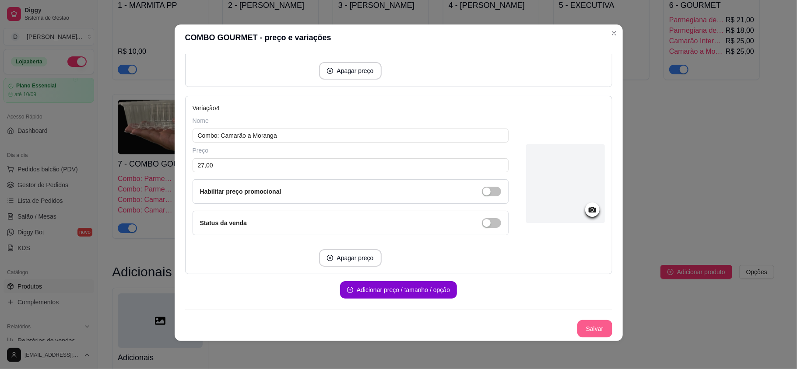
click at [577, 321] on button "Salvar" at bounding box center [594, 329] width 35 height 18
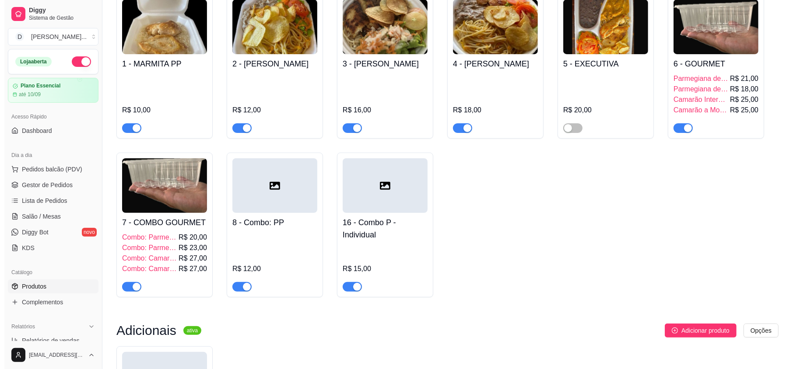
scroll to position [58, 0]
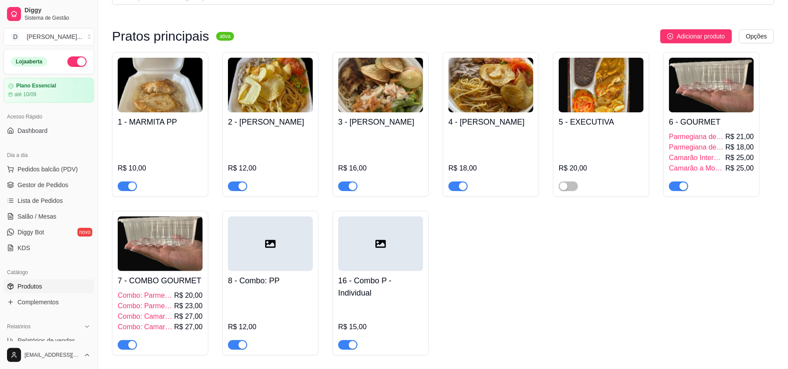
click at [692, 135] on span "Parmegiana de Carne" at bounding box center [696, 137] width 55 height 11
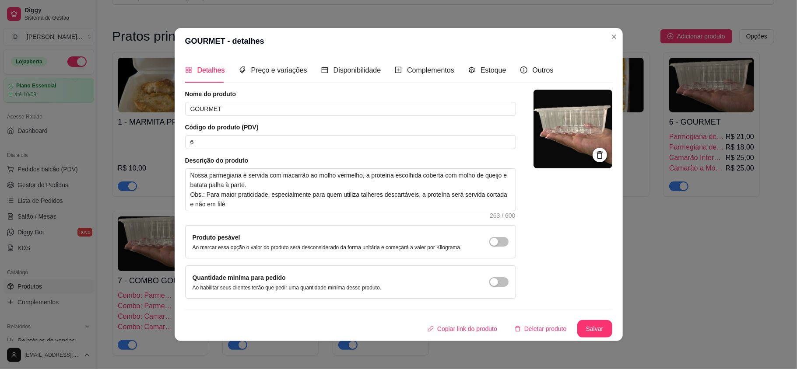
scroll to position [0, 0]
click at [296, 75] on div "Preço e variações" at bounding box center [273, 70] width 68 height 25
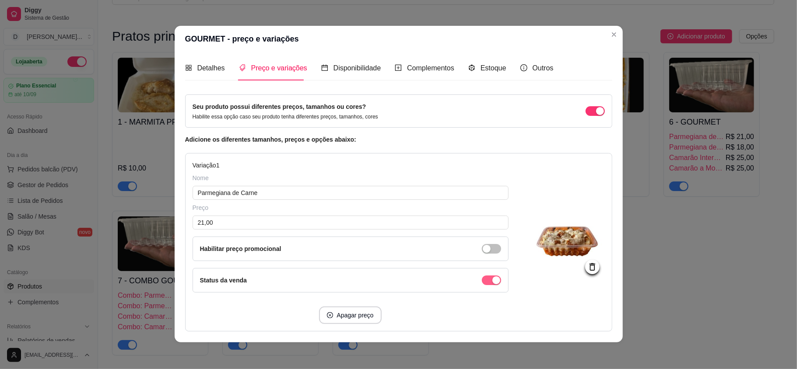
click at [492, 280] on div "button" at bounding box center [496, 281] width 8 height 8
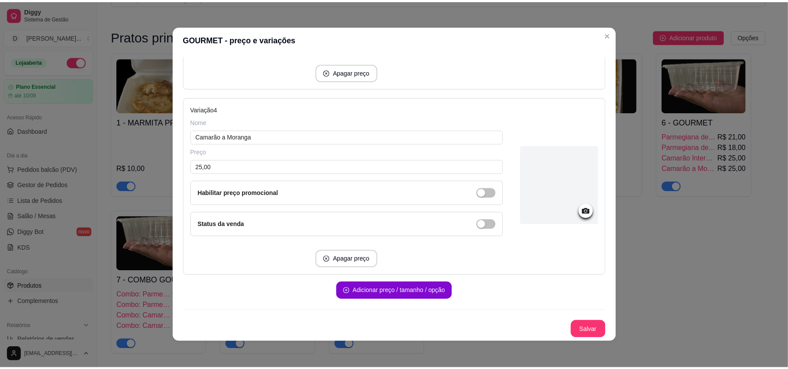
scroll to position [2, 0]
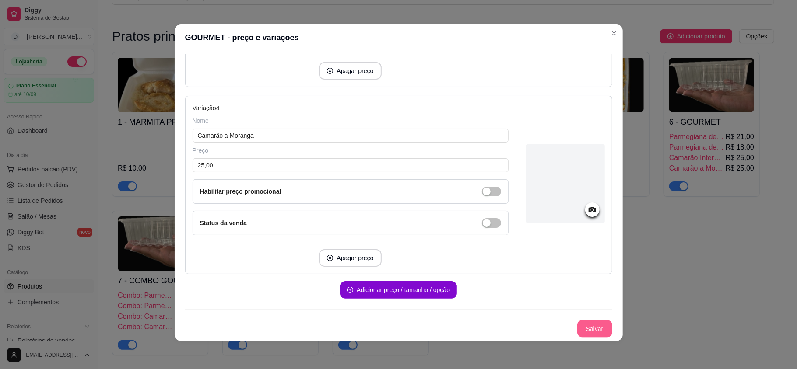
click at [577, 323] on button "Salvar" at bounding box center [594, 329] width 35 height 18
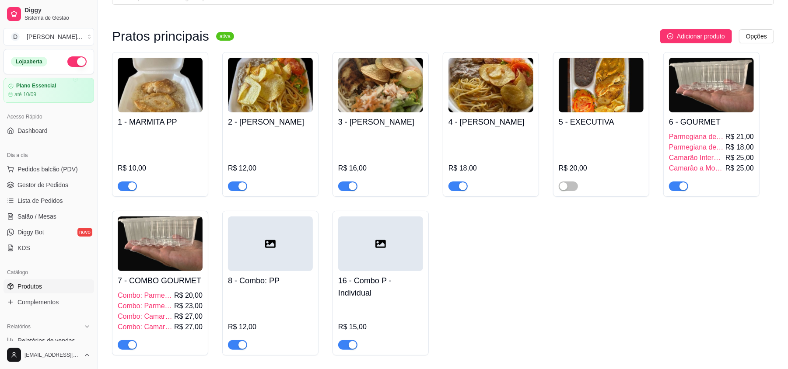
scroll to position [0, 0]
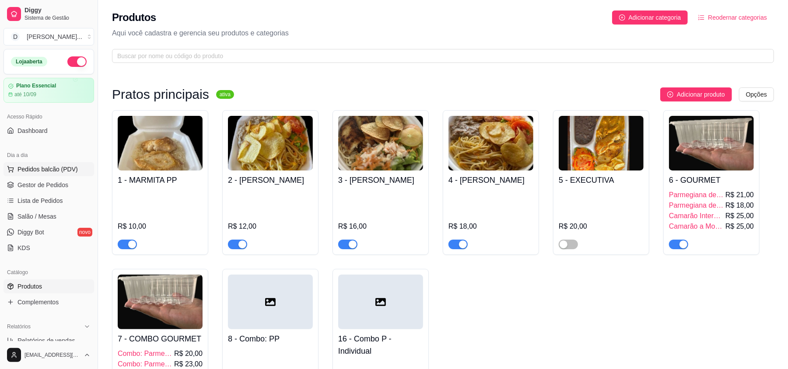
click at [21, 169] on span "Pedidos balcão (PDV)" at bounding box center [48, 169] width 60 height 9
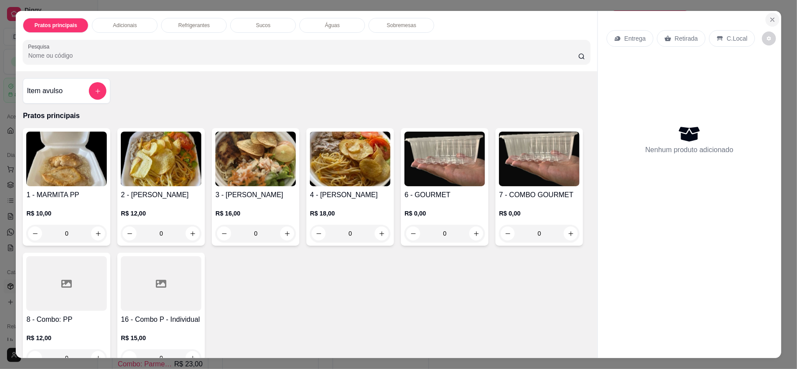
click at [766, 20] on button "Close" at bounding box center [773, 20] width 14 height 14
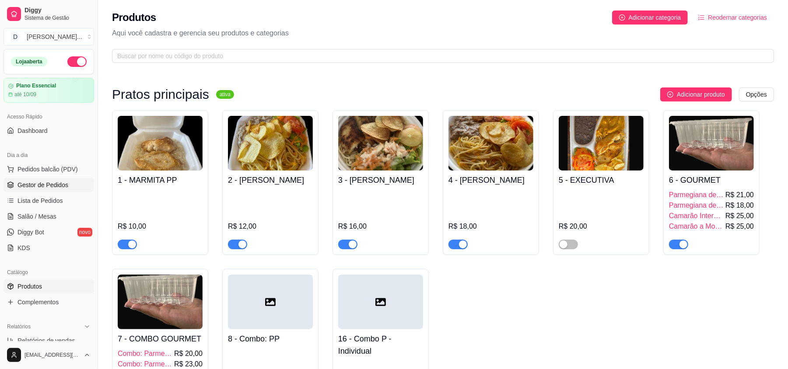
click at [27, 181] on span "Gestor de Pedidos" at bounding box center [43, 185] width 51 height 9
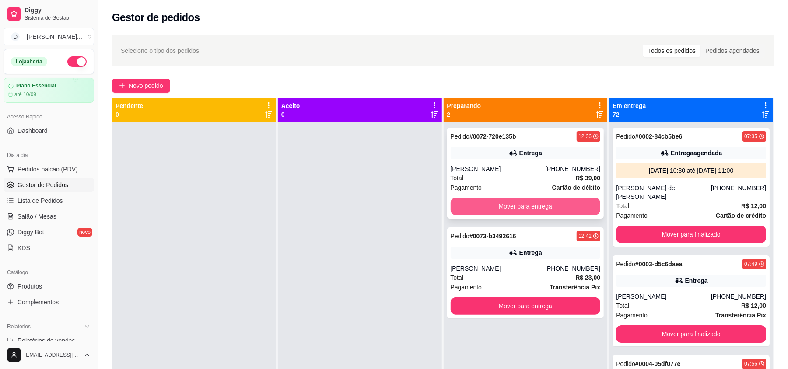
click at [527, 201] on button "Mover para entrega" at bounding box center [526, 207] width 150 height 18
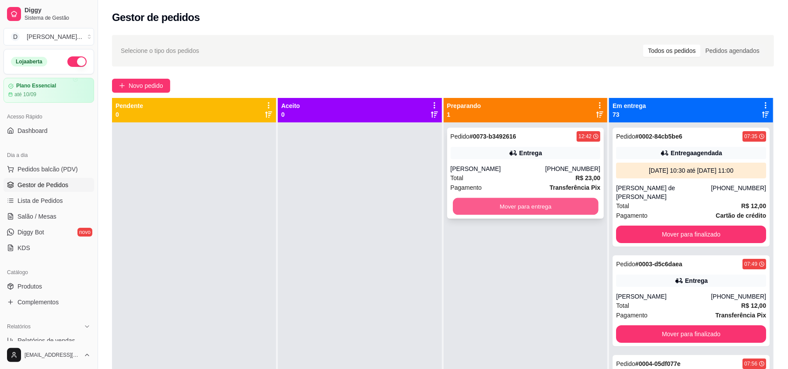
click at [534, 206] on button "Mover para entrega" at bounding box center [525, 206] width 145 height 17
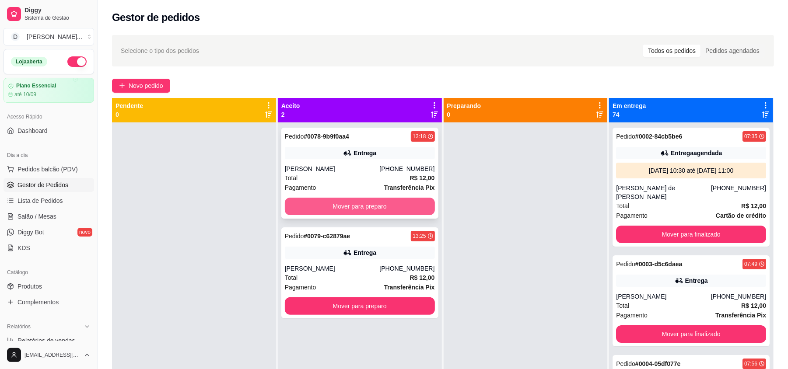
click at [346, 215] on button "Mover para preparo" at bounding box center [360, 207] width 150 height 18
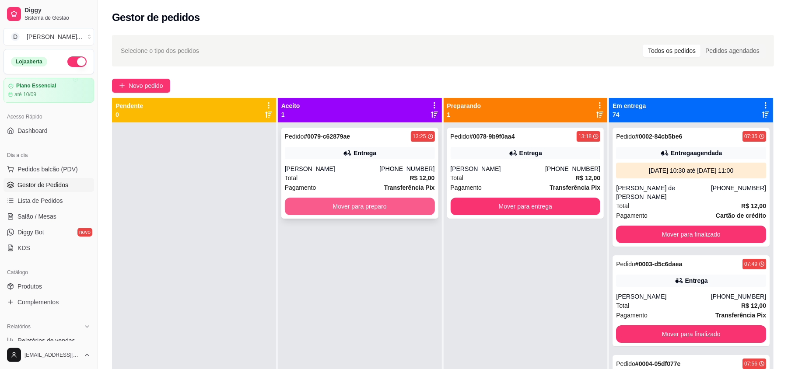
click at [345, 209] on button "Mover para preparo" at bounding box center [360, 207] width 150 height 18
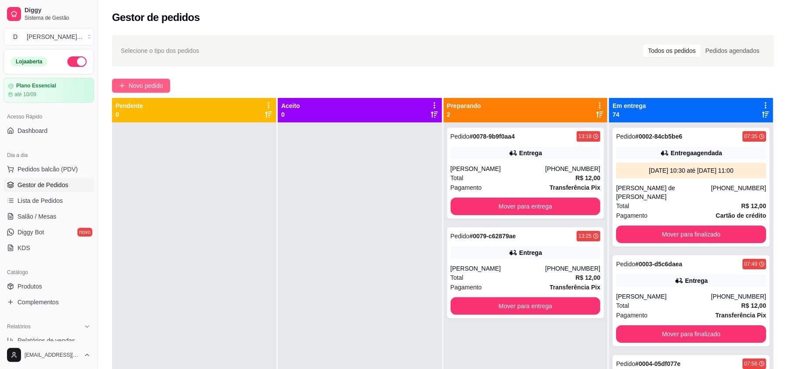
click at [153, 83] on span "Novo pedido" at bounding box center [146, 86] width 35 height 10
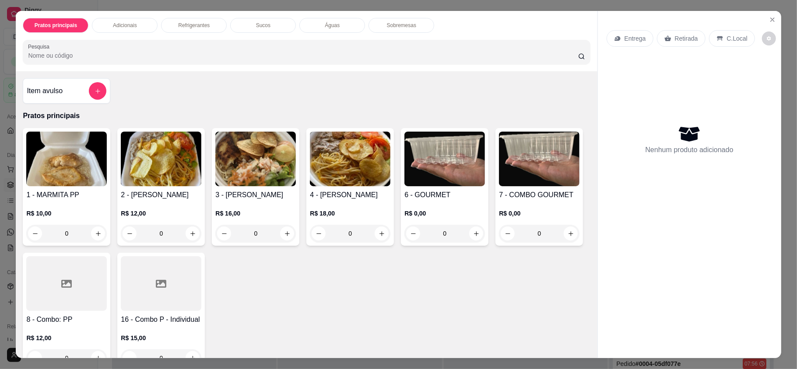
click at [612, 46] on div "Entrega" at bounding box center [630, 38] width 47 height 17
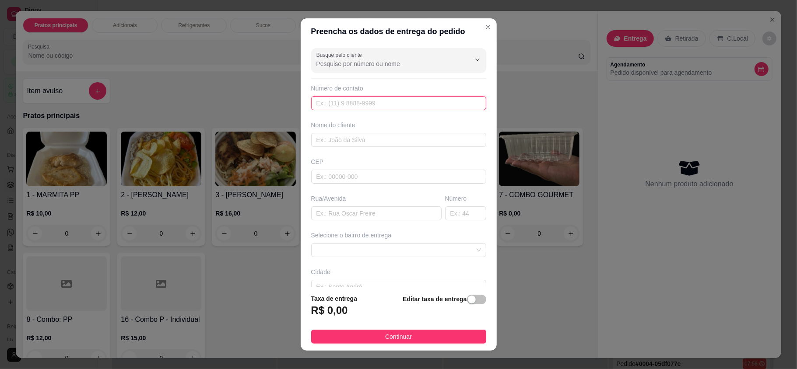
click at [351, 101] on input "text" at bounding box center [398, 103] width 175 height 14
paste input "(84) 8844-1568"
click at [324, 102] on input "(84) 8844-1568" at bounding box center [398, 103] width 175 height 14
type input "(84) 98844-1568"
type input "Rogério"
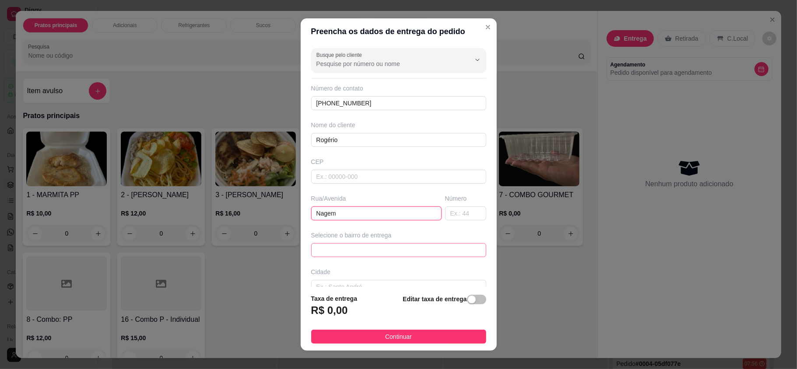
click at [334, 251] on span at bounding box center [398, 250] width 165 height 13
type input "Nagem"
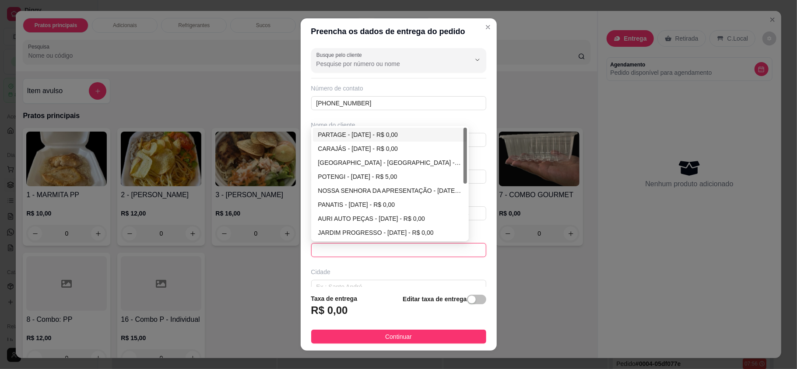
click at [348, 134] on div "PARTAGE - [DATE] - R$ 0,00" at bounding box center [390, 135] width 144 height 10
type input "[DATE]"
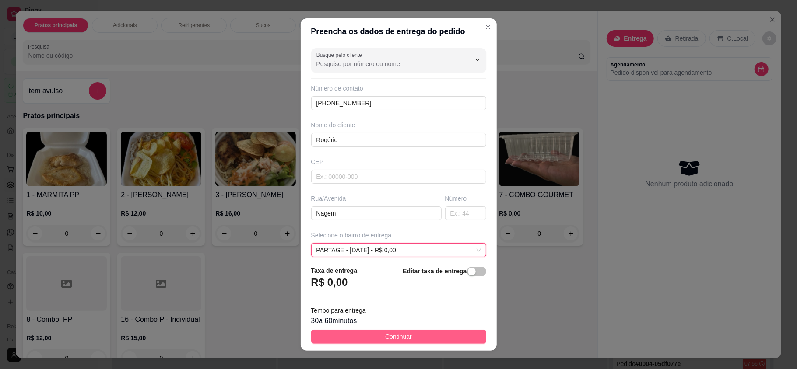
click at [361, 334] on button "Continuar" at bounding box center [398, 337] width 175 height 14
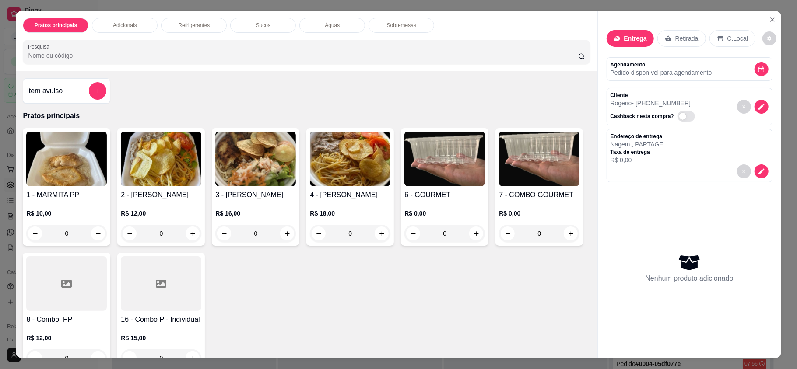
click at [107, 300] on div at bounding box center [66, 283] width 81 height 55
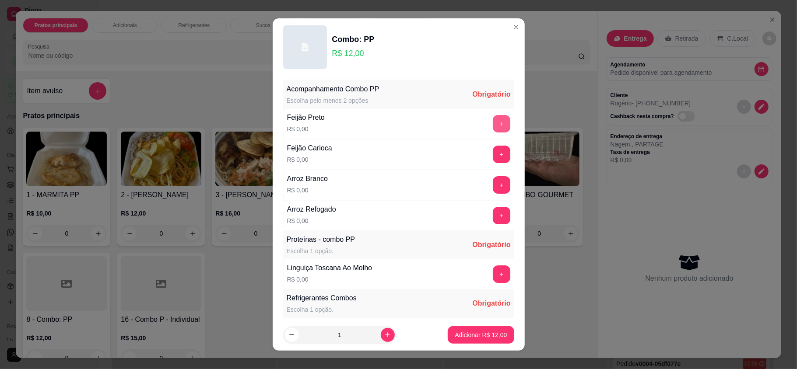
click at [493, 123] on button "+" at bounding box center [502, 124] width 18 height 18
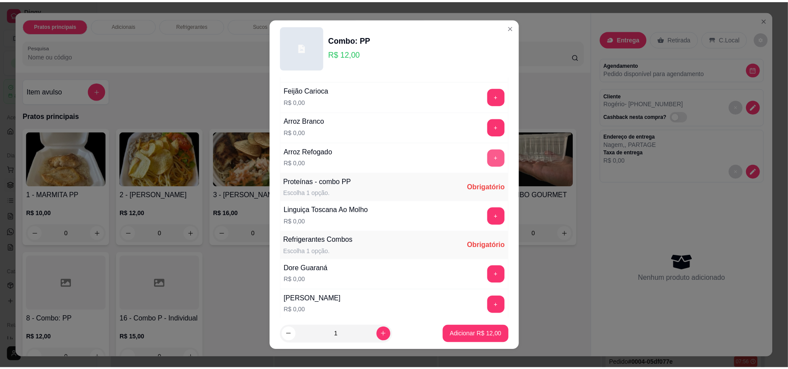
scroll to position [116, 0]
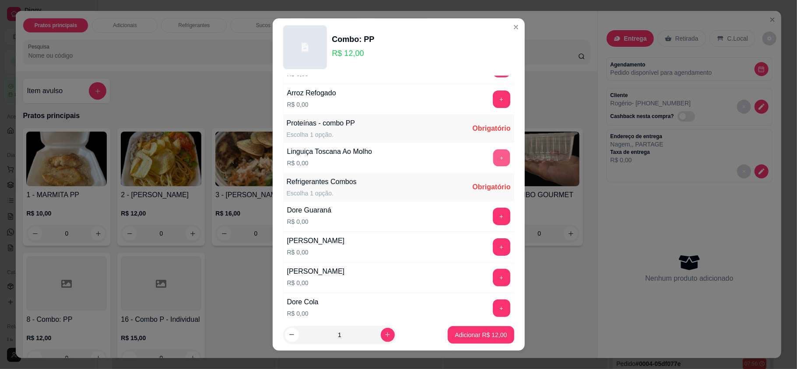
click at [493, 163] on button "+" at bounding box center [501, 158] width 17 height 17
click at [493, 282] on button "+" at bounding box center [502, 278] width 18 height 18
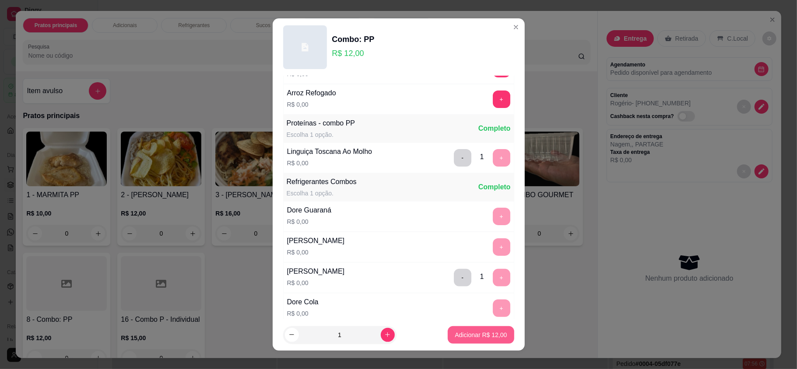
click at [465, 344] on div "Adicionar R$ 12,00" at bounding box center [481, 336] width 66 height 18
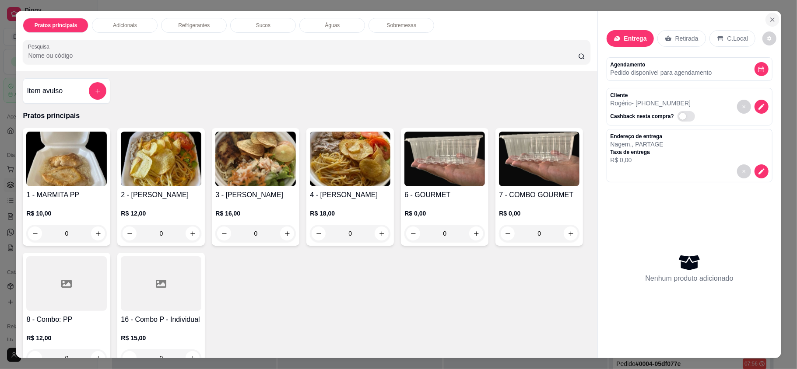
click at [766, 14] on button "Close" at bounding box center [773, 20] width 14 height 14
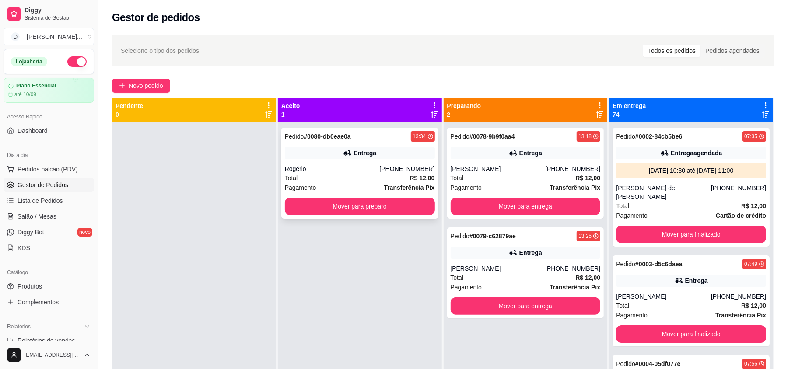
click at [335, 180] on div "Total R$ 12,00" at bounding box center [360, 178] width 150 height 10
click at [334, 200] on button "Mover para preparo" at bounding box center [360, 207] width 150 height 18
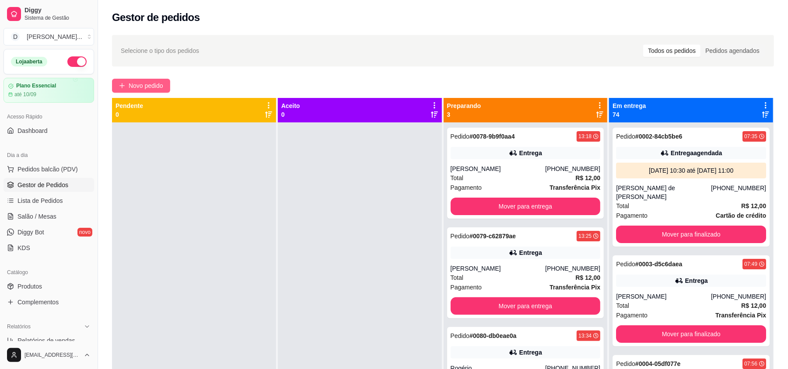
click at [147, 88] on span "Novo pedido" at bounding box center [146, 86] width 35 height 10
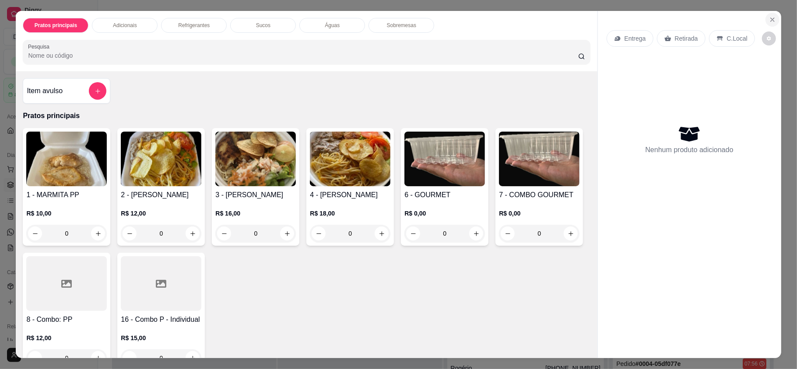
click at [769, 20] on icon "Close" at bounding box center [772, 19] width 7 height 7
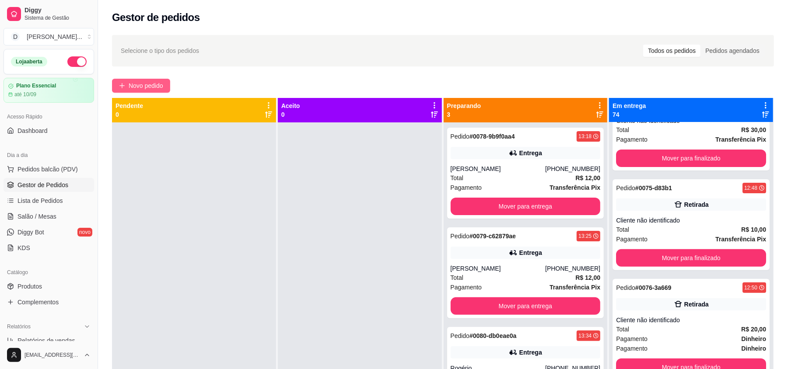
click at [168, 88] on button "Novo pedido" at bounding box center [141, 86] width 58 height 14
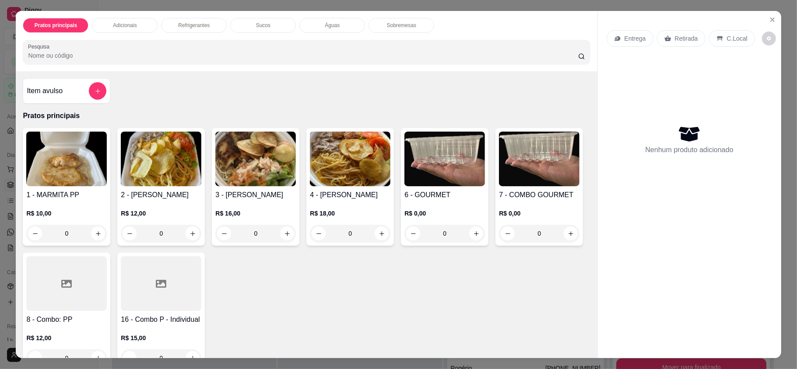
click at [615, 34] on div "Entrega" at bounding box center [630, 38] width 47 height 17
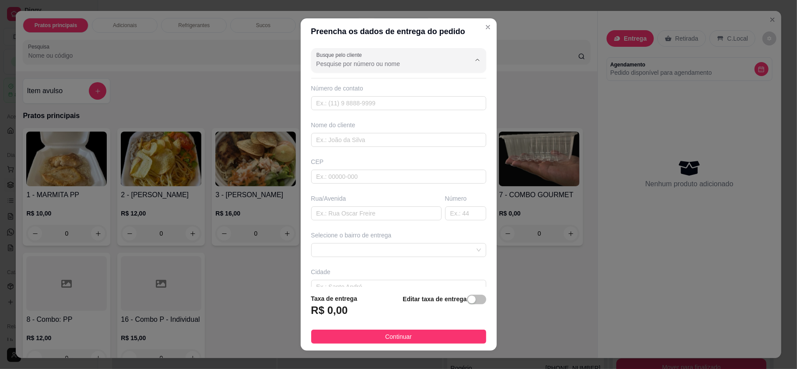
click at [333, 62] on input "Busque pelo cliente" at bounding box center [386, 64] width 140 height 9
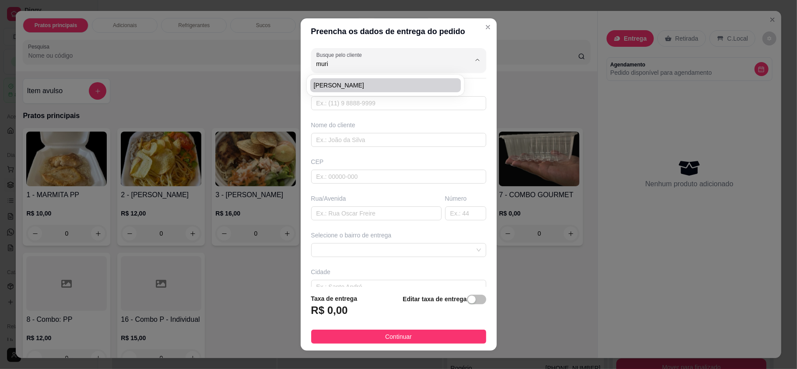
click at [337, 84] on span "Murillo Costa" at bounding box center [381, 85] width 135 height 9
type input "Murillo Costa"
type input "84992291293"
type input "Murillo Costa"
type input "Av João Medeiros filho"
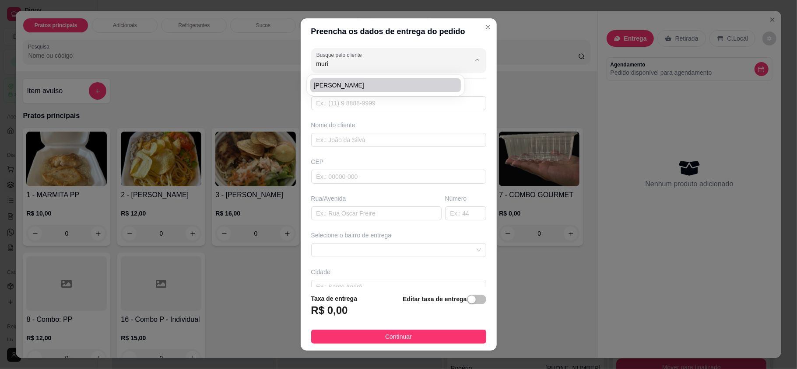
type input "1234"
type input "[DATE]"
type input "Venda direta o Boticário norte shopping"
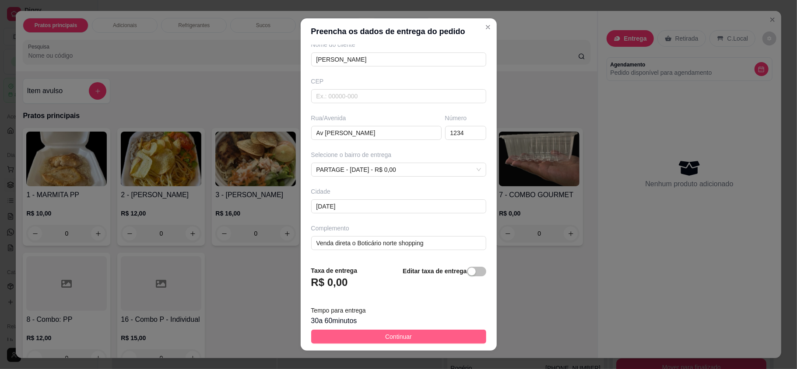
scroll to position [9, 0]
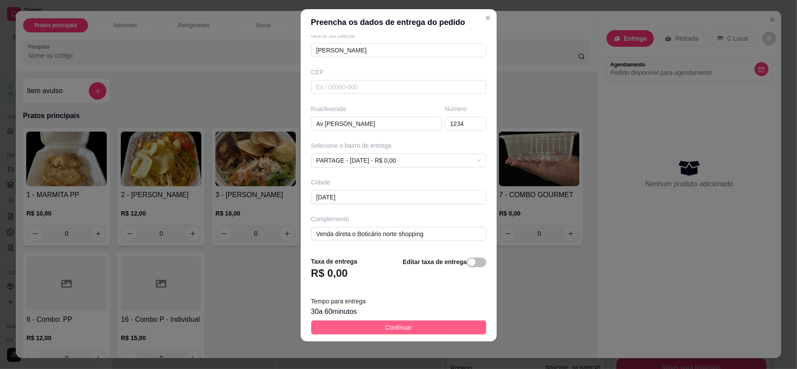
type input "Murillo Costa"
click at [385, 331] on span "Continuar" at bounding box center [398, 328] width 27 height 10
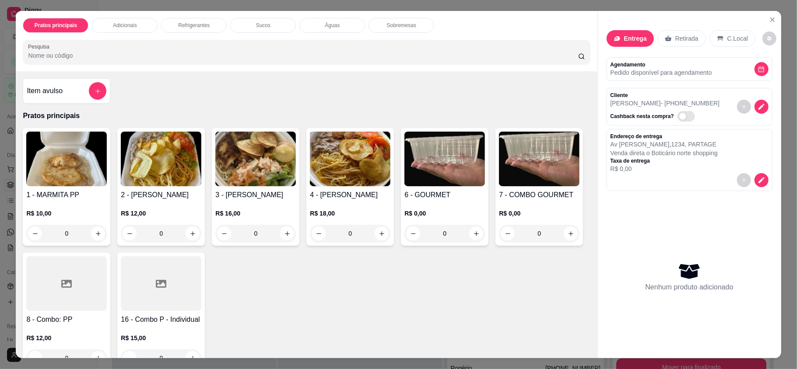
click at [155, 177] on img at bounding box center [161, 159] width 81 height 55
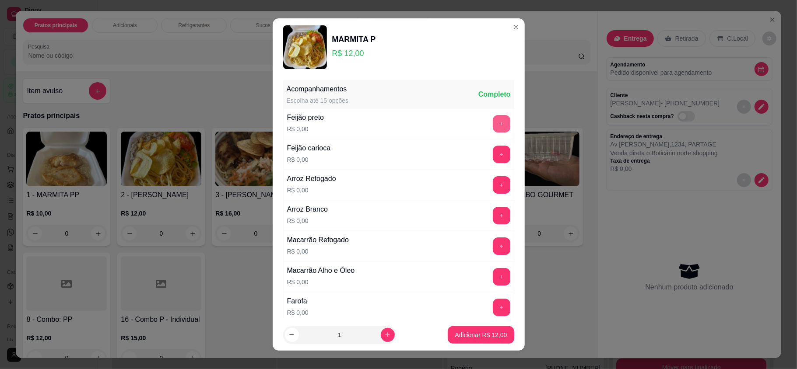
click at [493, 125] on button "+" at bounding box center [502, 124] width 18 height 18
click at [493, 183] on button "+" at bounding box center [502, 185] width 18 height 18
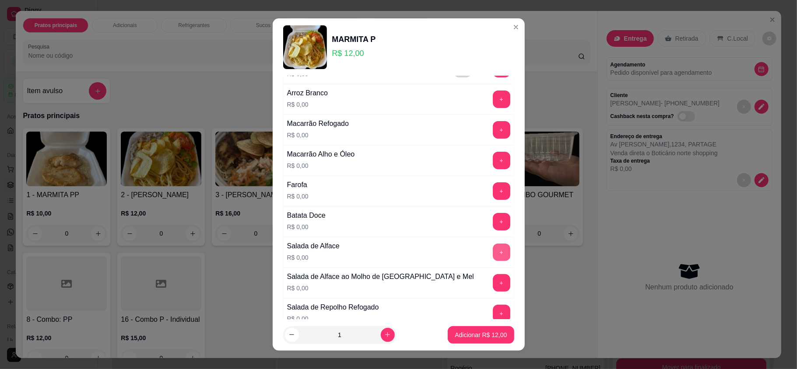
click at [493, 260] on button "+" at bounding box center [502, 253] width 18 height 18
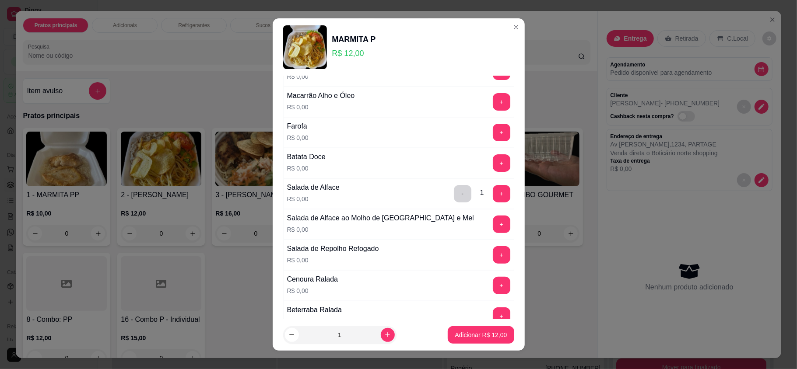
scroll to position [233, 0]
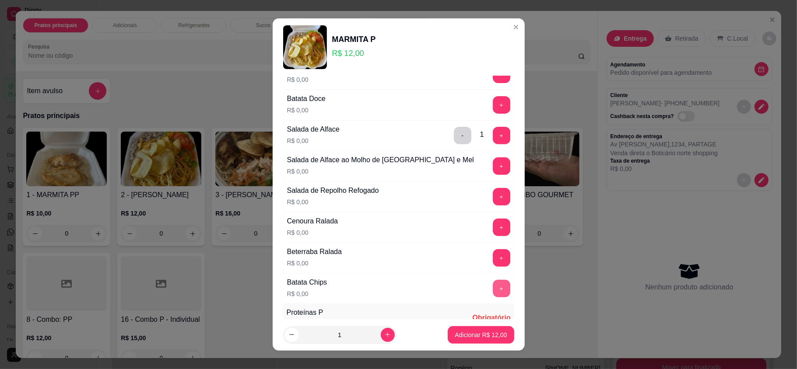
click at [493, 292] on button "+" at bounding box center [502, 289] width 18 height 18
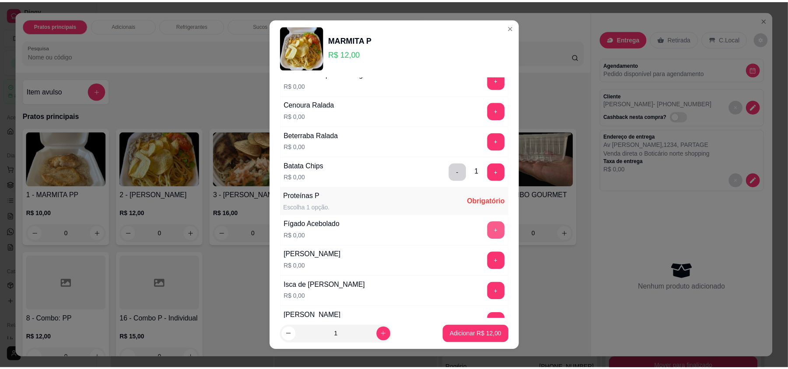
scroll to position [408, 0]
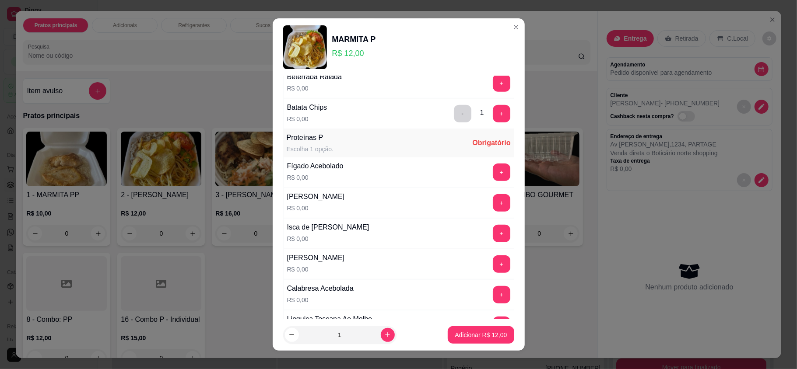
click at [493, 234] on button "+" at bounding box center [502, 234] width 18 height 18
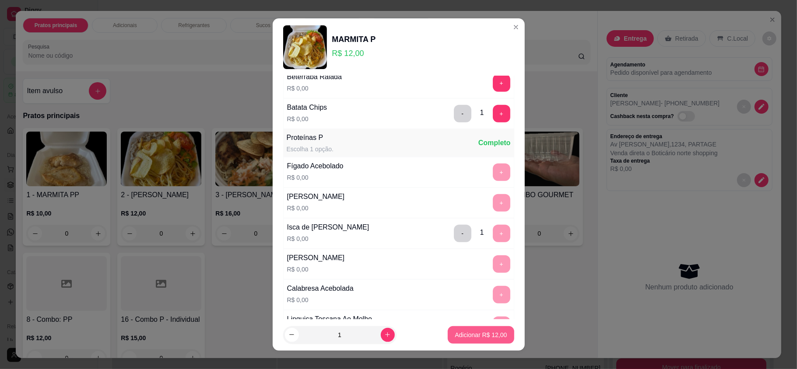
click at [462, 331] on p "Adicionar R$ 12,00" at bounding box center [481, 335] width 52 height 9
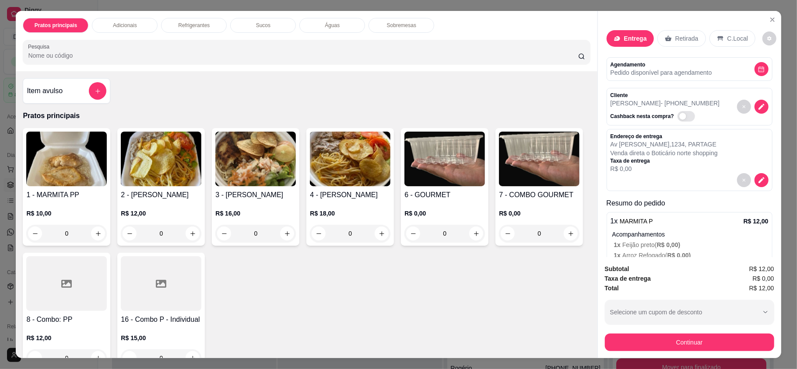
click at [728, 344] on button "Continuar" at bounding box center [689, 343] width 169 height 18
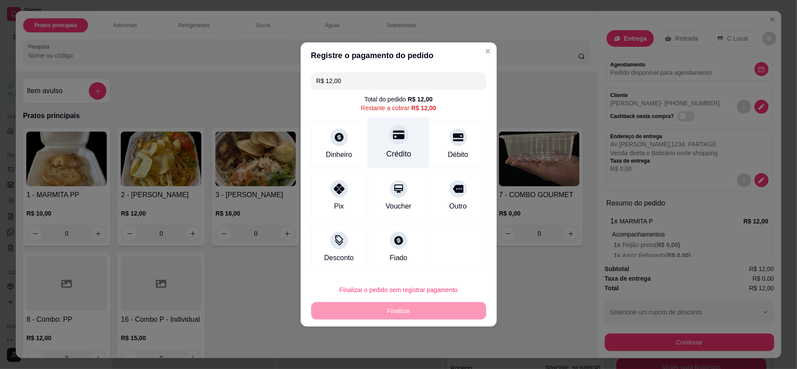
click at [394, 136] on icon at bounding box center [398, 134] width 11 height 11
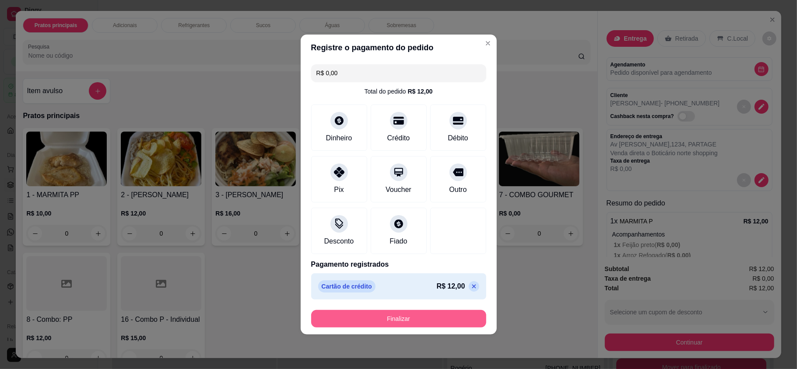
click at [418, 317] on button "Finalizar" at bounding box center [398, 319] width 175 height 18
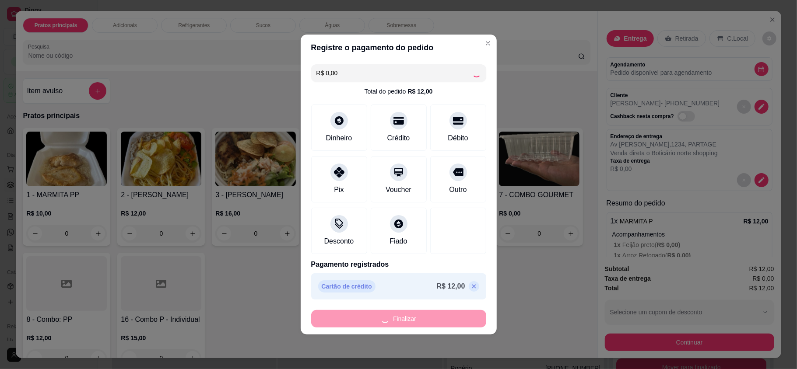
type input "-R$ 12,00"
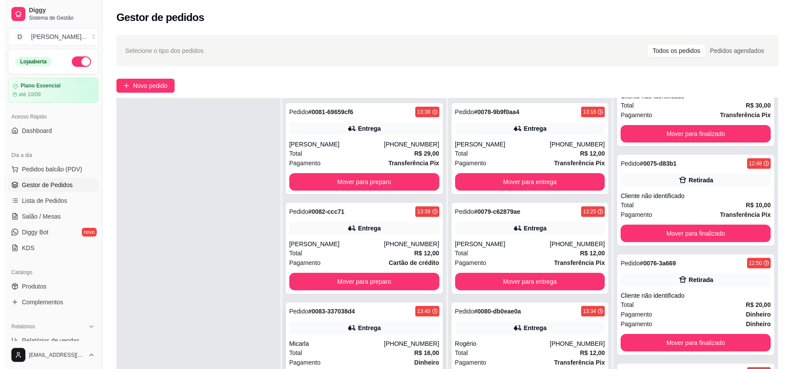
scroll to position [58, 0]
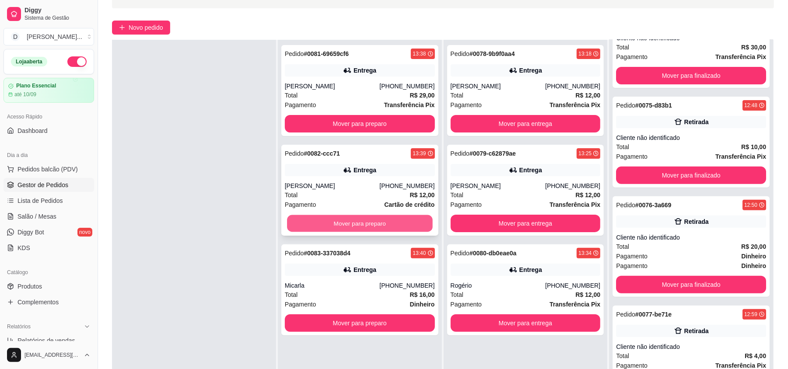
click at [327, 221] on button "Mover para preparo" at bounding box center [359, 223] width 145 height 17
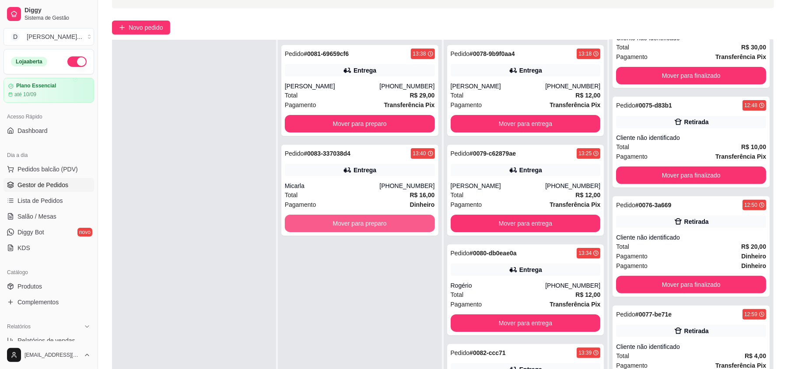
click at [327, 221] on button "Mover para preparo" at bounding box center [360, 224] width 150 height 18
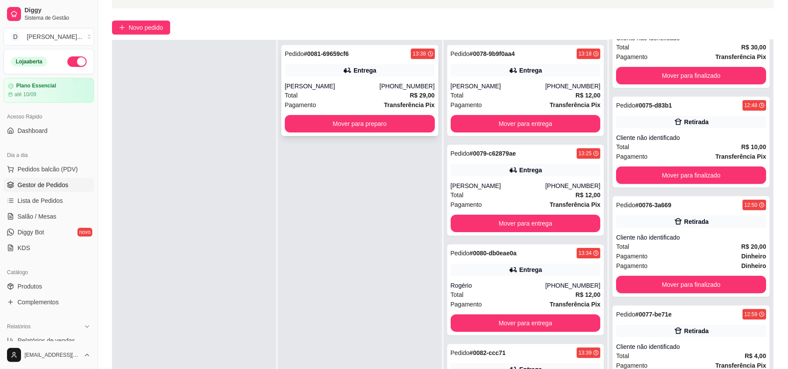
click at [318, 93] on div "Total R$ 29,00" at bounding box center [360, 96] width 150 height 10
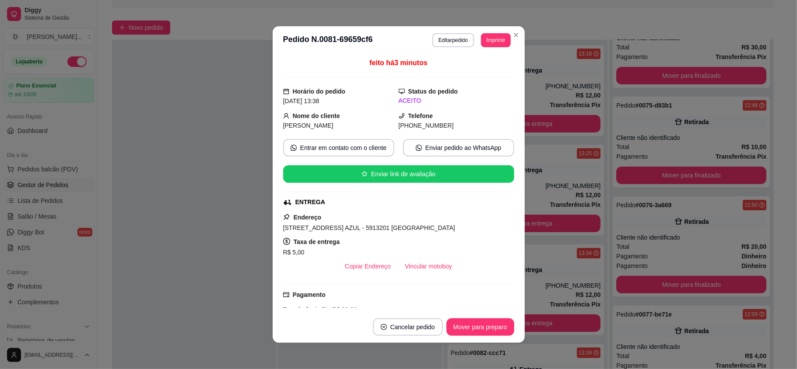
click at [443, 43] on button "Editar pedido" at bounding box center [453, 40] width 42 height 14
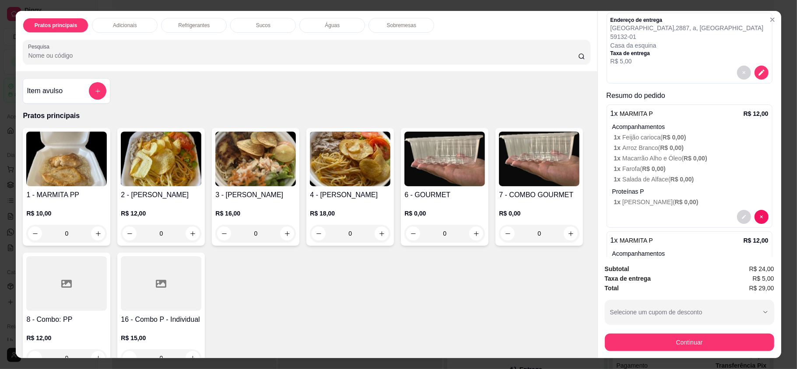
scroll to position [216, 0]
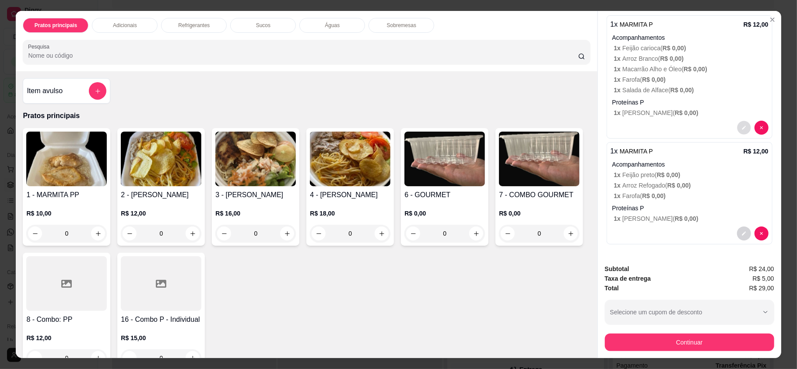
click at [737, 121] on button "decrease-product-quantity" at bounding box center [744, 128] width 14 height 14
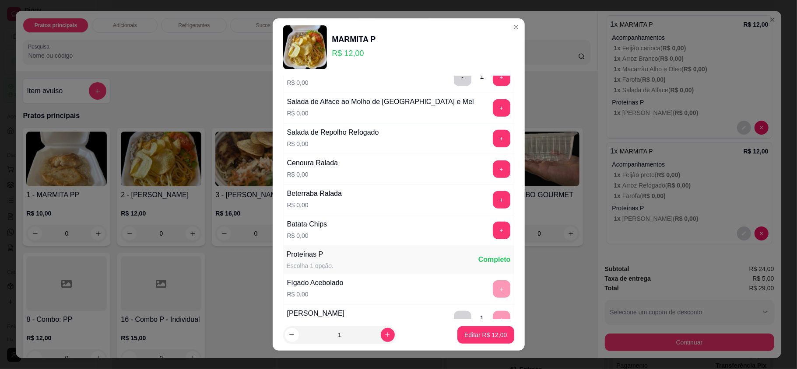
scroll to position [408, 0]
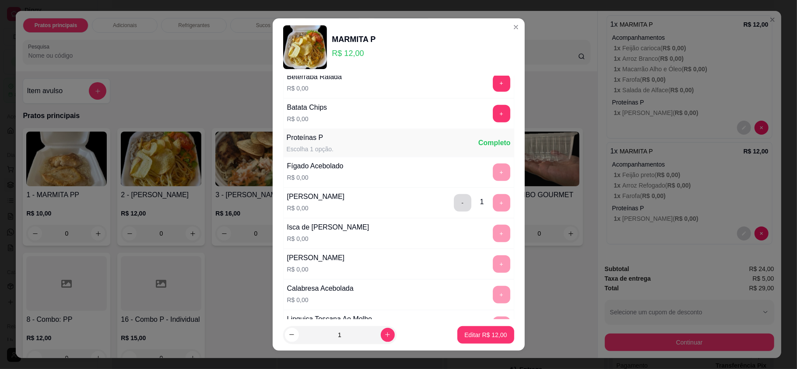
click at [454, 207] on button "-" at bounding box center [463, 203] width 18 height 18
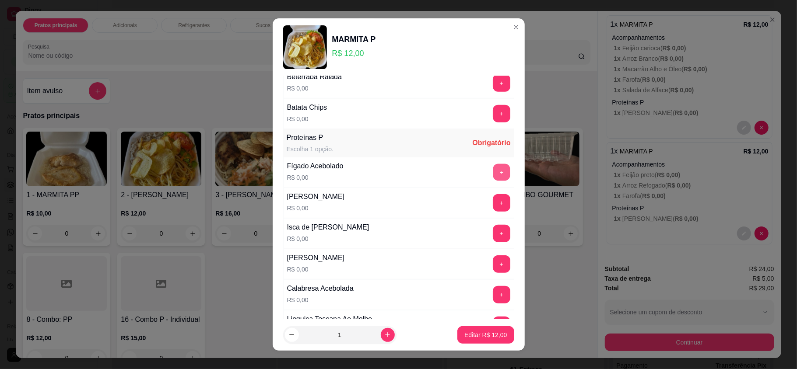
click at [493, 179] on button "+" at bounding box center [501, 172] width 17 height 17
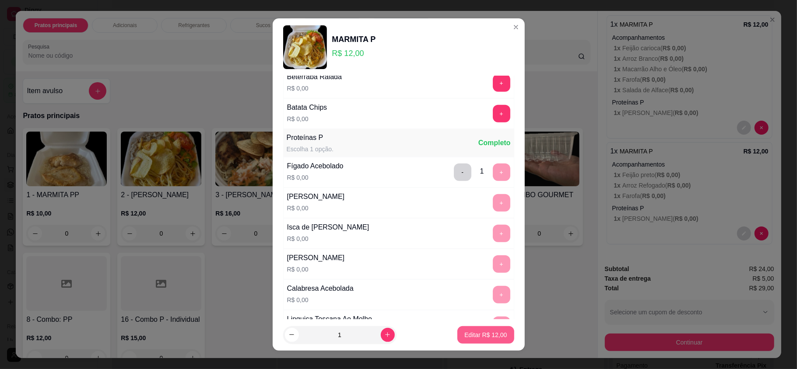
click at [486, 333] on p "Editar R$ 12,00" at bounding box center [485, 335] width 42 height 9
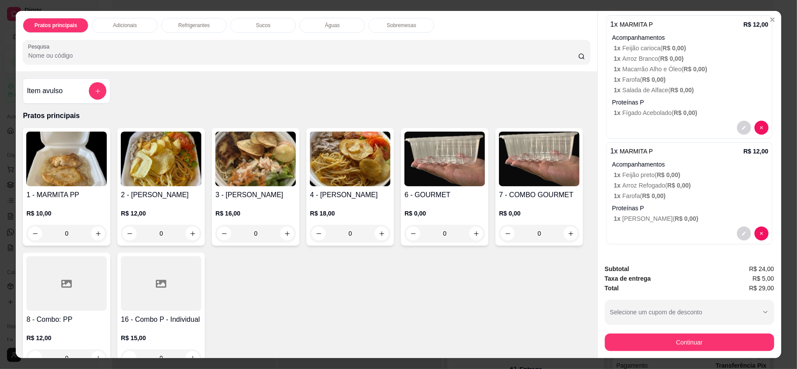
click at [639, 214] on p "1 x Galinha Torrada ( R$ 0,00 )" at bounding box center [691, 218] width 155 height 9
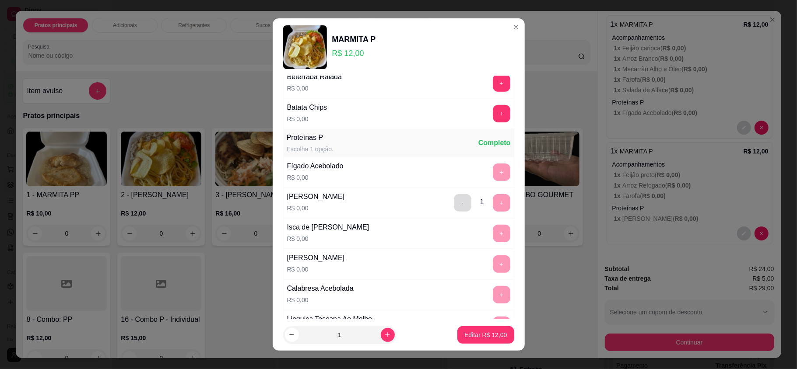
click at [454, 209] on button "-" at bounding box center [463, 203] width 18 height 18
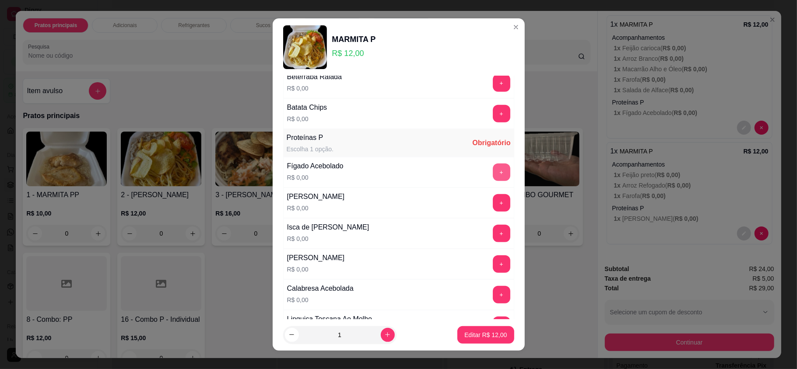
click at [493, 181] on button "+" at bounding box center [502, 173] width 18 height 18
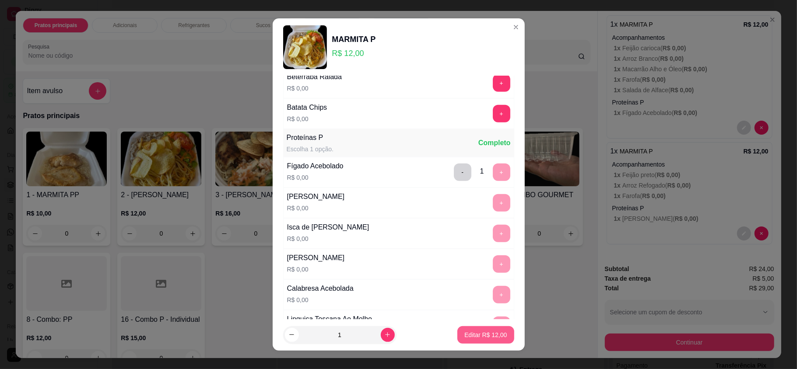
click at [465, 338] on p "Editar R$ 12,00" at bounding box center [485, 335] width 42 height 9
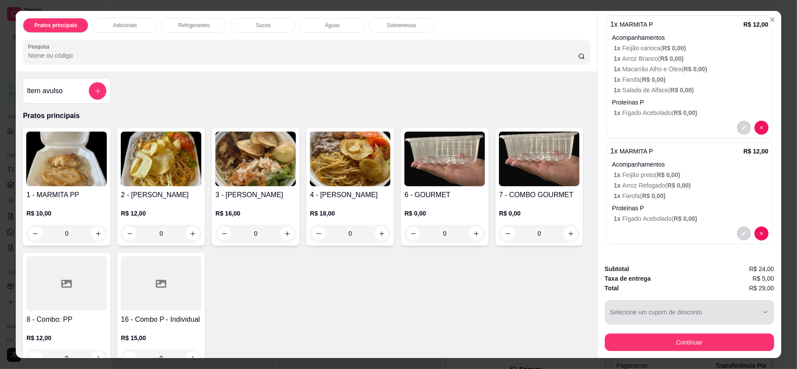
click at [678, 339] on button "Continuar" at bounding box center [689, 343] width 169 height 18
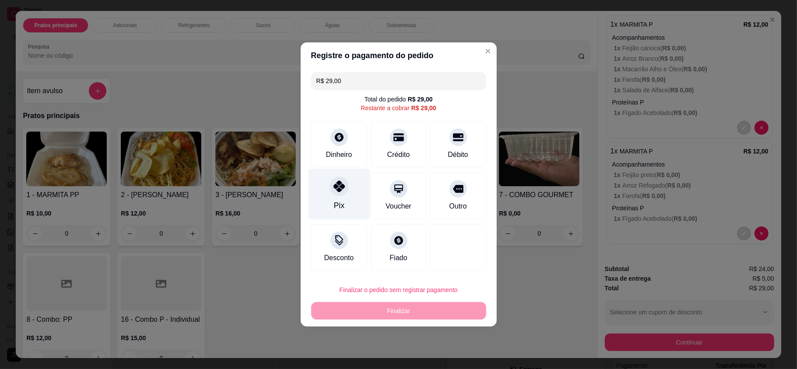
click at [330, 197] on div "Pix" at bounding box center [339, 194] width 62 height 51
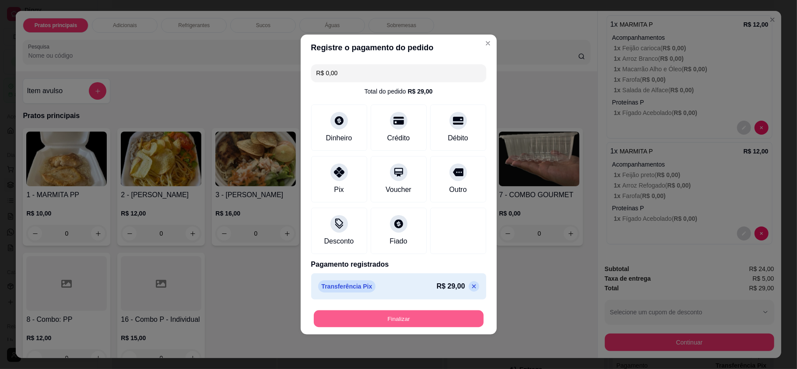
click at [387, 319] on button "Finalizar" at bounding box center [399, 319] width 170 height 17
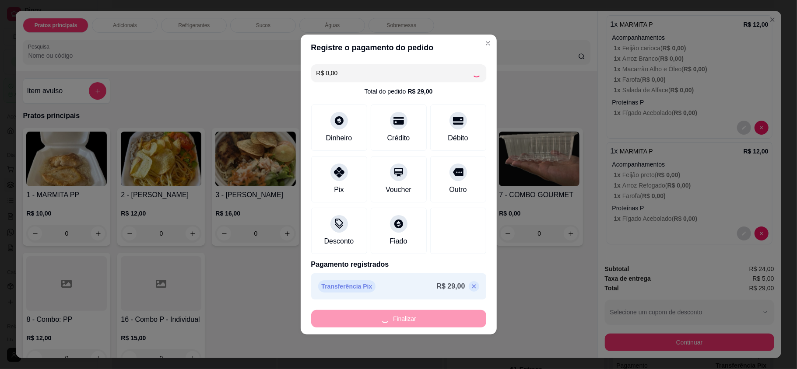
type input "-R$ 29,00"
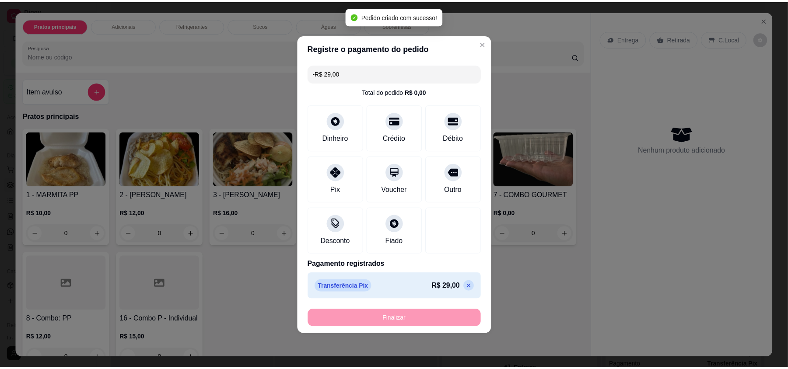
scroll to position [0, 0]
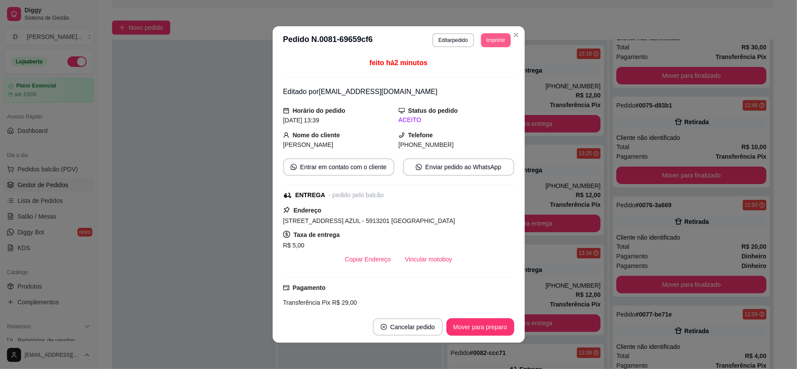
click at [494, 41] on button "Imprimir" at bounding box center [495, 40] width 29 height 14
click at [488, 67] on button "IMPRESSORA" at bounding box center [474, 71] width 63 height 14
click at [493, 41] on button "Imprimir" at bounding box center [495, 40] width 28 height 14
click at [490, 65] on button "IMPRESSORA" at bounding box center [482, 66] width 51 height 11
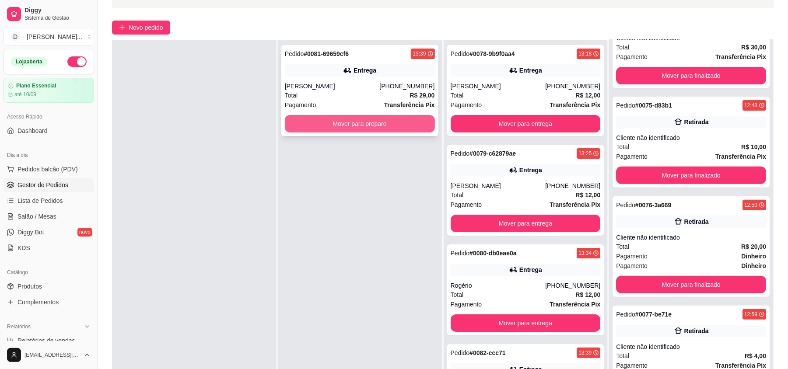
click at [337, 130] on button "Mover para preparo" at bounding box center [360, 124] width 150 height 18
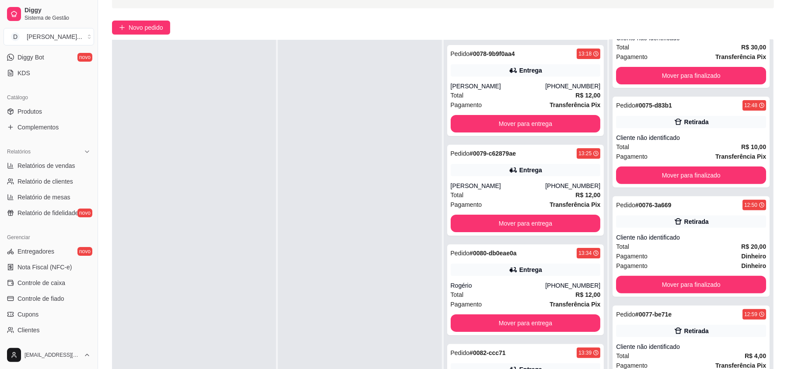
scroll to position [233, 0]
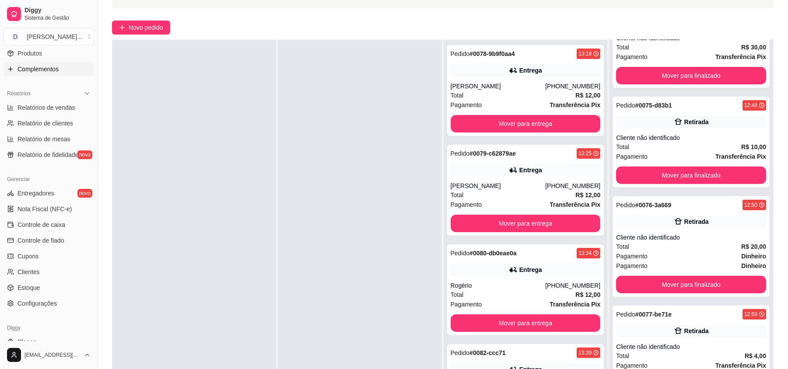
click at [53, 67] on span "Complementos" at bounding box center [38, 69] width 41 height 9
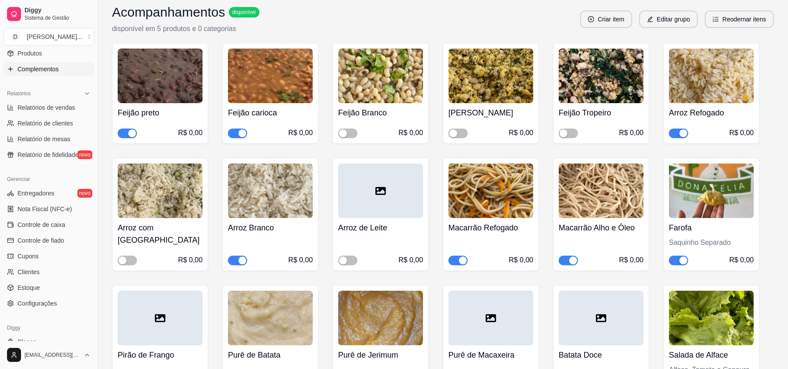
scroll to position [233, 0]
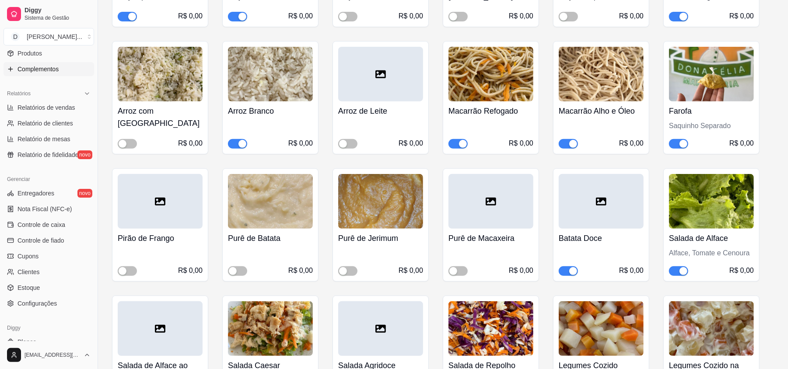
click at [569, 143] on div "button" at bounding box center [573, 144] width 8 height 8
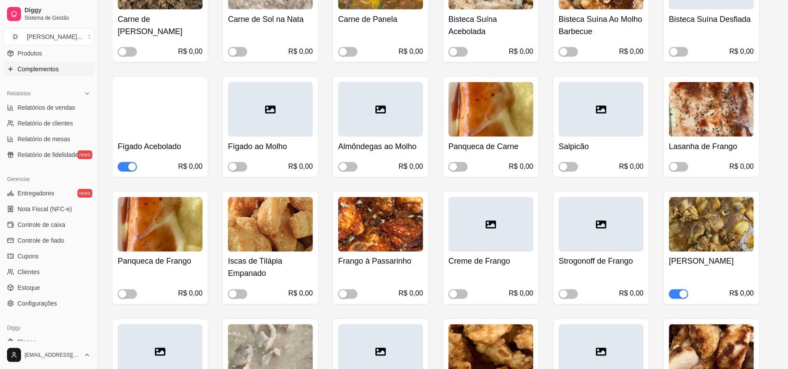
scroll to position [1109, 0]
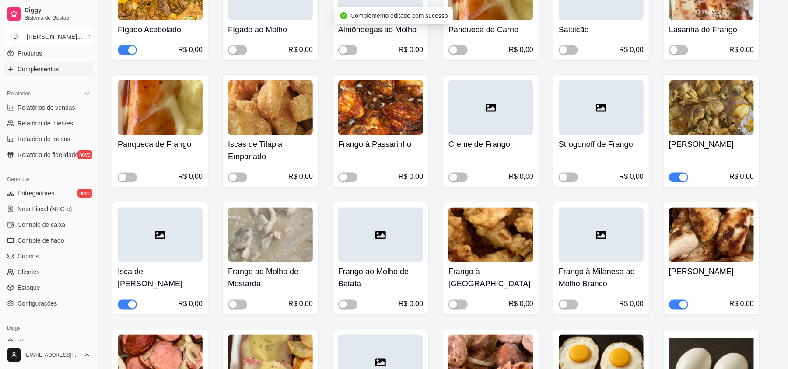
click at [672, 181] on span "button" at bounding box center [678, 178] width 19 height 10
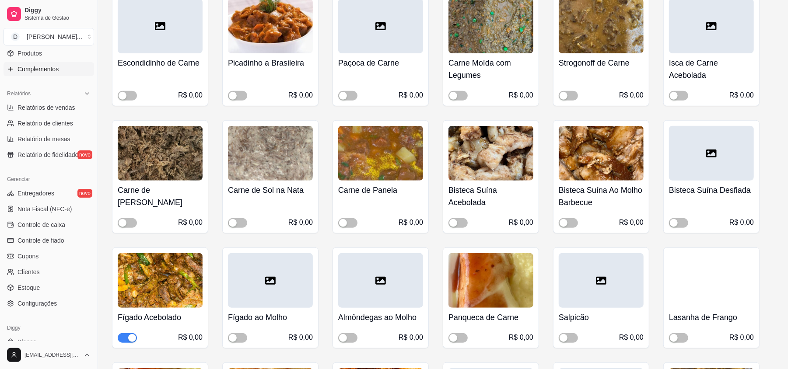
scroll to position [5486, 0]
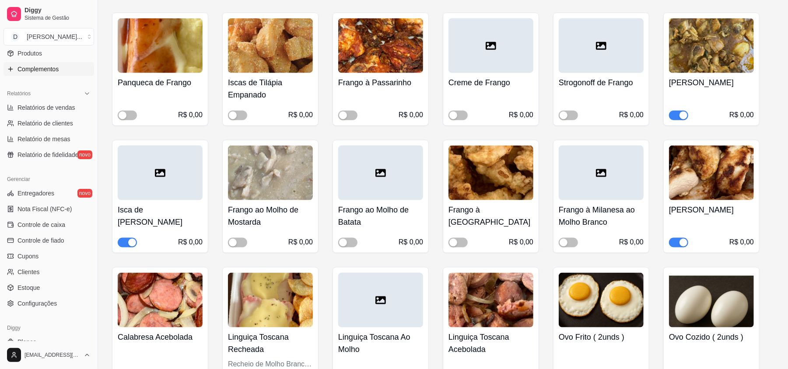
click at [679, 111] on button "button" at bounding box center [678, 116] width 19 height 10
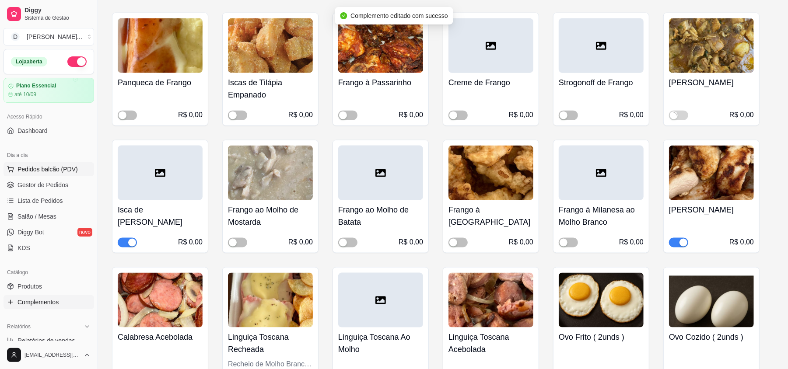
click at [36, 173] on span "Pedidos balcão (PDV)" at bounding box center [48, 169] width 60 height 9
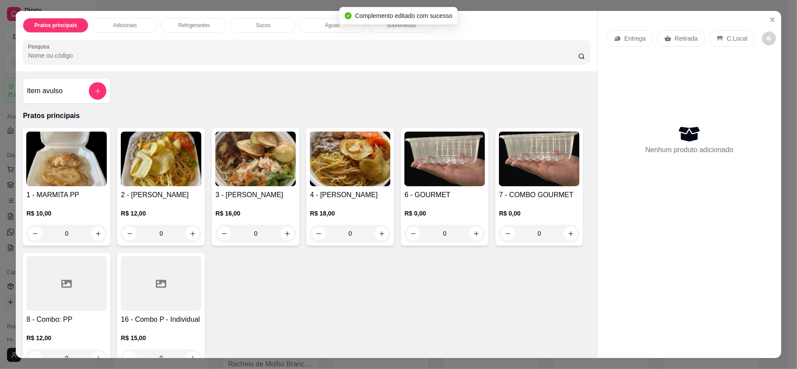
drag, startPoint x: 0, startPoint y: 179, endPoint x: 10, endPoint y: 181, distance: 9.8
click at [0, 179] on div "Pratos principais Adicionais Refrigerantes Sucos Águas Sobremesas Pesquisa Item…" at bounding box center [398, 184] width 797 height 369
click at [769, 20] on icon "Close" at bounding box center [772, 19] width 7 height 7
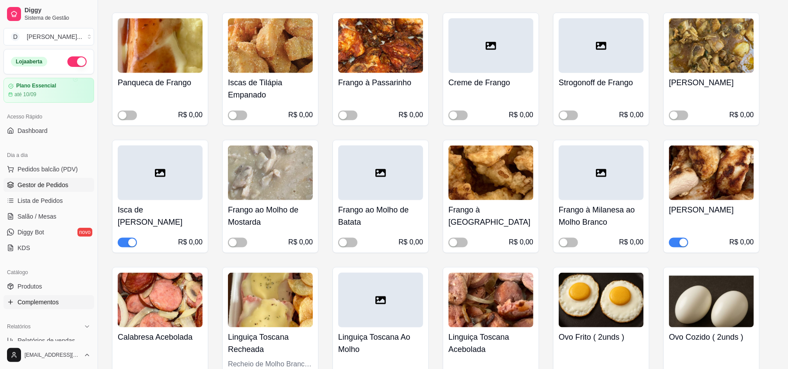
click at [25, 183] on span "Gestor de Pedidos" at bounding box center [43, 185] width 51 height 9
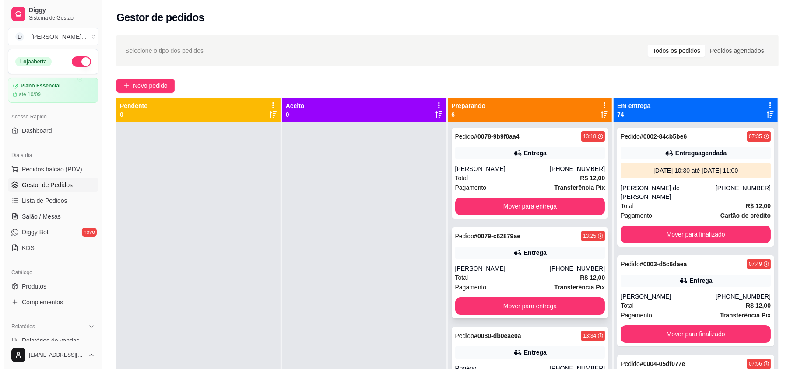
scroll to position [58, 0]
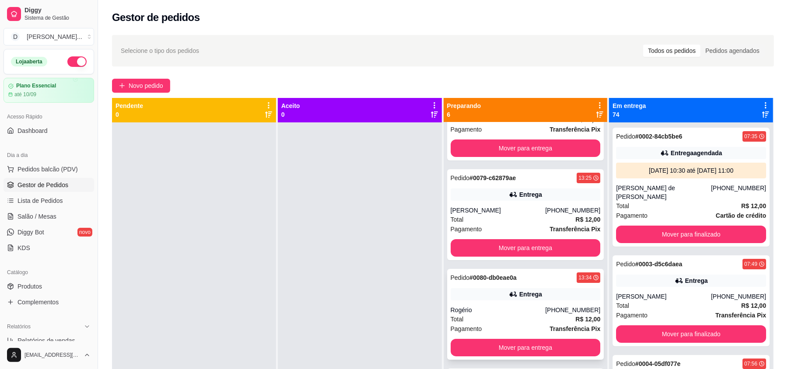
click at [491, 306] on div "Pedido # 0080-db0eae0a 13:34 Entrega Rogério (84) 98844-1568 Total R$ 12,00 Pag…" at bounding box center [525, 314] width 157 height 91
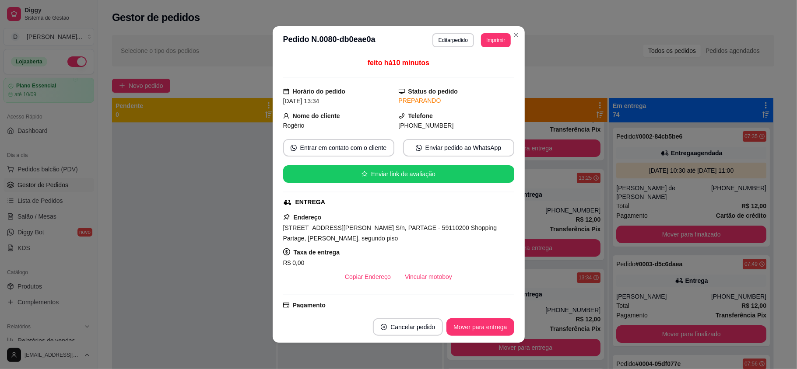
click at [483, 55] on div "feito há 10 minutos Horário do pedido 14/08/2025 13:34 Status do pedido PREPARA…" at bounding box center [399, 182] width 252 height 257
click at [485, 44] on button "Imprimir" at bounding box center [495, 40] width 29 height 14
click at [481, 70] on button "IMPRESSORA" at bounding box center [474, 71] width 63 height 14
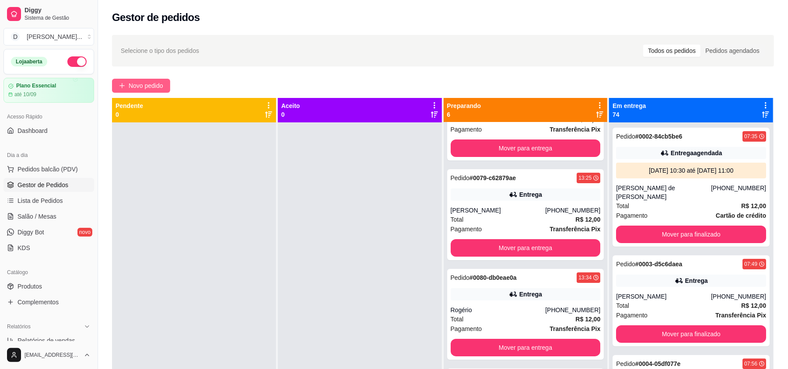
click at [132, 83] on span "Novo pedido" at bounding box center [146, 86] width 35 height 10
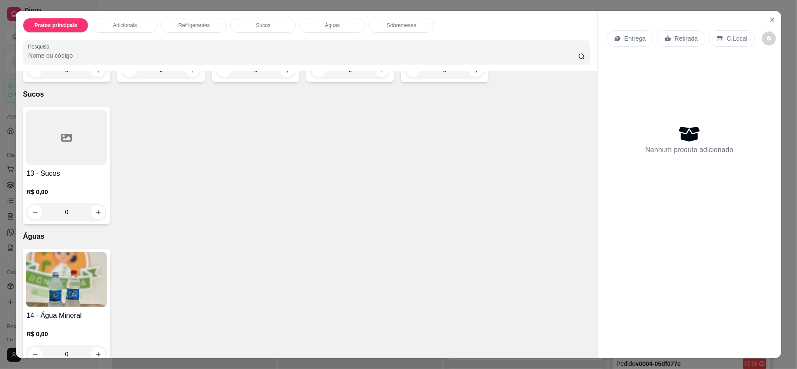
scroll to position [642, 0]
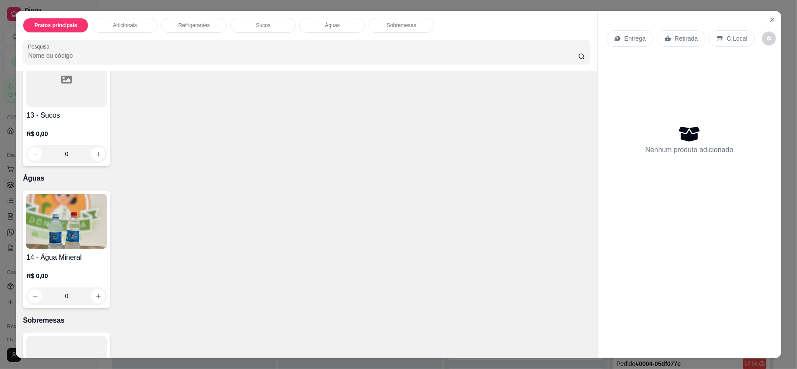
click at [46, 116] on h4 "13 - Sucos" at bounding box center [66, 115] width 81 height 11
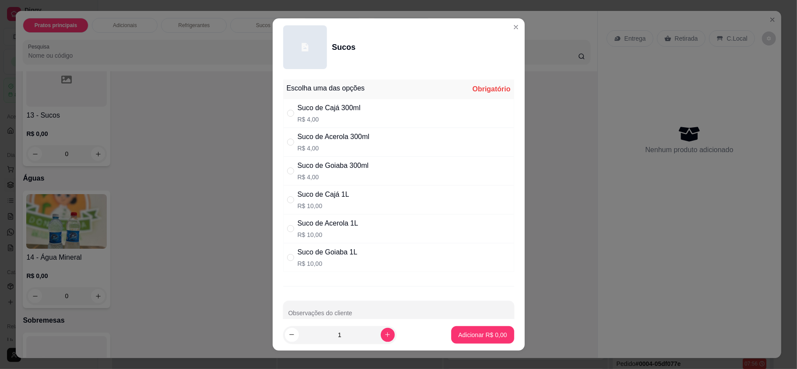
click at [356, 138] on div "Suco de Acerola 300ml" at bounding box center [334, 137] width 72 height 11
radio input "true"
click at [461, 336] on p "Adicionar R$ 4,00" at bounding box center [482, 335] width 49 height 9
type input "1"
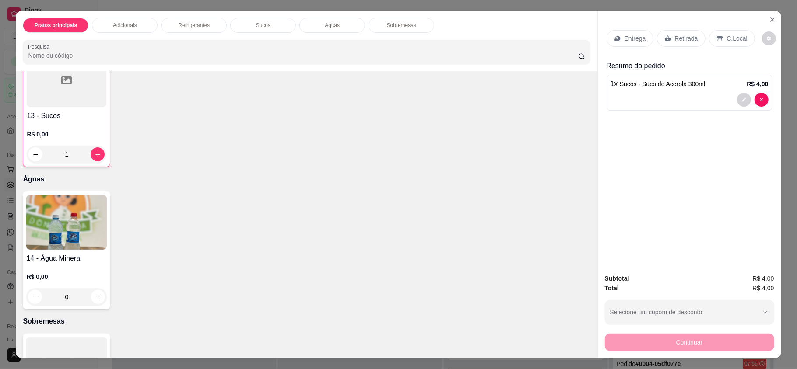
scroll to position [643, 0]
click at [625, 35] on p "Entrega" at bounding box center [635, 38] width 21 height 9
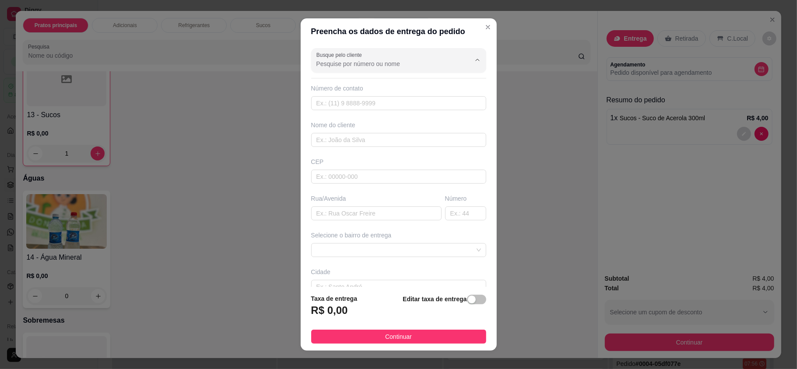
click at [344, 67] on input "Busque pelo cliente" at bounding box center [386, 64] width 140 height 9
click at [339, 106] on li "[PERSON_NAME]" at bounding box center [385, 100] width 151 height 14
type input "[PERSON_NAME]"
type input "84991375059"
type input "[PERSON_NAME]"
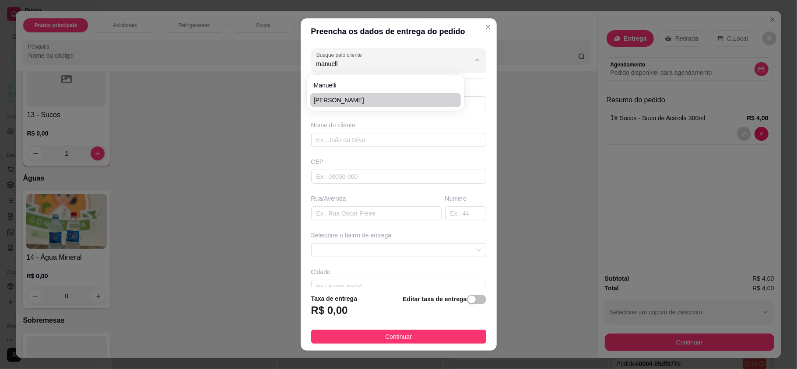
type input "RUTRA Partage norte Shopping"
type input "Não sei"
type input "[DATE]"
type input "Rutra"
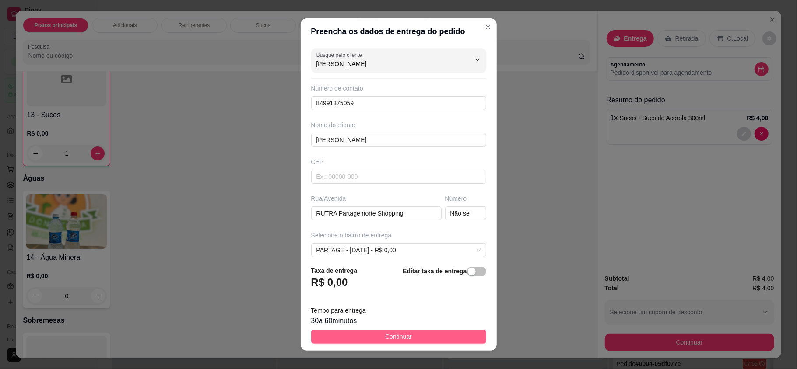
type input "[PERSON_NAME]"
click at [404, 338] on button "Continuar" at bounding box center [398, 337] width 175 height 14
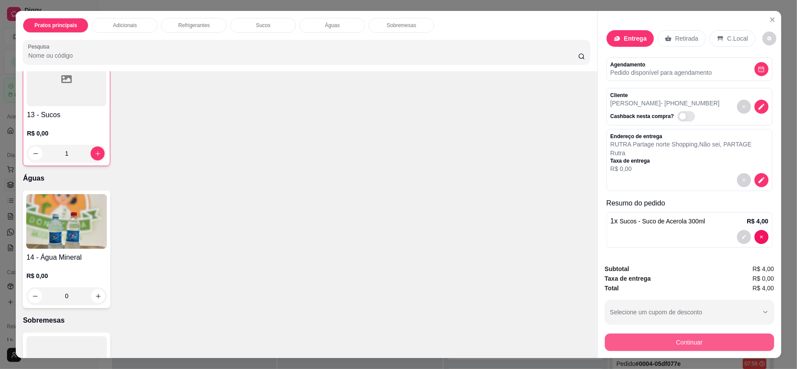
click at [706, 342] on button "Continuar" at bounding box center [689, 343] width 169 height 18
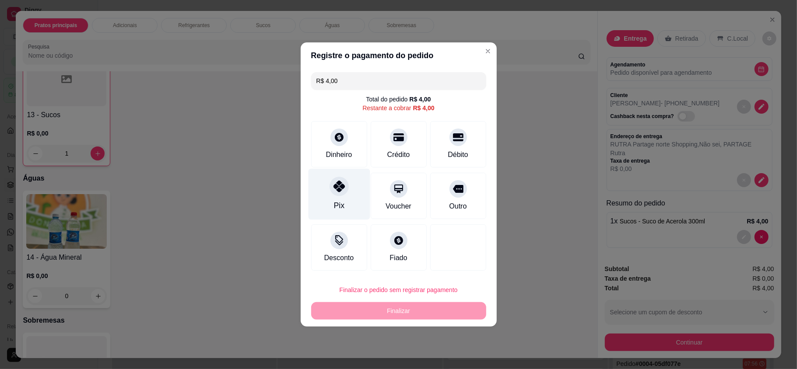
click at [341, 192] on icon at bounding box center [338, 186] width 11 height 11
type input "R$ 0,00"
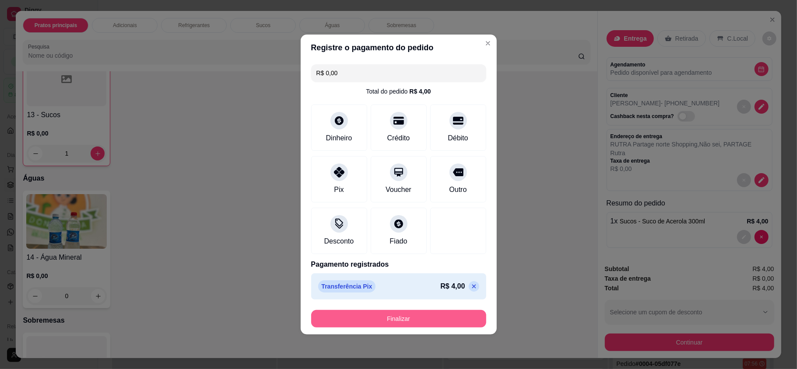
click at [390, 323] on button "Finalizar" at bounding box center [398, 319] width 175 height 18
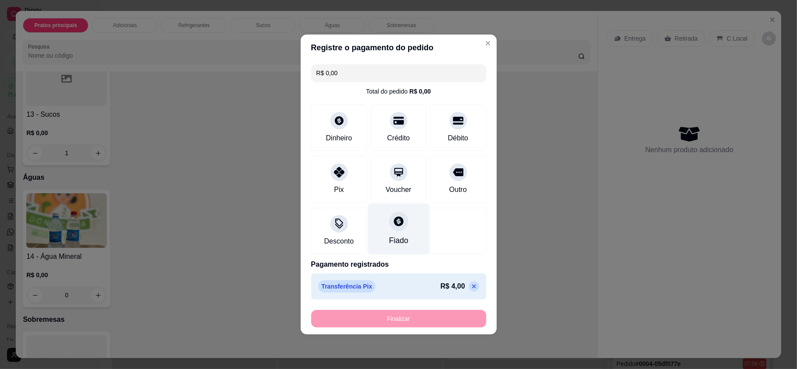
type input "0"
type input "-R$ 4,00"
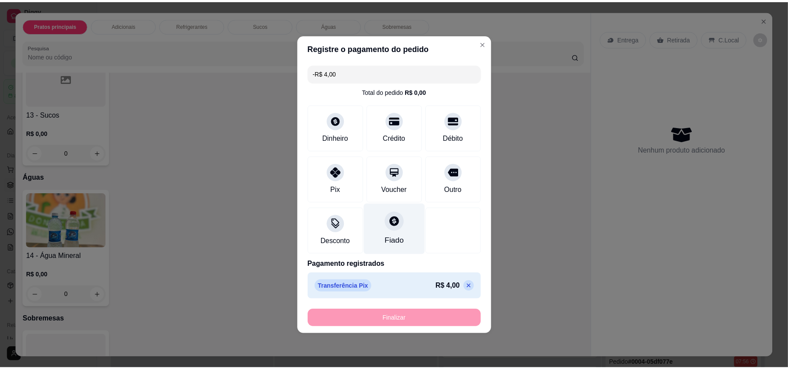
scroll to position [642, 0]
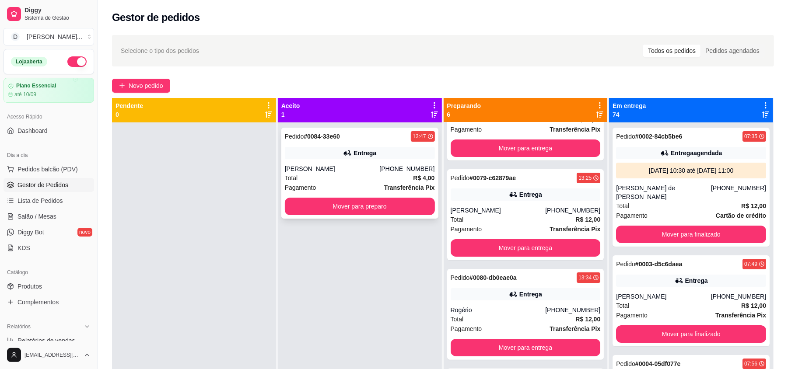
click at [400, 211] on button "Mover para preparo" at bounding box center [360, 207] width 150 height 18
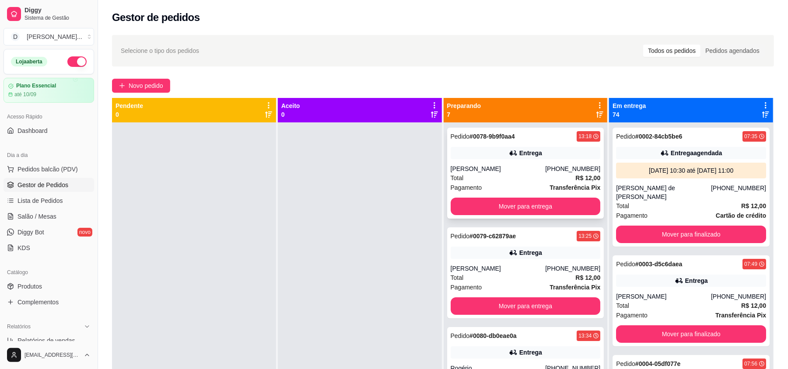
click at [468, 180] on div "Total R$ 12,00" at bounding box center [526, 178] width 150 height 10
click at [32, 306] on span "Complementos" at bounding box center [38, 302] width 41 height 9
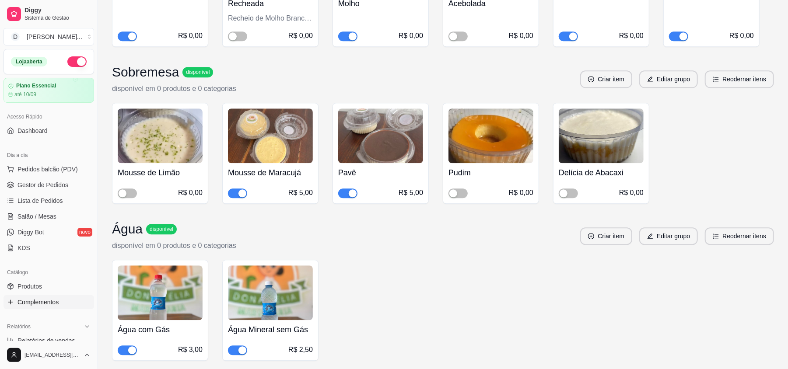
scroll to position [1401, 0]
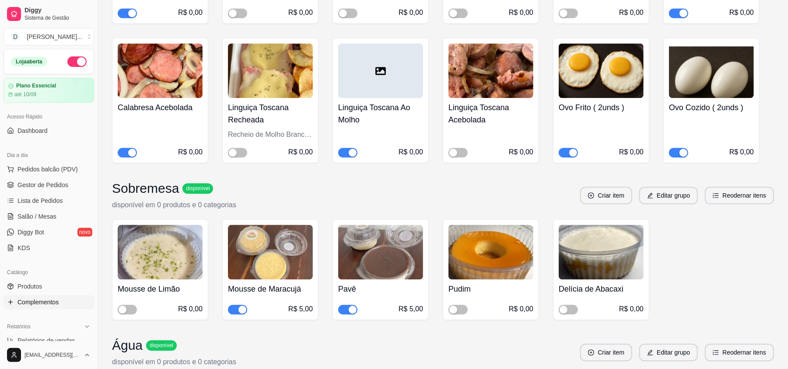
click at [131, 157] on div "button" at bounding box center [132, 153] width 8 height 8
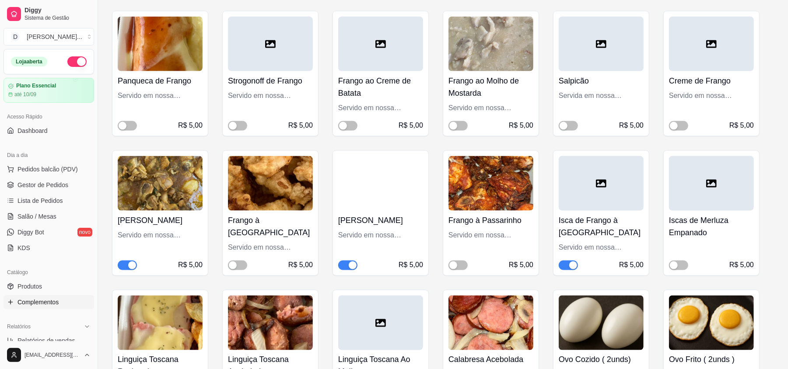
scroll to position [3501, 0]
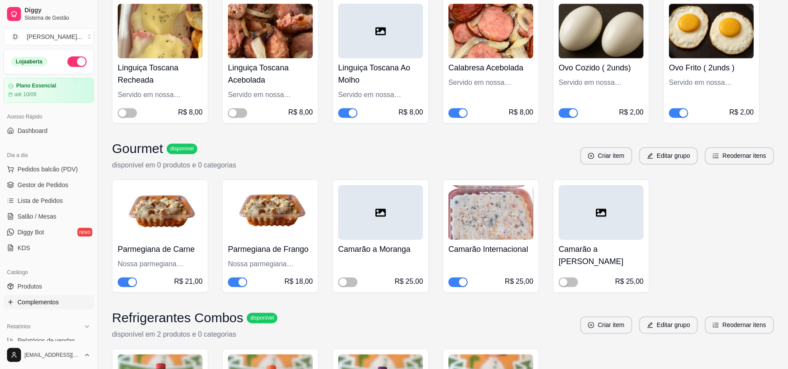
click at [464, 109] on div "button" at bounding box center [463, 113] width 8 height 8
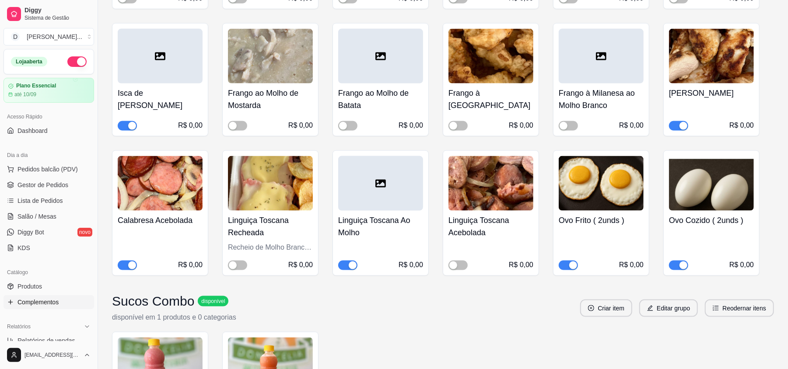
scroll to position [5661, 0]
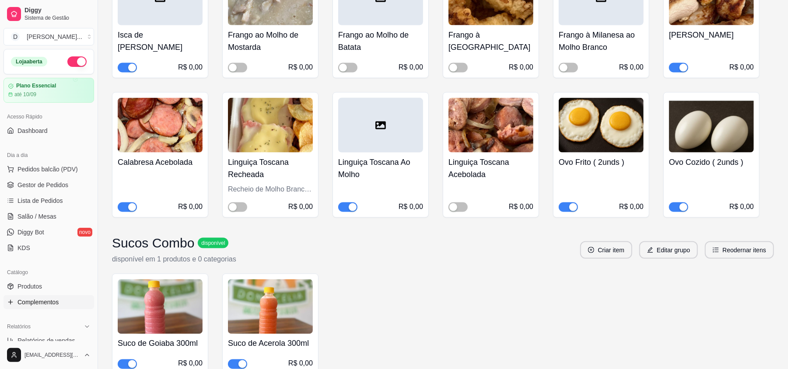
click at [127, 203] on span "button" at bounding box center [127, 208] width 19 height 10
click at [40, 186] on span "Gestor de Pedidos" at bounding box center [43, 185] width 51 height 9
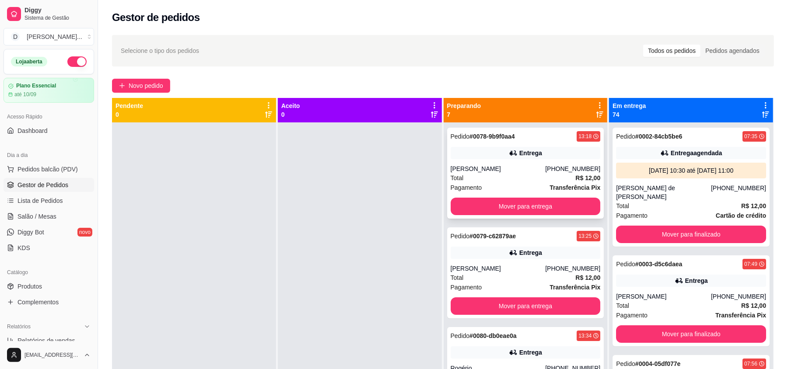
click at [531, 153] on div "Entrega" at bounding box center [531, 153] width 23 height 9
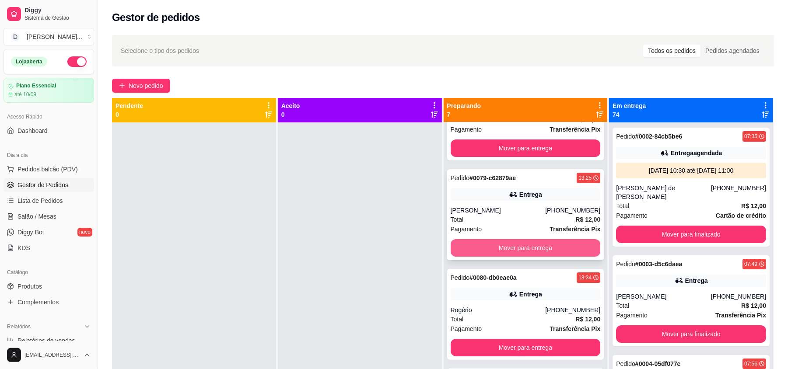
scroll to position [116, 0]
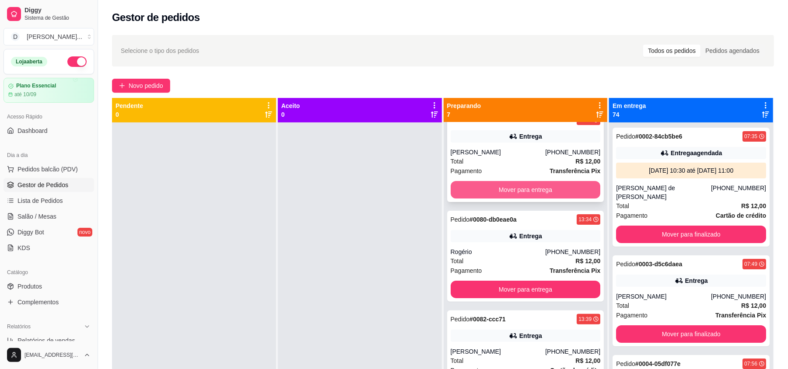
click at [488, 188] on button "Mover para entrega" at bounding box center [526, 190] width 150 height 18
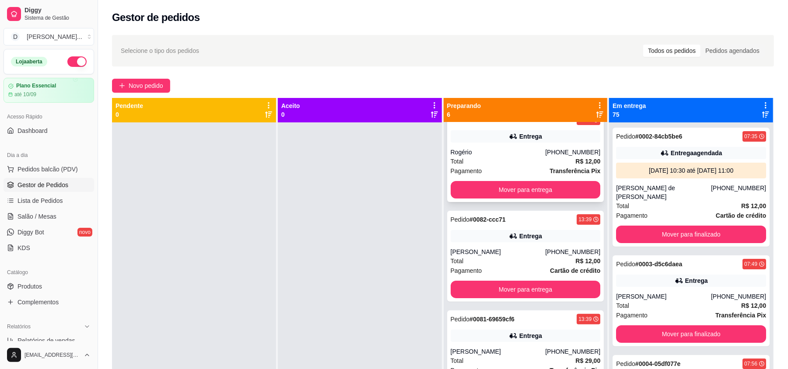
click at [484, 167] on div "Pagamento Transferência Pix" at bounding box center [526, 171] width 150 height 10
click at [534, 183] on button "Mover para entrega" at bounding box center [526, 190] width 150 height 18
click at [477, 293] on button "Mover para entrega" at bounding box center [526, 290] width 150 height 18
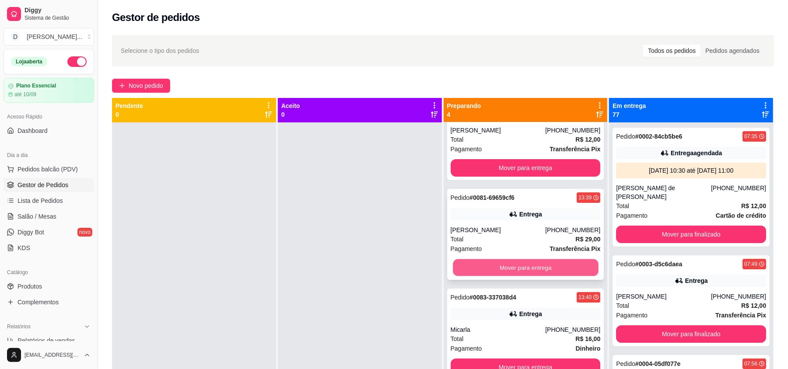
click at [482, 266] on button "Mover para entrega" at bounding box center [525, 268] width 145 height 17
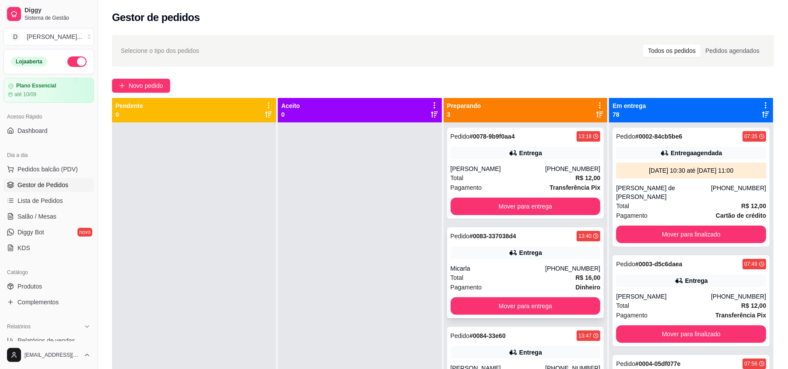
scroll to position [25, 0]
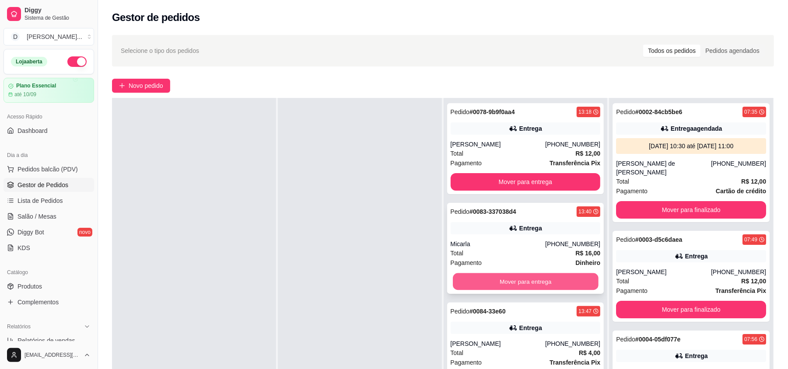
click at [481, 277] on button "Mover para entrega" at bounding box center [525, 282] width 145 height 17
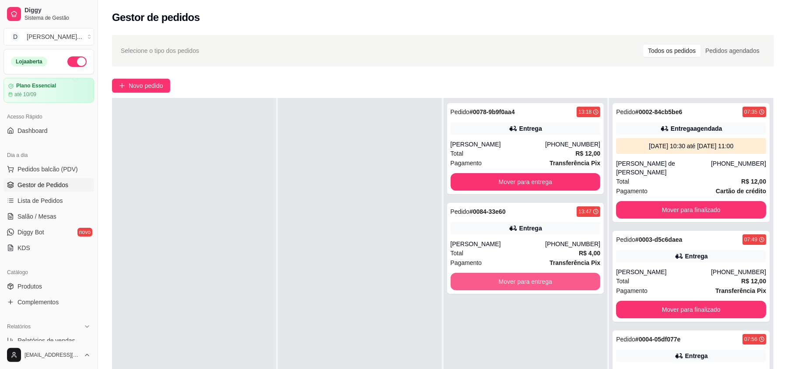
scroll to position [58, 0]
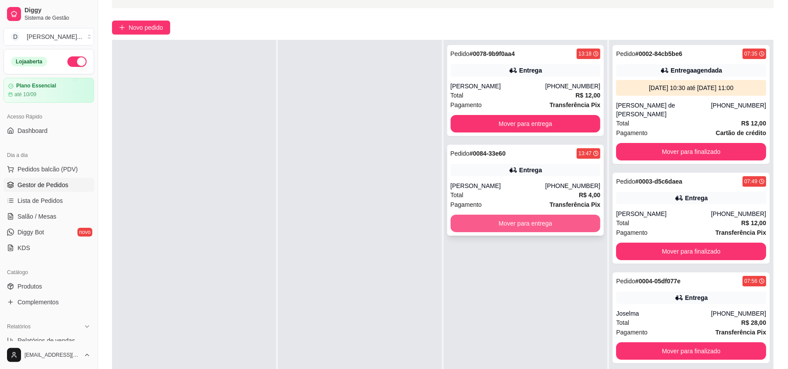
click at [485, 218] on button "Mover para entrega" at bounding box center [526, 224] width 150 height 18
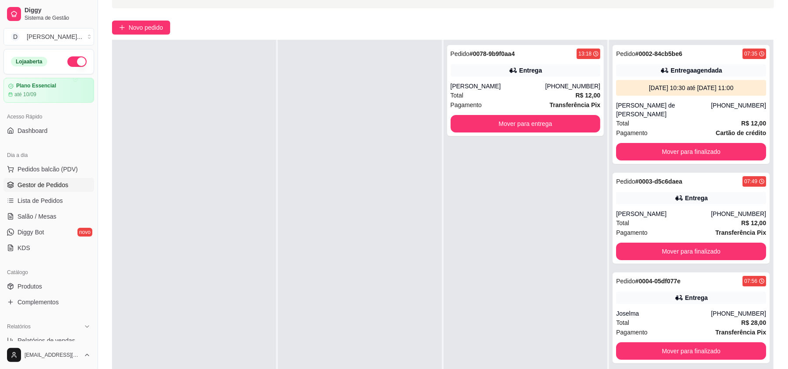
scroll to position [0, 0]
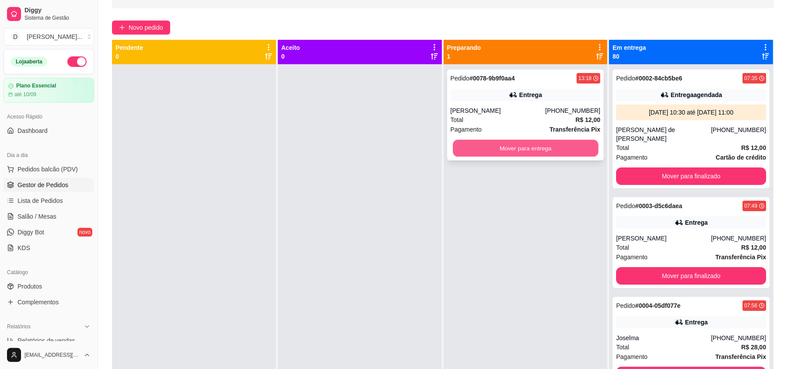
click at [514, 140] on button "Mover para entrega" at bounding box center [525, 148] width 145 height 17
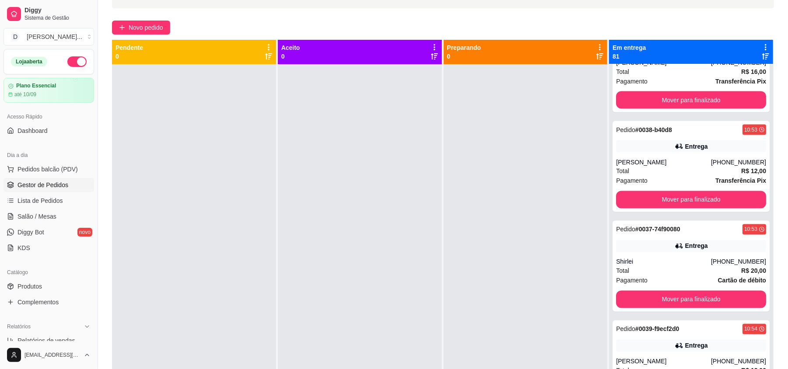
scroll to position [3501, 0]
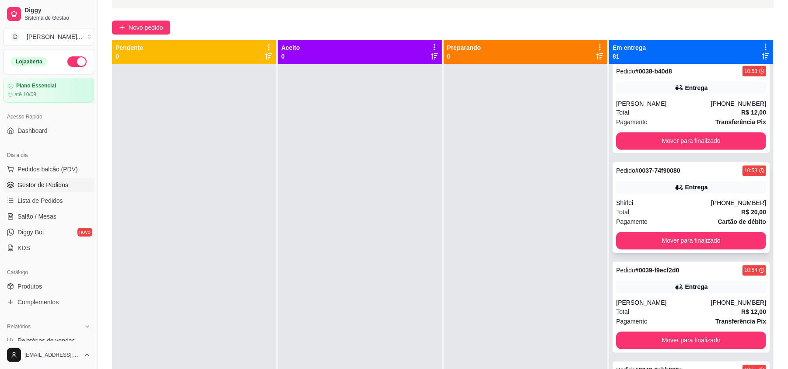
click at [634, 203] on div "Shirlei" at bounding box center [663, 203] width 95 height 9
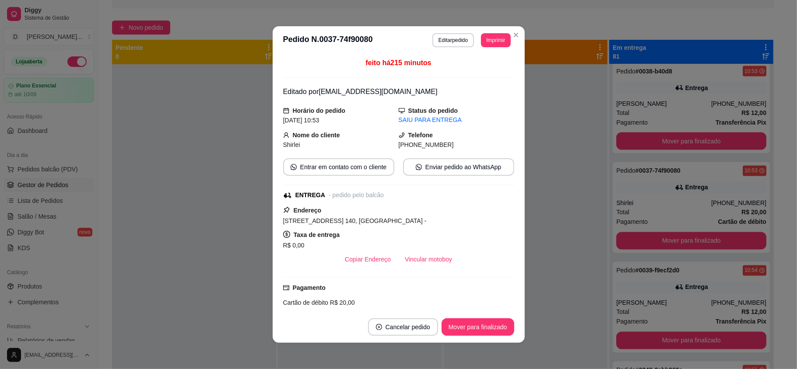
click at [444, 45] on button "Editar pedido" at bounding box center [453, 40] width 42 height 14
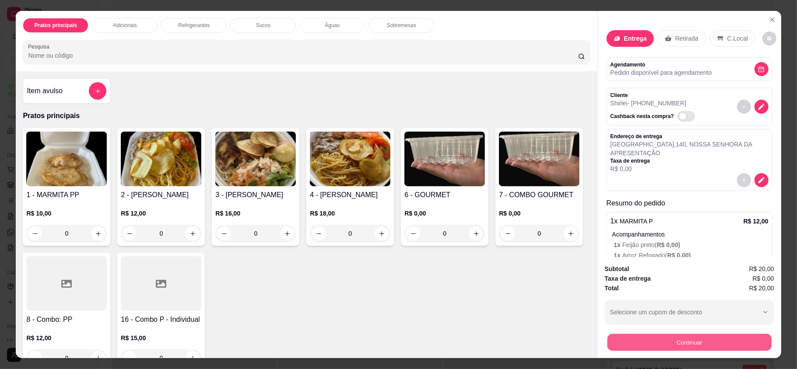
click at [677, 345] on button "Continuar" at bounding box center [689, 342] width 164 height 17
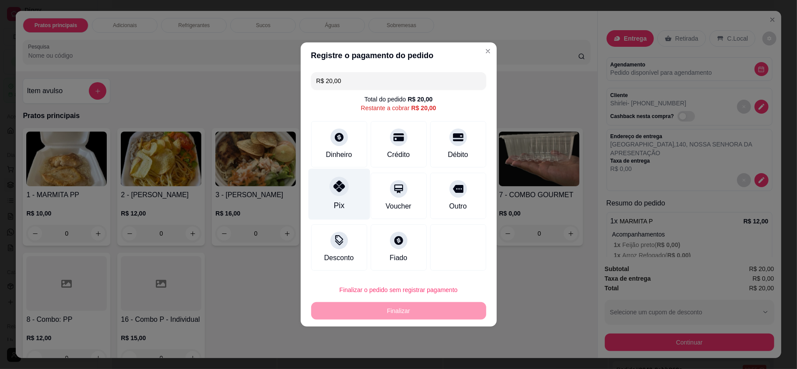
click at [331, 202] on div "Pix" at bounding box center [339, 194] width 62 height 51
type input "R$ 0,00"
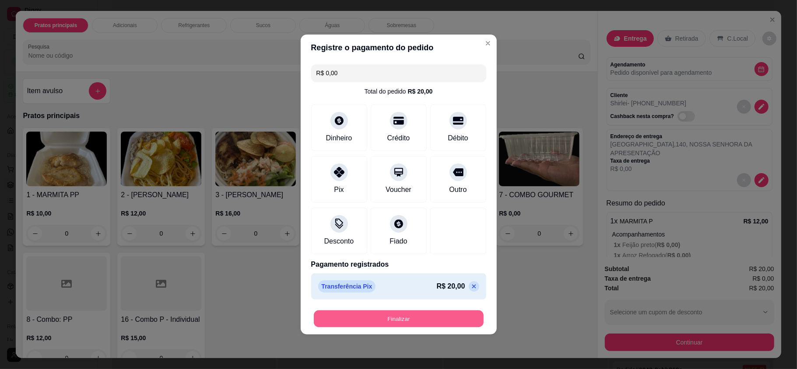
click at [405, 324] on button "Finalizar" at bounding box center [399, 319] width 170 height 17
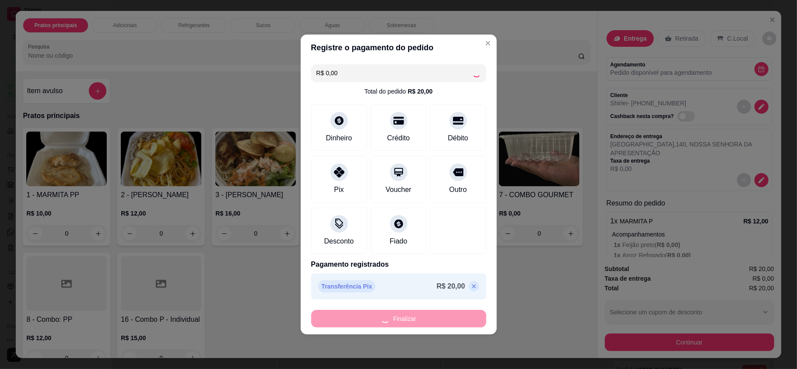
type input "0"
type input "-R$ 20,00"
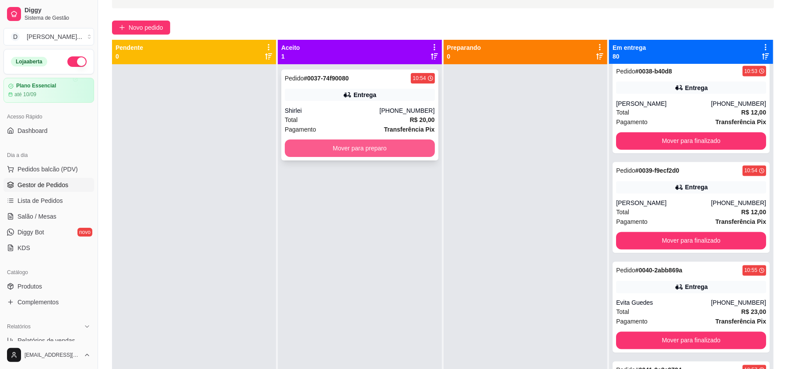
click at [377, 147] on button "Mover para preparo" at bounding box center [360, 149] width 150 height 18
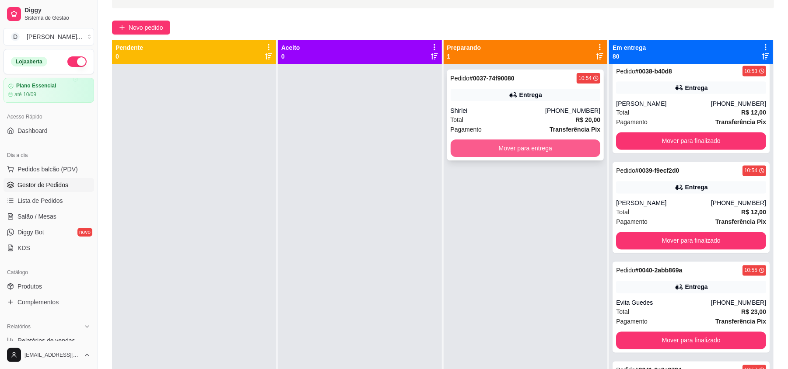
click at [502, 149] on button "Mover para entrega" at bounding box center [526, 149] width 150 height 18
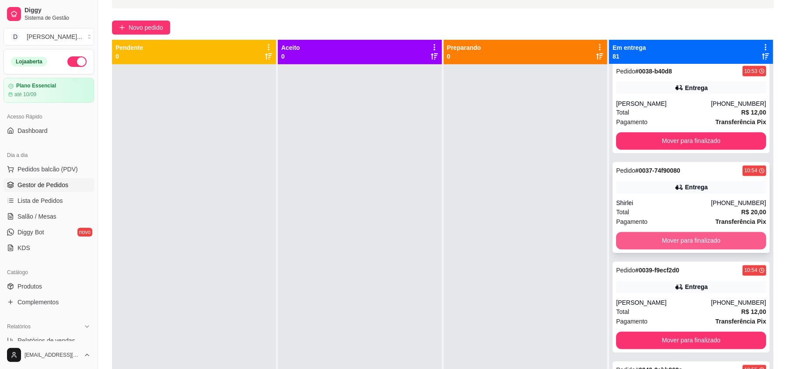
click at [652, 240] on button "Mover para finalizado" at bounding box center [691, 241] width 150 height 18
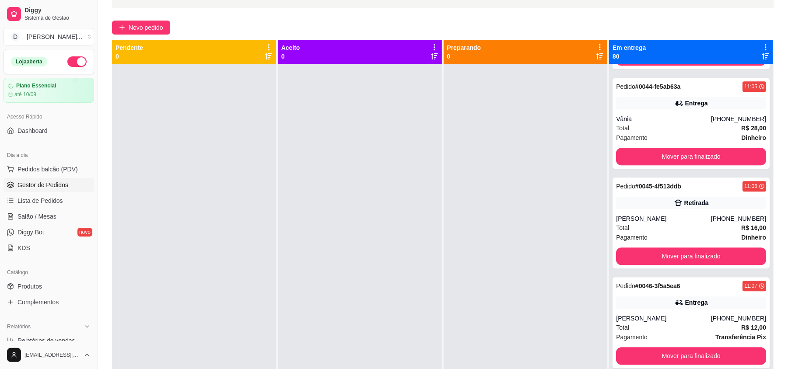
scroll to position [4143, 0]
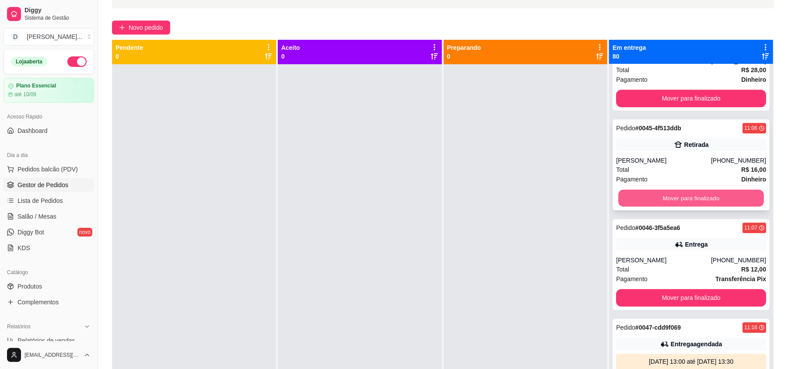
click at [645, 207] on button "Mover para finalizado" at bounding box center [690, 198] width 145 height 17
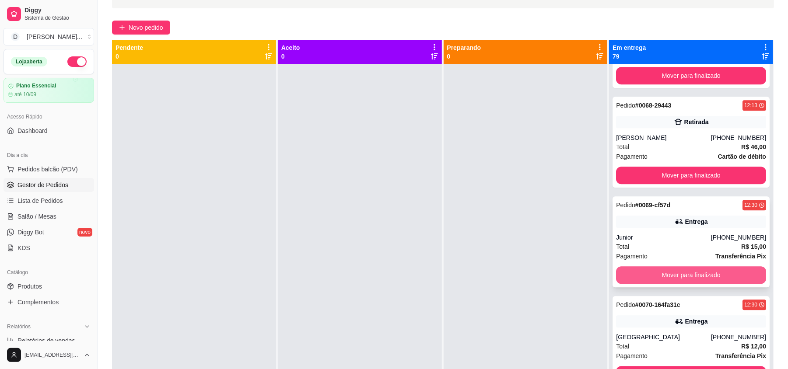
scroll to position [6478, 0]
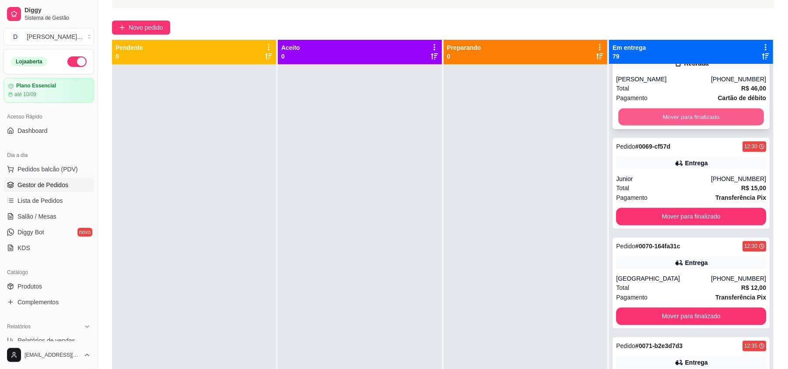
click at [673, 126] on button "Mover para finalizado" at bounding box center [690, 117] width 145 height 17
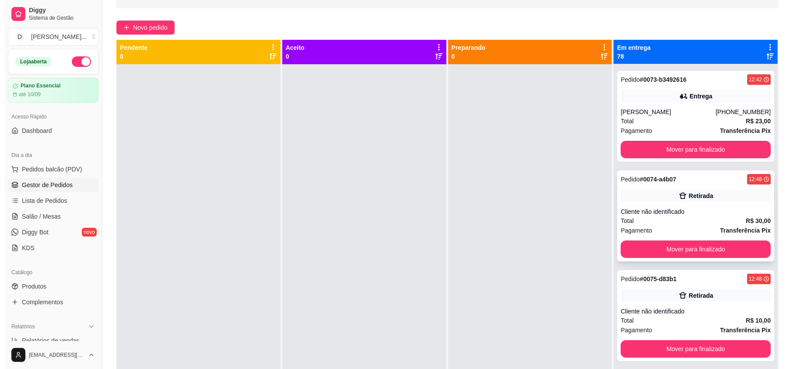
scroll to position [6902, 0]
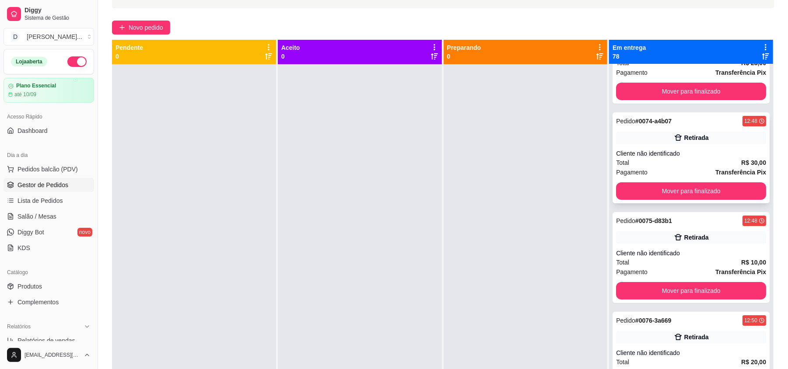
click at [648, 158] on div "Cliente não identificado" at bounding box center [691, 153] width 150 height 9
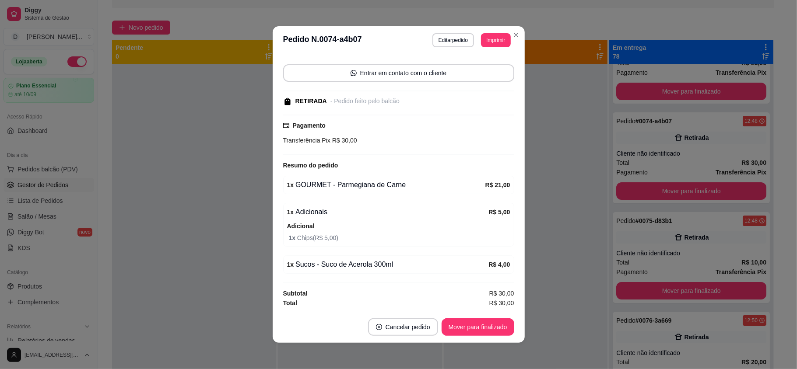
scroll to position [60, 0]
click at [495, 330] on button "Mover para finalizado" at bounding box center [478, 328] width 73 height 18
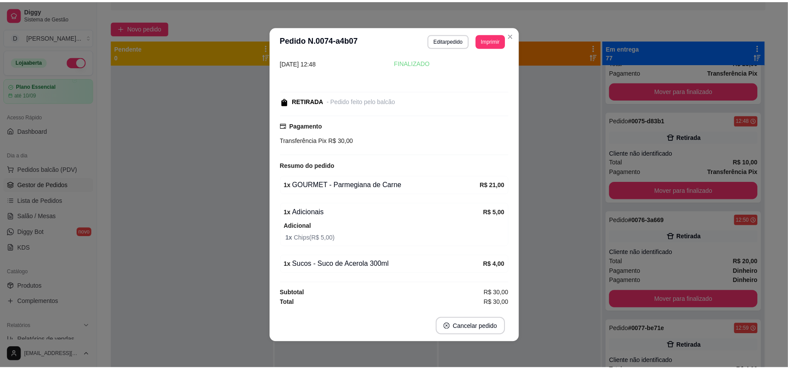
scroll to position [22, 0]
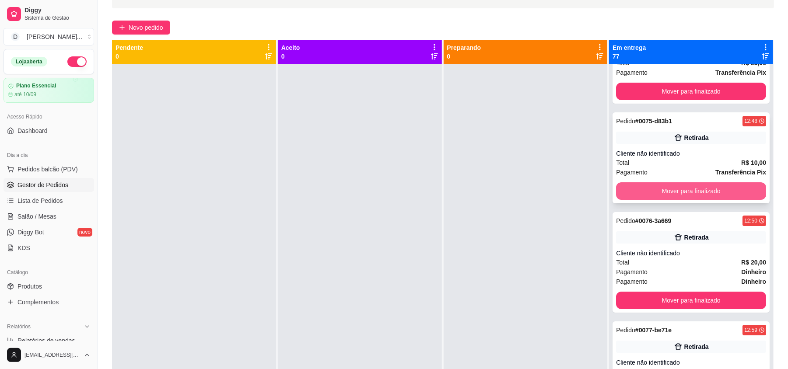
click at [671, 200] on button "Mover para finalizado" at bounding box center [691, 192] width 150 height 18
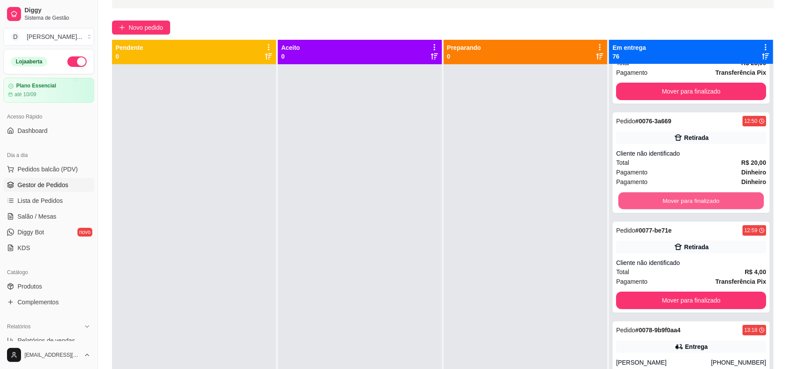
click at [671, 204] on button "Mover para finalizado" at bounding box center [690, 201] width 145 height 17
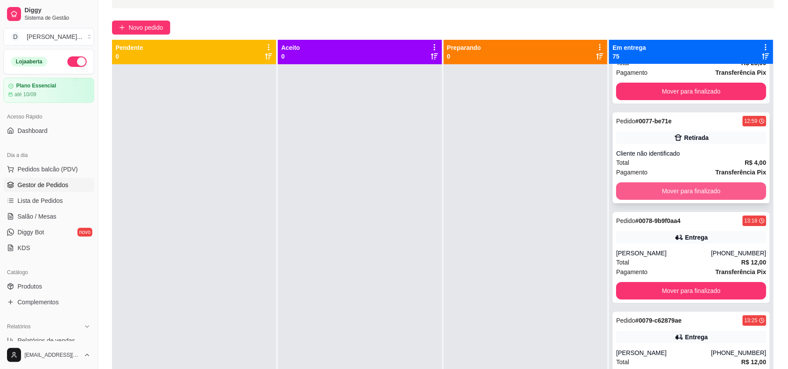
click at [669, 200] on button "Mover para finalizado" at bounding box center [691, 192] width 150 height 18
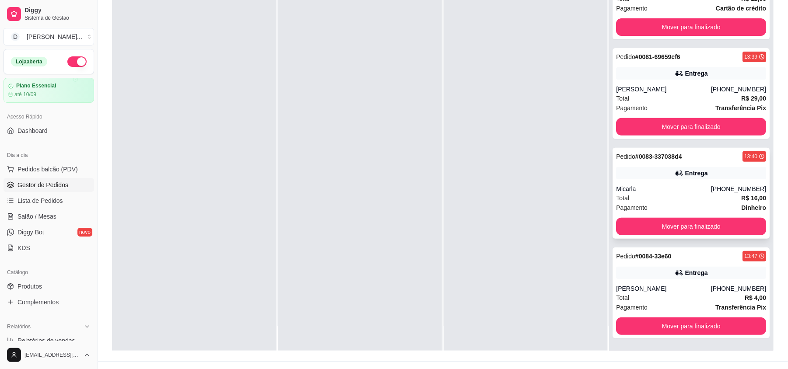
scroll to position [133, 0]
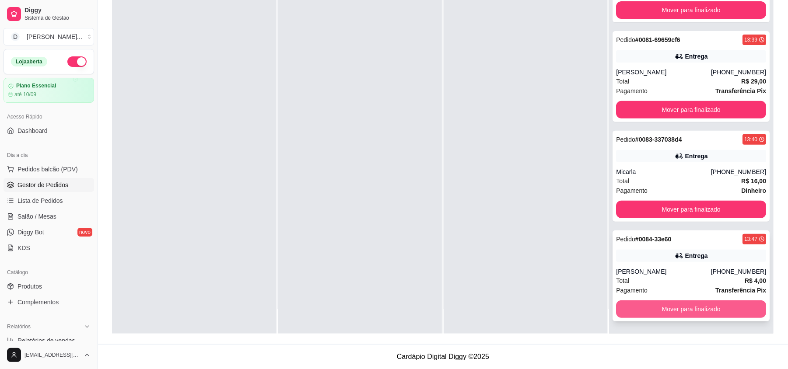
click at [653, 310] on button "Mover para finalizado" at bounding box center [691, 310] width 150 height 18
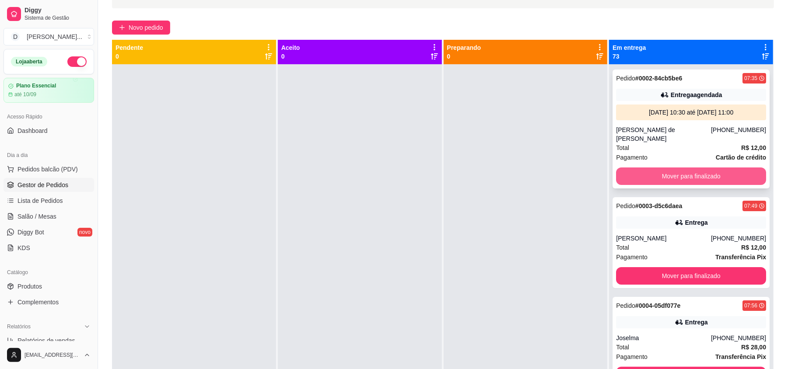
scroll to position [58, 0]
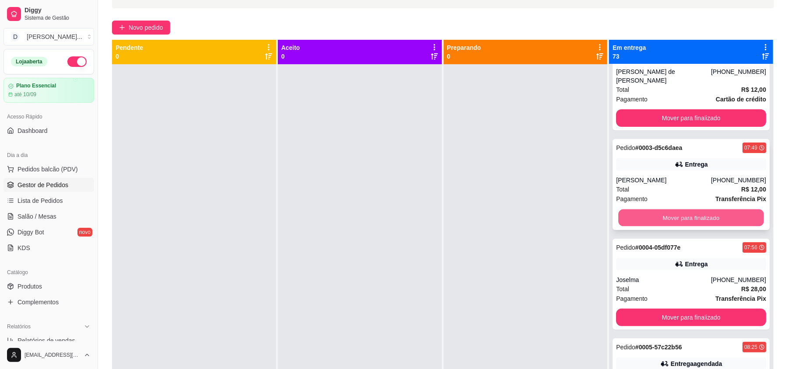
click at [638, 214] on button "Mover para finalizado" at bounding box center [690, 218] width 145 height 17
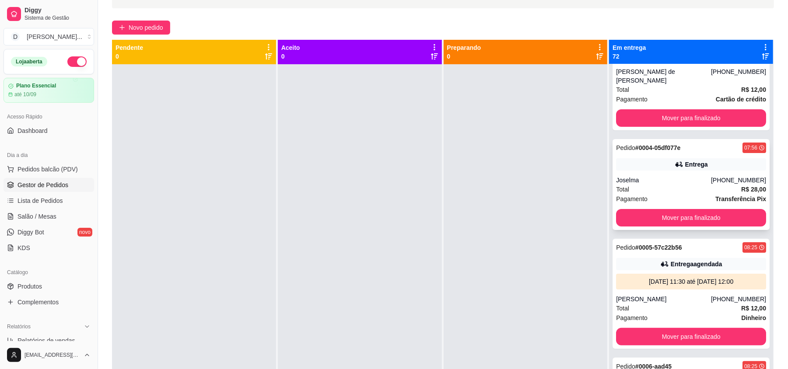
click at [638, 185] on div "Total R$ 28,00" at bounding box center [691, 190] width 150 height 10
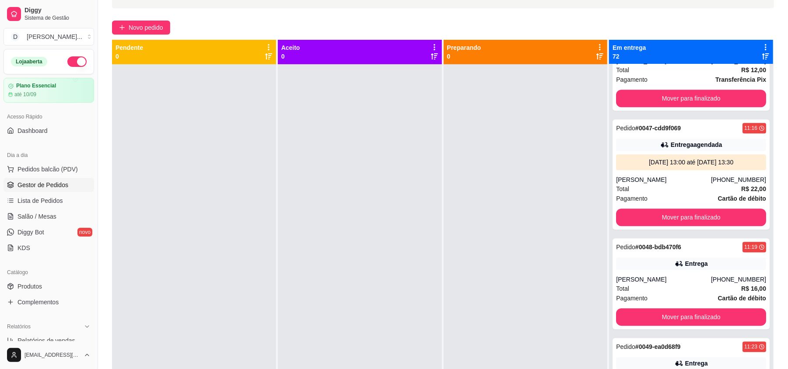
scroll to position [4260, 0]
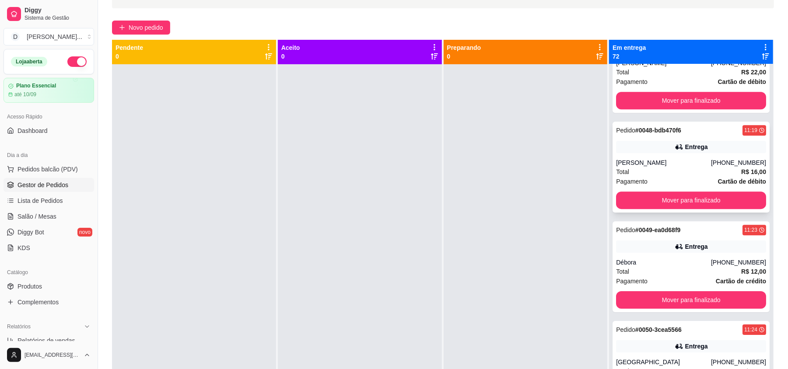
click at [675, 172] on div "Total R$ 16,00" at bounding box center [691, 172] width 150 height 10
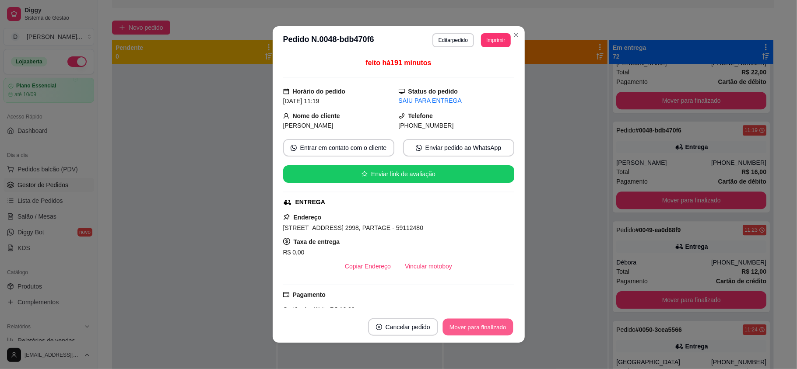
click at [463, 327] on button "Mover para finalizado" at bounding box center [477, 327] width 70 height 17
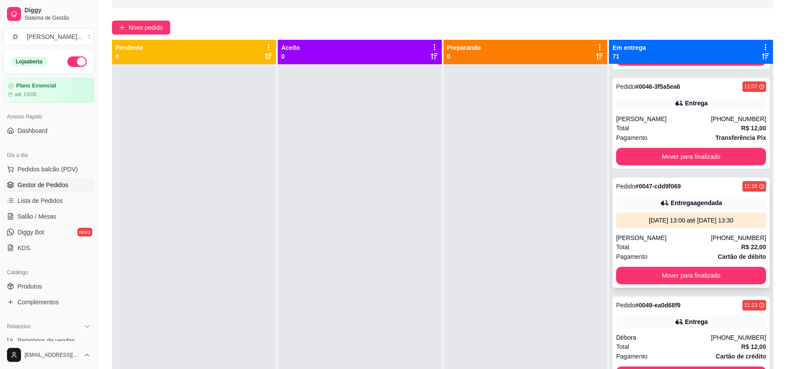
scroll to position [4027, 0]
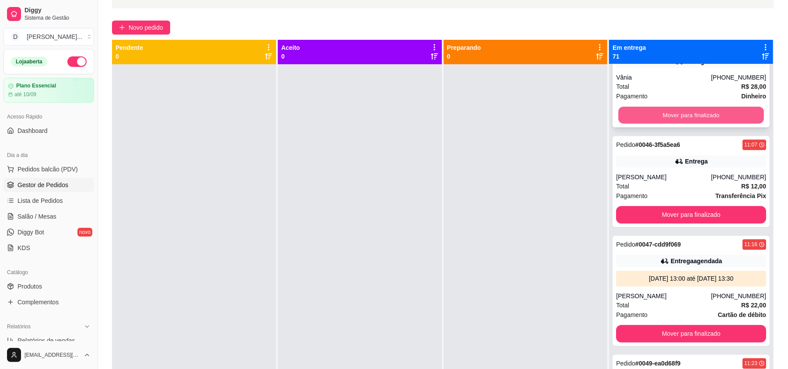
click at [657, 114] on button "Mover para finalizado" at bounding box center [690, 115] width 145 height 17
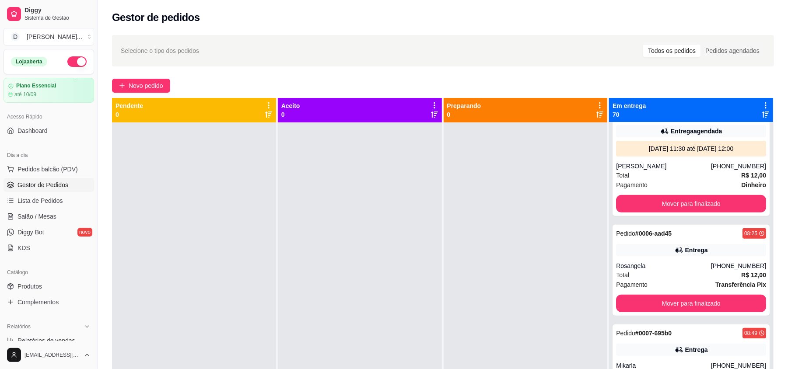
scroll to position [0, 0]
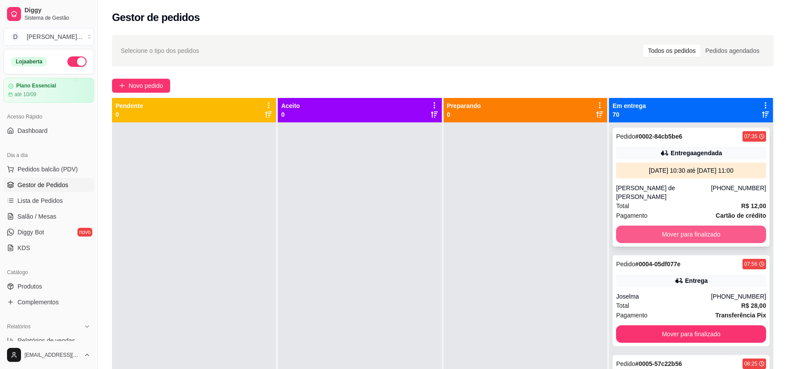
click at [665, 232] on button "Mover para finalizado" at bounding box center [691, 235] width 150 height 18
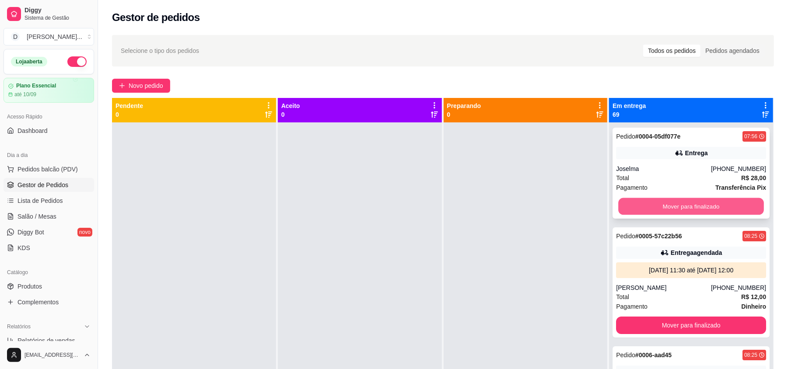
click at [641, 207] on button "Mover para finalizado" at bounding box center [690, 206] width 145 height 17
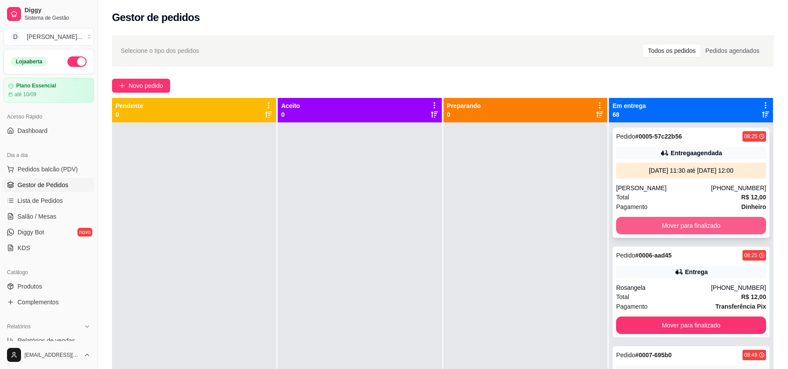
click at [645, 218] on button "Mover para finalizado" at bounding box center [691, 226] width 150 height 18
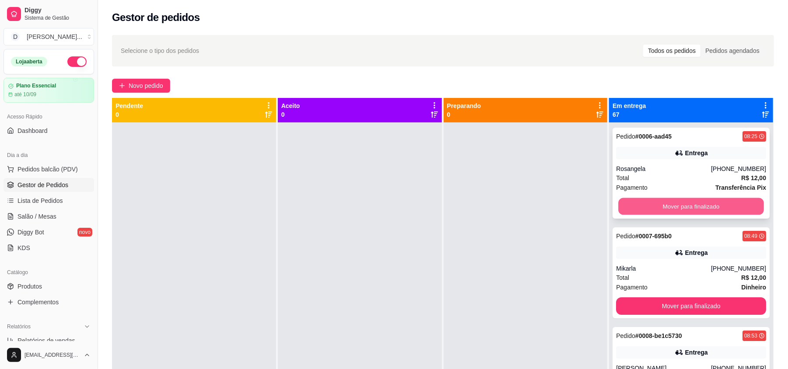
click at [636, 207] on button "Mover para finalizado" at bounding box center [690, 206] width 145 height 17
click at [639, 202] on button "Mover para finalizado" at bounding box center [690, 206] width 145 height 17
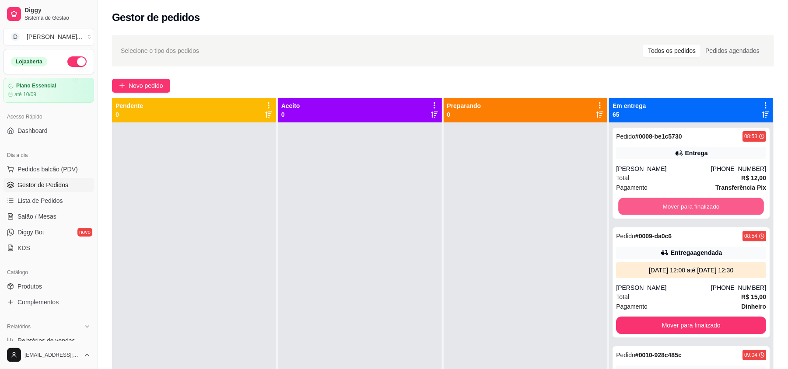
click at [639, 202] on button "Mover para finalizado" at bounding box center [690, 206] width 145 height 17
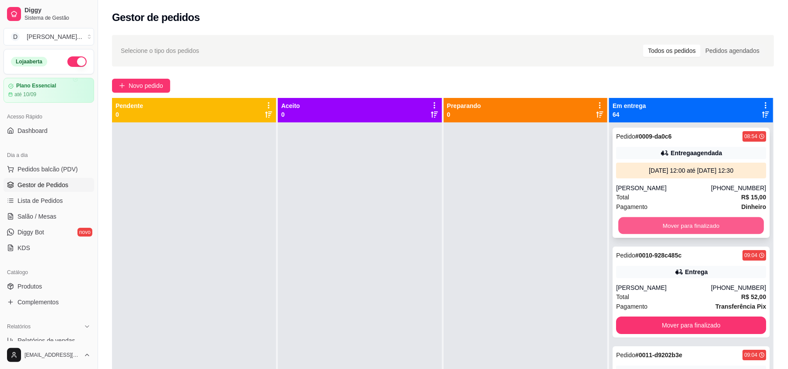
click at [649, 228] on button "Mover para finalizado" at bounding box center [690, 226] width 145 height 17
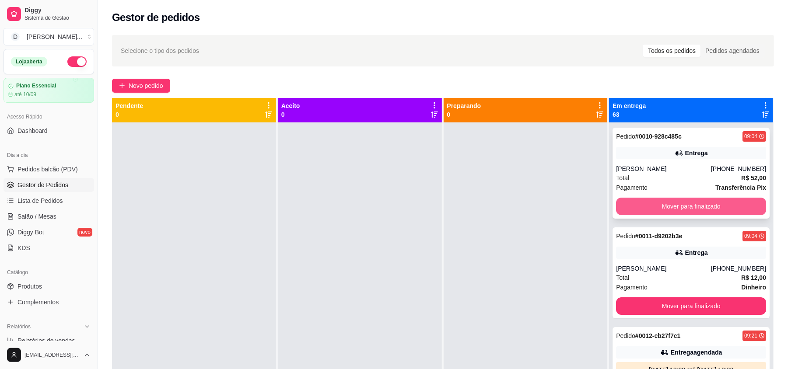
click at [648, 211] on button "Mover para finalizado" at bounding box center [691, 207] width 150 height 18
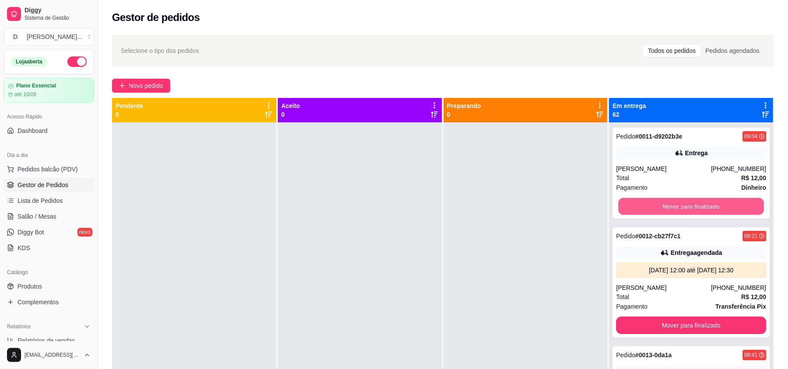
click at [648, 211] on button "Mover para finalizado" at bounding box center [690, 206] width 145 height 17
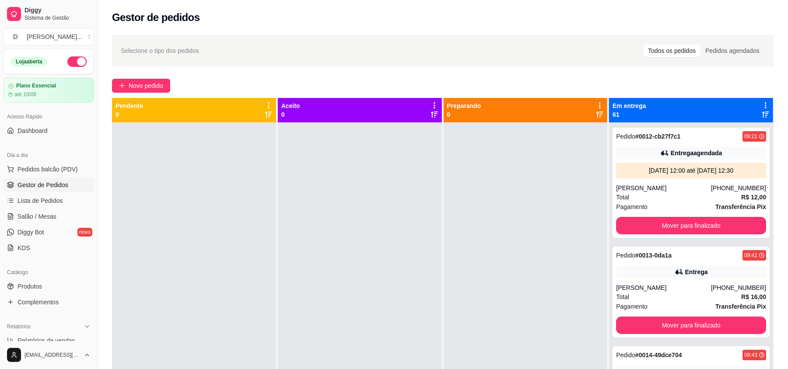
click at [648, 211] on div "Pagamento Transferência Pix" at bounding box center [691, 207] width 150 height 10
click at [645, 225] on button "Mover para finalizado" at bounding box center [691, 226] width 150 height 18
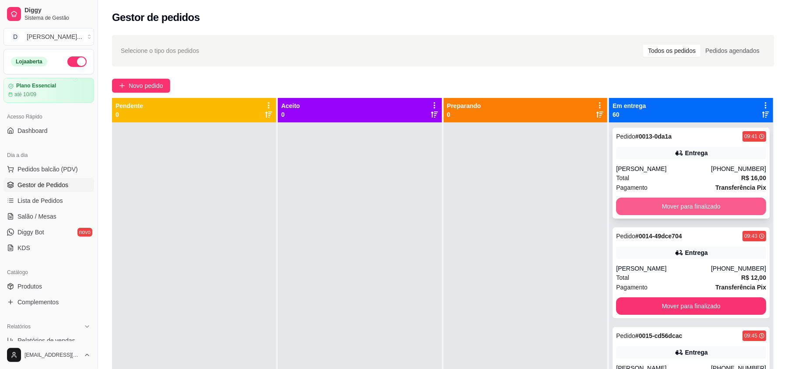
click at [643, 207] on button "Mover para finalizado" at bounding box center [691, 207] width 150 height 18
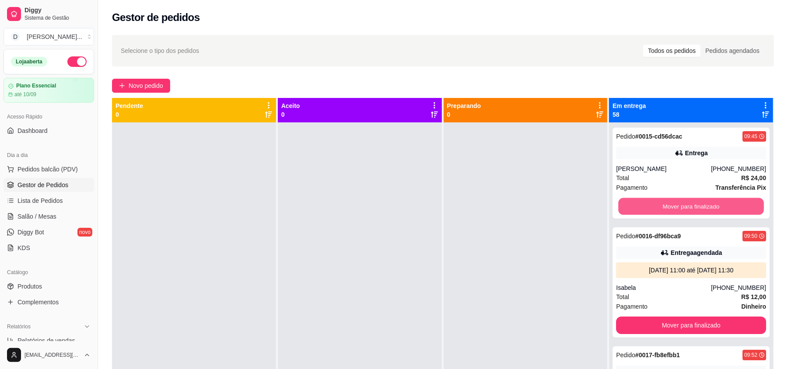
click at [643, 207] on button "Mover para finalizado" at bounding box center [690, 206] width 145 height 17
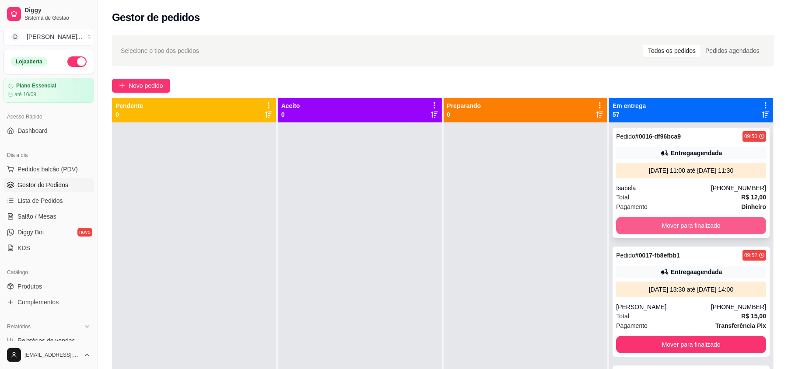
click at [643, 225] on button "Mover para finalizado" at bounding box center [691, 226] width 150 height 18
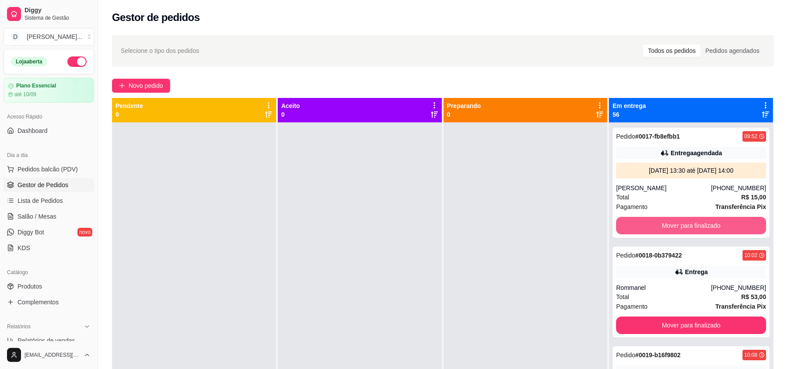
click at [643, 225] on button "Mover para finalizado" at bounding box center [691, 226] width 150 height 18
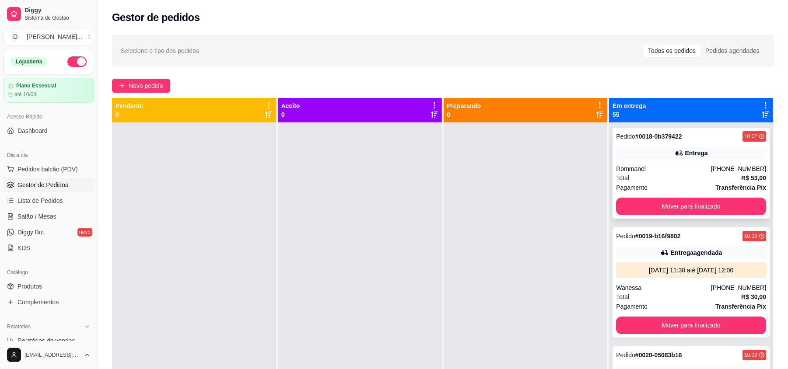
click at [639, 252] on div "Pedido # 0018-0b379422 10:02 Entrega Rommanel (84) 99156-7630 Total R$ 53,00 Pa…" at bounding box center [691, 307] width 164 height 369
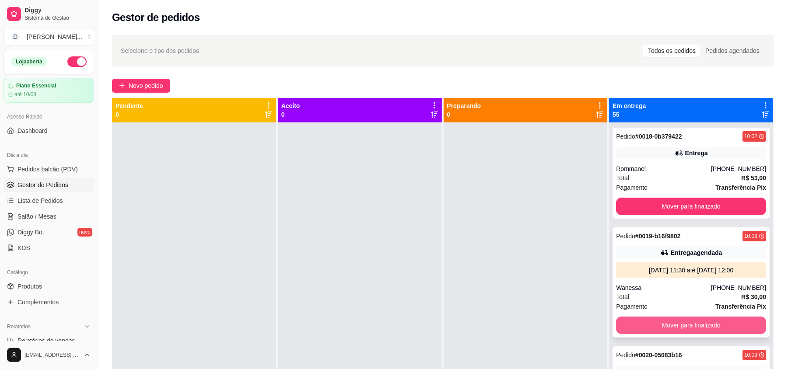
click at [648, 326] on button "Mover para finalizado" at bounding box center [691, 326] width 150 height 18
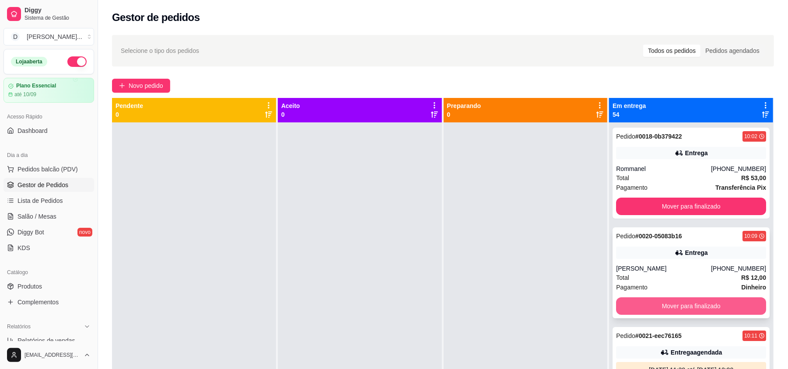
click at [649, 305] on button "Mover para finalizado" at bounding box center [691, 307] width 150 height 18
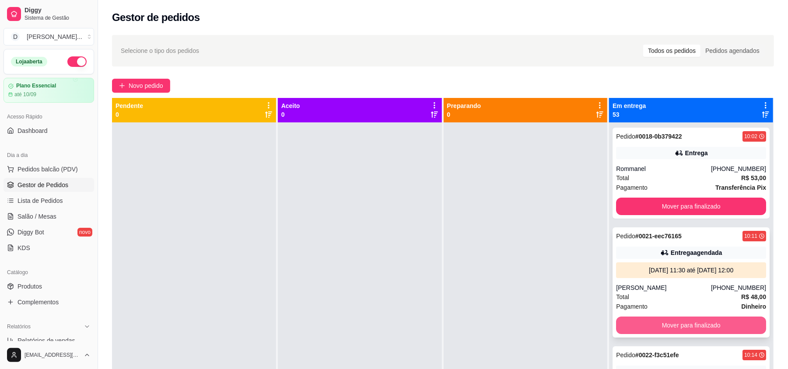
click at [652, 327] on button "Mover para finalizado" at bounding box center [691, 326] width 150 height 18
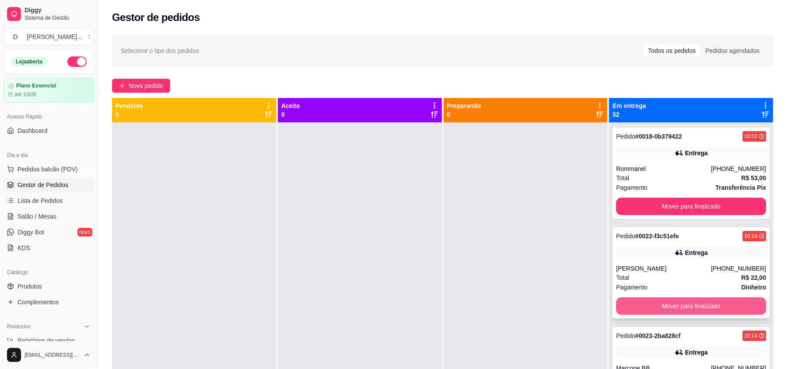
click at [648, 302] on button "Mover para finalizado" at bounding box center [691, 307] width 150 height 18
click at [648, 302] on button "Mover para finalizado" at bounding box center [690, 306] width 145 height 17
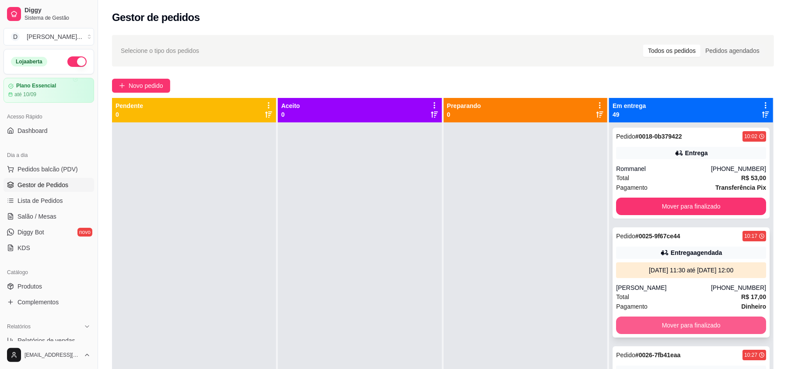
click at [651, 324] on button "Mover para finalizado" at bounding box center [691, 326] width 150 height 18
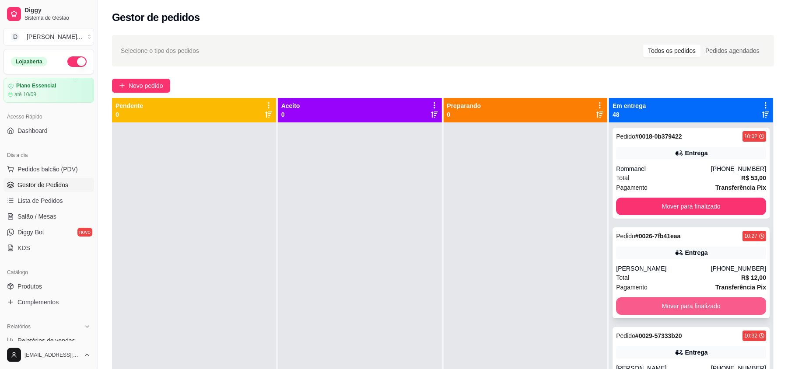
click at [669, 310] on button "Mover para finalizado" at bounding box center [691, 307] width 150 height 18
click at [669, 310] on button "Mover para finalizado" at bounding box center [690, 306] width 145 height 17
click at [669, 310] on button "Mover para finalizado" at bounding box center [691, 307] width 150 height 18
click at [674, 306] on button "Mover para finalizado" at bounding box center [691, 307] width 150 height 18
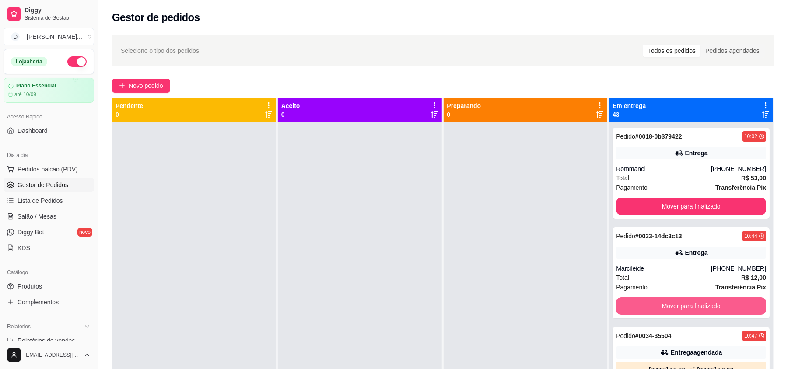
click at [674, 306] on button "Mover para finalizado" at bounding box center [691, 307] width 150 height 18
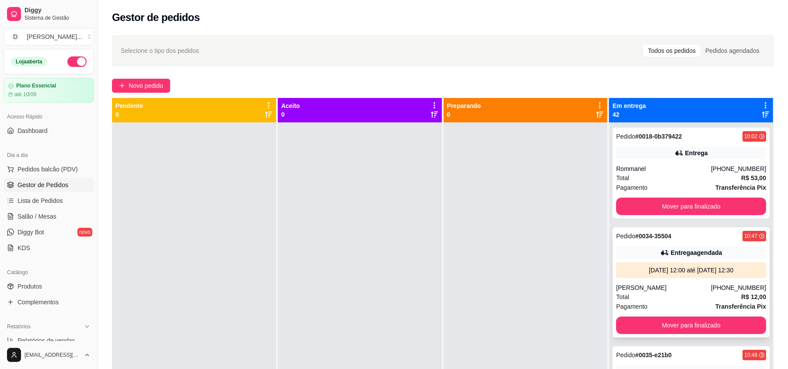
click at [657, 296] on div "Total R$ 12,00" at bounding box center [691, 297] width 150 height 10
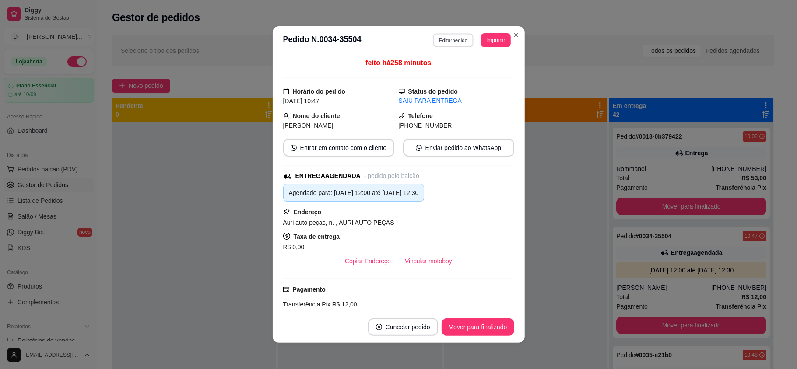
click at [436, 44] on button "Editar pedido" at bounding box center [453, 40] width 41 height 14
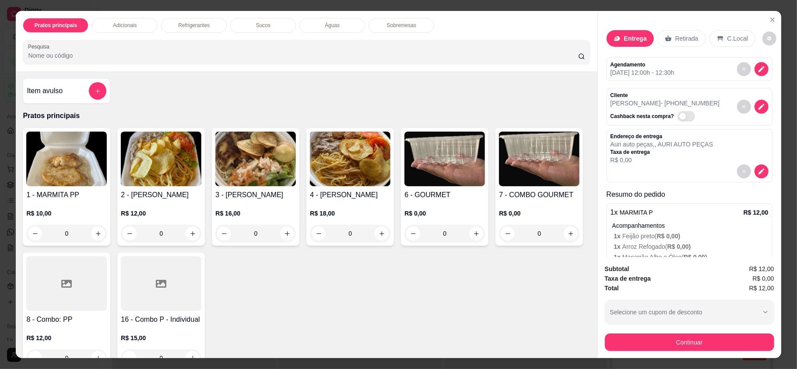
click at [641, 337] on button "Continuar" at bounding box center [689, 343] width 169 height 18
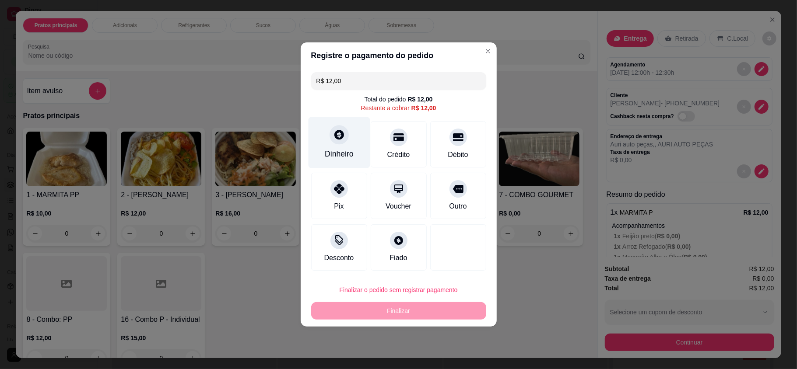
click at [337, 147] on div "Dinheiro" at bounding box center [339, 142] width 62 height 51
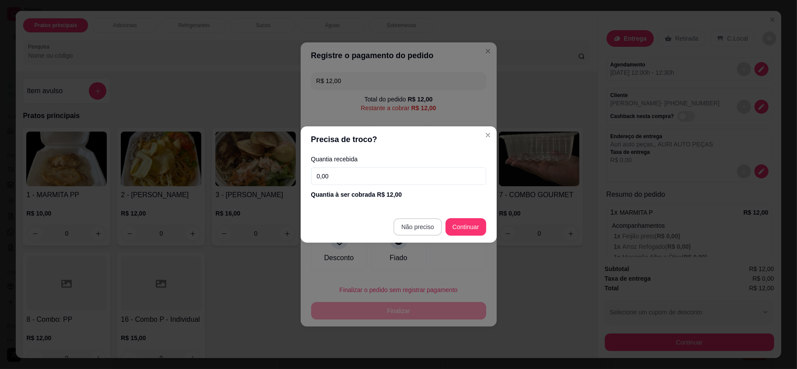
type input "R$ 0,00"
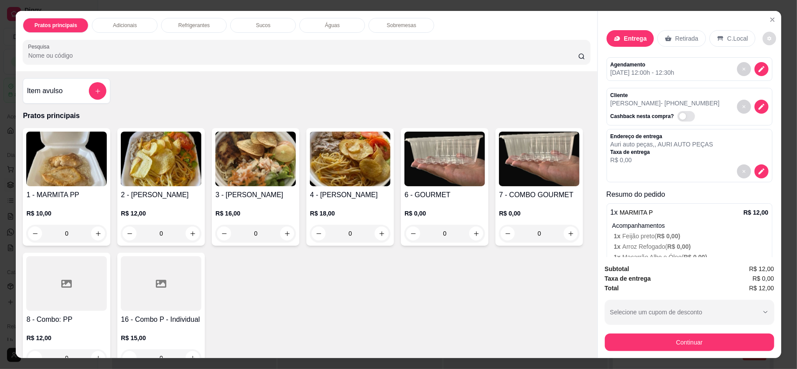
click at [763, 32] on button "decrease-product-quantity" at bounding box center [770, 39] width 14 height 14
click at [773, 72] on span "Automatic updates" at bounding box center [774, 74] width 18 height 11
click at [770, 74] on input "Automatic updates" at bounding box center [767, 77] width 6 height 6
checkbox input "false"
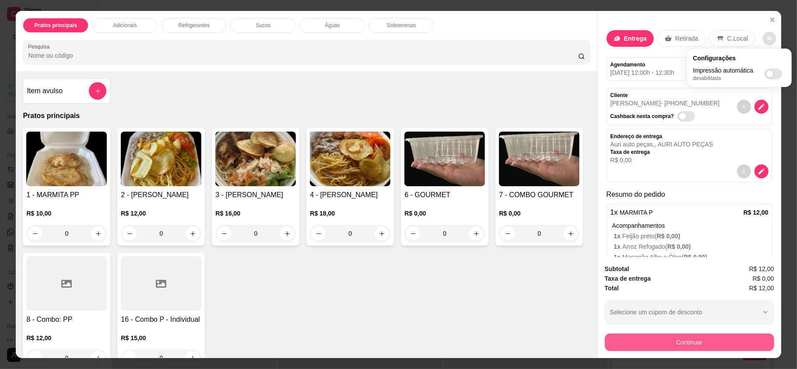
click at [687, 345] on button "Continuar" at bounding box center [689, 343] width 169 height 18
click at [644, 340] on button "Continuar" at bounding box center [689, 343] width 169 height 18
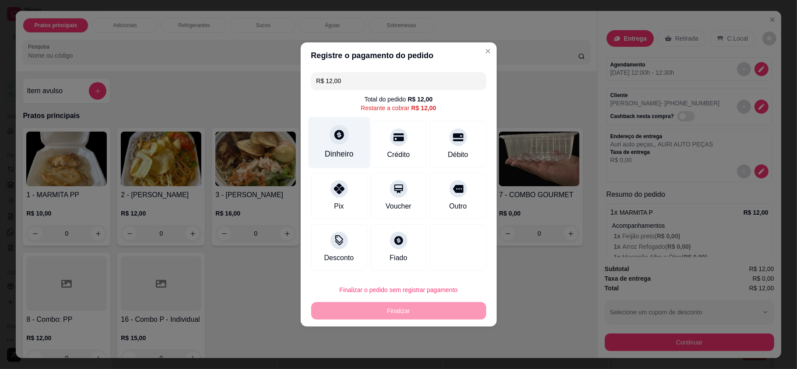
click at [333, 148] on div "Dinheiro" at bounding box center [339, 142] width 62 height 51
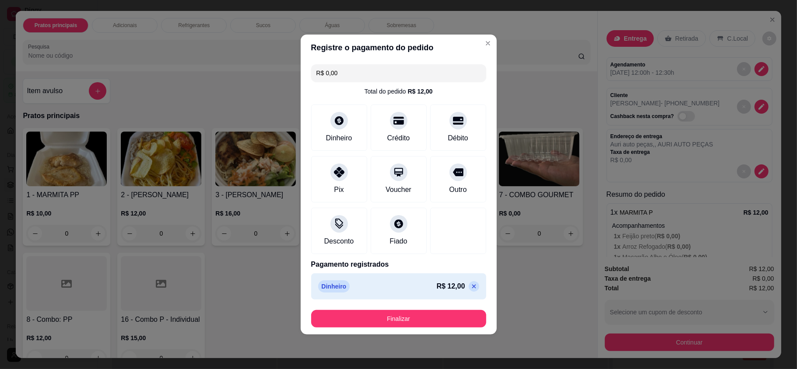
click at [417, 315] on button "Finalizar" at bounding box center [398, 319] width 175 height 18
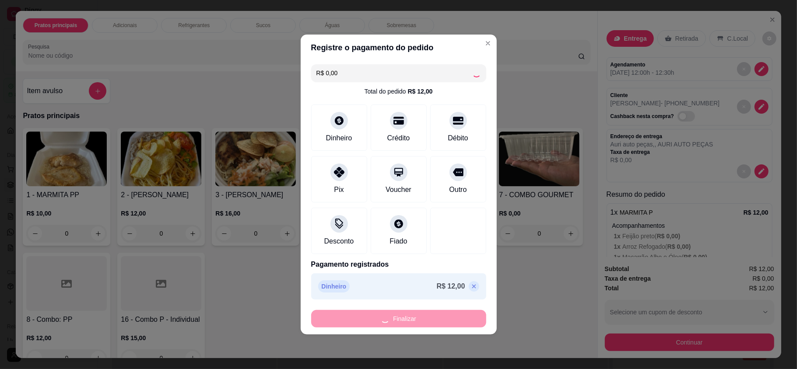
type input "-R$ 12,00"
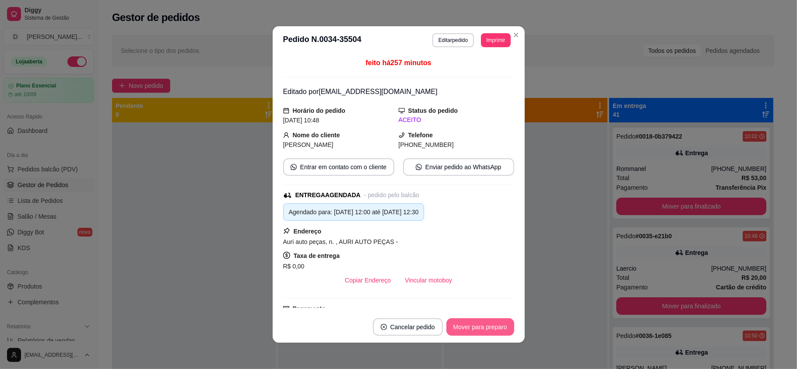
click at [492, 330] on button "Mover para preparo" at bounding box center [480, 328] width 68 height 18
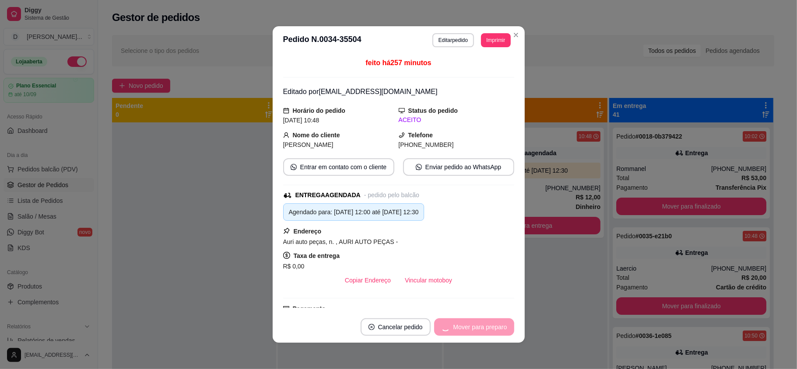
click at [492, 330] on div "Mover para preparo" at bounding box center [474, 328] width 80 height 18
click at [492, 330] on button "Mover para entrega" at bounding box center [479, 328] width 67 height 18
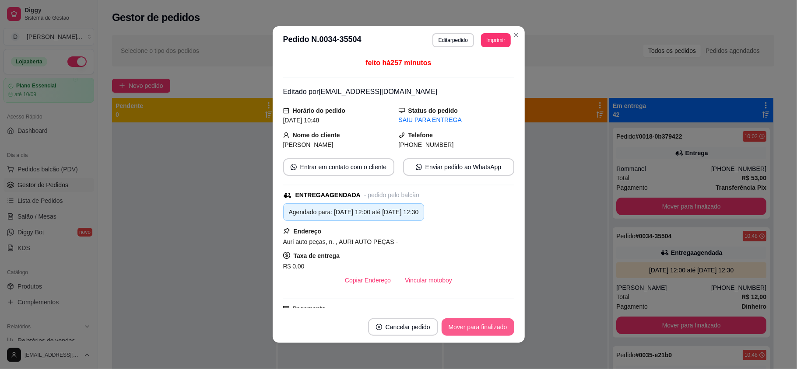
click at [492, 330] on button "Mover para finalizado" at bounding box center [478, 328] width 73 height 18
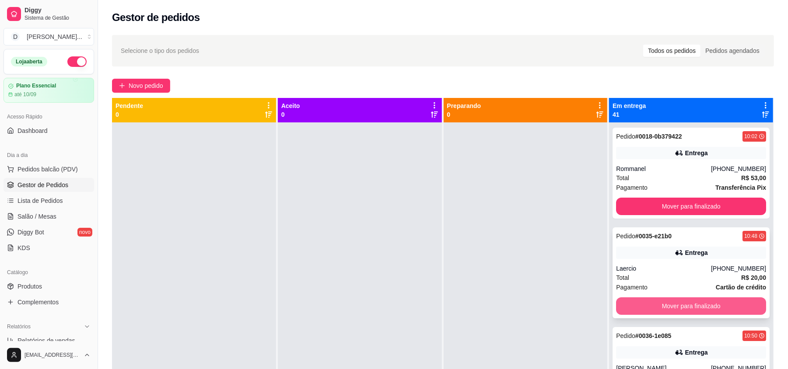
click at [673, 312] on button "Mover para finalizado" at bounding box center [691, 307] width 150 height 18
click at [659, 309] on button "Mover para finalizado" at bounding box center [691, 307] width 150 height 18
click at [659, 309] on button "Mover para finalizado" at bounding box center [690, 306] width 145 height 17
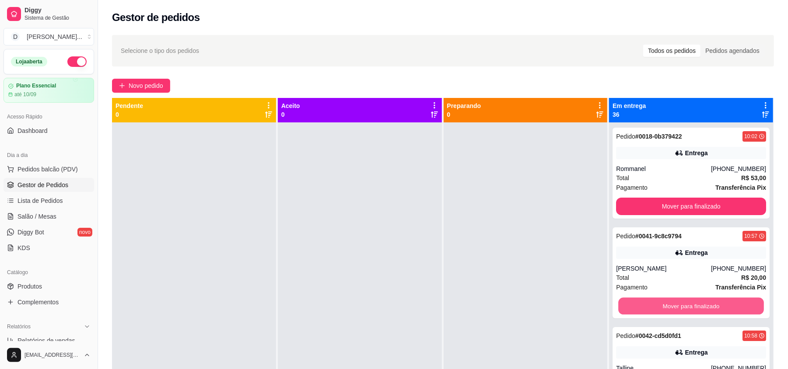
click at [659, 309] on button "Mover para finalizado" at bounding box center [690, 306] width 145 height 17
click at [659, 309] on button "Mover para finalizado" at bounding box center [691, 307] width 150 height 18
click at [659, 309] on button "Mover para finalizado" at bounding box center [690, 306] width 145 height 17
click at [659, 309] on button "Mover para finalizado" at bounding box center [691, 307] width 150 height 18
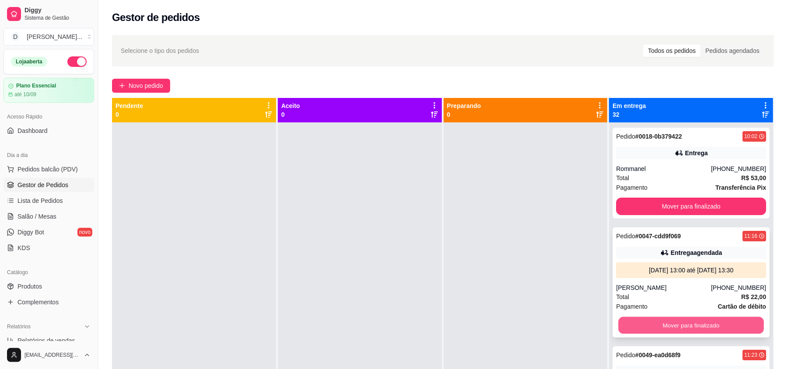
click at [657, 324] on button "Mover para finalizado" at bounding box center [690, 325] width 145 height 17
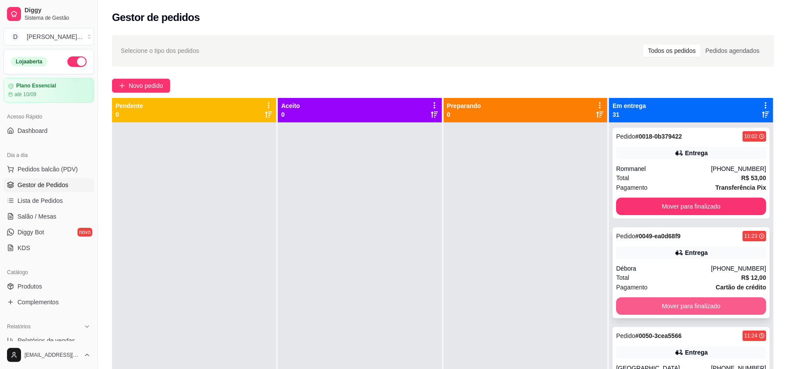
click at [652, 309] on button "Mover para finalizado" at bounding box center [691, 307] width 150 height 18
click at [650, 309] on button "Mover para finalizado" at bounding box center [691, 307] width 150 height 18
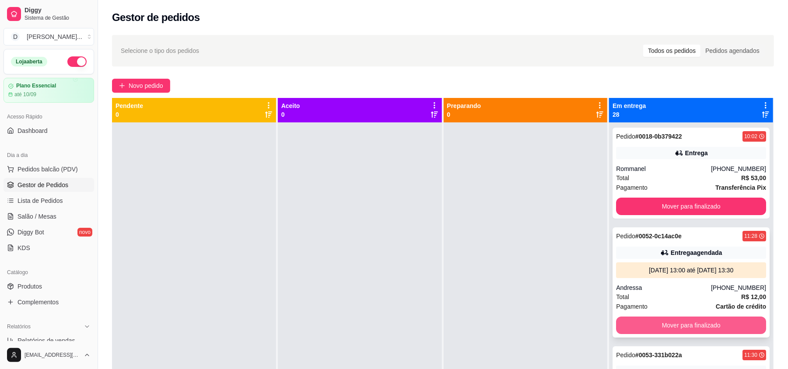
click at [650, 327] on button "Mover para finalizado" at bounding box center [691, 326] width 150 height 18
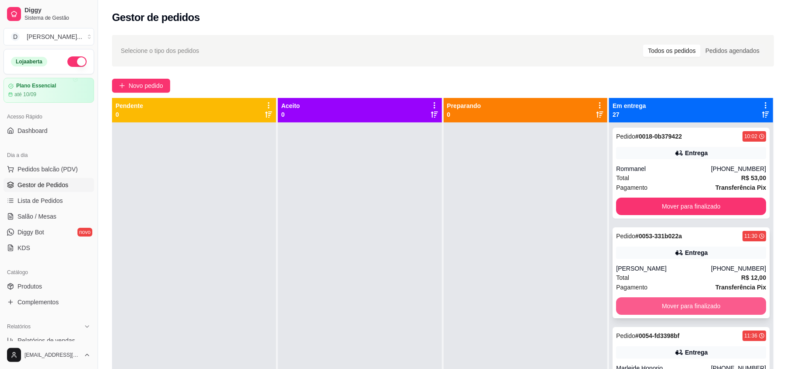
click at [641, 309] on button "Mover para finalizado" at bounding box center [691, 307] width 150 height 18
click at [641, 309] on button "Mover para finalizado" at bounding box center [690, 306] width 145 height 17
click at [641, 309] on button "Mover para finalizado" at bounding box center [691, 307] width 150 height 18
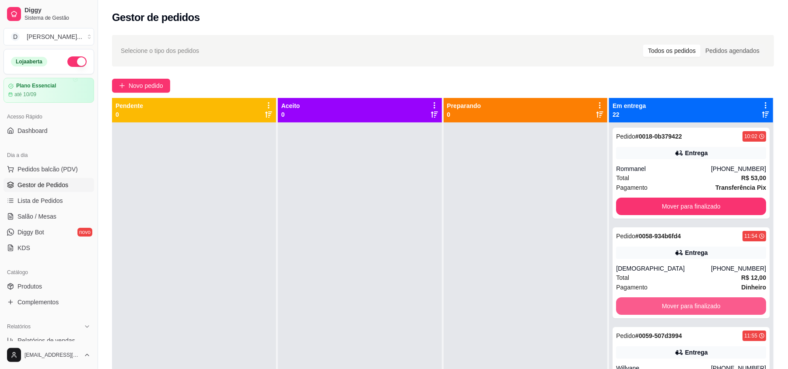
click at [641, 309] on button "Mover para finalizado" at bounding box center [691, 307] width 150 height 18
click at [641, 309] on button "Mover para finalizado" at bounding box center [690, 306] width 145 height 17
click at [641, 309] on button "Mover para finalizado" at bounding box center [691, 307] width 150 height 18
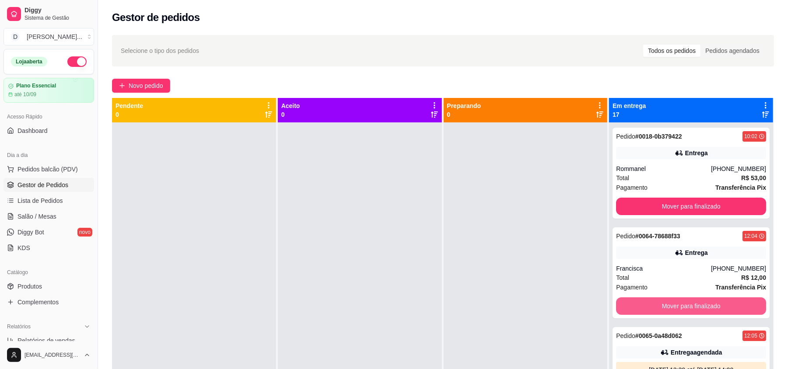
click at [641, 309] on button "Mover para finalizado" at bounding box center [691, 307] width 150 height 18
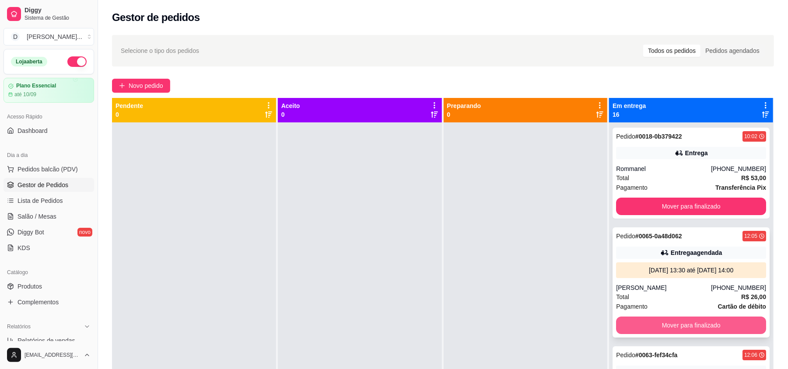
click at [641, 326] on button "Mover para finalizado" at bounding box center [691, 326] width 150 height 18
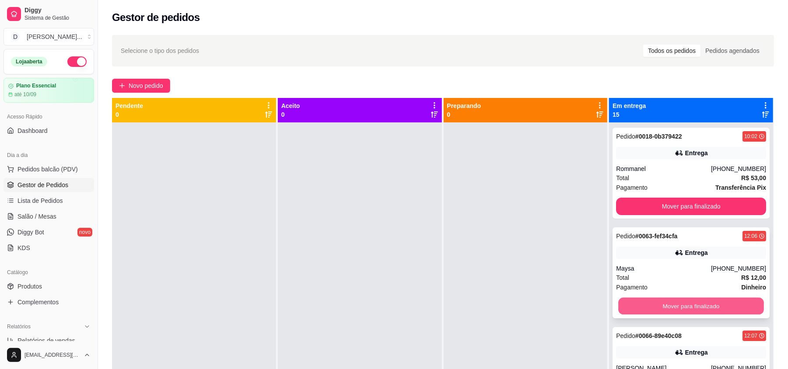
click at [640, 301] on button "Mover para finalizado" at bounding box center [690, 306] width 145 height 17
click at [631, 306] on button "Mover para finalizado" at bounding box center [691, 307] width 150 height 18
click at [631, 302] on button "Mover para finalizado" at bounding box center [691, 307] width 150 height 18
click at [631, 302] on button "Mover para finalizado" at bounding box center [690, 306] width 145 height 17
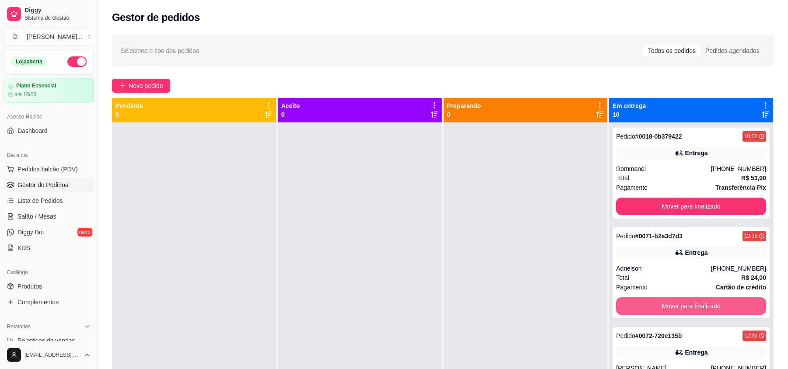
click at [631, 302] on button "Mover para finalizado" at bounding box center [691, 307] width 150 height 18
click at [631, 302] on button "Mover para finalizado" at bounding box center [690, 306] width 145 height 17
click at [631, 302] on button "Mover para finalizado" at bounding box center [691, 307] width 150 height 18
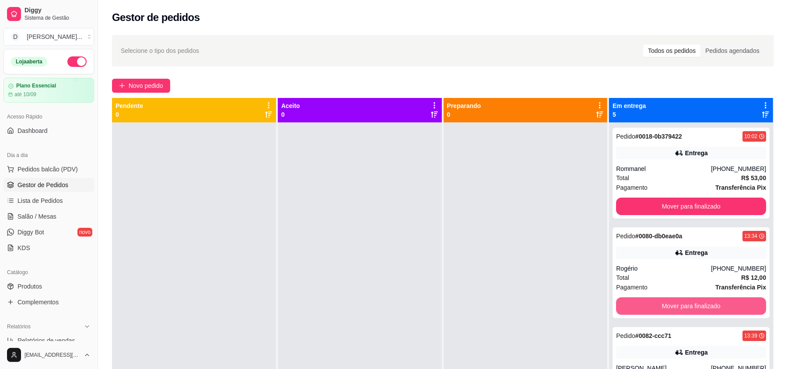
click at [631, 302] on button "Mover para finalizado" at bounding box center [691, 307] width 150 height 18
click at [631, 302] on button "Mover para finalizado" at bounding box center [690, 306] width 145 height 17
click at [631, 302] on button "Mover para finalizado" at bounding box center [691, 307] width 150 height 18
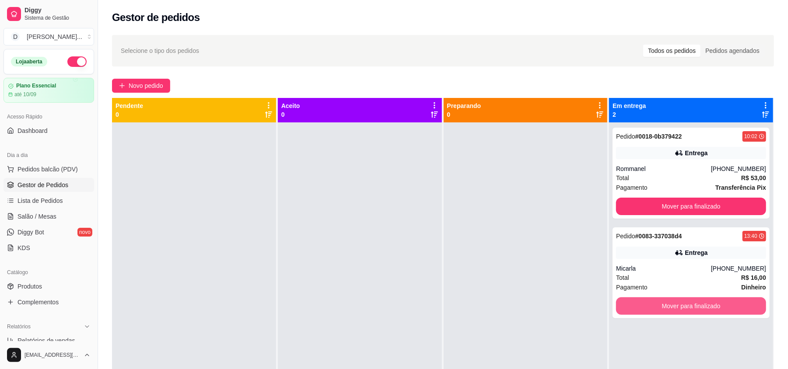
click at [631, 302] on button "Mover para finalizado" at bounding box center [691, 307] width 150 height 18
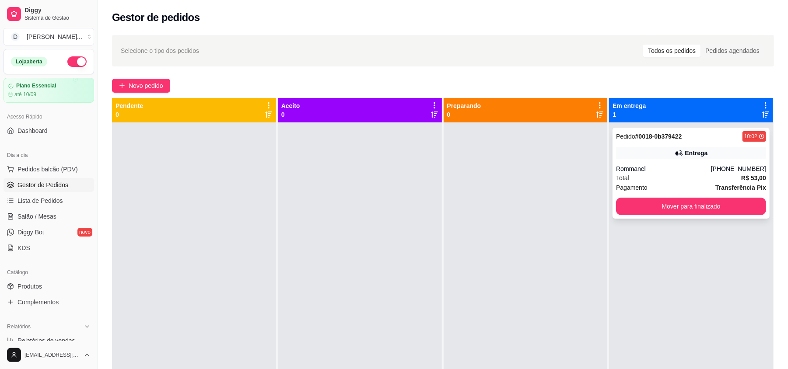
click at [662, 177] on div "Total R$ 53,00" at bounding box center [691, 178] width 150 height 10
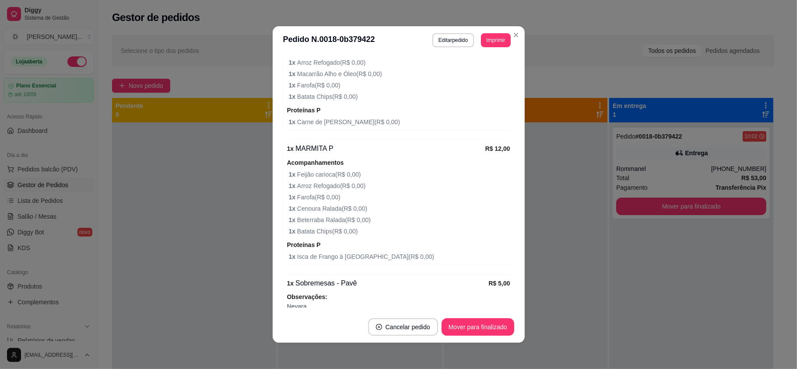
scroll to position [575, 0]
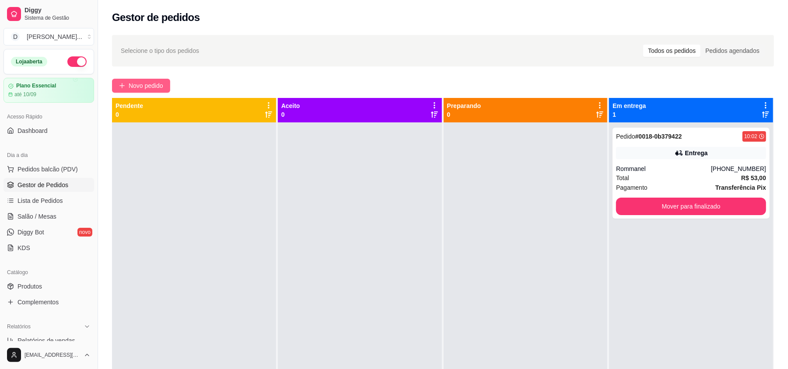
click at [158, 88] on span "Novo pedido" at bounding box center [146, 86] width 35 height 10
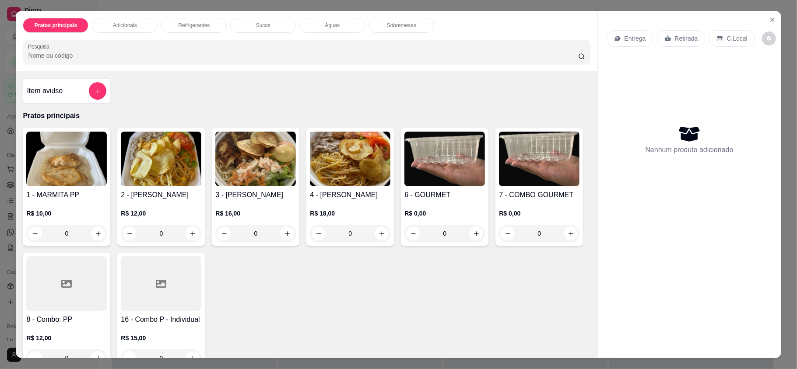
click at [675, 37] on p "Retirada" at bounding box center [686, 38] width 23 height 9
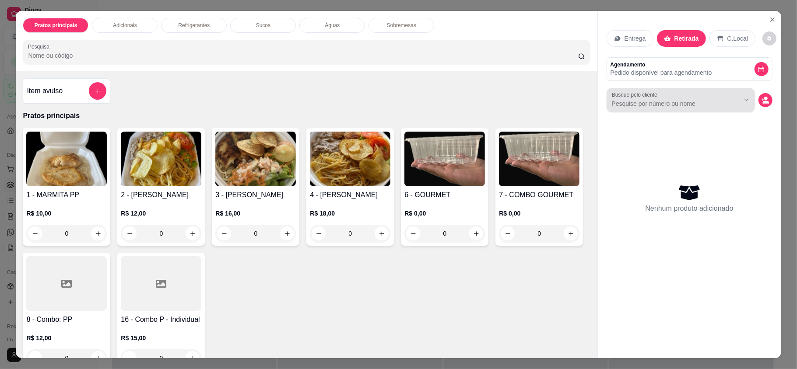
click at [685, 102] on input "Busque pelo cliente" at bounding box center [668, 103] width 113 height 9
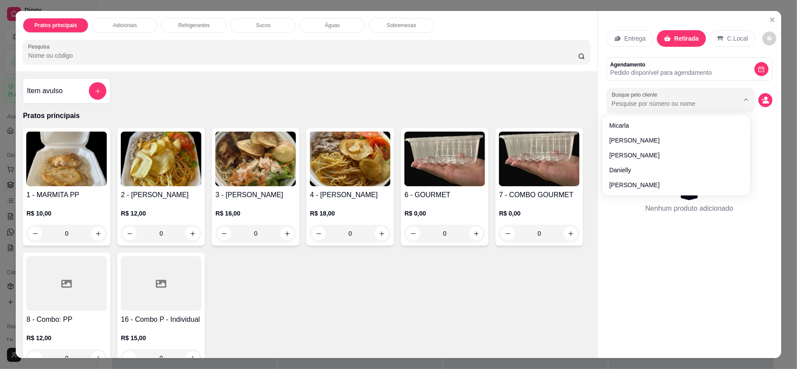
type input "e"
type input "neya"
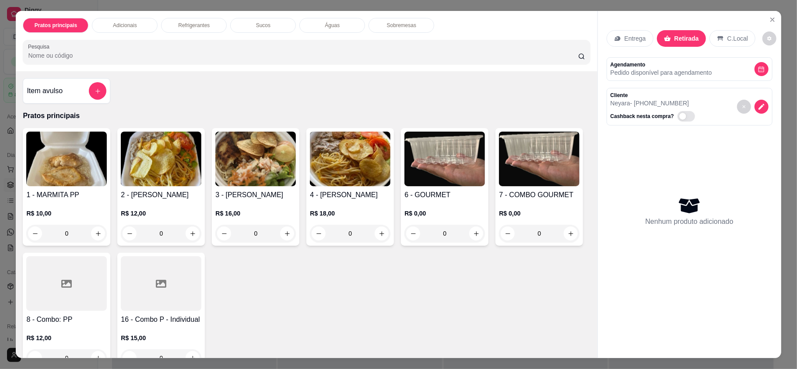
click at [717, 107] on div "Cliente Neyara - (84) 99161-4890 Cashback nesta compra?" at bounding box center [690, 107] width 166 height 38
click at [762, 108] on button "decrease-product-quantity" at bounding box center [762, 107] width 14 height 14
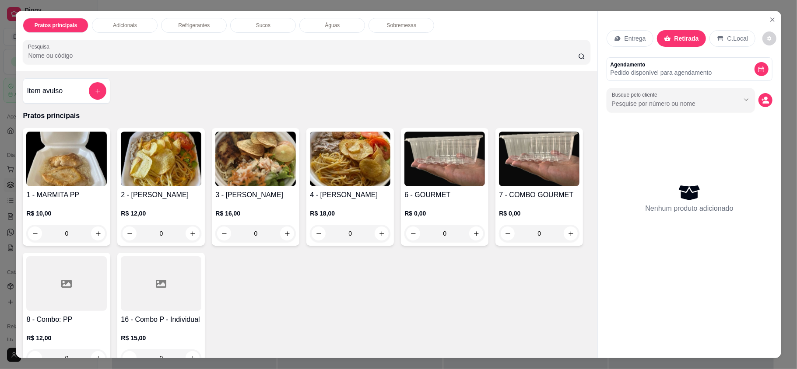
click at [627, 38] on p "Entrega" at bounding box center [635, 38] width 21 height 9
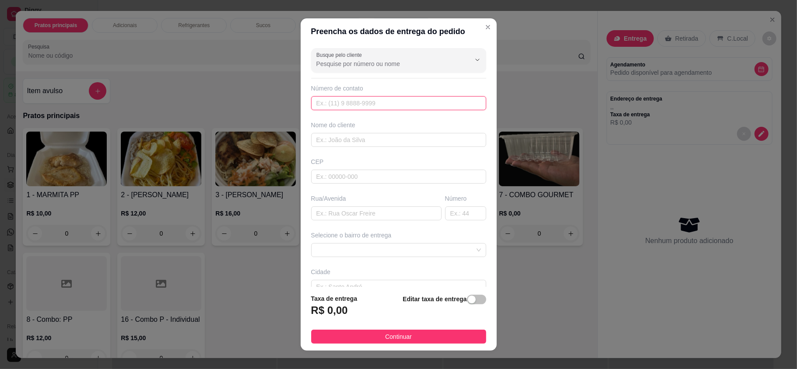
click at [329, 104] on input "text" at bounding box center [398, 103] width 175 height 14
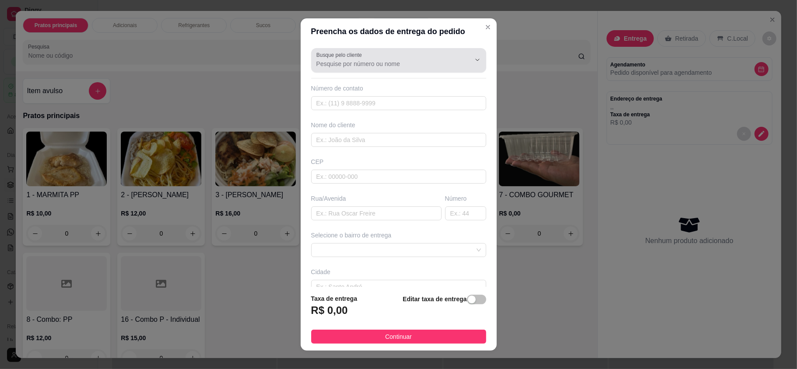
click at [328, 69] on div at bounding box center [398, 61] width 165 height 18
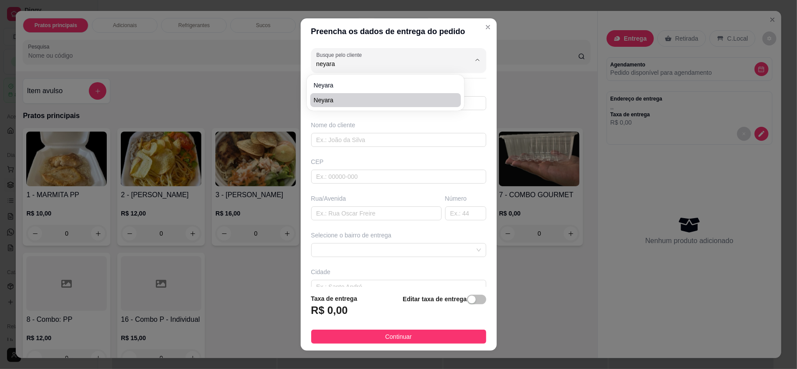
click at [335, 95] on li "Neyara" at bounding box center [385, 100] width 151 height 14
type input "Neyara"
type input "84991614890"
type input "Neyara"
type input "59104228"
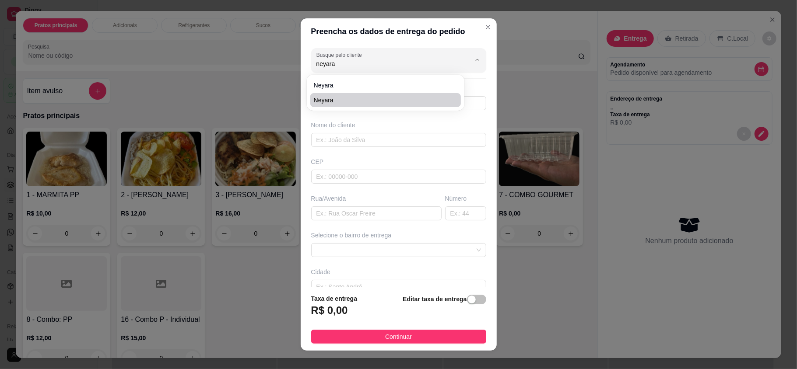
type input "Rommanel - Tomaz Landim"
type input "2200"
type input "NATAL"
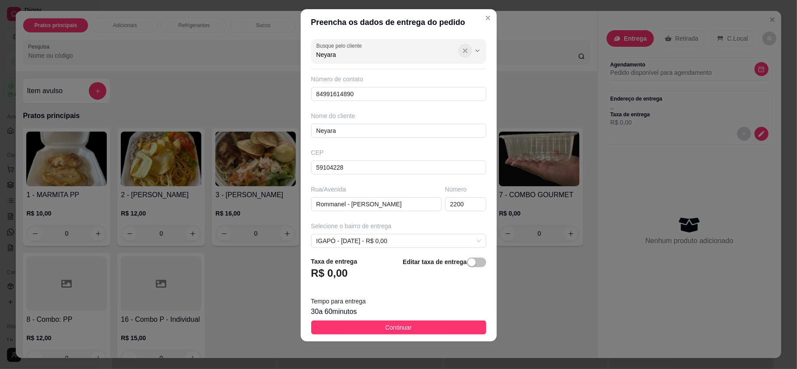
type input "Neyara"
click at [462, 49] on icon "Show suggestions" at bounding box center [465, 50] width 7 height 7
click at [373, 53] on input "Busque pelo cliente" at bounding box center [386, 54] width 140 height 9
click at [348, 72] on span "Neyara" at bounding box center [381, 75] width 135 height 9
type input "Neyara"
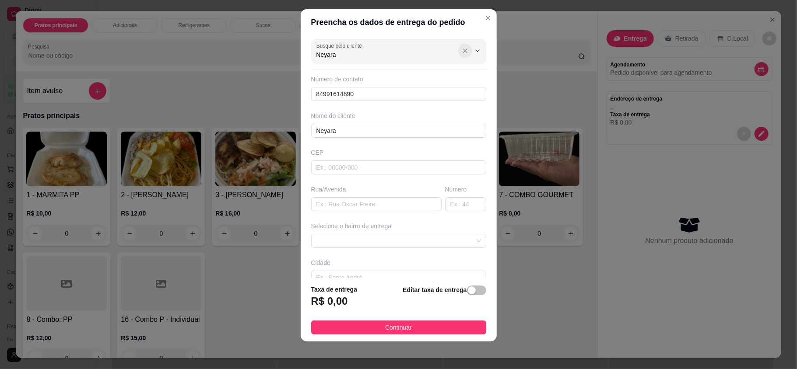
type input "Neyara"
click at [458, 47] on button "Show suggestions" at bounding box center [465, 51] width 14 height 14
click at [387, 54] on input "Busque pelo cliente" at bounding box center [386, 54] width 140 height 9
click at [340, 91] on span "Neyara" at bounding box center [381, 90] width 135 height 9
type input "Neyara"
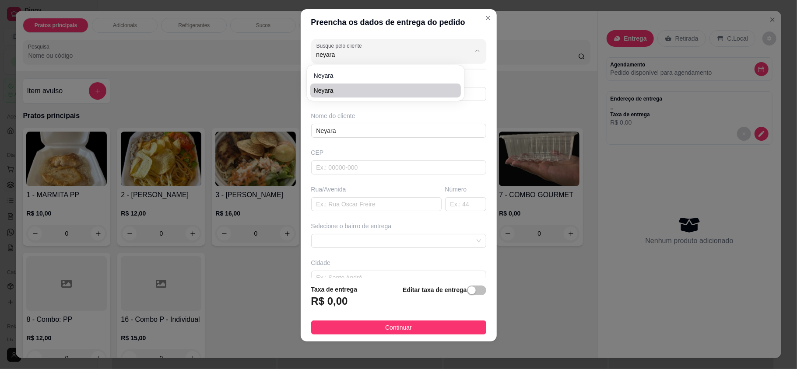
type input "59104228"
type input "Rommanel - Tomaz Landim"
type input "2200"
type input "NATAL"
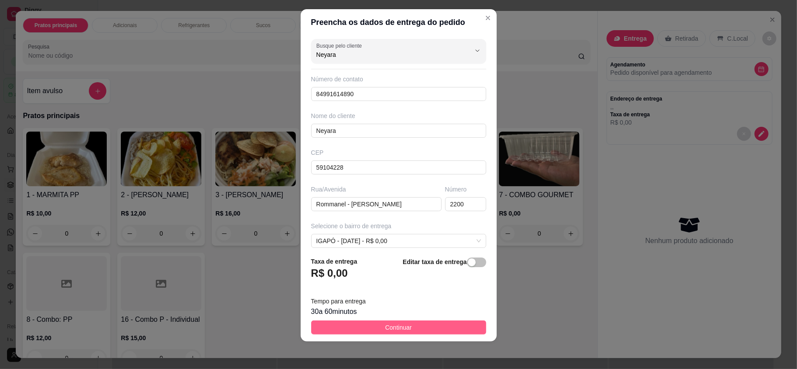
type input "Neyara"
click at [387, 326] on span "Continuar" at bounding box center [398, 328] width 27 height 10
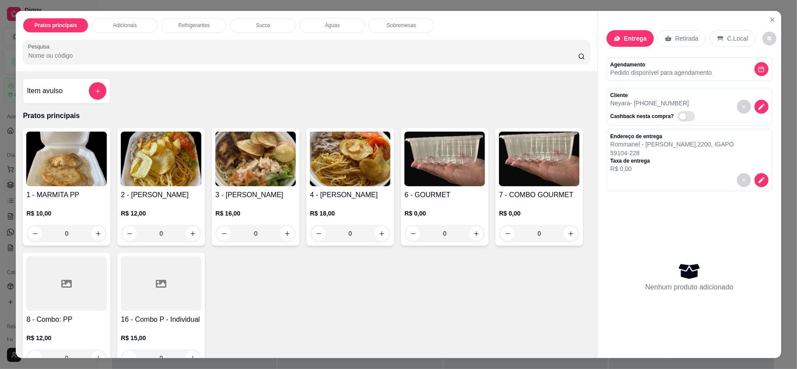
click at [121, 202] on div "R$ 12,00 0" at bounding box center [161, 221] width 81 height 42
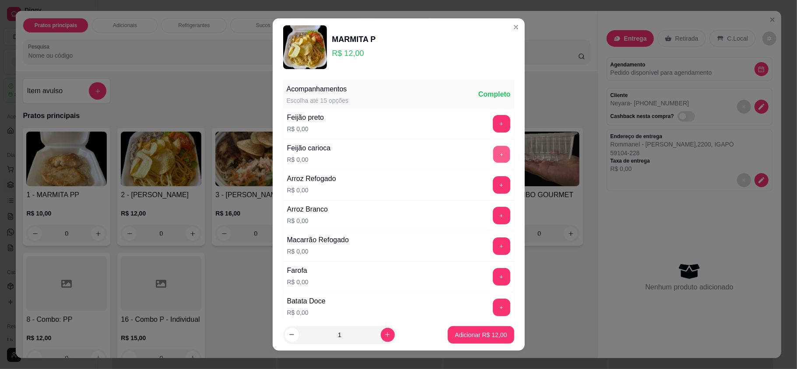
click at [493, 159] on button "+" at bounding box center [501, 154] width 17 height 17
click at [493, 184] on button "+" at bounding box center [501, 185] width 17 height 17
click at [493, 277] on button "+" at bounding box center [502, 277] width 18 height 18
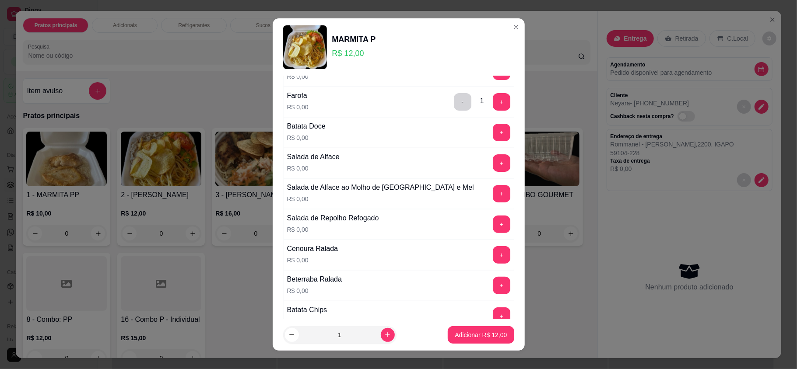
scroll to position [233, 0]
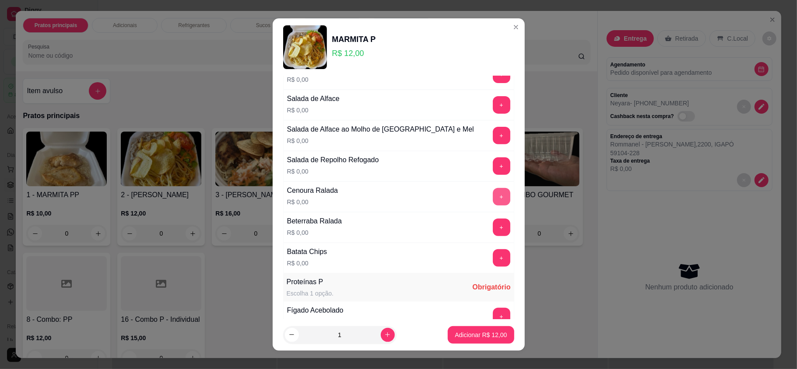
click at [493, 197] on button "+" at bounding box center [502, 197] width 18 height 18
click at [493, 230] on button "+" at bounding box center [502, 228] width 18 height 18
click at [493, 265] on button "+" at bounding box center [502, 258] width 18 height 18
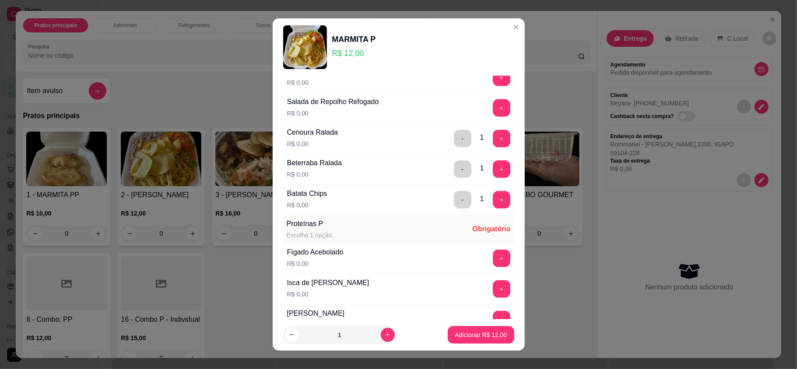
scroll to position [408, 0]
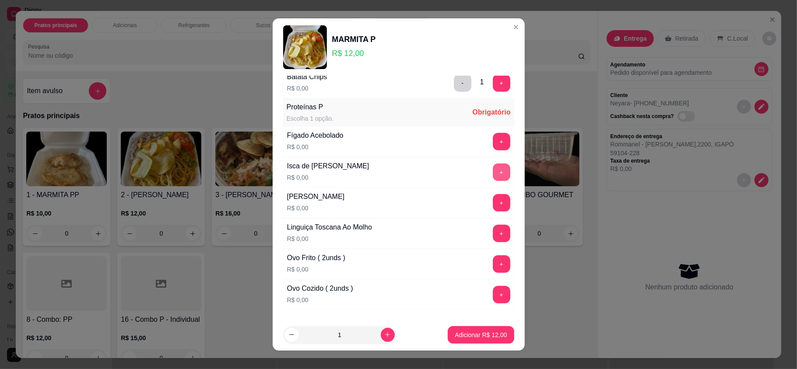
click at [493, 172] on button "+" at bounding box center [502, 173] width 18 height 18
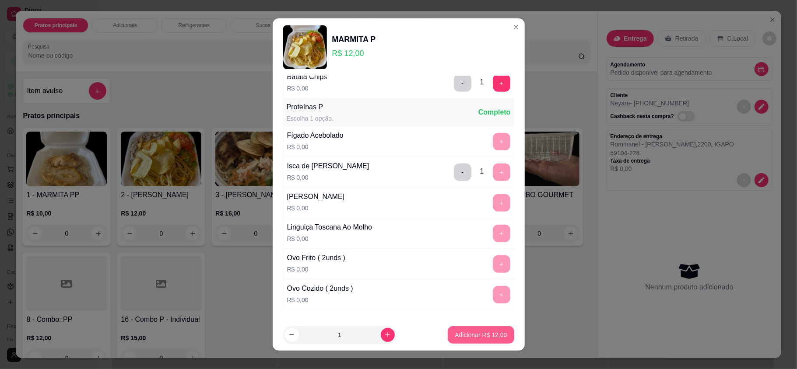
click at [473, 340] on button "Adicionar R$ 12,00" at bounding box center [481, 336] width 66 height 18
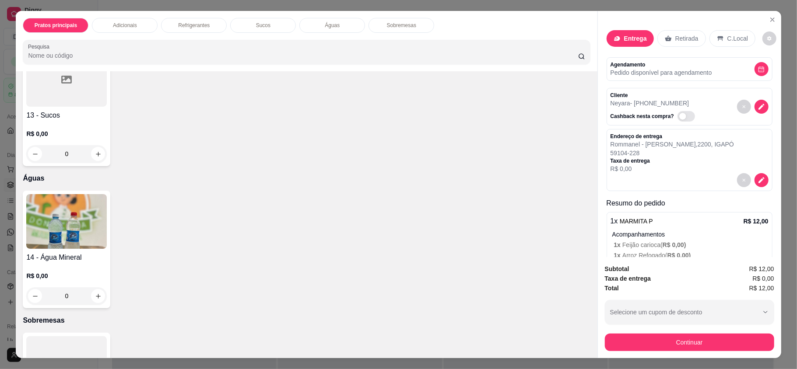
scroll to position [741, 0]
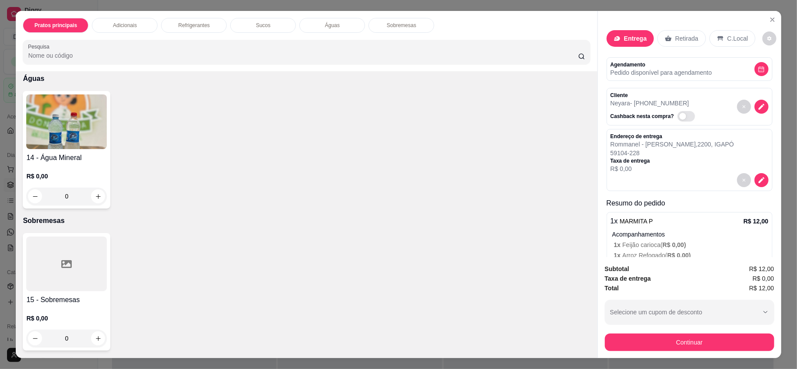
click at [63, 282] on div at bounding box center [66, 264] width 81 height 55
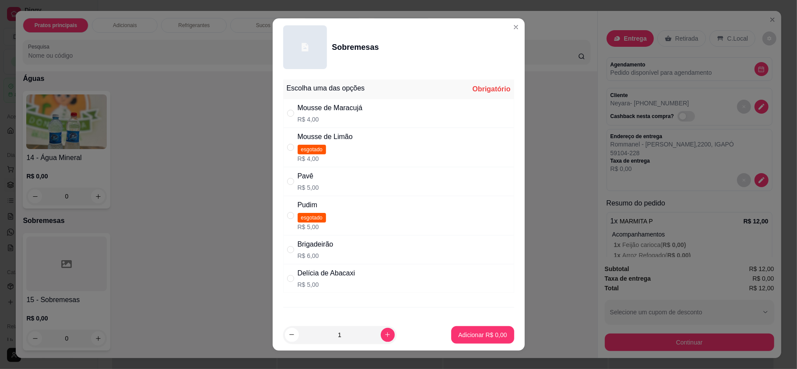
click at [347, 183] on div "Pavê R$ 5,00" at bounding box center [398, 181] width 231 height 29
radio input "true"
click at [462, 337] on p "Adicionar R$ 5,00" at bounding box center [482, 335] width 49 height 9
type input "1"
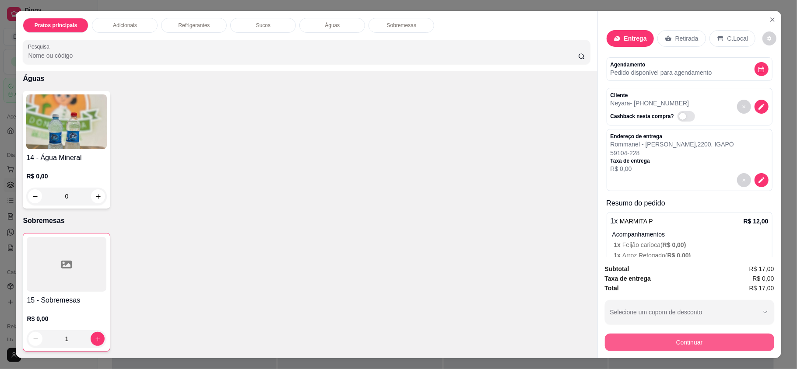
click at [638, 338] on button "Continuar" at bounding box center [689, 343] width 169 height 18
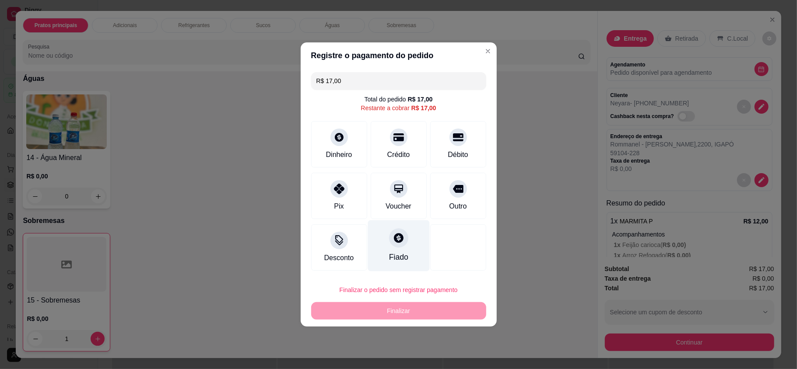
click at [386, 247] on div "Fiado" at bounding box center [399, 246] width 62 height 51
type input "R$ 0,00"
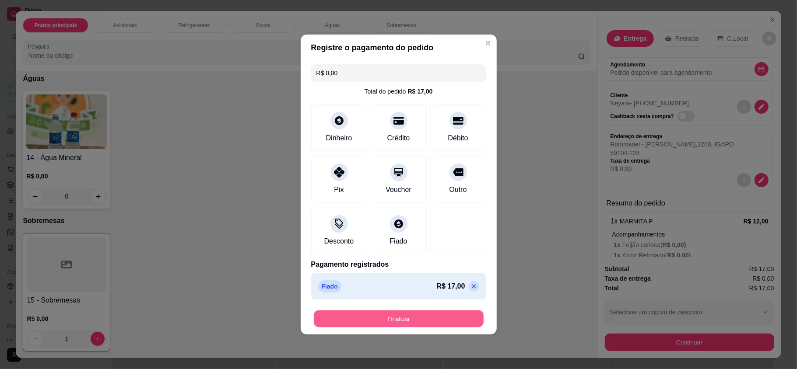
click at [402, 320] on button "Finalizar" at bounding box center [399, 319] width 170 height 17
type input "0"
type input "-R$ 17,00"
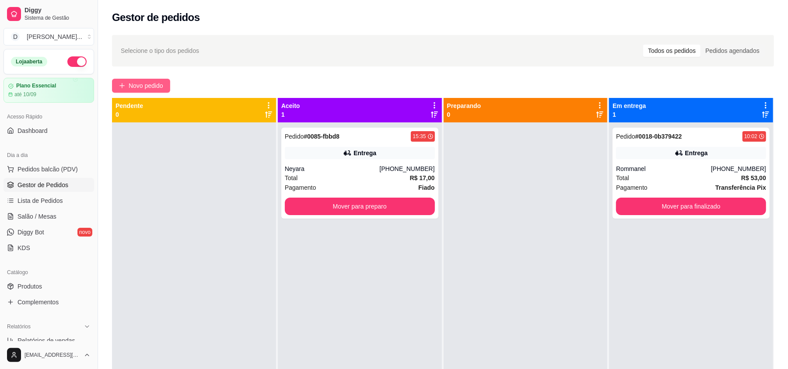
click at [143, 81] on span "Novo pedido" at bounding box center [146, 86] width 35 height 10
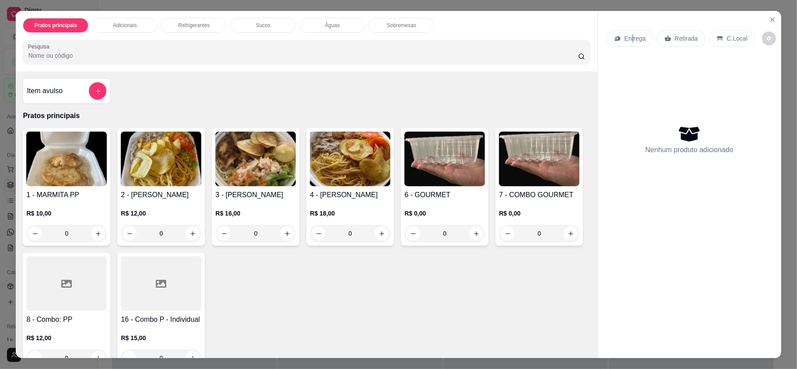
click at [629, 39] on p "Entrega" at bounding box center [635, 38] width 21 height 9
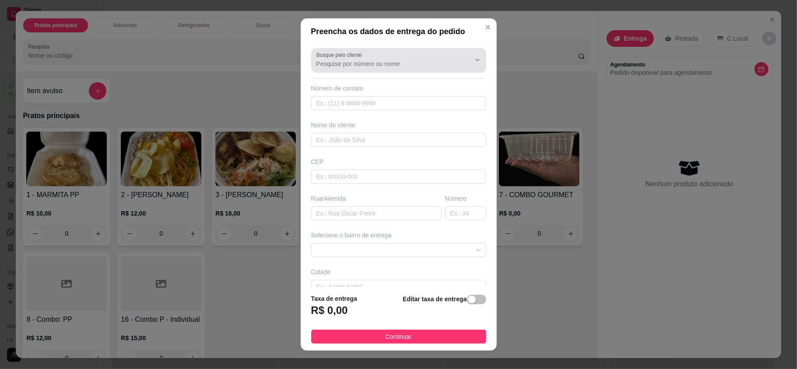
click at [384, 74] on div "Busque pelo cliente Número de contato Nome do cliente CEP Rua/Avenida Número Se…" at bounding box center [399, 166] width 196 height 242
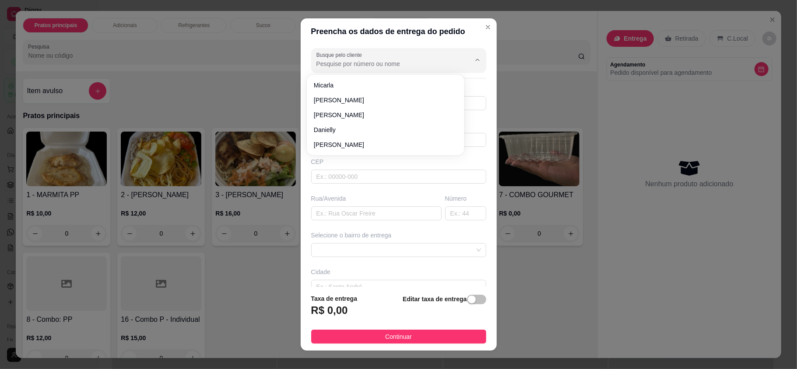
click at [373, 67] on input "Busque pelo cliente" at bounding box center [386, 64] width 140 height 9
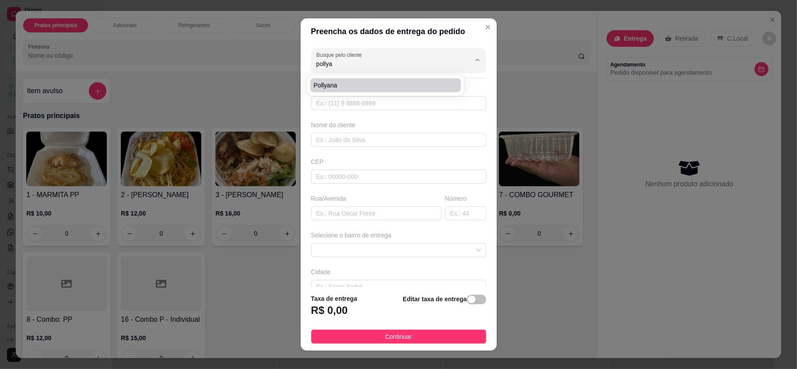
click at [356, 88] on span "Pollyana" at bounding box center [381, 85] width 135 height 9
type input "Pollyana"
type input "84988737167"
type input "Pollyana"
type input "59104228"
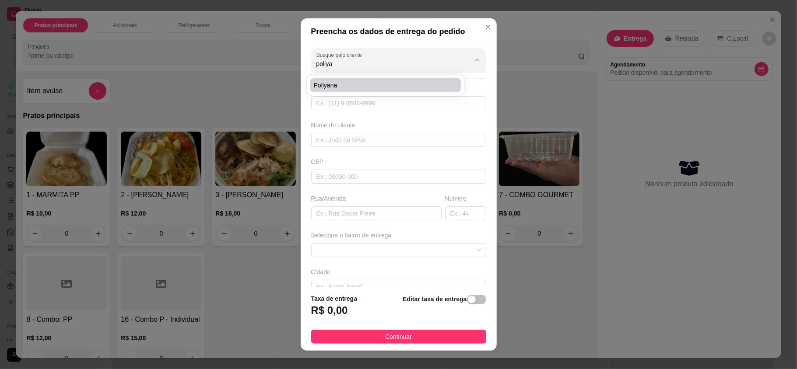
type input "Rommanel - Tomaz Landim"
type input "2200"
type input "NATAL"
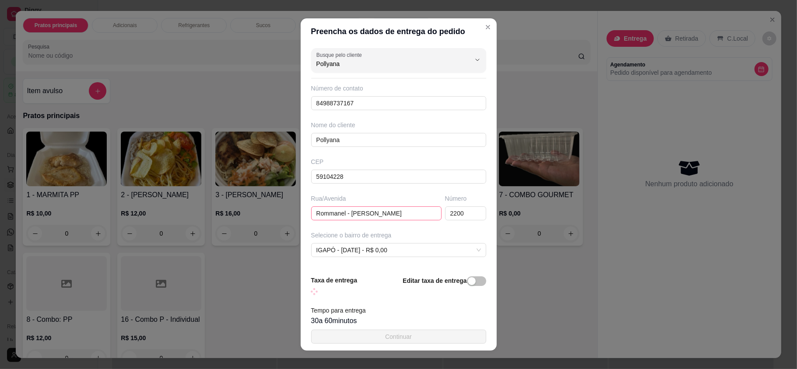
scroll to position [83, 0]
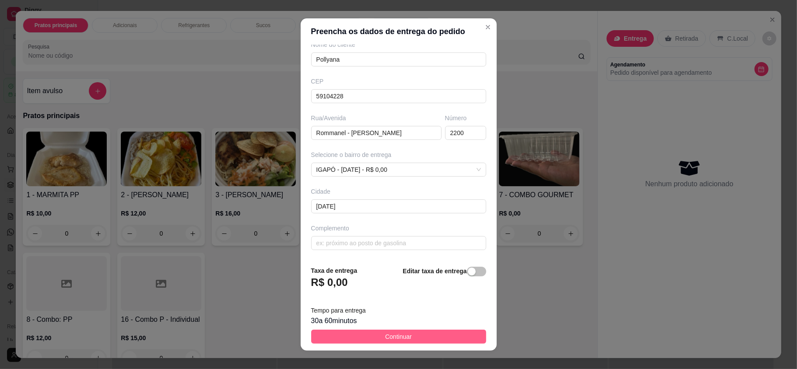
type input "Pollyana"
click at [355, 338] on button "Continuar" at bounding box center [398, 337] width 175 height 14
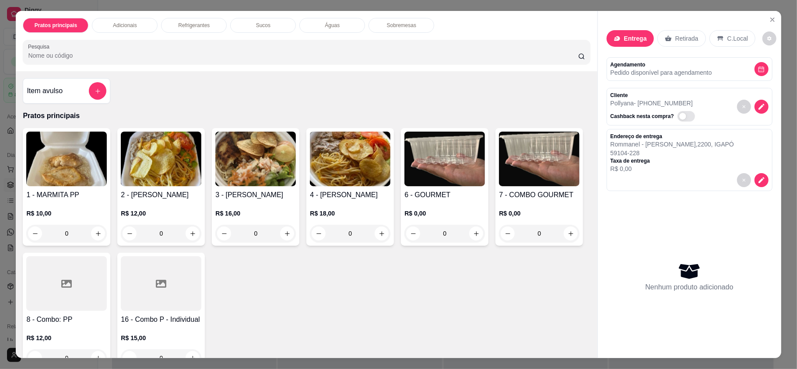
click at [136, 178] on img at bounding box center [161, 159] width 81 height 55
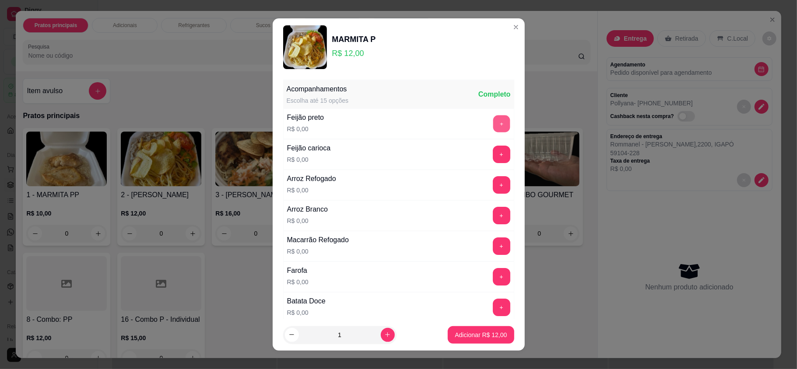
click at [493, 129] on button "+" at bounding box center [501, 124] width 17 height 17
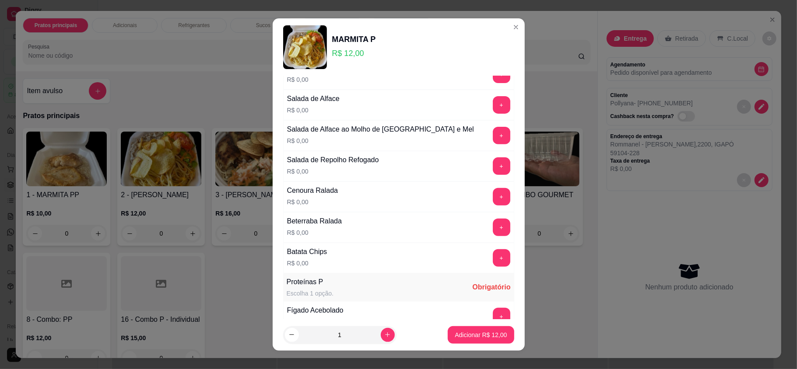
scroll to position [291, 0]
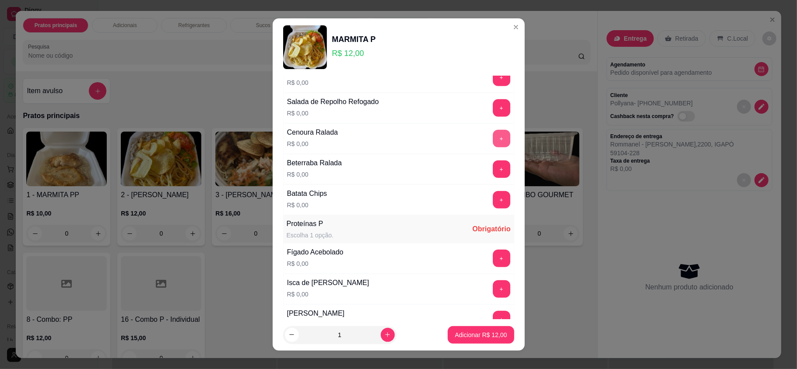
click at [478, 126] on div "Cenoura Ralada R$ 0,00 +" at bounding box center [398, 138] width 231 height 31
click at [493, 115] on button "+" at bounding box center [502, 108] width 18 height 18
click at [493, 137] on button "+" at bounding box center [502, 139] width 18 height 18
click at [493, 169] on button "+" at bounding box center [502, 170] width 18 height 18
click at [478, 192] on div "Batata Chips R$ 0,00 +" at bounding box center [398, 200] width 231 height 31
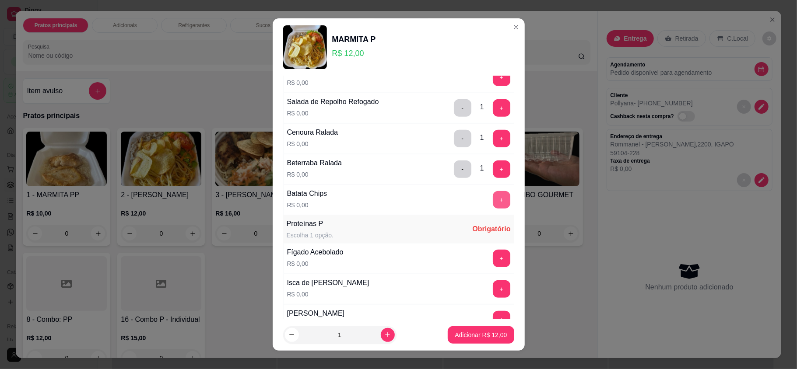
click at [493, 207] on button "+" at bounding box center [502, 200] width 18 height 18
click at [493, 295] on button "+" at bounding box center [502, 290] width 18 height 18
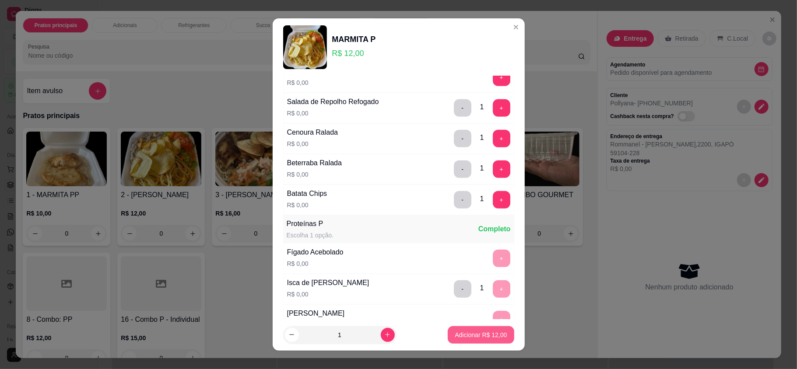
click at [473, 333] on p "Adicionar R$ 12,00" at bounding box center [481, 335] width 52 height 9
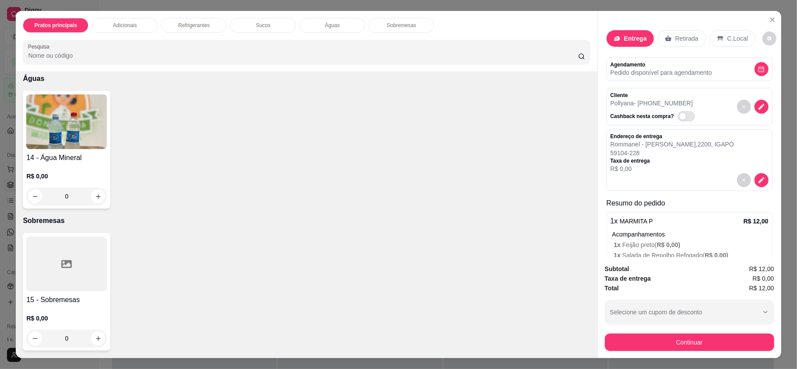
scroll to position [17, 0]
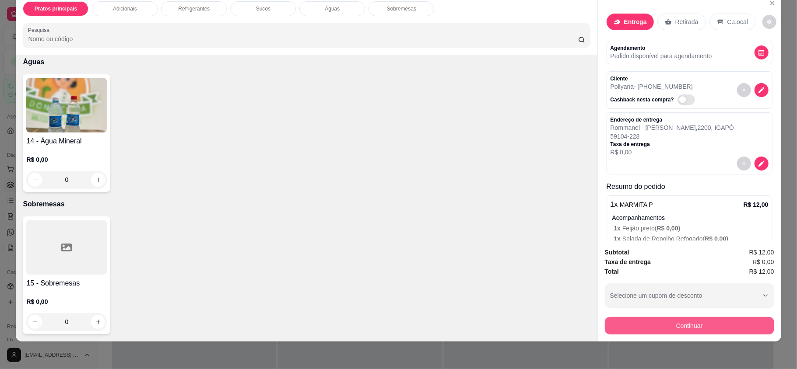
click at [662, 333] on button "Continuar" at bounding box center [689, 326] width 169 height 18
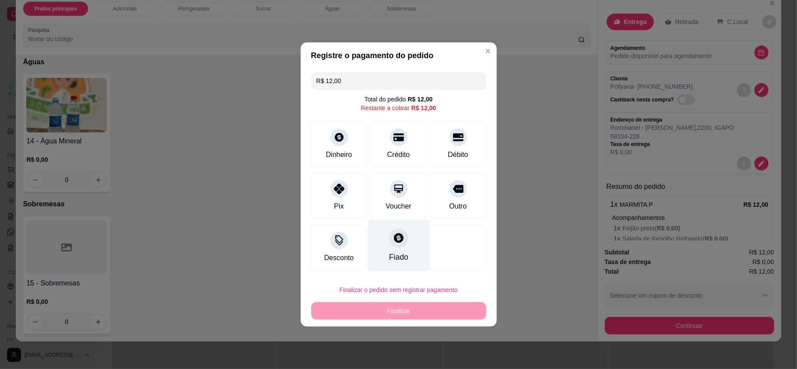
click at [390, 251] on div "Fiado" at bounding box center [399, 246] width 62 height 51
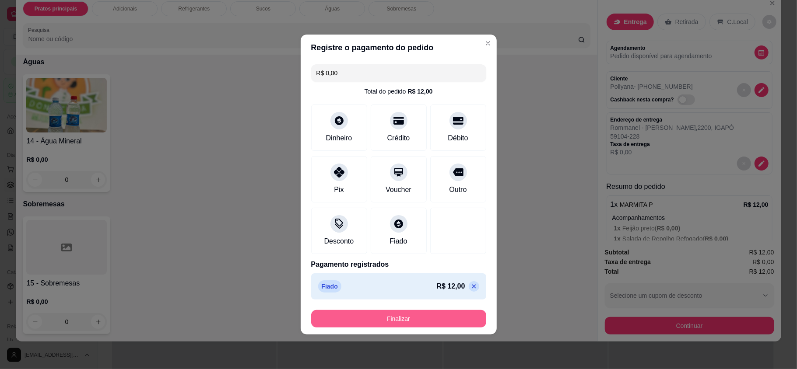
click at [405, 326] on button "Finalizar" at bounding box center [398, 319] width 175 height 18
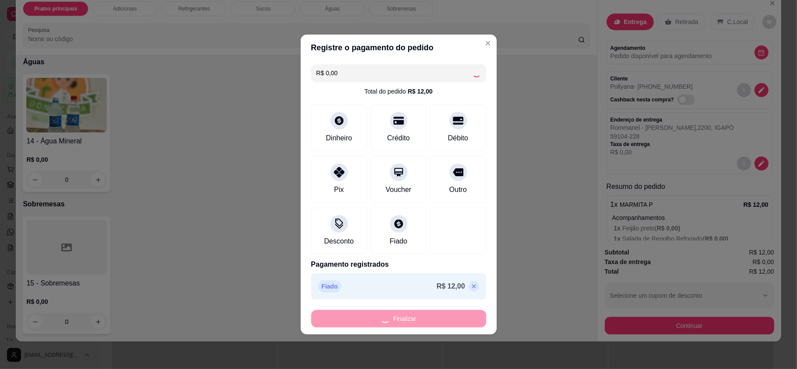
type input "-R$ 12,00"
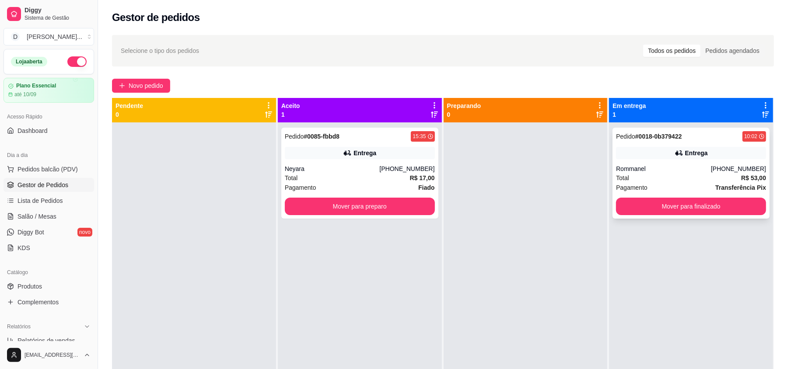
click at [681, 161] on div "Pedido # 0018-0b379422 10:02 Entrega Rommanel (84) 99156-7630 Total R$ 53,00 Pa…" at bounding box center [691, 173] width 157 height 91
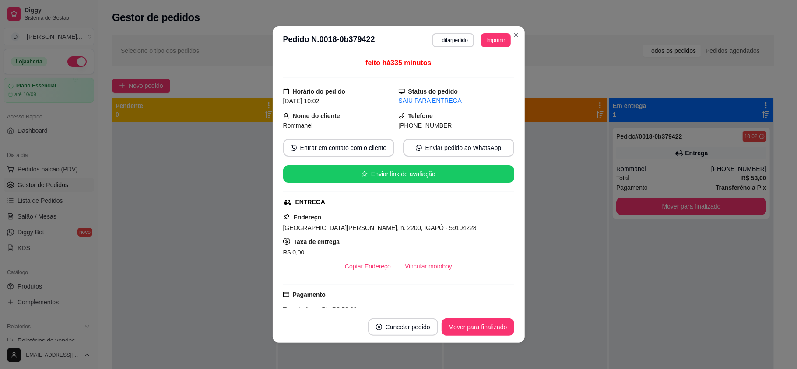
click at [449, 32] on header "**********" at bounding box center [399, 40] width 252 height 28
click at [449, 42] on button "Editar pedido" at bounding box center [453, 40] width 42 height 14
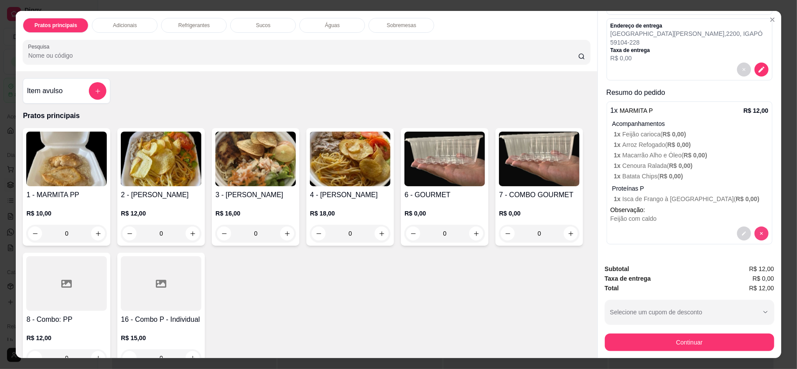
scroll to position [121, 0]
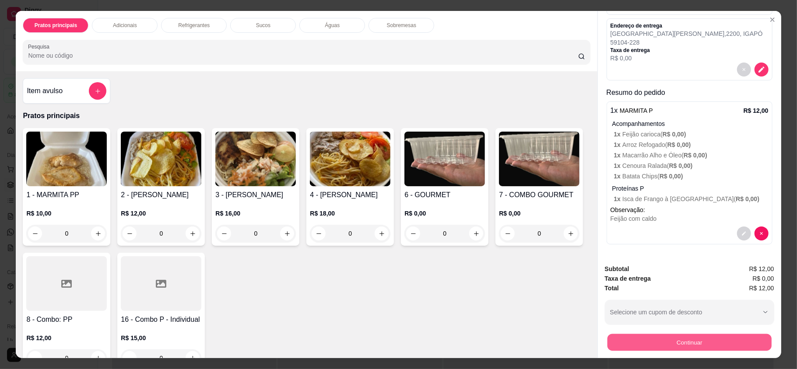
click at [667, 346] on button "Continuar" at bounding box center [689, 342] width 164 height 17
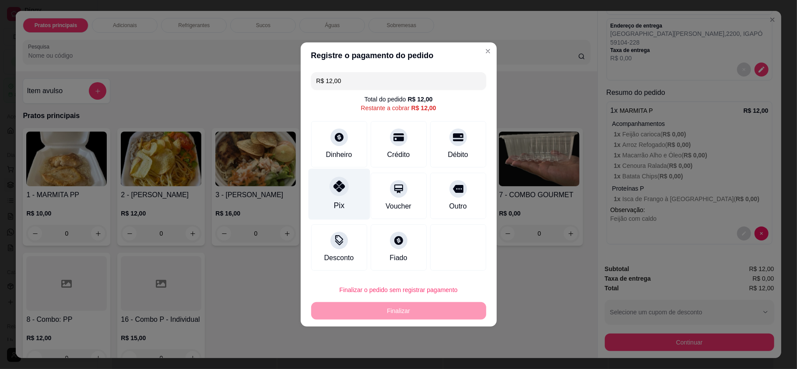
click at [335, 192] on icon at bounding box center [338, 186] width 11 height 11
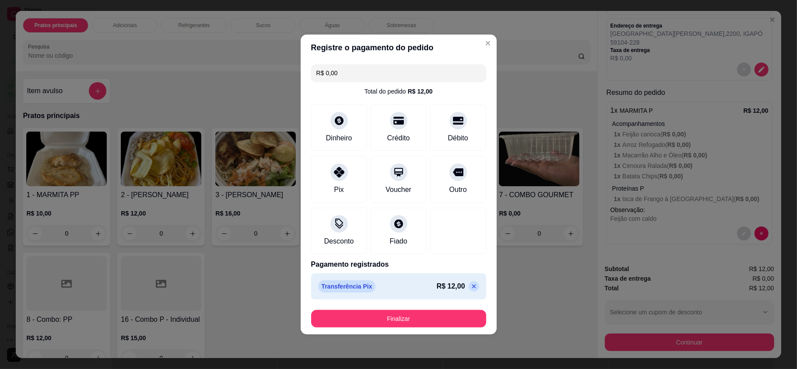
click at [397, 320] on button "Finalizar" at bounding box center [398, 319] width 175 height 18
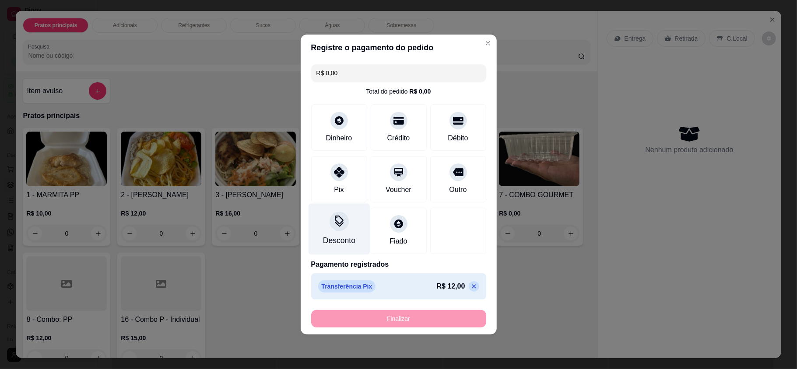
type input "-R$ 12,00"
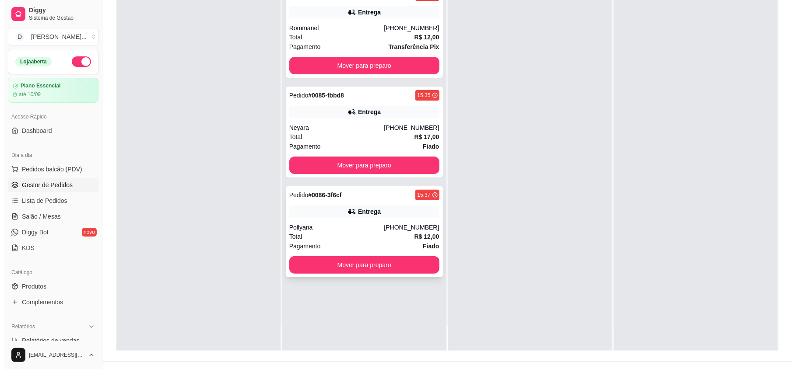
scroll to position [133, 0]
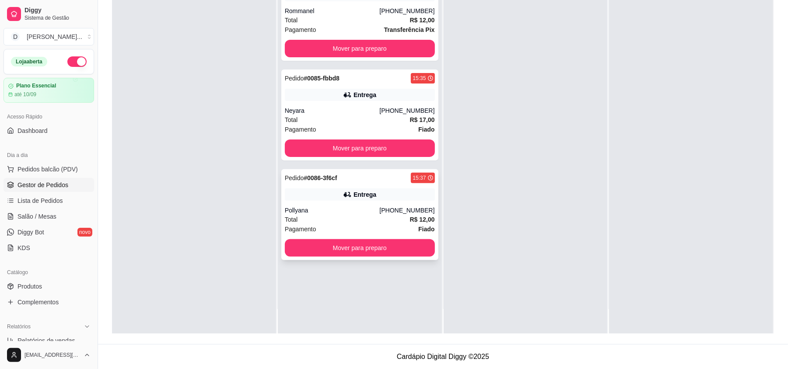
click at [335, 218] on div "Total R$ 12,00" at bounding box center [360, 220] width 150 height 10
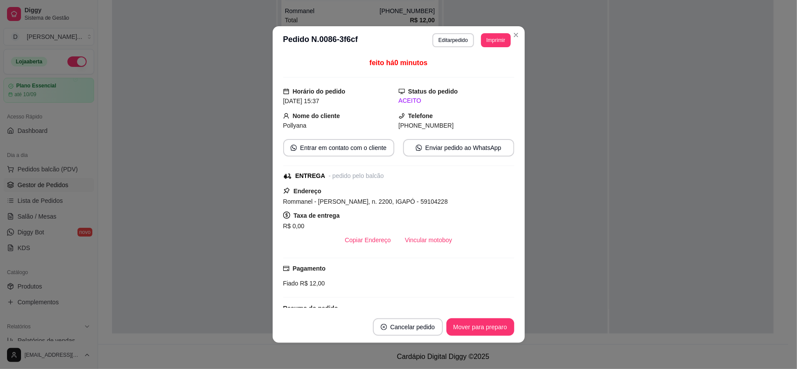
scroll to position [116, 0]
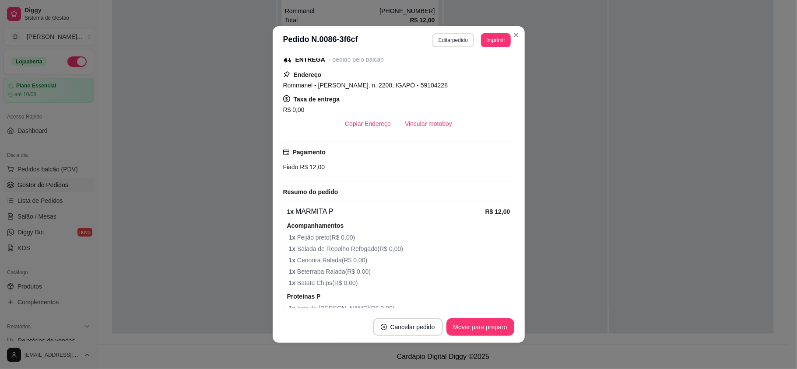
click at [454, 44] on button "Editar pedido" at bounding box center [453, 40] width 42 height 14
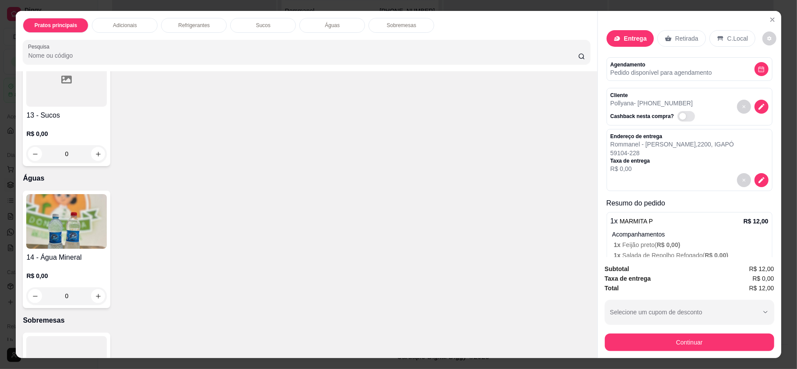
scroll to position [741, 0]
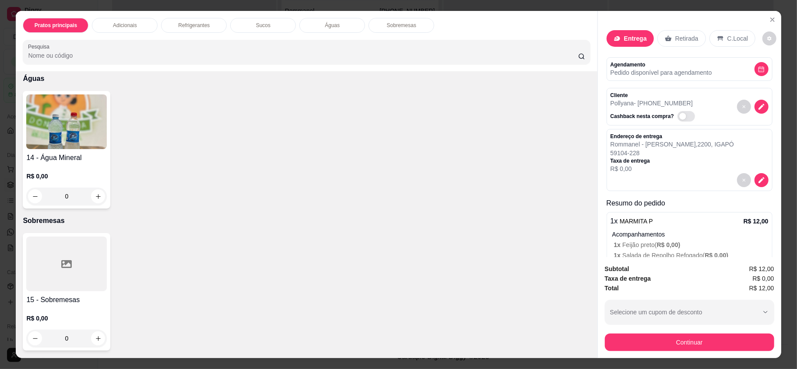
click at [75, 262] on div at bounding box center [66, 264] width 81 height 55
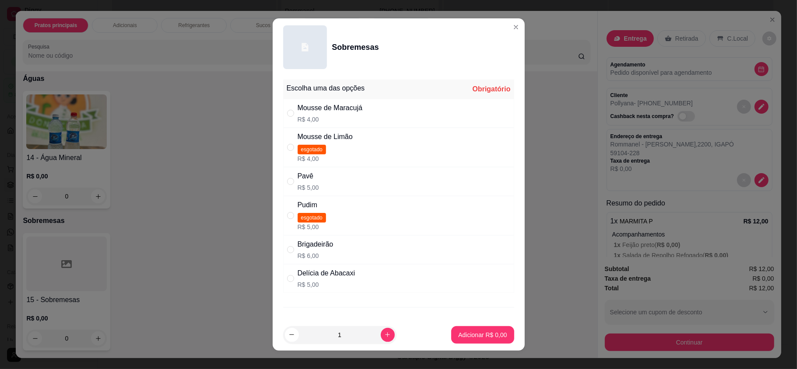
click at [325, 253] on div "Brigadeirão R$ 6,00" at bounding box center [316, 249] width 36 height 21
radio input "true"
click at [384, 332] on icon "increase-product-quantity" at bounding box center [387, 335] width 7 height 7
type input "2"
click at [448, 329] on button "Adicionar R$ 12,00" at bounding box center [481, 336] width 66 height 18
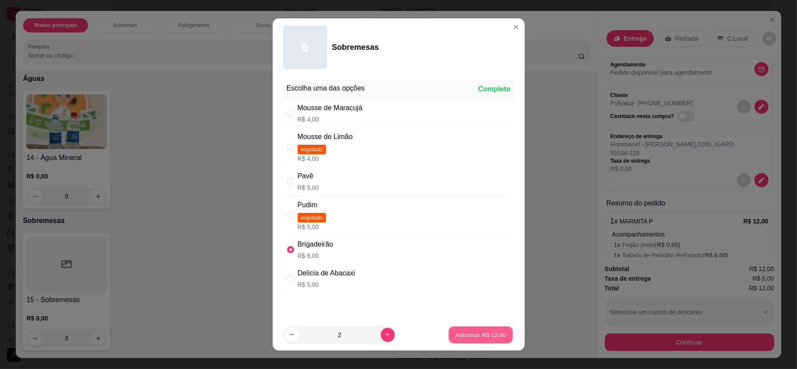
click at [482, 333] on p "Adicionar R$ 12,00" at bounding box center [481, 335] width 51 height 8
type input "2"
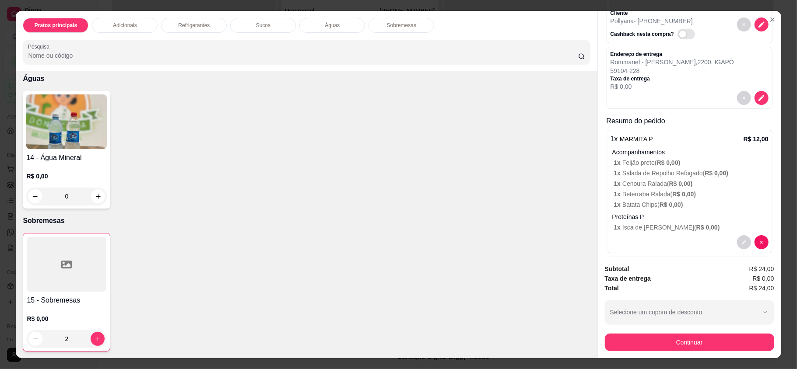
scroll to position [24, 0]
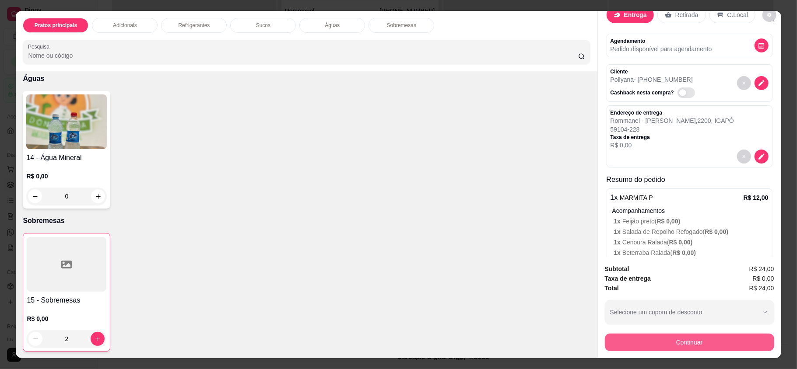
click at [662, 340] on button "Continuar" at bounding box center [689, 343] width 169 height 18
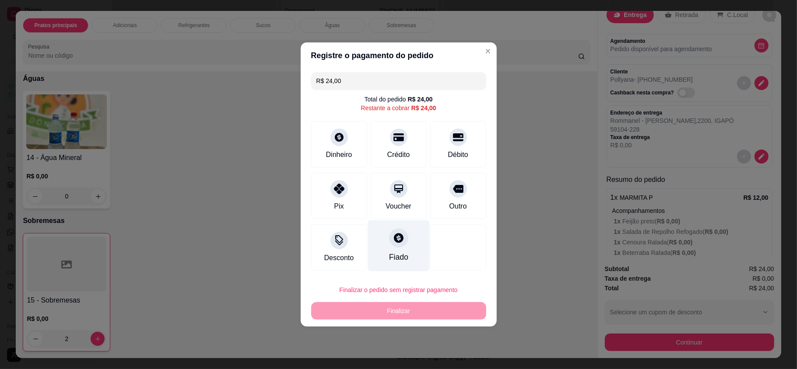
click at [374, 249] on div "Fiado" at bounding box center [399, 246] width 62 height 51
type input "R$ 0,00"
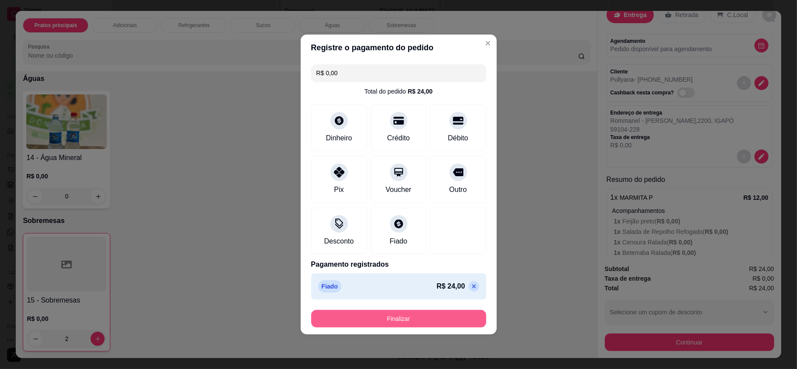
click at [392, 317] on button "Finalizar" at bounding box center [398, 319] width 175 height 18
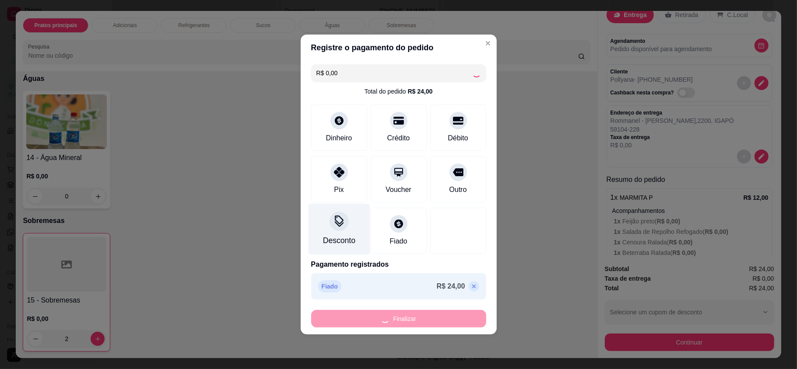
type input "0"
type input "-R$ 24,00"
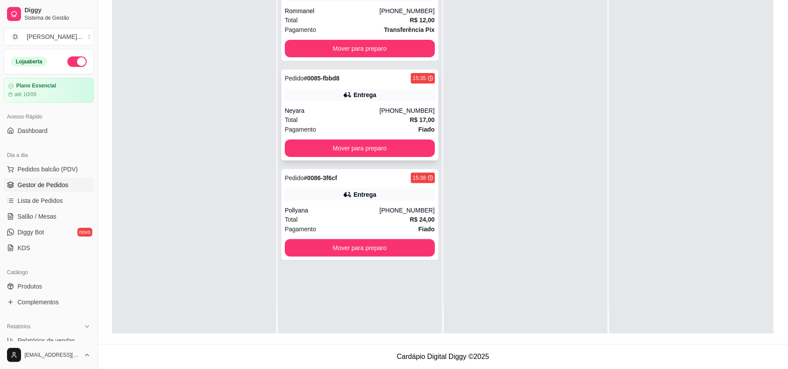
scroll to position [0, 0]
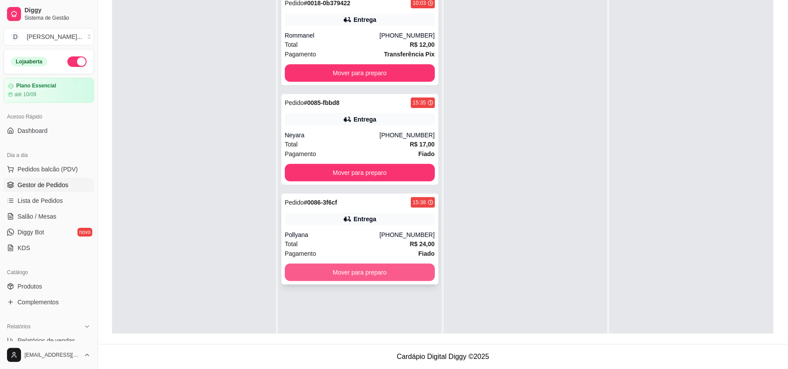
click at [354, 270] on button "Mover para preparo" at bounding box center [360, 273] width 150 height 18
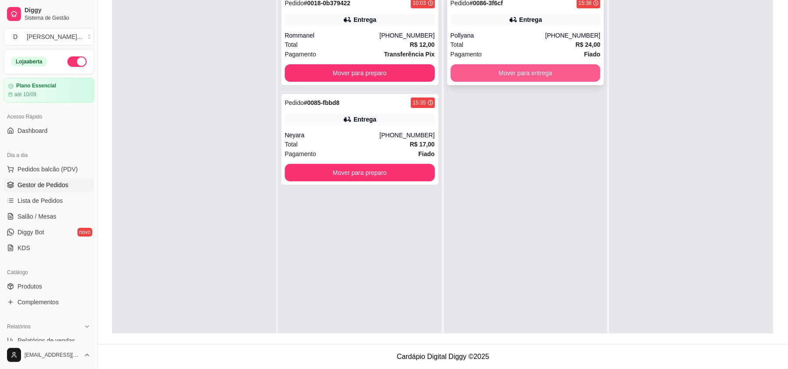
click at [494, 72] on button "Mover para entrega" at bounding box center [526, 73] width 150 height 18
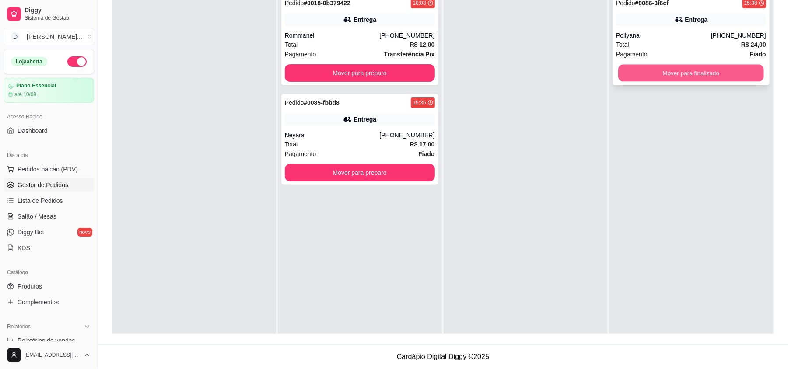
click at [658, 67] on button "Mover para finalizado" at bounding box center [690, 73] width 145 height 17
click at [636, 75] on button "Mover para finalizado" at bounding box center [690, 73] width 145 height 17
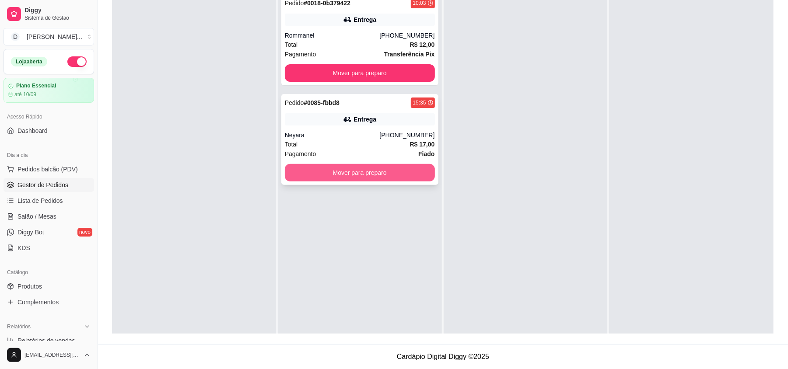
click at [359, 176] on button "Mover para preparo" at bounding box center [360, 173] width 150 height 18
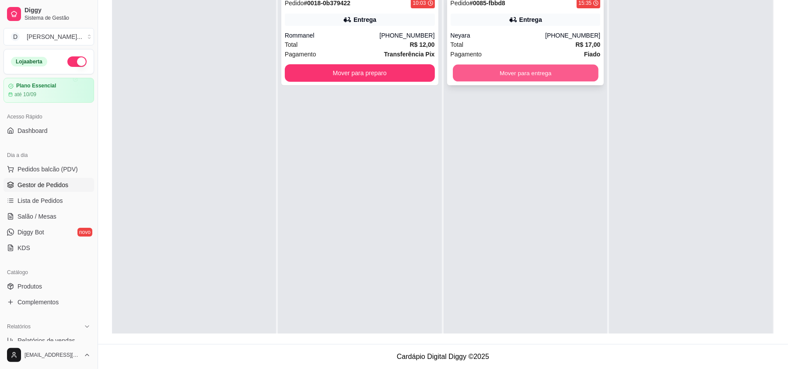
click at [493, 70] on button "Mover para entrega" at bounding box center [525, 73] width 145 height 17
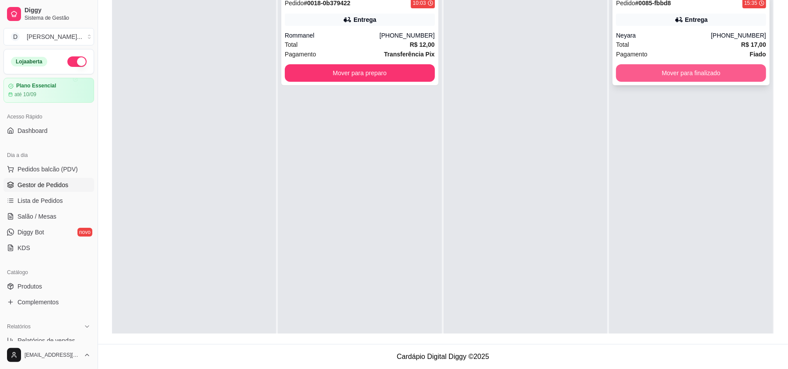
click at [692, 74] on button "Mover para finalizado" at bounding box center [691, 73] width 150 height 18
click at [659, 70] on button "Mover para finalizado" at bounding box center [691, 73] width 150 height 18
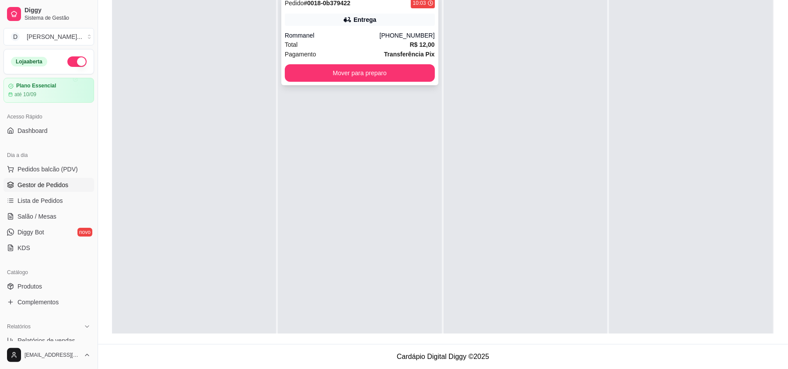
click at [404, 69] on button "Mover para preparo" at bounding box center [360, 73] width 150 height 18
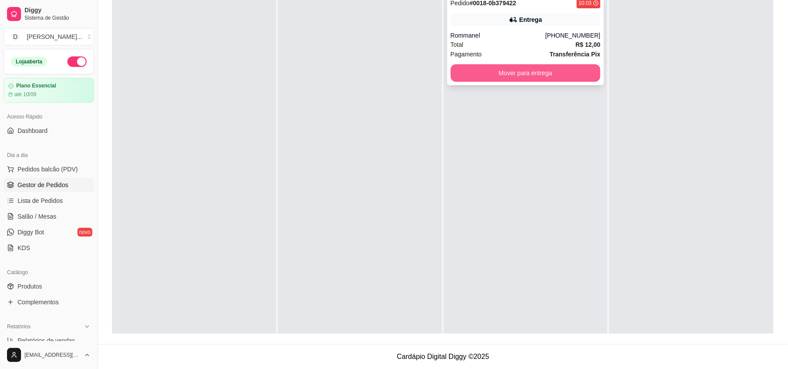
click at [505, 70] on button "Mover para entrega" at bounding box center [526, 73] width 150 height 18
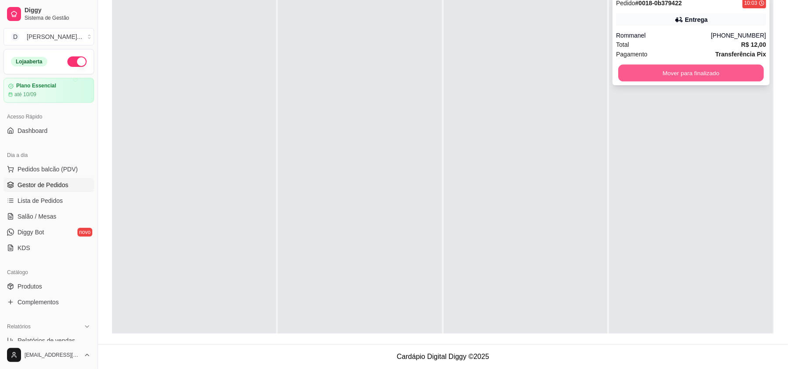
click at [657, 74] on button "Mover para finalizado" at bounding box center [690, 73] width 145 height 17
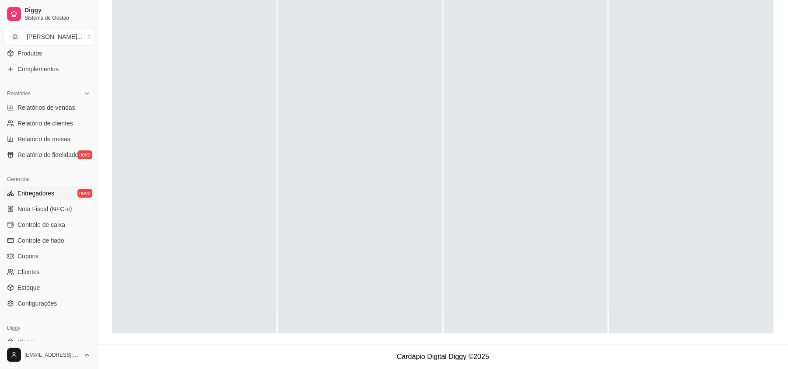
scroll to position [261, 0]
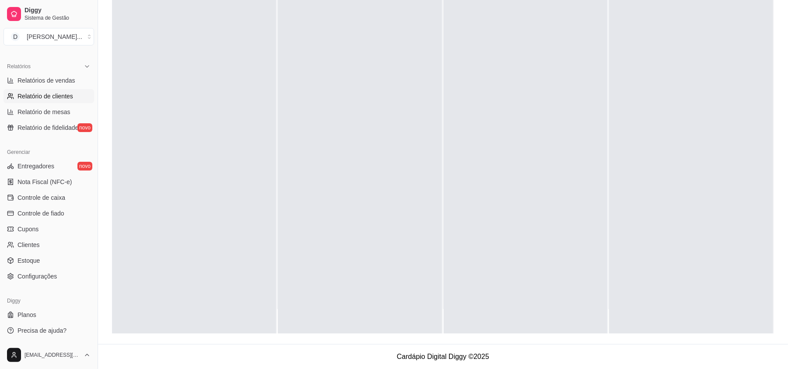
click at [49, 96] on span "Relatório de clientes" at bounding box center [46, 96] width 56 height 9
click at [46, 79] on span "Relatórios de vendas" at bounding box center [47, 80] width 58 height 9
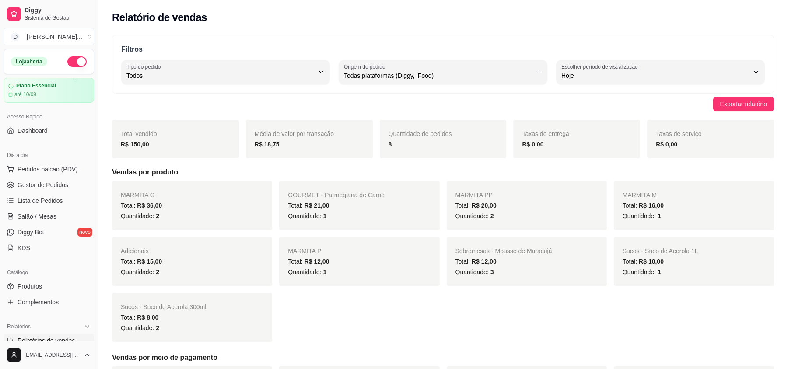
select select "ALL"
select select "0"
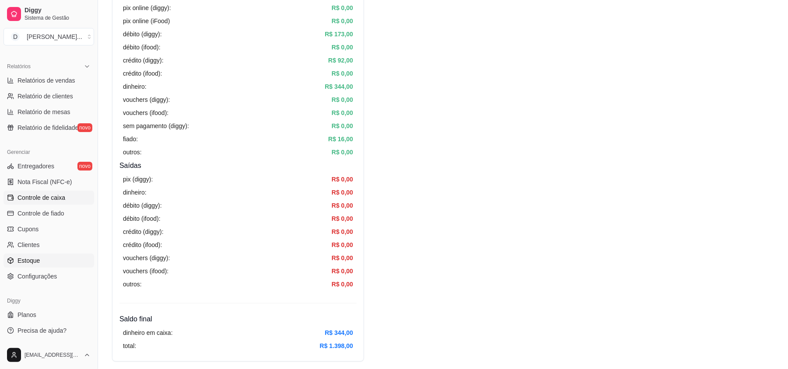
scroll to position [350, 0]
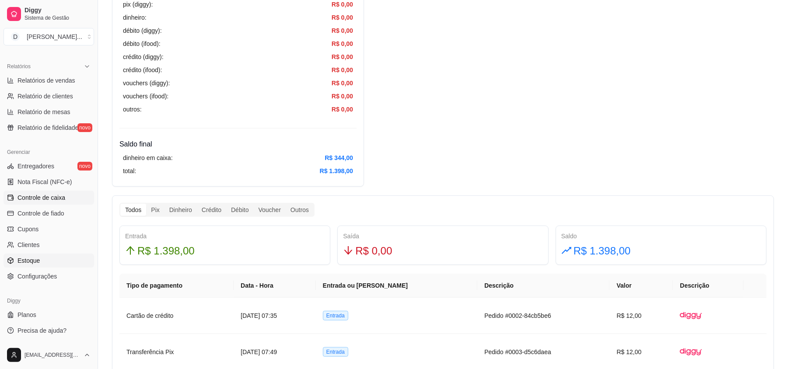
click at [32, 263] on span "Estoque" at bounding box center [29, 260] width 22 height 9
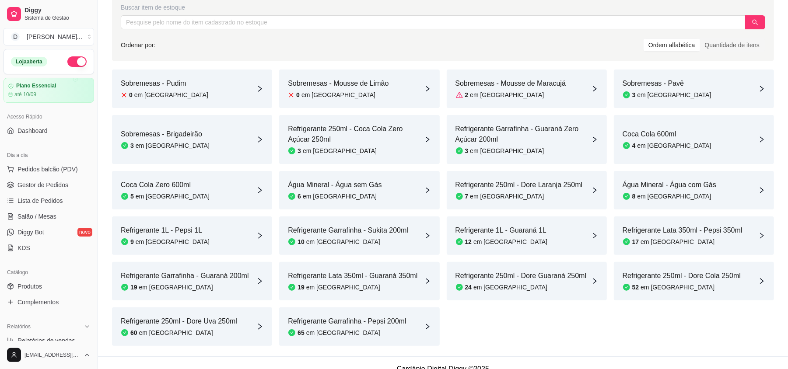
scroll to position [71, 0]
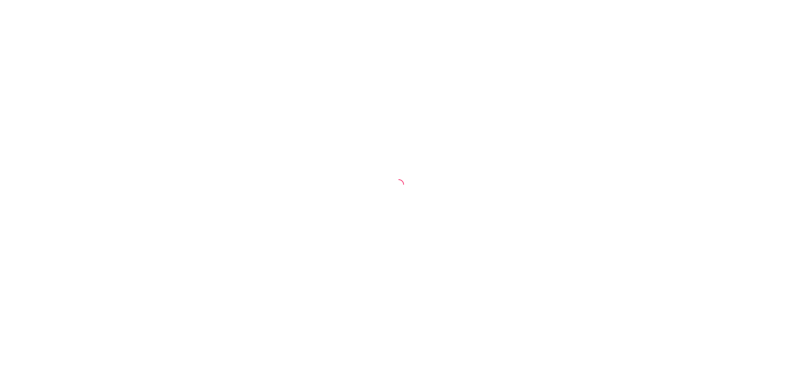
select select "ALL"
select select "0"
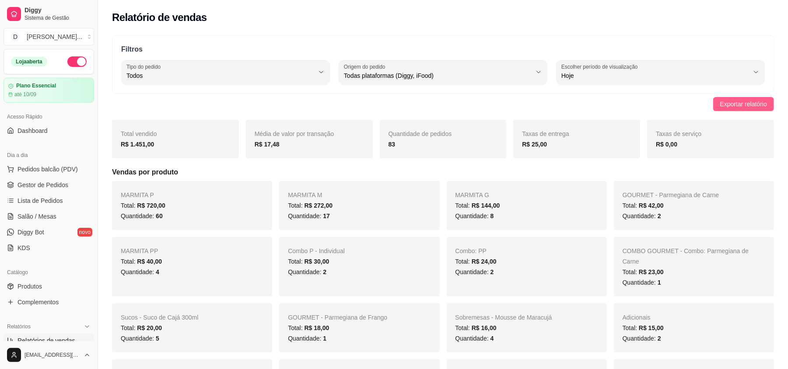
click at [727, 103] on span "Exportar relatório" at bounding box center [743, 104] width 47 height 10
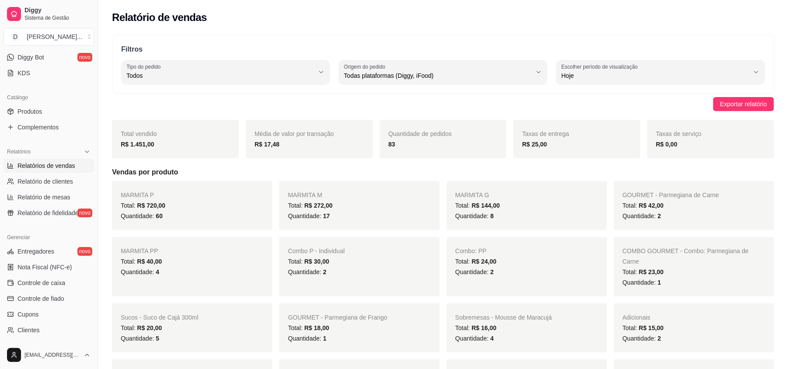
scroll to position [233, 0]
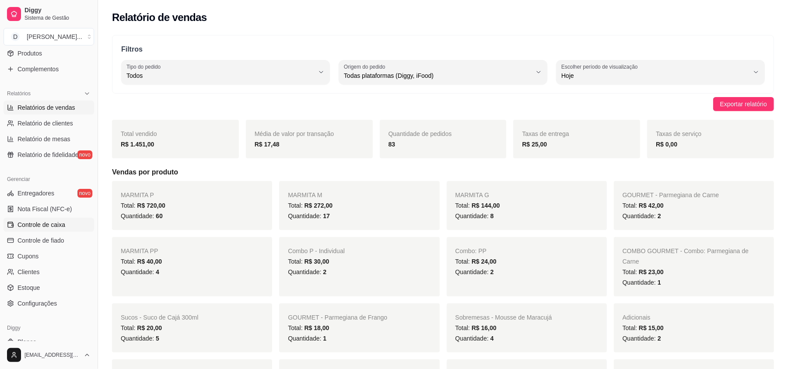
click at [57, 228] on span "Controle de caixa" at bounding box center [42, 225] width 48 height 9
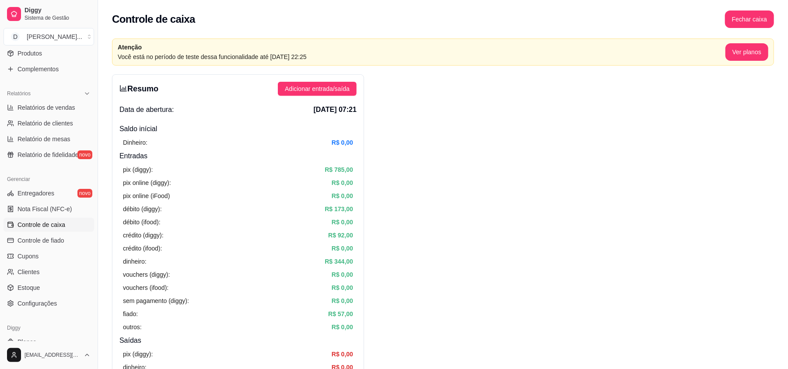
click at [329, 97] on div "Resumo Adicionar entrada/saída Data de abertura: [DATE] 07:21 Saldo inícial Din…" at bounding box center [238, 305] width 252 height 463
click at [328, 95] on button "Adicionar entrada/saída" at bounding box center [317, 89] width 79 height 14
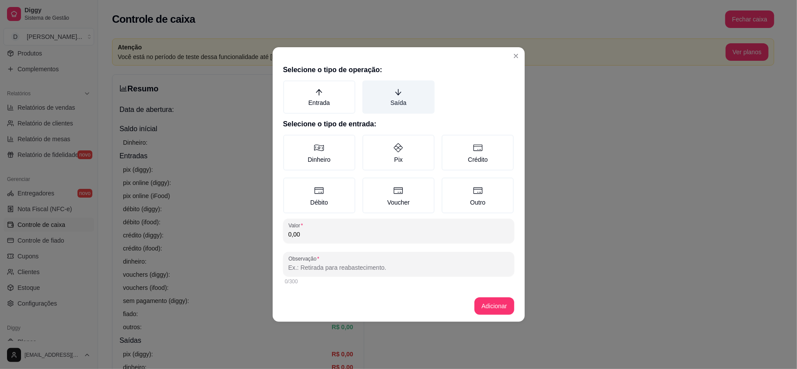
click at [411, 101] on label "Saída" at bounding box center [398, 97] width 72 height 33
click at [369, 87] on button "Saída" at bounding box center [365, 83] width 7 height 7
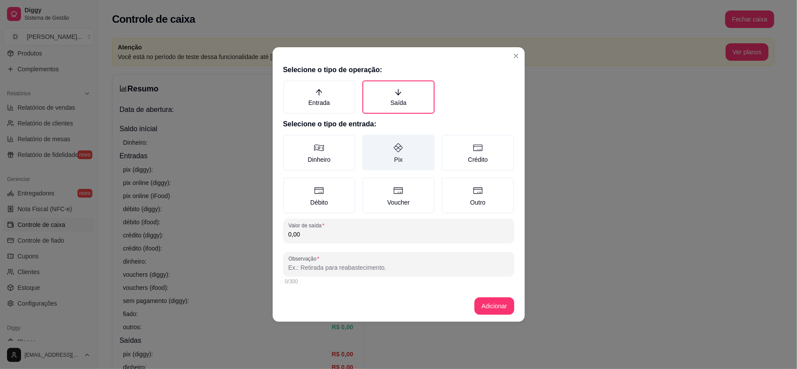
click at [396, 156] on label "Pix" at bounding box center [398, 153] width 72 height 36
click at [369, 141] on button "Pix" at bounding box center [365, 137] width 7 height 7
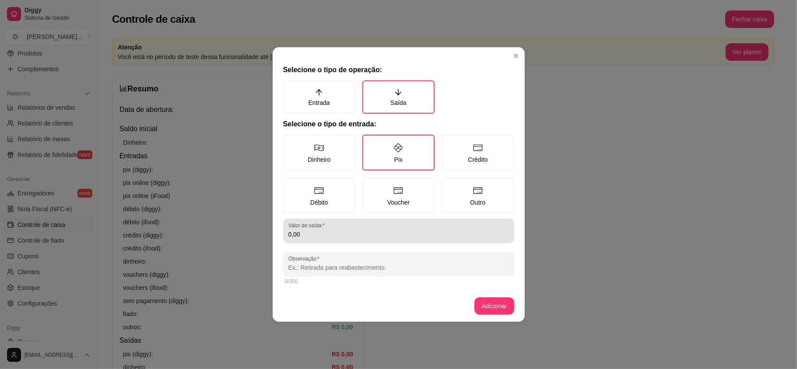
click at [329, 232] on input "0,00" at bounding box center [398, 234] width 221 height 9
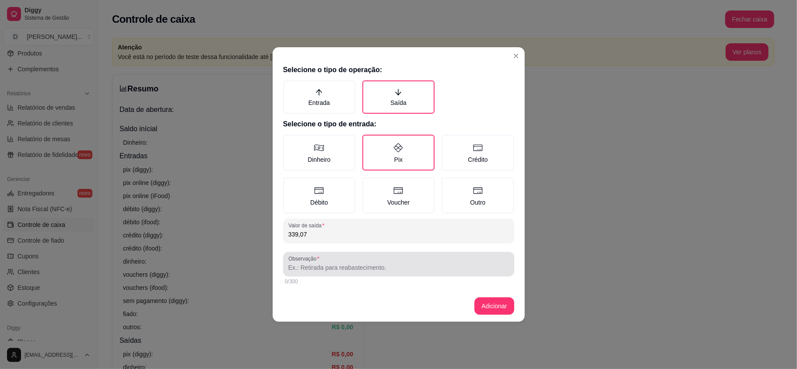
type input "339,07"
click at [333, 261] on div at bounding box center [398, 265] width 221 height 18
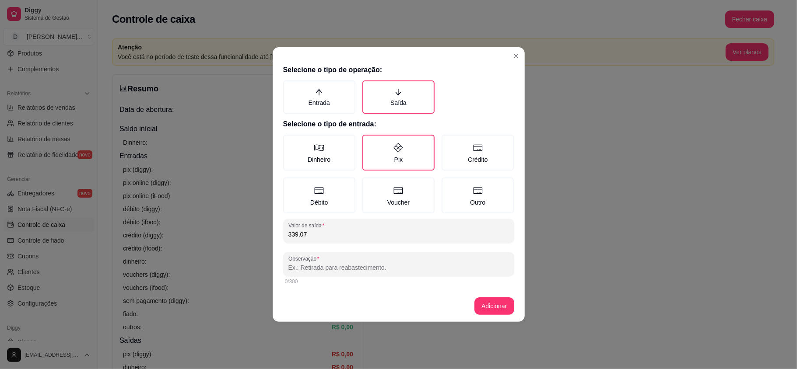
type input "c"
type input "COXA S COXA - 6,850KG/ CAPA CONTRA FILE - 8,800KG/ CALABRESA - 2,500KG"
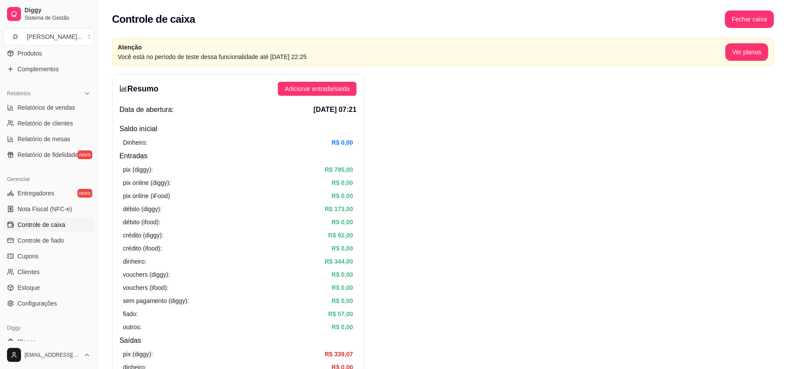
click at [316, 93] on span "Adicionar entrada/saída" at bounding box center [317, 89] width 65 height 10
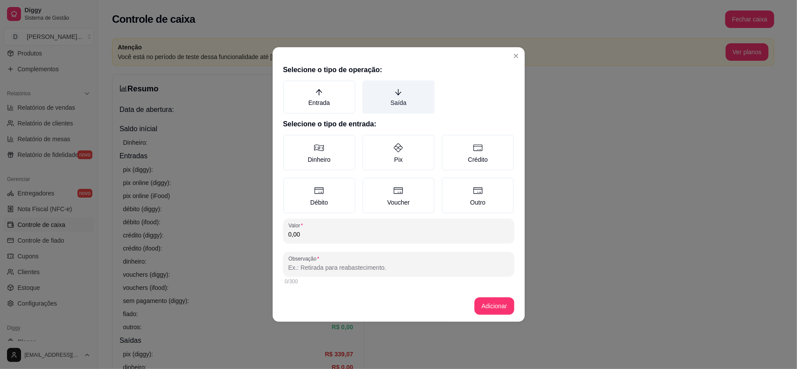
click at [408, 93] on label "Saída" at bounding box center [398, 97] width 72 height 33
click at [369, 87] on button "Saída" at bounding box center [365, 83] width 7 height 7
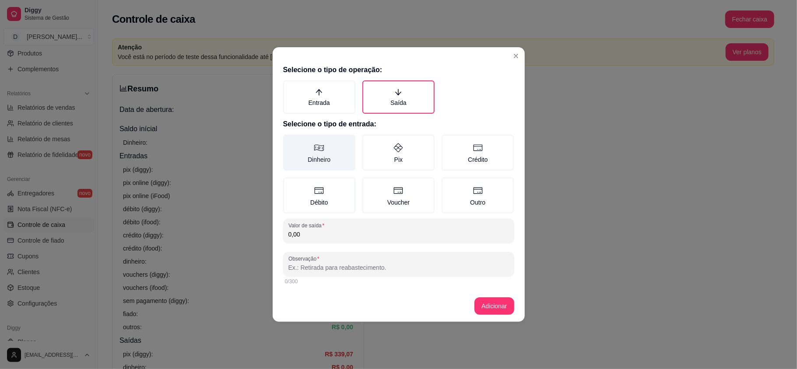
click at [324, 149] on label "Dinheiro" at bounding box center [319, 153] width 72 height 36
click at [290, 141] on button "Dinheiro" at bounding box center [286, 137] width 7 height 7
type button "MONEY"
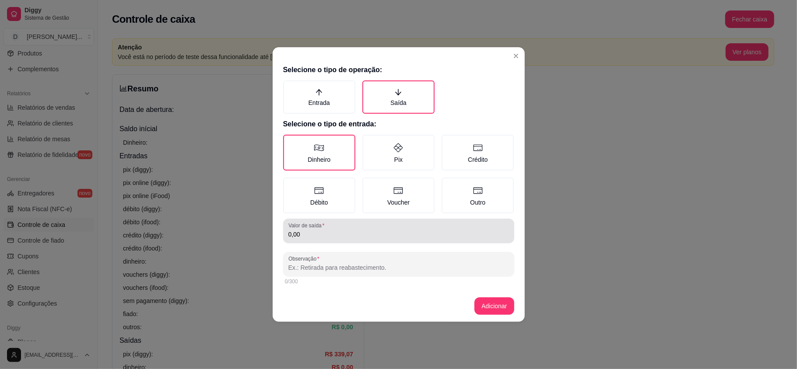
click at [321, 228] on label "Valor de saída" at bounding box center [307, 225] width 39 height 7
click at [321, 230] on input "0,00" at bounding box center [398, 234] width 221 height 9
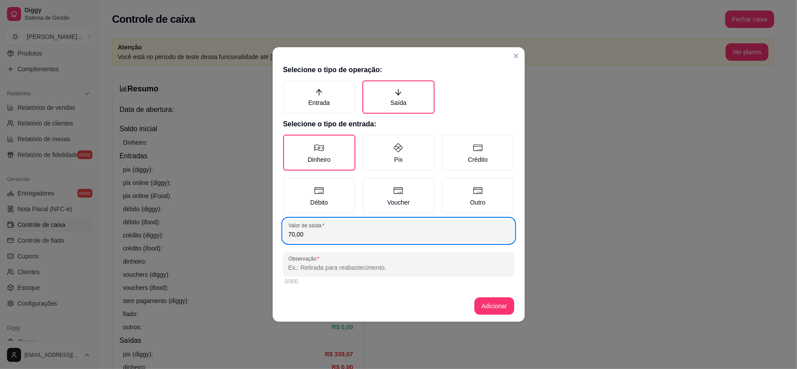
type input "70,00"
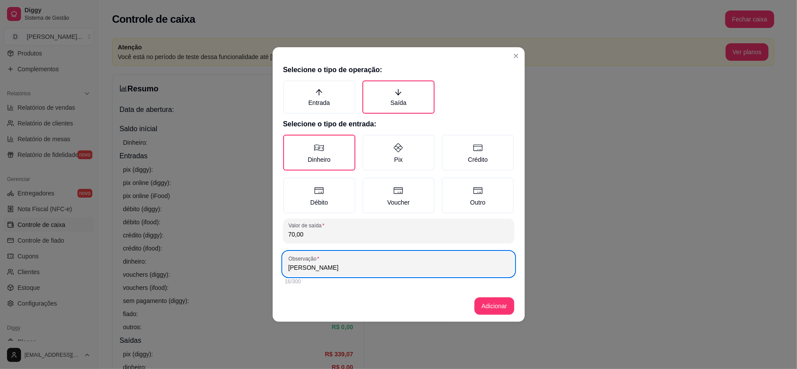
type input "KAUAN MOTOQUEIRO"
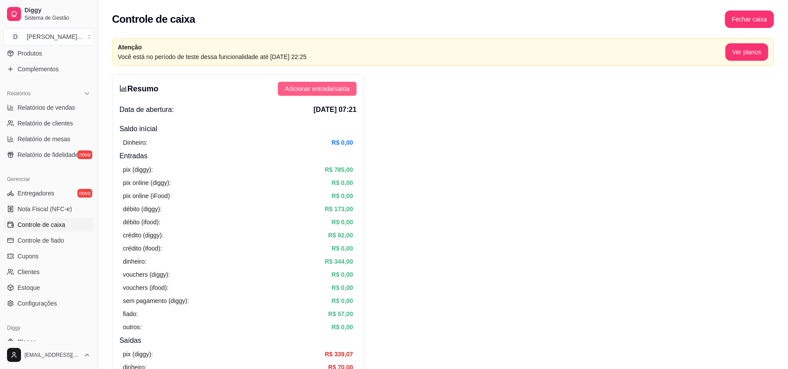
click at [319, 89] on span "Adicionar entrada/saída" at bounding box center [317, 89] width 65 height 10
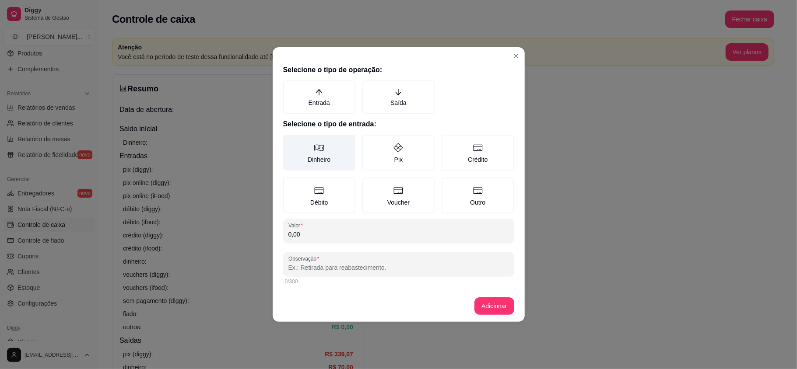
click at [334, 151] on label "Dinheiro" at bounding box center [319, 153] width 72 height 36
click at [290, 141] on button "Dinheiro" at bounding box center [286, 137] width 7 height 7
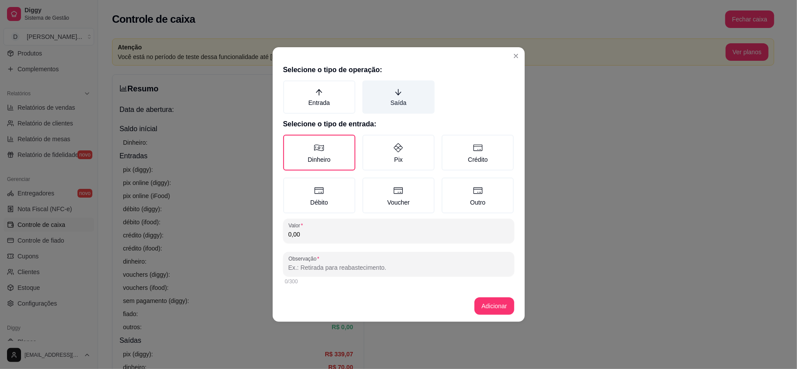
click at [368, 112] on label "Saída" at bounding box center [398, 97] width 72 height 33
click at [368, 87] on button "Saída" at bounding box center [365, 83] width 7 height 7
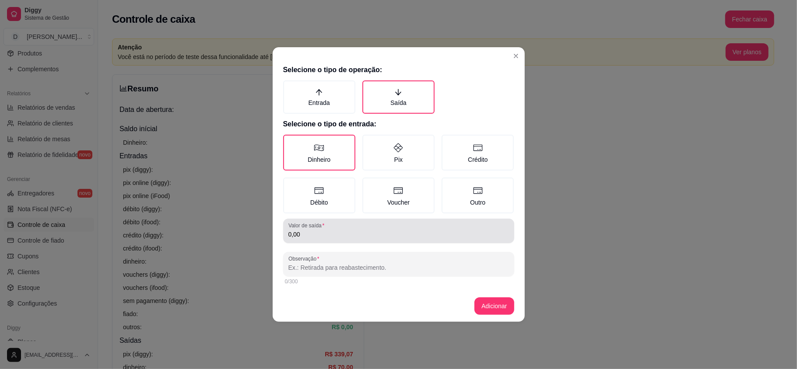
click at [311, 235] on input "0,00" at bounding box center [398, 234] width 221 height 9
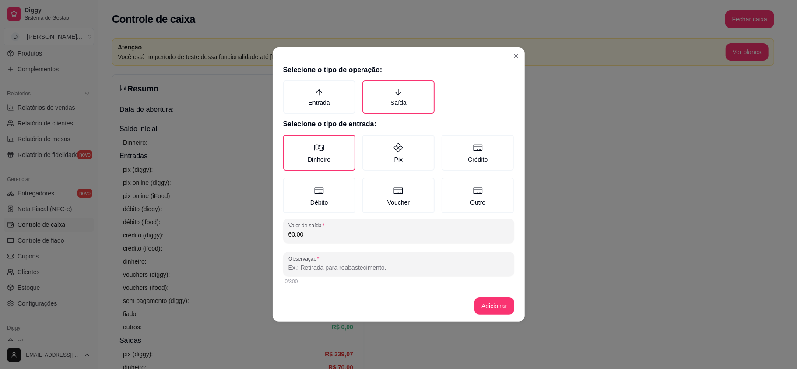
type input "60,00"
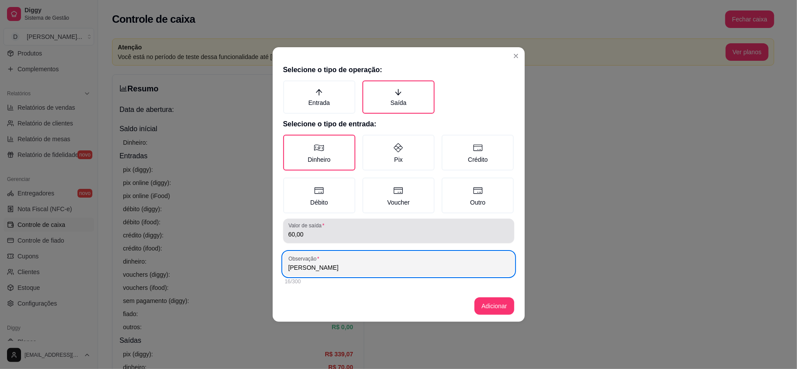
type input "LUCAS MOTOQUEIRO"
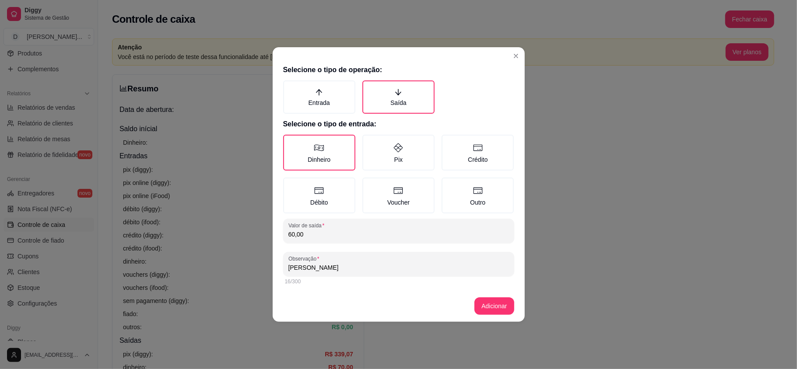
drag, startPoint x: 309, startPoint y: 235, endPoint x: 291, endPoint y: 232, distance: 17.9
click at [291, 232] on input "60,00" at bounding box center [398, 234] width 221 height 9
type input "65,00"
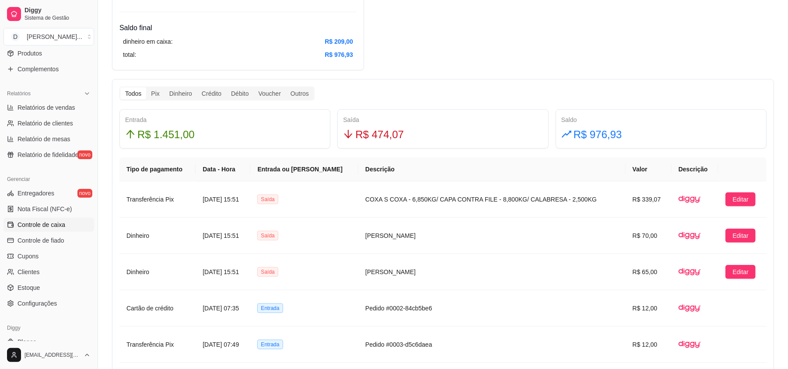
scroll to position [525, 0]
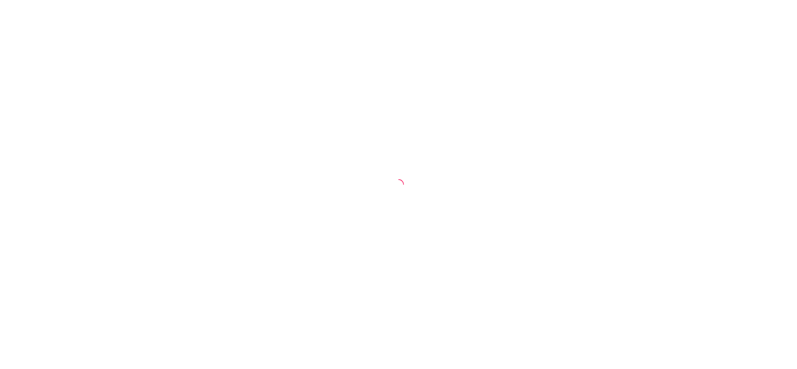
select select "ALL"
select select "0"
